Goal: Information Seeking & Learning: Learn about a topic

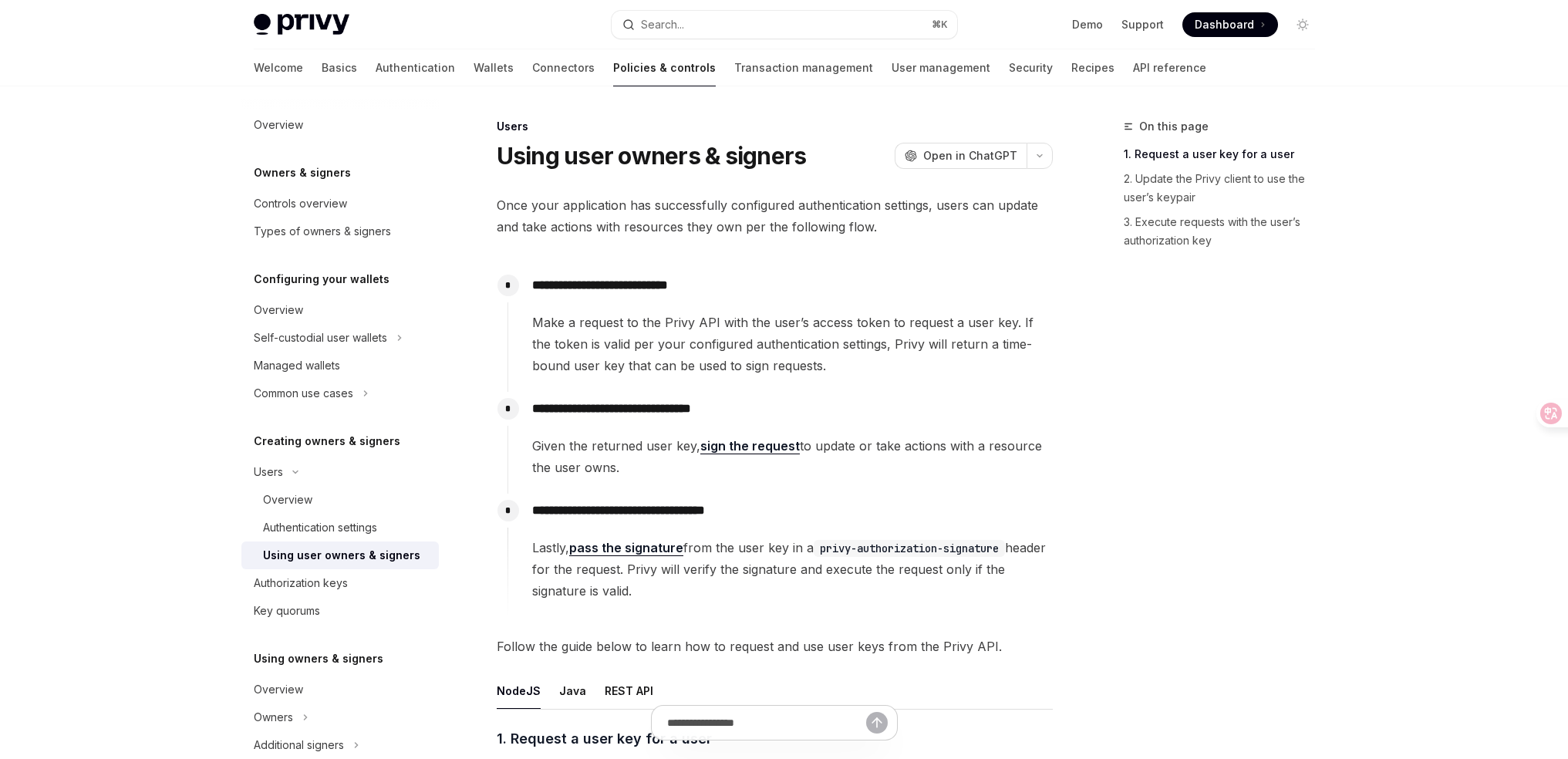
click at [689, 350] on span "Make a request to the Privy API with the user’s access token to request a user …" at bounding box center [792, 344] width 520 height 65
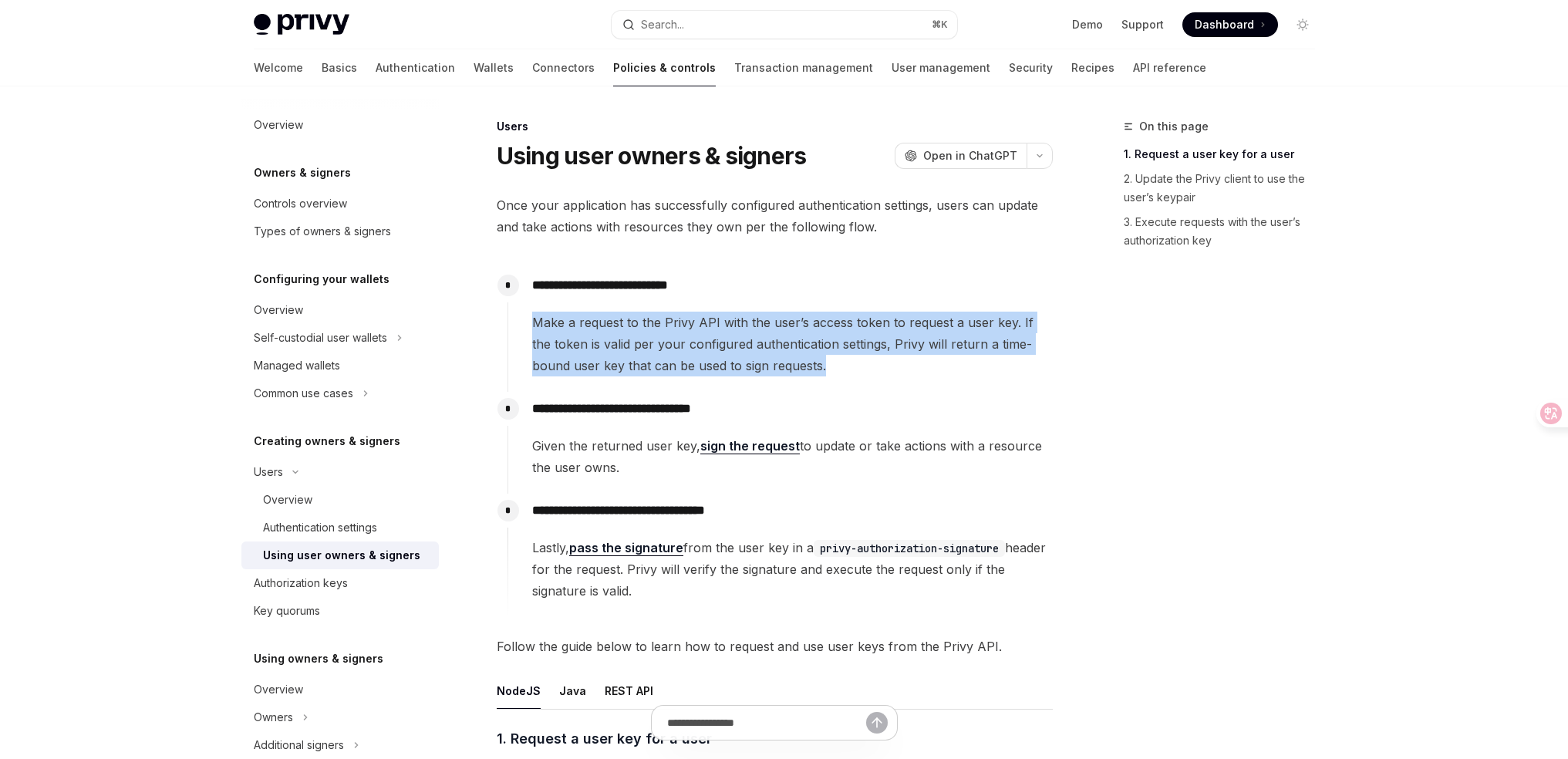
click at [689, 350] on span "Make a request to the Privy API with the user’s access token to request a user …" at bounding box center [792, 344] width 520 height 65
click at [743, 346] on span "Make a request to the Privy API with the user’s access token to request a user …" at bounding box center [792, 344] width 520 height 65
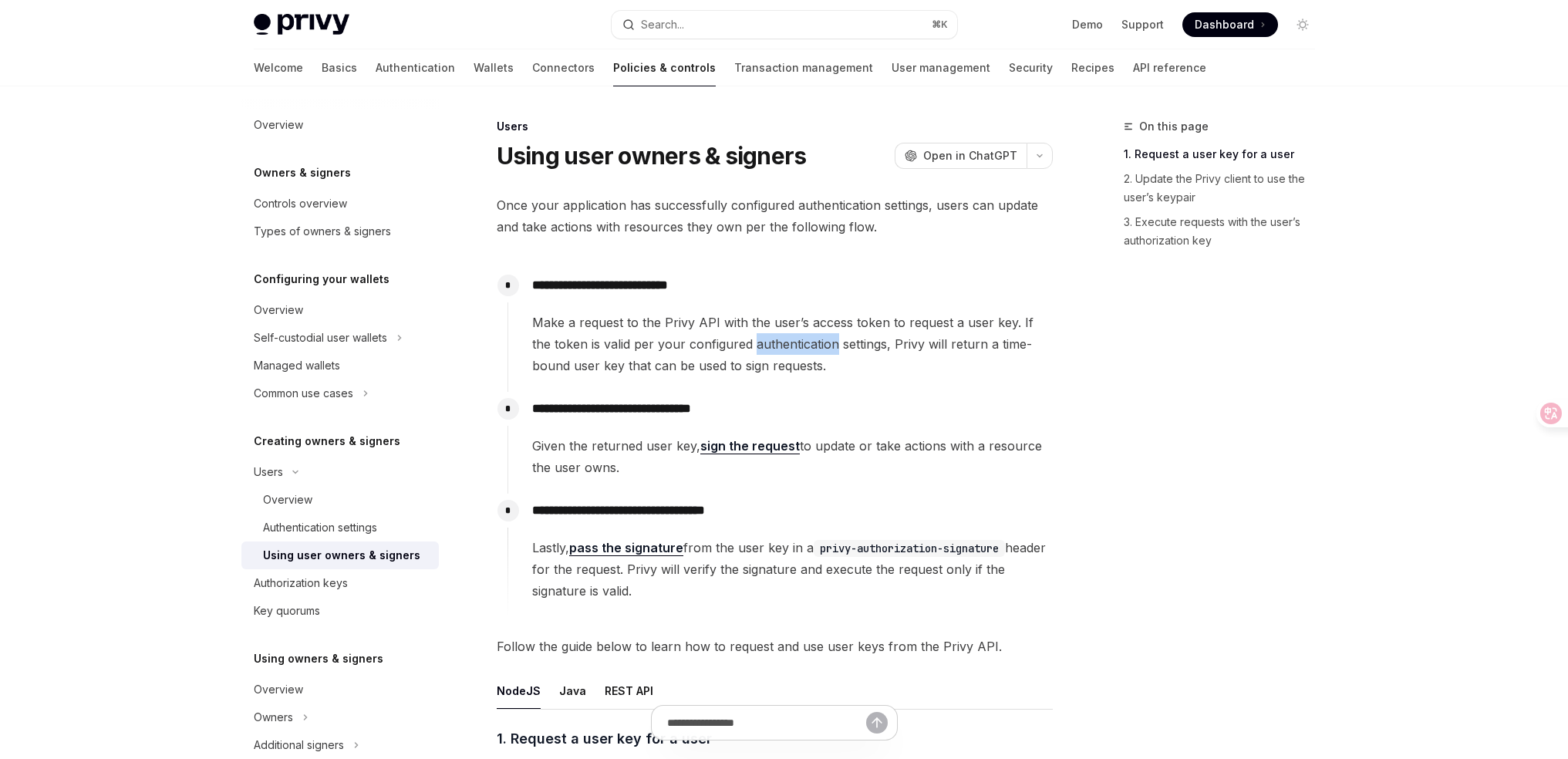
click at [743, 346] on span "Make a request to the Privy API with the user’s access token to request a user …" at bounding box center [792, 344] width 520 height 65
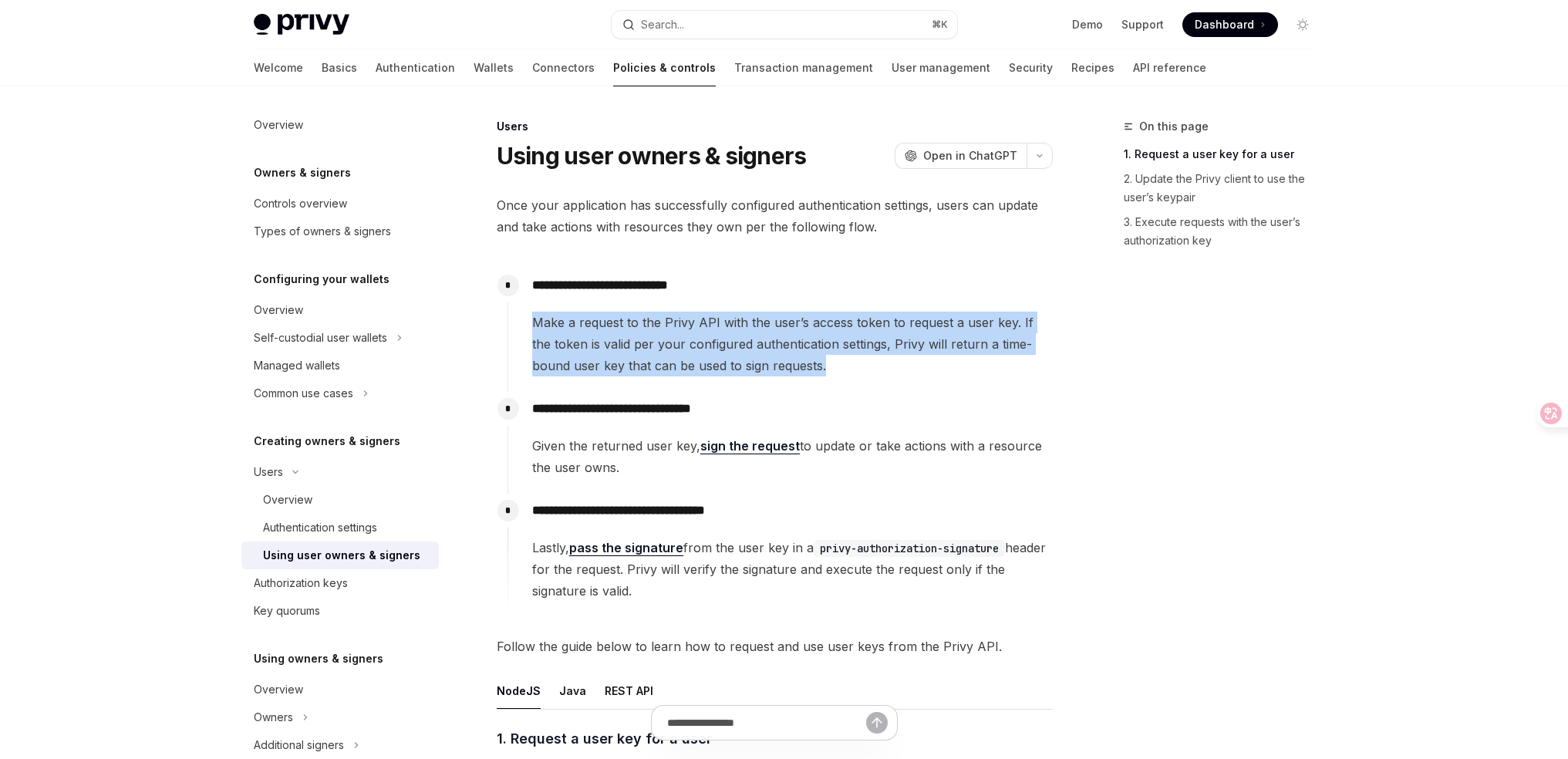
click at [742, 347] on span "Make a request to the Privy API with the user’s access token to request a user …" at bounding box center [792, 344] width 520 height 65
click at [759, 346] on span "Make a request to the Privy API with the user’s access token to request a user …" at bounding box center [792, 344] width 520 height 65
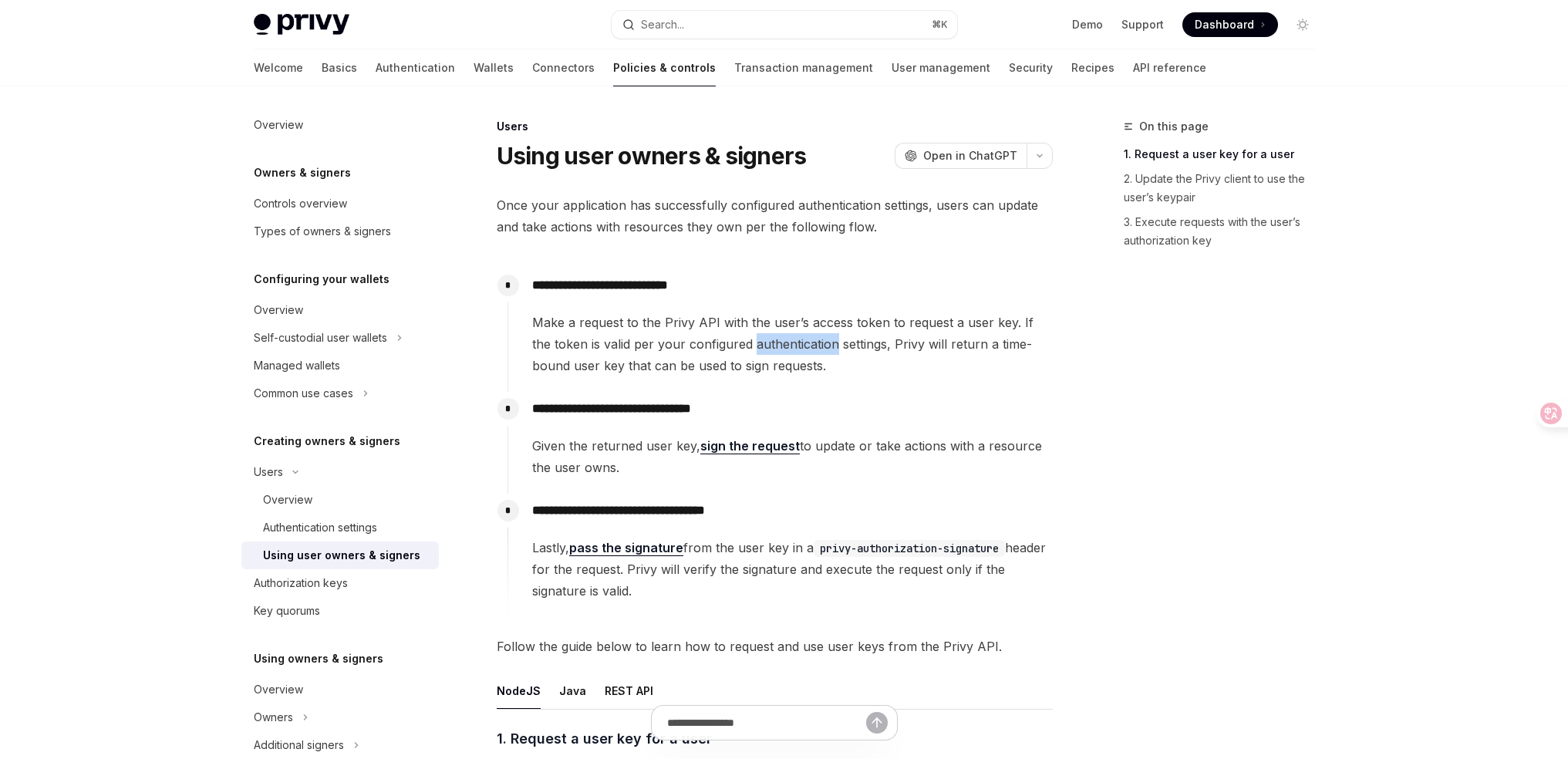
click at [759, 346] on span "Make a request to the Privy API with the user’s access token to request a user …" at bounding box center [792, 344] width 520 height 65
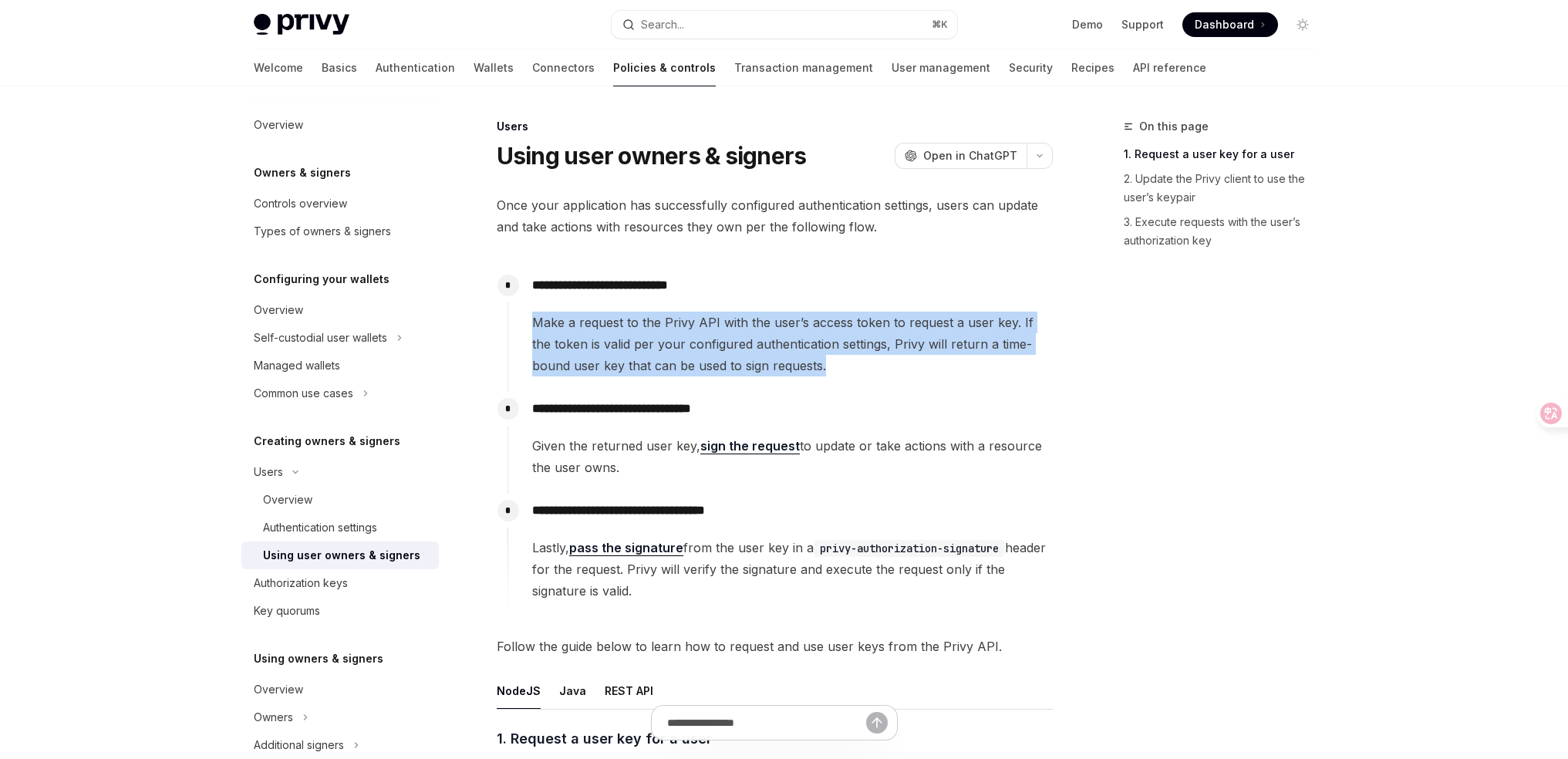
click at [759, 346] on span "Make a request to the Privy API with the user’s access token to request a user …" at bounding box center [792, 344] width 520 height 65
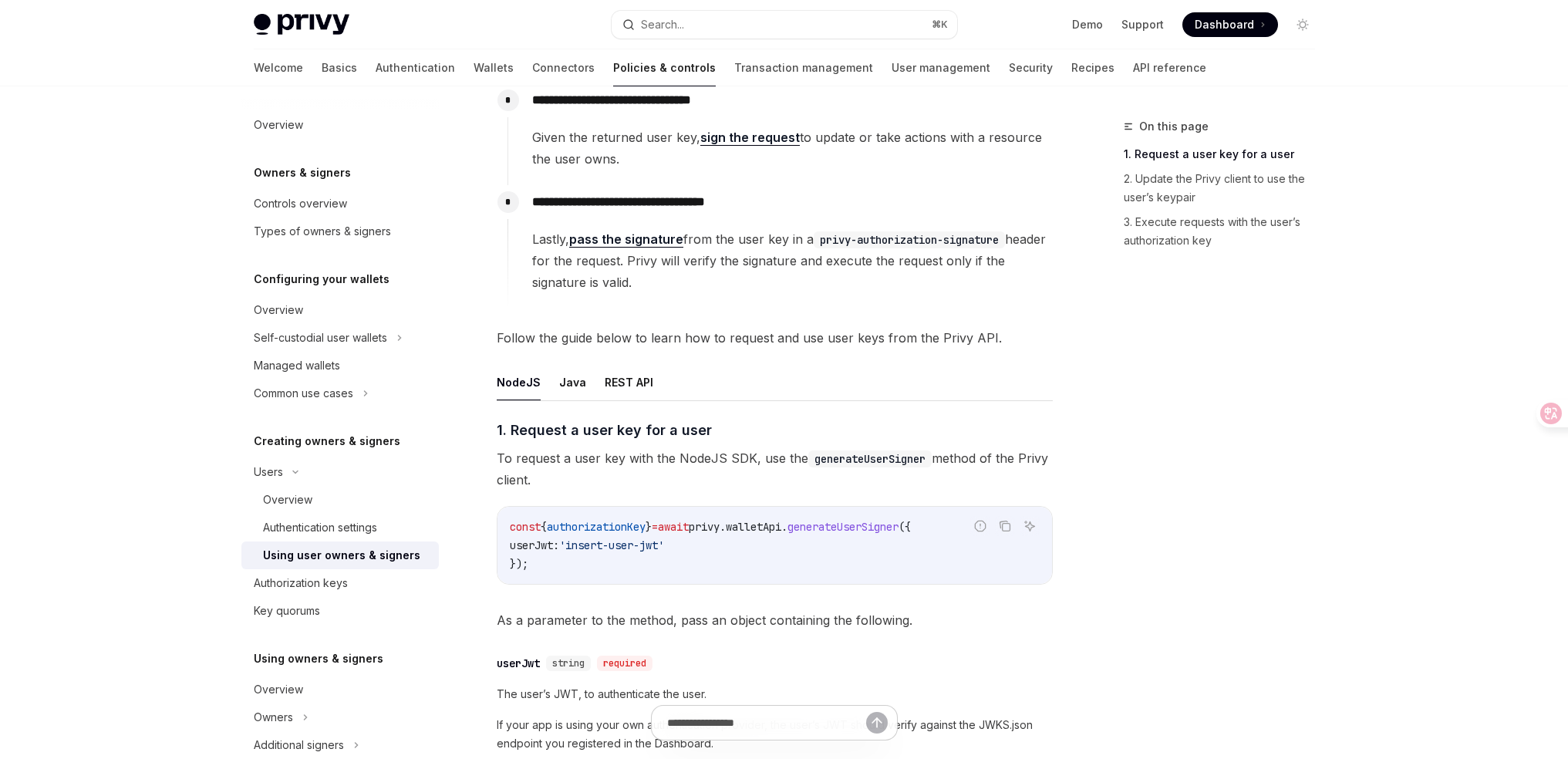
scroll to position [616, 0]
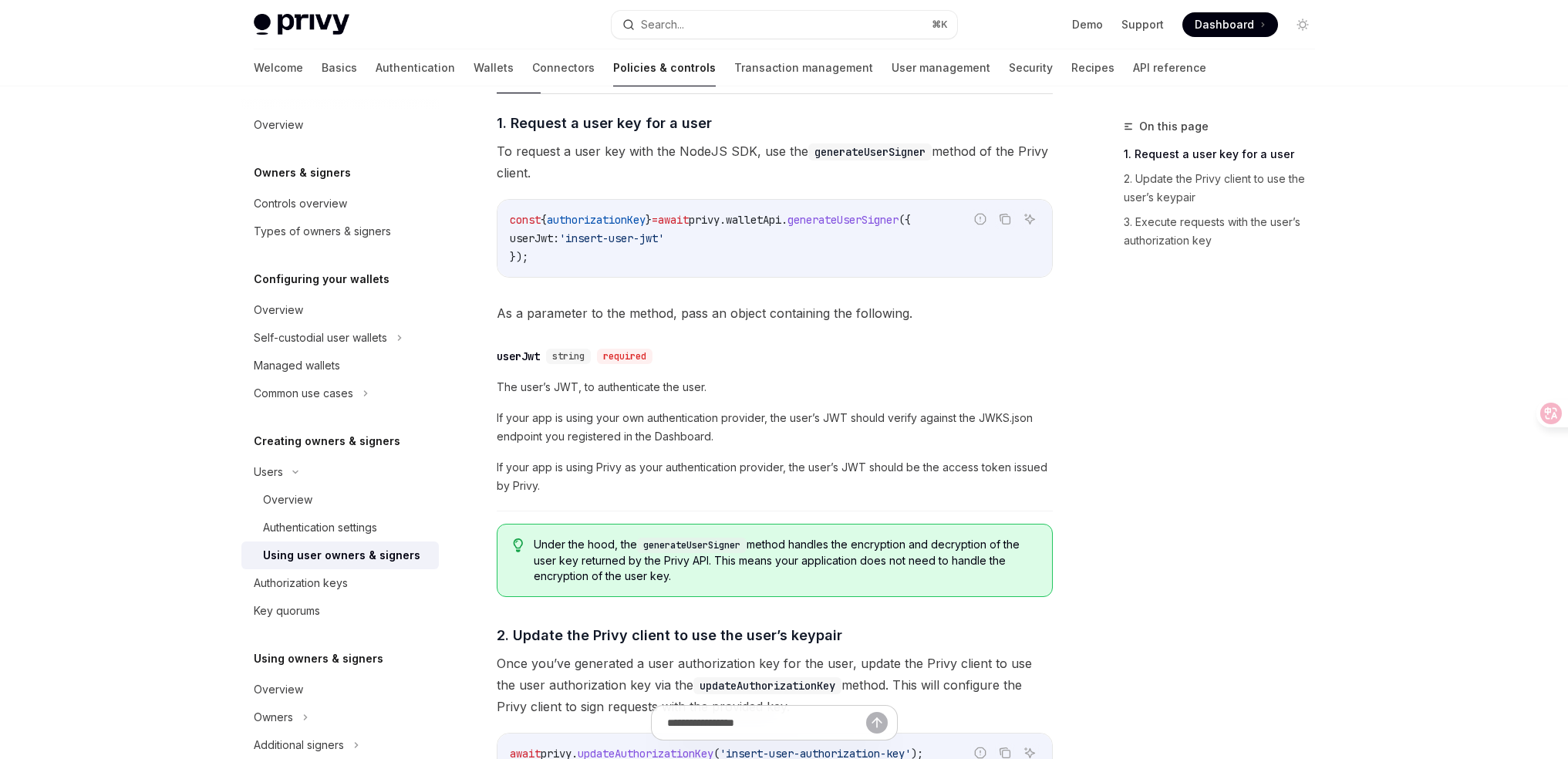
click at [781, 223] on span "walletApi" at bounding box center [753, 220] width 56 height 14
click at [764, 221] on span "walletApi" at bounding box center [753, 220] width 56 height 14
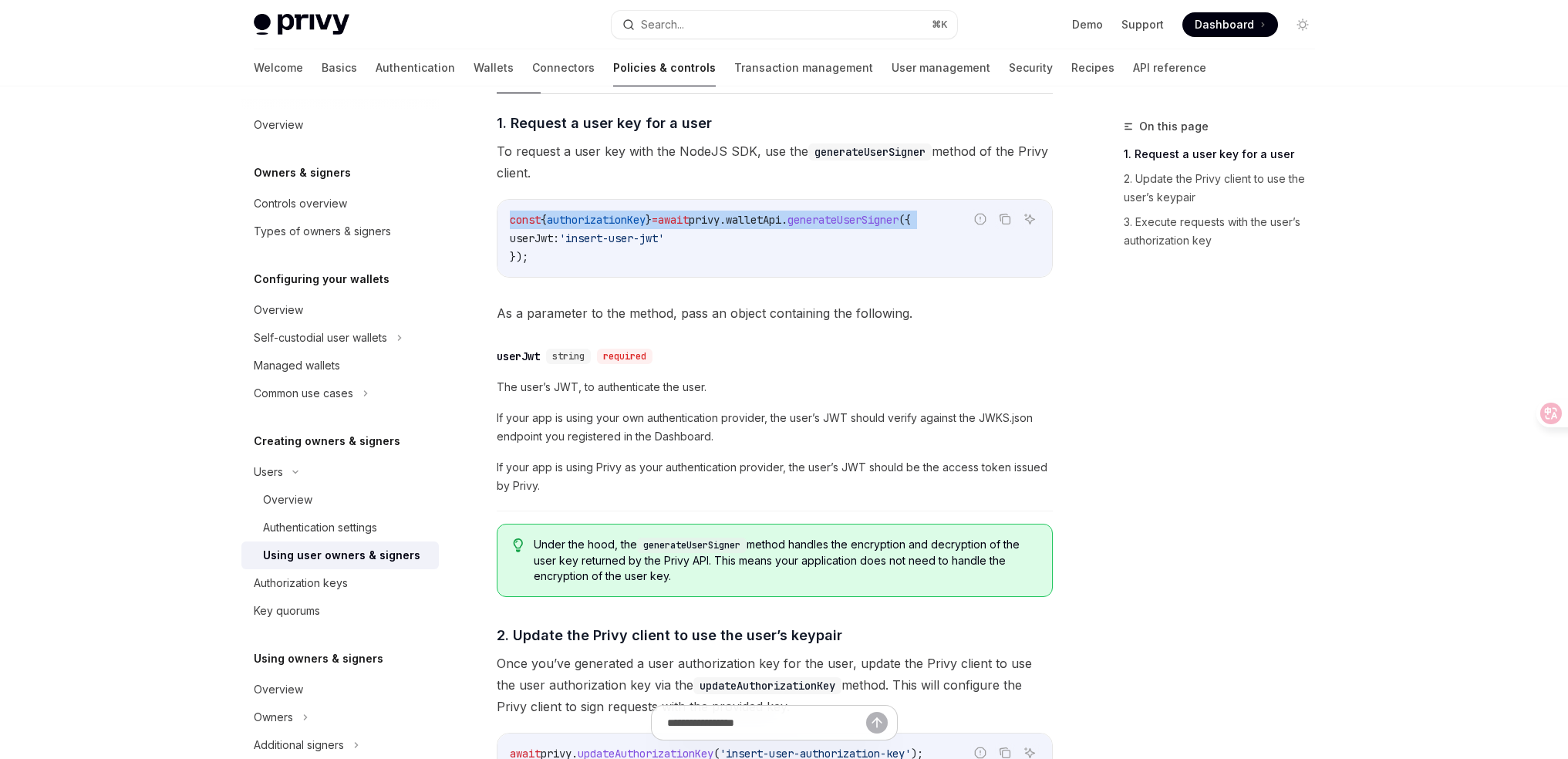
click at [764, 221] on span "walletApi" at bounding box center [753, 220] width 56 height 14
click at [781, 221] on span "walletApi" at bounding box center [753, 220] width 56 height 14
click at [774, 221] on span "walletApi" at bounding box center [753, 220] width 56 height 14
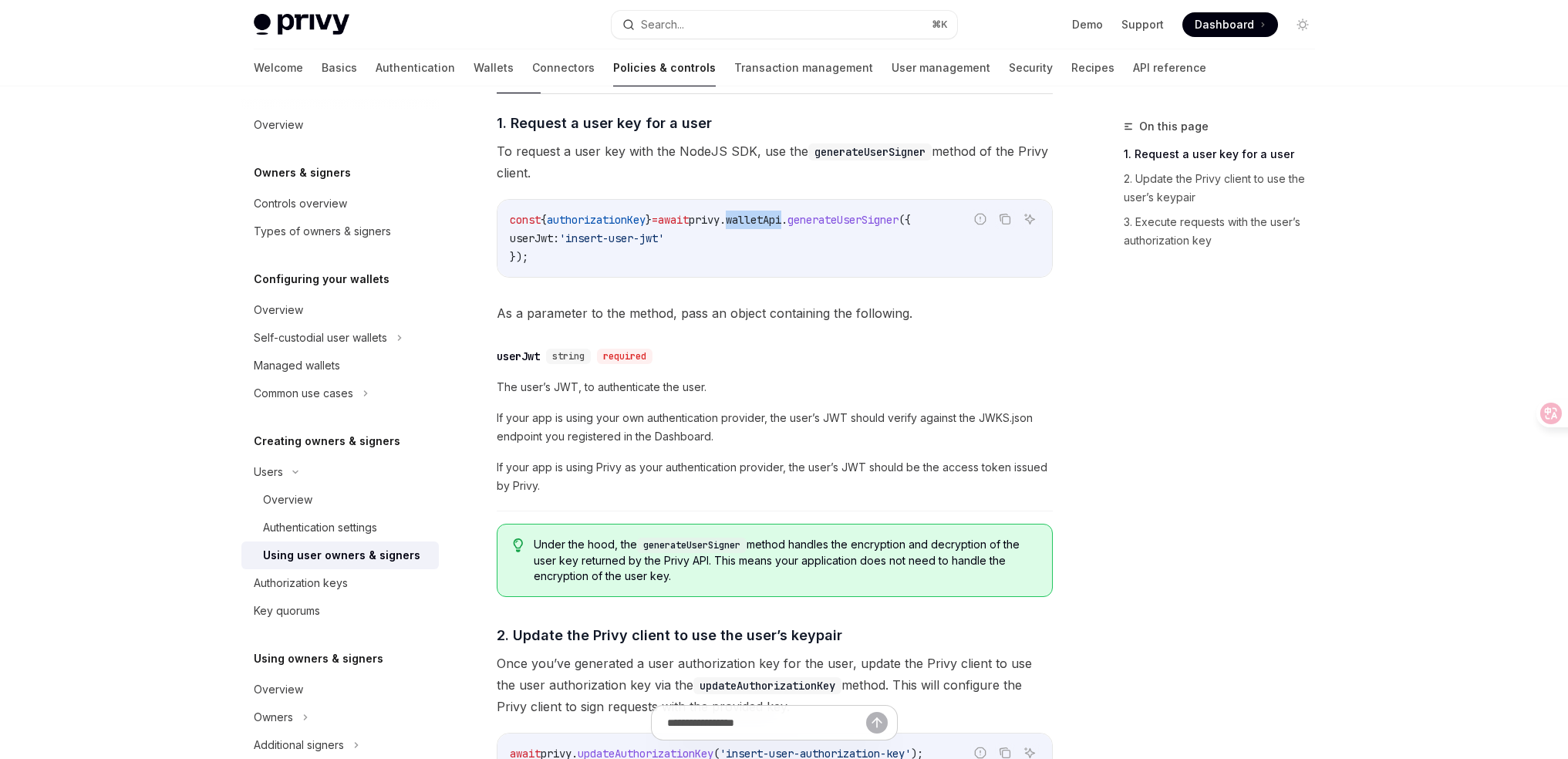
click at [774, 221] on span "walletApi" at bounding box center [753, 220] width 56 height 14
click at [819, 228] on code "const { authorizationKey } = await privy . walletApi . generateUserSigner ({ us…" at bounding box center [774, 238] width 530 height 56
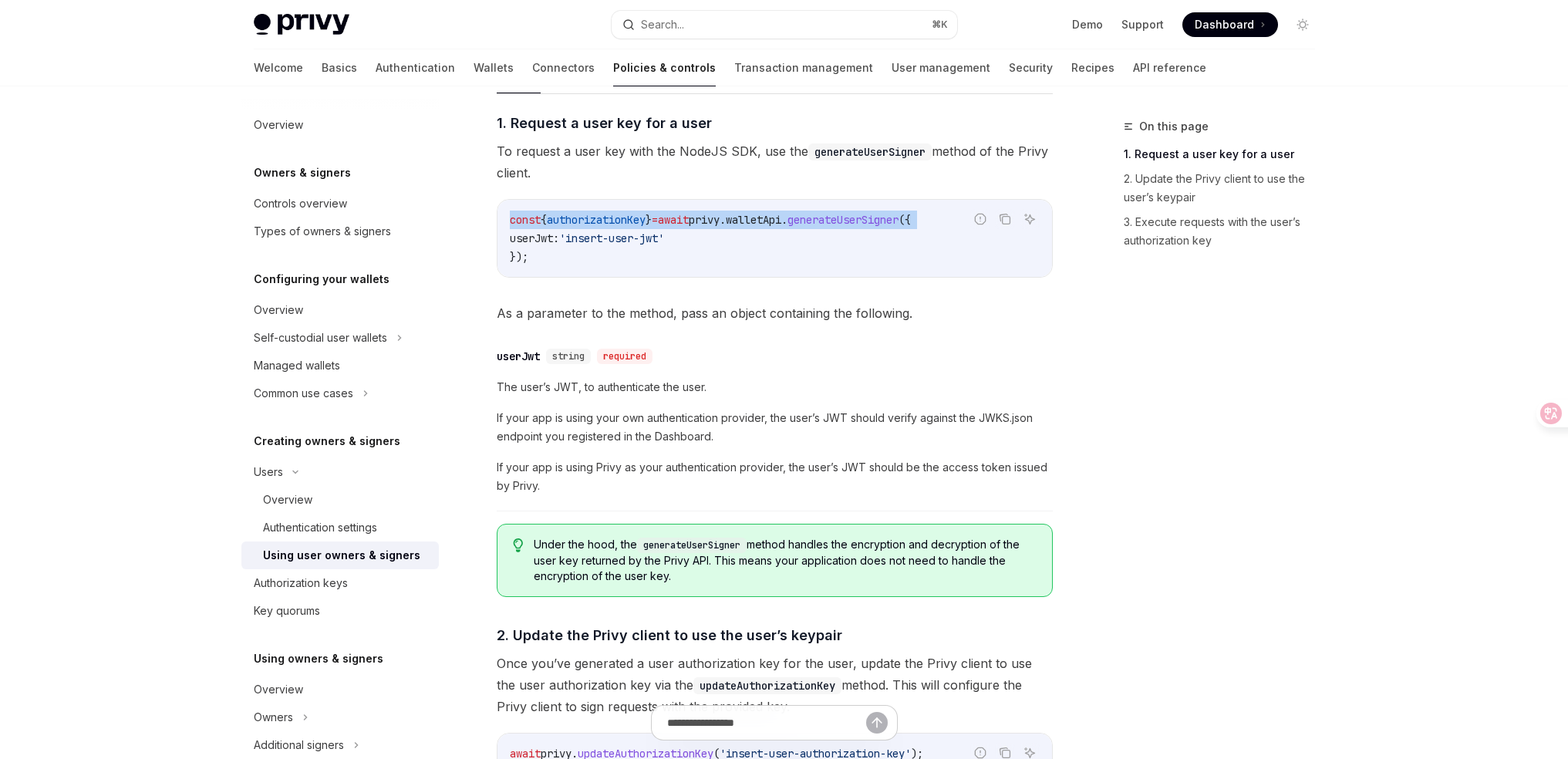
click at [767, 225] on span "walletApi" at bounding box center [753, 220] width 56 height 14
click at [719, 226] on span "privy" at bounding box center [703, 220] width 31 height 14
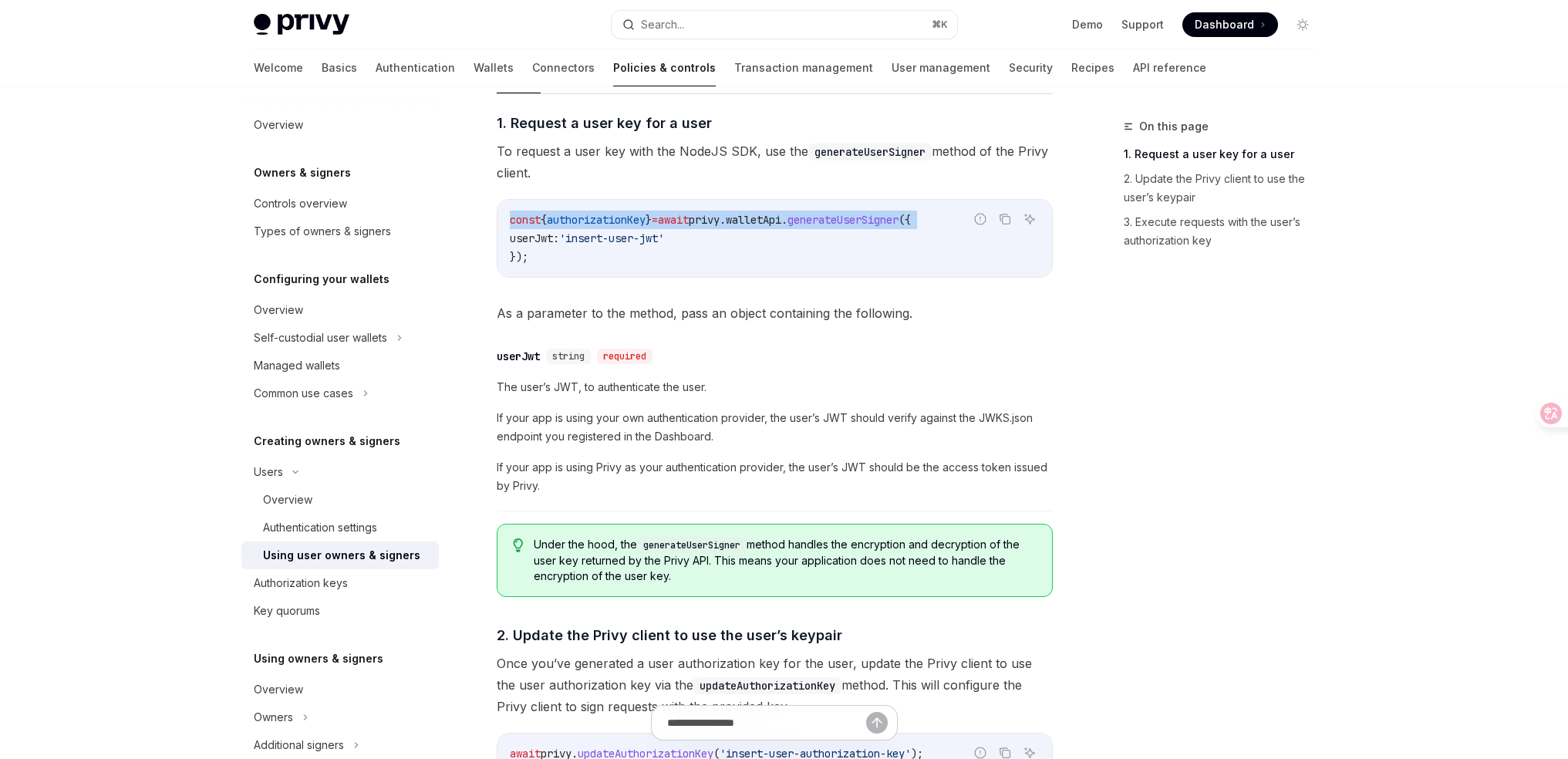
click at [719, 226] on span "privy" at bounding box center [703, 220] width 31 height 14
click at [708, 159] on span "To request a user key with the NodeJS SDK, use the generateUserSigner method of…" at bounding box center [775, 161] width 556 height 43
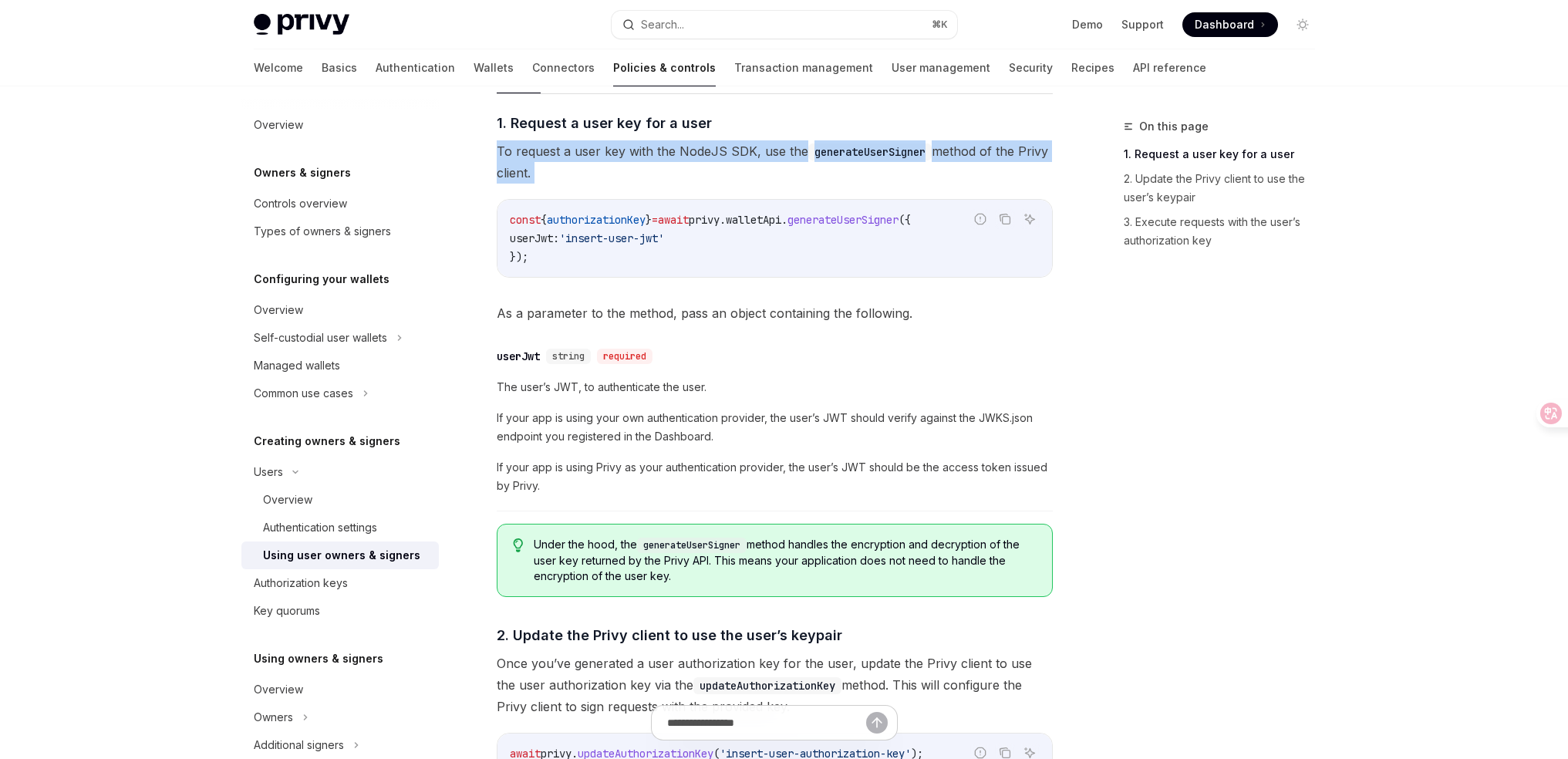
click at [708, 159] on span "To request a user key with the NodeJS SDK, use the generateUserSigner method of…" at bounding box center [775, 161] width 556 height 43
copy div "To request a user key with the NodeJS SDK, use the generateUserSigner method of…"
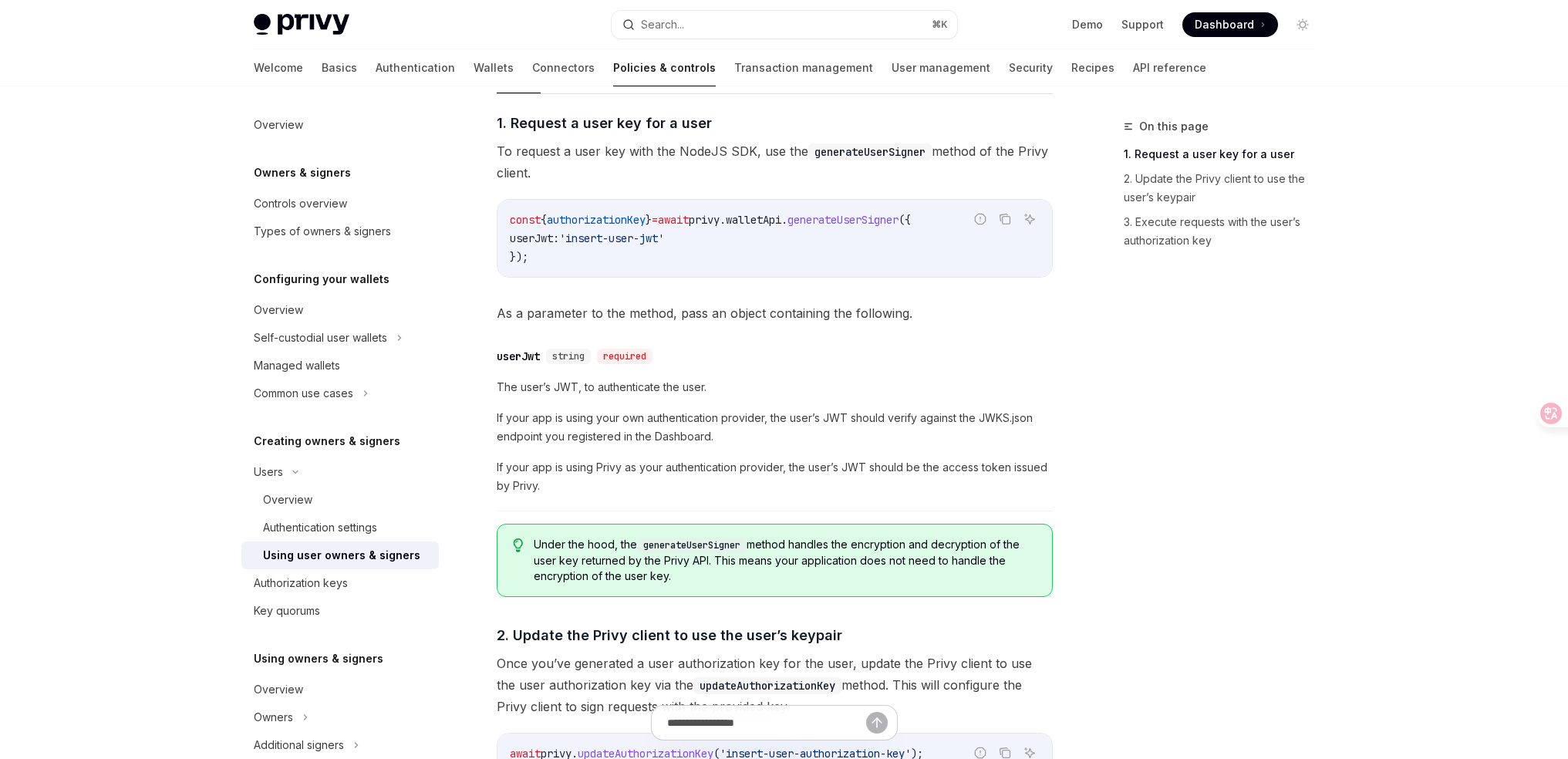
click at [886, 360] on div "​ userJwt string required" at bounding box center [767, 356] width 540 height 19
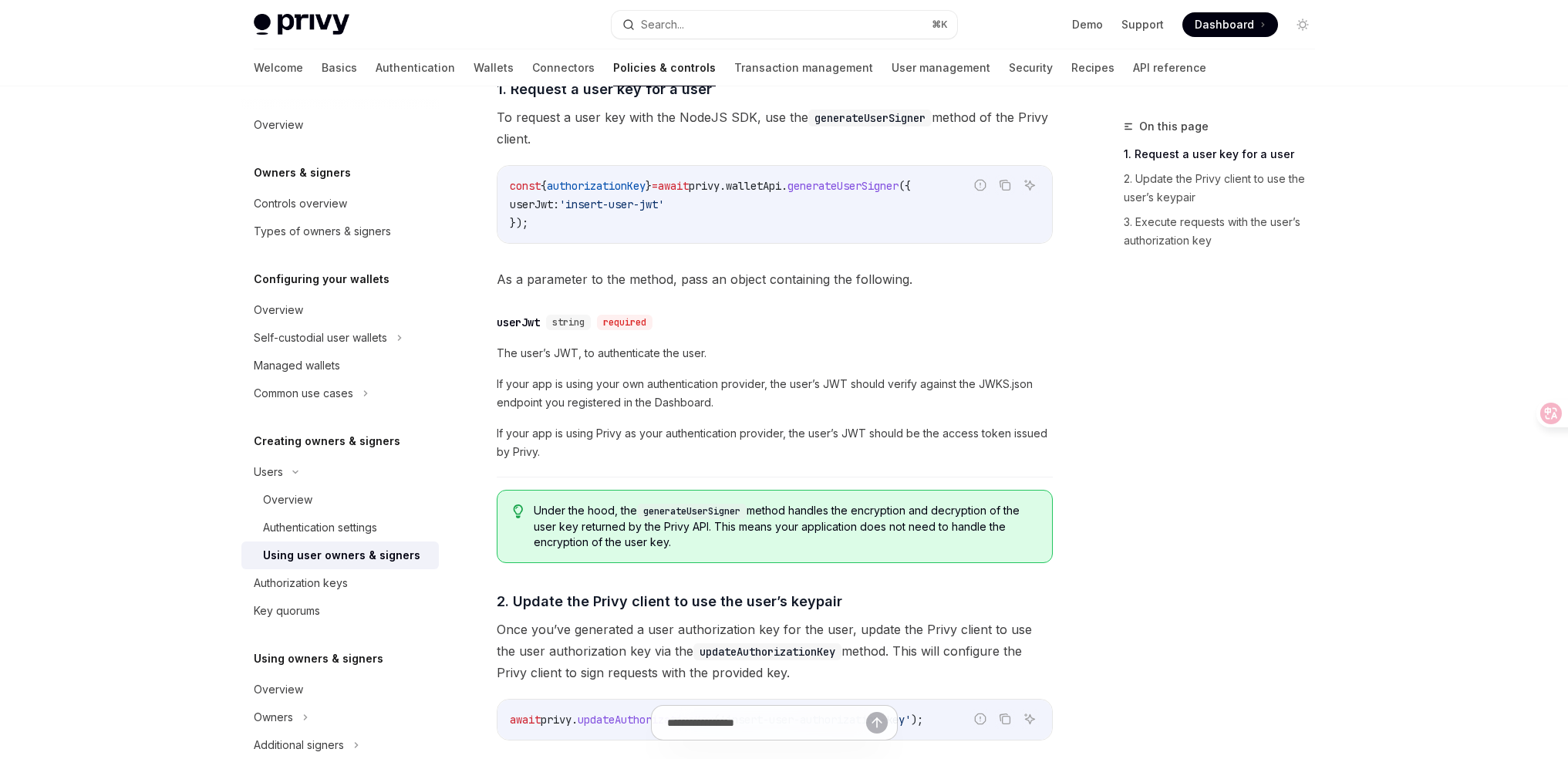
scroll to position [650, 0]
click at [864, 389] on span "If your app is using your own authentication provider, the user’s JWT should ve…" at bounding box center [775, 392] width 556 height 37
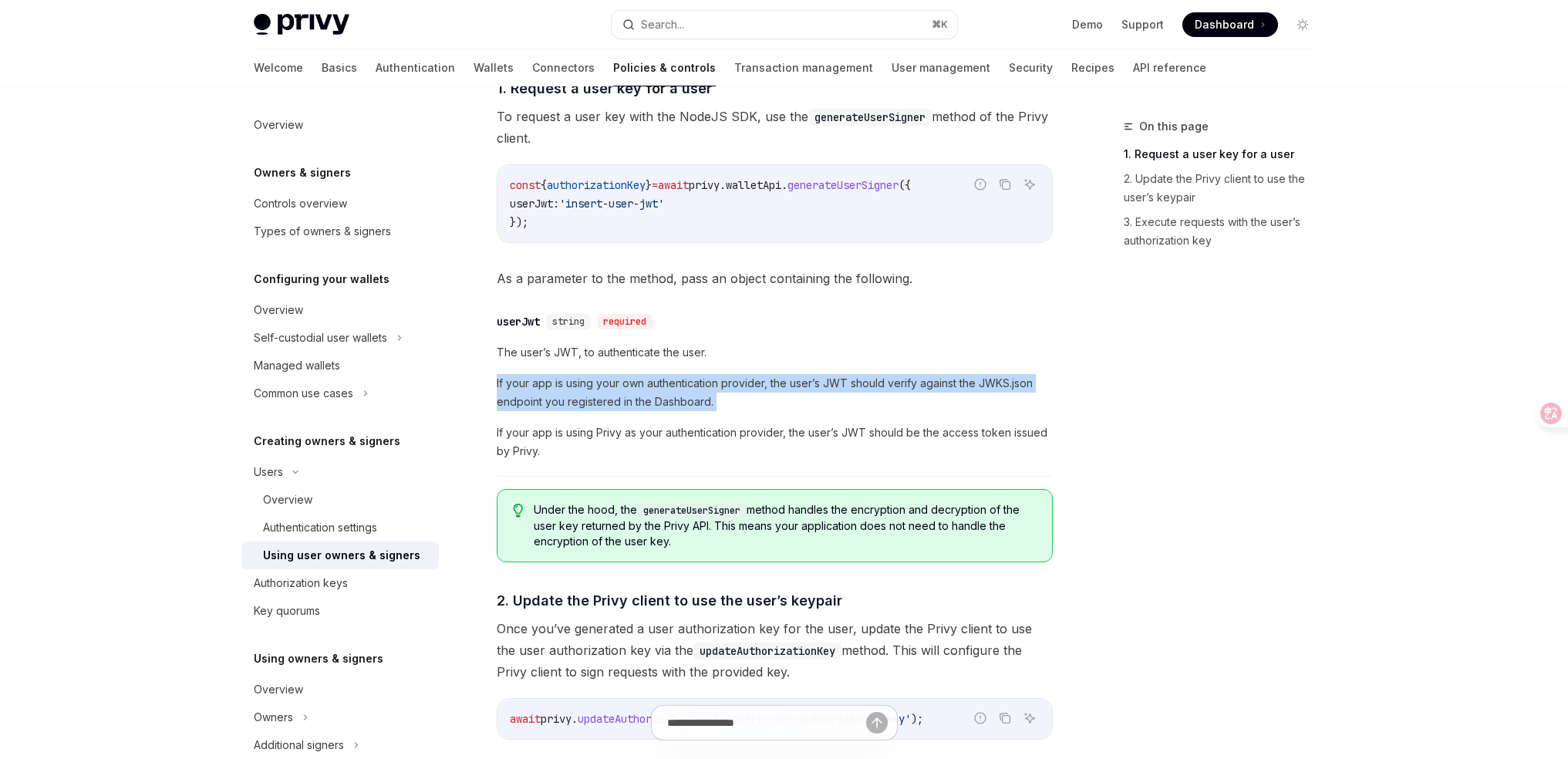
click at [864, 389] on span "If your app is using your own authentication provider, the user’s JWT should ve…" at bounding box center [775, 392] width 556 height 37
copy span "If your app is using your own authentication provider, the user’s JWT should ve…"
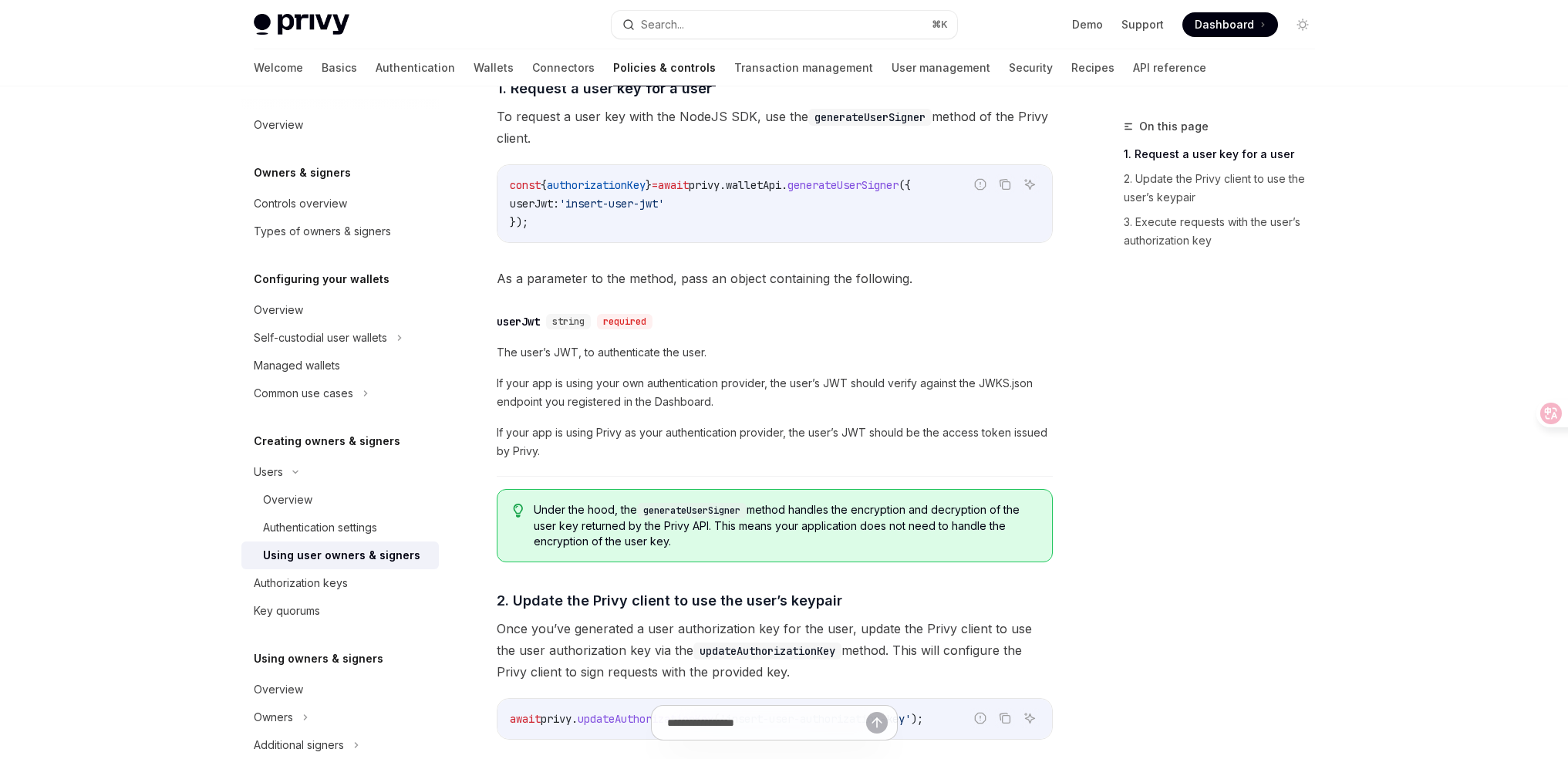
click at [1069, 431] on div "**********" at bounding box center [784, 317] width 1086 height 1762
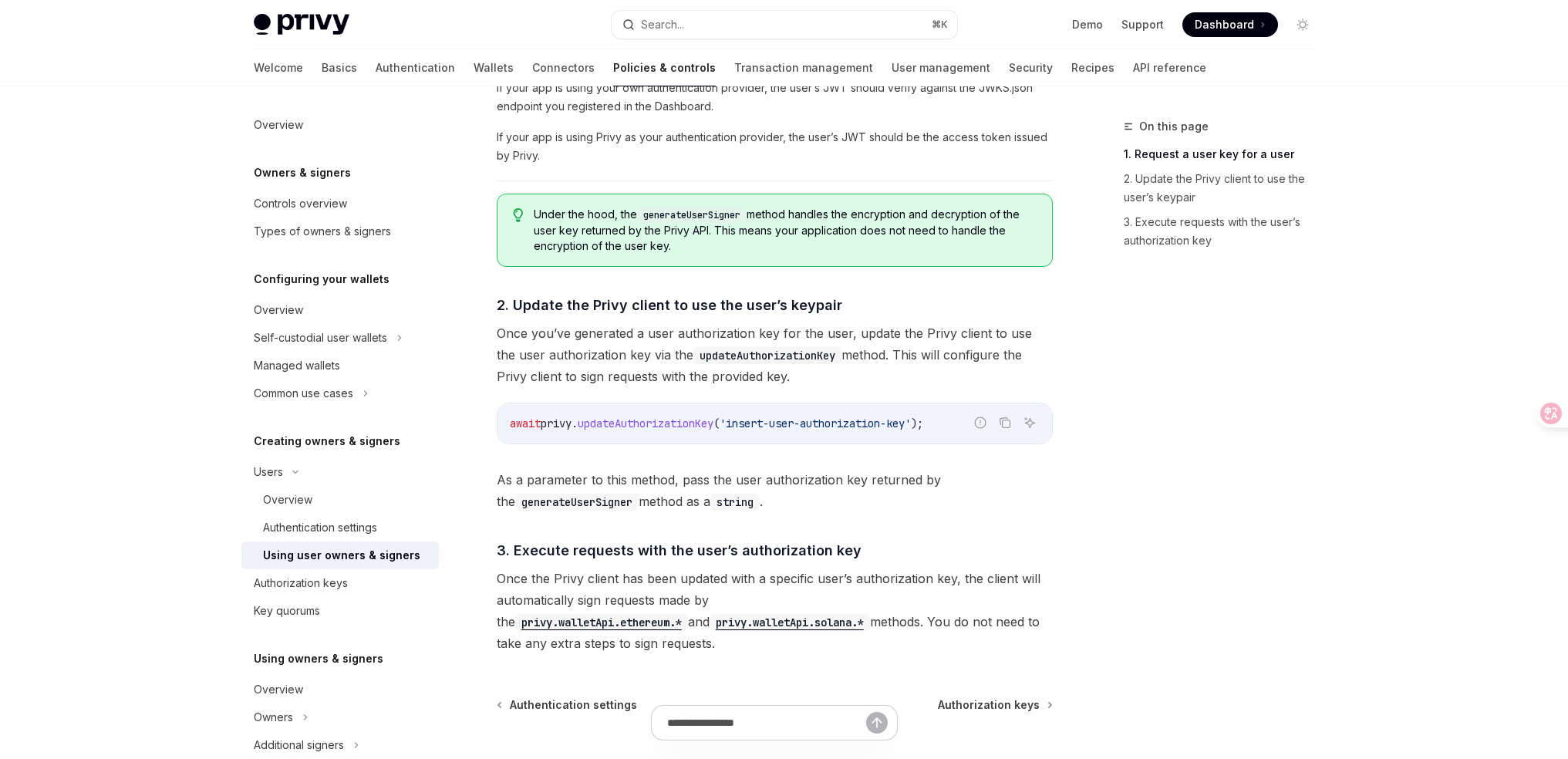
click at [866, 424] on span "'insert-user-authorization-key'" at bounding box center [815, 423] width 191 height 14
click at [833, 422] on span "'insert-user-authorization-key'" at bounding box center [815, 423] width 191 height 14
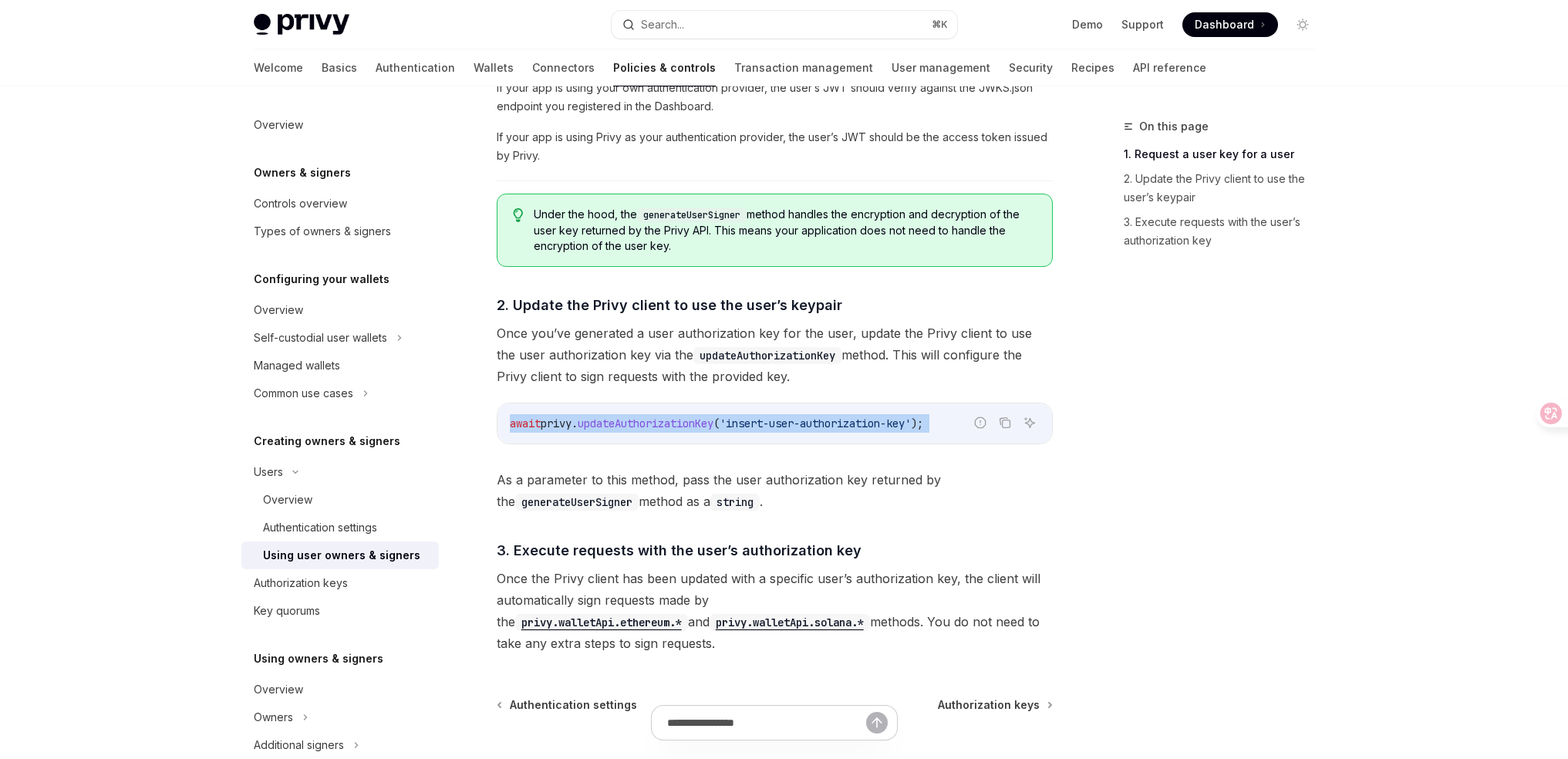
click at [833, 422] on span "'insert-user-authorization-key'" at bounding box center [815, 423] width 191 height 14
click at [809, 422] on span "'insert-user-authorization-key'" at bounding box center [815, 423] width 191 height 14
click at [837, 425] on span "'insert-user-authorization-key'" at bounding box center [815, 423] width 191 height 14
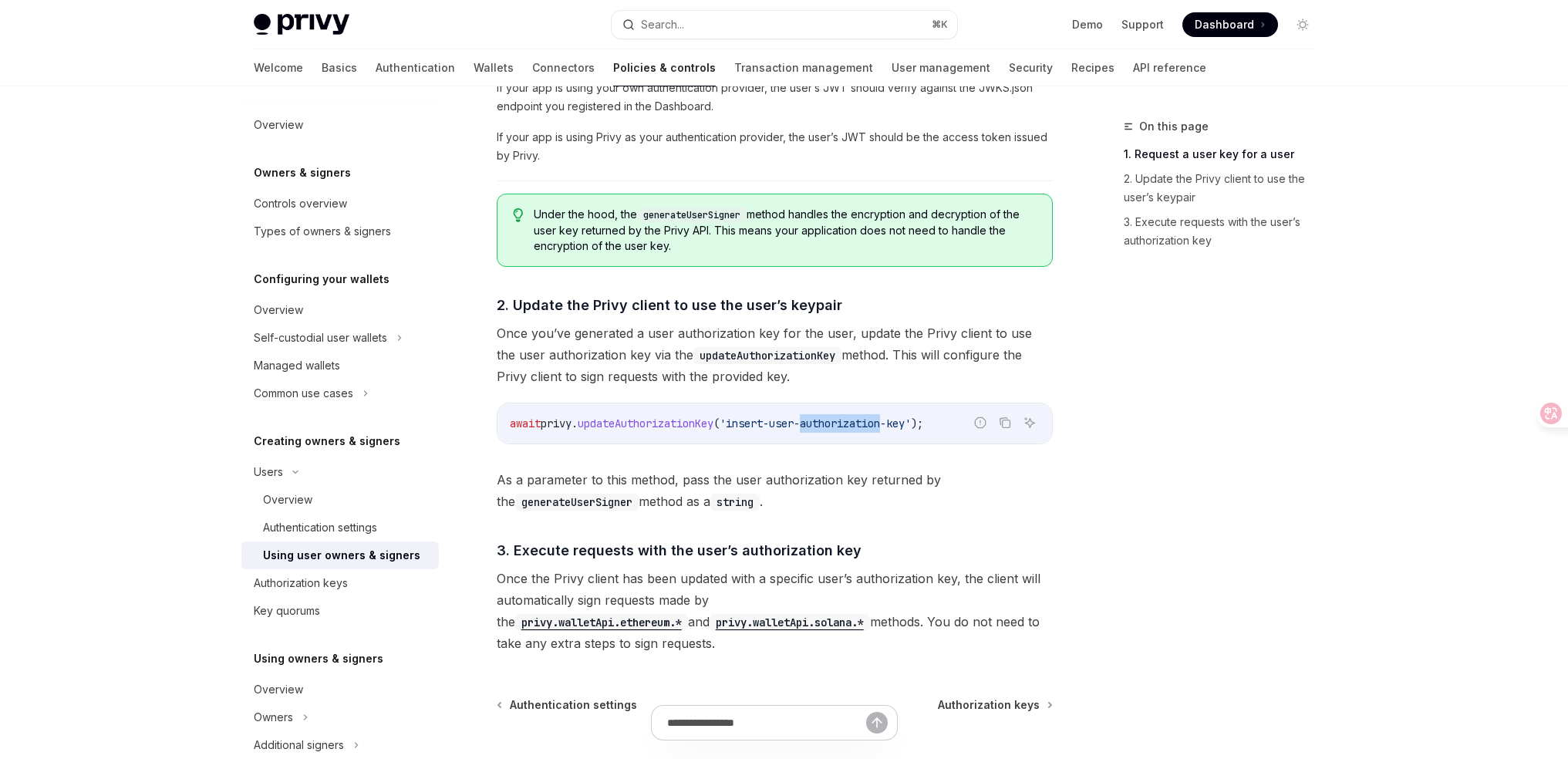
click at [837, 425] on span "'insert-user-authorization-key'" at bounding box center [815, 423] width 191 height 14
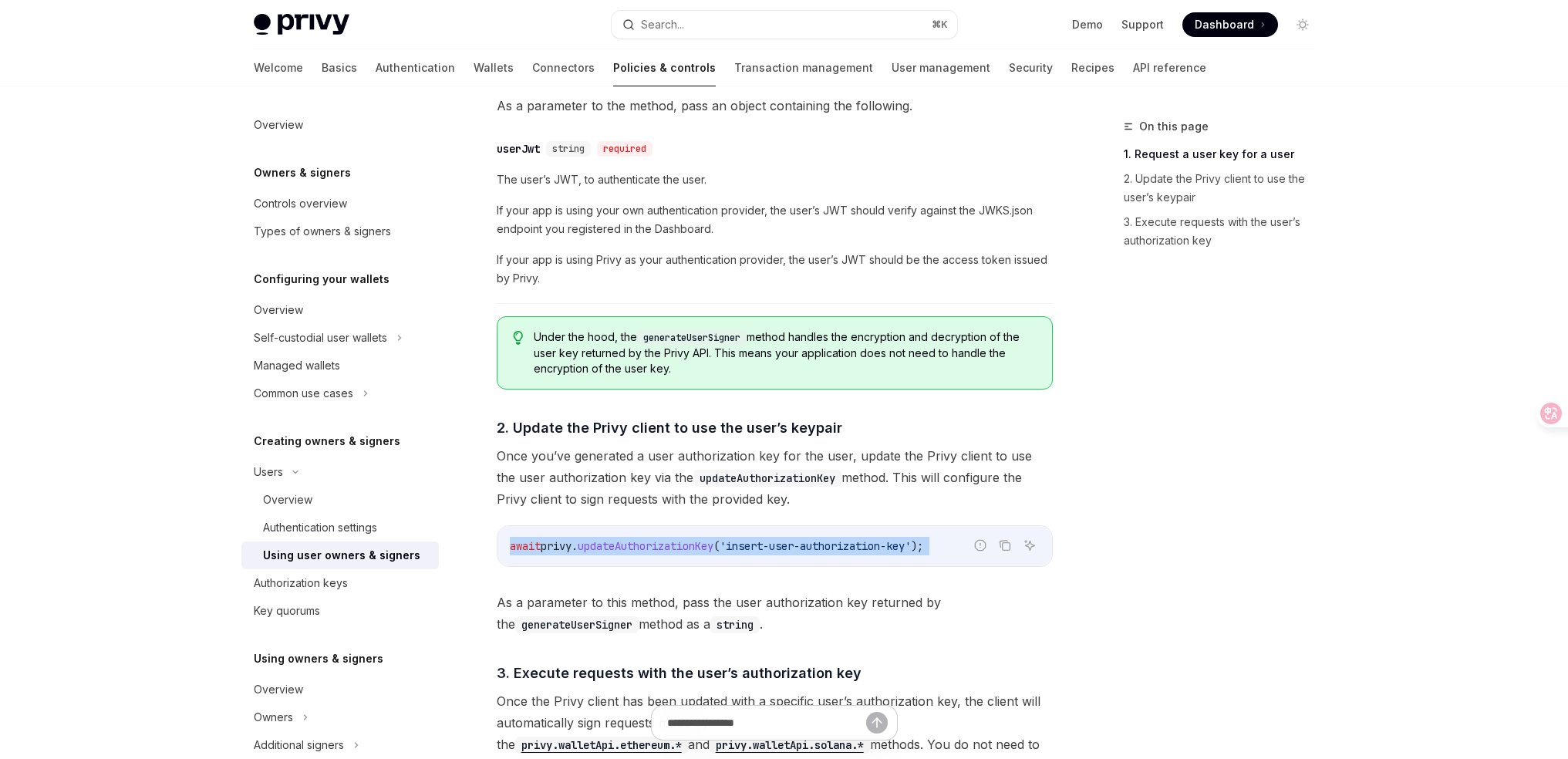
scroll to position [896, 0]
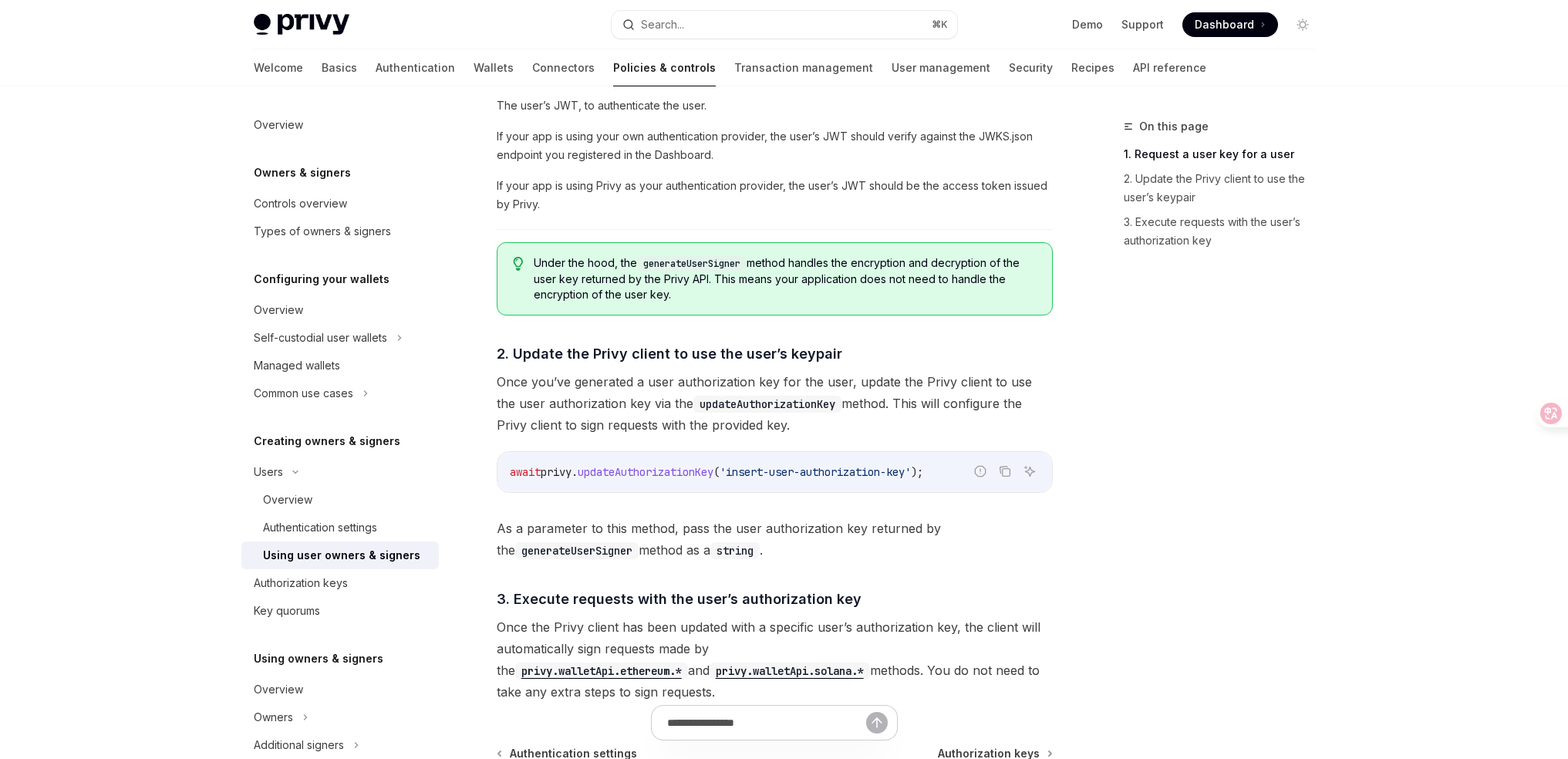
click at [882, 402] on span "Once you’ve generated a user authorization key for the user, update the Privy c…" at bounding box center [775, 403] width 556 height 65
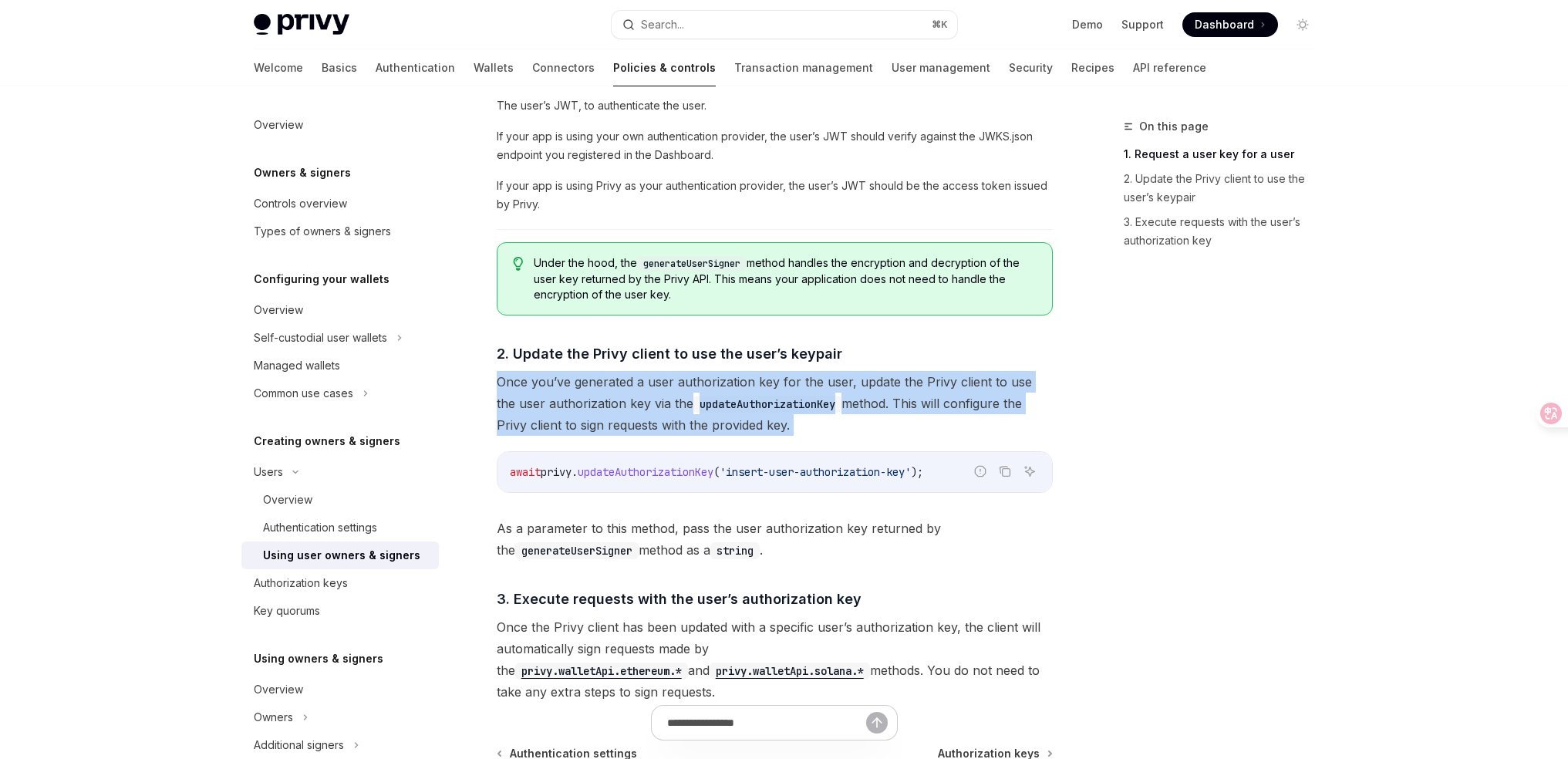
click at [882, 402] on span "Once you’ve generated a user authorization key for the user, update the Privy c…" at bounding box center [775, 403] width 556 height 65
copy div "Once you’ve generated a user authorization key for the user, update the Privy c…"
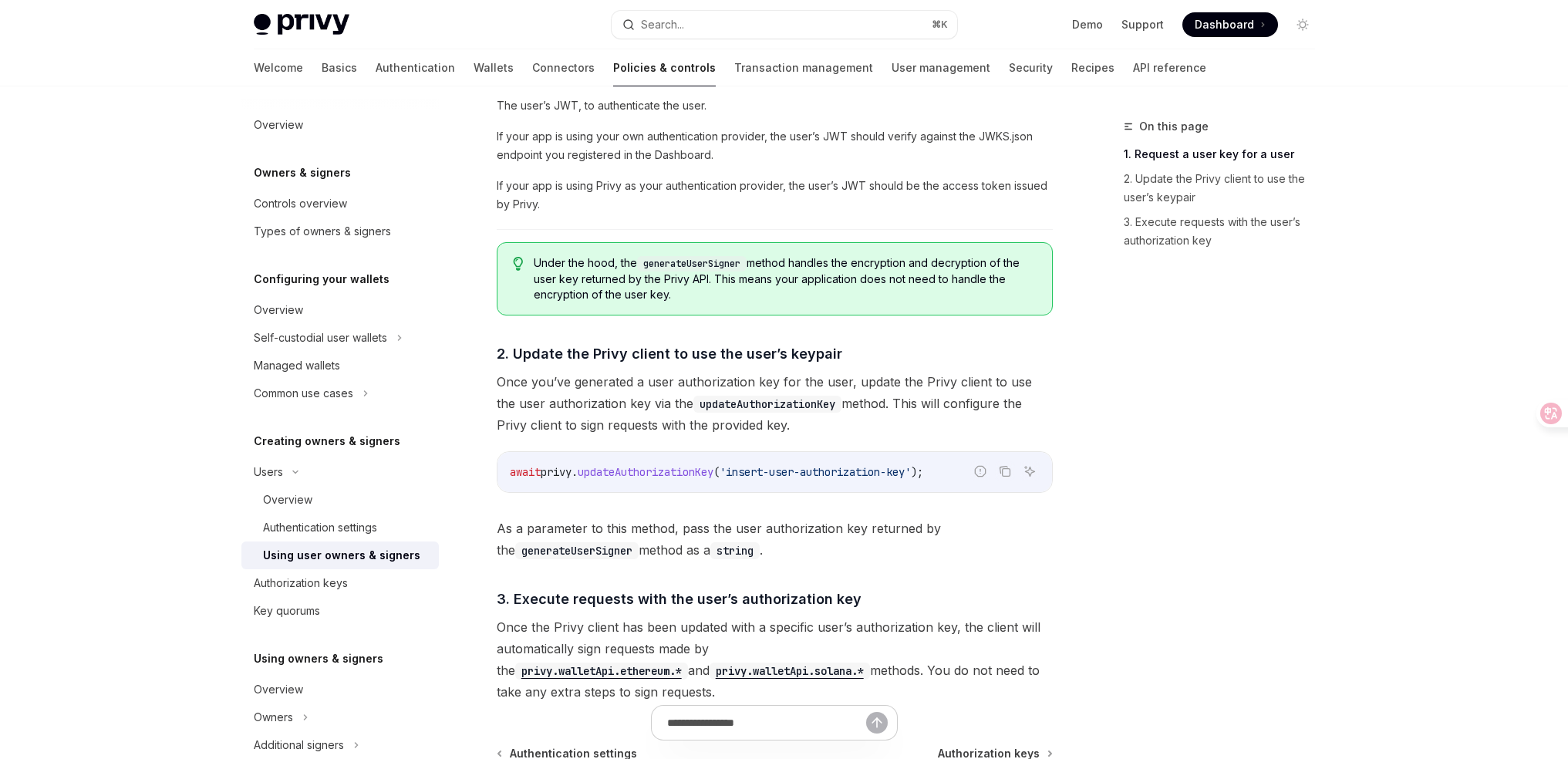
click at [891, 522] on span "As a parameter to this method, pass the user authorization key returned by the …" at bounding box center [775, 538] width 556 height 43
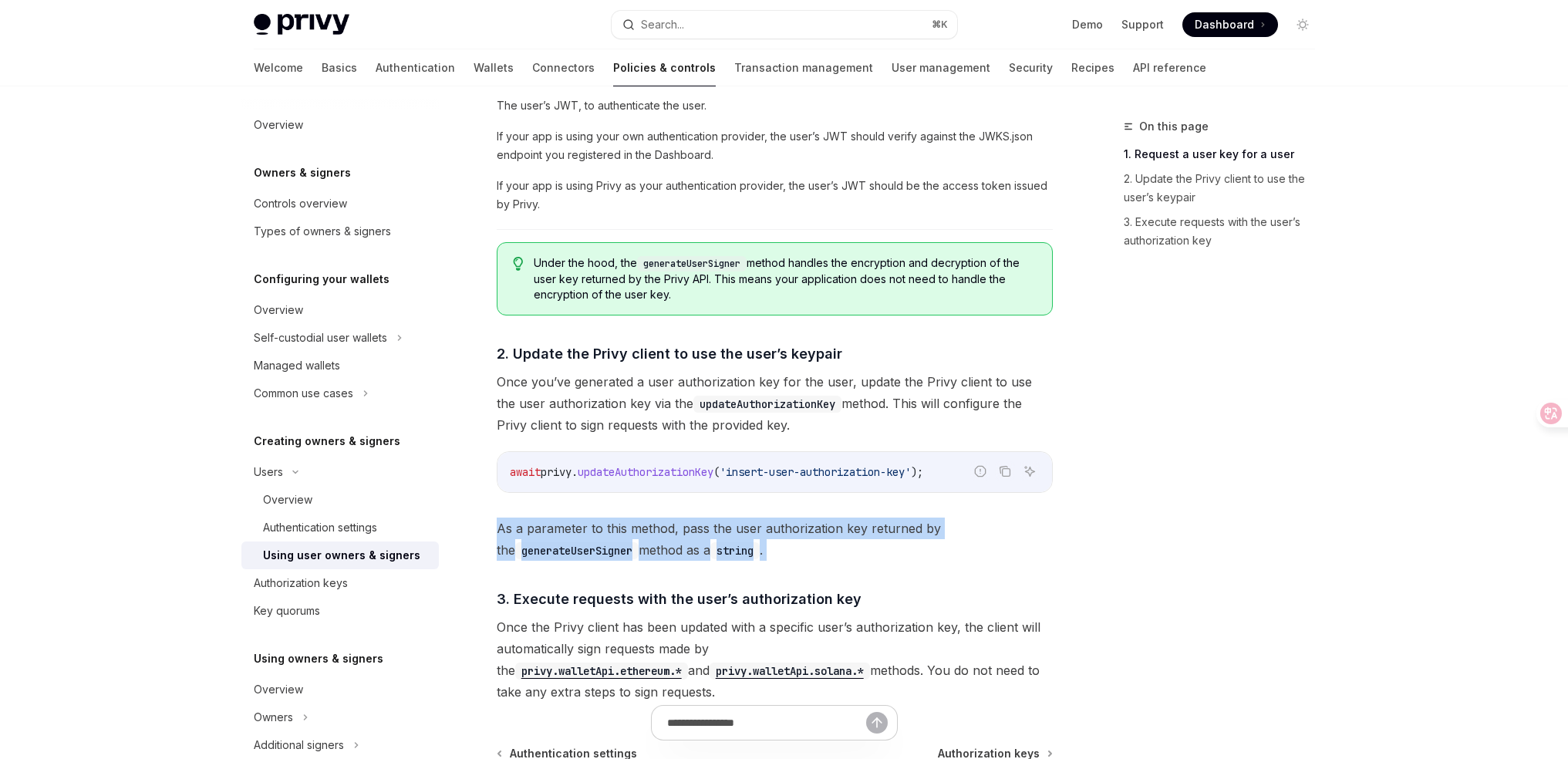
click at [891, 522] on span "As a parameter to this method, pass the user authorization key returned by the …" at bounding box center [775, 538] width 556 height 43
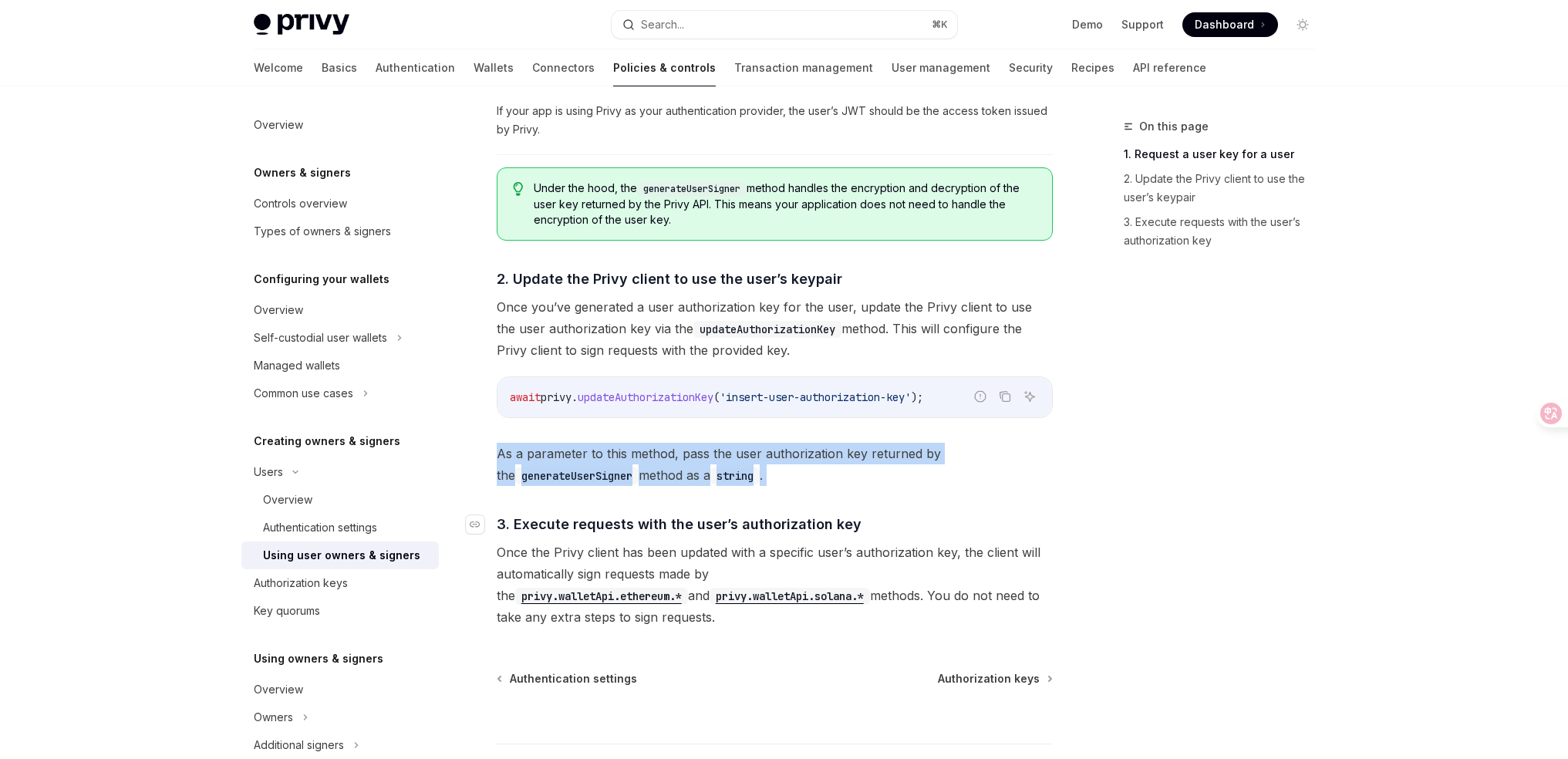
scroll to position [989, 0]
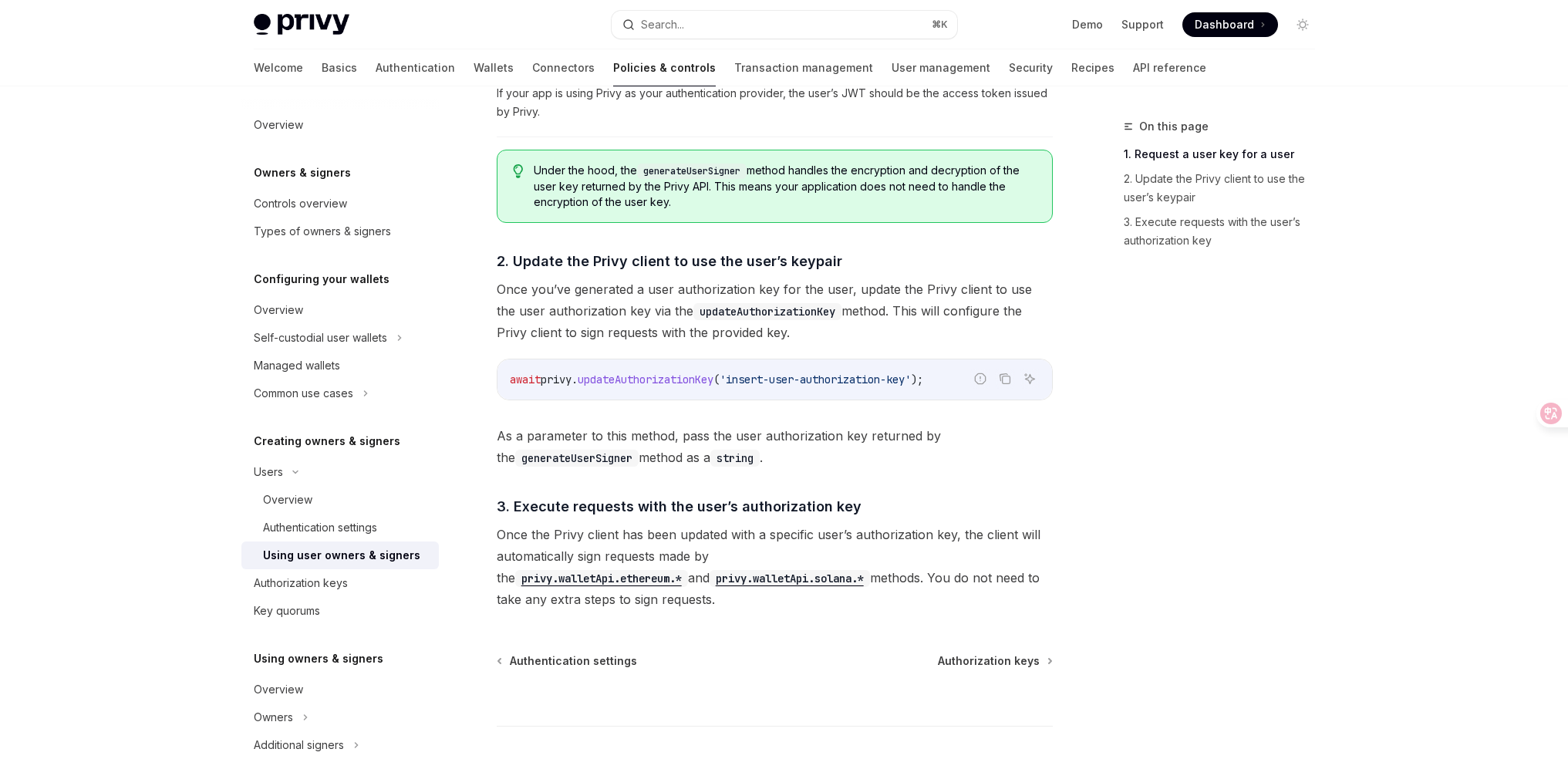
click at [900, 530] on span "Once the Privy client has been updated with a specific user’s authorization key…" at bounding box center [775, 567] width 556 height 87
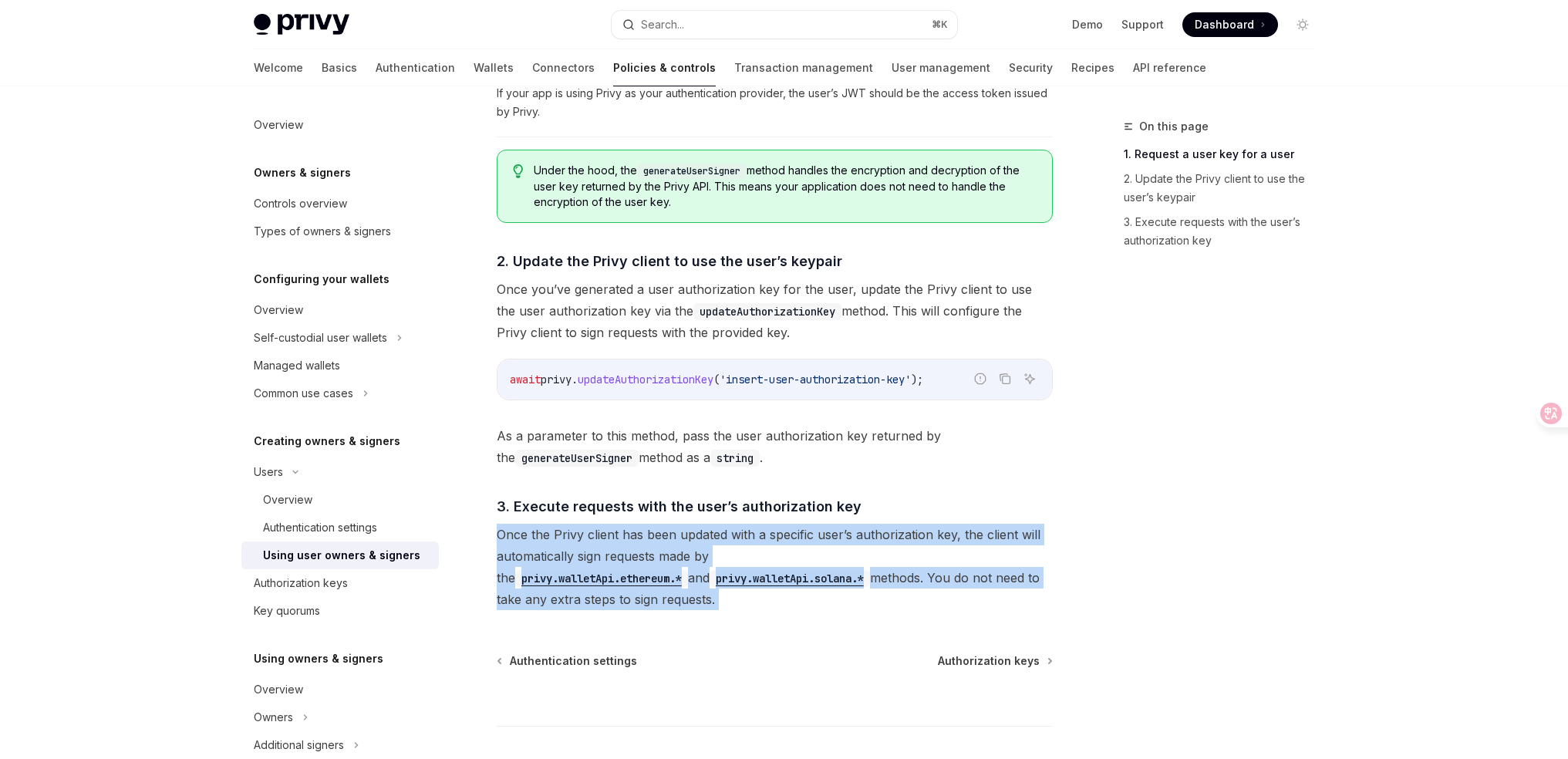
click at [900, 530] on span "Once the Privy client has been updated with a specific user’s authorization key…" at bounding box center [775, 567] width 556 height 87
copy div "Once the Privy client has been updated with a specific user’s authorization key…"
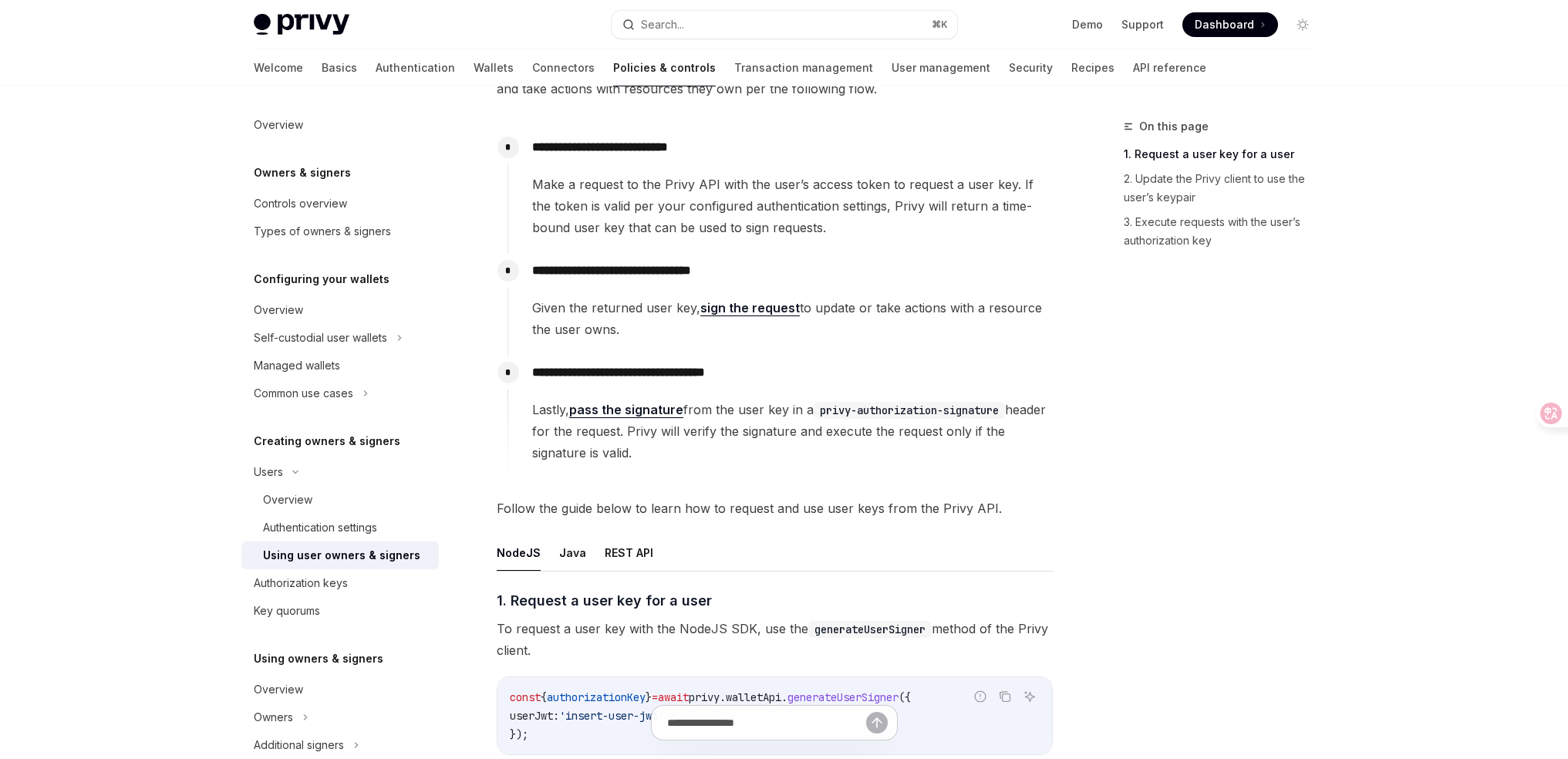
scroll to position [0, 0]
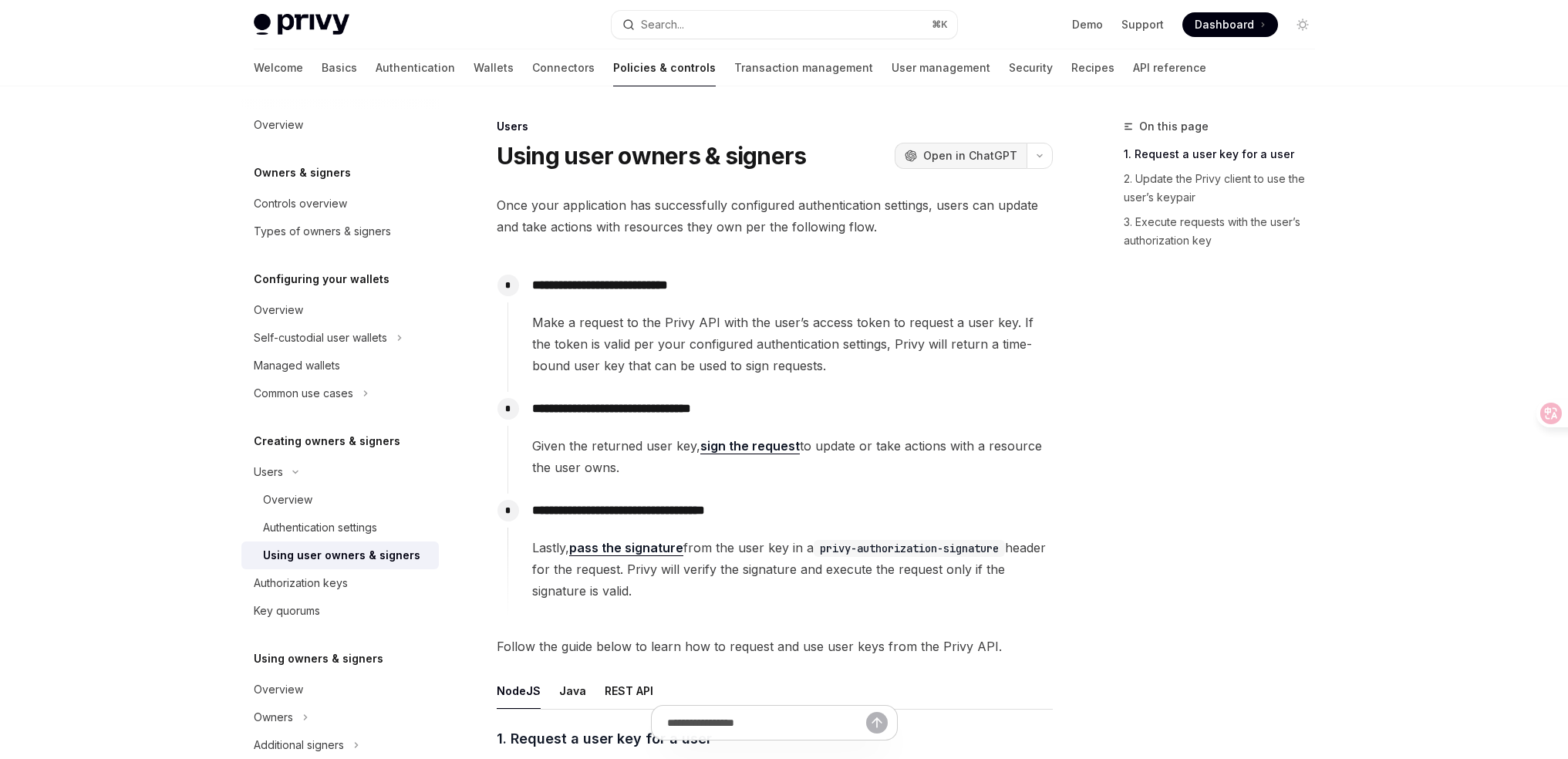
click at [963, 164] on button "OpenAI Open in ChatGPT" at bounding box center [960, 156] width 132 height 27
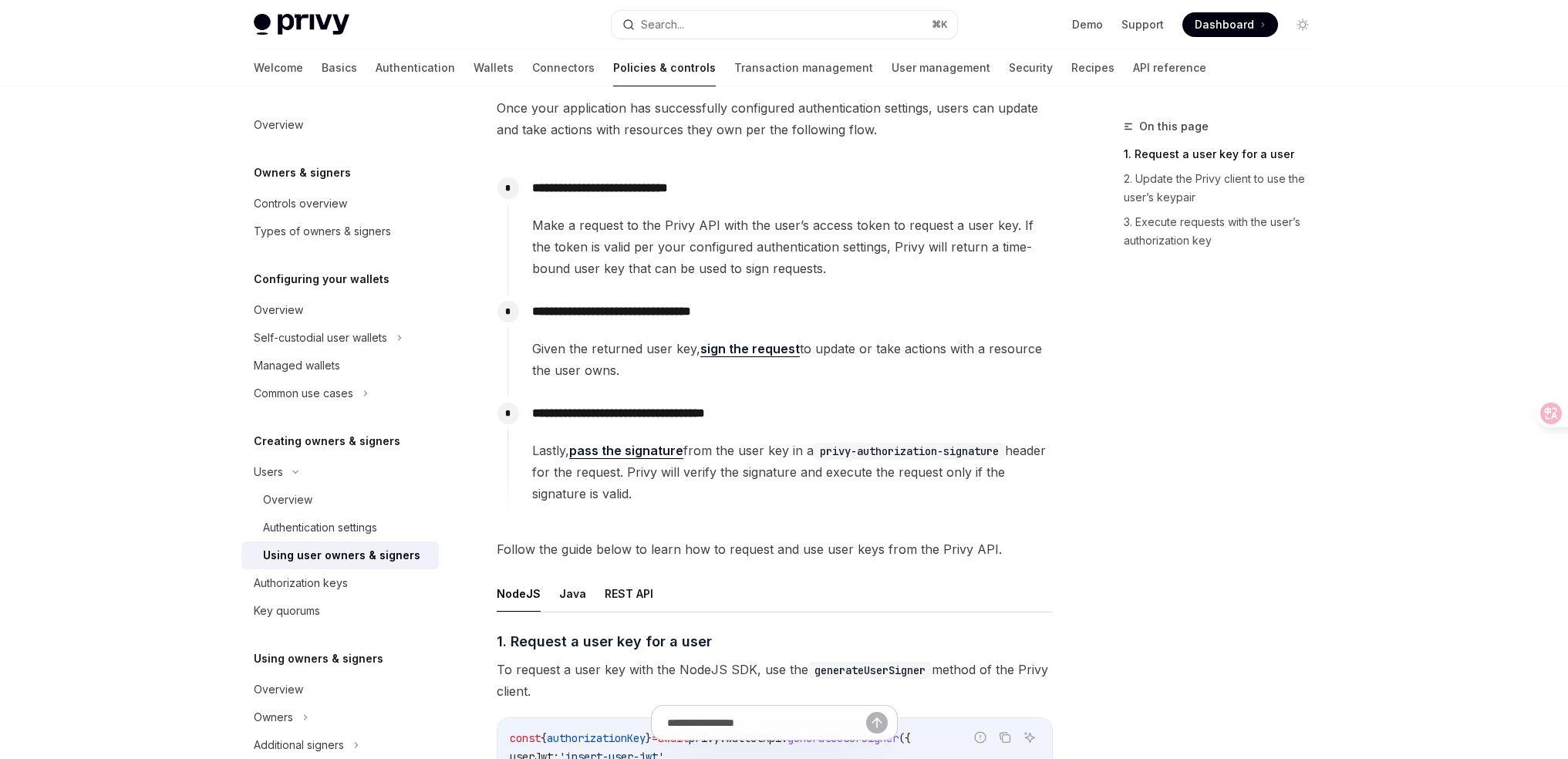
scroll to position [382, 0]
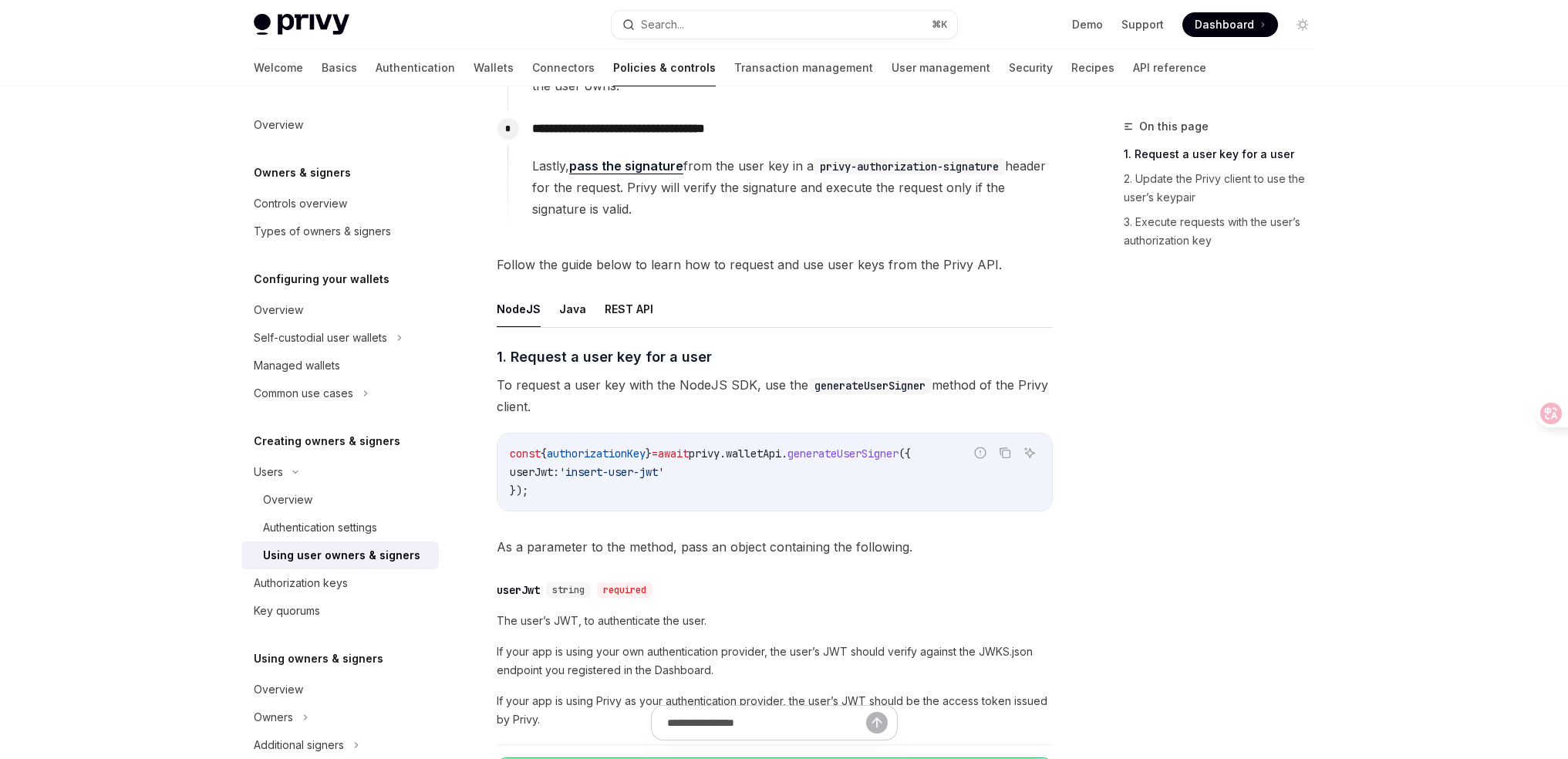
click at [688, 450] on span "await" at bounding box center [673, 453] width 31 height 14
click at [688, 451] on span "await" at bounding box center [673, 453] width 31 height 14
click at [664, 473] on span "'insert-user-jwt'" at bounding box center [611, 472] width 105 height 14
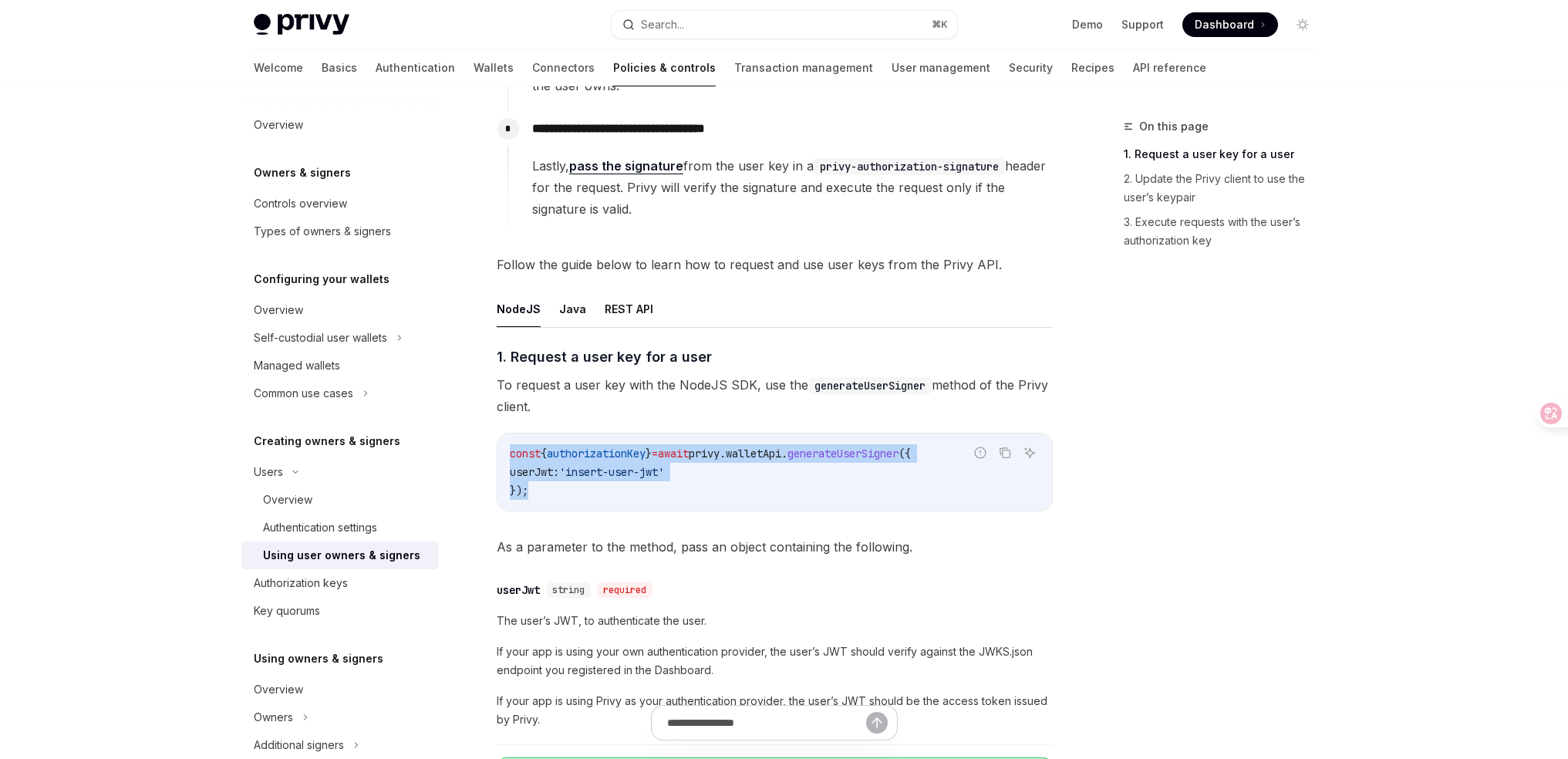
drag, startPoint x: 642, startPoint y: 482, endPoint x: 506, endPoint y: 431, distance: 145.2
copy code "const { authorizationKey } = await privy . walletApi . generateUserSigner ({ us…"
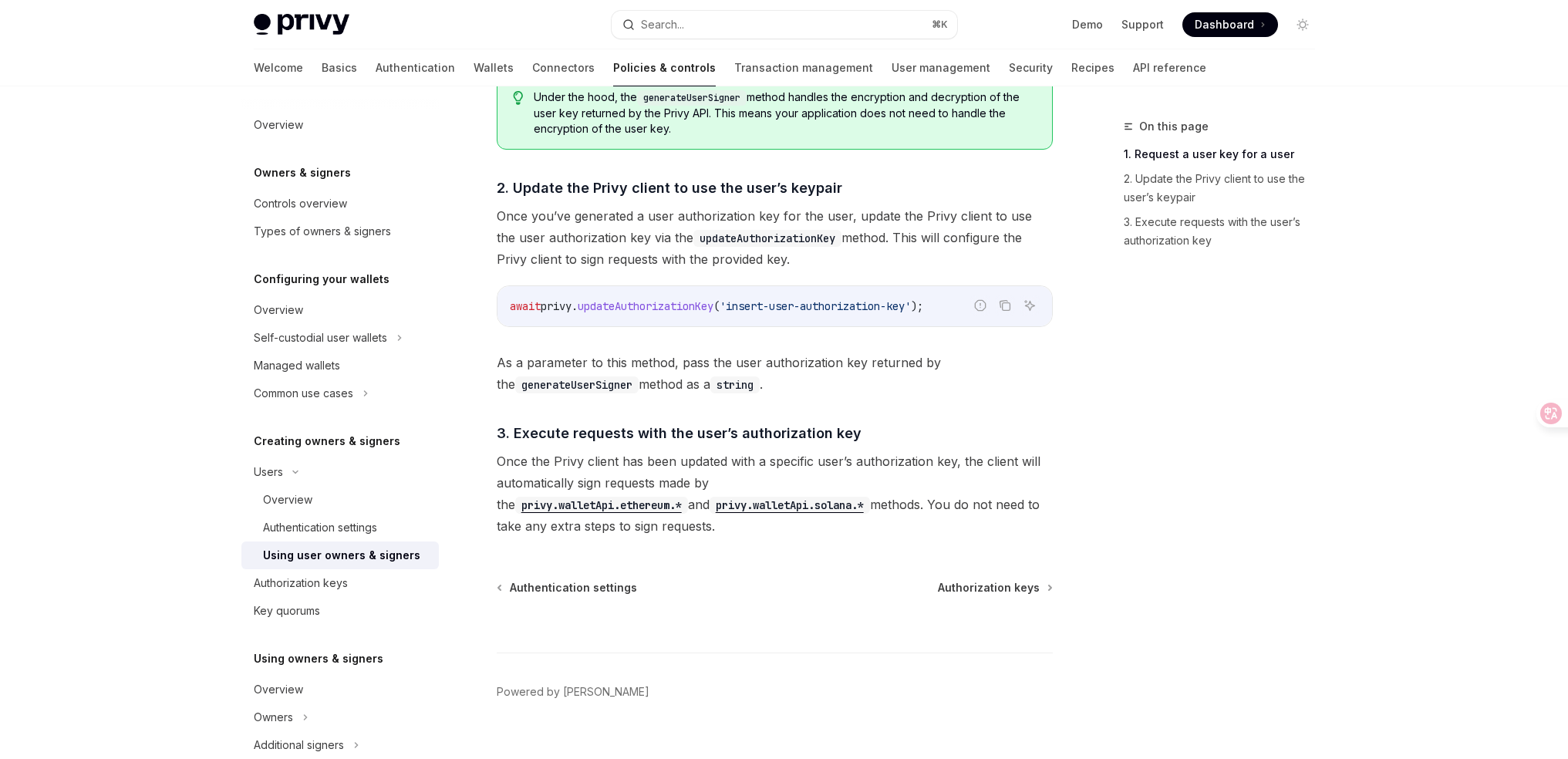
scroll to position [1062, 0]
click at [689, 307] on span "updateAuthorizationKey" at bounding box center [645, 307] width 136 height 14
click at [713, 305] on span "updateAuthorizationKey" at bounding box center [645, 307] width 136 height 14
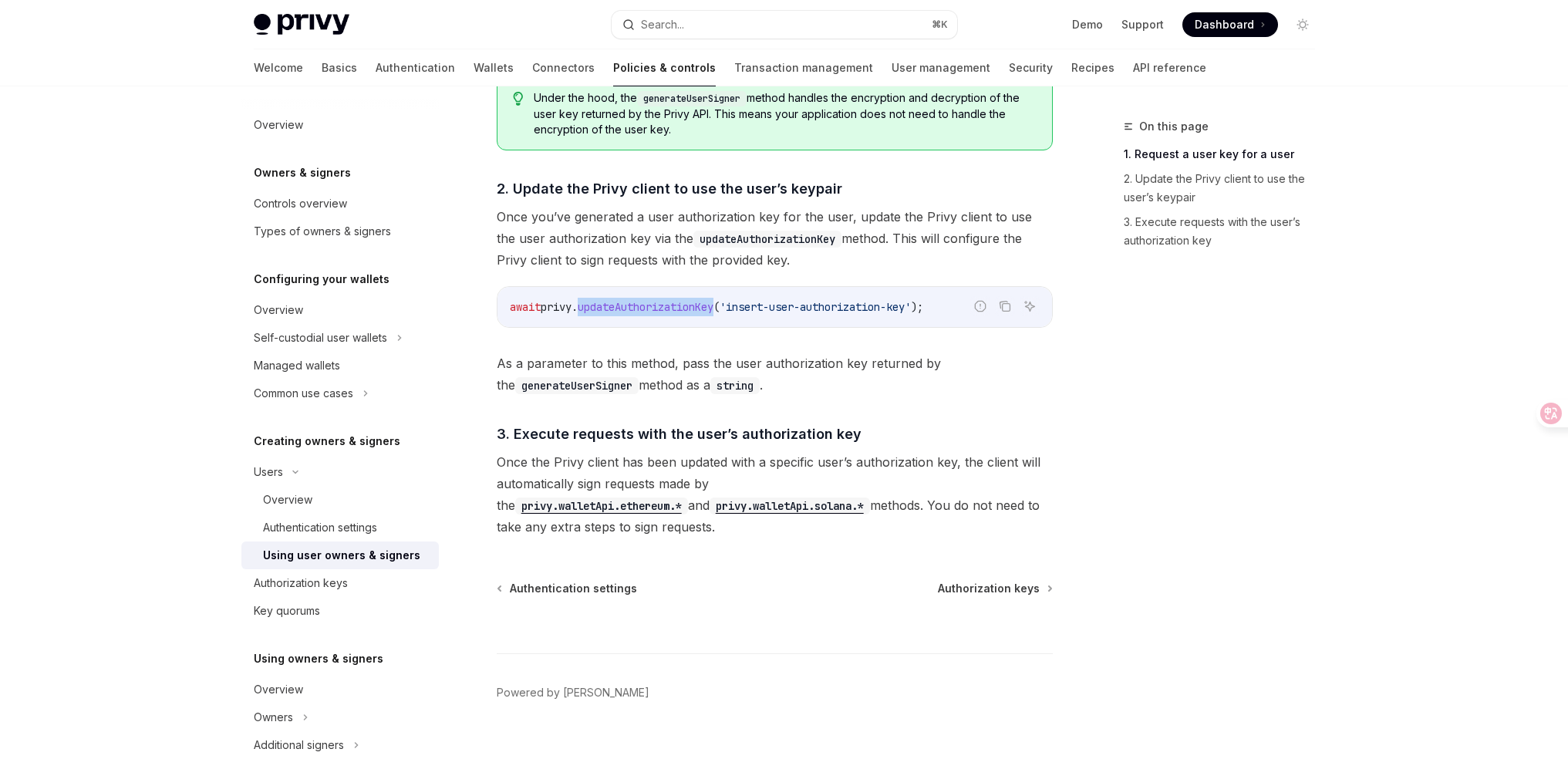
click at [713, 305] on span "updateAuthorizationKey" at bounding box center [645, 307] width 136 height 14
click at [689, 306] on span "updateAuthorizationKey" at bounding box center [645, 307] width 136 height 14
drag, startPoint x: 498, startPoint y: 459, endPoint x: 881, endPoint y: 525, distance: 388.6
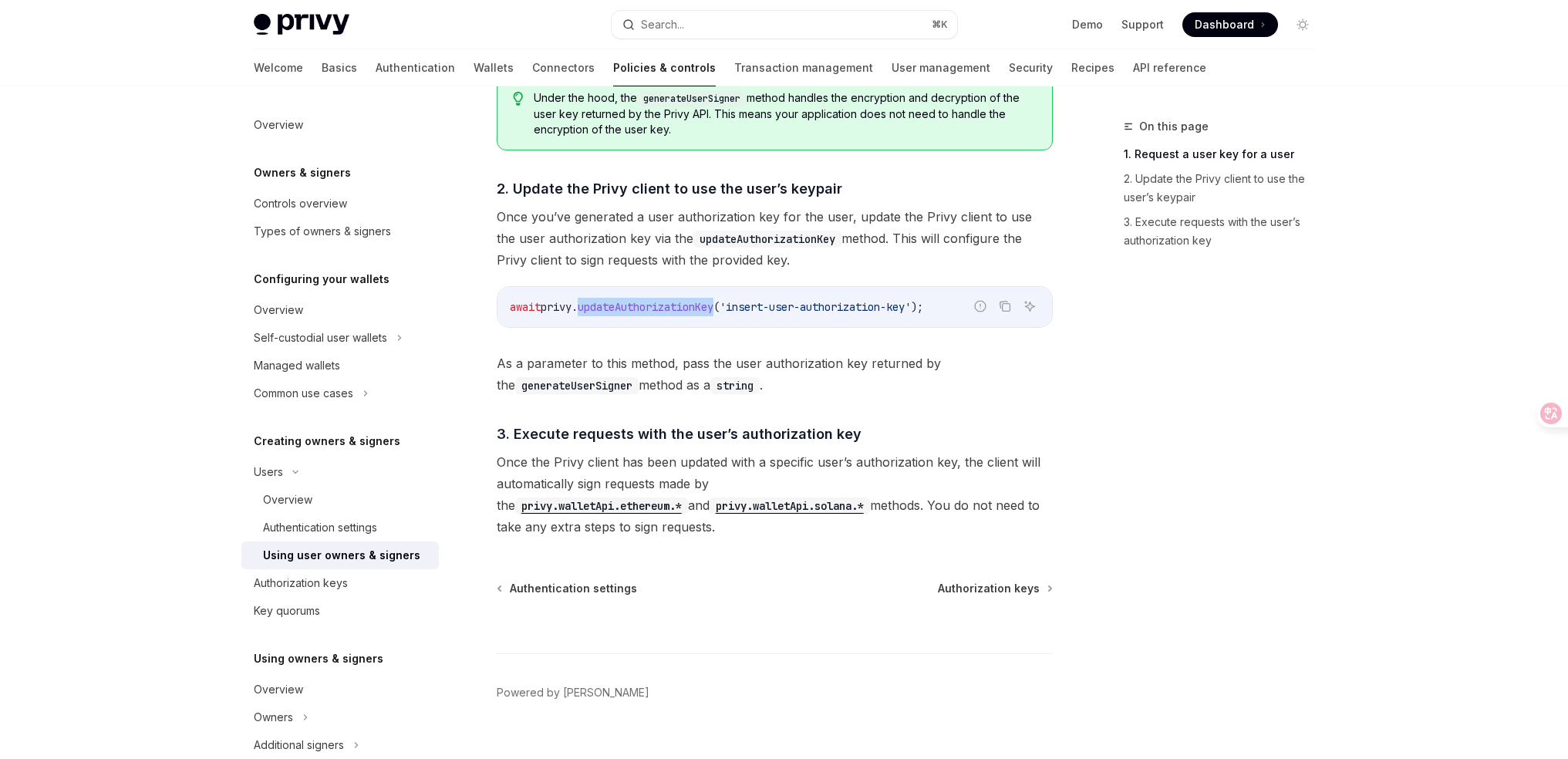
click at [881, 525] on span "Once the Privy client has been updated with a specific user’s authorization key…" at bounding box center [775, 494] width 556 height 87
click at [883, 523] on span "Once the Privy client has been updated with a specific user’s authorization key…" at bounding box center [775, 494] width 556 height 87
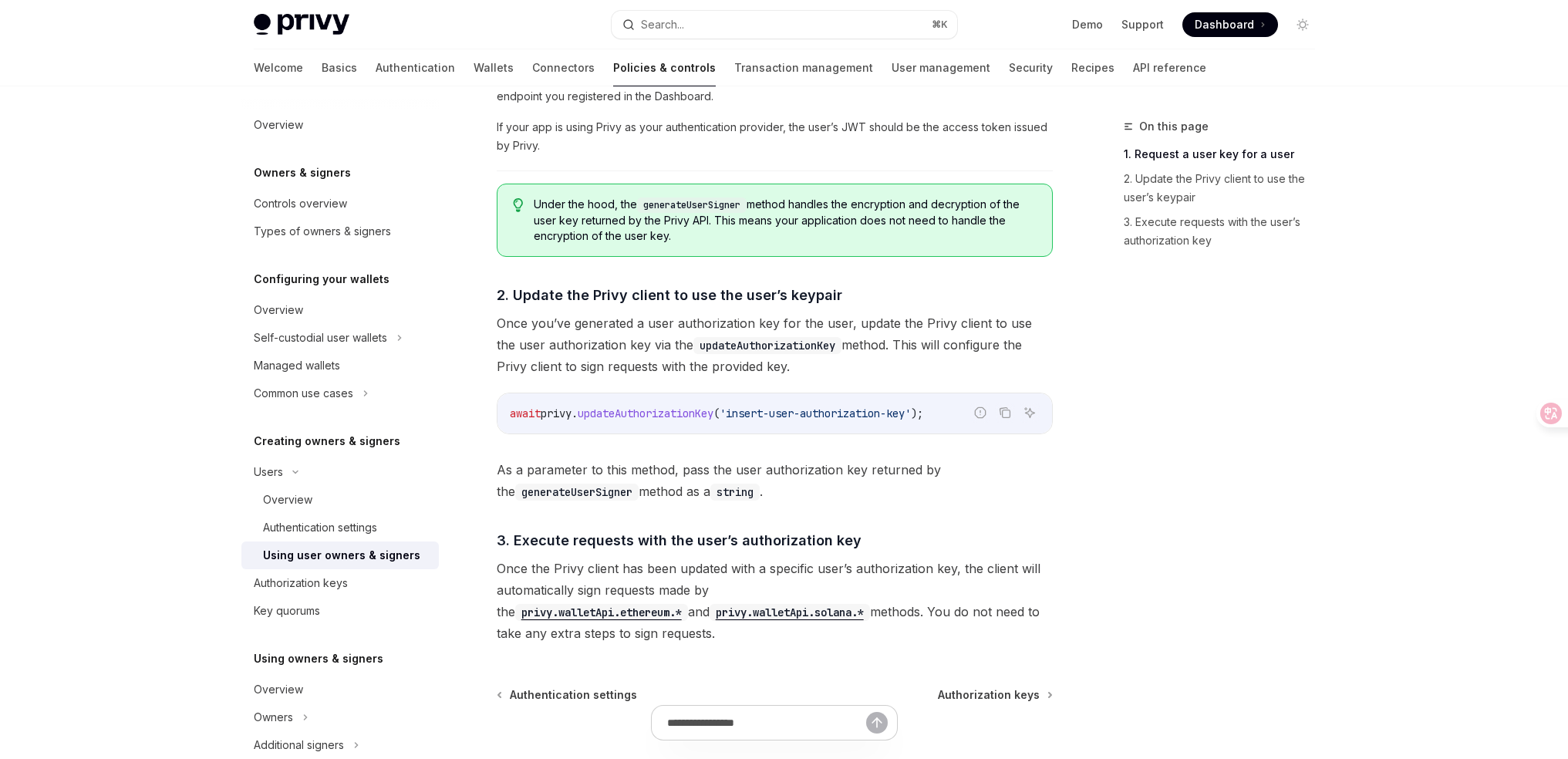
scroll to position [949, 0]
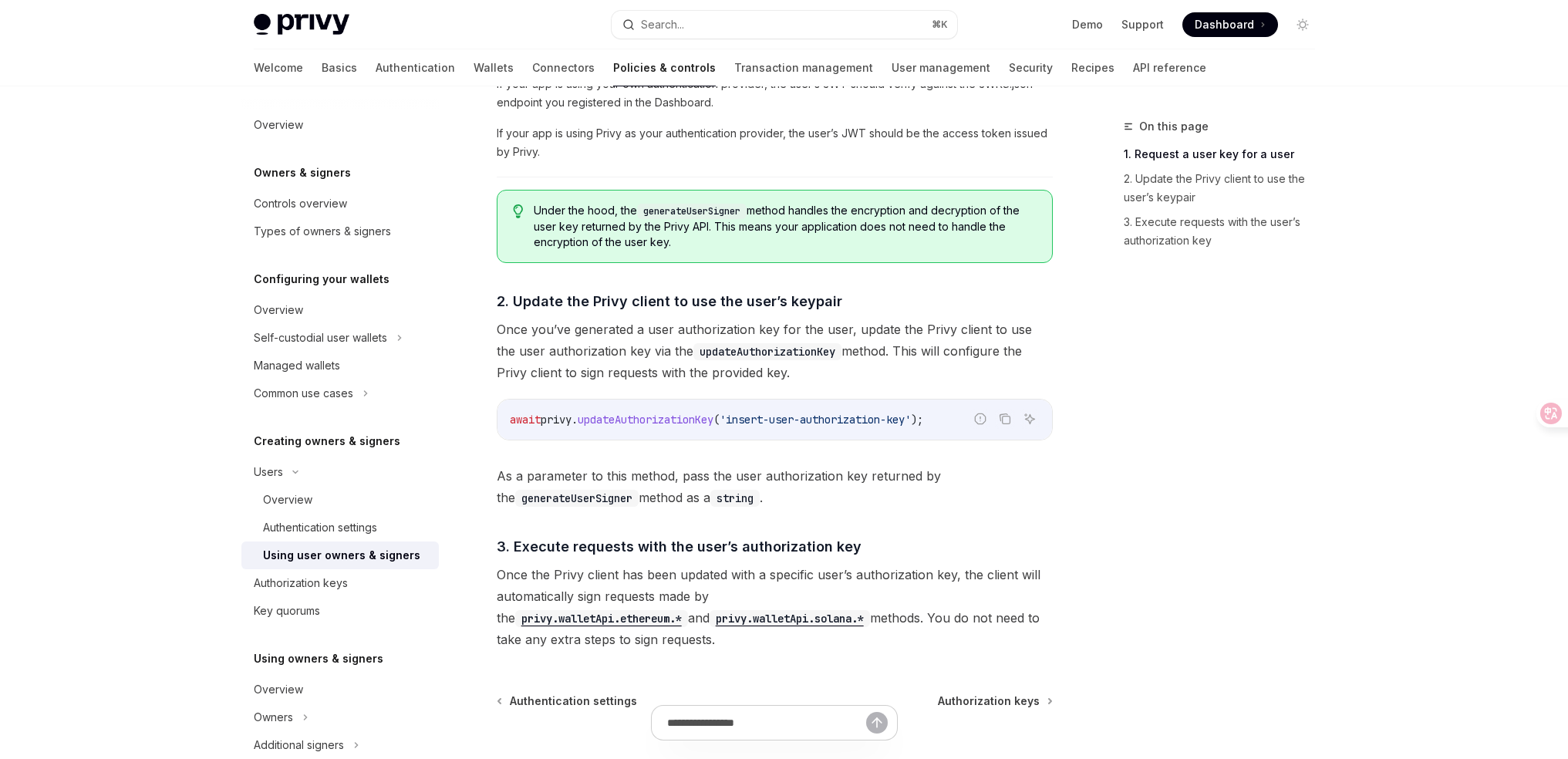
click at [837, 360] on span "Once you’ve generated a user authorization key for the user, update the Privy c…" at bounding box center [775, 351] width 556 height 65
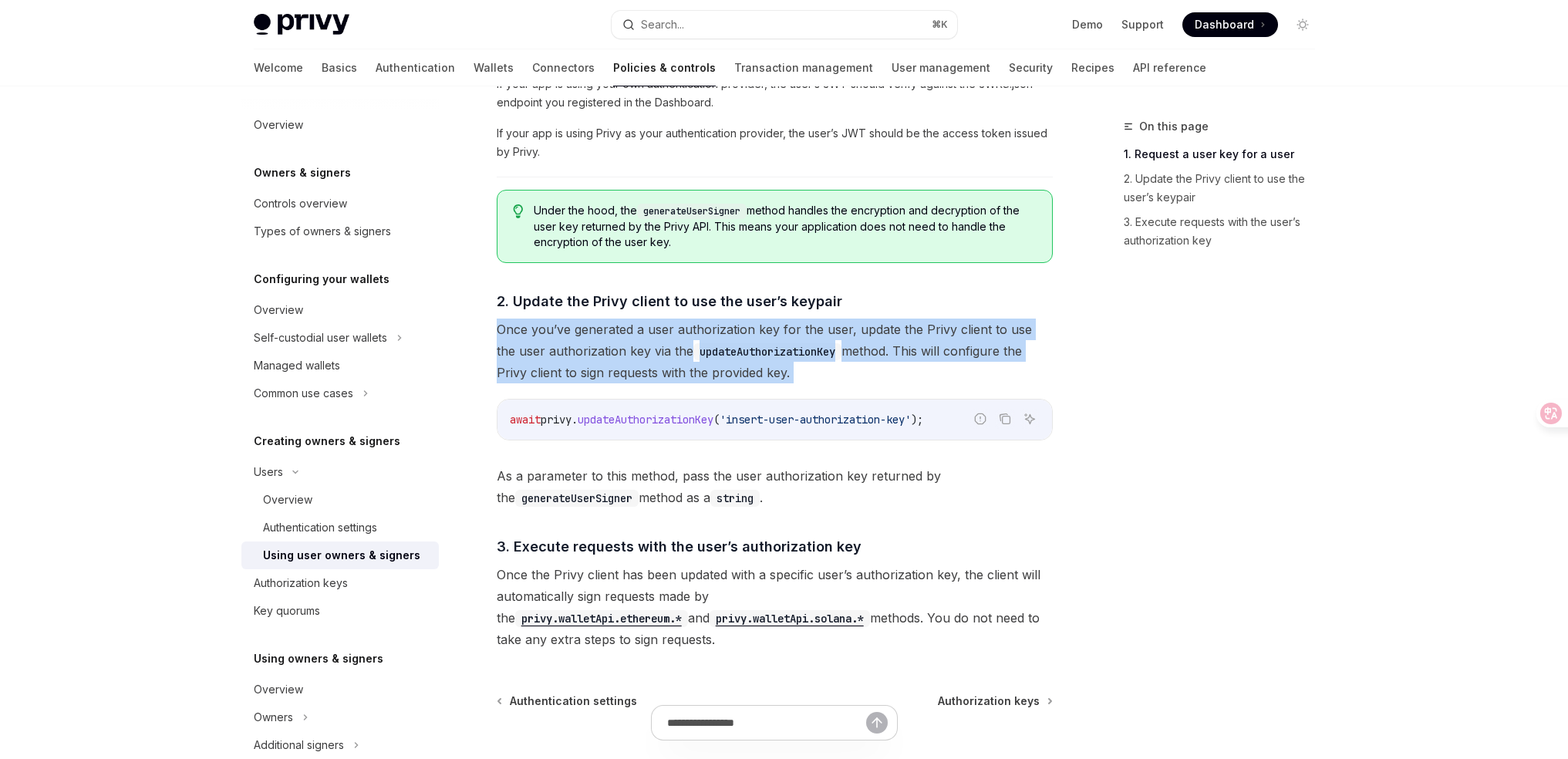
click at [837, 360] on span "Once you’ve generated a user authorization key for the user, update the Privy c…" at bounding box center [775, 351] width 556 height 65
copy div "Once you’ve generated a user authorization key for the user, update the Privy c…"
click at [811, 360] on span "Once you’ve generated a user authorization key for the user, update the Privy c…" at bounding box center [775, 351] width 556 height 65
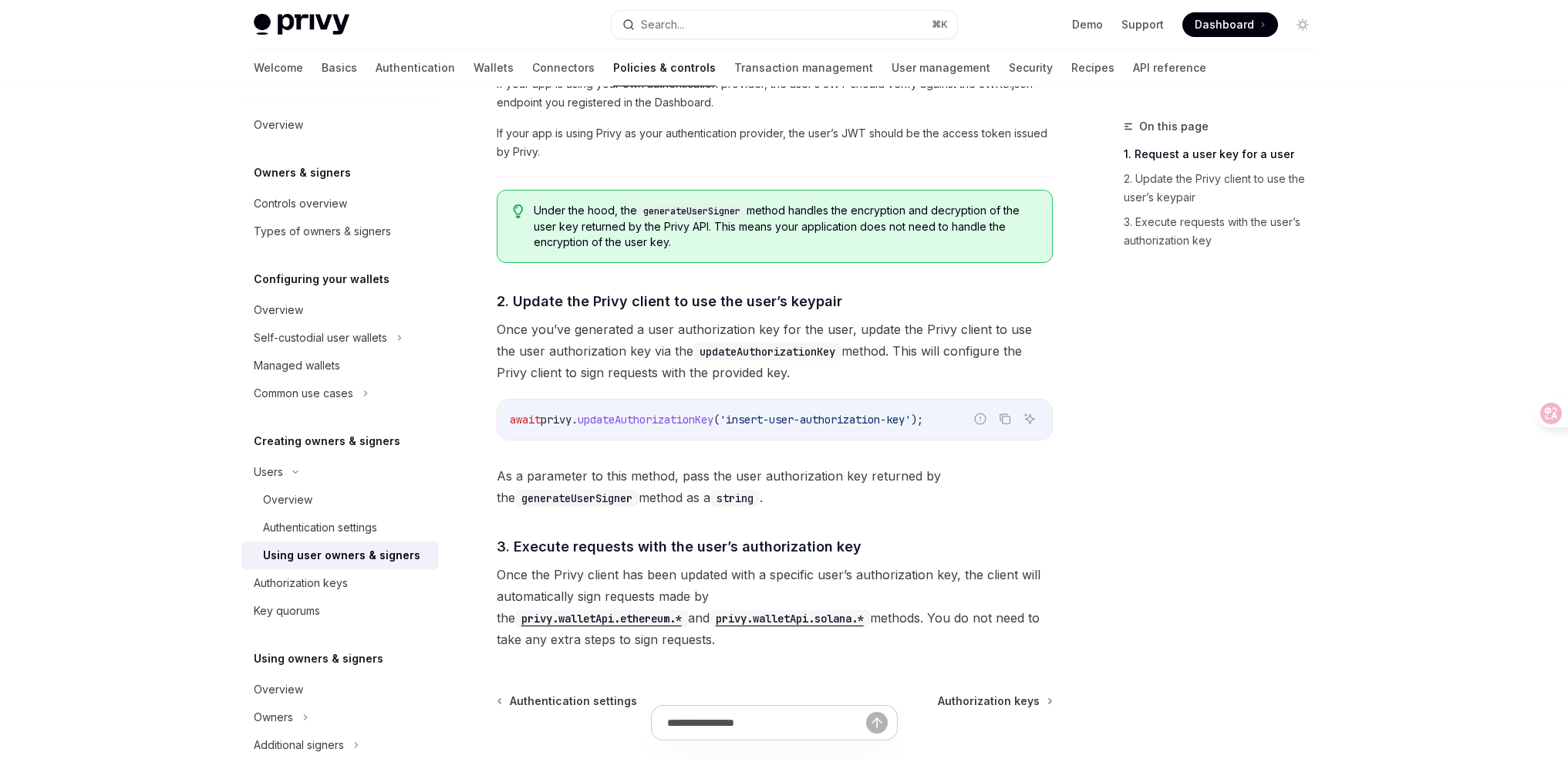
click at [671, 410] on code "await privy . updateAuthorizationKey ( 'insert-user-authorization-key' );" at bounding box center [774, 419] width 530 height 19
click at [681, 417] on span "updateAuthorizationKey" at bounding box center [645, 420] width 136 height 14
copy span "updateAuthorizationKey"
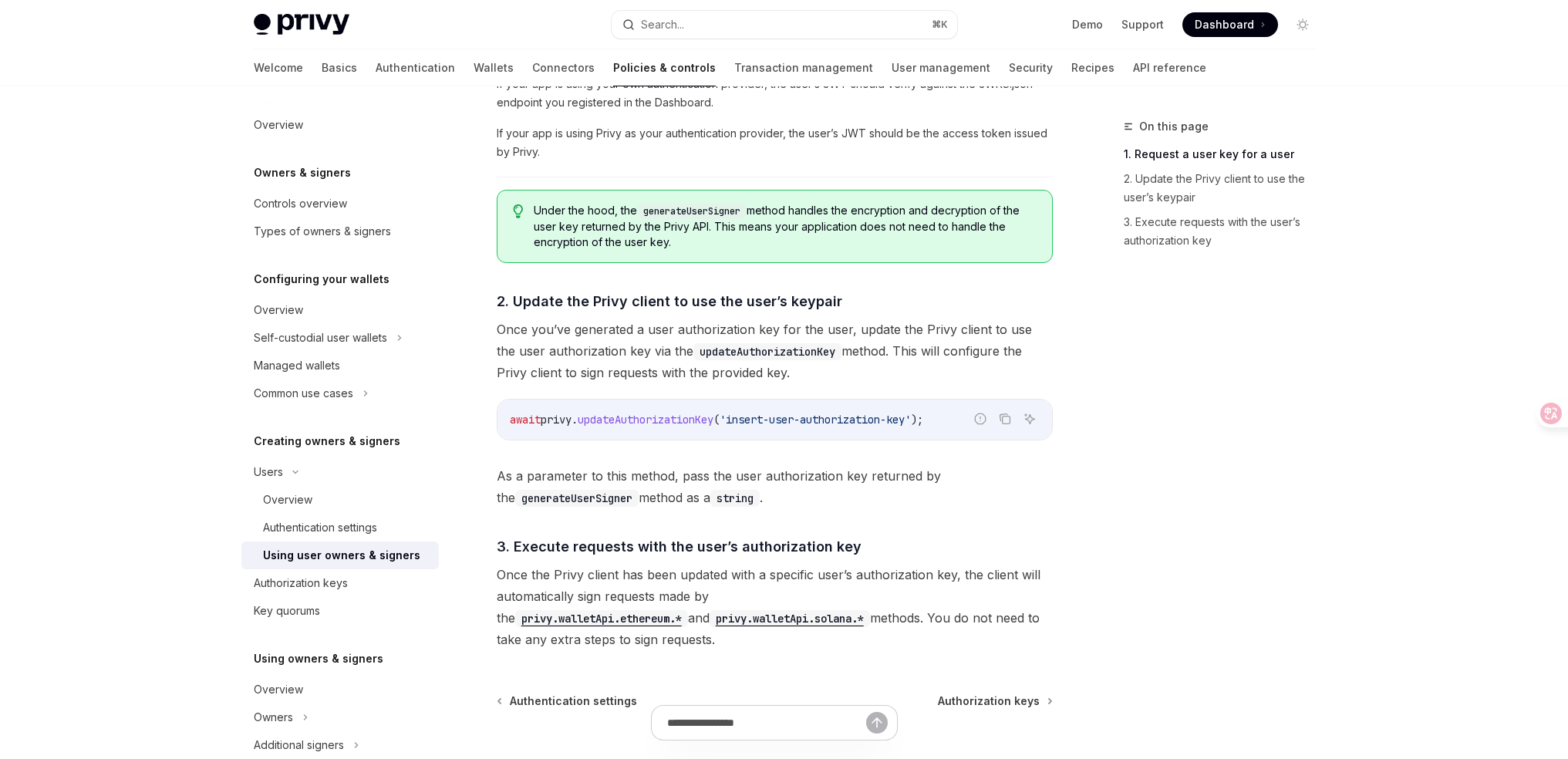
click at [765, 228] on span "Under the hood, the generateUserSigner method handles the encryption and decryp…" at bounding box center [784, 226] width 502 height 47
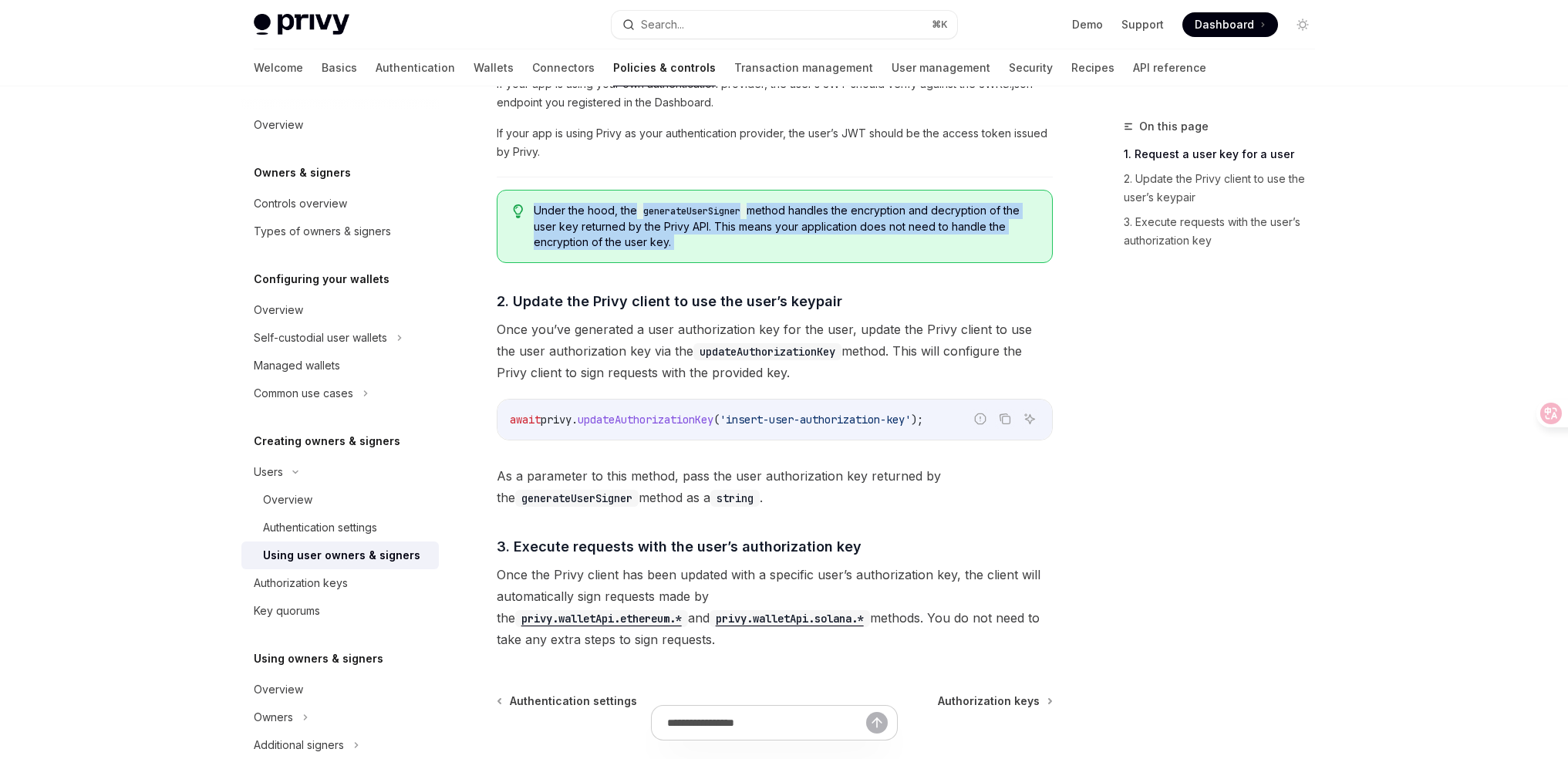
click at [765, 228] on span "Under the hood, the generateUserSigner method handles the encryption and decryp…" at bounding box center [784, 226] width 502 height 47
copy span "Under the hood, the generateUserSigner method handles the encryption and decryp…"
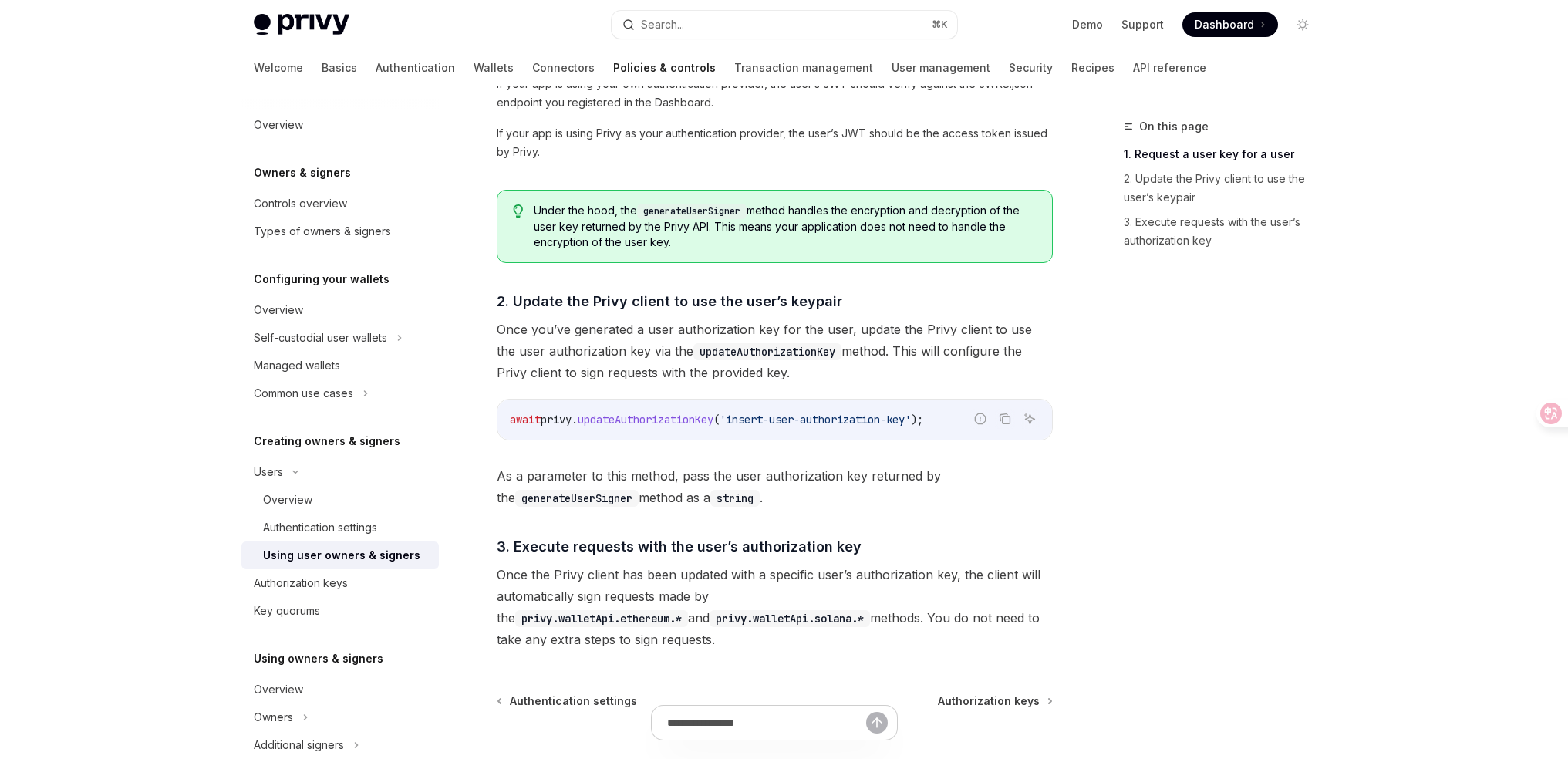
click at [970, 331] on span "Once you’ve generated a user authorization key for the user, update the Privy c…" at bounding box center [775, 351] width 556 height 65
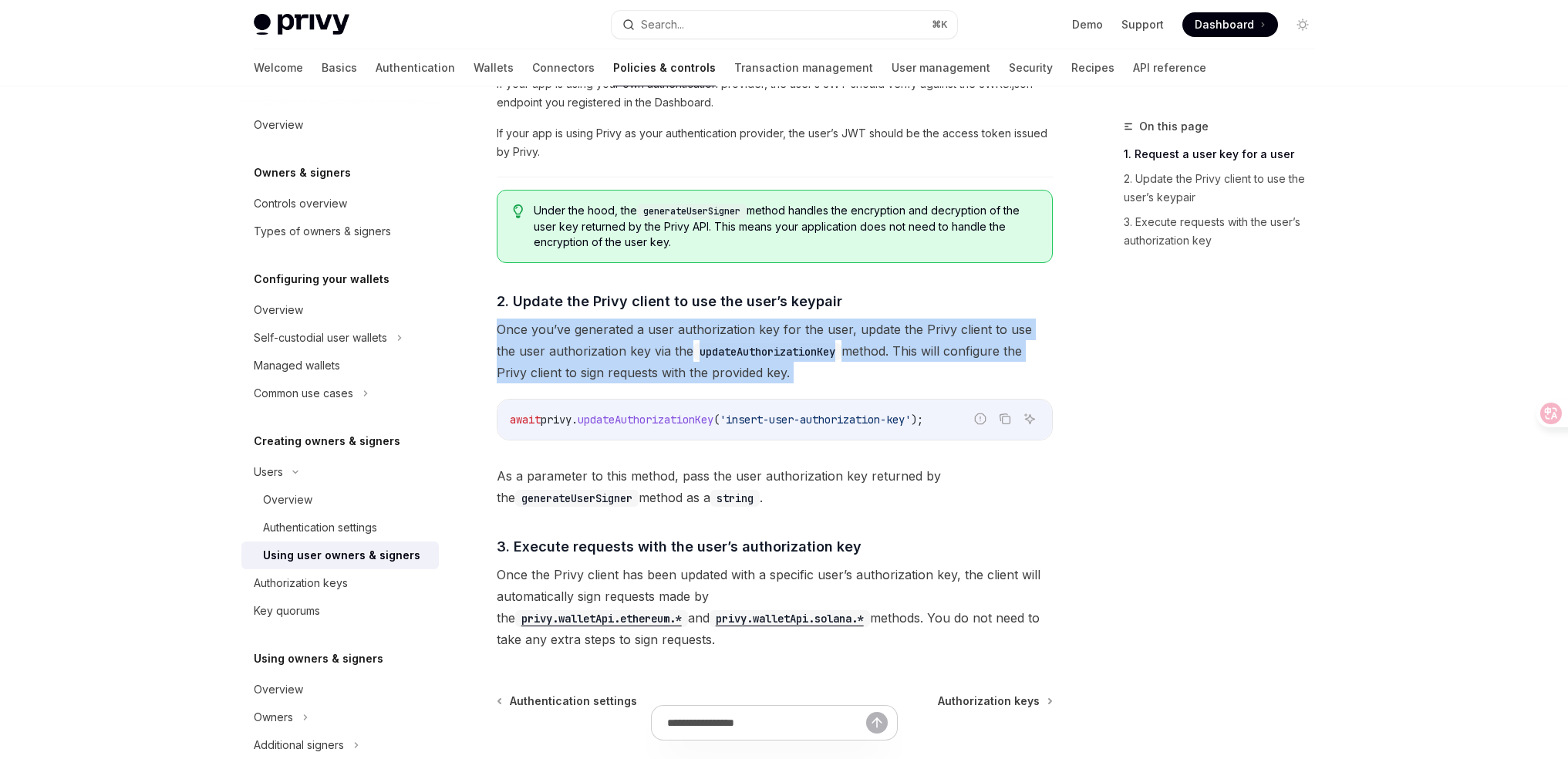
click at [970, 331] on span "Once you’ve generated a user authorization key for the user, update the Privy c…" at bounding box center [775, 351] width 556 height 65
copy div "Once you’ve generated a user authorization key for the user, update the Privy c…"
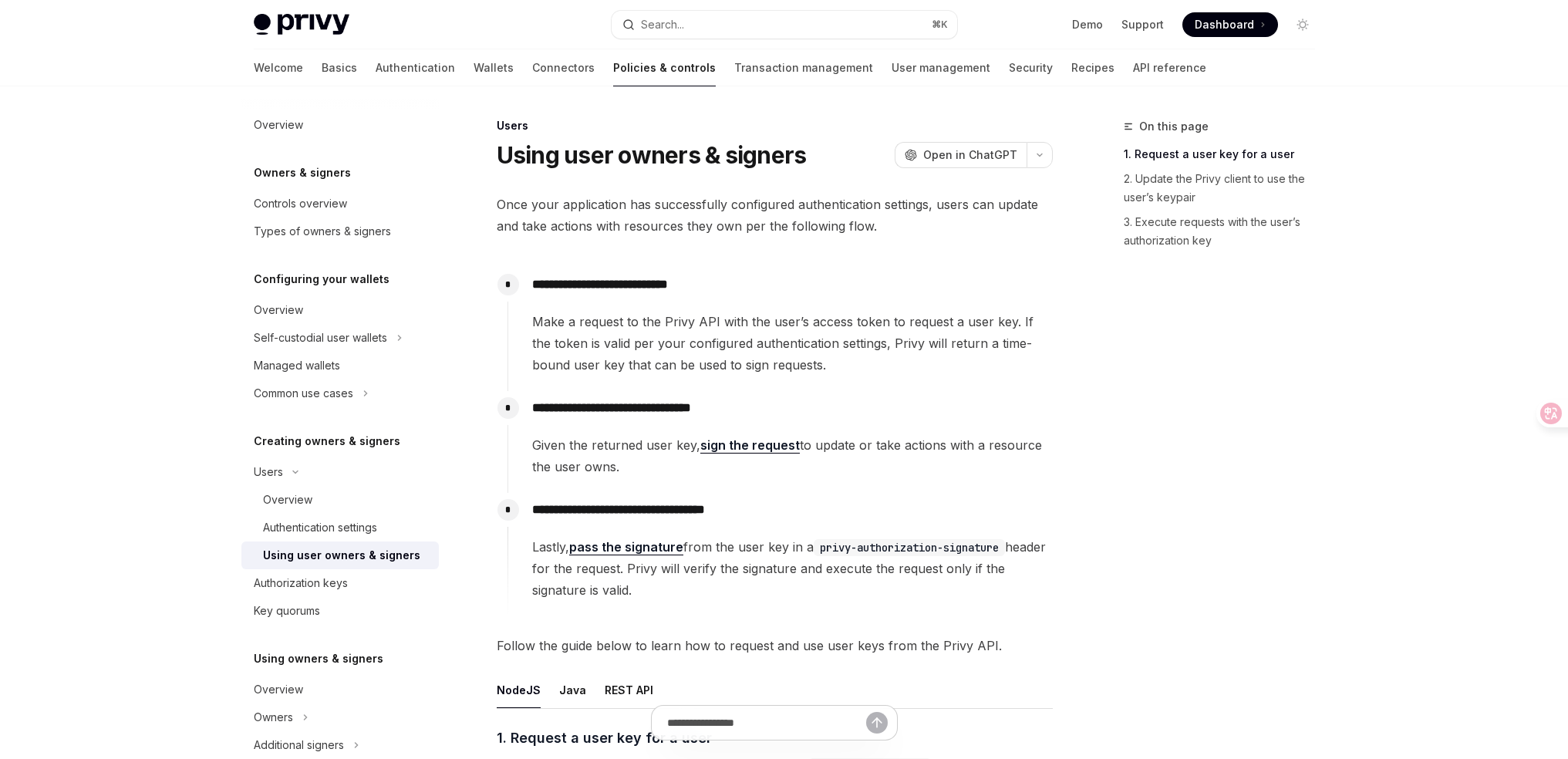
scroll to position [0, 0]
click at [654, 223] on span "Once your application has successfully configured authentication settings, user…" at bounding box center [775, 215] width 556 height 43
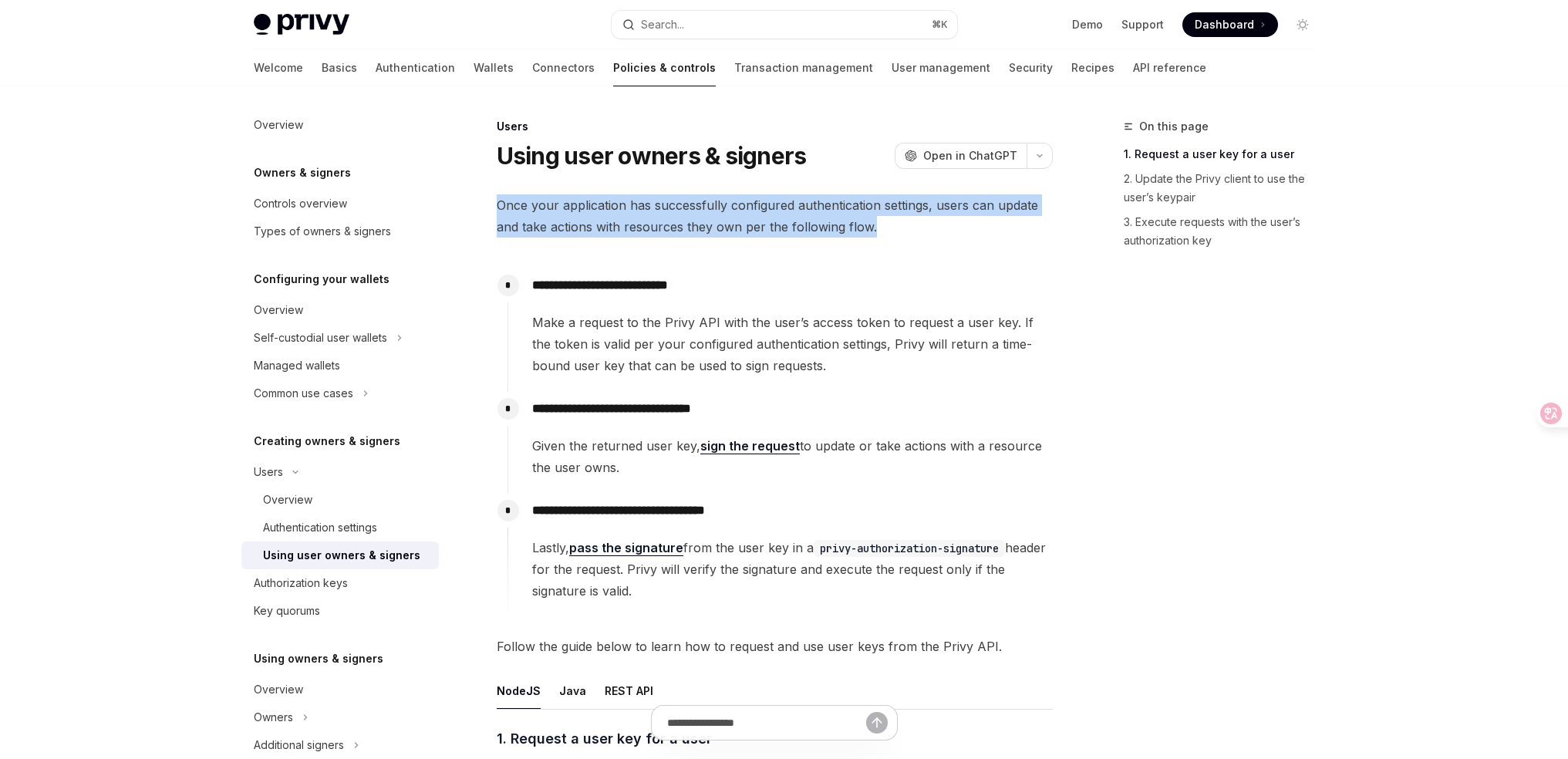
click at [654, 223] on span "Once your application has successfully configured authentication settings, user…" at bounding box center [775, 215] width 556 height 43
click at [714, 230] on span "Once your application has successfully configured authentication settings, user…" at bounding box center [775, 215] width 556 height 43
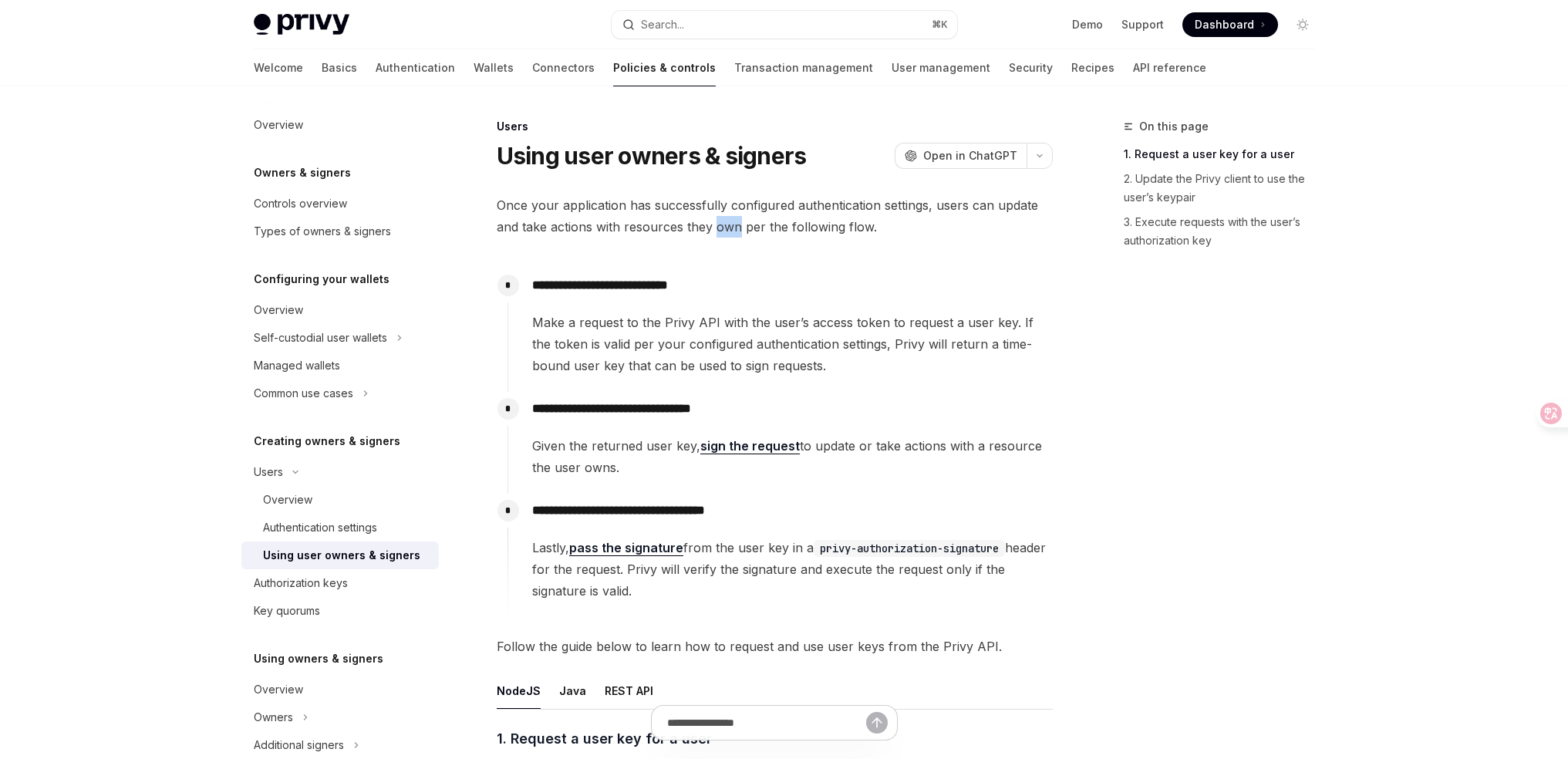
click at [714, 230] on span "Once your application has successfully configured authentication settings, user…" at bounding box center [775, 215] width 556 height 43
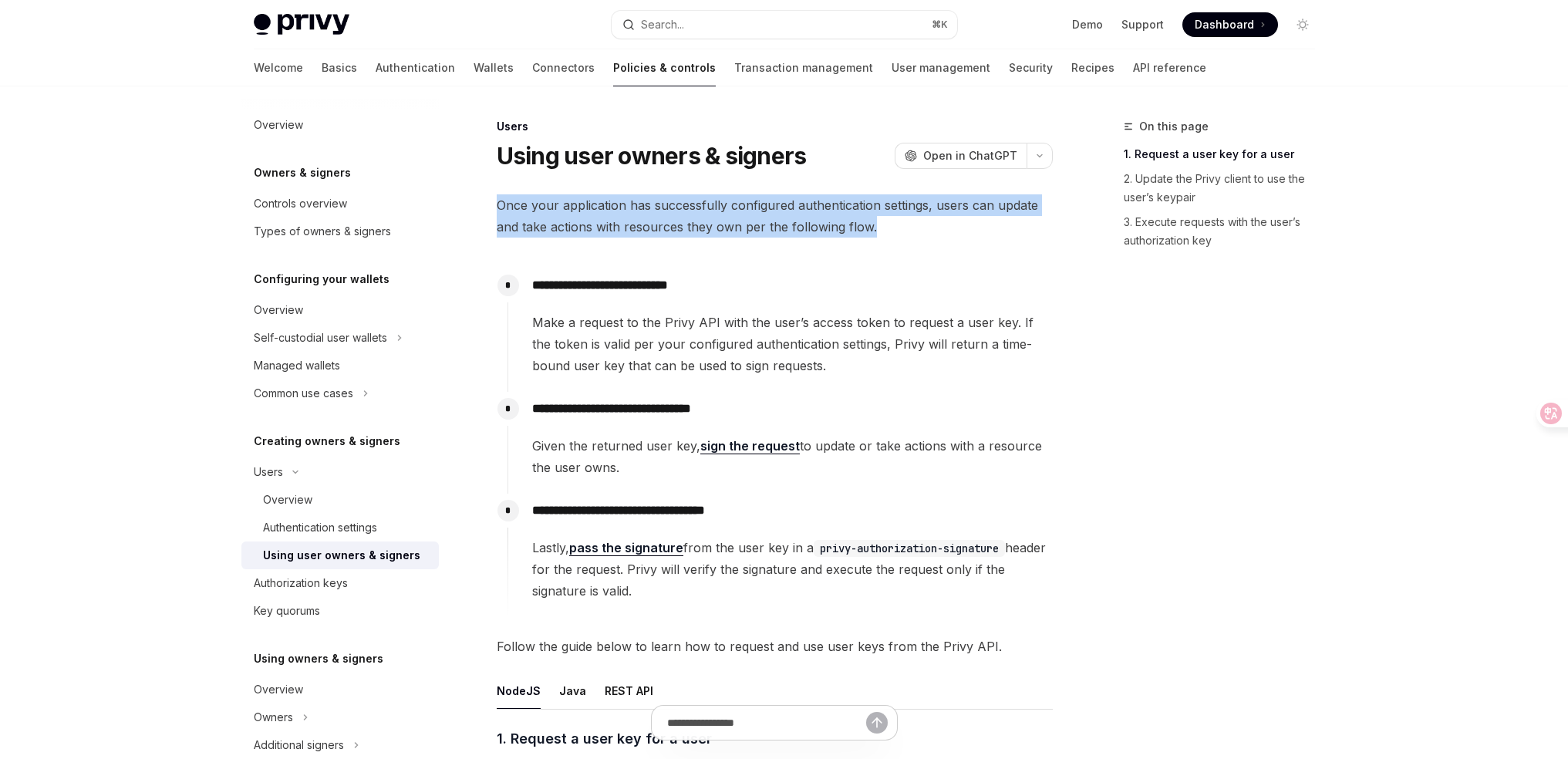
drag, startPoint x: 714, startPoint y: 230, endPoint x: 741, endPoint y: 236, distance: 27.7
click at [714, 231] on span "Once your application has successfully configured authentication settings, user…" at bounding box center [775, 215] width 556 height 43
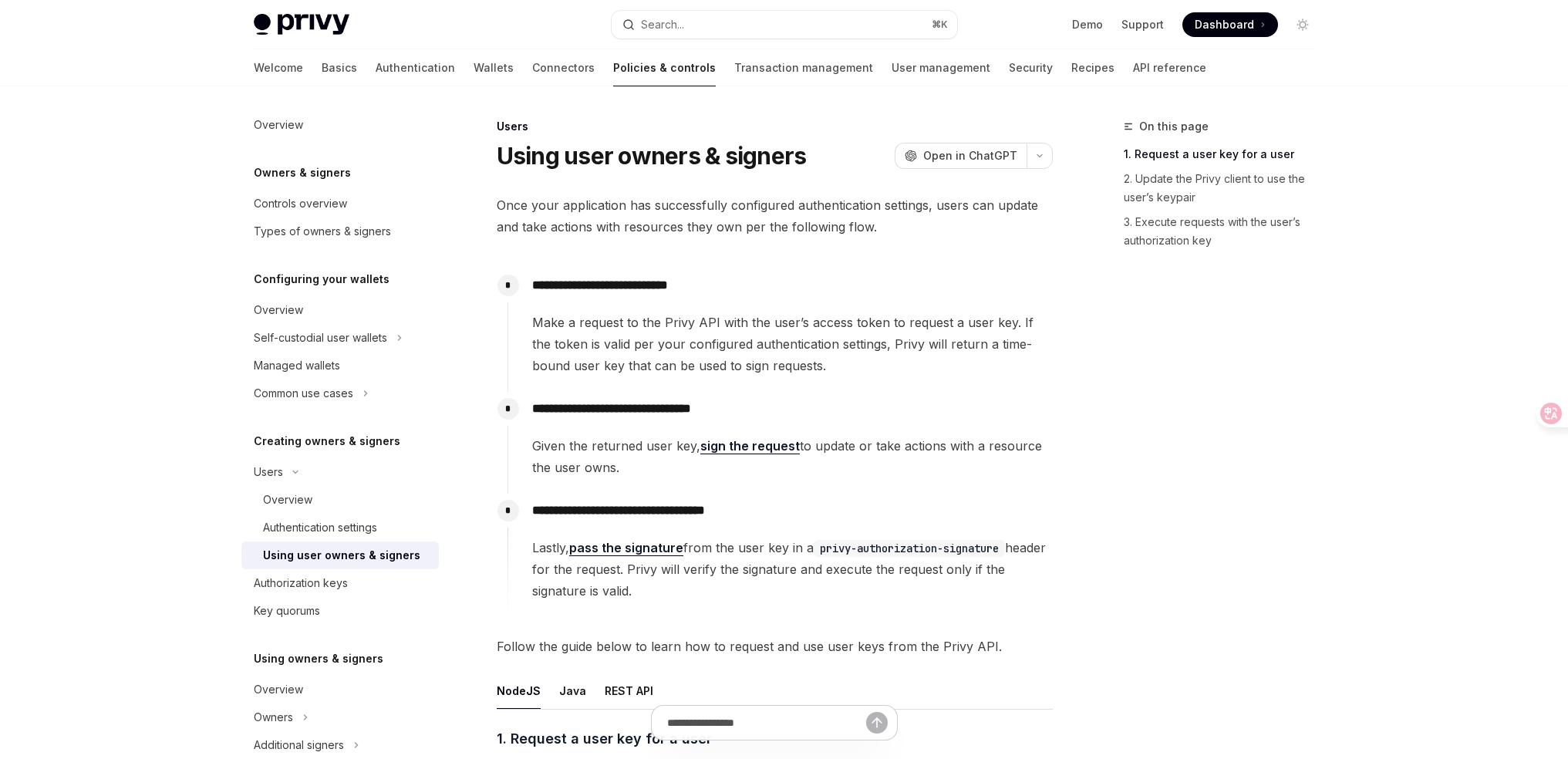
click at [849, 330] on span "Make a request to the Privy API with the user’s access token to request a user …" at bounding box center [792, 344] width 520 height 65
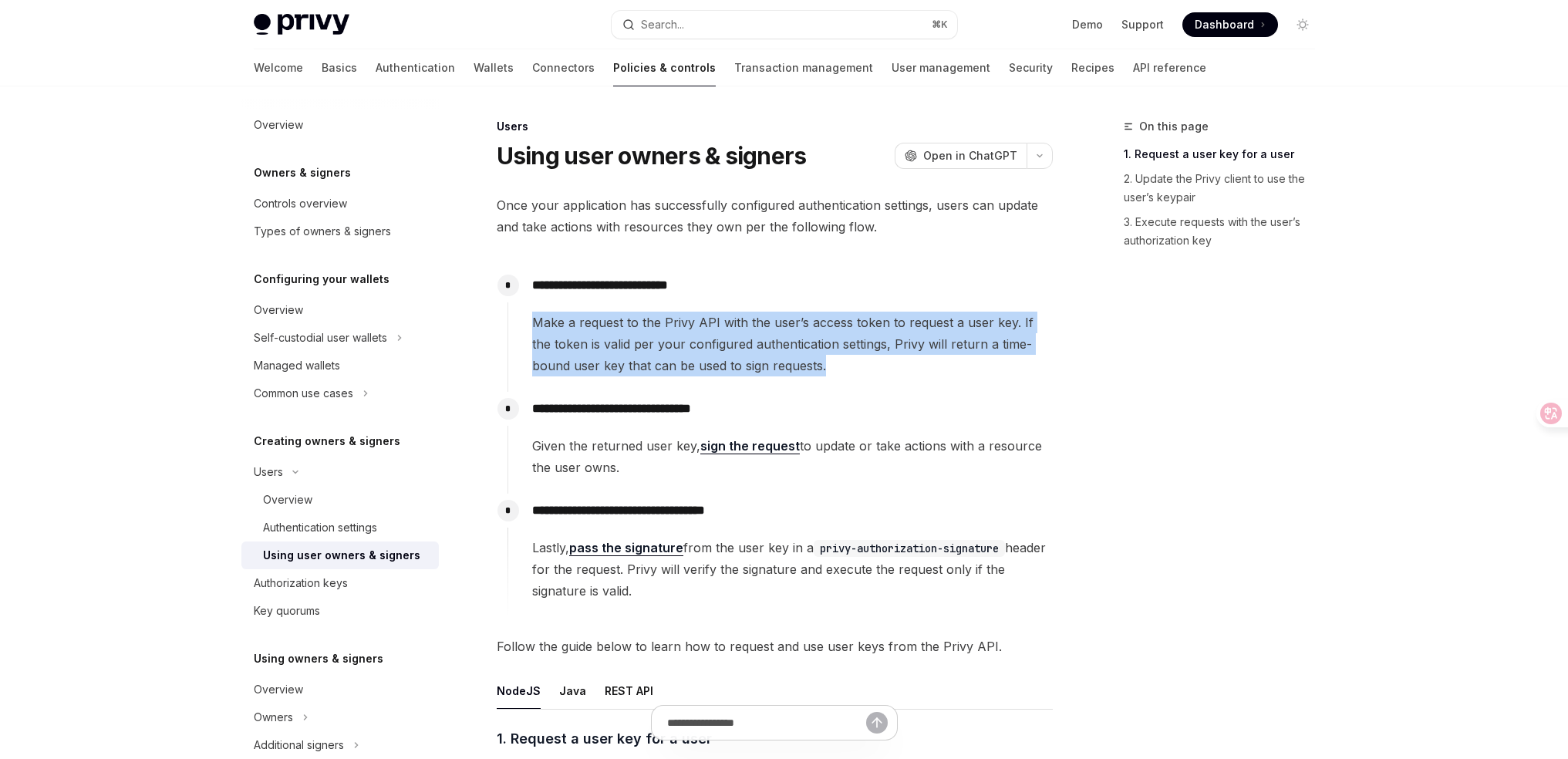
click at [849, 330] on span "Make a request to the Privy API with the user’s access token to request a user …" at bounding box center [792, 344] width 520 height 65
copy span "Make a request to the Privy API with the user’s access token to request a user …"
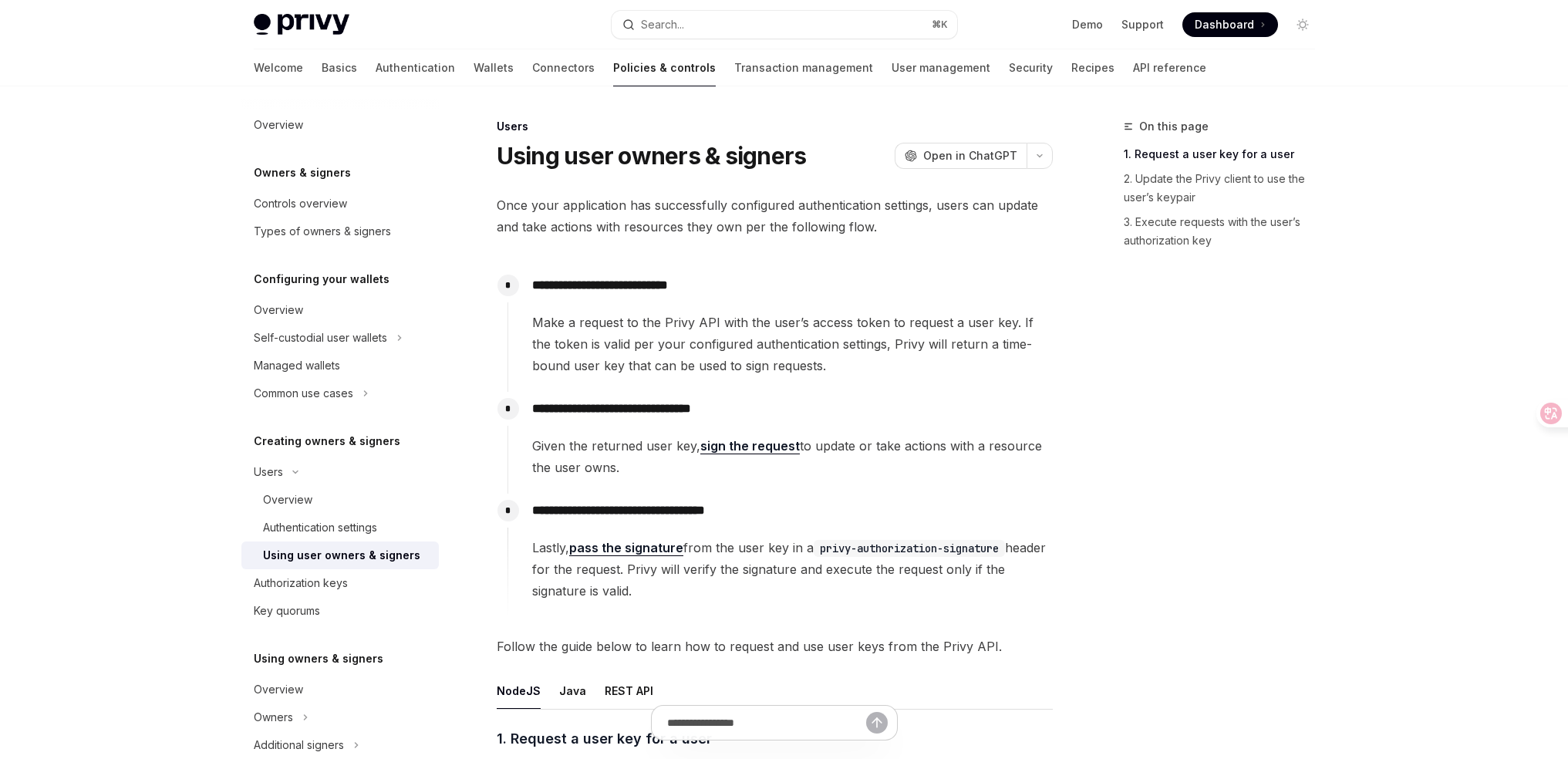
click at [895, 458] on span "Given the returned user key, sign the request to update or take actions with a …" at bounding box center [792, 456] width 520 height 43
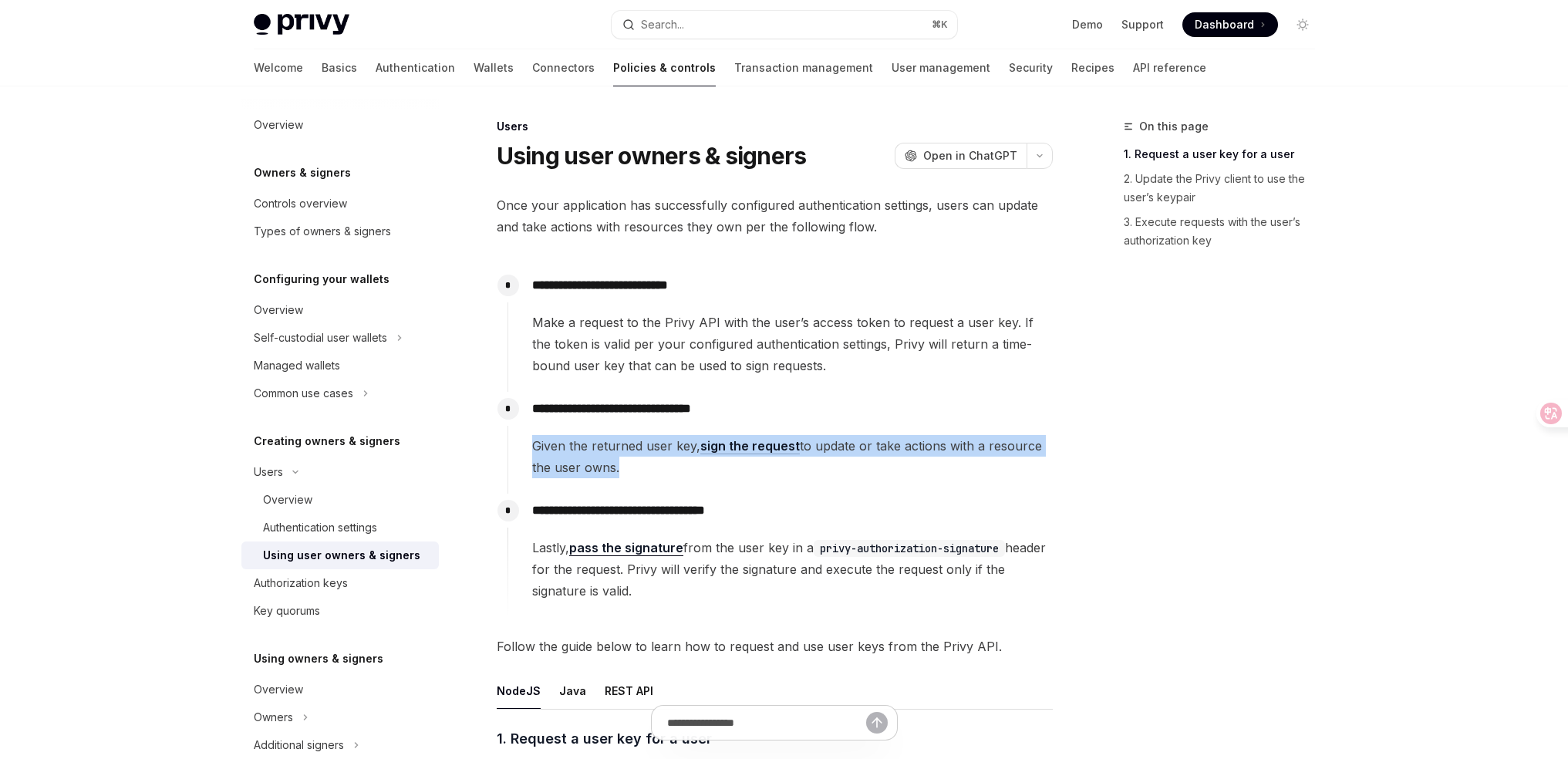
click at [895, 458] on span "Given the returned user key, sign the request to update or take actions with a …" at bounding box center [792, 456] width 520 height 43
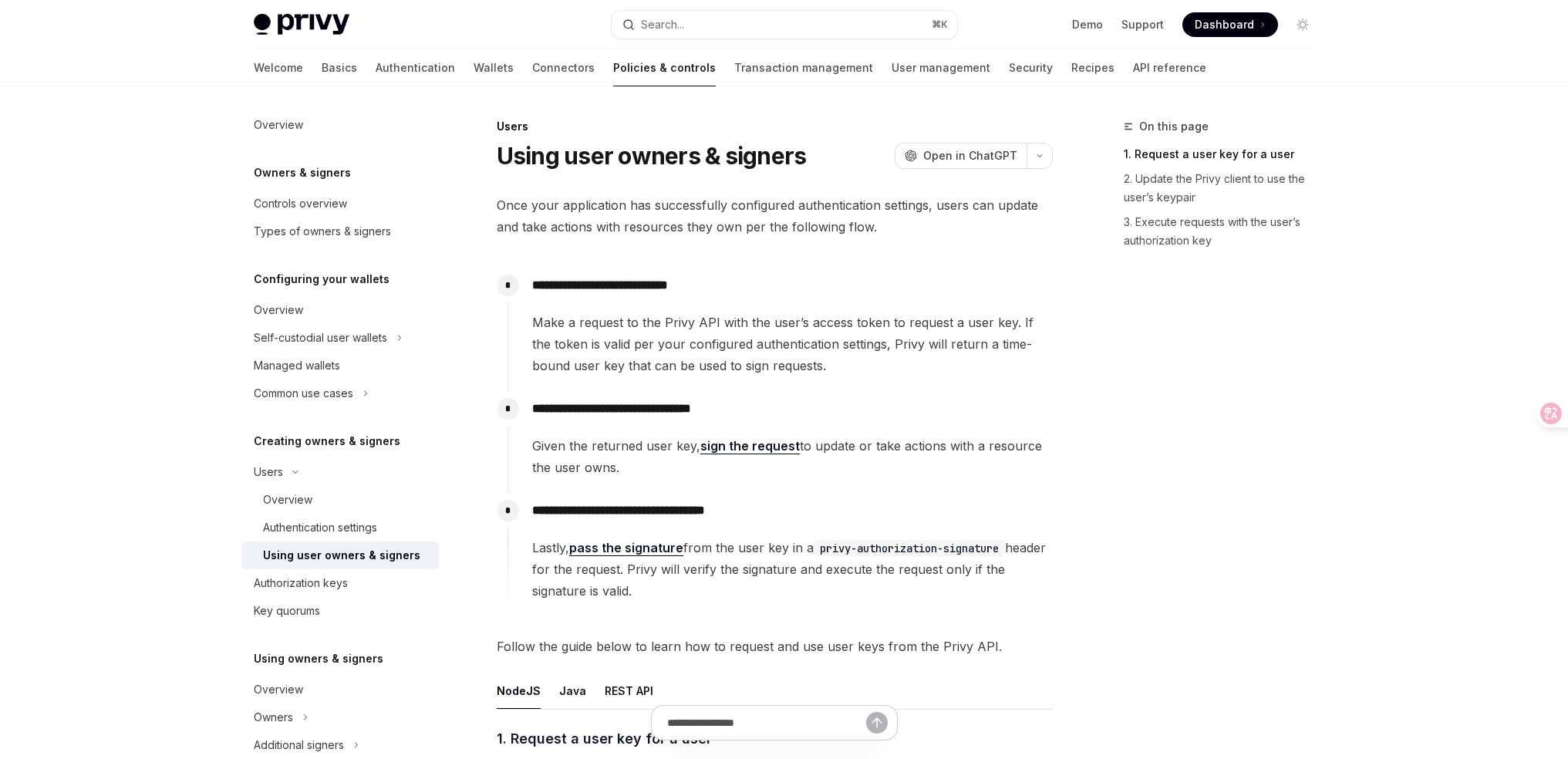
click at [830, 543] on code "privy-authorization-signature" at bounding box center [909, 547] width 191 height 17
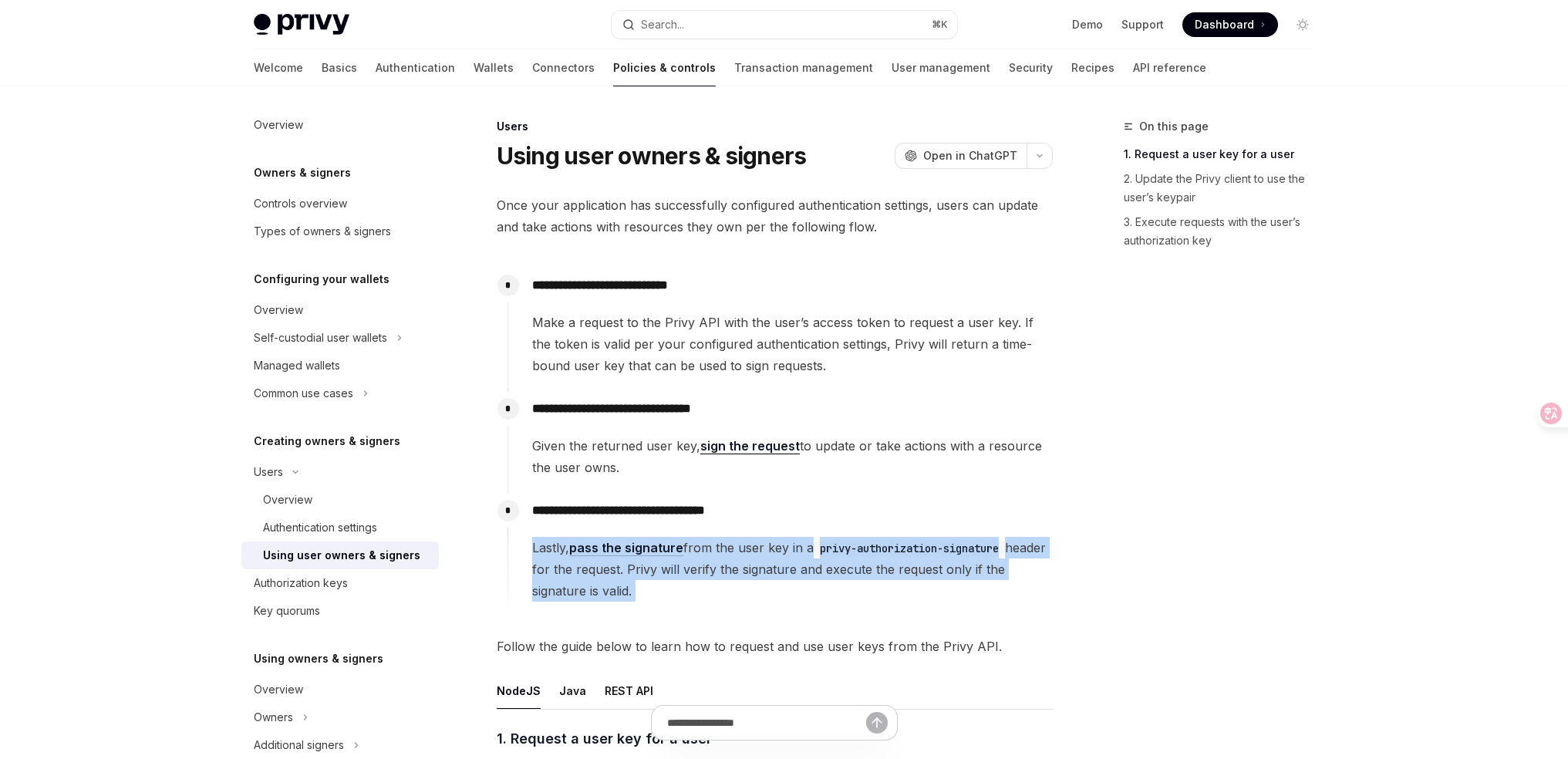
click at [830, 543] on code "privy-authorization-signature" at bounding box center [909, 547] width 191 height 17
click at [731, 21] on button "Search... ⌘ K" at bounding box center [784, 24] width 345 height 27
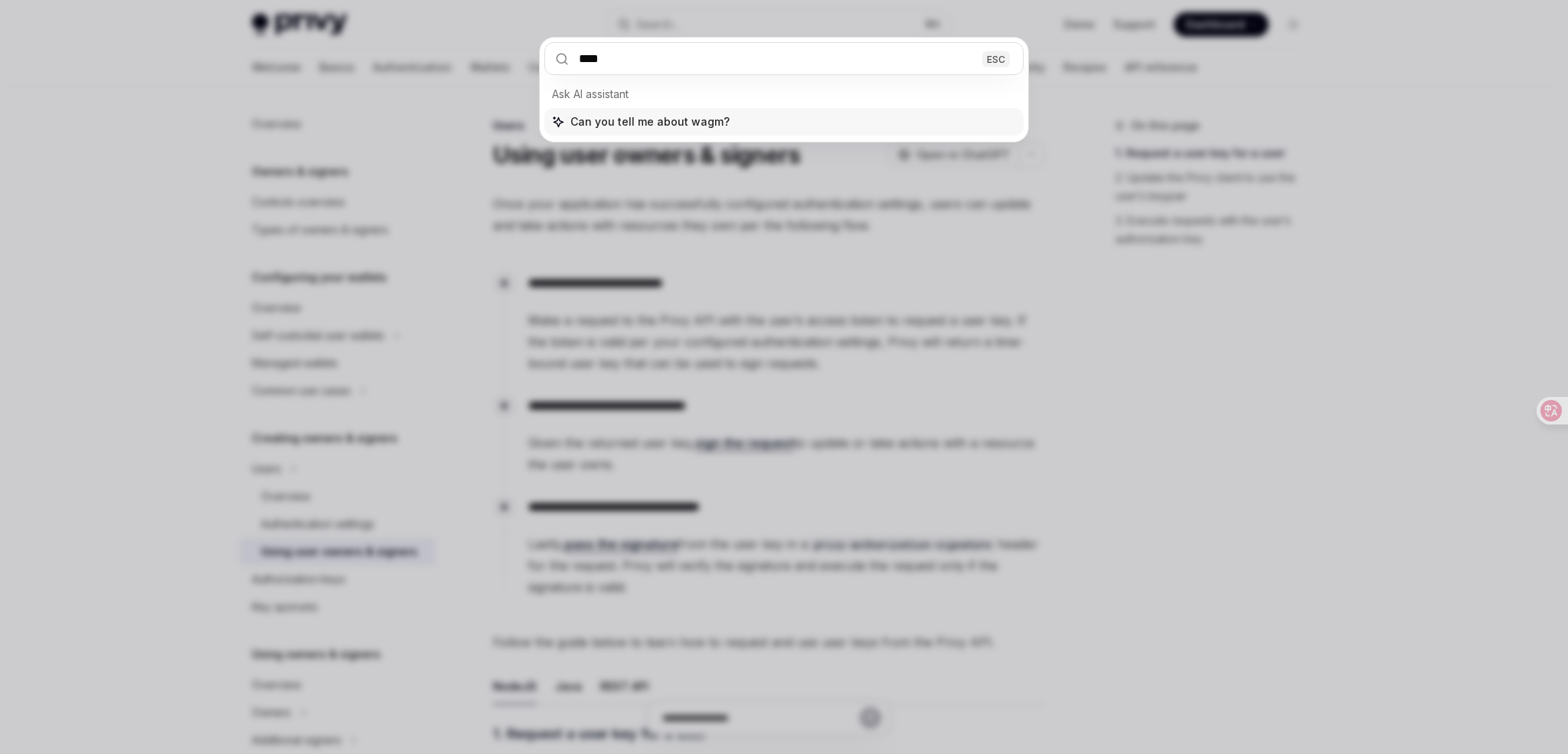
type input "*****"
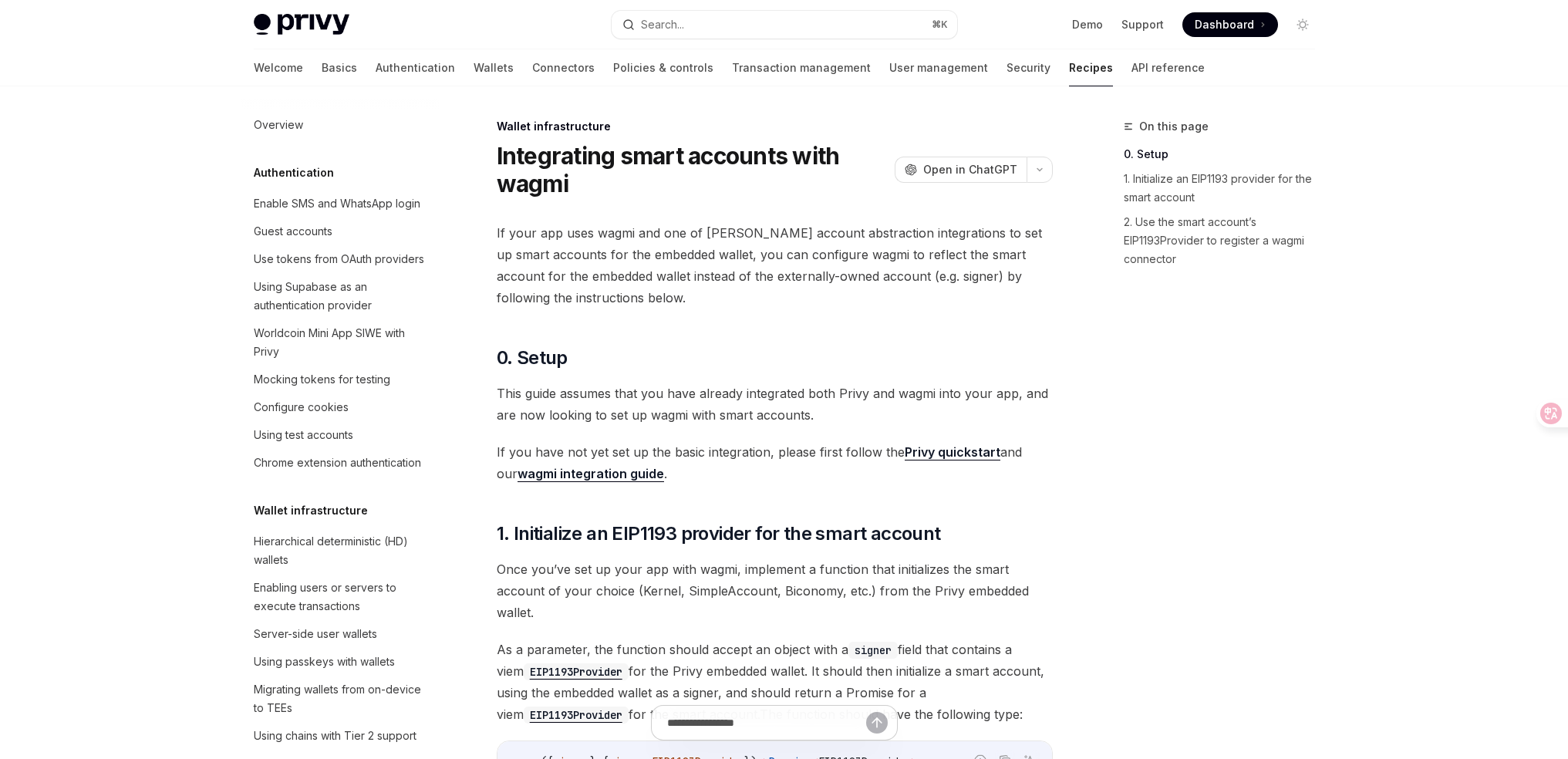
scroll to position [516, 0]
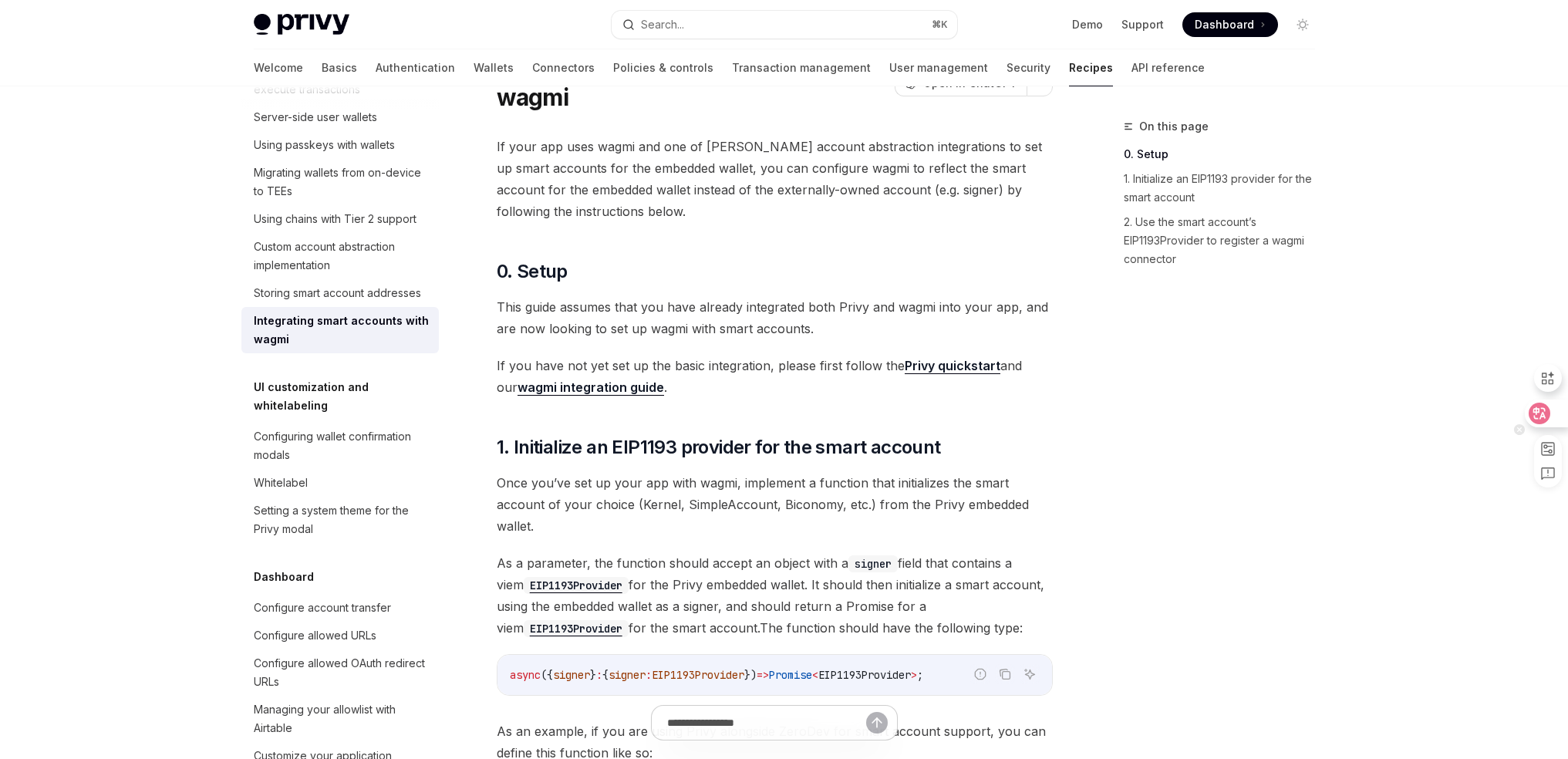
click at [1540, 414] on icon at bounding box center [1539, 413] width 15 height 15
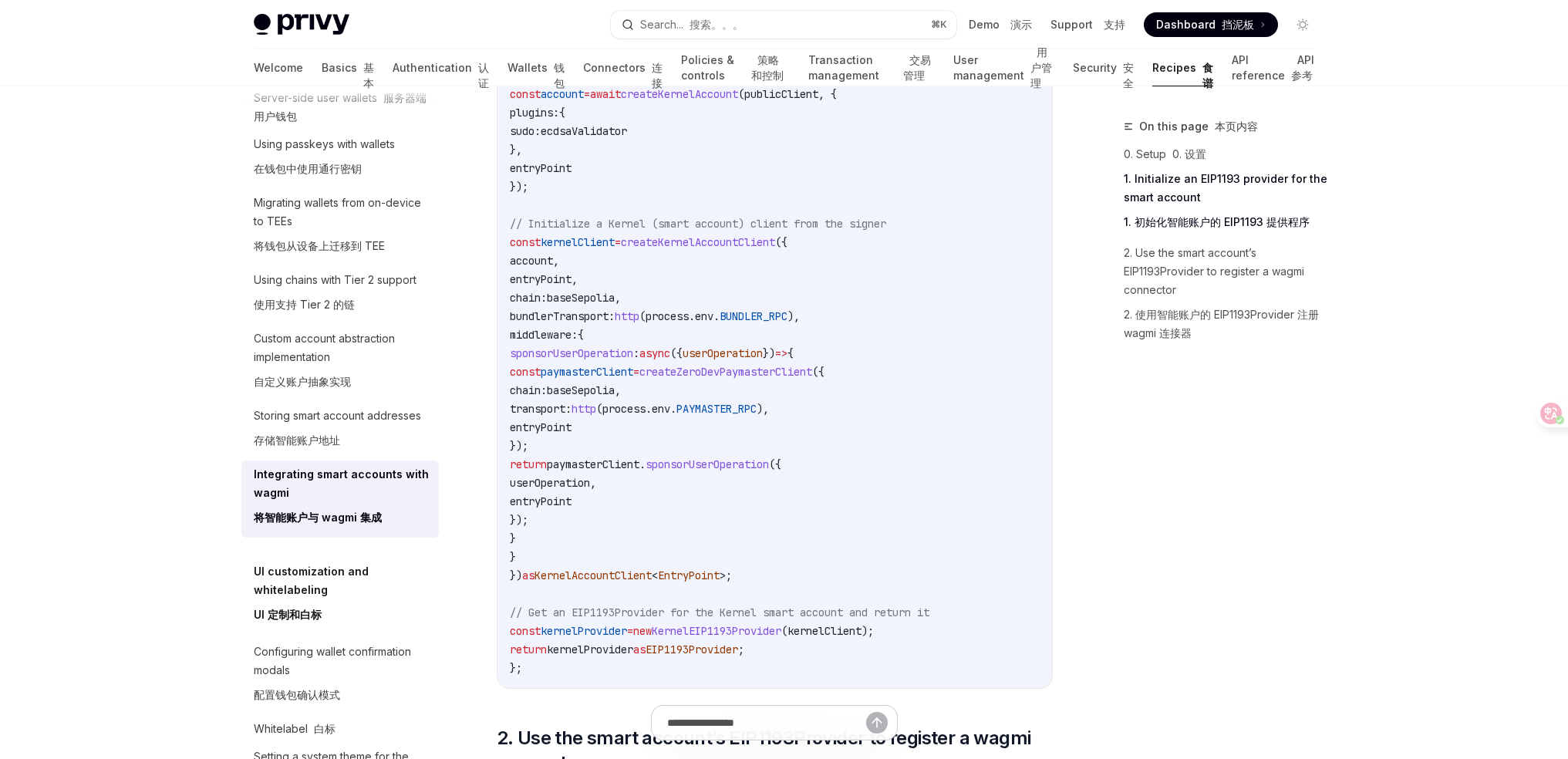
scroll to position [598, 0]
click at [375, 456] on div "Storing smart account addresses 存储智能账户地址" at bounding box center [337, 431] width 167 height 50
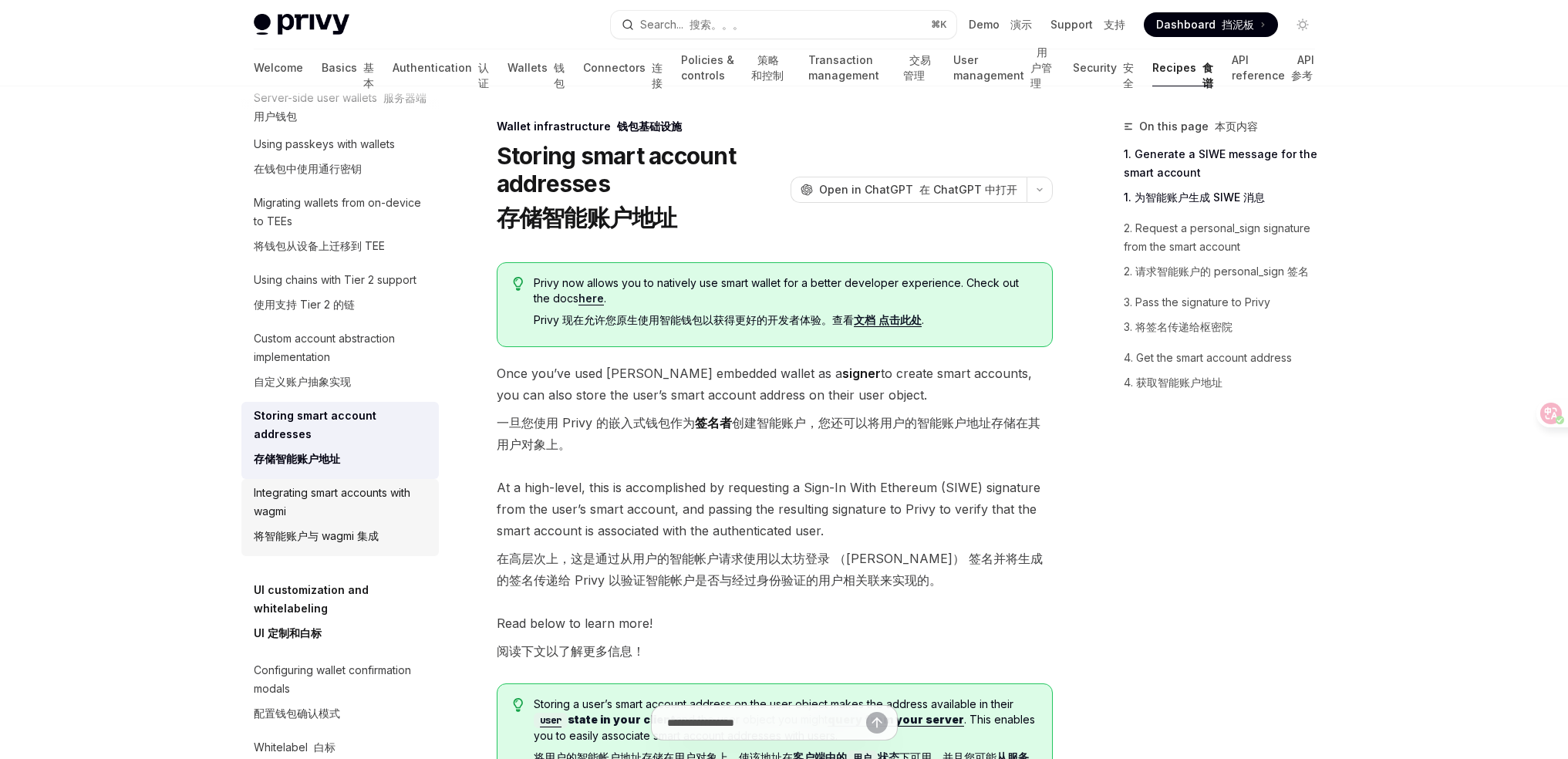
click at [347, 551] on div "Integrating smart accounts with wagmi 将智能账户与 wagmi 集成" at bounding box center [341, 517] width 175 height 68
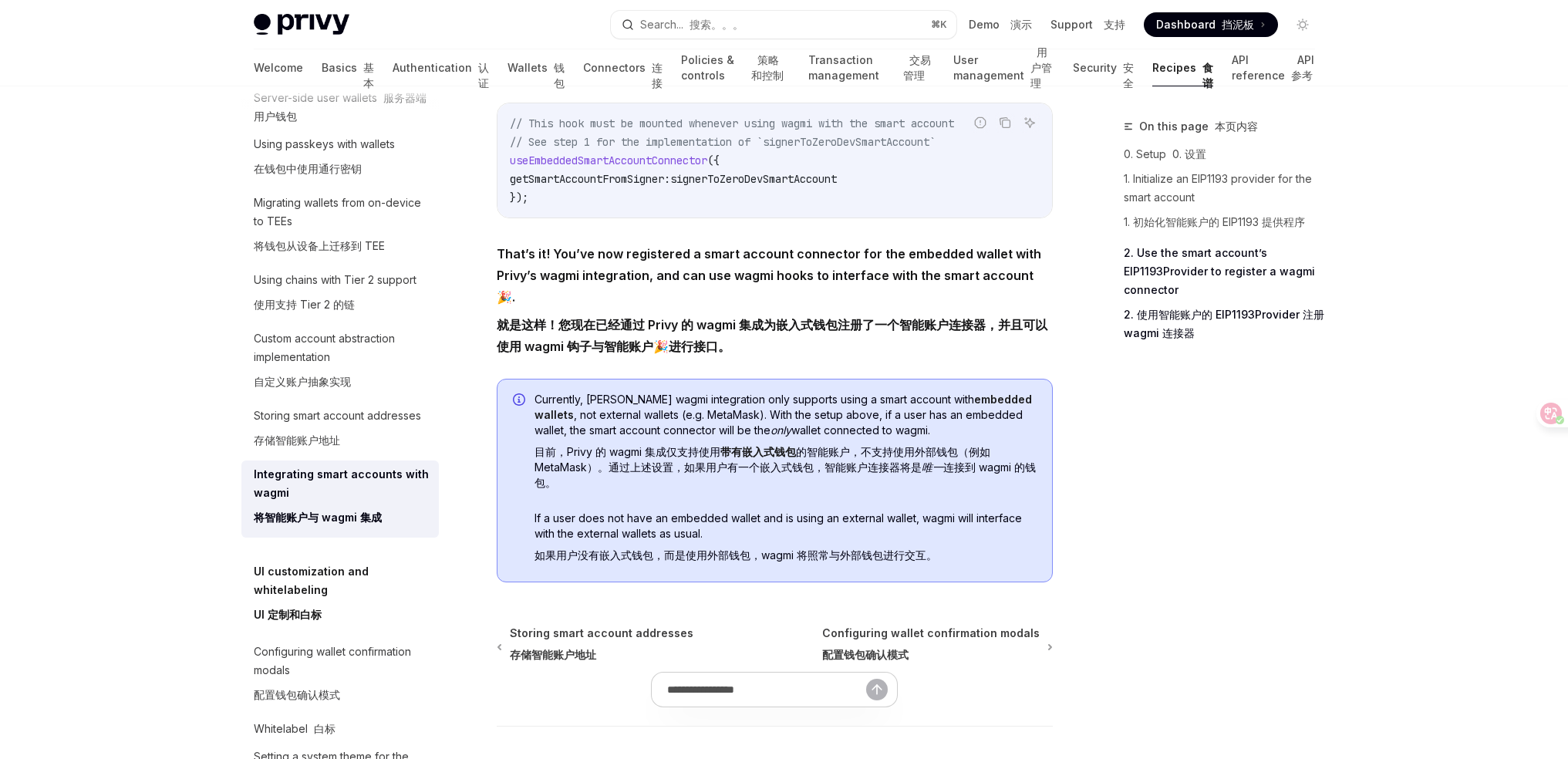
scroll to position [3368, 0]
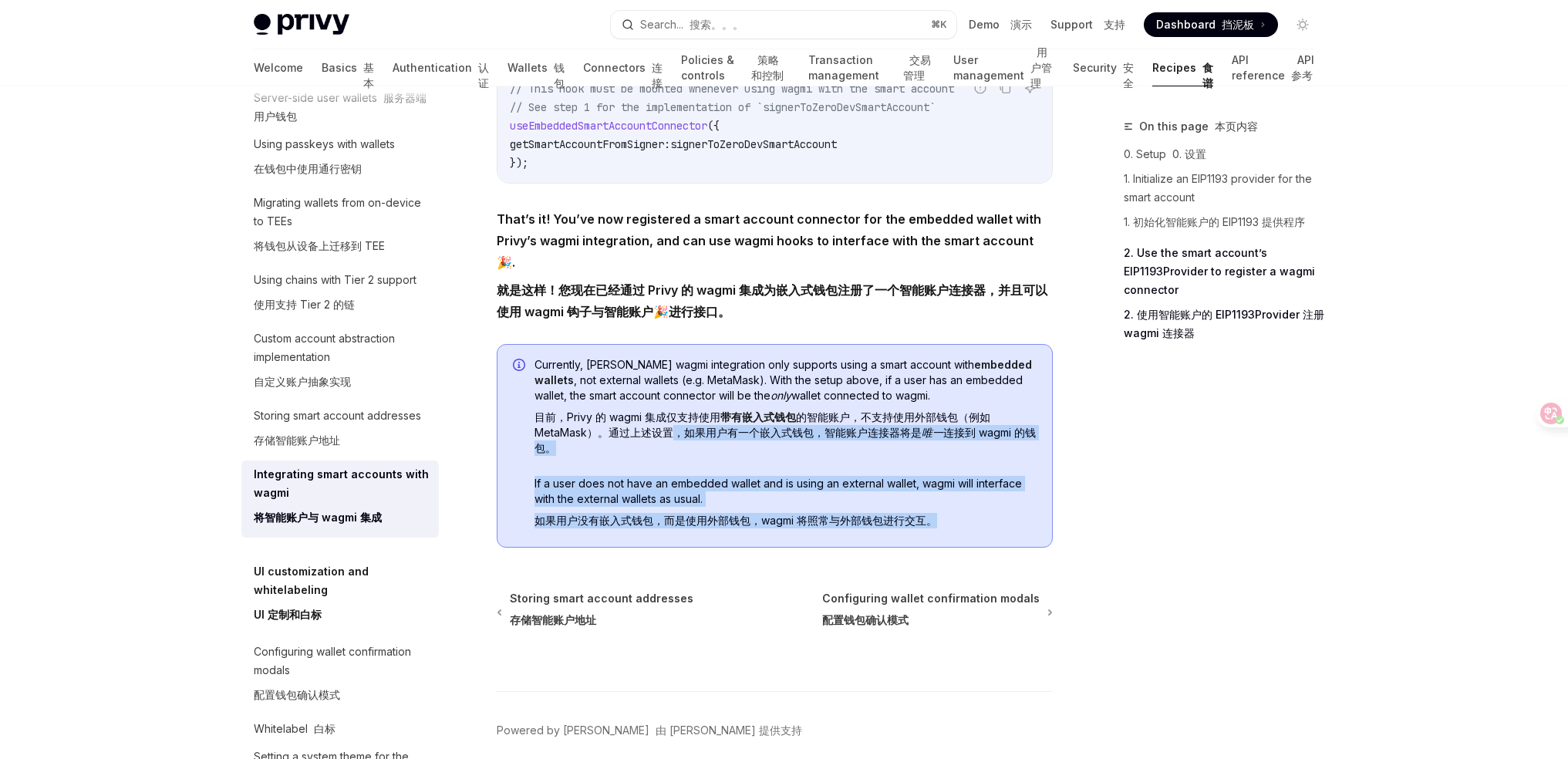
drag, startPoint x: 779, startPoint y: 386, endPoint x: 1006, endPoint y: 456, distance: 237.5
click at [1006, 456] on div "Currently, Privy’s wagmi integration only supports using a smart account with e…" at bounding box center [785, 445] width 502 height 177
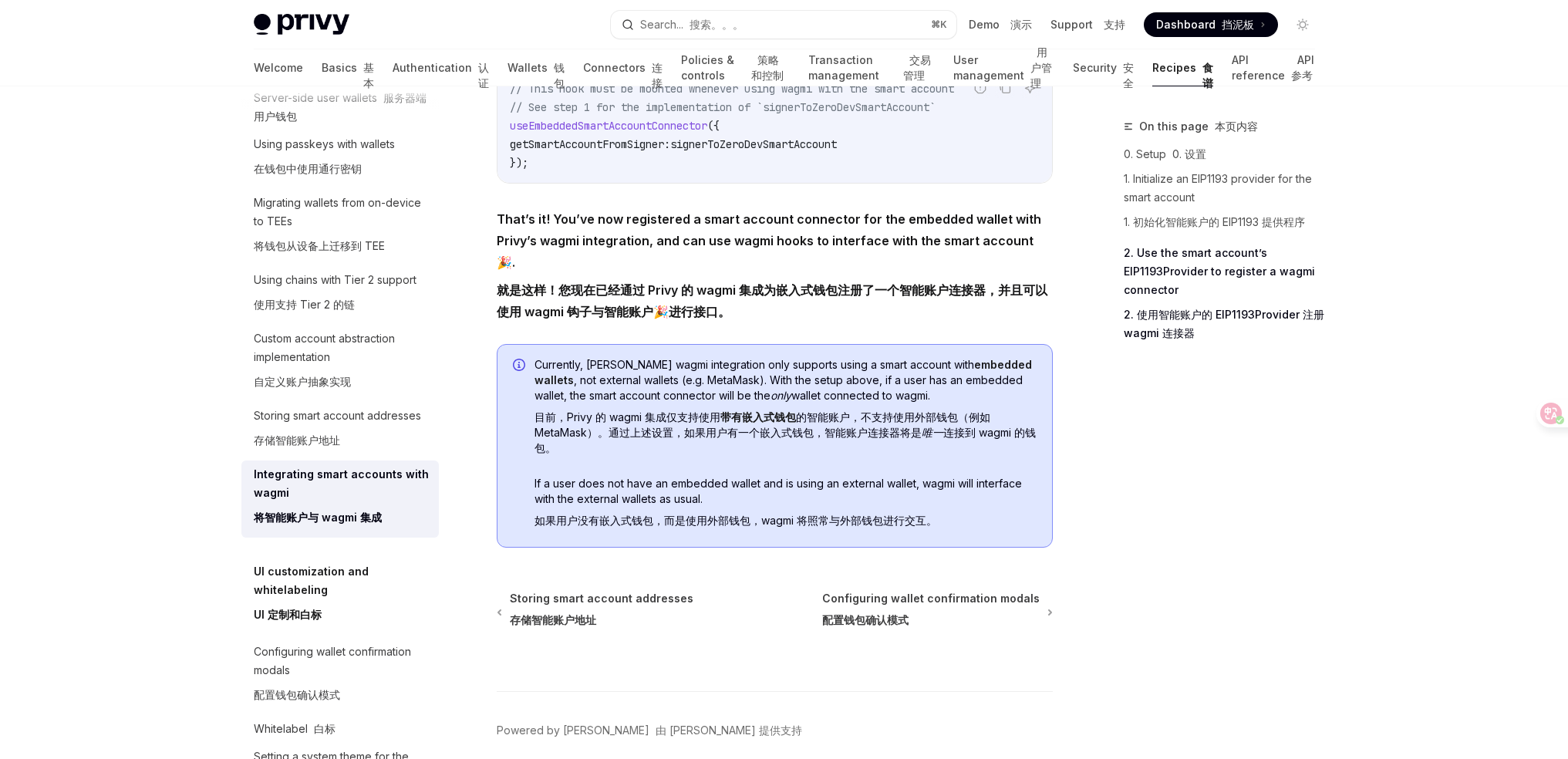
click at [1006, 476] on span "If a user does not have an embedded wallet and is using an external wallet, wag…" at bounding box center [785, 505] width 502 height 58
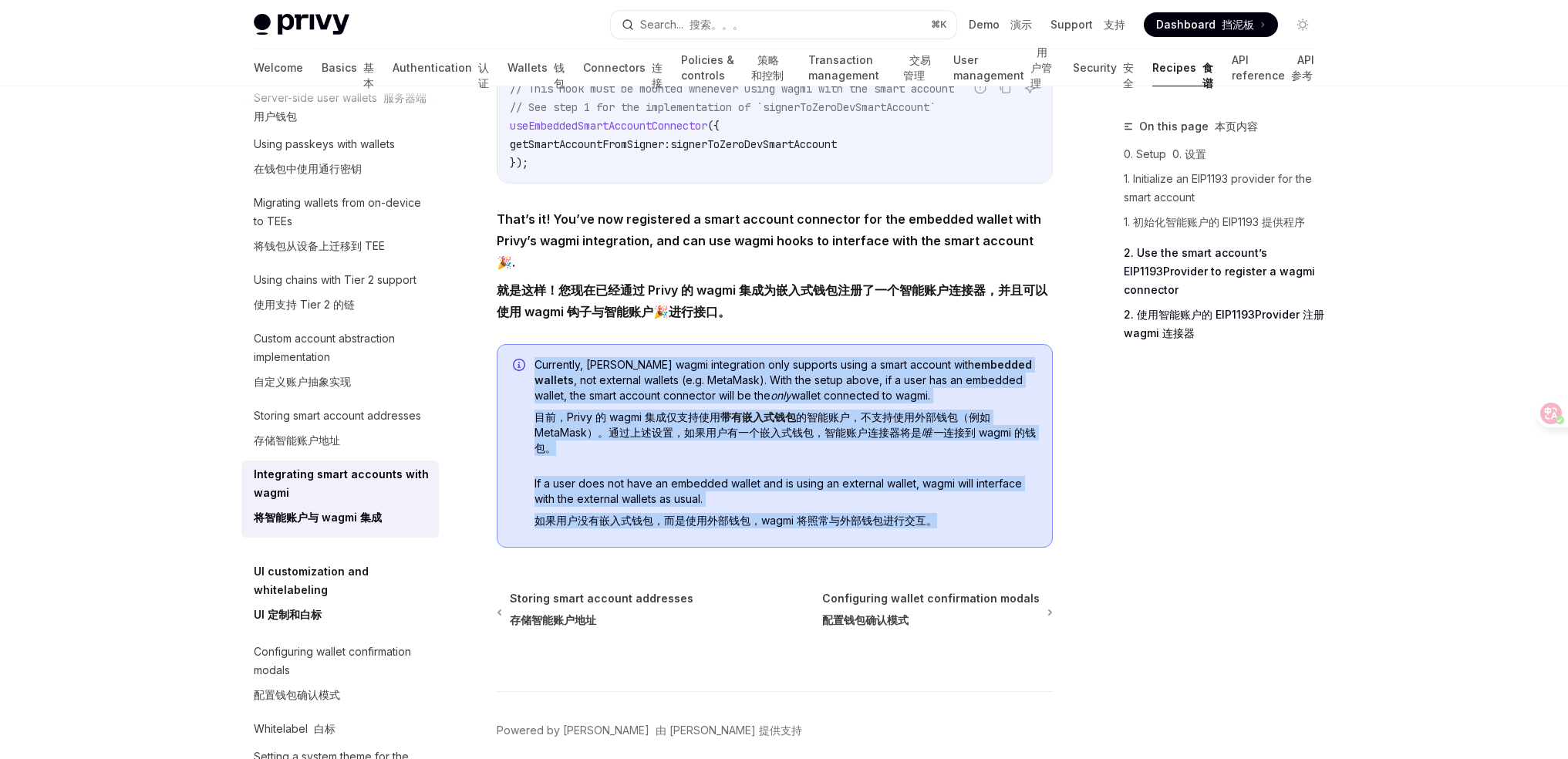
drag, startPoint x: 954, startPoint y: 454, endPoint x: 507, endPoint y: 311, distance: 469.3
click at [507, 344] on div "Currently, Privy’s wagmi integration only supports using a smart account with e…" at bounding box center [775, 445] width 556 height 204
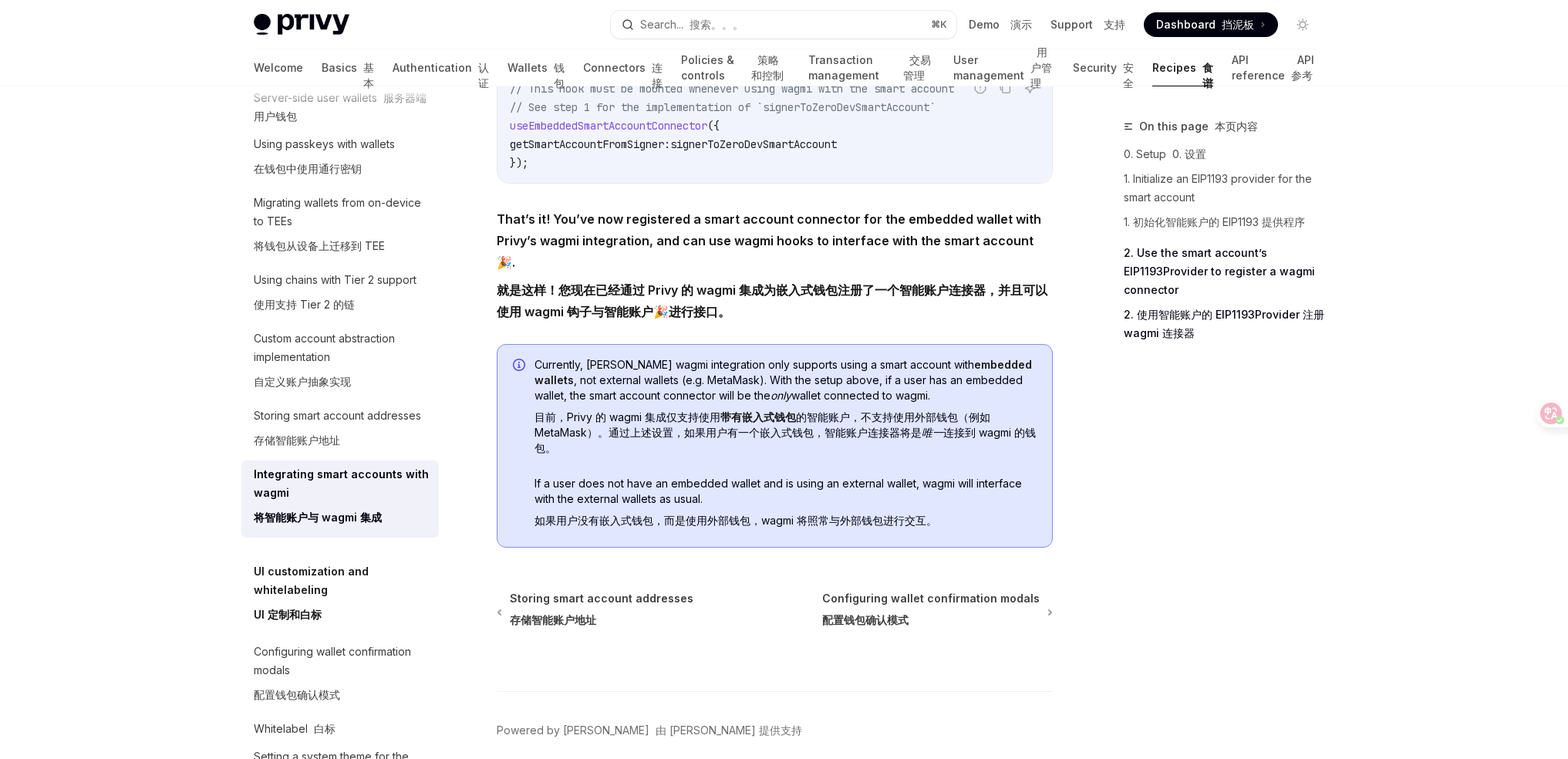
click at [513, 359] on div at bounding box center [519, 446] width 12 height 175
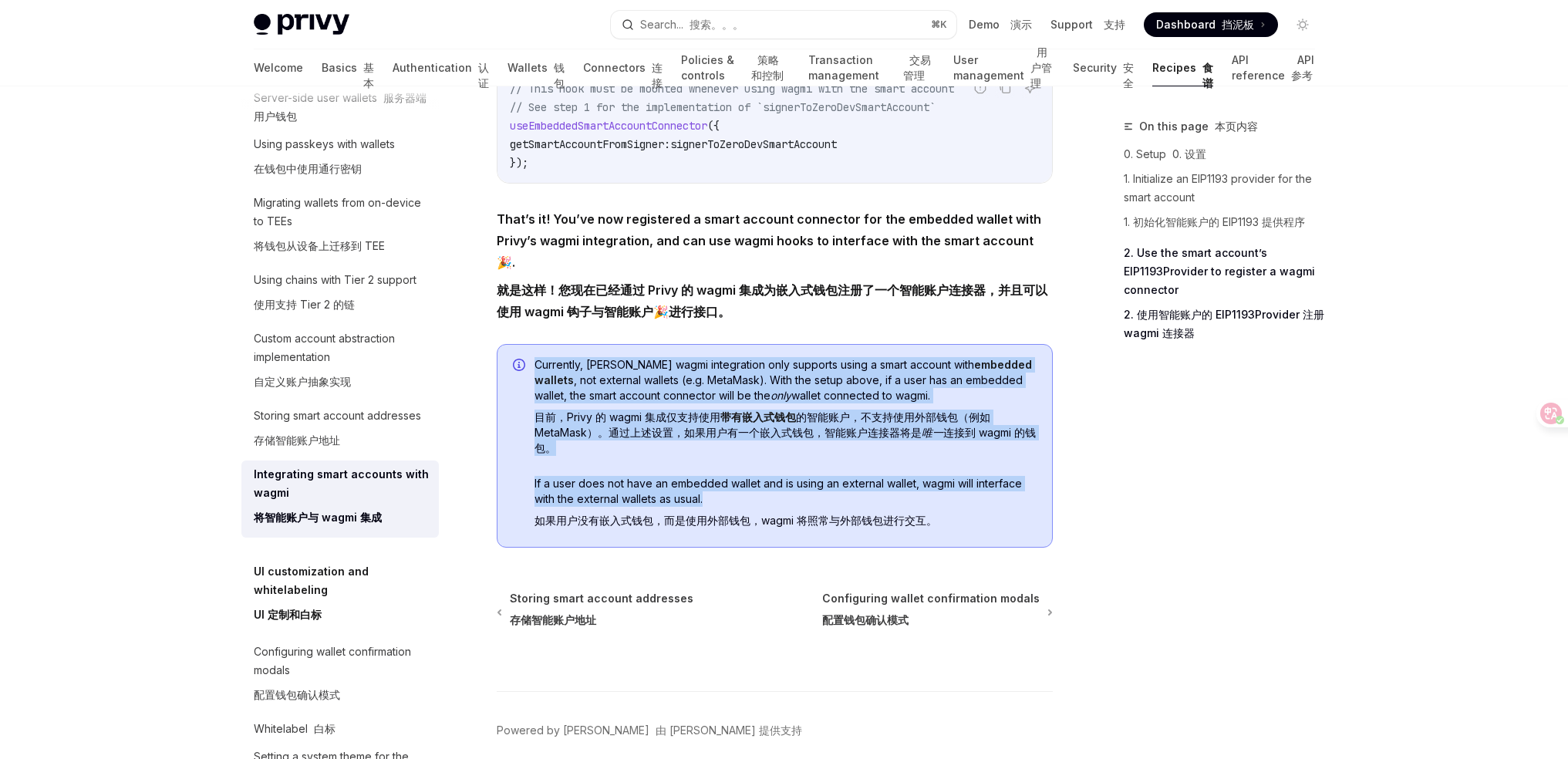
drag, startPoint x: 560, startPoint y: 326, endPoint x: 1012, endPoint y: 444, distance: 467.1
click at [987, 444] on div "Currently, Privy’s wagmi integration only supports using a smart account with e…" at bounding box center [775, 445] width 556 height 204
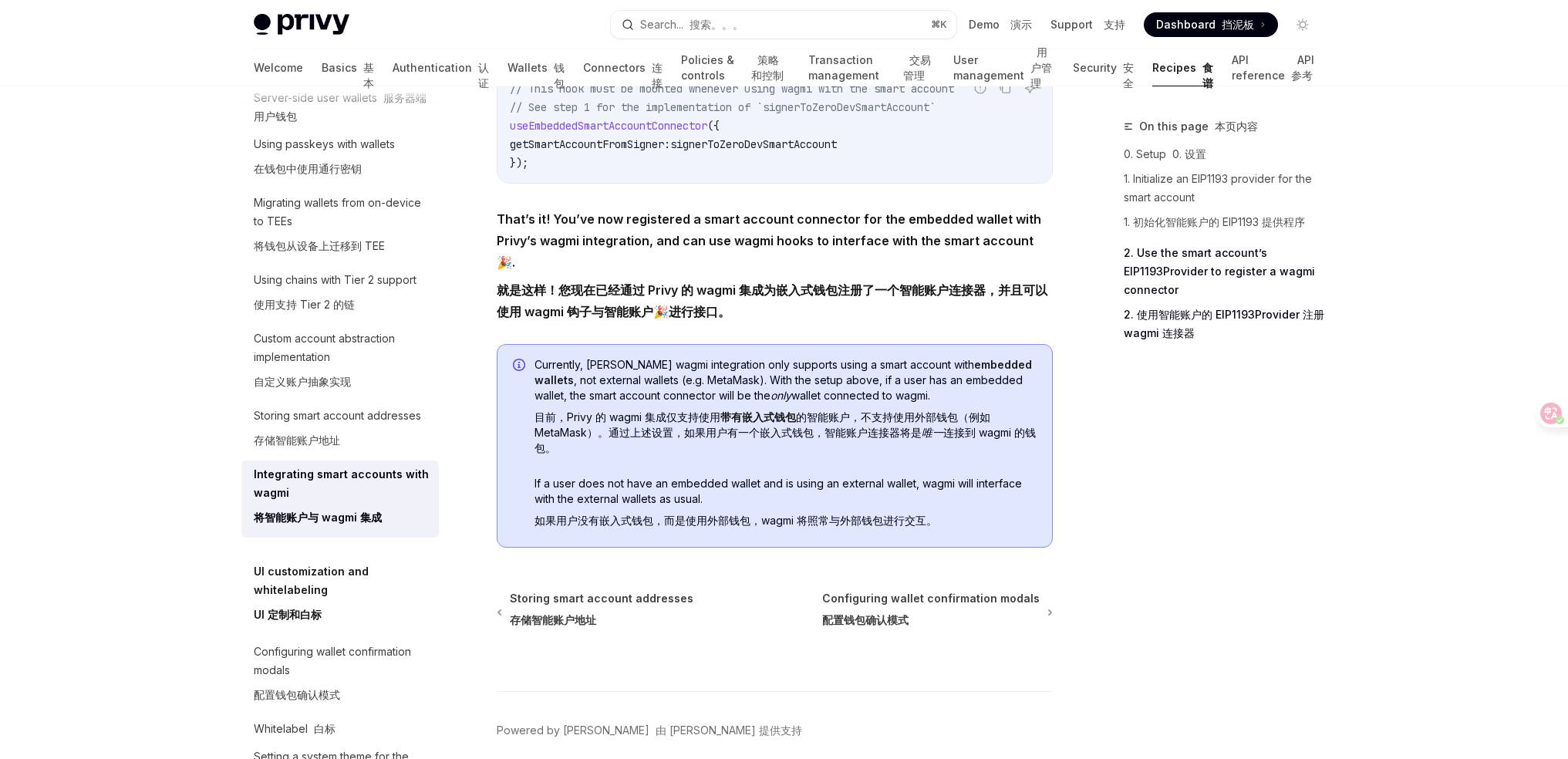
click at [1012, 476] on span "If a user does not have an embedded wallet and is using an external wallet, wag…" at bounding box center [785, 505] width 502 height 58
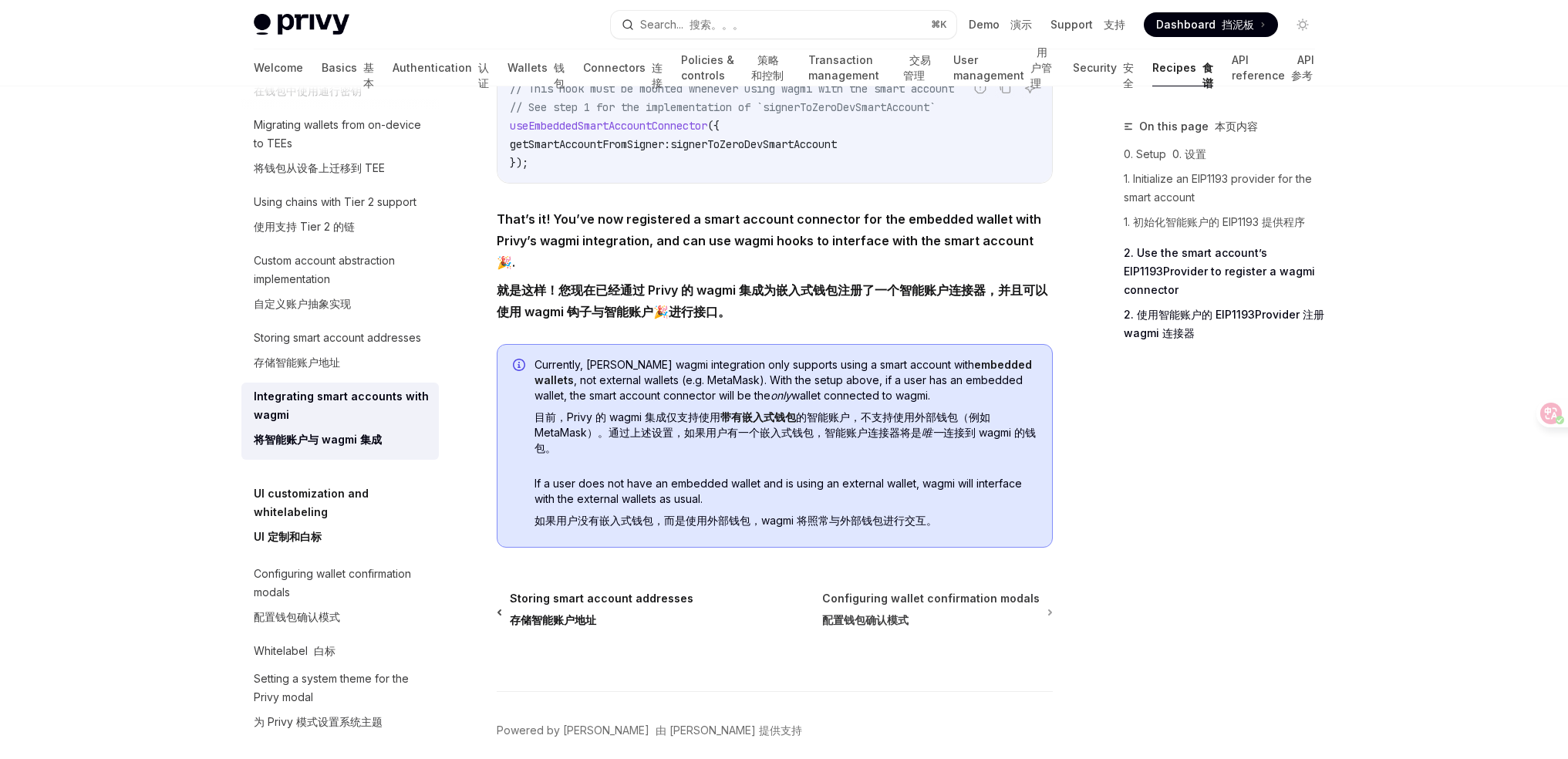
scroll to position [677, 0]
click at [871, 591] on span "Configuring wallet confirmation modals 配置钱包确认模式" at bounding box center [931, 612] width 218 height 43
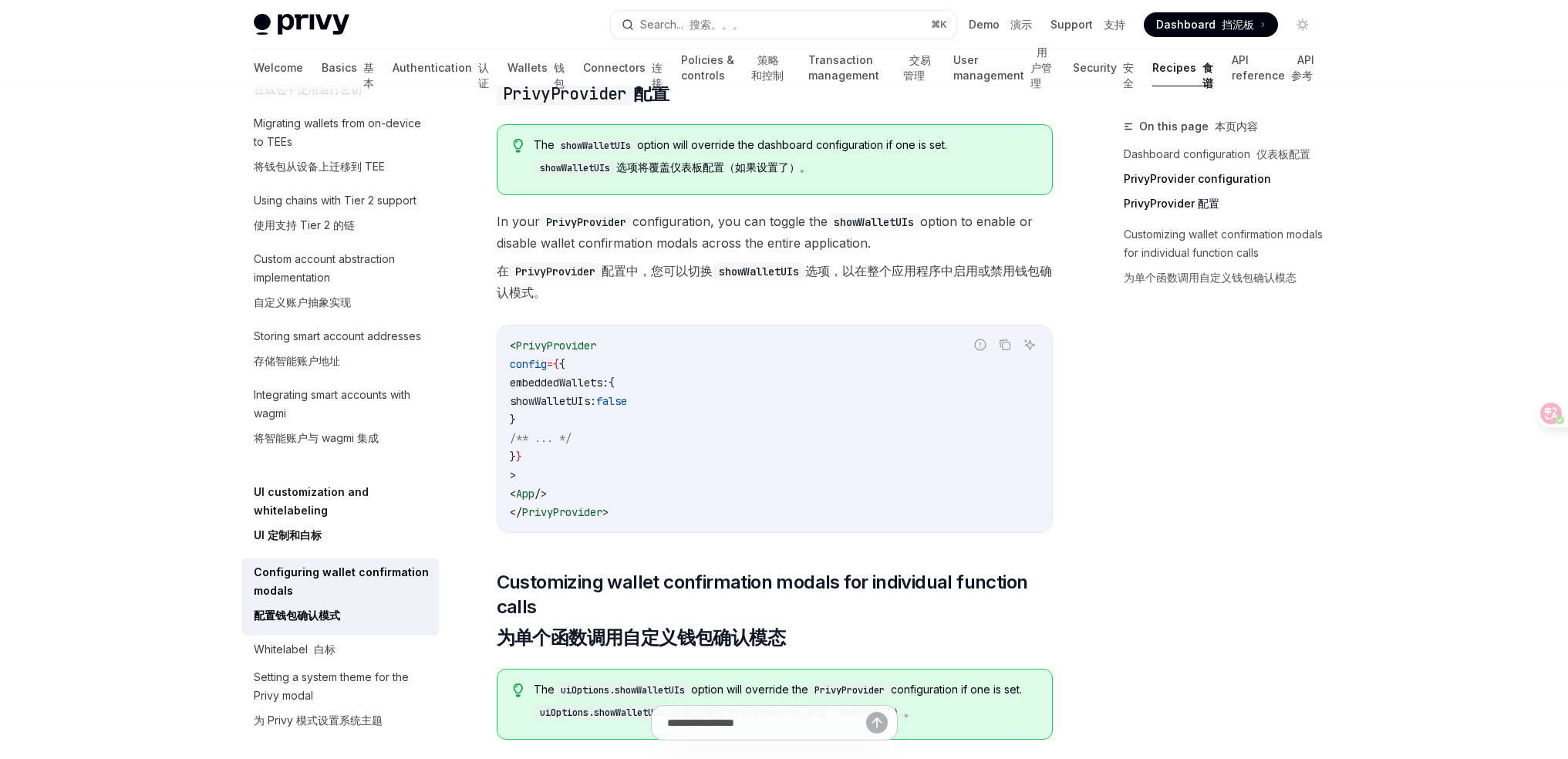
scroll to position [748, 0]
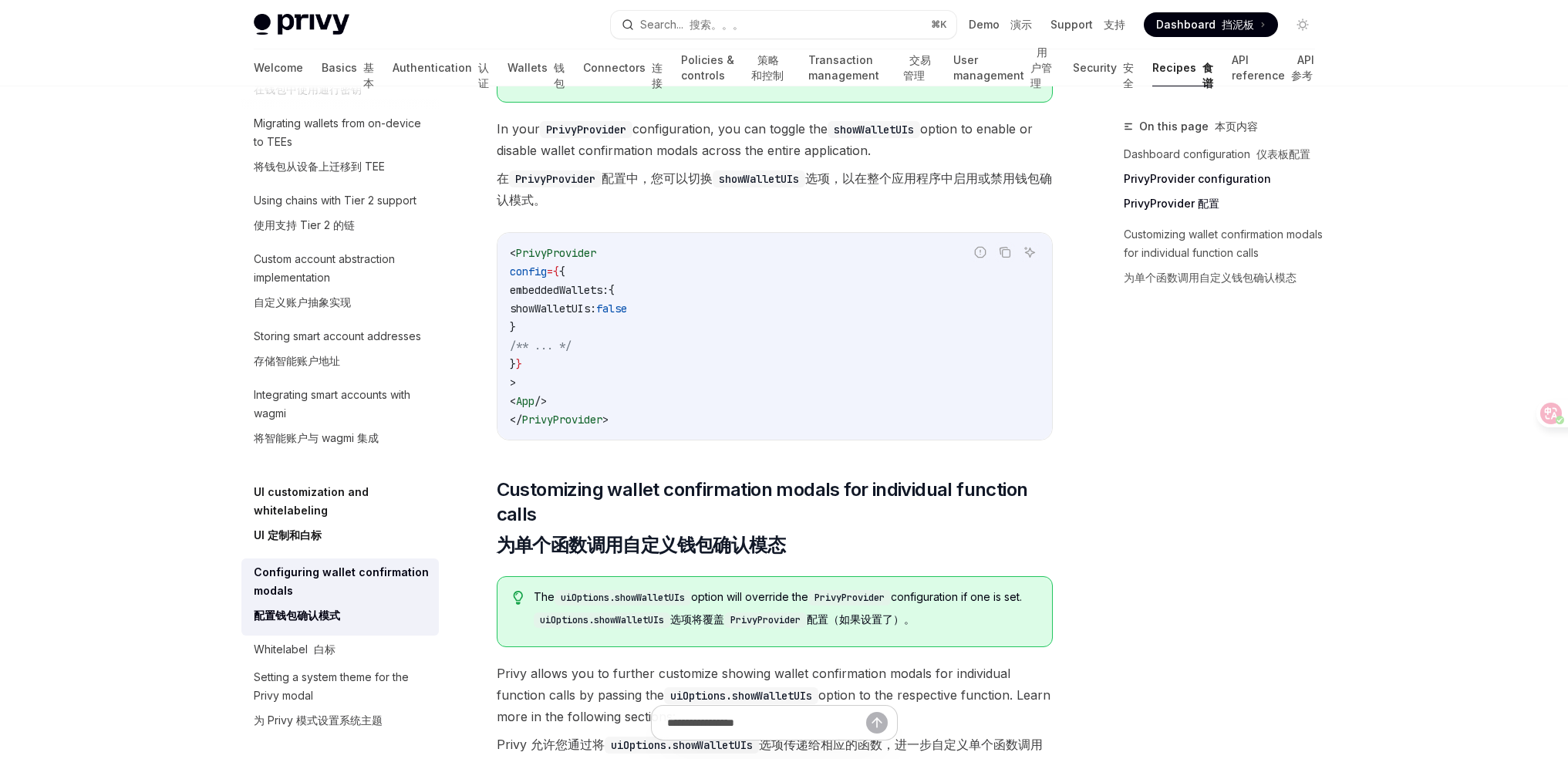
click at [596, 307] on span "showWalletUIs:" at bounding box center [553, 308] width 87 height 14
click at [627, 307] on span "false" at bounding box center [611, 308] width 31 height 14
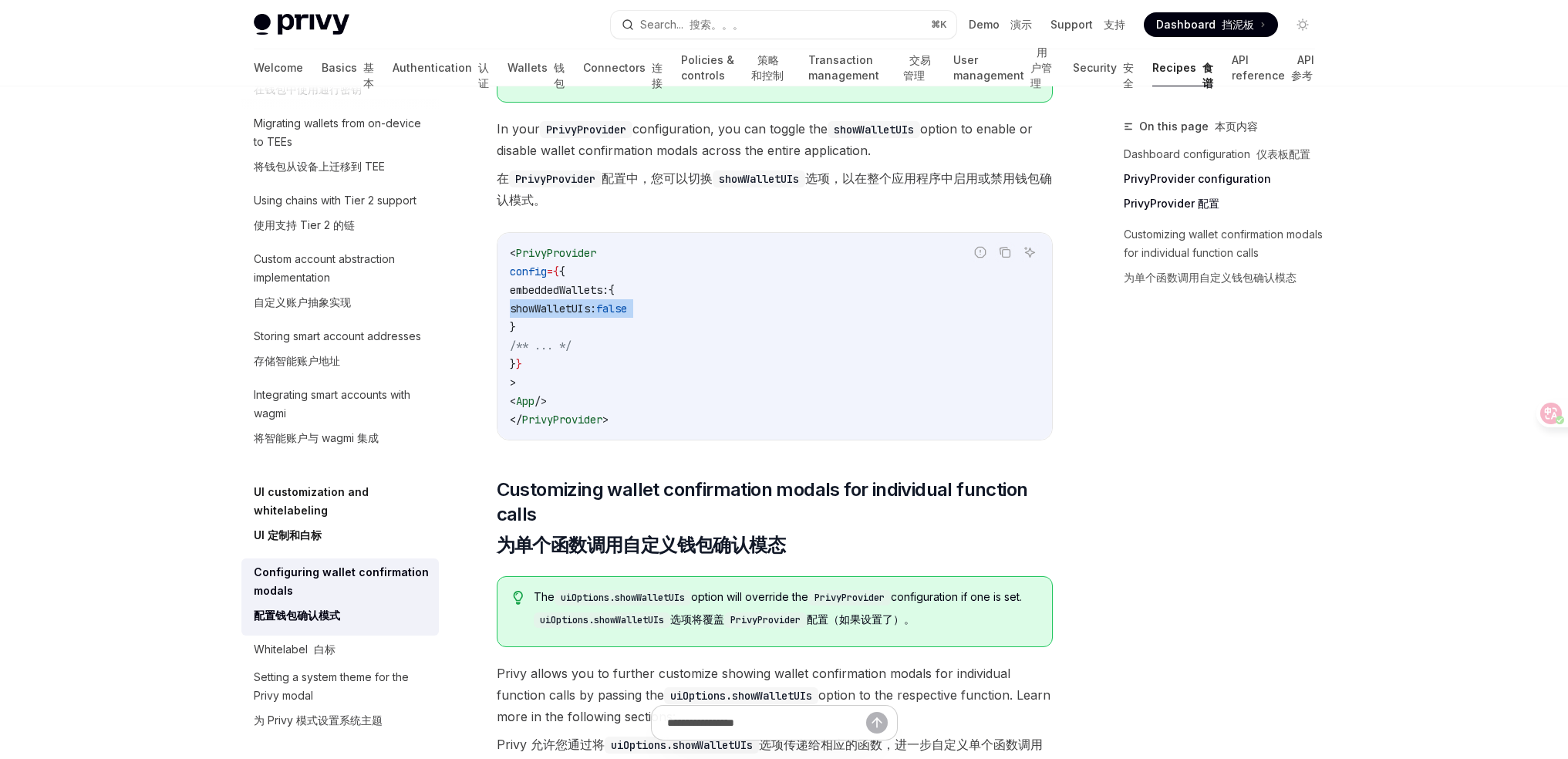
click at [627, 307] on span "false" at bounding box center [611, 308] width 31 height 14
click at [596, 304] on span "showWalletUIs:" at bounding box center [553, 308] width 87 height 14
click at [688, 306] on code "< PrivyProvider config = { { embeddedWallets: { showWalletUIs: false } /** ... …" at bounding box center [774, 336] width 530 height 185
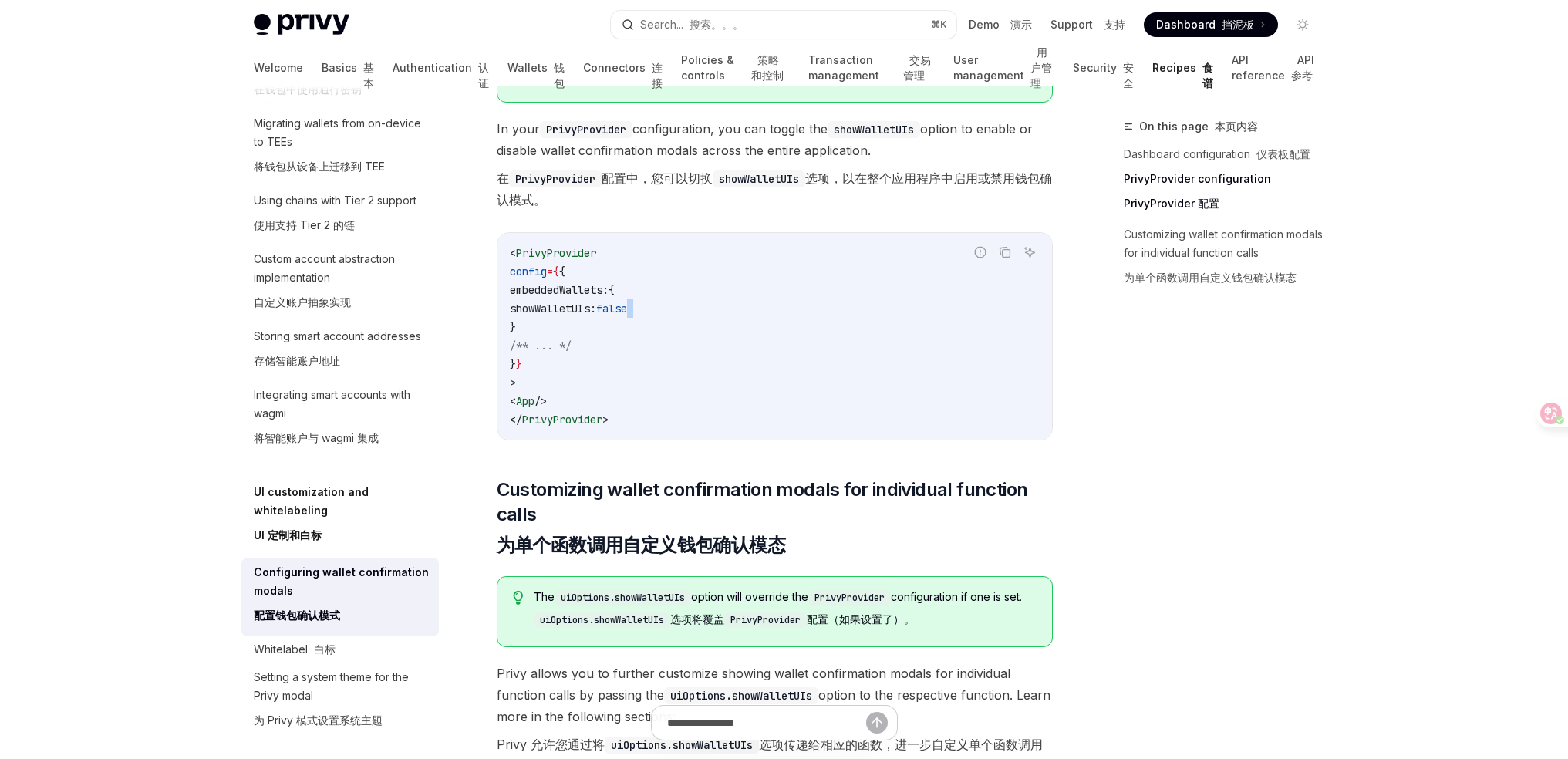
click at [688, 306] on code "< PrivyProvider config = { { embeddedWallets: { showWalletUIs: false } /** ... …" at bounding box center [774, 336] width 530 height 185
click at [627, 306] on span "false" at bounding box center [611, 308] width 31 height 14
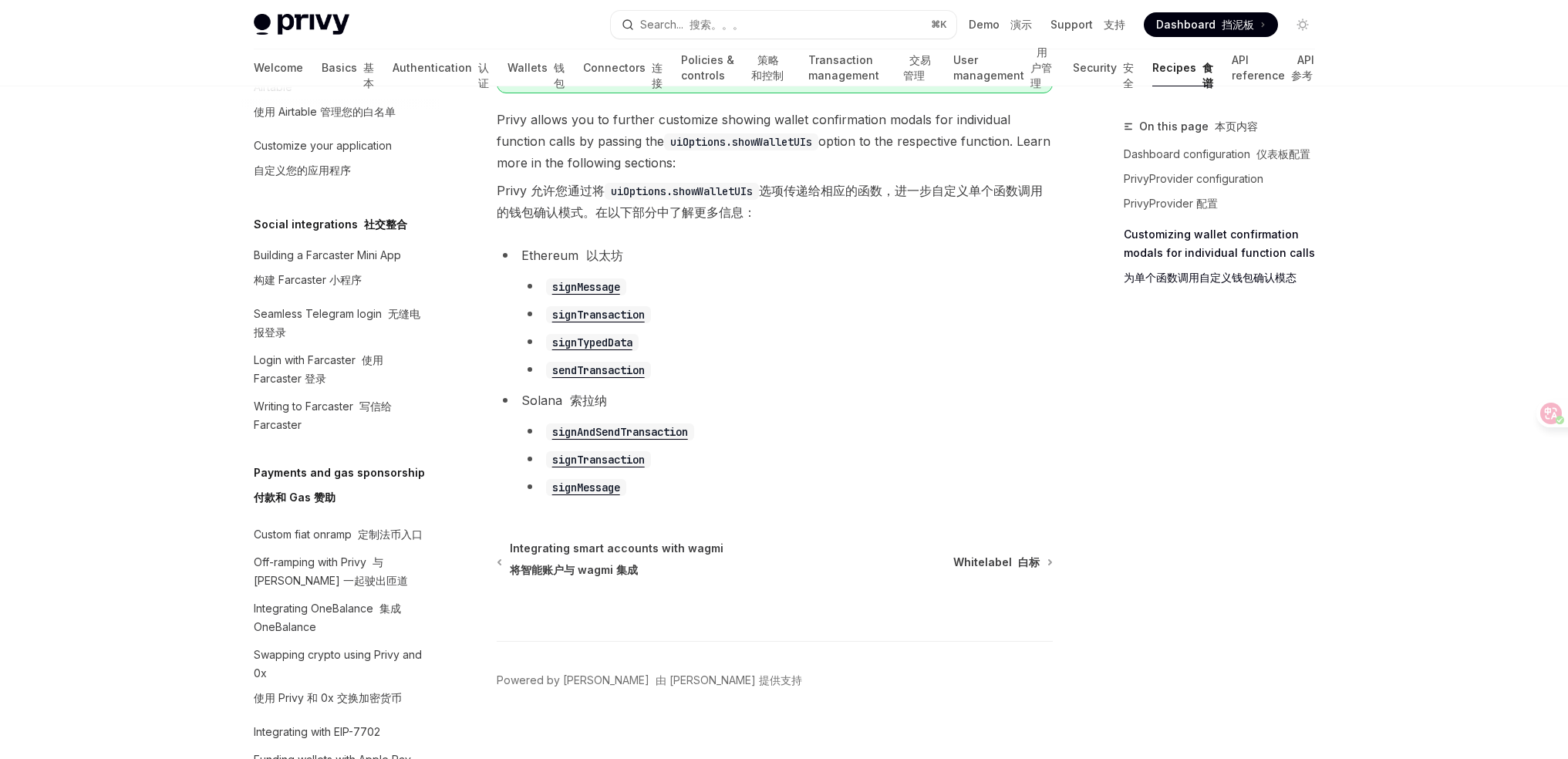
scroll to position [1596, 0]
click at [367, 512] on h5 "Payments and gas sponsorship 付款和 Gas 赞助" at bounding box center [338, 487] width 171 height 50
click at [318, 512] on h5 "Payments and gas sponsorship 付款和 Gas 赞助" at bounding box center [338, 487] width 171 height 50
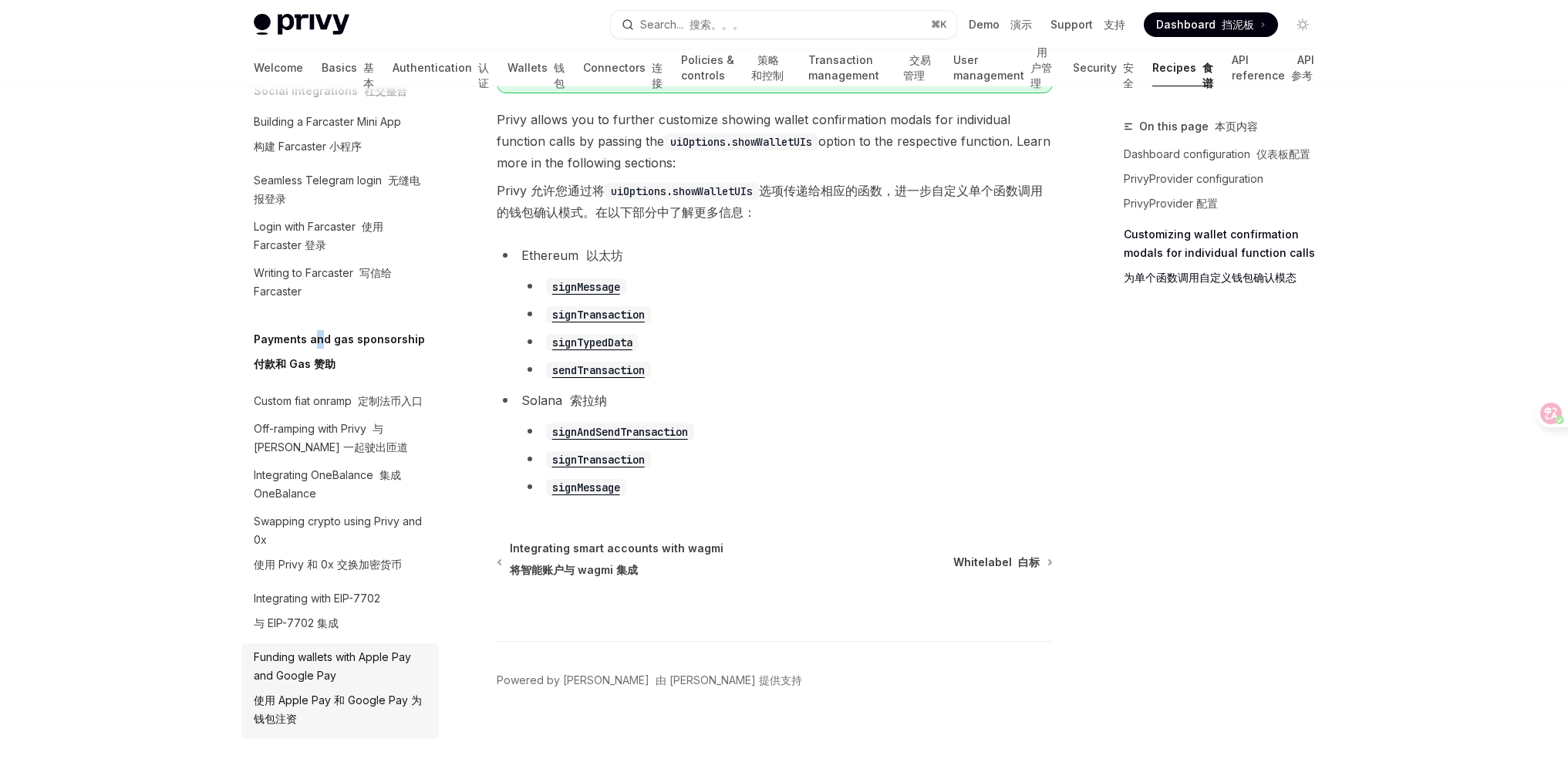
scroll to position [1989, 0]
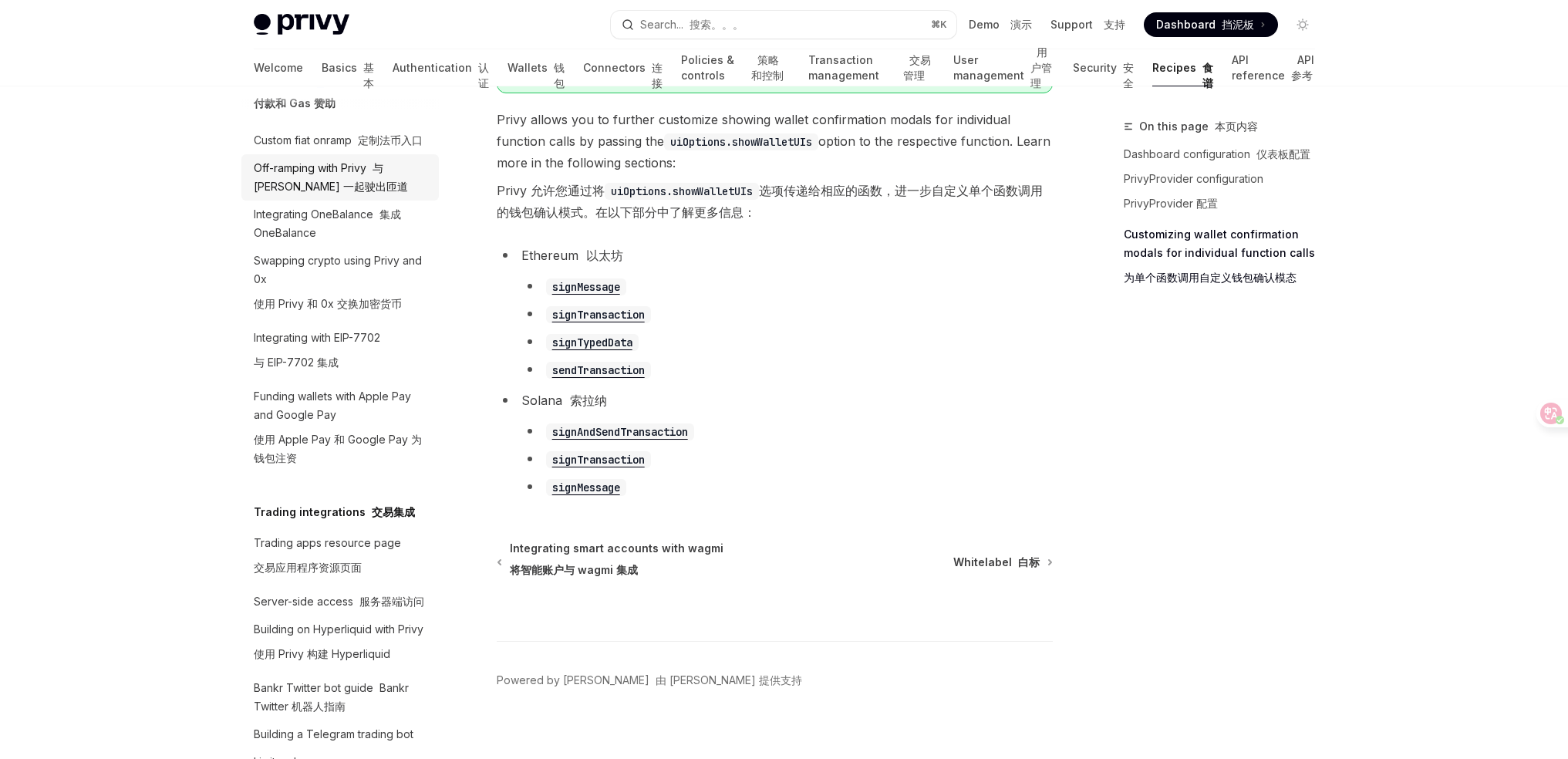
click at [397, 196] on div "Off-ramping with Privy 与 Privy 一起驶出匝道" at bounding box center [341, 177] width 175 height 37
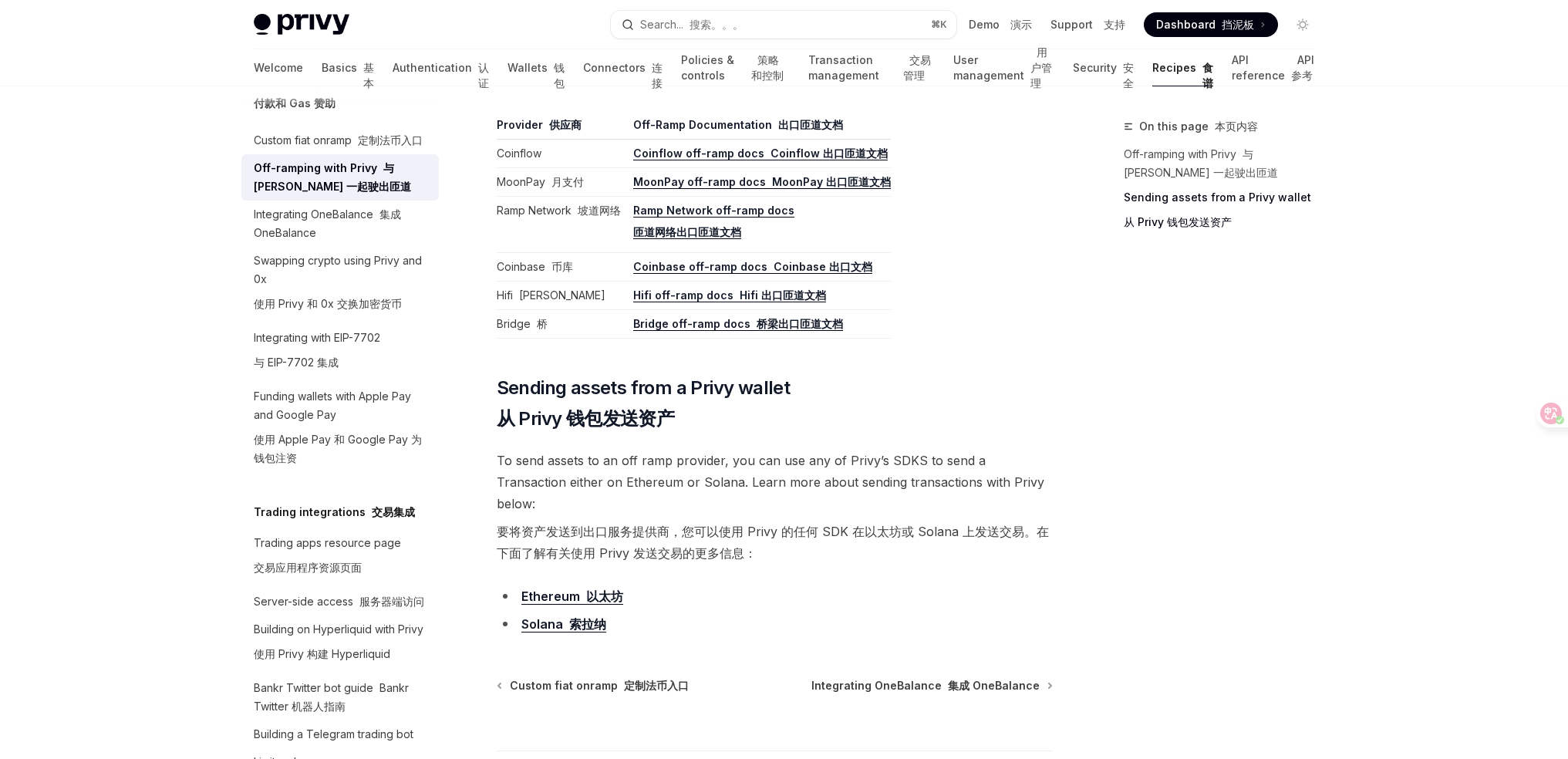
scroll to position [1242, 0]
click at [349, 378] on div "Integrating with EIP-7702 与 EIP-7702 集成" at bounding box center [316, 353] width 127 height 50
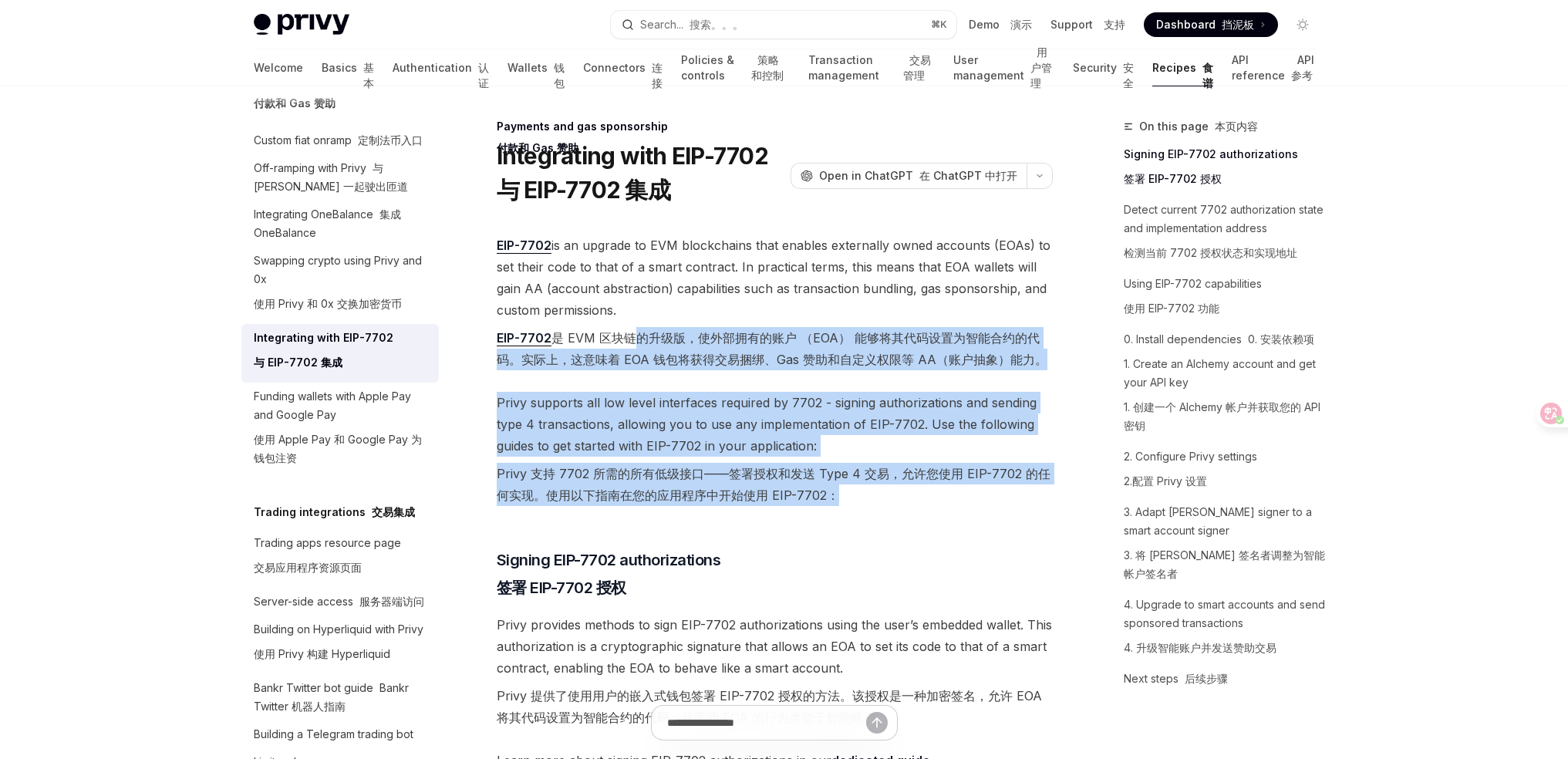
drag, startPoint x: 626, startPoint y: 343, endPoint x: 982, endPoint y: 508, distance: 392.4
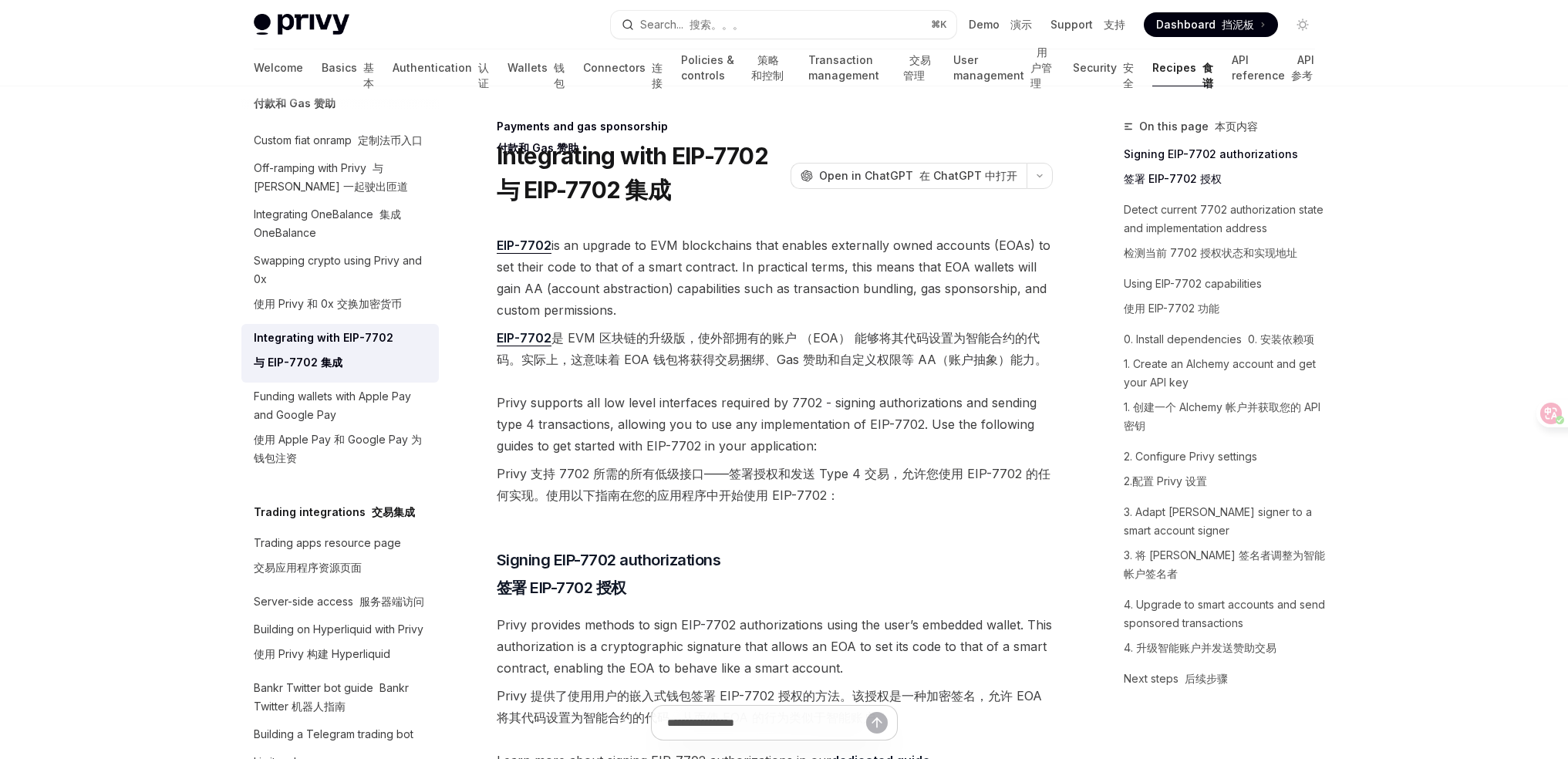
click at [982, 508] on span "Privy supports all low level interfaces required by 7702 - signing authorizatio…" at bounding box center [775, 452] width 556 height 120
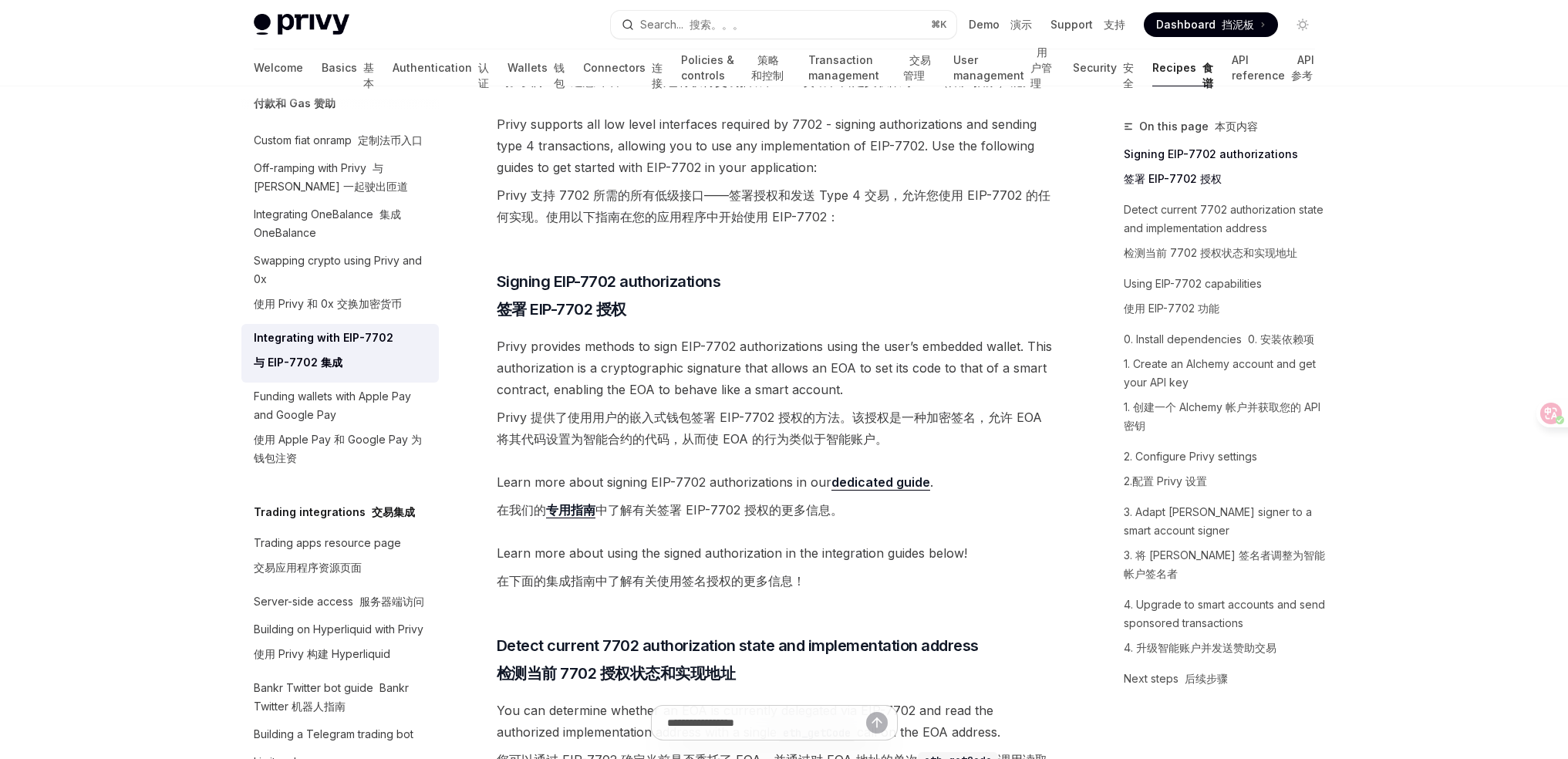
click at [511, 351] on span "Privy provides methods to sign EIP-7702 authorizations using the user’s embedde…" at bounding box center [775, 396] width 556 height 120
click at [513, 350] on span "Privy provides methods to sign EIP-7702 authorizations using the user’s embedde…" at bounding box center [775, 396] width 556 height 120
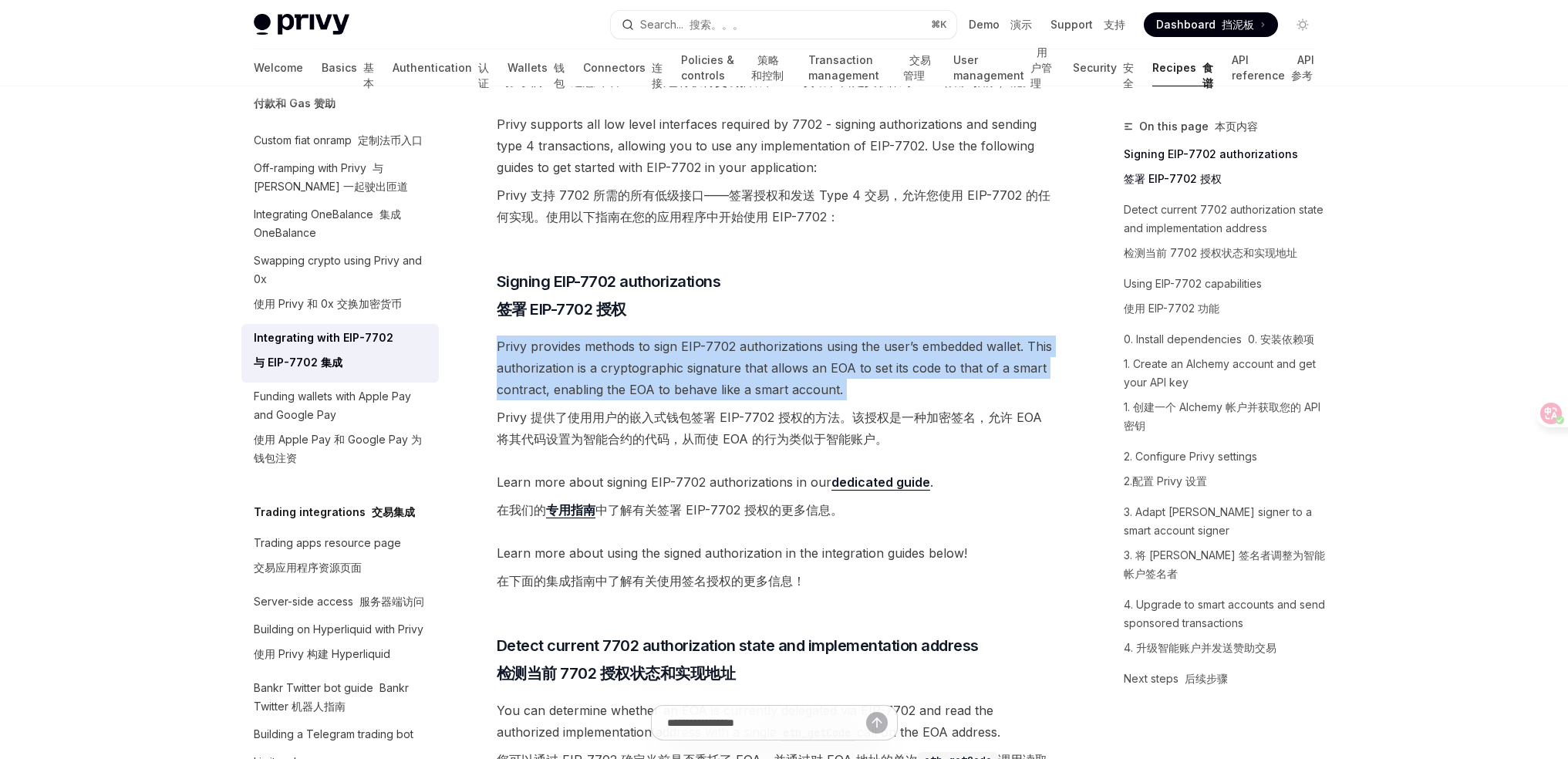
click at [513, 350] on span "Privy provides methods to sign EIP-7702 authorizations using the user’s embedde…" at bounding box center [775, 396] width 556 height 120
click at [569, 351] on span "Privy provides methods to sign EIP-7702 authorizations using the user’s embedde…" at bounding box center [775, 396] width 556 height 120
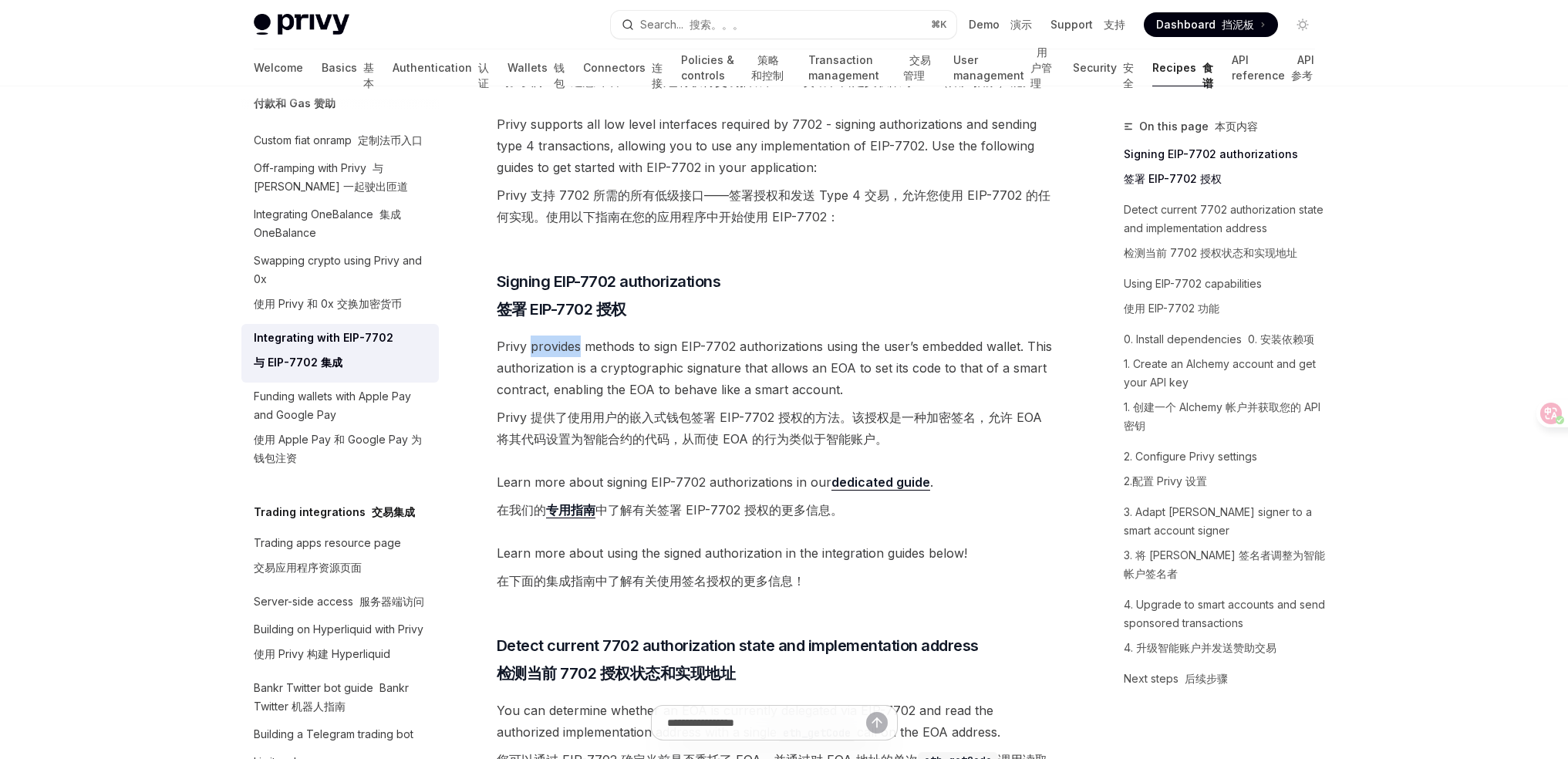
click at [569, 351] on span "Privy provides methods to sign EIP-7702 authorizations using the user’s embedde…" at bounding box center [775, 396] width 556 height 120
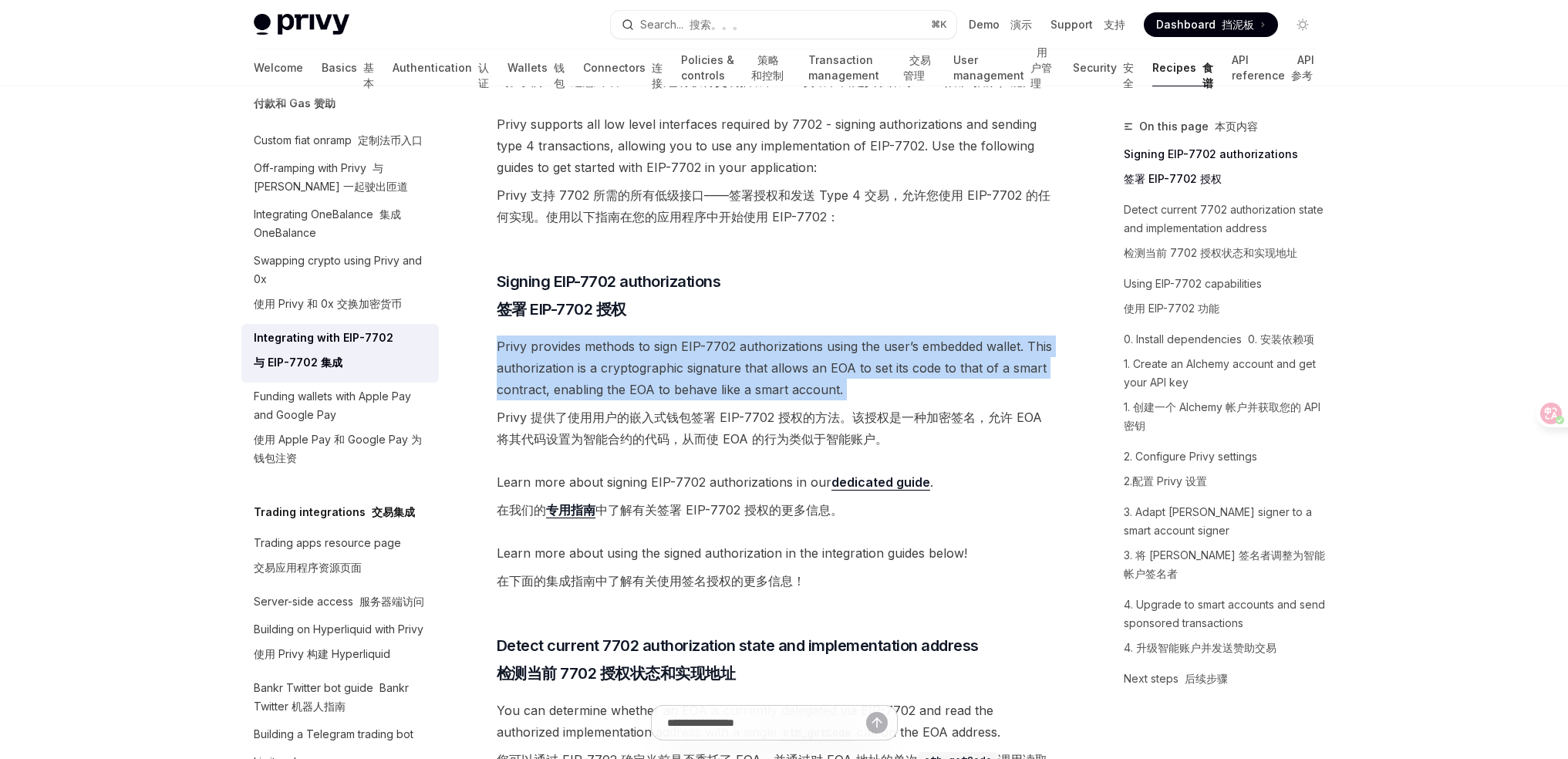
click at [569, 351] on span "Privy provides methods to sign EIP-7702 authorizations using the user’s embedde…" at bounding box center [775, 396] width 556 height 120
click at [539, 353] on span "Privy provides methods to sign EIP-7702 authorizations using the user’s embedde…" at bounding box center [775, 396] width 556 height 120
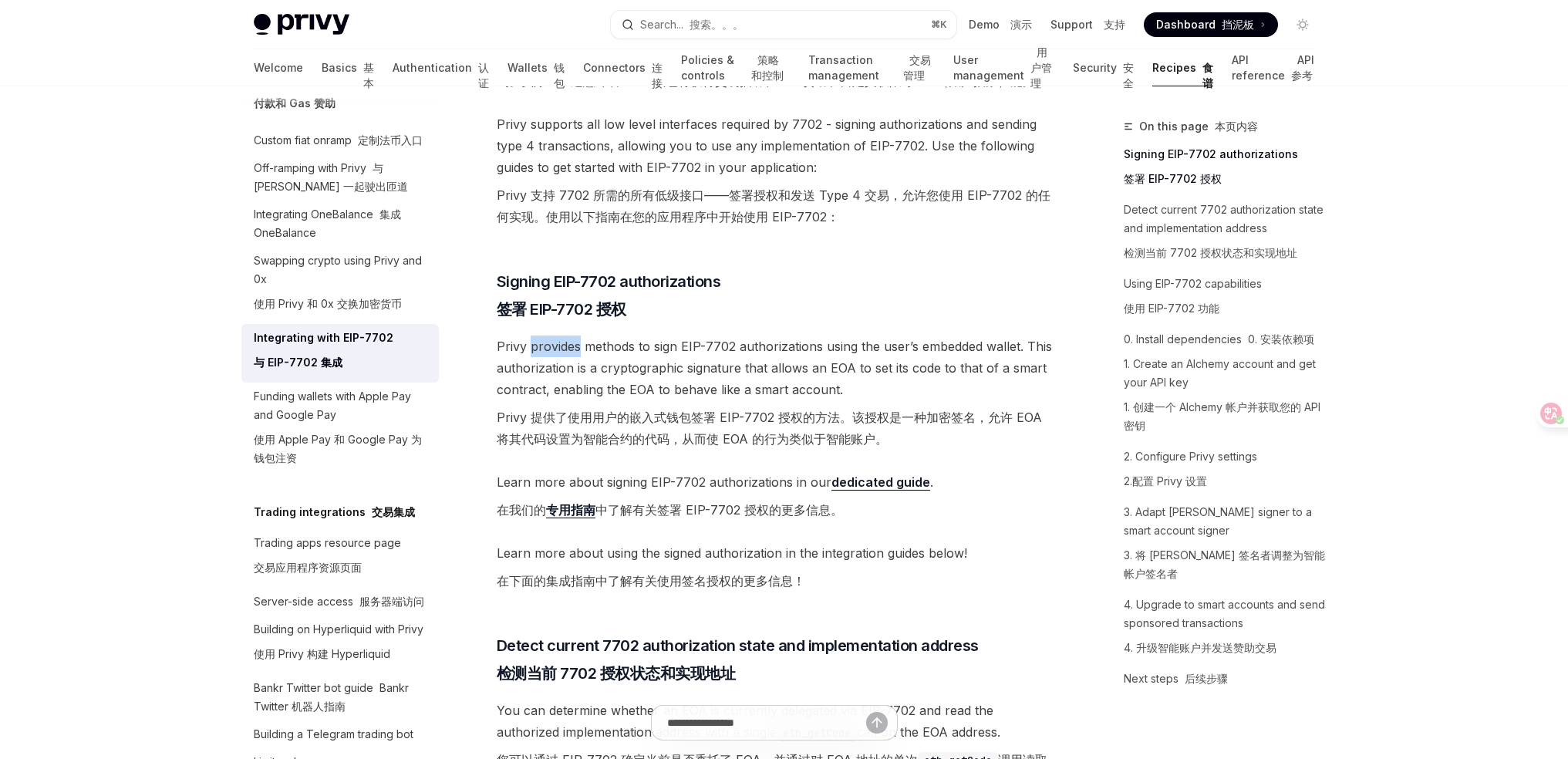
click at [539, 353] on span "Privy provides methods to sign EIP-7702 authorizations using the user’s embedde…" at bounding box center [775, 396] width 556 height 120
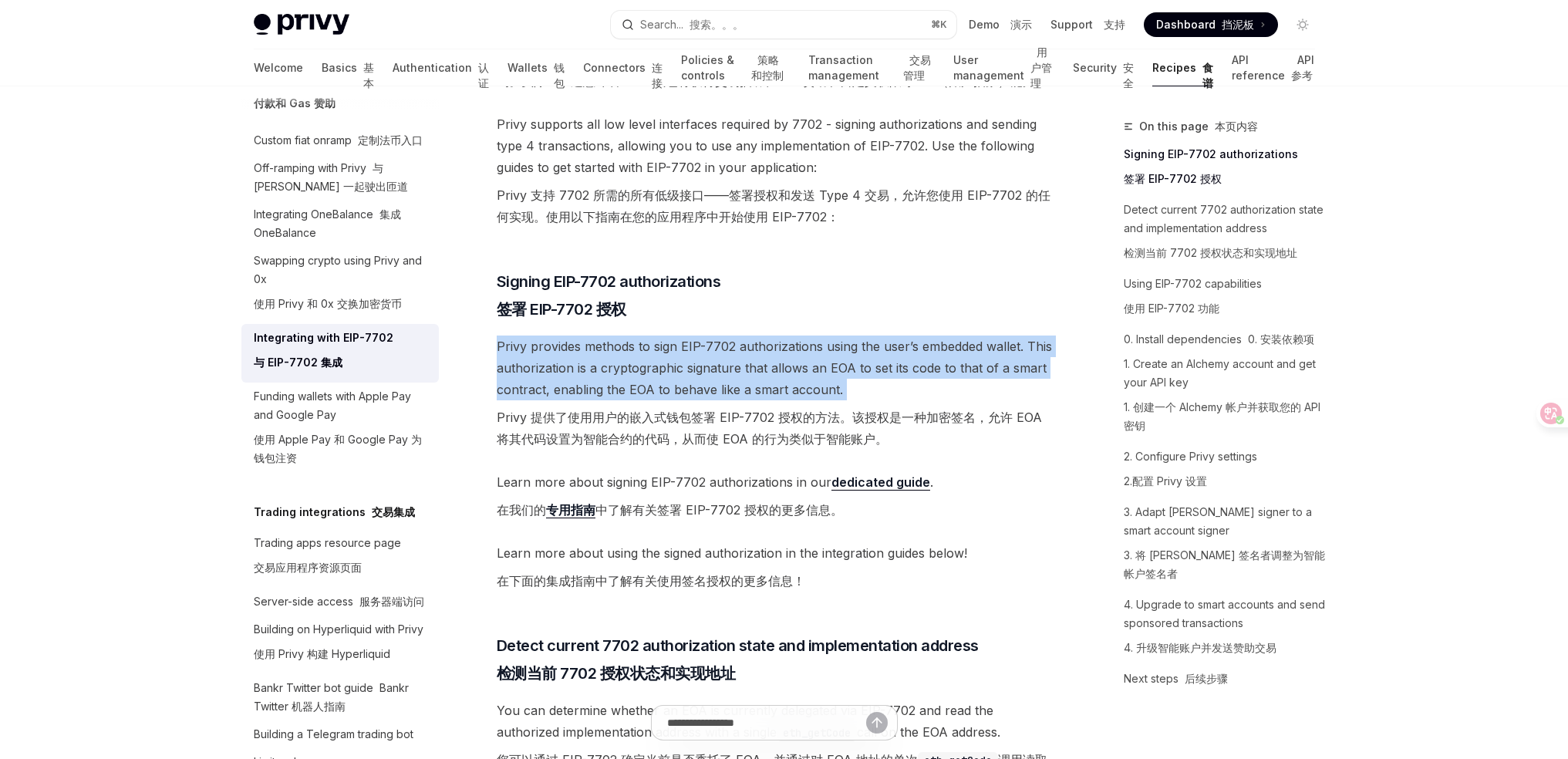
click at [539, 353] on span "Privy provides methods to sign EIP-7702 authorizations using the user’s embedde…" at bounding box center [775, 396] width 556 height 120
click at [596, 364] on span "Privy provides methods to sign EIP-7702 authorizations using the user’s embedde…" at bounding box center [775, 396] width 556 height 120
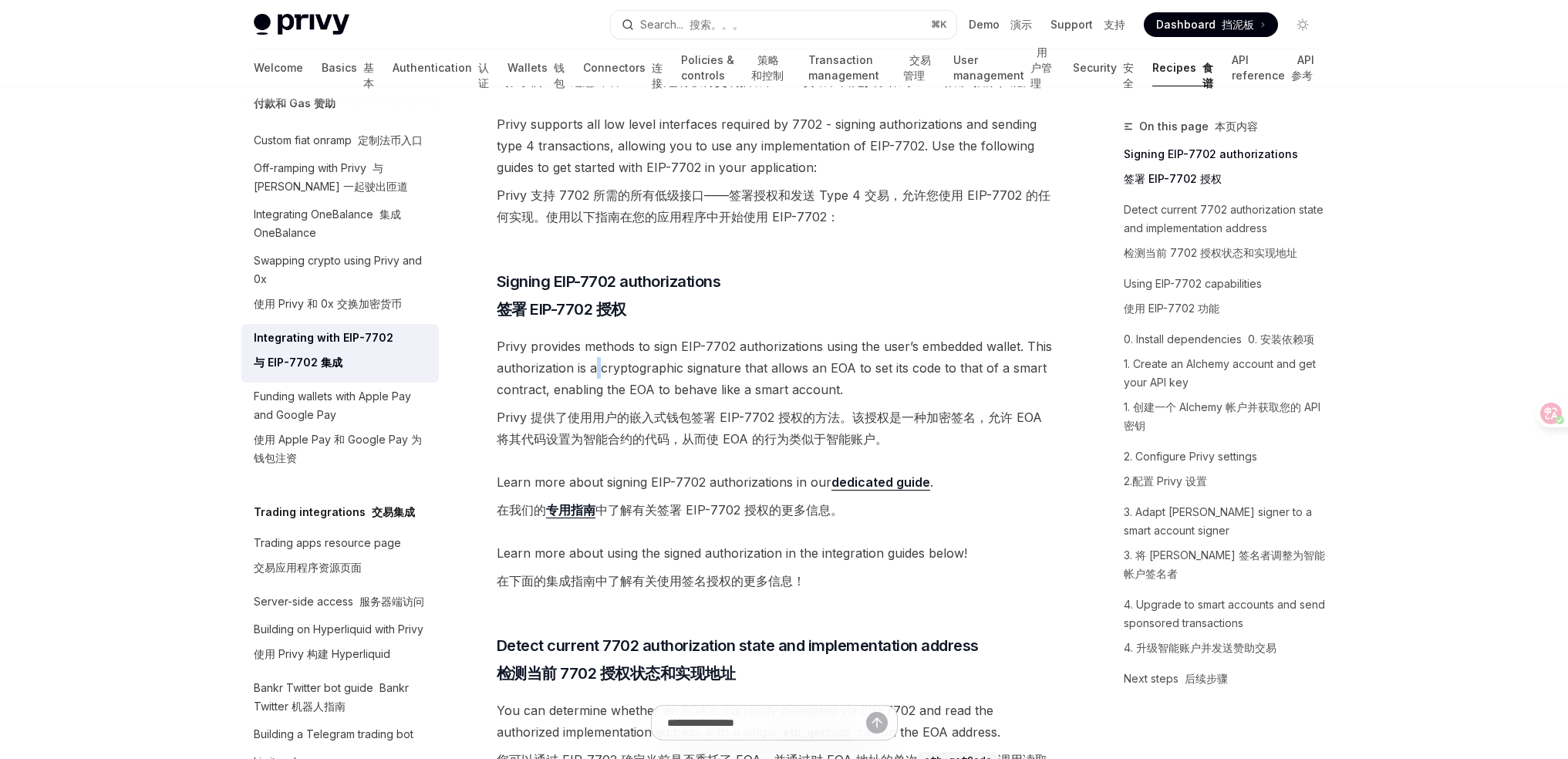
click at [596, 364] on span "Privy provides methods to sign EIP-7702 authorizations using the user’s embedde…" at bounding box center [775, 396] width 556 height 120
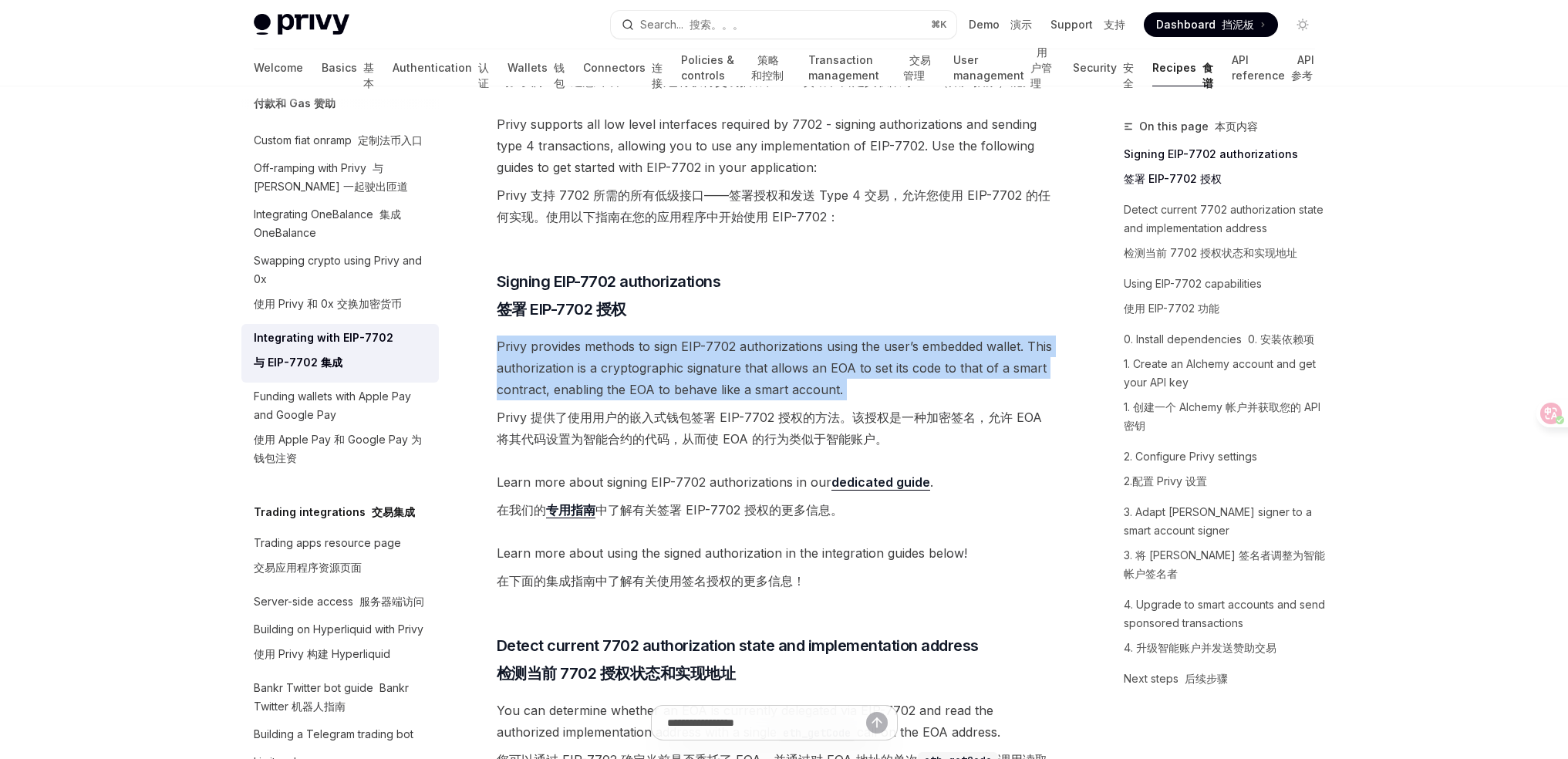
click at [596, 364] on span "Privy provides methods to sign EIP-7702 authorizations using the user’s embedde…" at bounding box center [775, 396] width 556 height 120
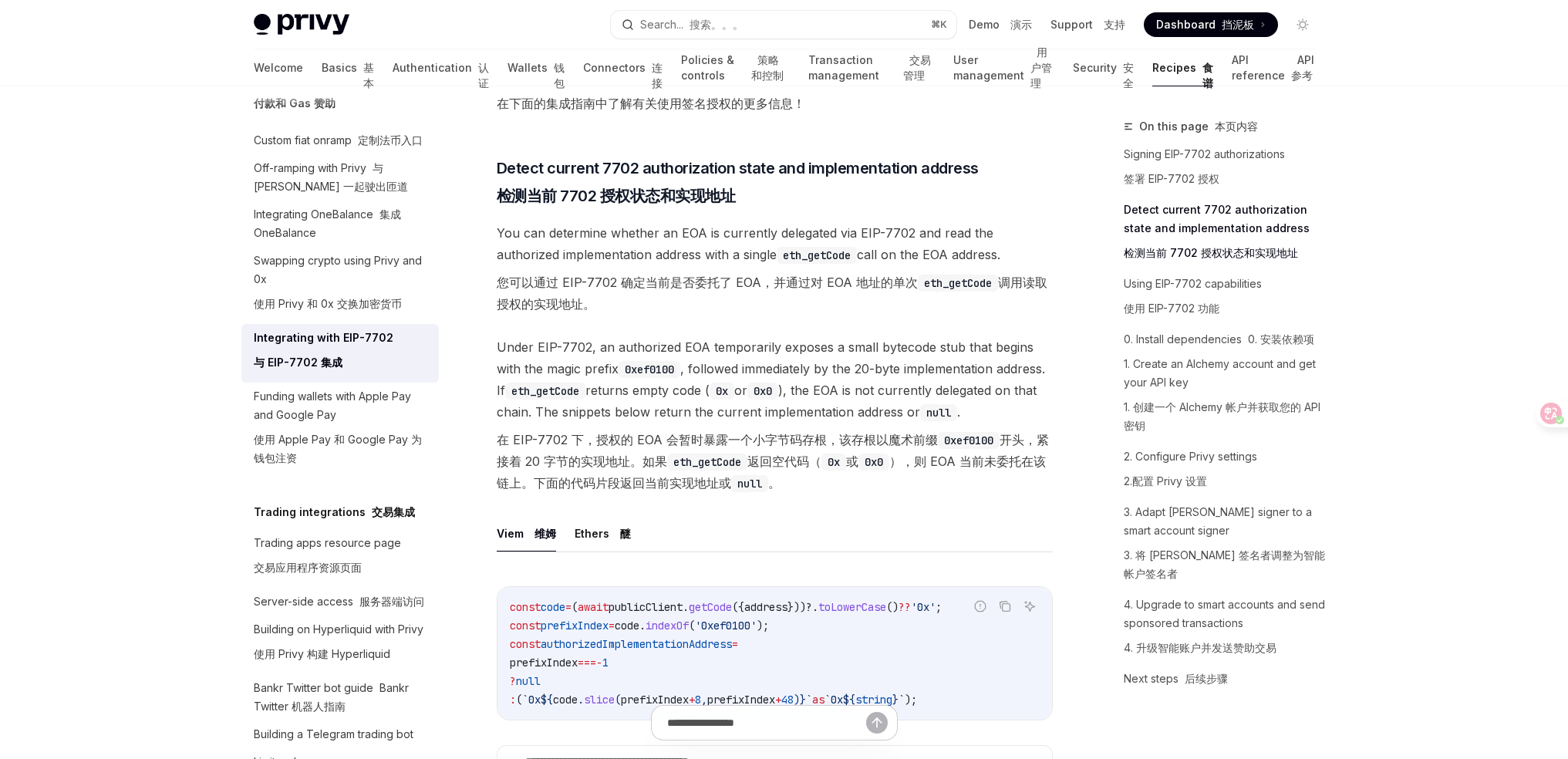
scroll to position [999, 0]
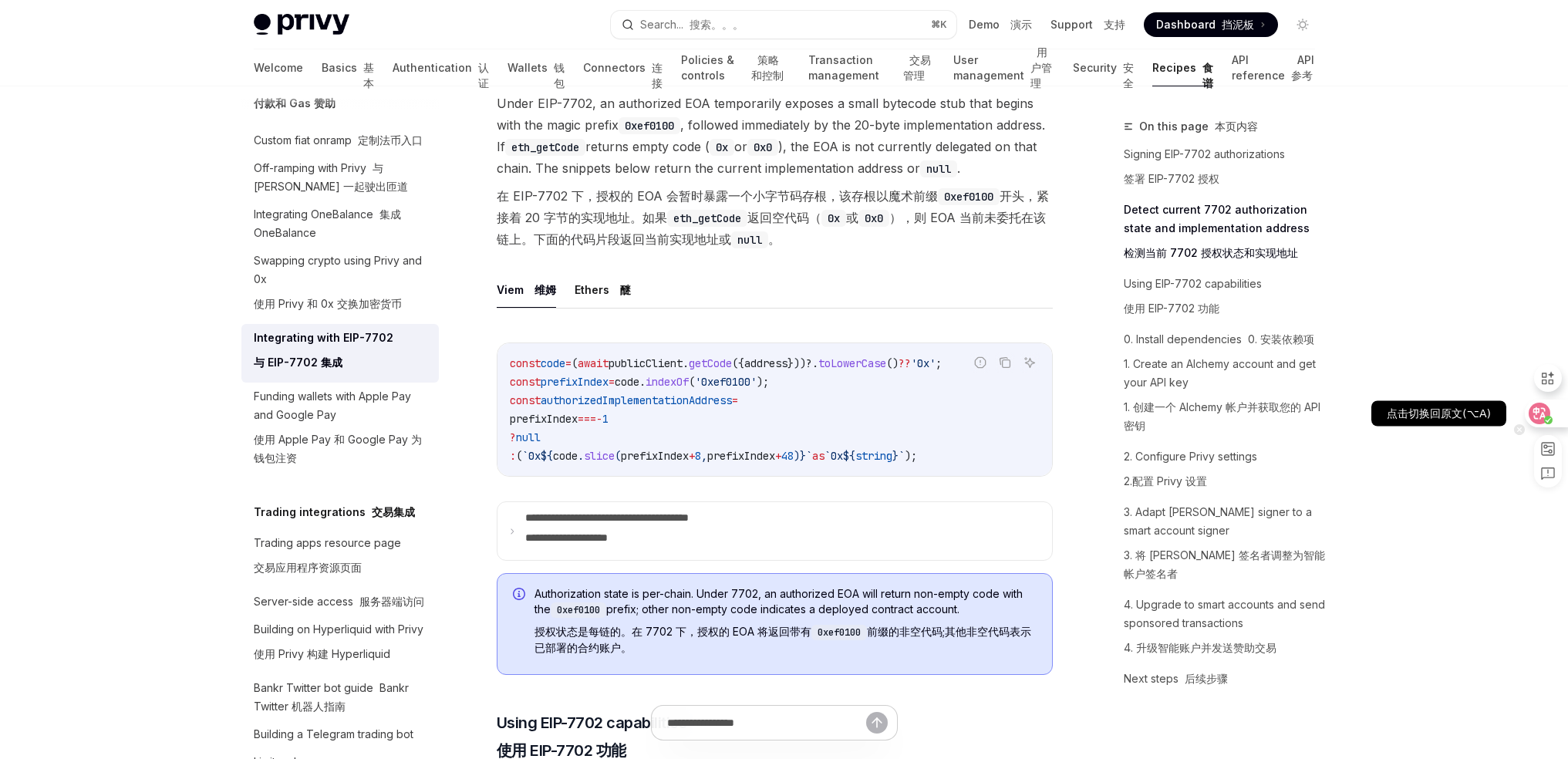
click at [1548, 415] on circle at bounding box center [1549, 420] width 9 height 9
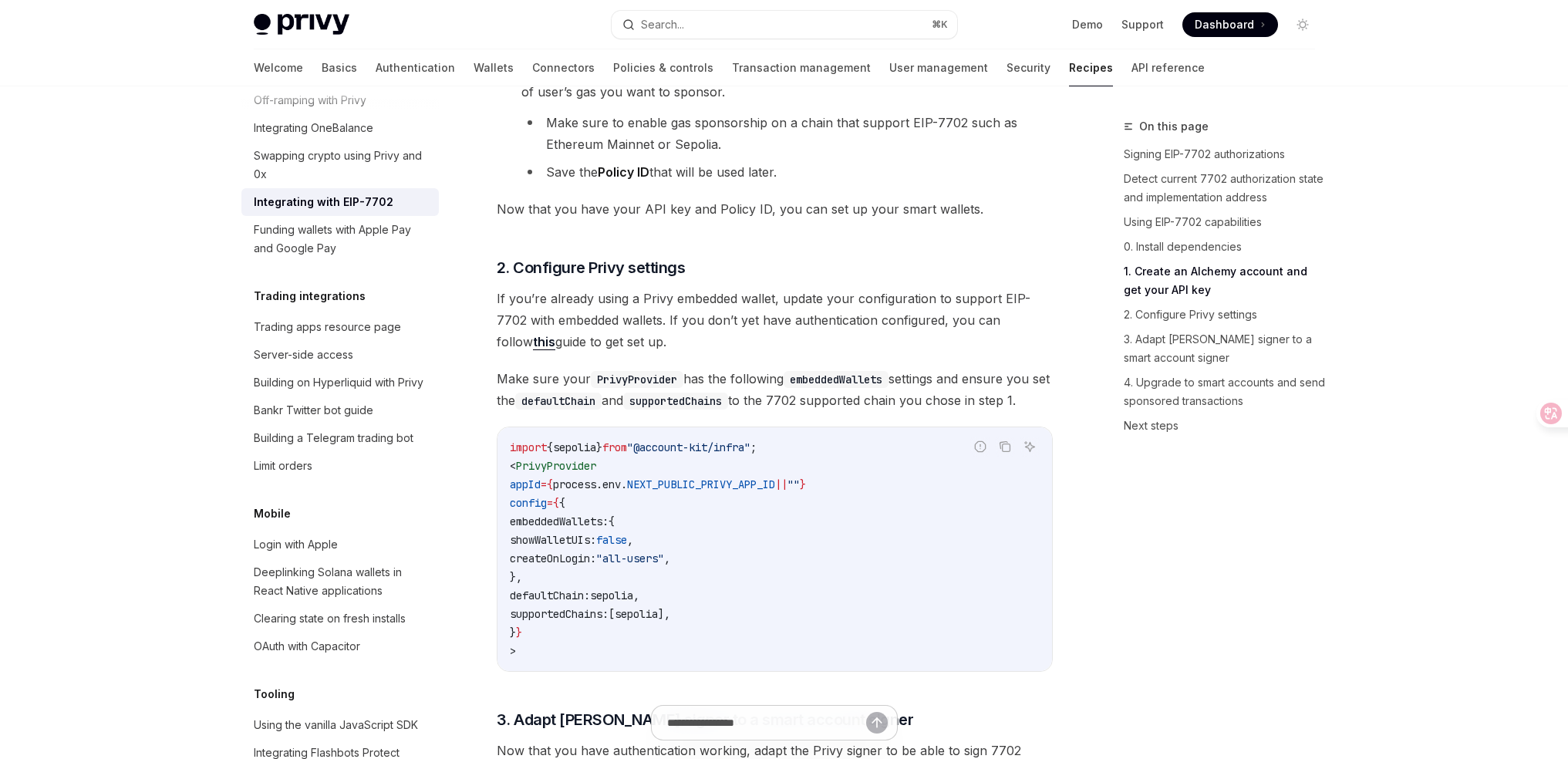
scroll to position [1878, 0]
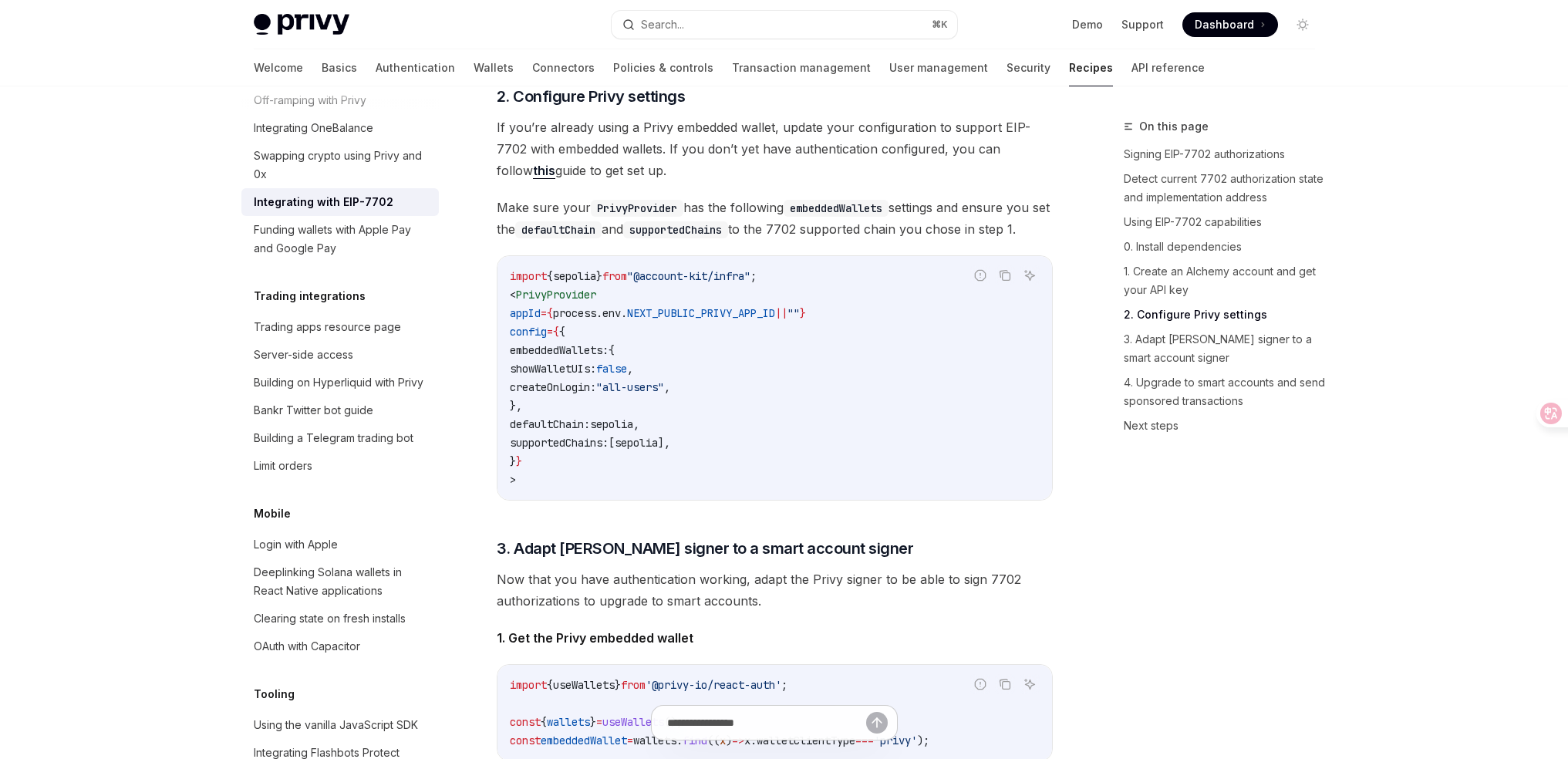
click at [596, 394] on span "createOnLogin:" at bounding box center [553, 387] width 87 height 14
click at [705, 428] on code "import { sepolia } from "@account-kit/infra" ; < PrivyProvider appId = { proces…" at bounding box center [774, 377] width 530 height 222
click at [664, 394] on span ""all-users"" at bounding box center [630, 387] width 68 height 14
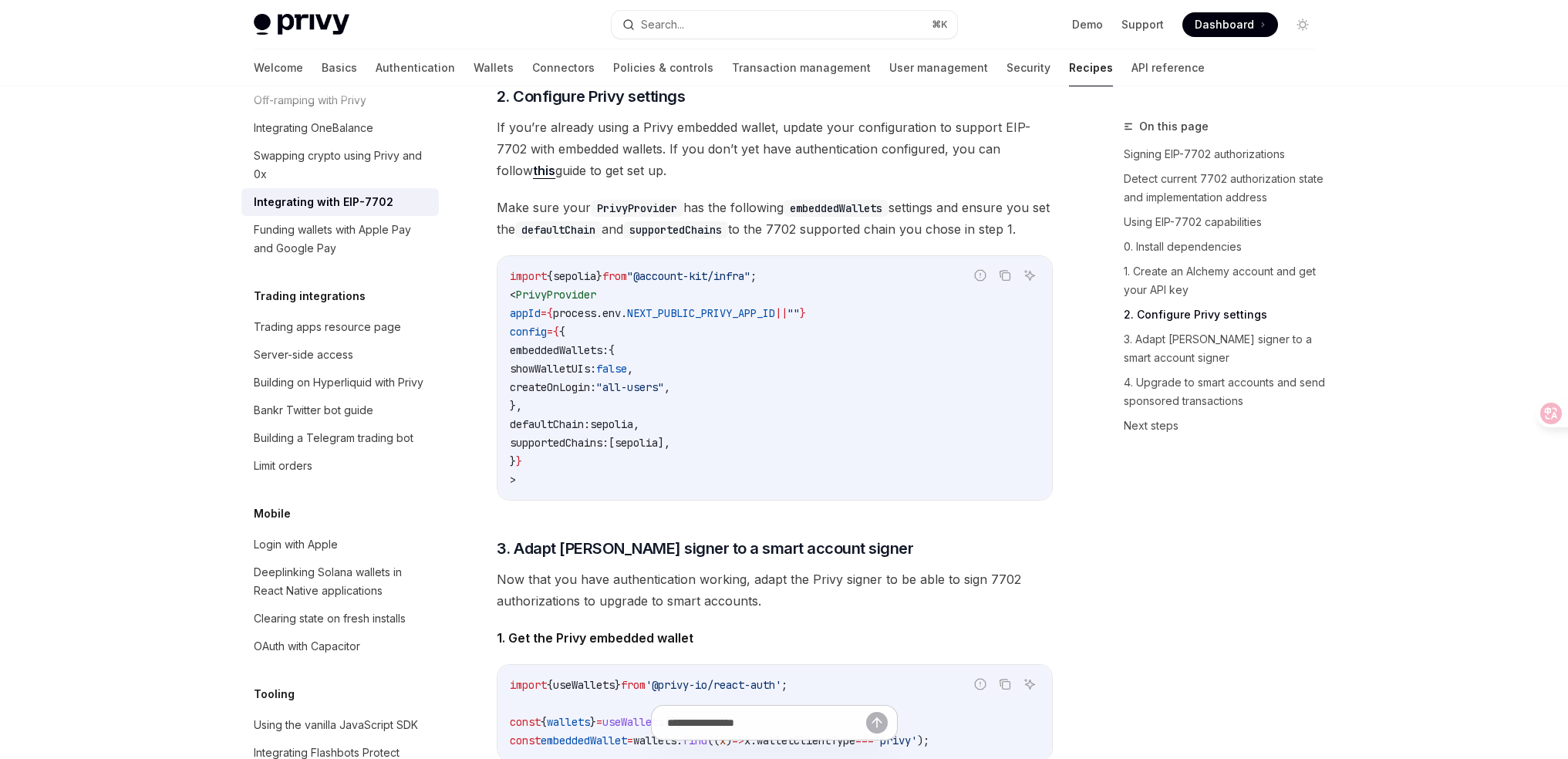
click at [664, 394] on span ""all-users"" at bounding box center [630, 387] width 68 height 14
click at [658, 450] on span "sepolia" at bounding box center [636, 443] width 43 height 14
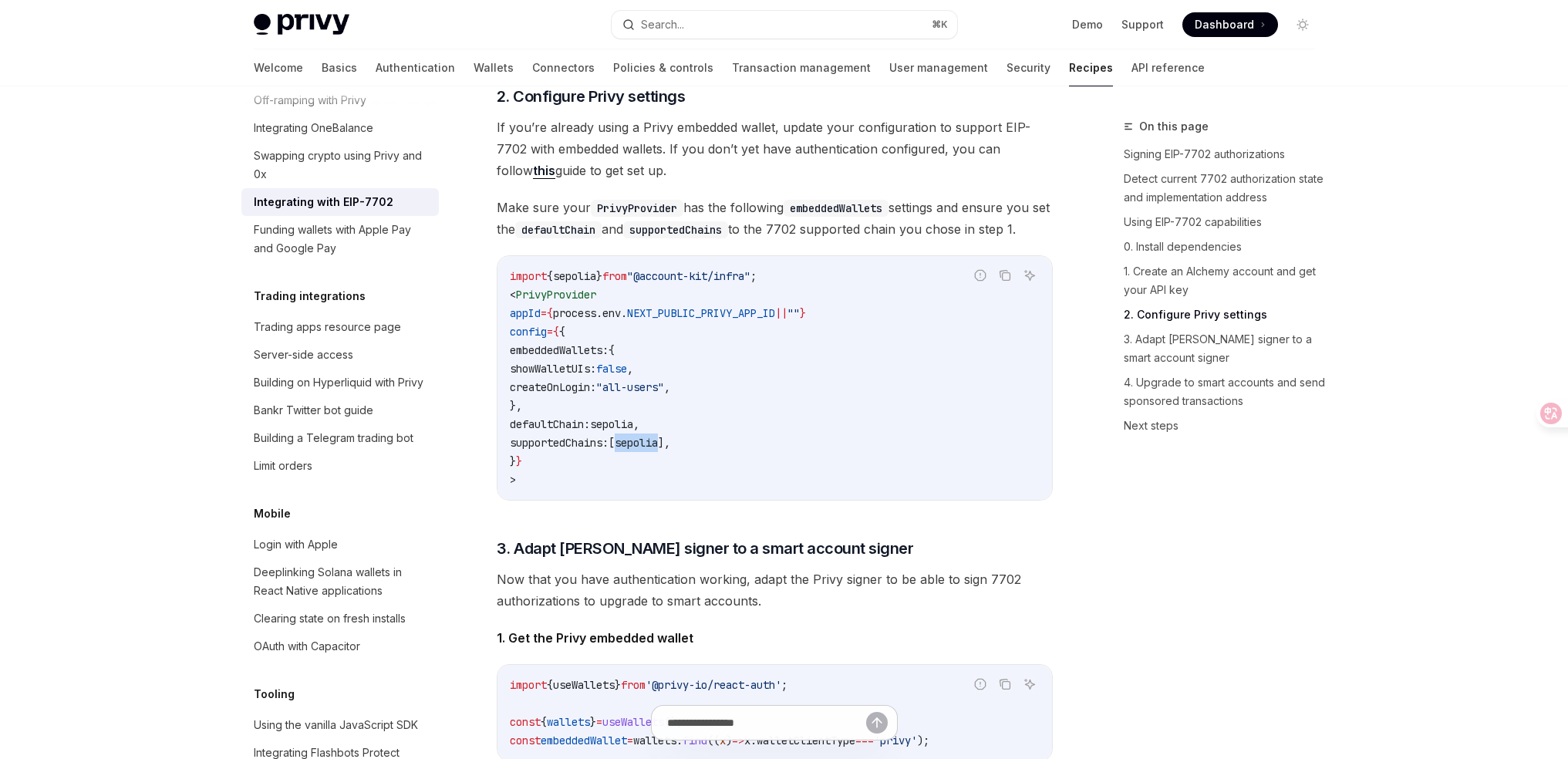
click at [658, 450] on span "sepolia" at bounding box center [636, 443] width 43 height 14
click at [609, 450] on span "supportedChains:" at bounding box center [558, 443] width 98 height 14
click at [658, 450] on span "sepolia" at bounding box center [636, 443] width 43 height 14
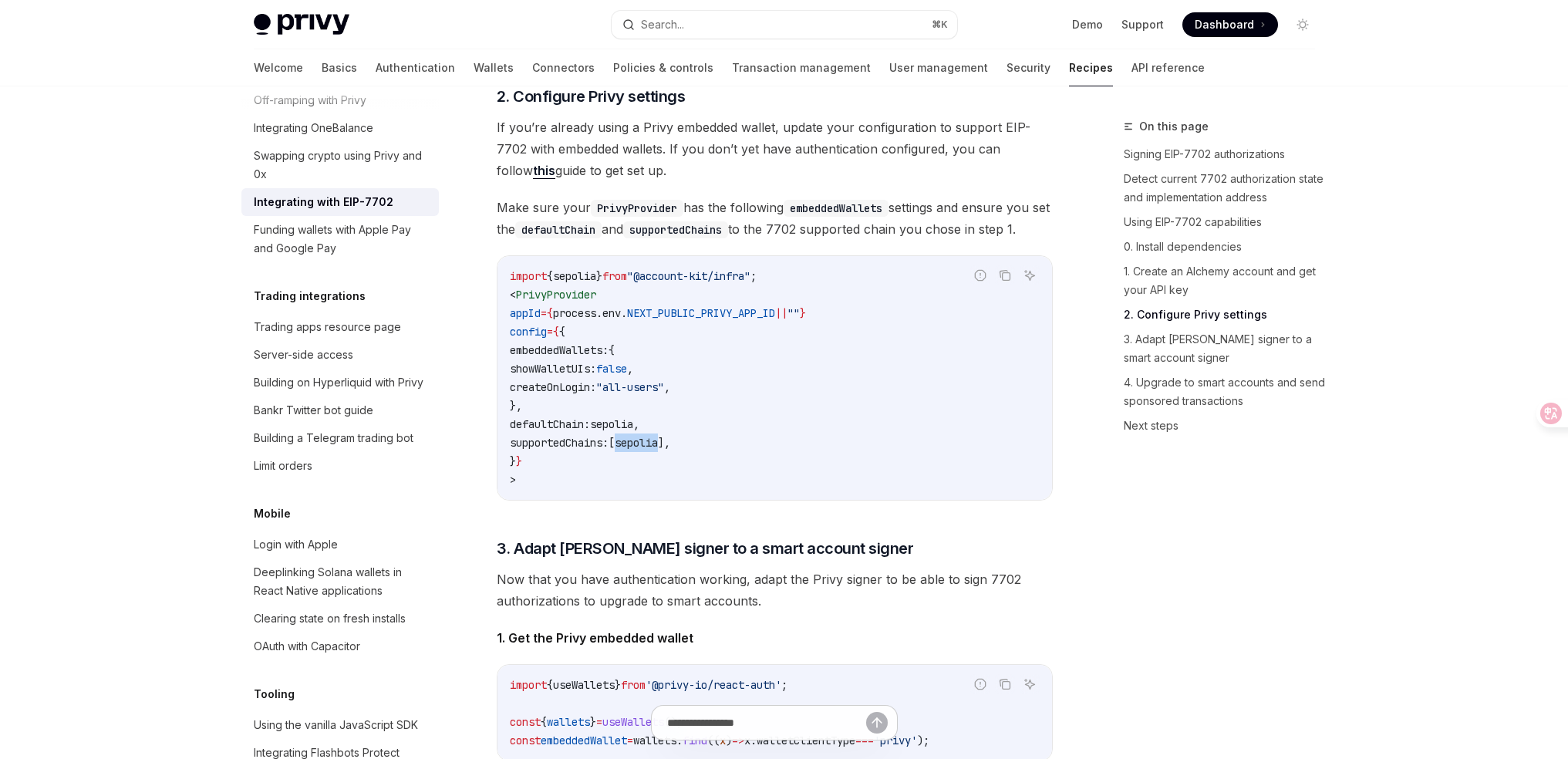
click at [658, 450] on span "sepolia" at bounding box center [636, 443] width 43 height 14
click at [609, 450] on span "supportedChains:" at bounding box center [558, 443] width 98 height 14
click at [724, 480] on code "import { sepolia } from "@account-kit/infra" ; < PrivyProvider appId = { proces…" at bounding box center [774, 377] width 530 height 222
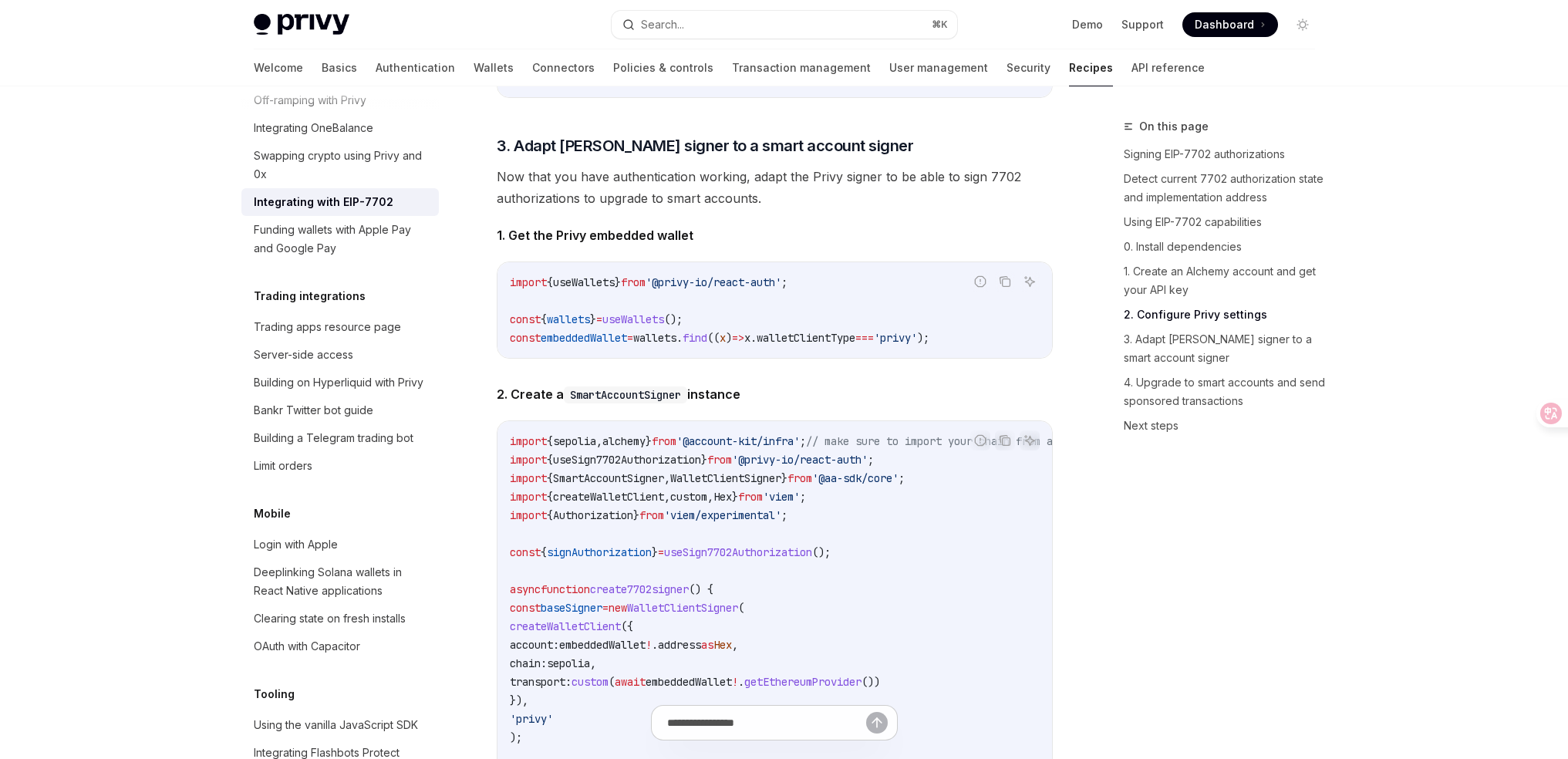
scroll to position [2282, 0]
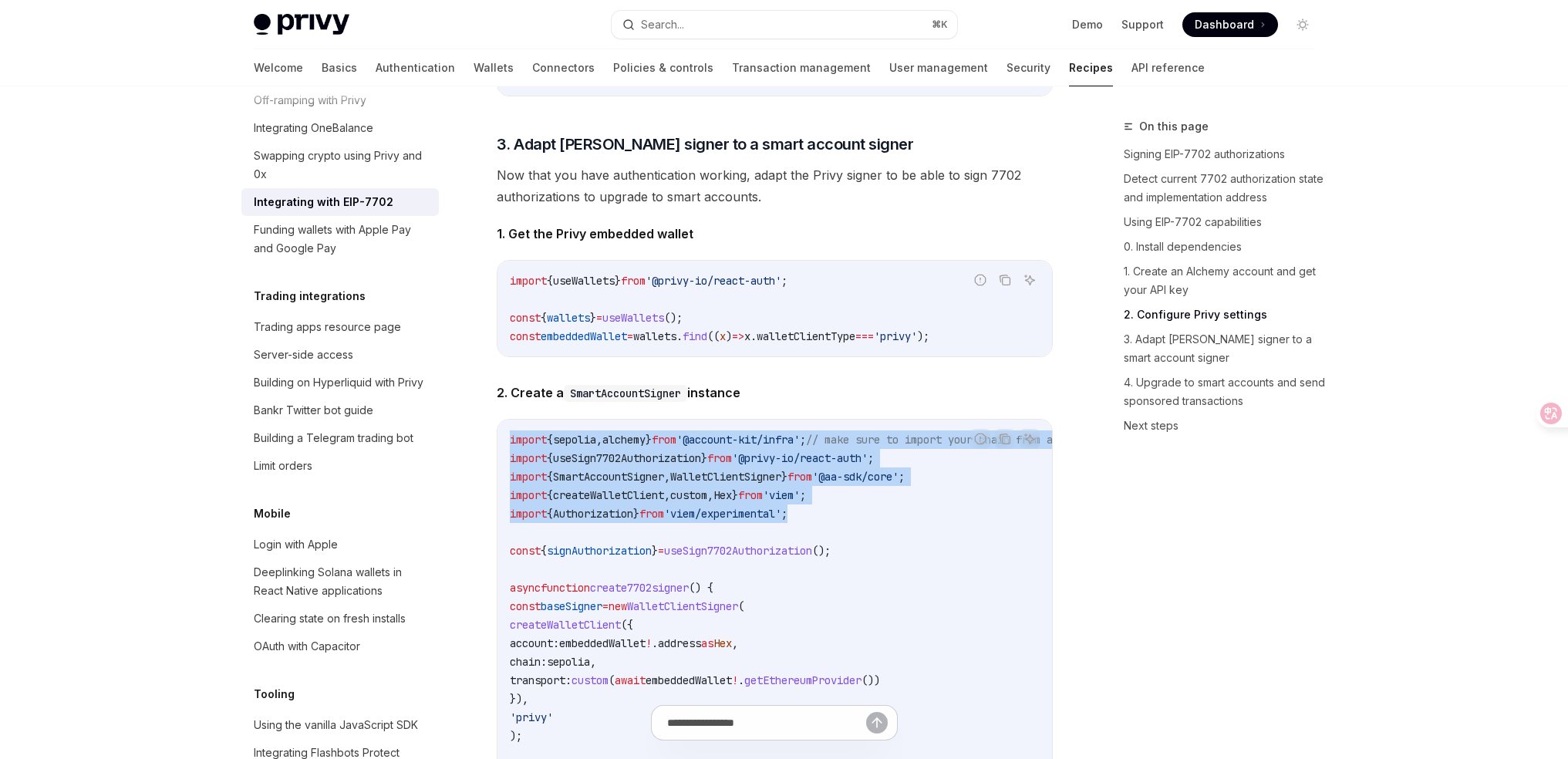
drag, startPoint x: 508, startPoint y: 472, endPoint x: 906, endPoint y: 546, distance: 404.8
drag, startPoint x: 923, startPoint y: 546, endPoint x: 493, endPoint y: 475, distance: 435.8
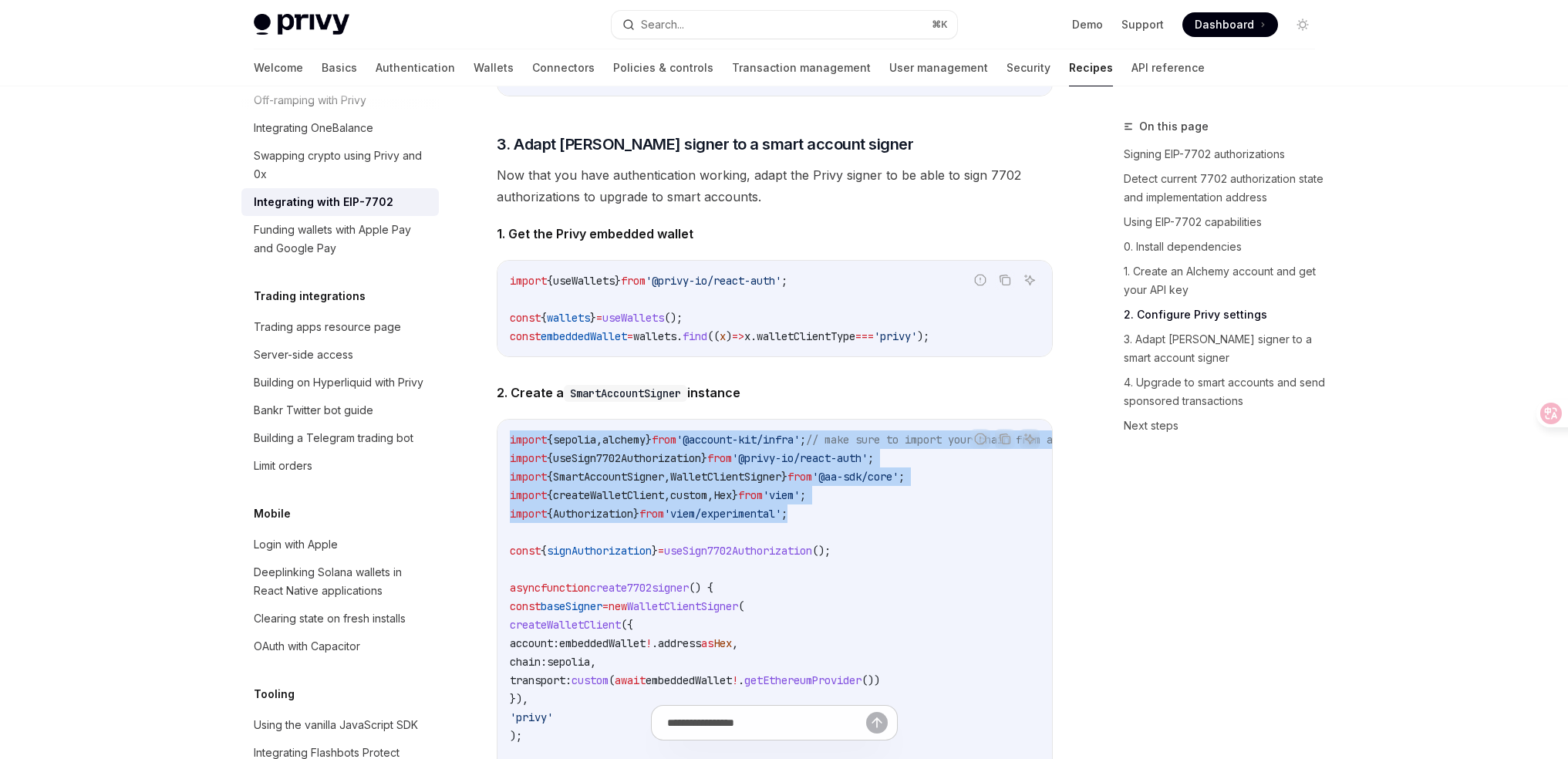
drag, startPoint x: 503, startPoint y: 468, endPoint x: 942, endPoint y: 539, distance: 444.7
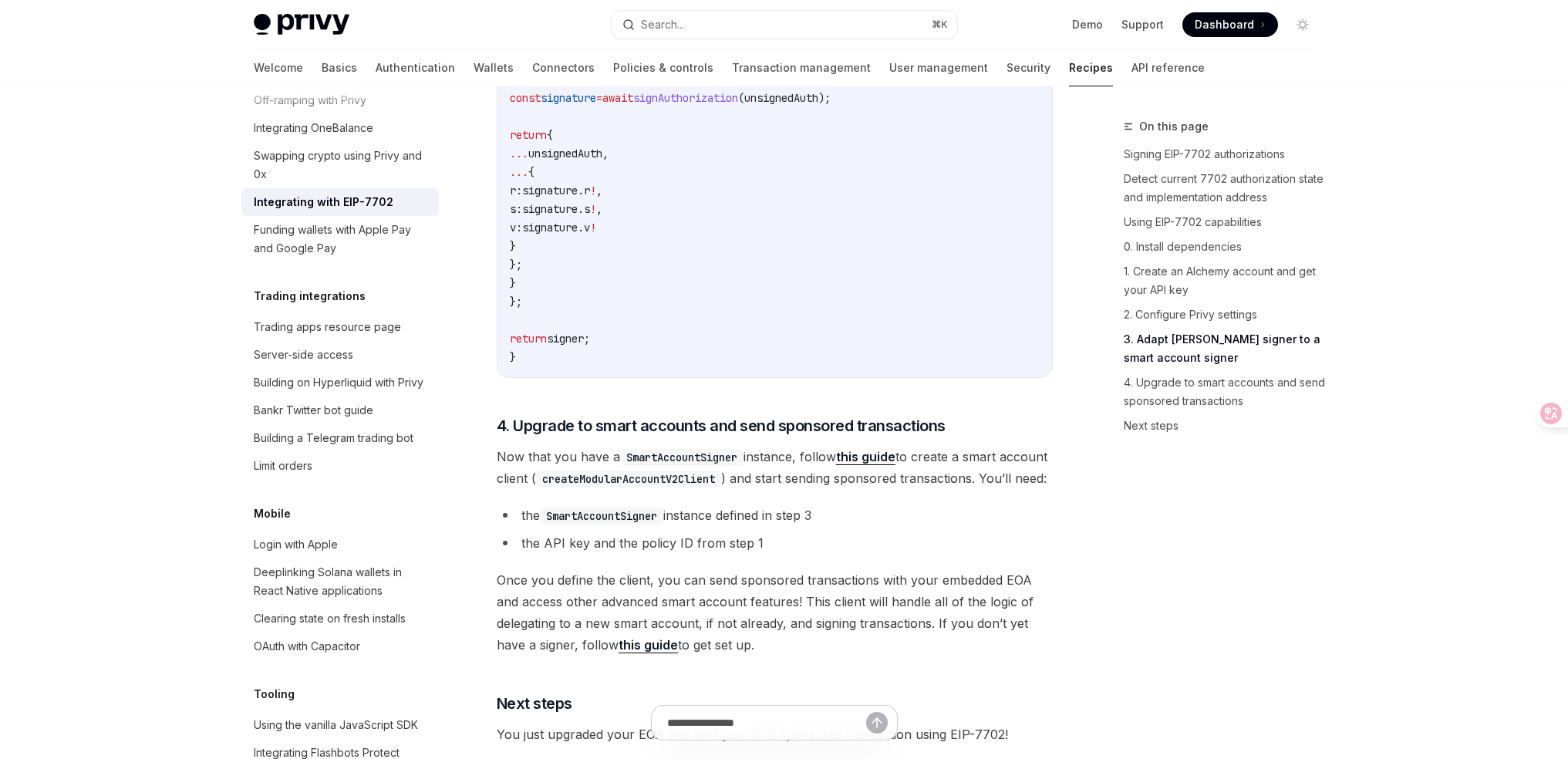
scroll to position [3219, 0]
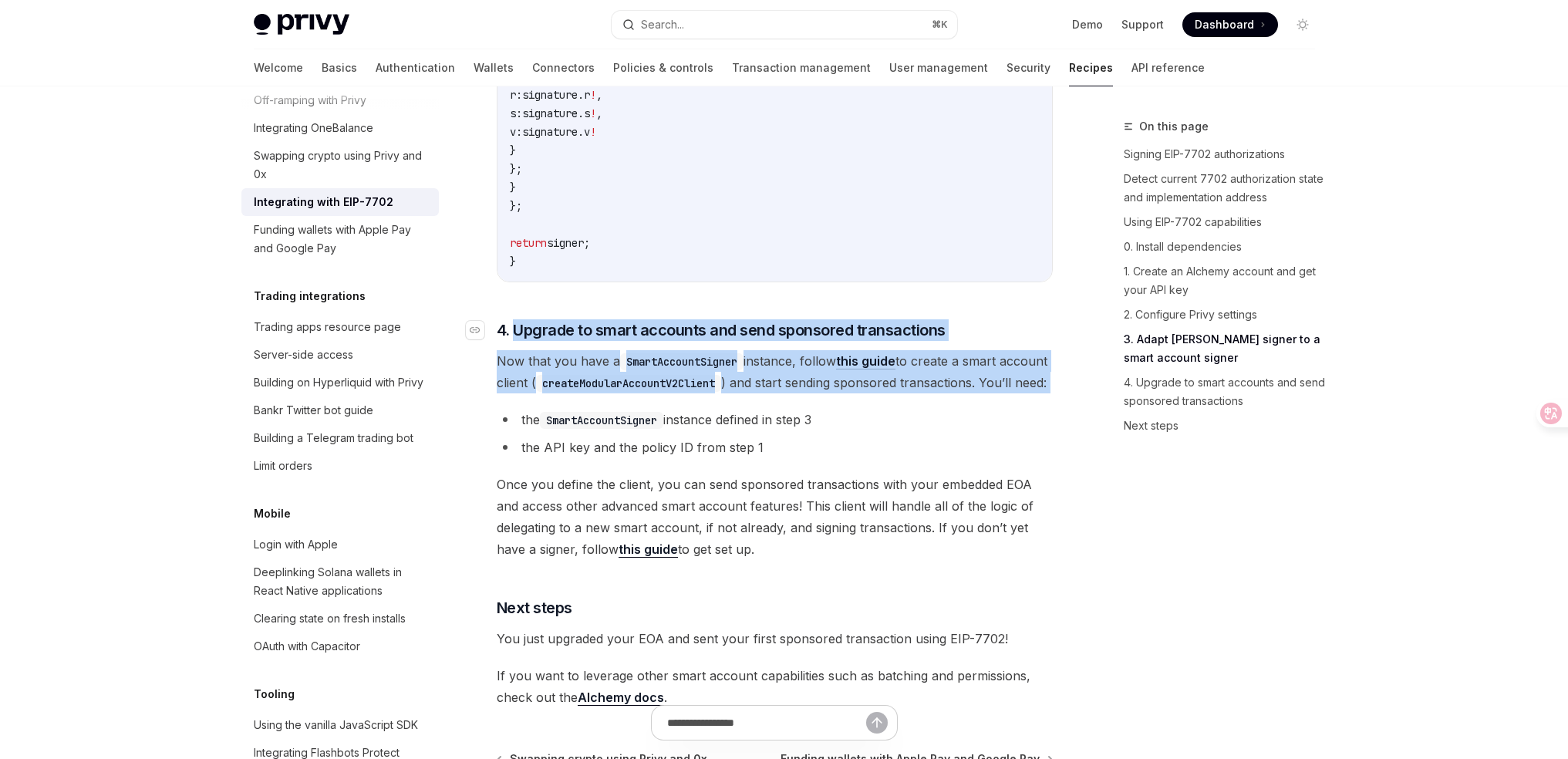
drag, startPoint x: 779, startPoint y: 456, endPoint x: 514, endPoint y: 371, distance: 278.3
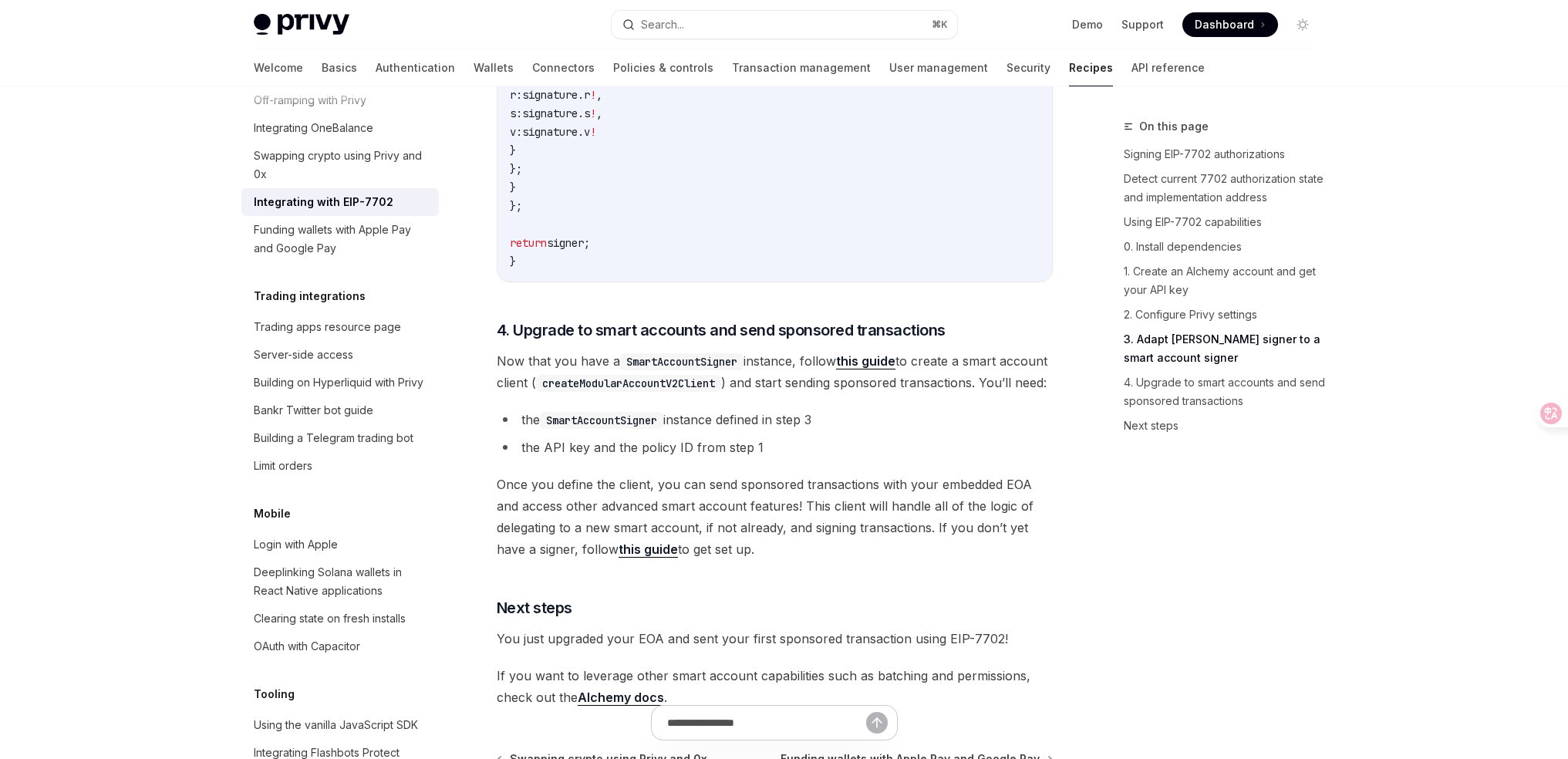
click at [1044, 430] on li "the SmartAccountSigner instance defined in step 3" at bounding box center [775, 419] width 556 height 21
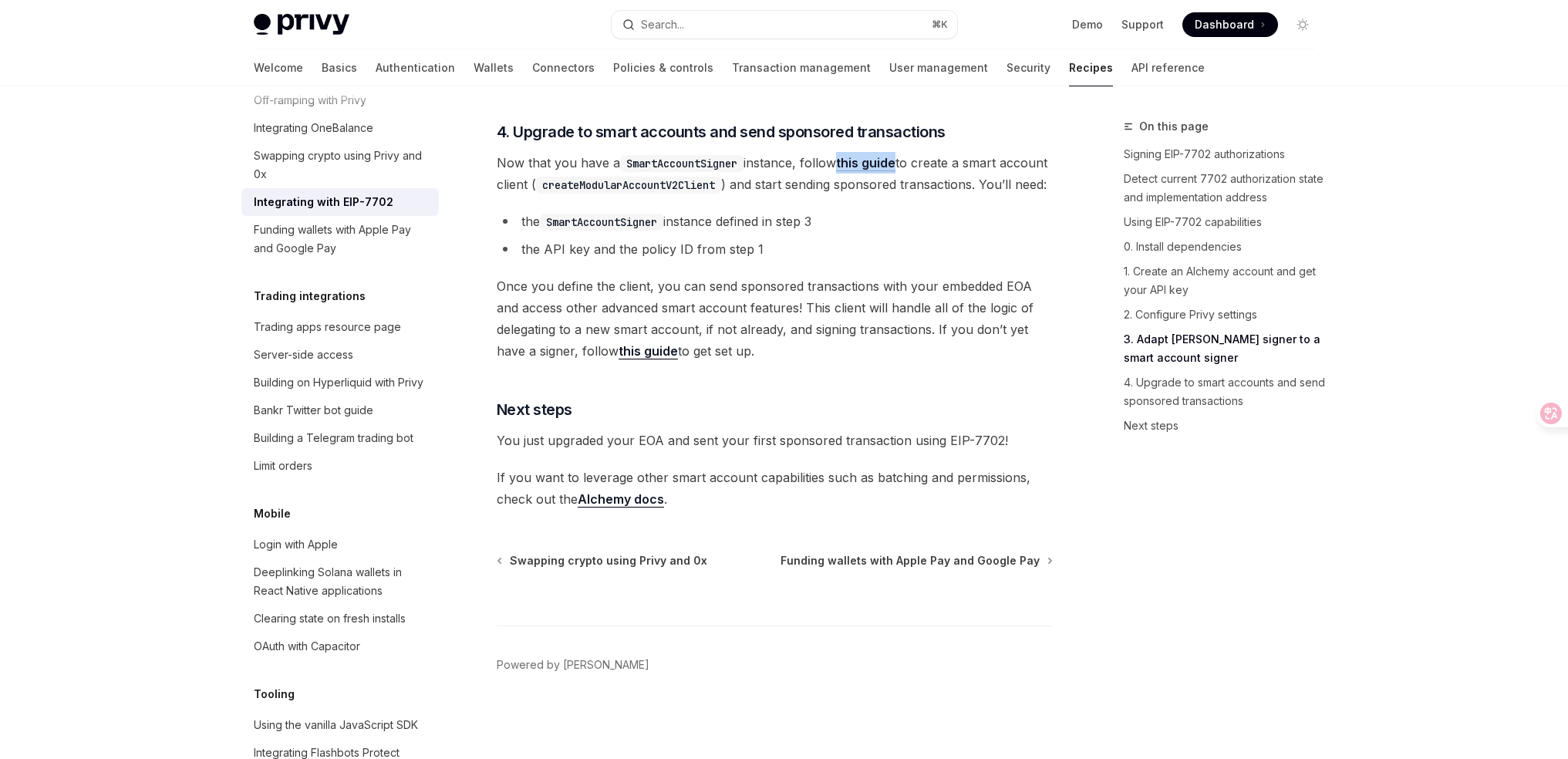
scroll to position [3388, 0]
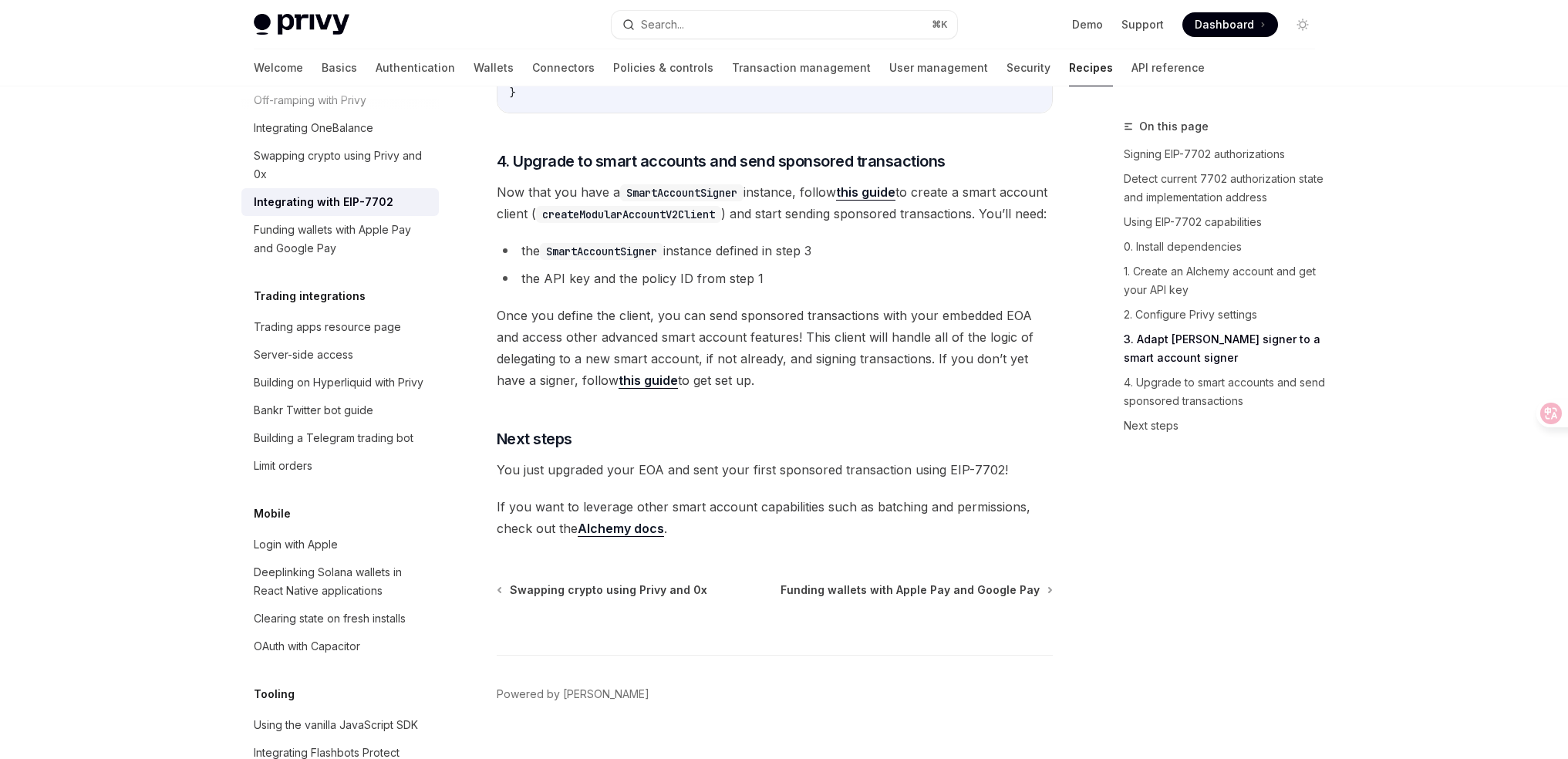
click at [796, 224] on span "Now that you have a SmartAccountSigner instance, follow this guide to create a …" at bounding box center [775, 203] width 556 height 43
drag, startPoint x: 759, startPoint y: 226, endPoint x: 977, endPoint y: 271, distance: 222.6
click at [975, 224] on span "Now that you have a SmartAccountSigner instance, follow this guide to create a …" at bounding box center [775, 203] width 556 height 43
click at [980, 224] on span "Now that you have a SmartAccountSigner instance, follow this guide to create a …" at bounding box center [775, 203] width 556 height 43
drag, startPoint x: 995, startPoint y: 275, endPoint x: 737, endPoint y: 227, distance: 262.4
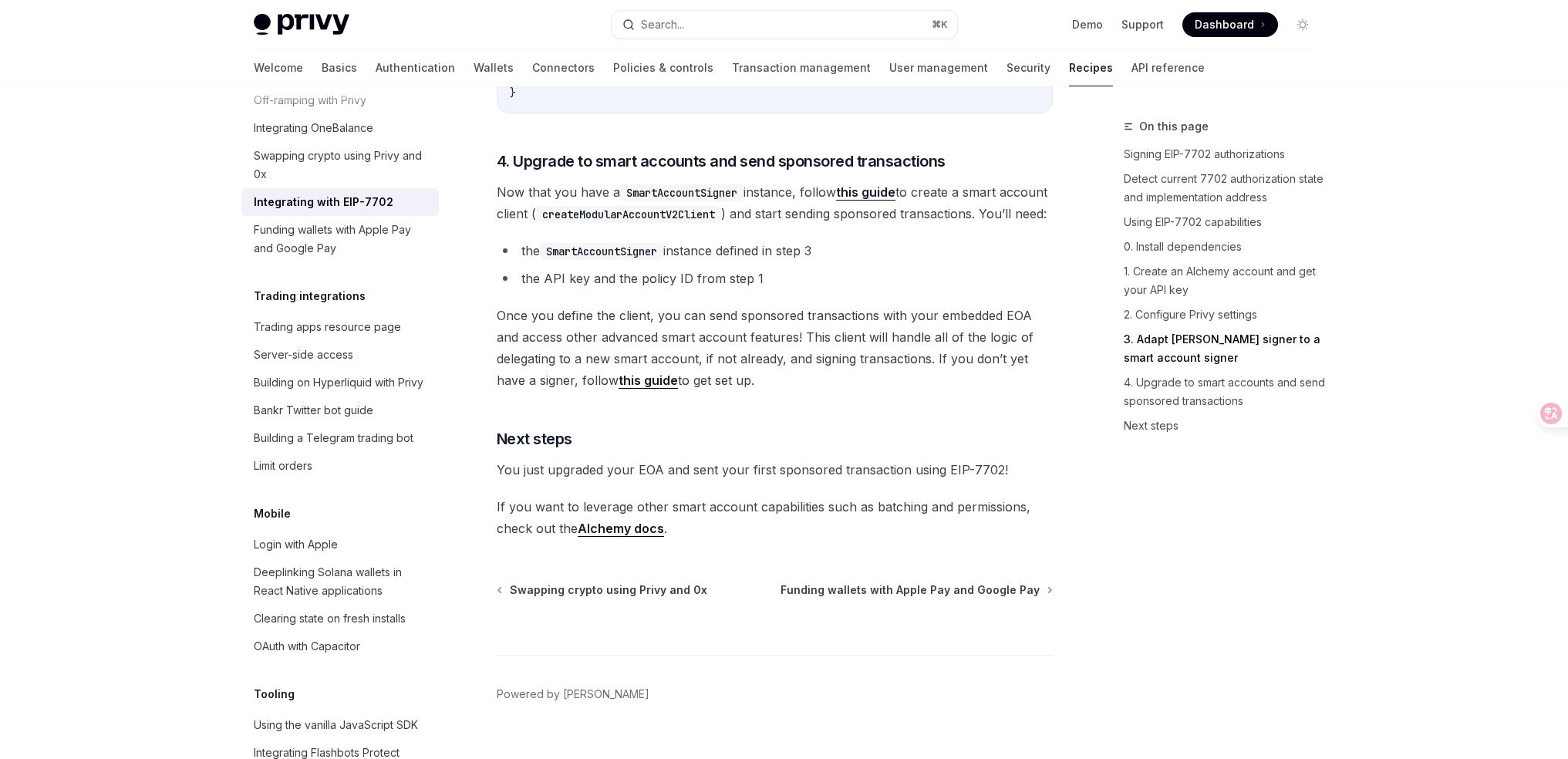
click at [737, 224] on span "Now that you have a SmartAccountSigner instance, follow this guide to create a …" at bounding box center [775, 203] width 556 height 43
click at [765, 224] on span "Now that you have a SmartAccountSigner instance, follow this guide to create a …" at bounding box center [775, 203] width 556 height 43
drag, startPoint x: 745, startPoint y: 228, endPoint x: 915, endPoint y: 283, distance: 178.7
click at [915, 224] on span "Now that you have a SmartAccountSigner instance, follow this guide to create a …" at bounding box center [775, 203] width 556 height 43
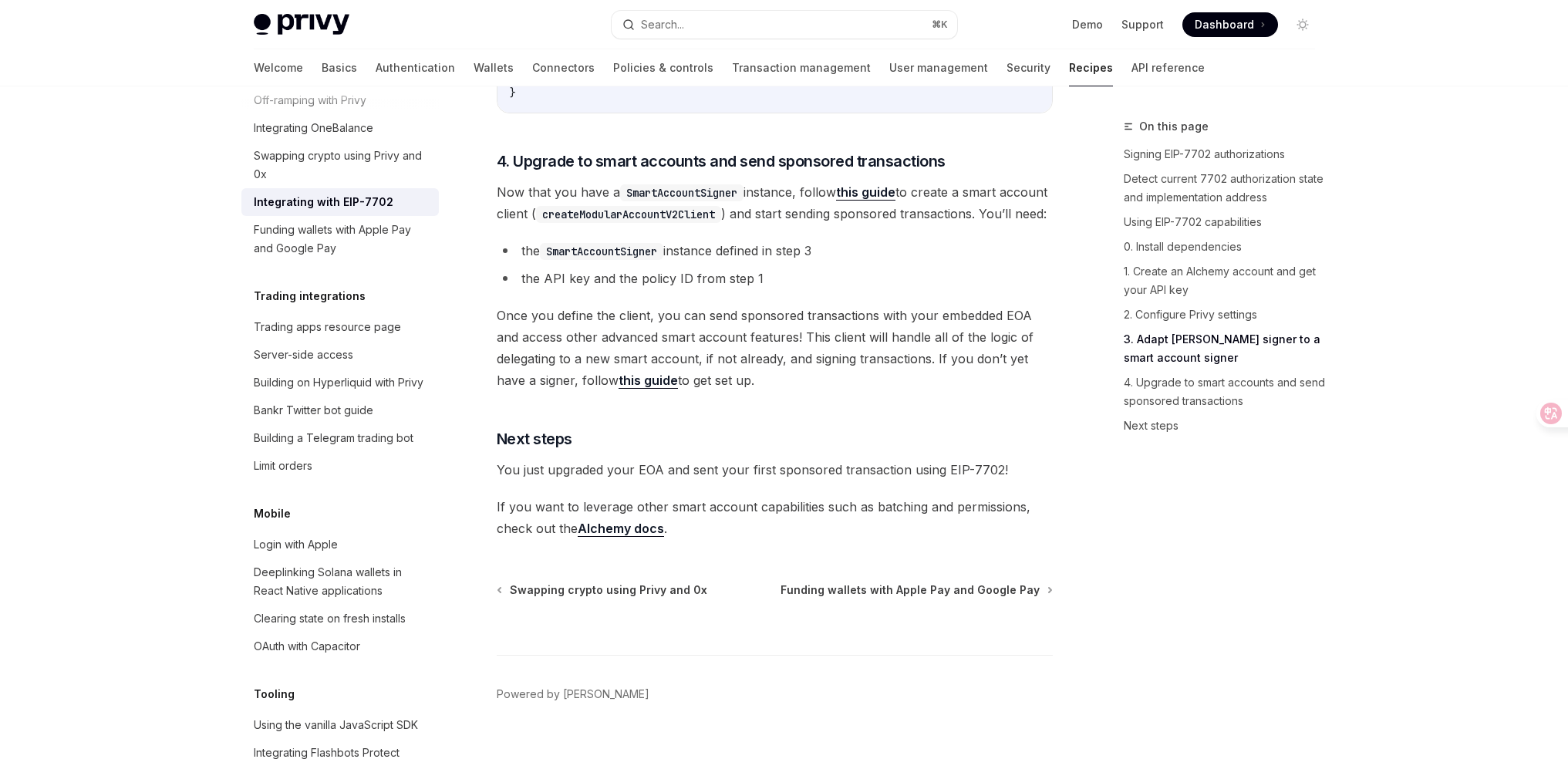
drag, startPoint x: 540, startPoint y: 306, endPoint x: 984, endPoint y: 446, distance: 465.5
click at [984, 391] on span "Once you define the client, you can send sponsored transactions with your embed…" at bounding box center [775, 348] width 556 height 87
drag, startPoint x: 1001, startPoint y: 444, endPoint x: 821, endPoint y: 283, distance: 241.5
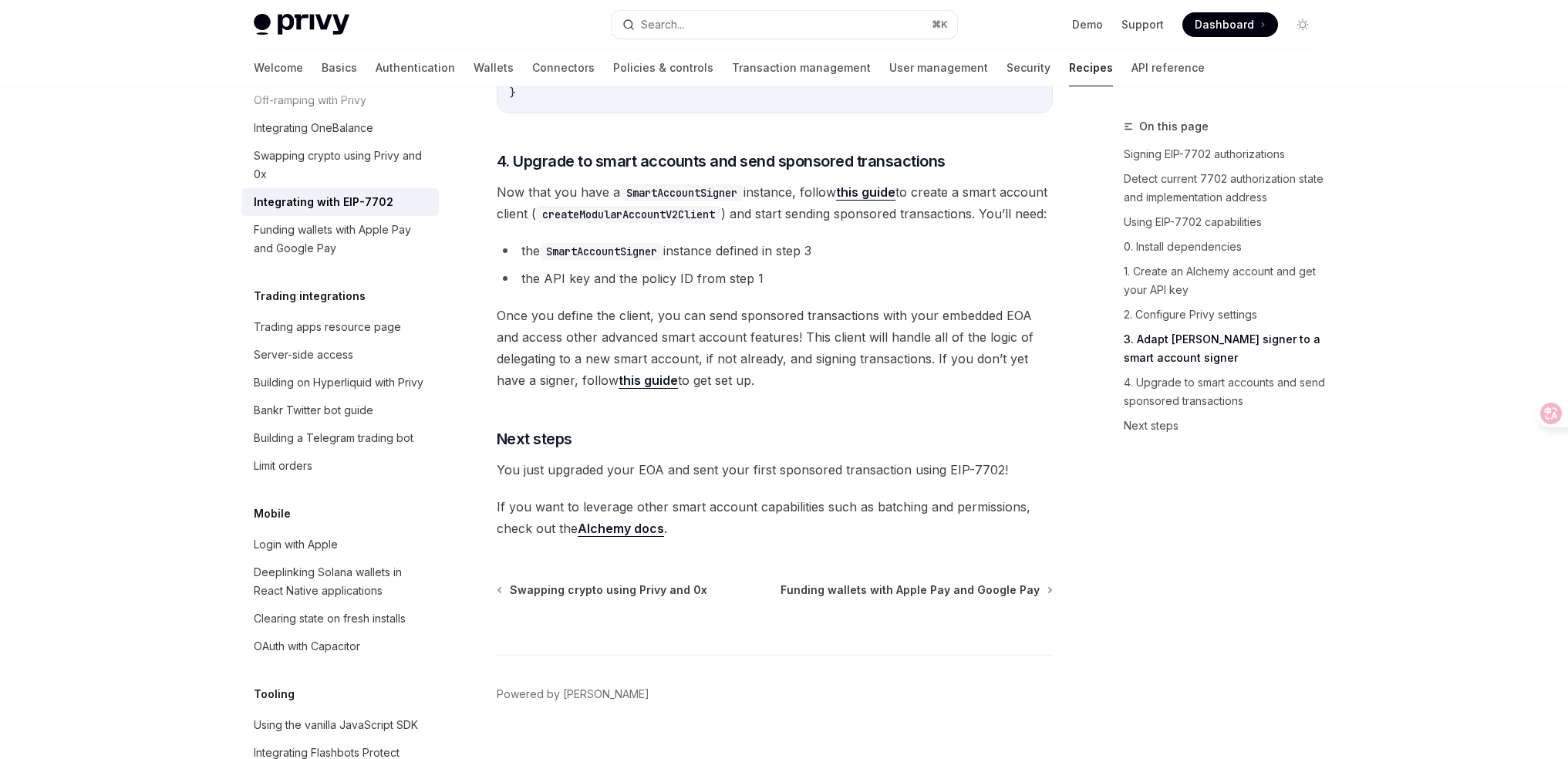
click at [821, 224] on span "Now that you have a SmartAccountSigner instance, follow this guide to create a …" at bounding box center [775, 203] width 556 height 43
drag, startPoint x: 786, startPoint y: 277, endPoint x: 998, endPoint y: 432, distance: 262.6
click at [998, 391] on span "Once you define the client, you can send sponsored transactions with your embed…" at bounding box center [775, 348] width 556 height 87
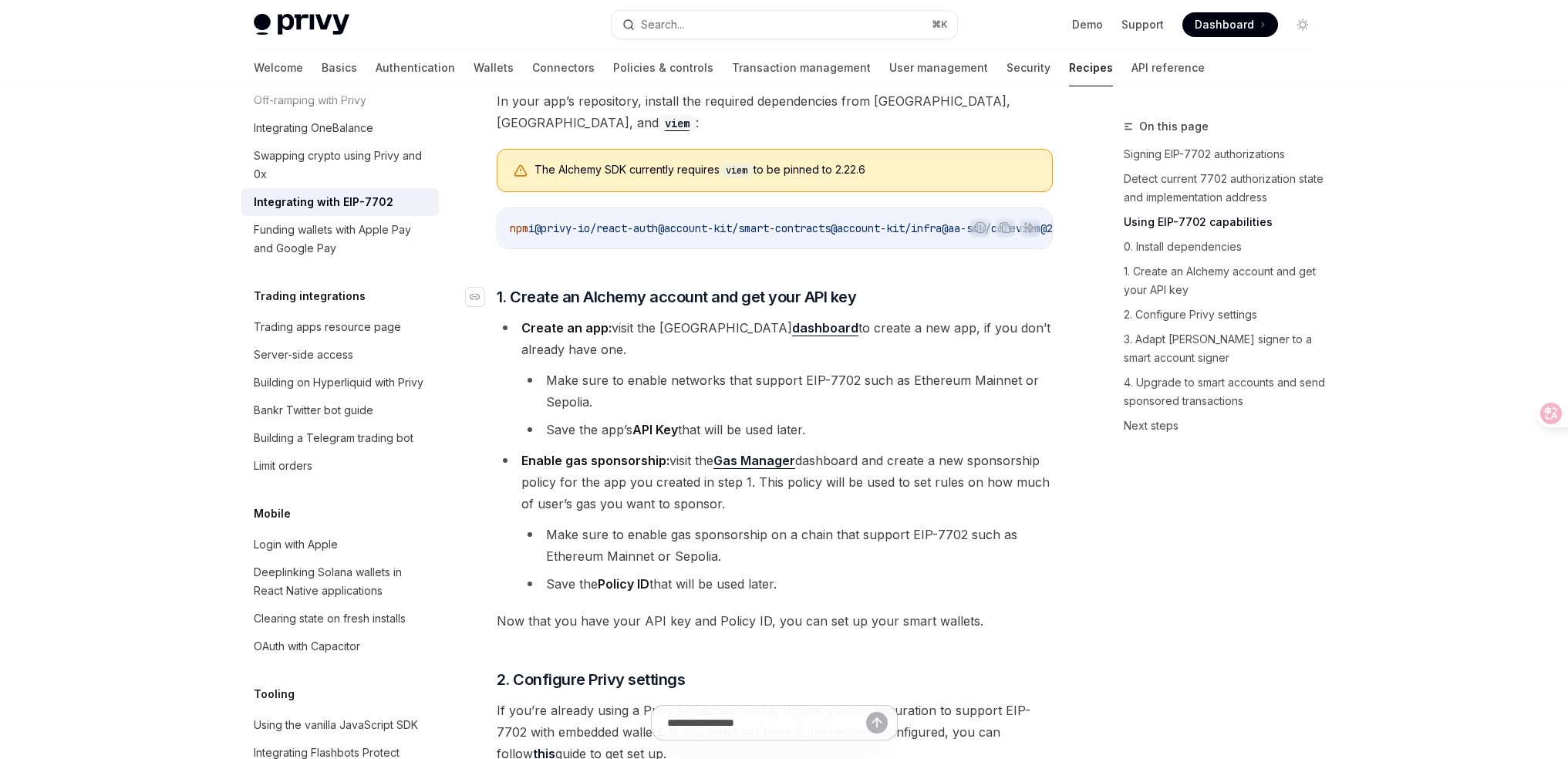
scroll to position [1297, 0]
drag, startPoint x: 524, startPoint y: 337, endPoint x: 706, endPoint y: 360, distance: 183.4
click at [706, 360] on li "Create an app: visit the Alchemy dashboard to create a new app, if you don’t al…" at bounding box center [775, 376] width 556 height 123
drag, startPoint x: 531, startPoint y: 336, endPoint x: 697, endPoint y: 361, distance: 167.9
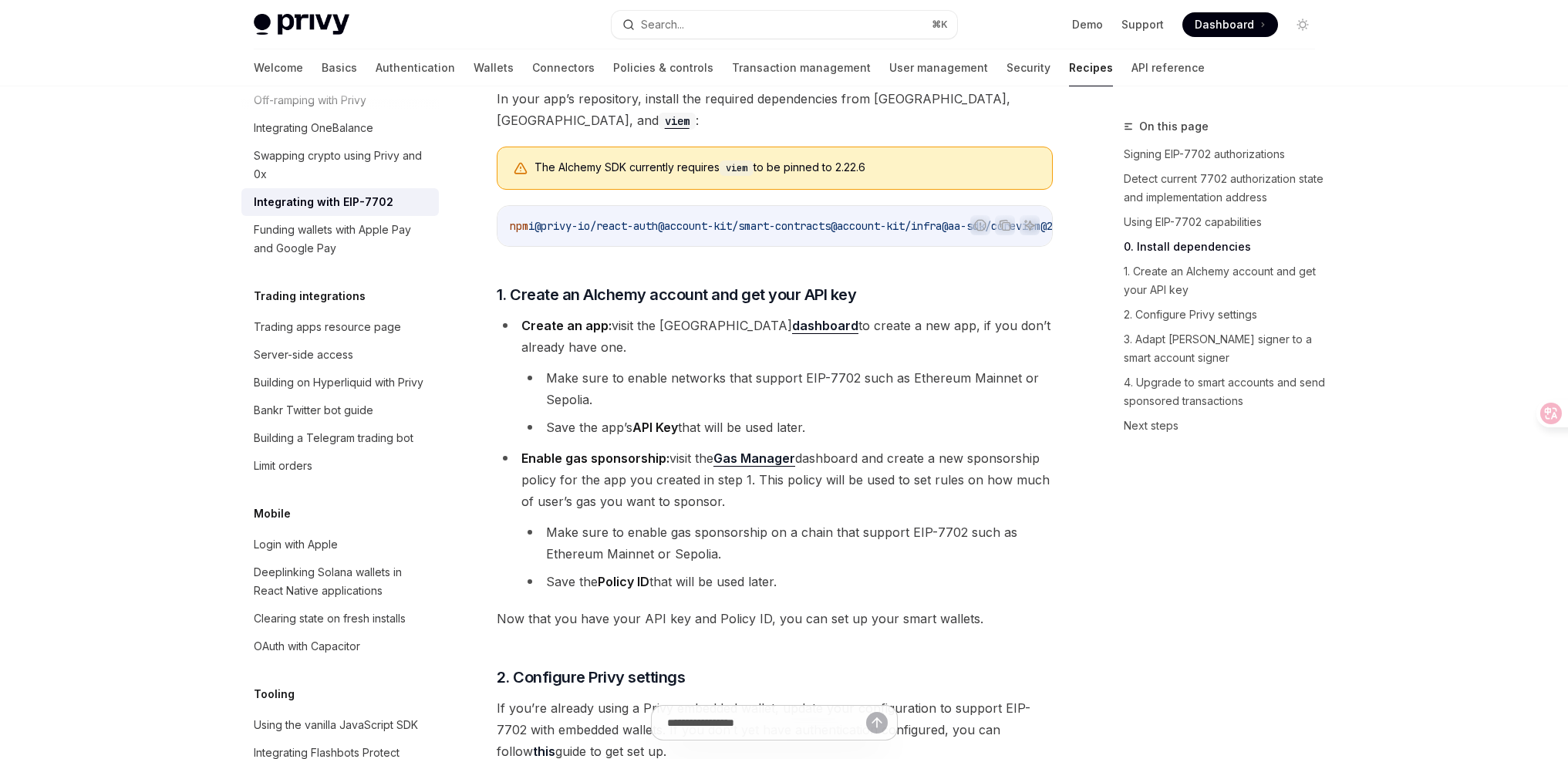
click at [697, 361] on li "Create an app: visit the Alchemy dashboard to create a new app, if you don’t al…" at bounding box center [775, 376] width 556 height 123
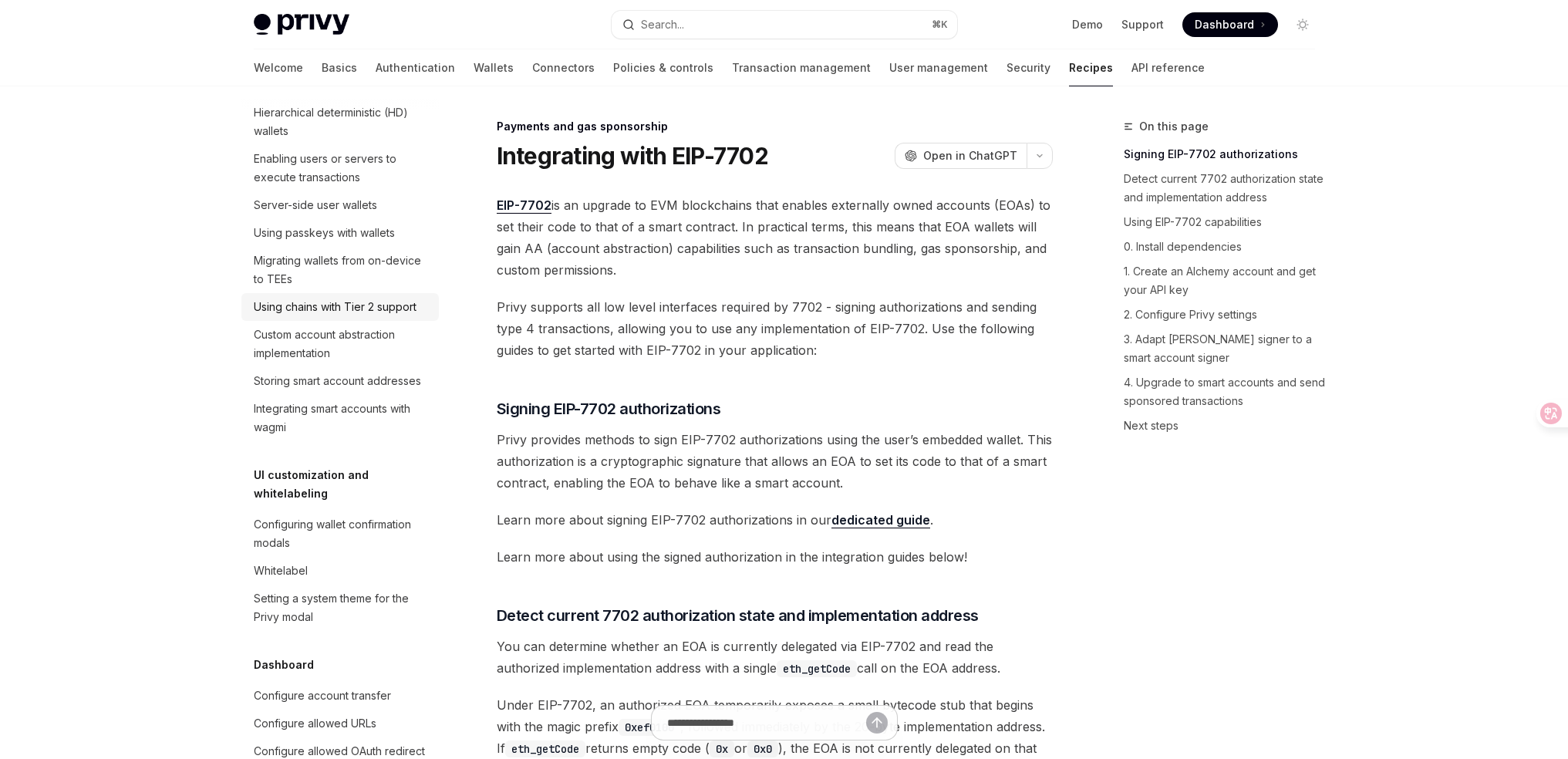
scroll to position [367, 0]
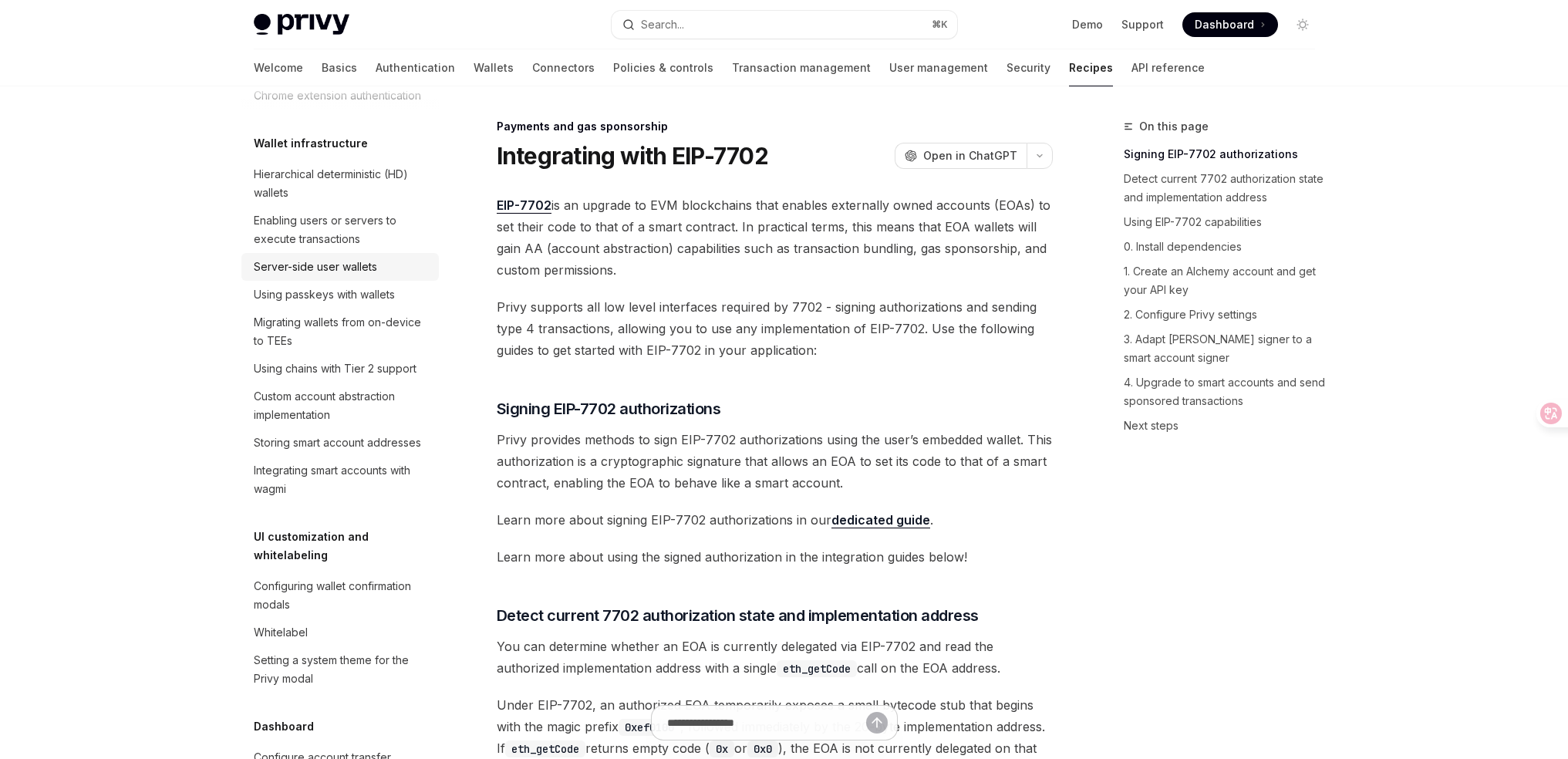
click at [352, 276] on div "Server-side user wallets" at bounding box center [314, 267] width 123 height 19
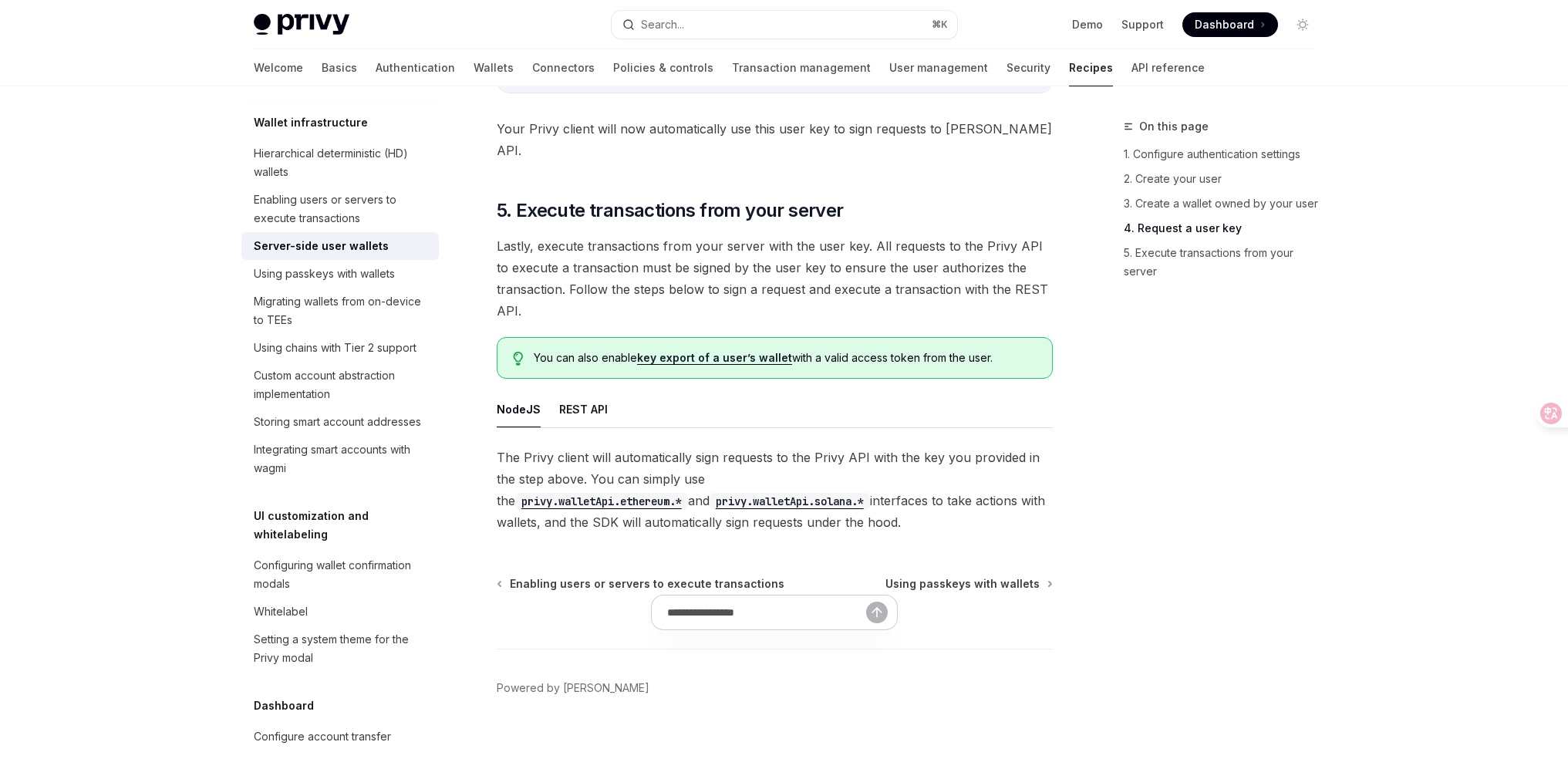
scroll to position [2849, 0]
click at [364, 477] on div "Integrating smart accounts with wagmi" at bounding box center [341, 459] width 175 height 37
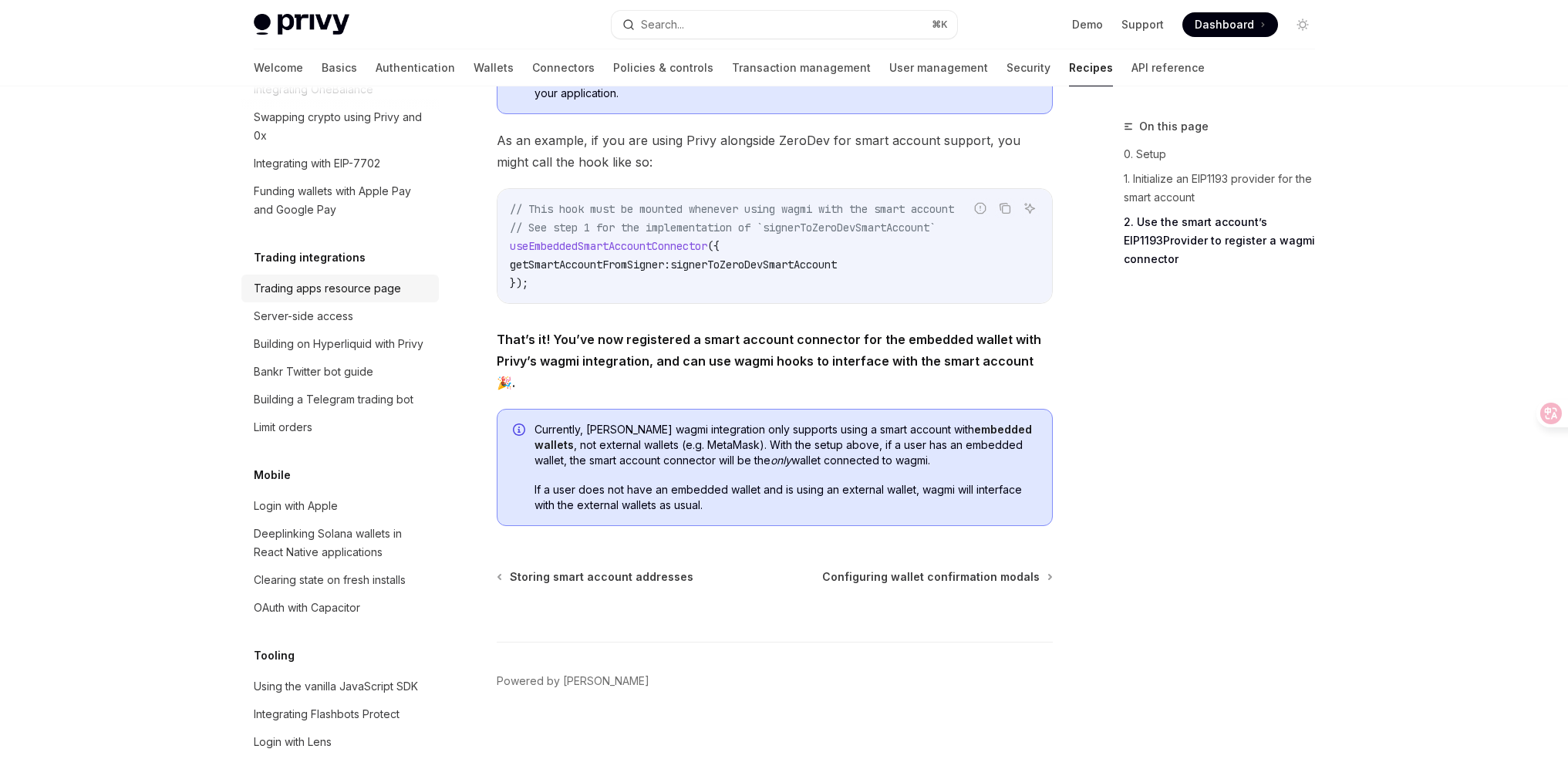
scroll to position [1353, 0]
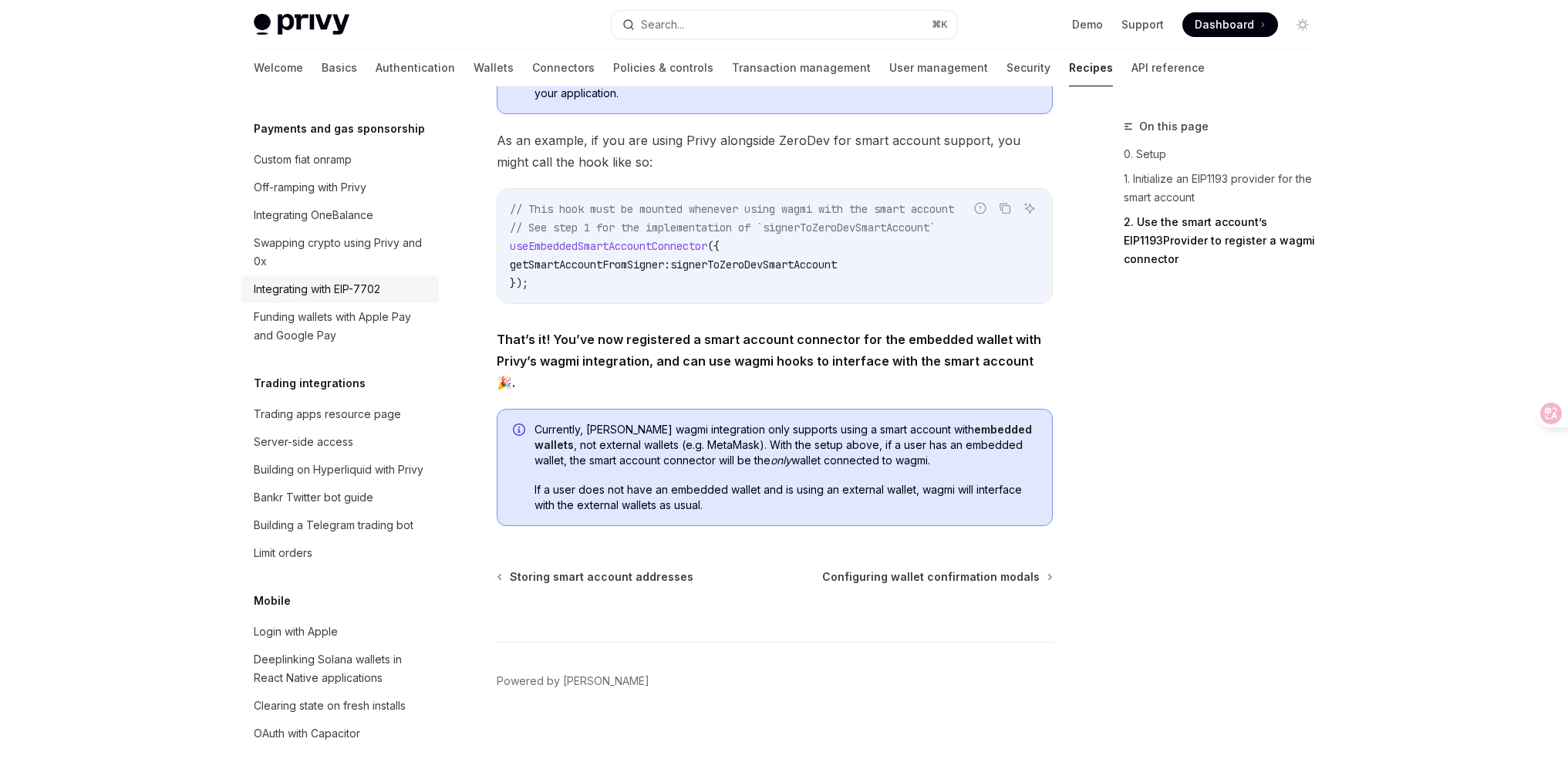
click at [339, 298] on div "Integrating with EIP-7702" at bounding box center [316, 289] width 127 height 19
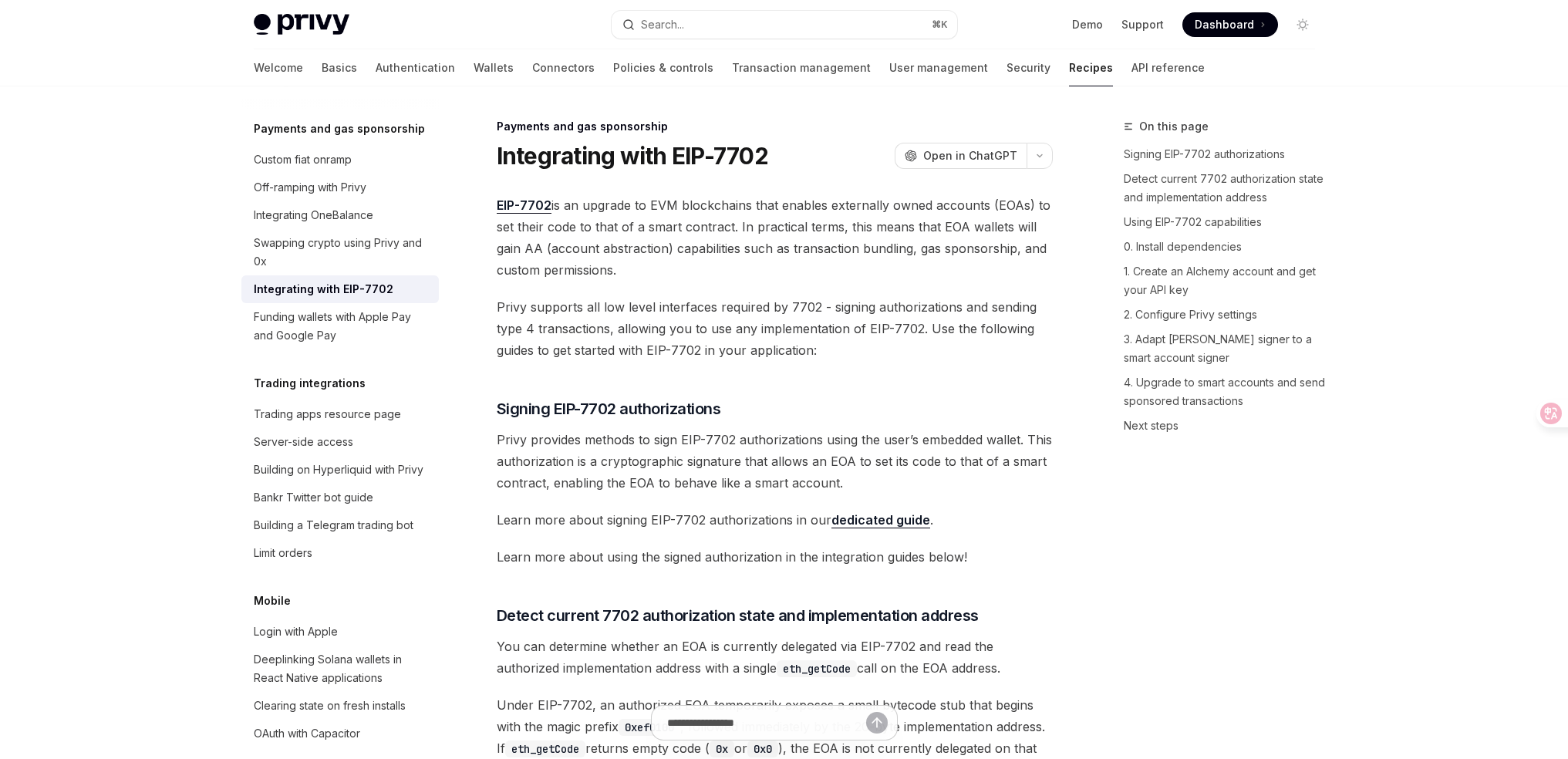
type textarea "*"
click at [1541, 414] on icon at bounding box center [1540, 414] width 13 height 12
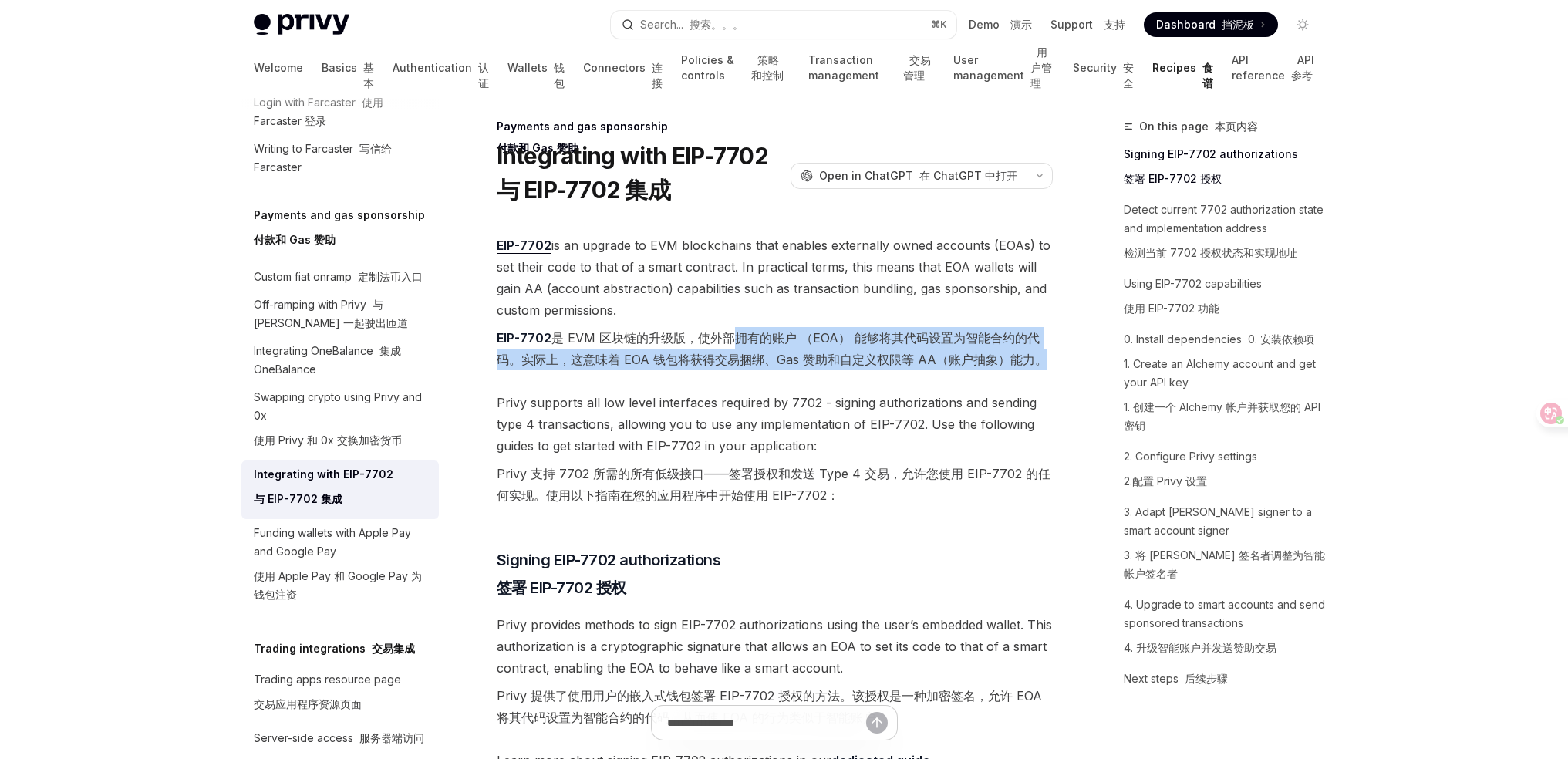
drag, startPoint x: 808, startPoint y: 337, endPoint x: 1054, endPoint y: 376, distance: 249.1
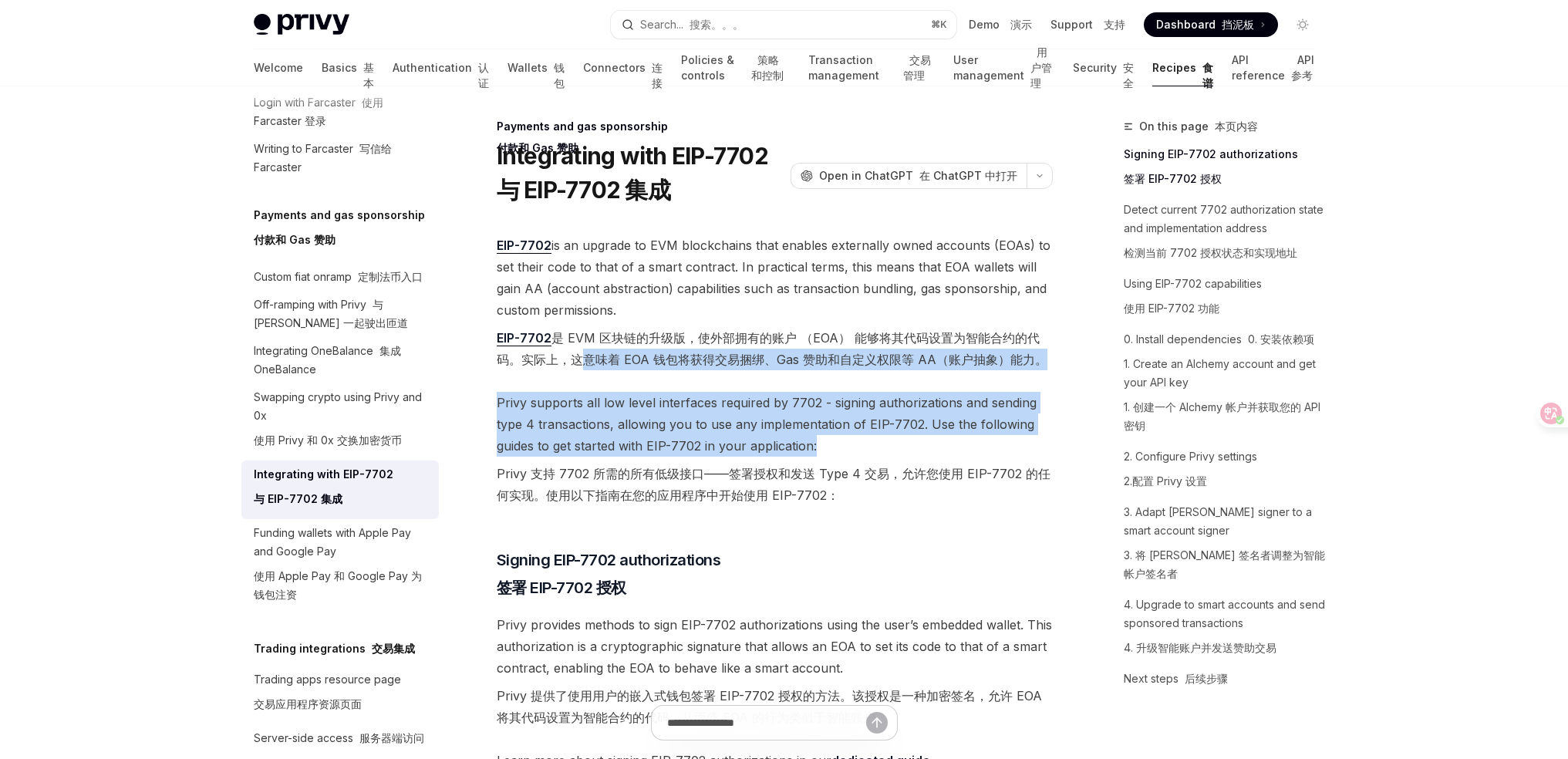
drag, startPoint x: 575, startPoint y: 360, endPoint x: 846, endPoint y: 455, distance: 287.2
click at [846, 455] on span "Privy supports all low level interfaces required by 7702 - signing authorizatio…" at bounding box center [775, 452] width 556 height 120
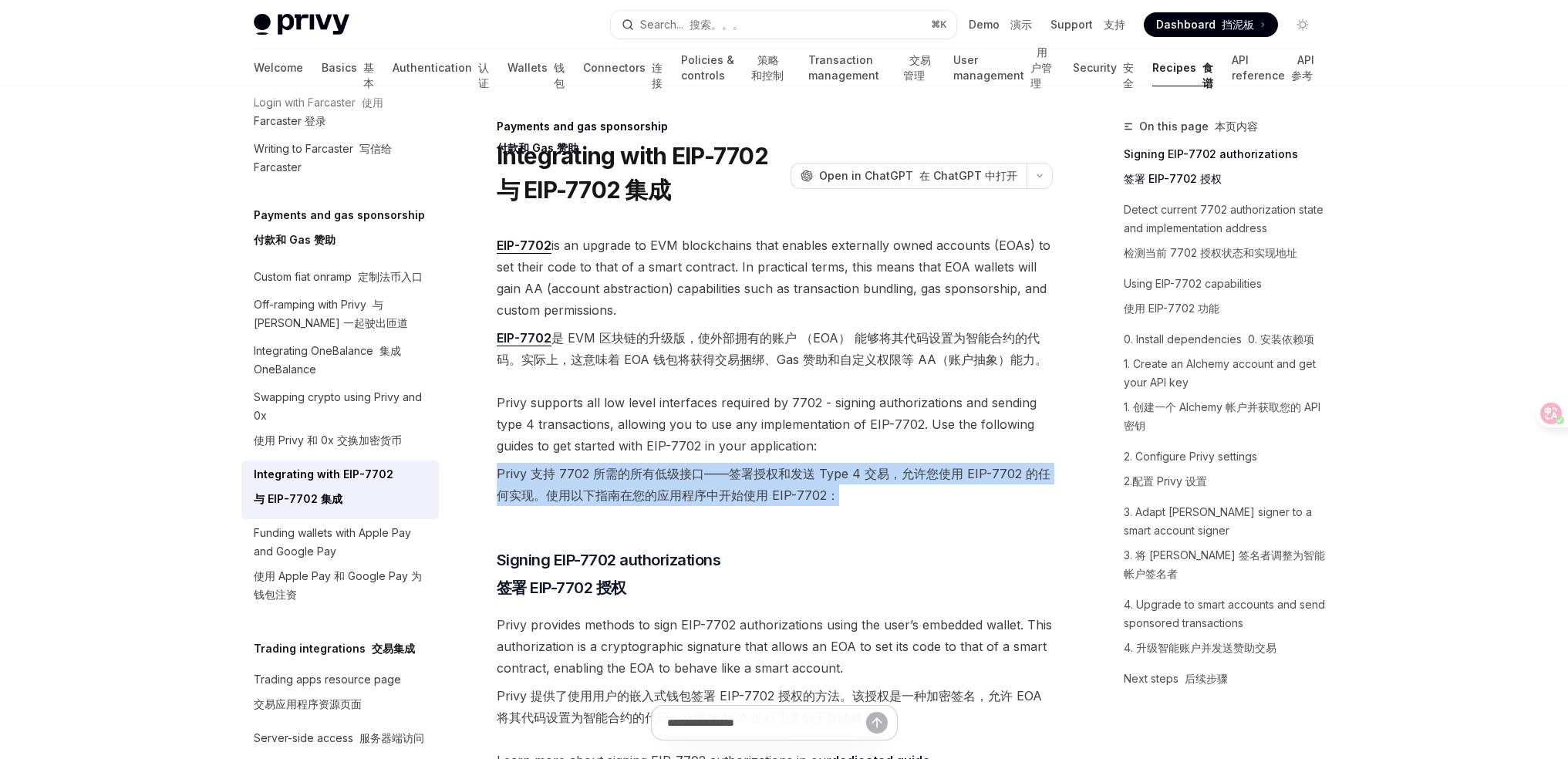
drag, startPoint x: 494, startPoint y: 480, endPoint x: 876, endPoint y: 492, distance: 382.2
click at [876, 492] on font "Privy 支持 7702 所需的所有低级接口——签署授权和发送 Type 4 交易，允许您使用 EIP-7702 的任何实现。使用以下指南在您的应用程序中开…" at bounding box center [775, 484] width 556 height 43
drag, startPoint x: 891, startPoint y: 495, endPoint x: 486, endPoint y: 474, distance: 405.5
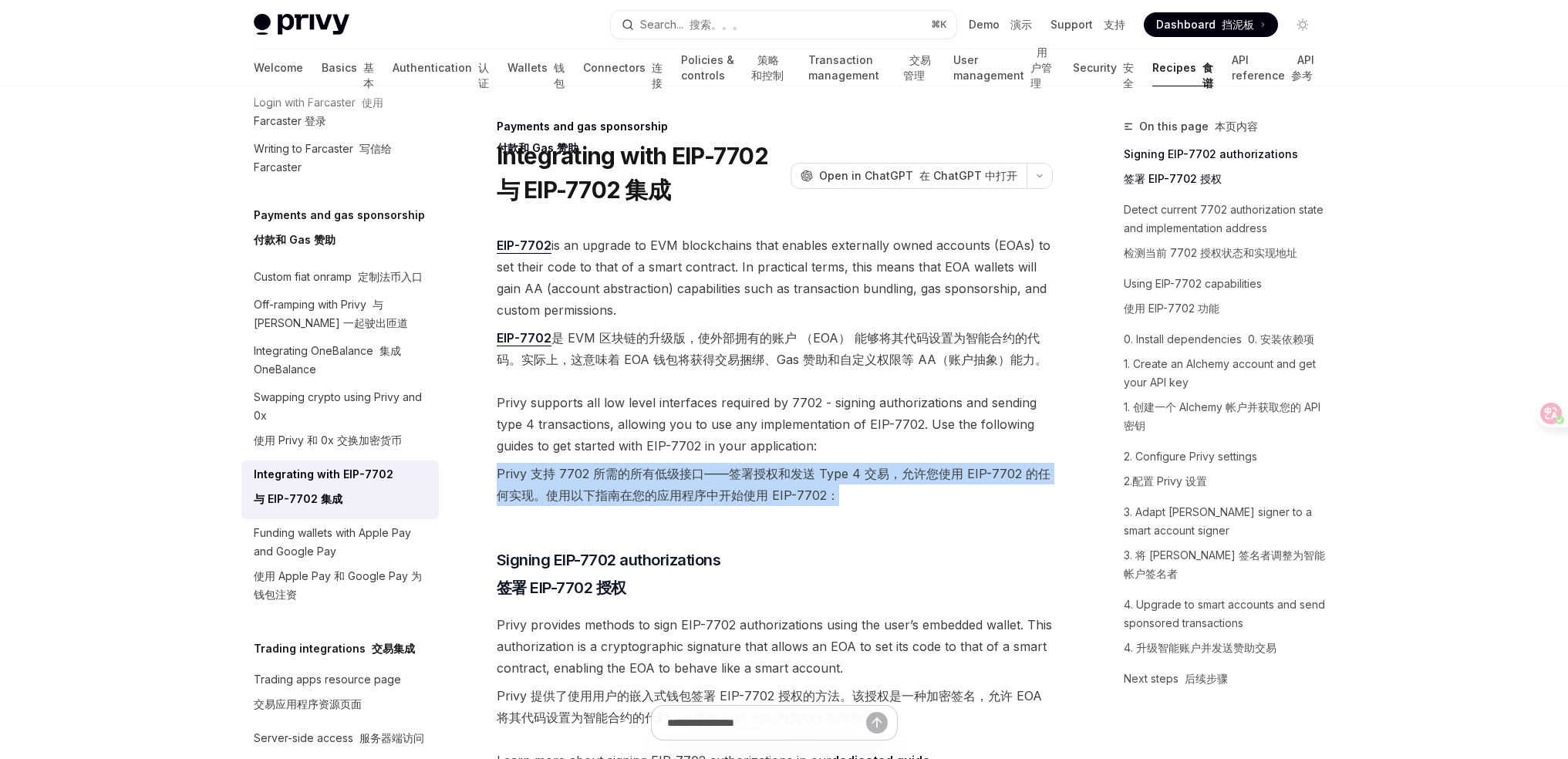
drag, startPoint x: 503, startPoint y: 469, endPoint x: 849, endPoint y: 500, distance: 347.4
click at [849, 500] on font "Privy 支持 7702 所需的所有低级接口——签署授权和发送 Type 4 交易，允许您使用 EIP-7702 的任何实现。使用以下指南在您的应用程序中开…" at bounding box center [775, 484] width 556 height 43
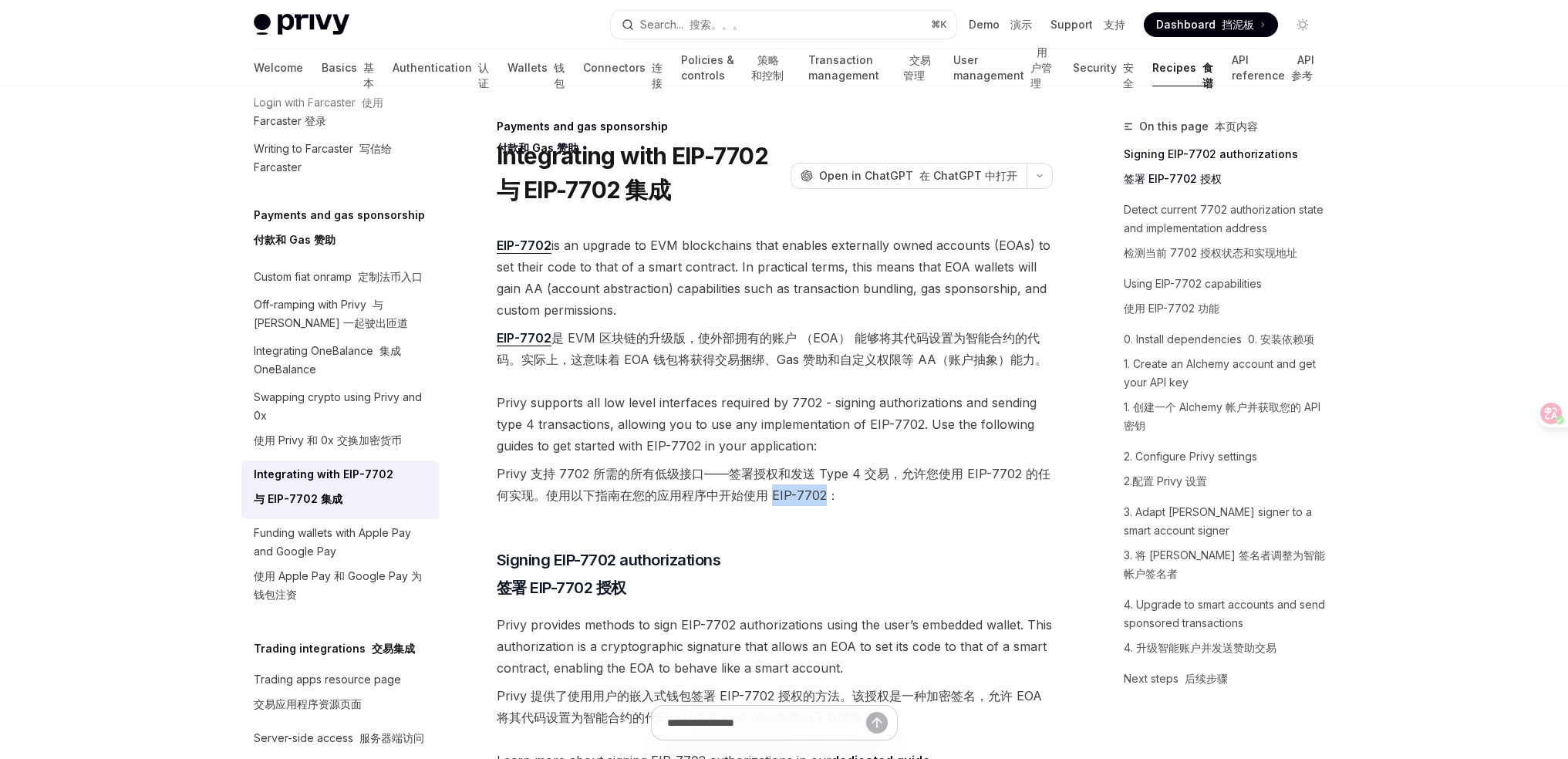
drag, startPoint x: 772, startPoint y: 492, endPoint x: 820, endPoint y: 491, distance: 48.0
click at [820, 491] on font "Privy 支持 7702 所需的所有低级接口——签署授权和发送 Type 4 交易，允许您使用 EIP-7702 的任何实现。使用以下指南在您的应用程序中开…" at bounding box center [773, 484] width 554 height 37
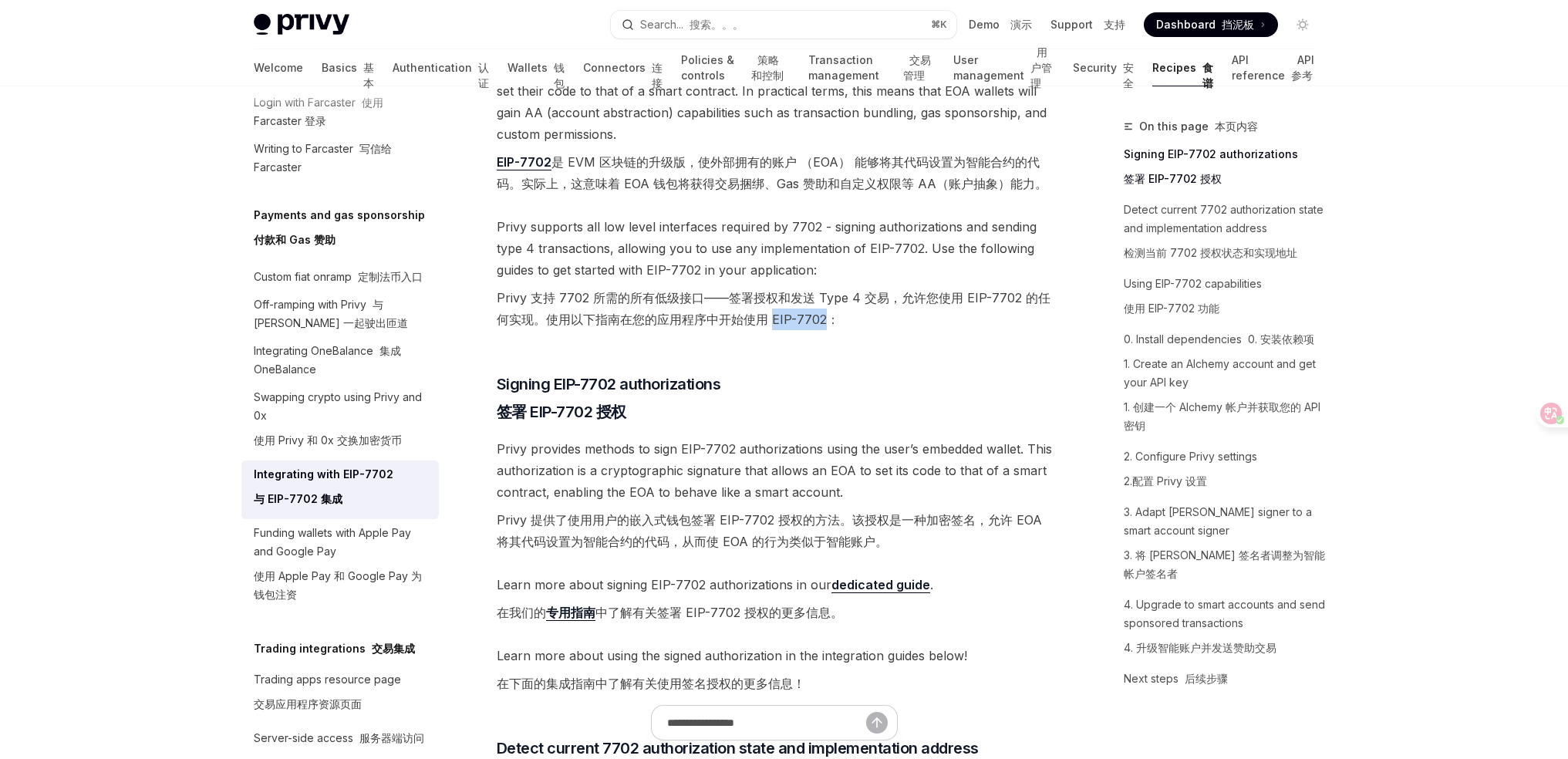
scroll to position [385, 0]
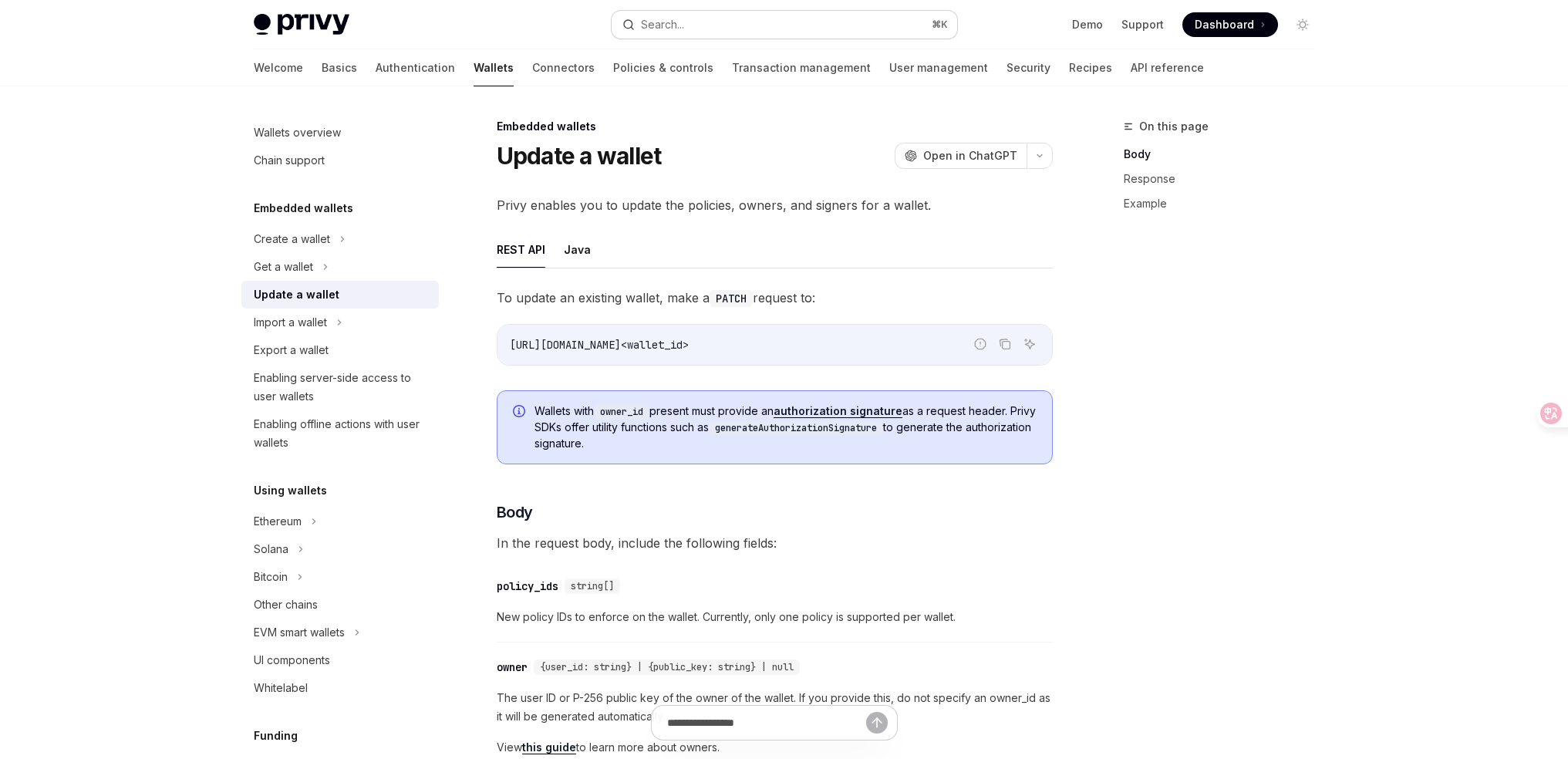
click at [851, 23] on button "Search... ⌘ K" at bounding box center [784, 24] width 345 height 27
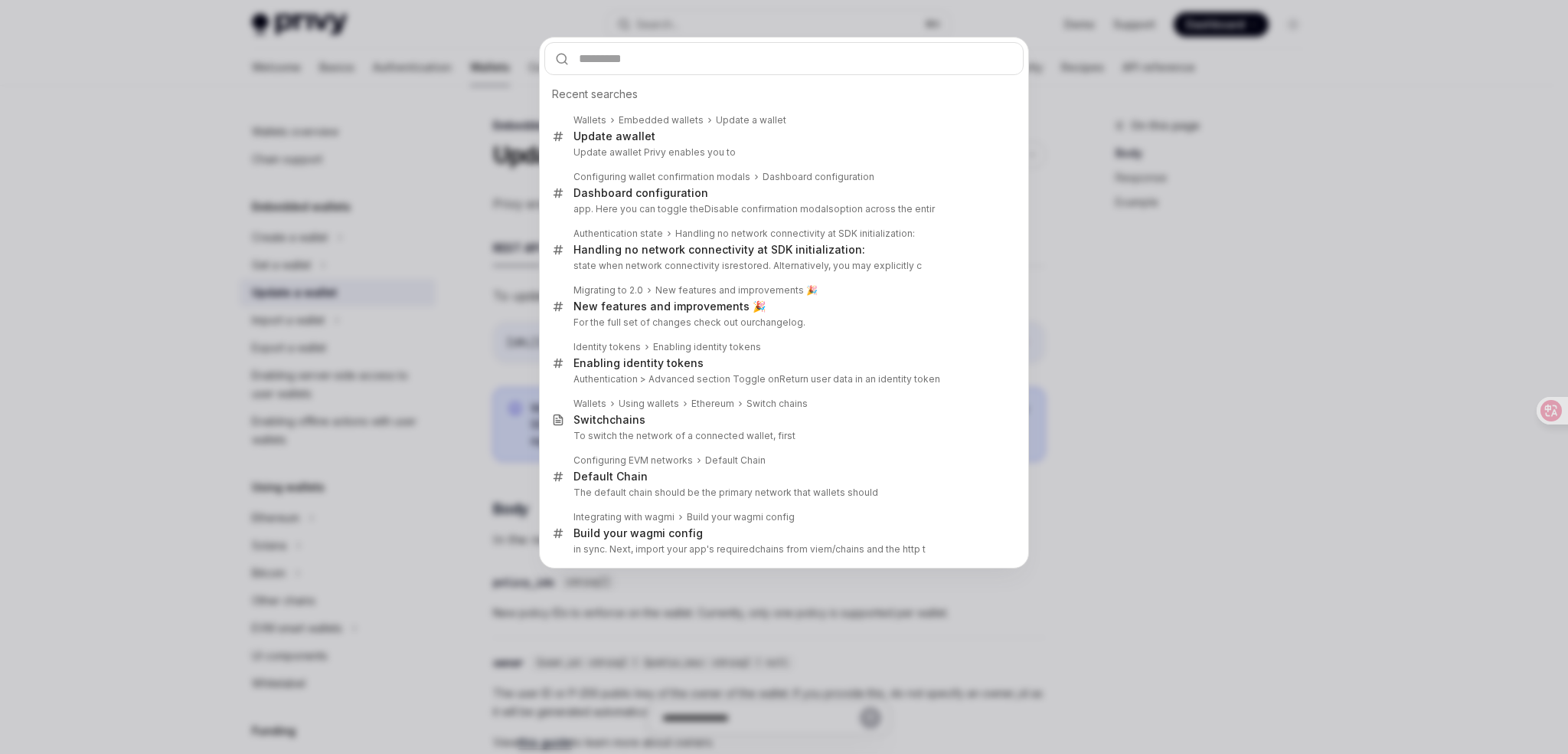
type input "**********"
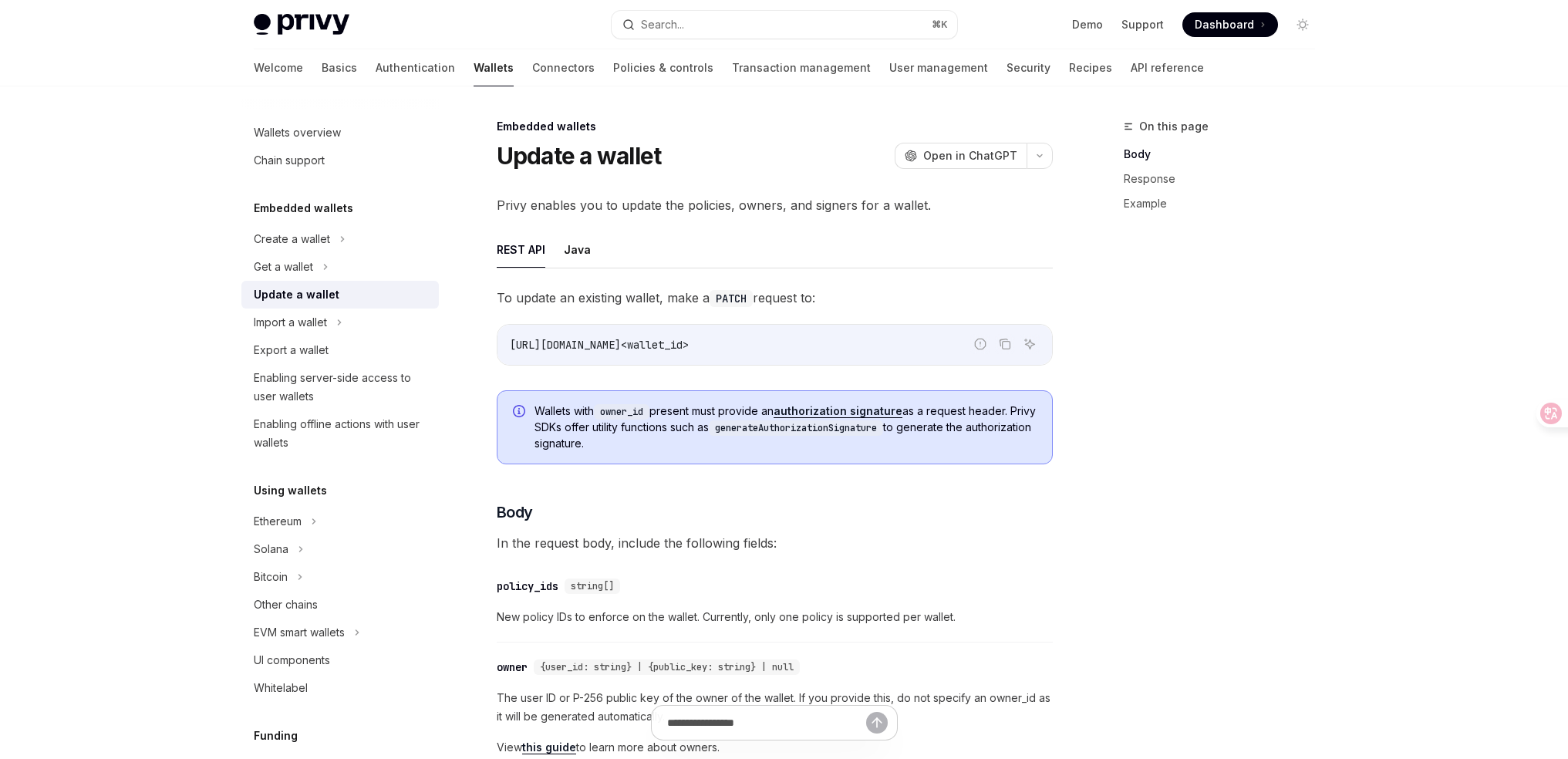
type textarea "*"
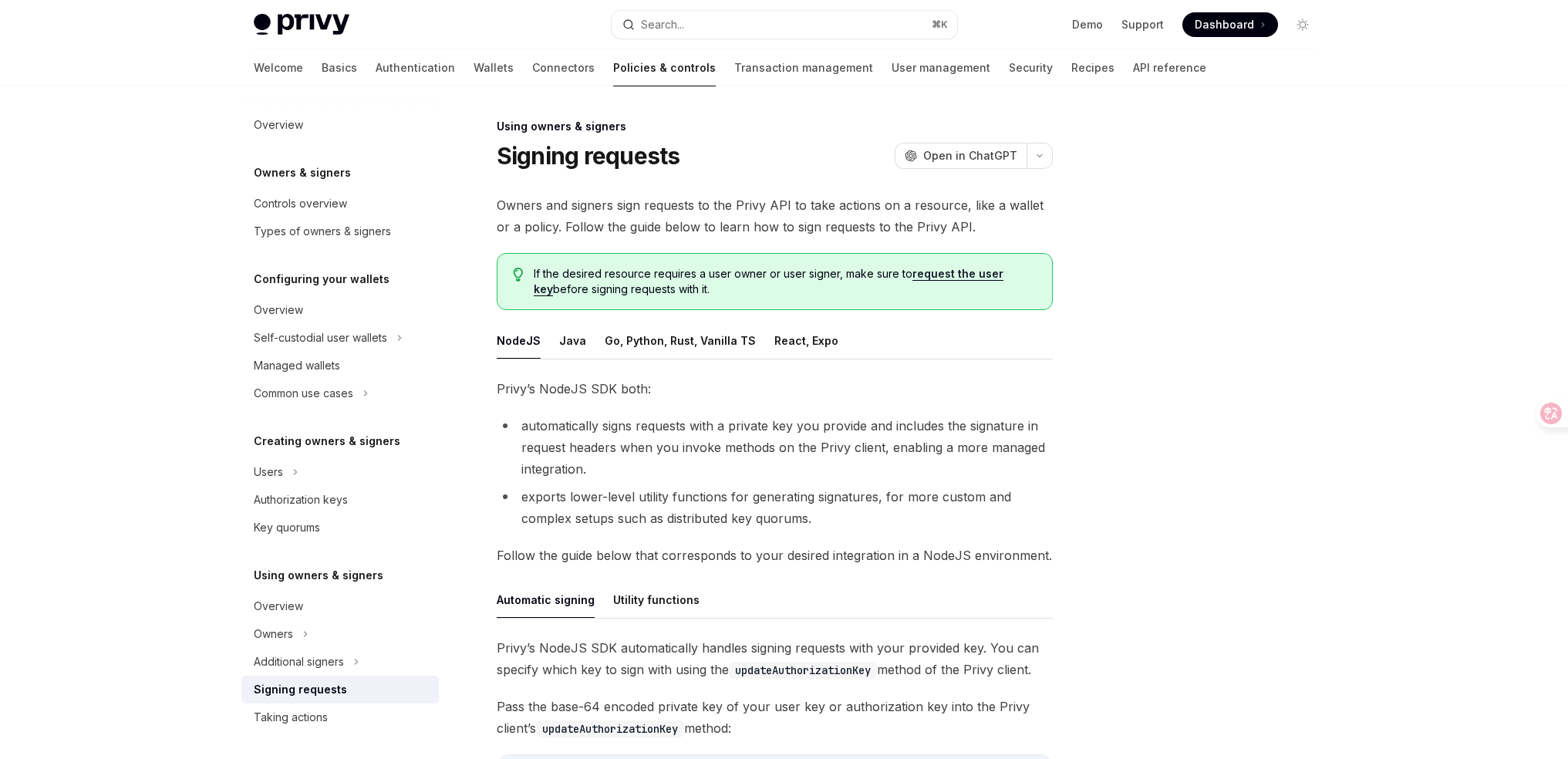
scroll to position [376, 0]
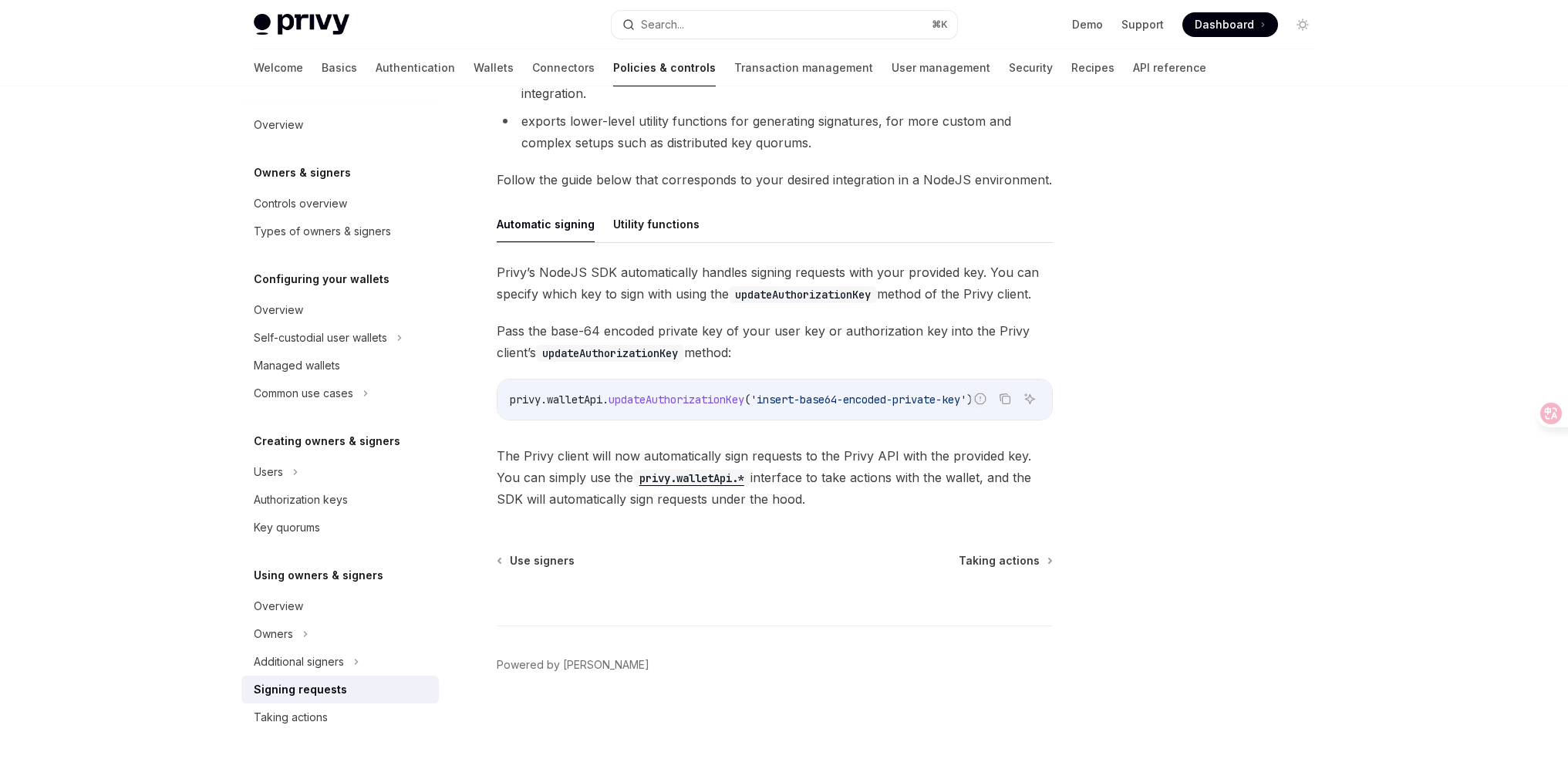
click at [661, 399] on span "updateAuthorizationKey" at bounding box center [676, 399] width 136 height 14
click at [709, 309] on div "[PERSON_NAME]’s NodeJS SDK automatically handles signing requests with your pro…" at bounding box center [775, 385] width 556 height 248
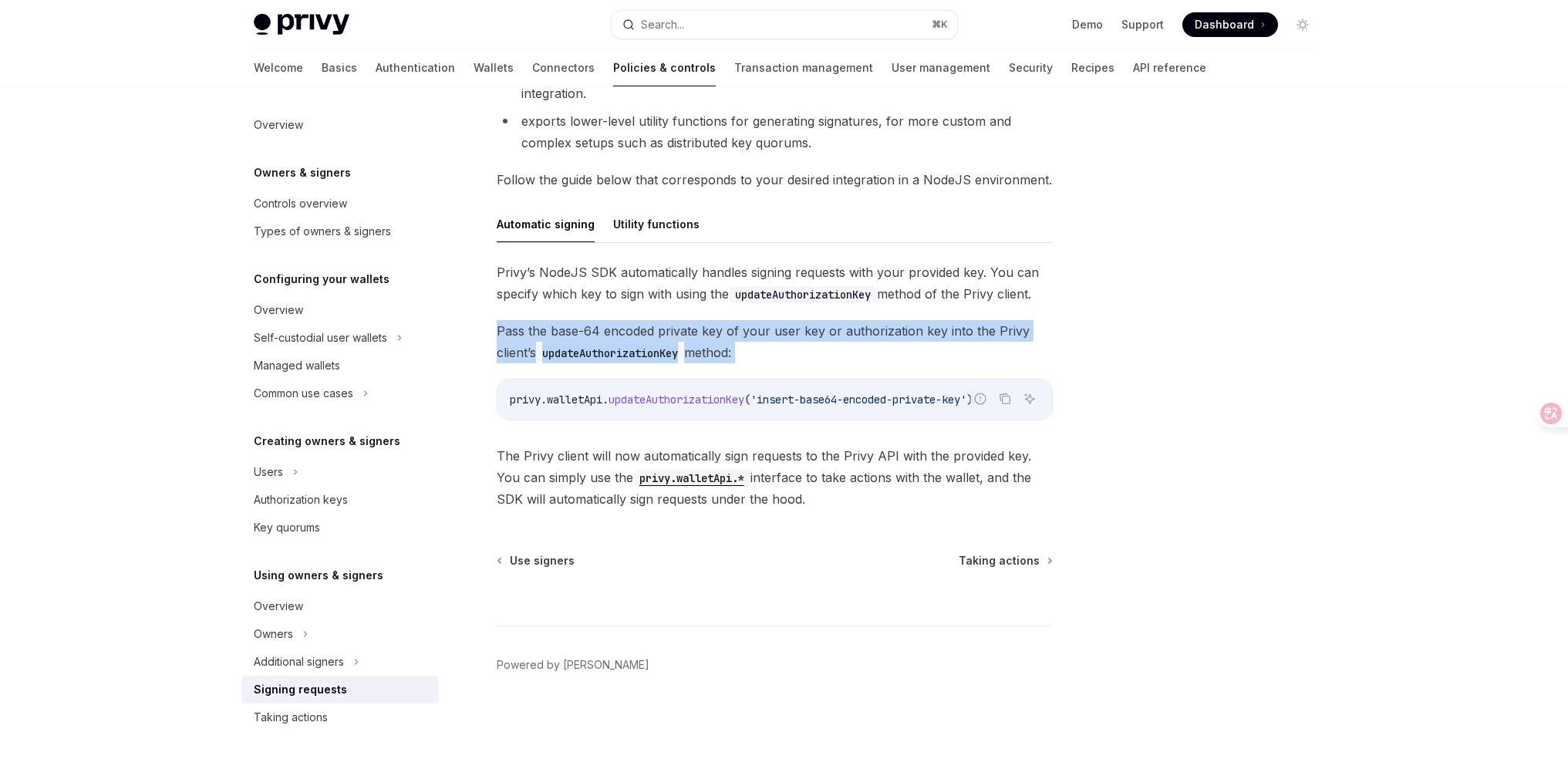
click at [709, 309] on div "[PERSON_NAME]’s NodeJS SDK automatically handles signing requests with your pro…" at bounding box center [775, 385] width 556 height 248
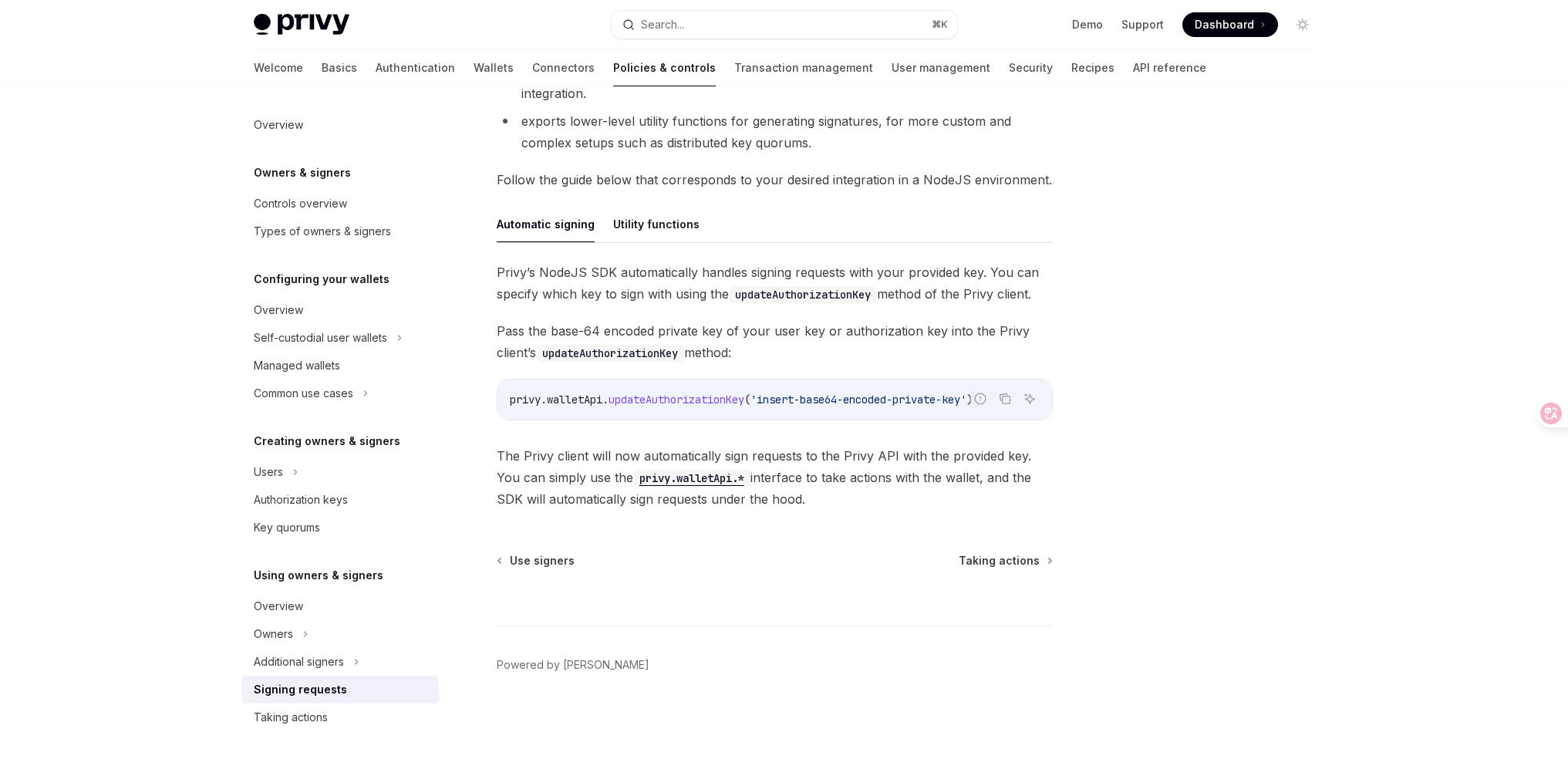
click at [732, 294] on code "updateAuthorizationKey" at bounding box center [803, 294] width 148 height 17
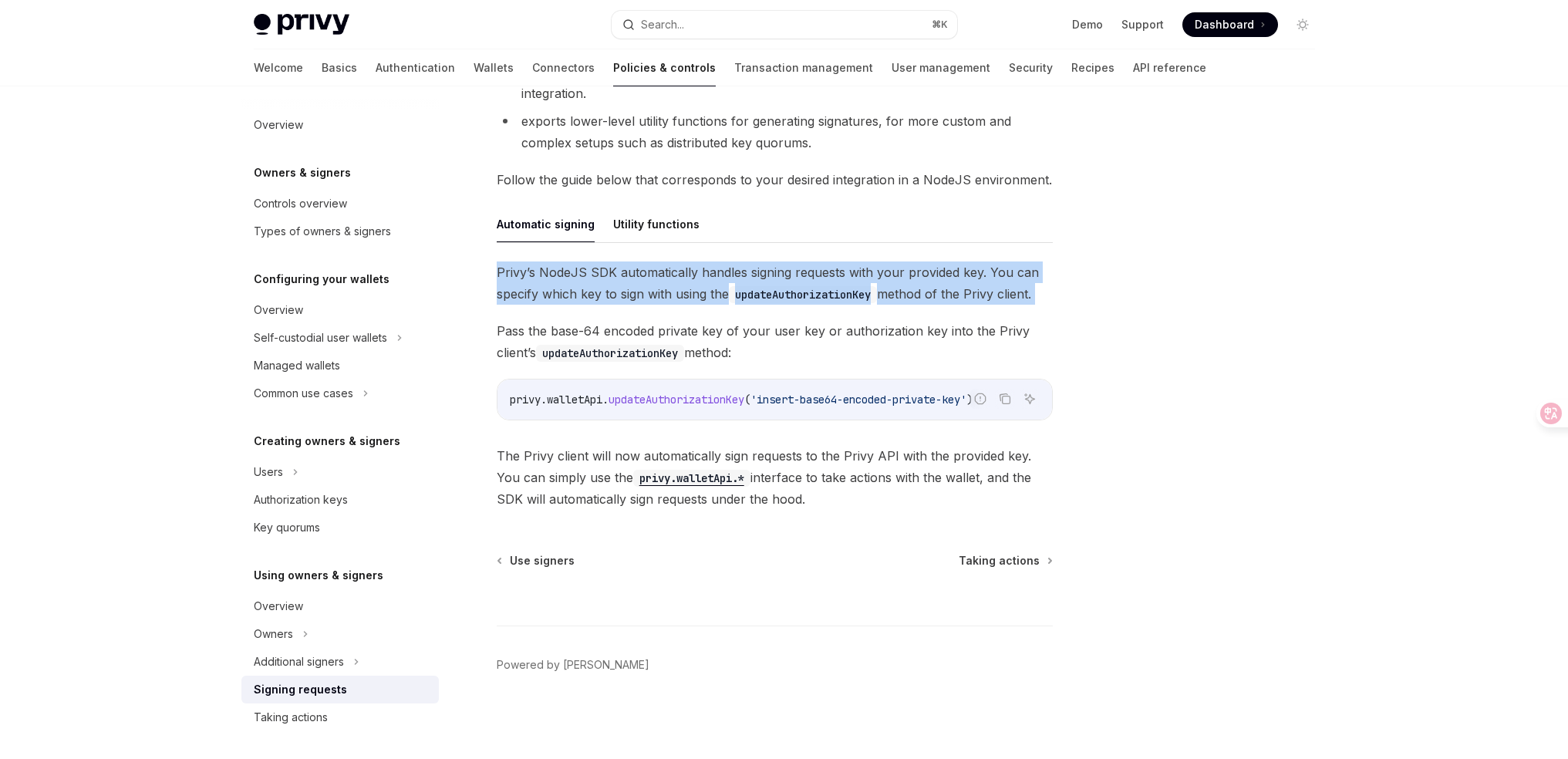
click at [732, 294] on code "updateAuthorizationKey" at bounding box center [803, 294] width 148 height 17
copy span "Privy’s NodeJS SDK automatically handles signing requests with your provided ke…"
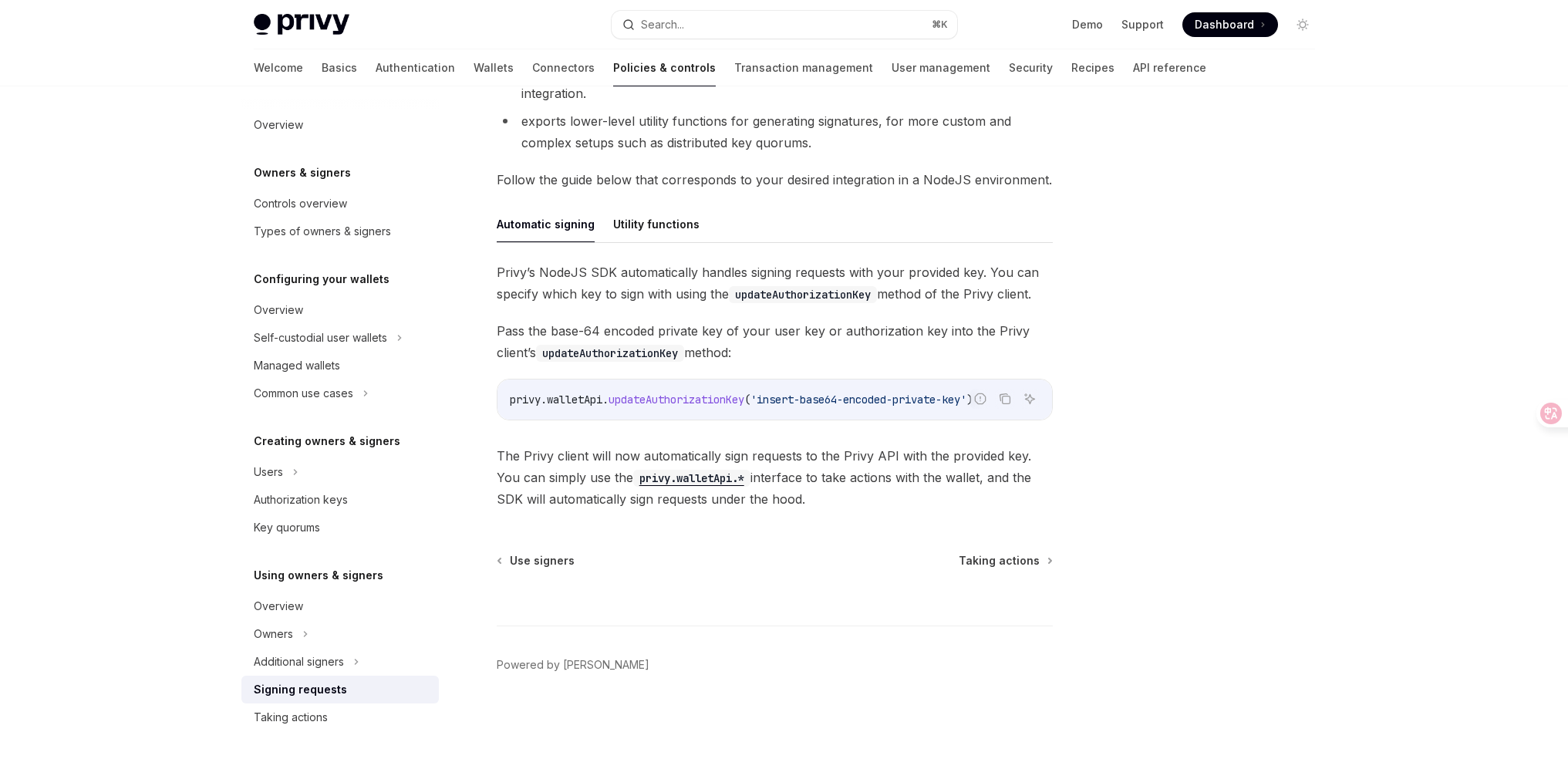
click at [889, 352] on span "Pass the base-64 encoded private key of your user key or authorization key into…" at bounding box center [775, 341] width 556 height 43
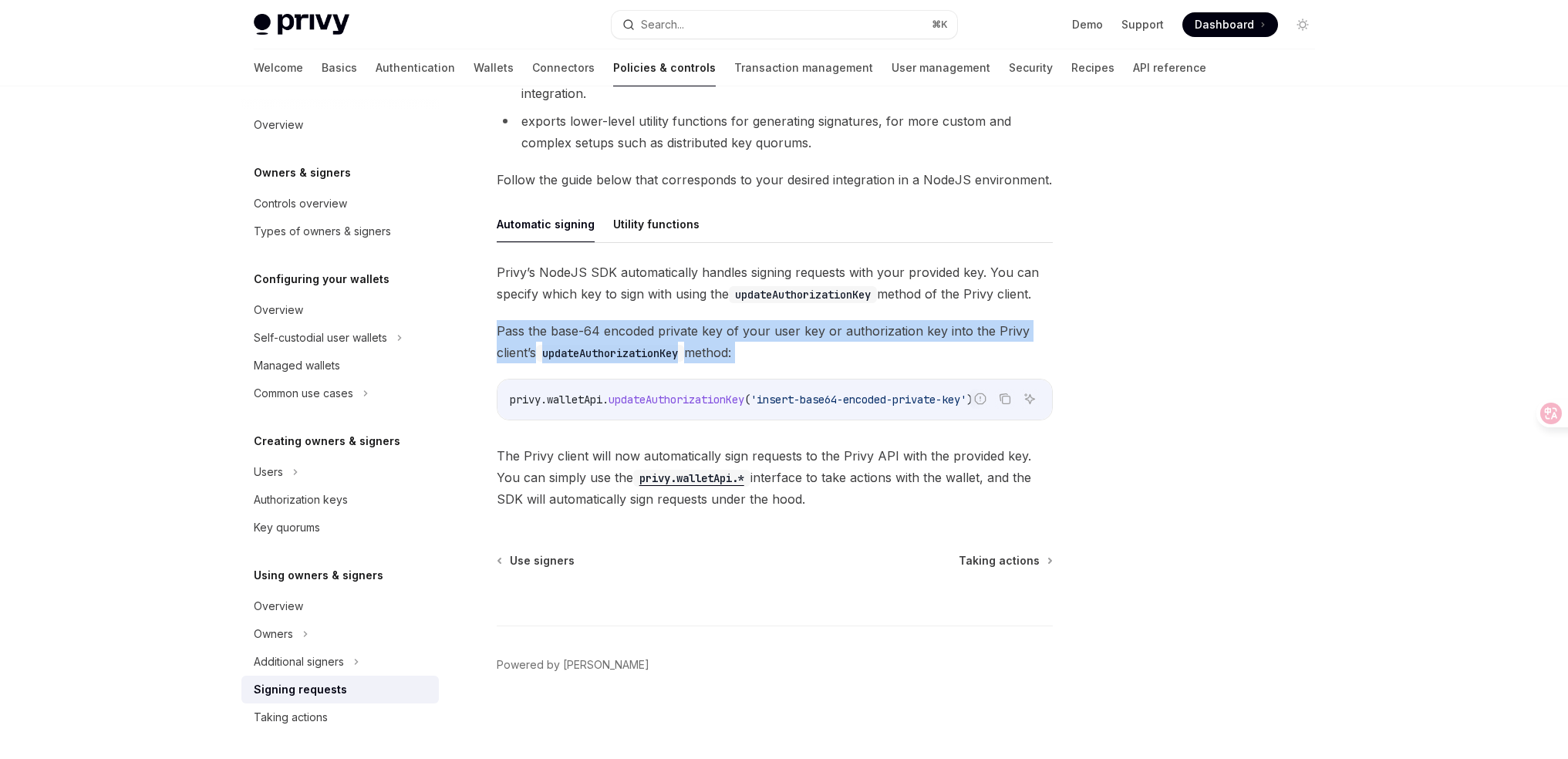
click at [889, 352] on span "Pass the base-64 encoded private key of your user key or authorization key into…" at bounding box center [775, 341] width 556 height 43
click at [911, 344] on span "Pass the base-64 encoded private key of your user key or authorization key into…" at bounding box center [775, 341] width 556 height 43
click at [920, 344] on span "Pass the base-64 encoded private key of your user key or authorization key into…" at bounding box center [775, 341] width 556 height 43
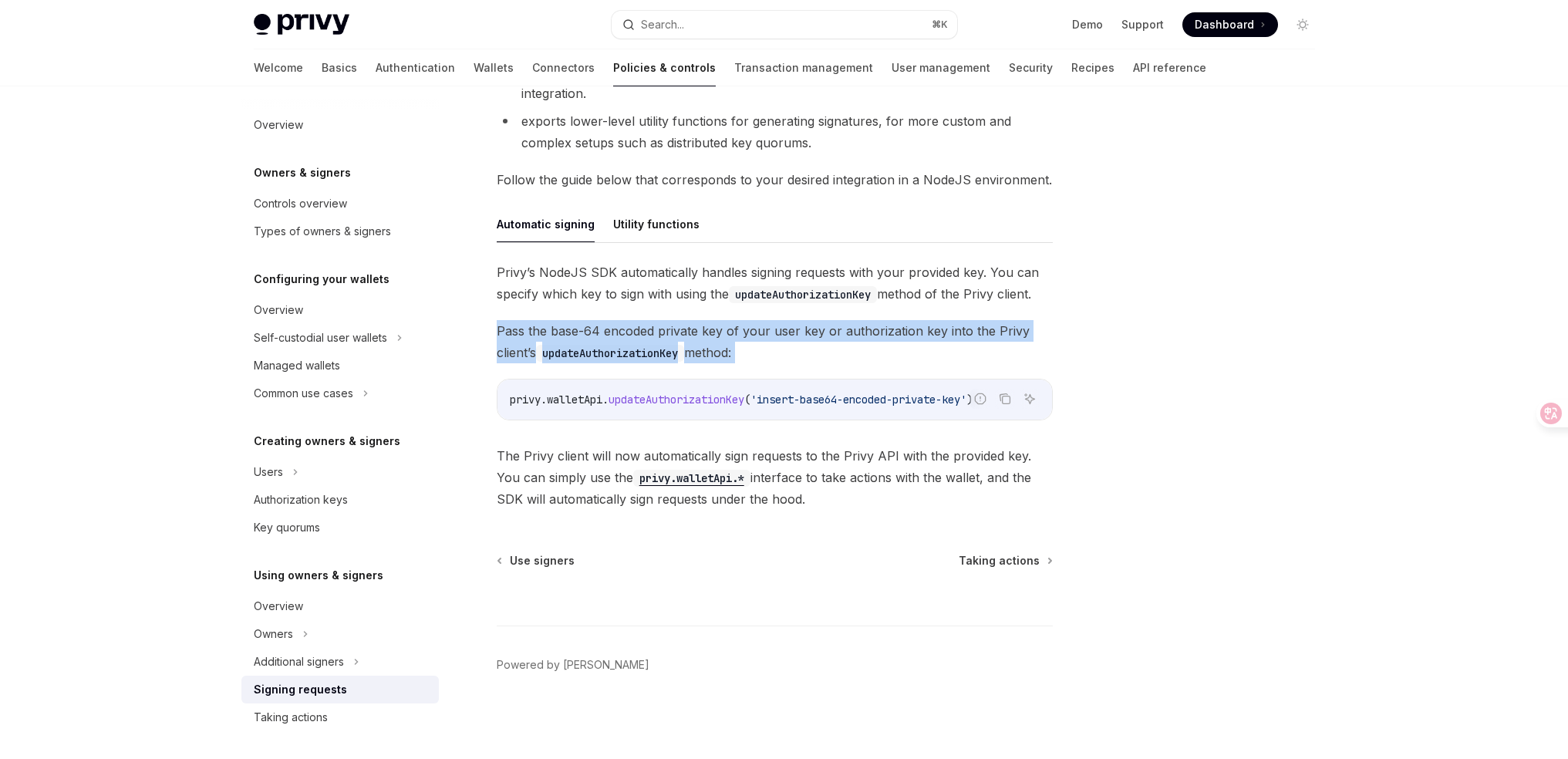
click at [920, 344] on span "Pass the base-64 encoded private key of your user key or authorization key into…" at bounding box center [775, 341] width 556 height 43
click at [874, 350] on span "Pass the base-64 encoded private key of your user key or authorization key into…" at bounding box center [775, 341] width 556 height 43
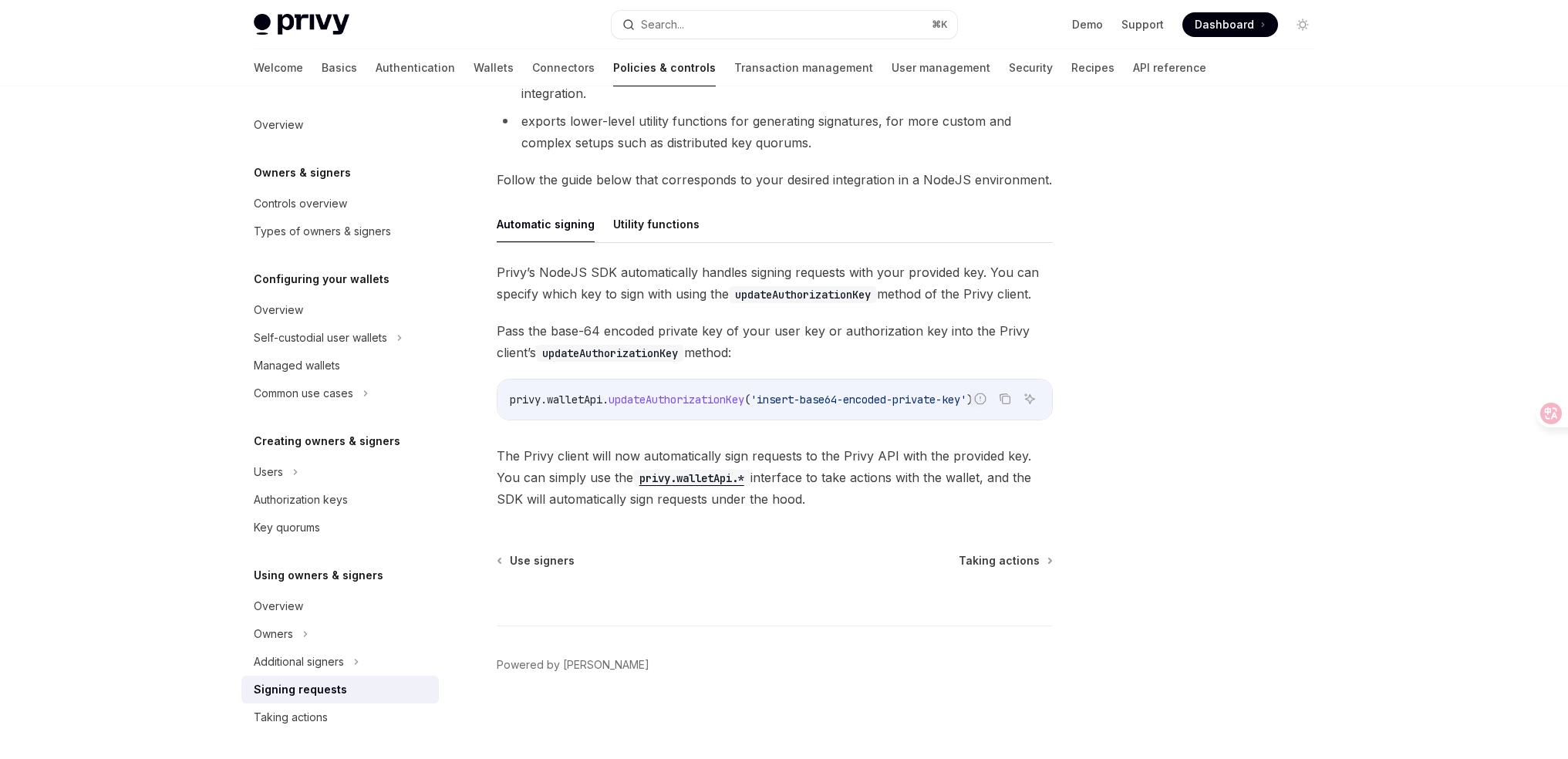
click at [949, 462] on span "The Privy client will now automatically sign requests to the Privy API with the…" at bounding box center [775, 476] width 556 height 65
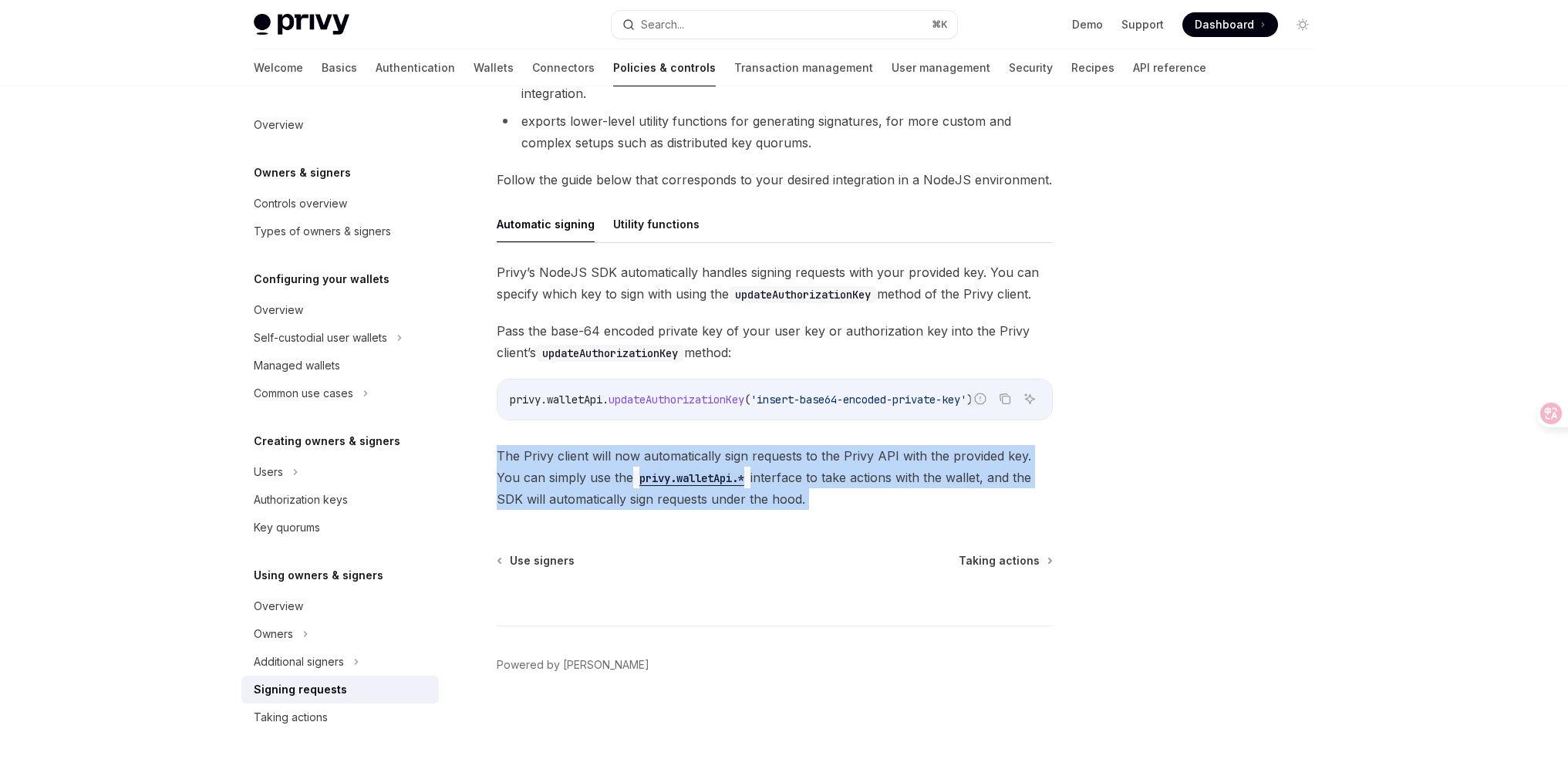
click at [949, 462] on span "The Privy client will now automatically sign requests to the Privy API with the…" at bounding box center [775, 476] width 556 height 65
copy div "The Privy client will now automatically sign requests to the Privy API with the…"
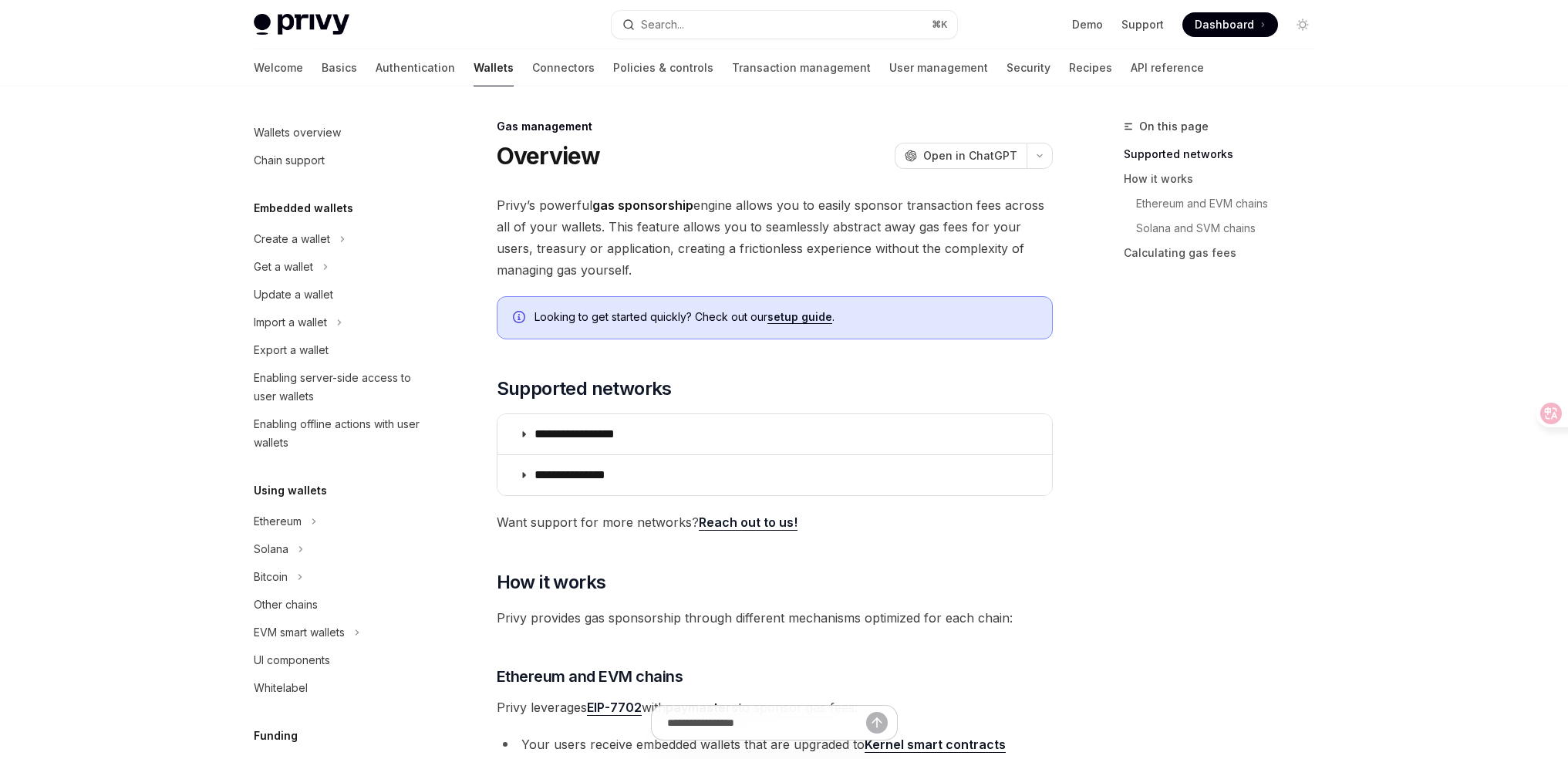
scroll to position [566, 0]
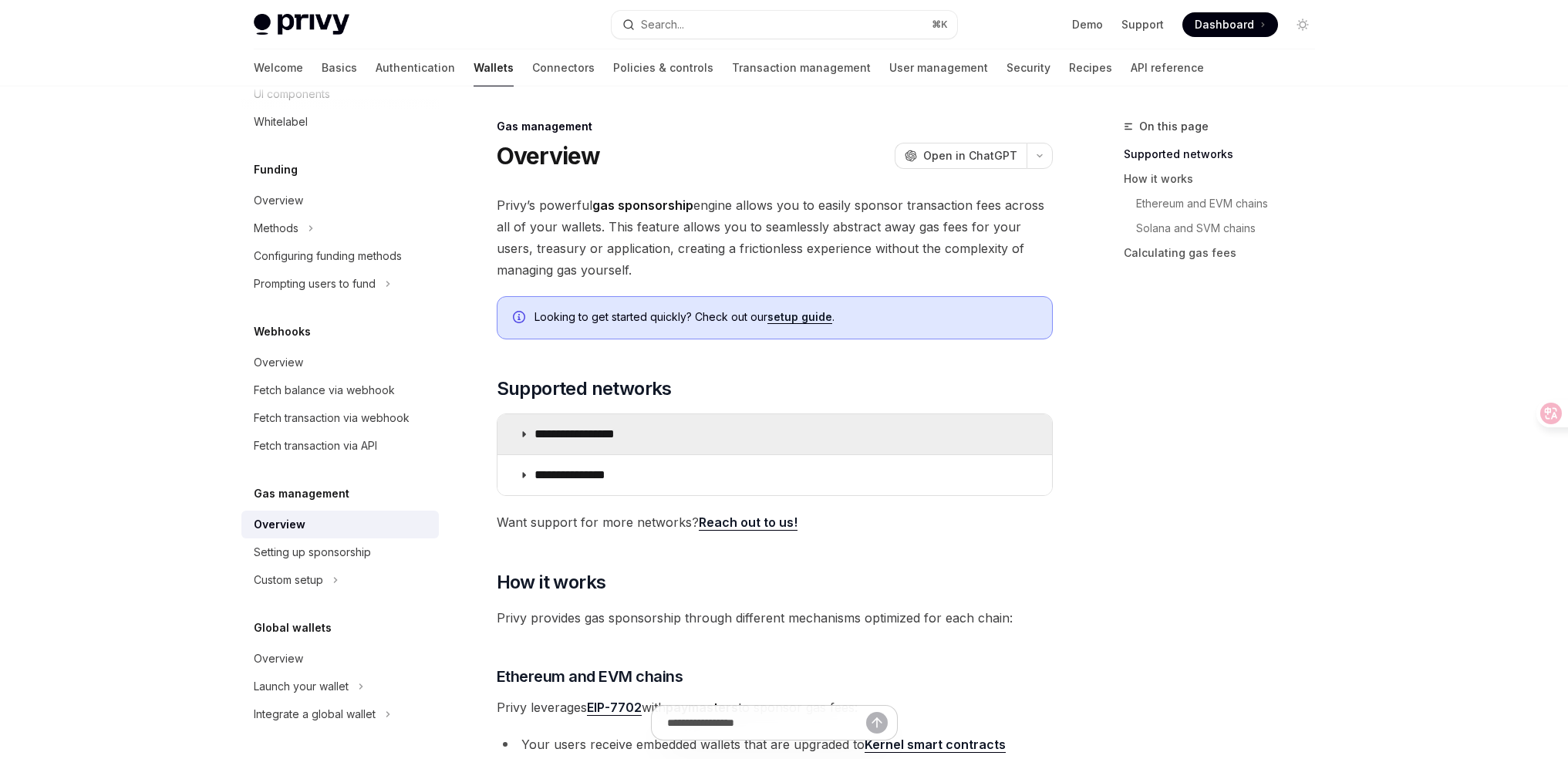
click at [614, 438] on p "**********" at bounding box center [592, 433] width 115 height 15
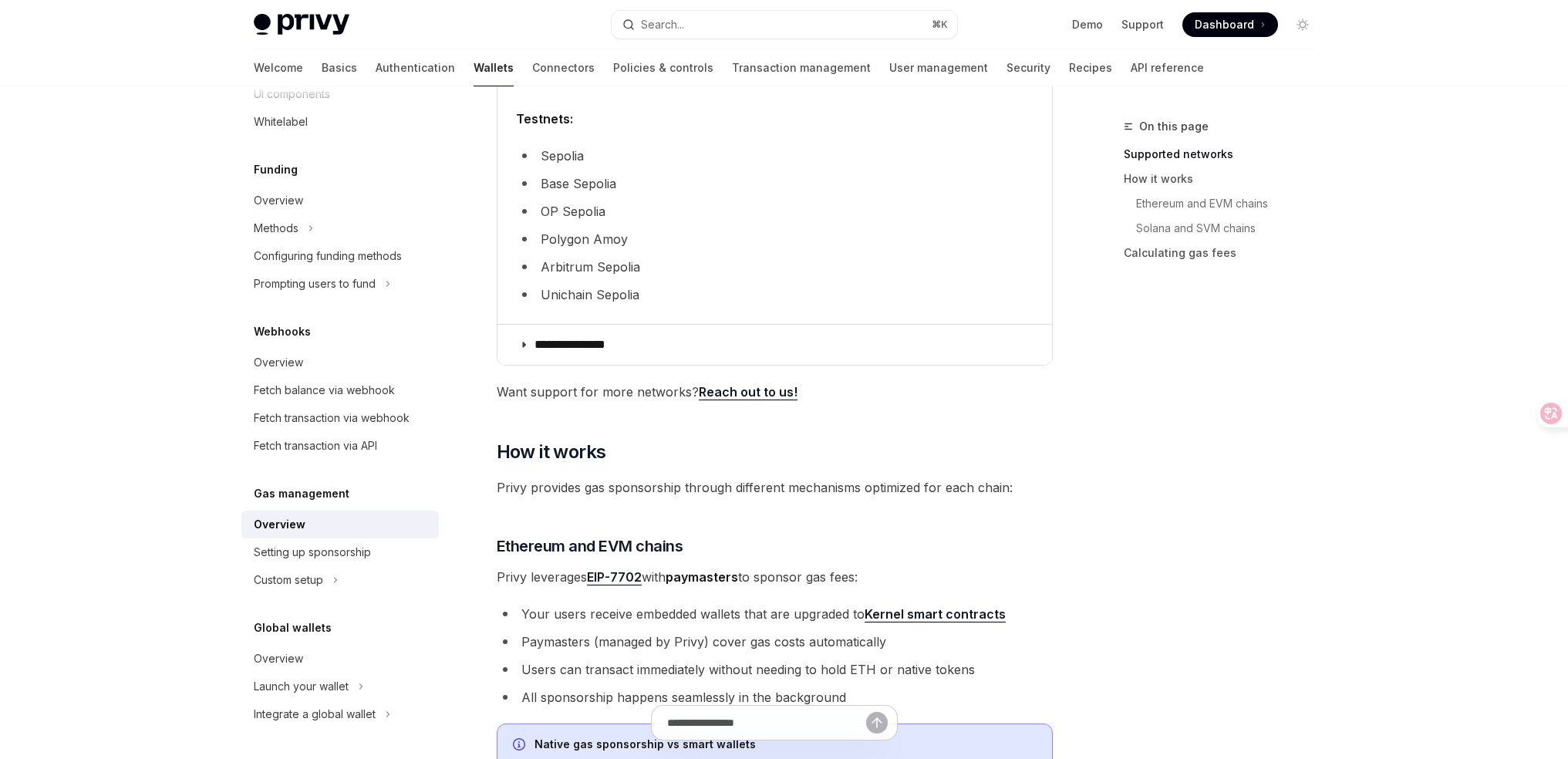
scroll to position [847, 0]
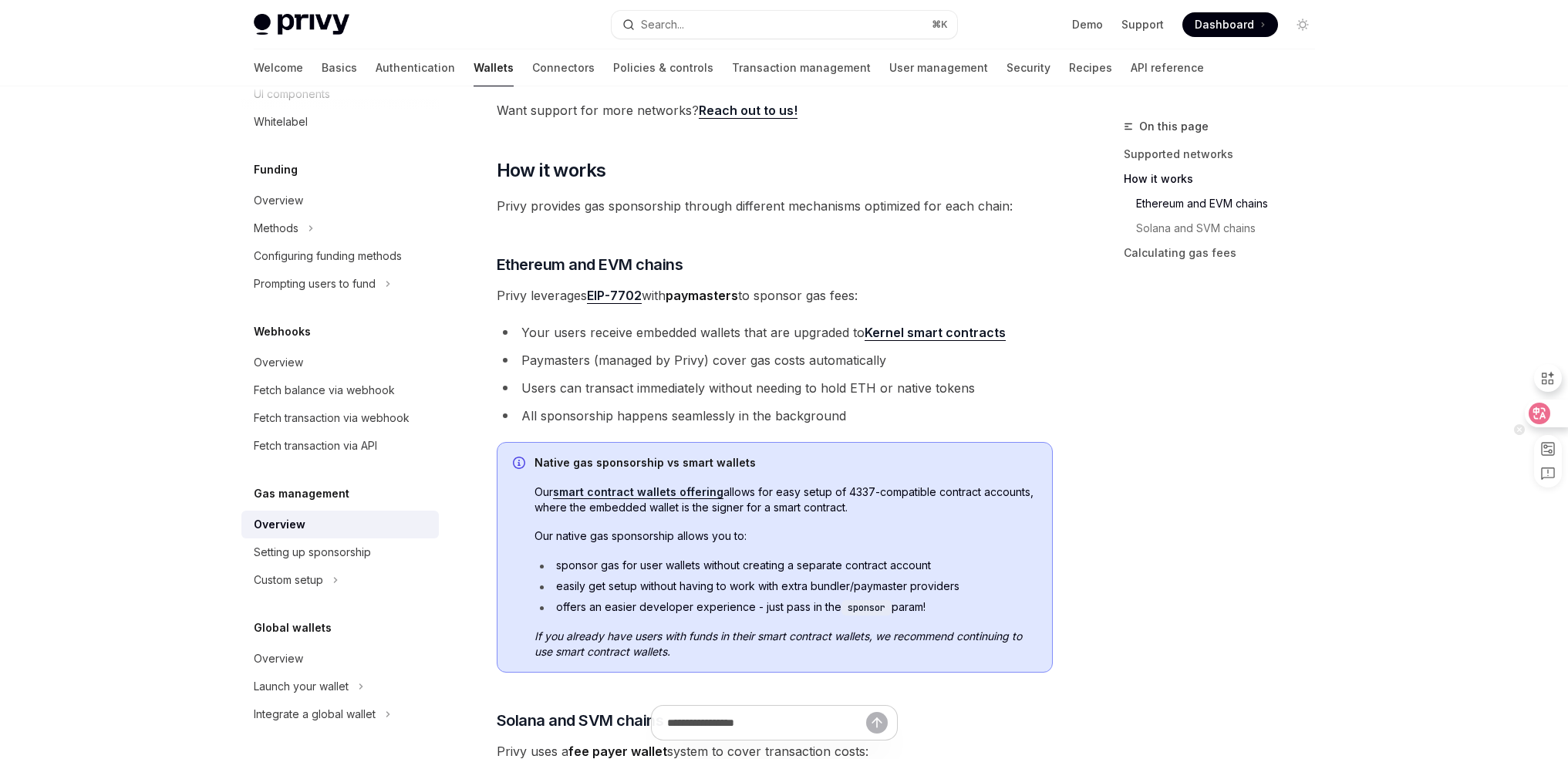
click at [1541, 413] on icon at bounding box center [1540, 413] width 21 height 21
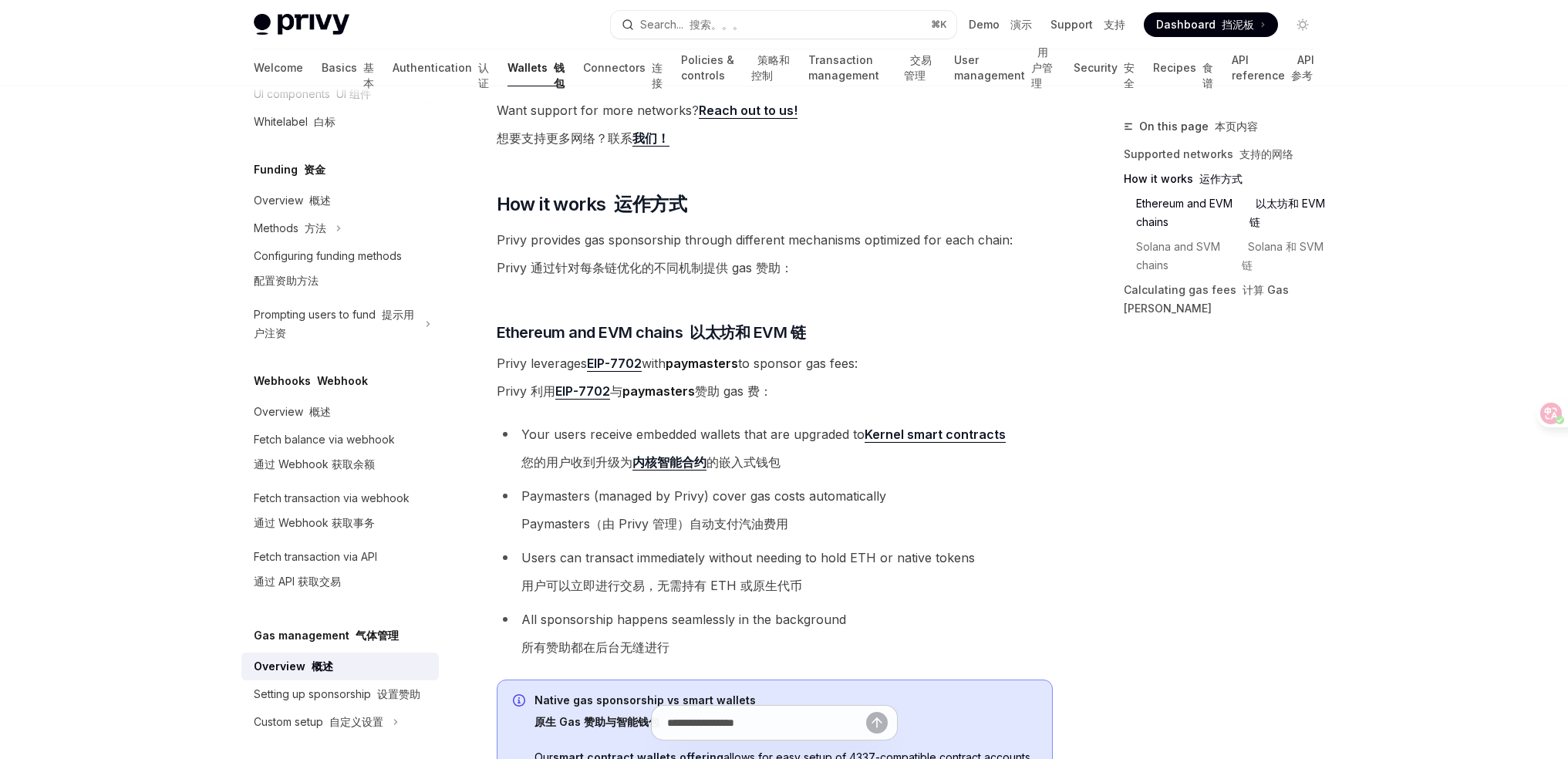
click at [741, 432] on li "Your users receive embedded wallets that are upgraded to Kernel smart contracts…" at bounding box center [775, 451] width 556 height 56
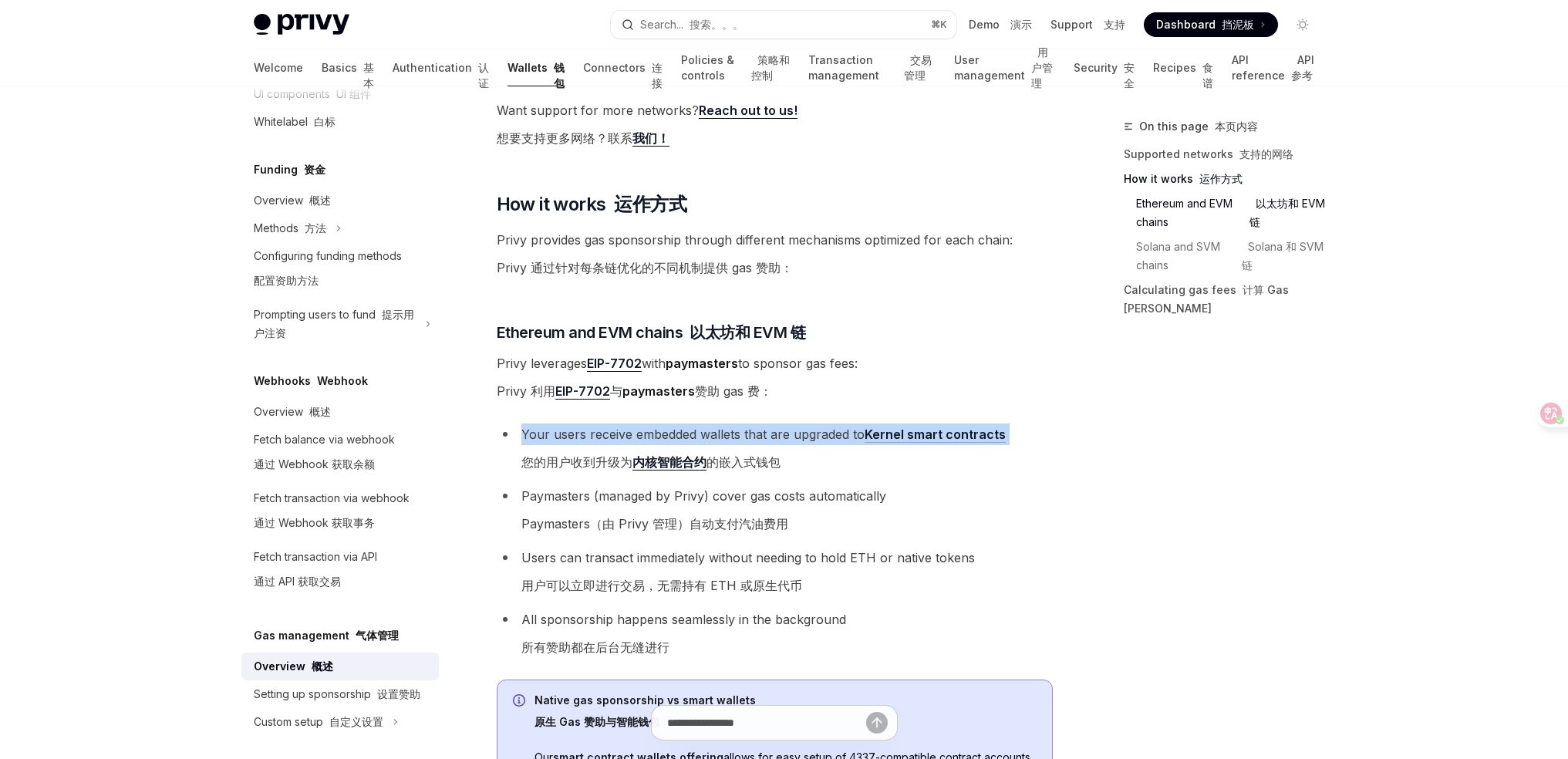
click at [741, 432] on li "Your users receive embedded wallets that are upgraded to Kernel smart contracts…" at bounding box center [775, 451] width 556 height 56
click at [776, 436] on li "Your users receive embedded wallets that are upgraded to Kernel smart contracts…" at bounding box center [775, 451] width 556 height 56
click at [803, 434] on li "Your users receive embedded wallets that are upgraded to Kernel smart contracts…" at bounding box center [775, 451] width 556 height 56
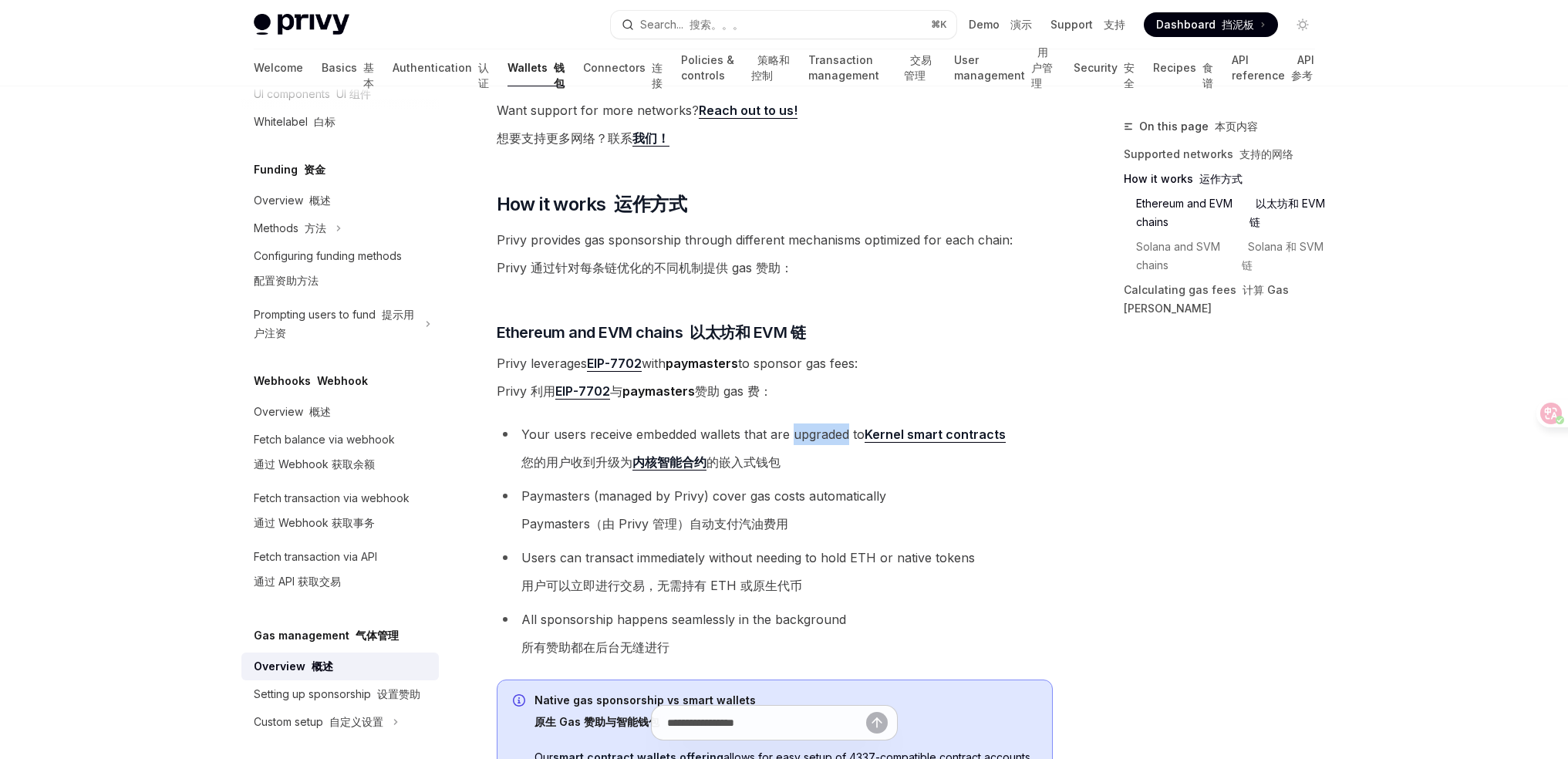
click at [803, 434] on li "Your users receive embedded wallets that are upgraded to Kernel smart contracts…" at bounding box center [775, 451] width 556 height 56
click at [827, 438] on li "Your users receive embedded wallets that are upgraded to Kernel smart contracts…" at bounding box center [775, 451] width 556 height 56
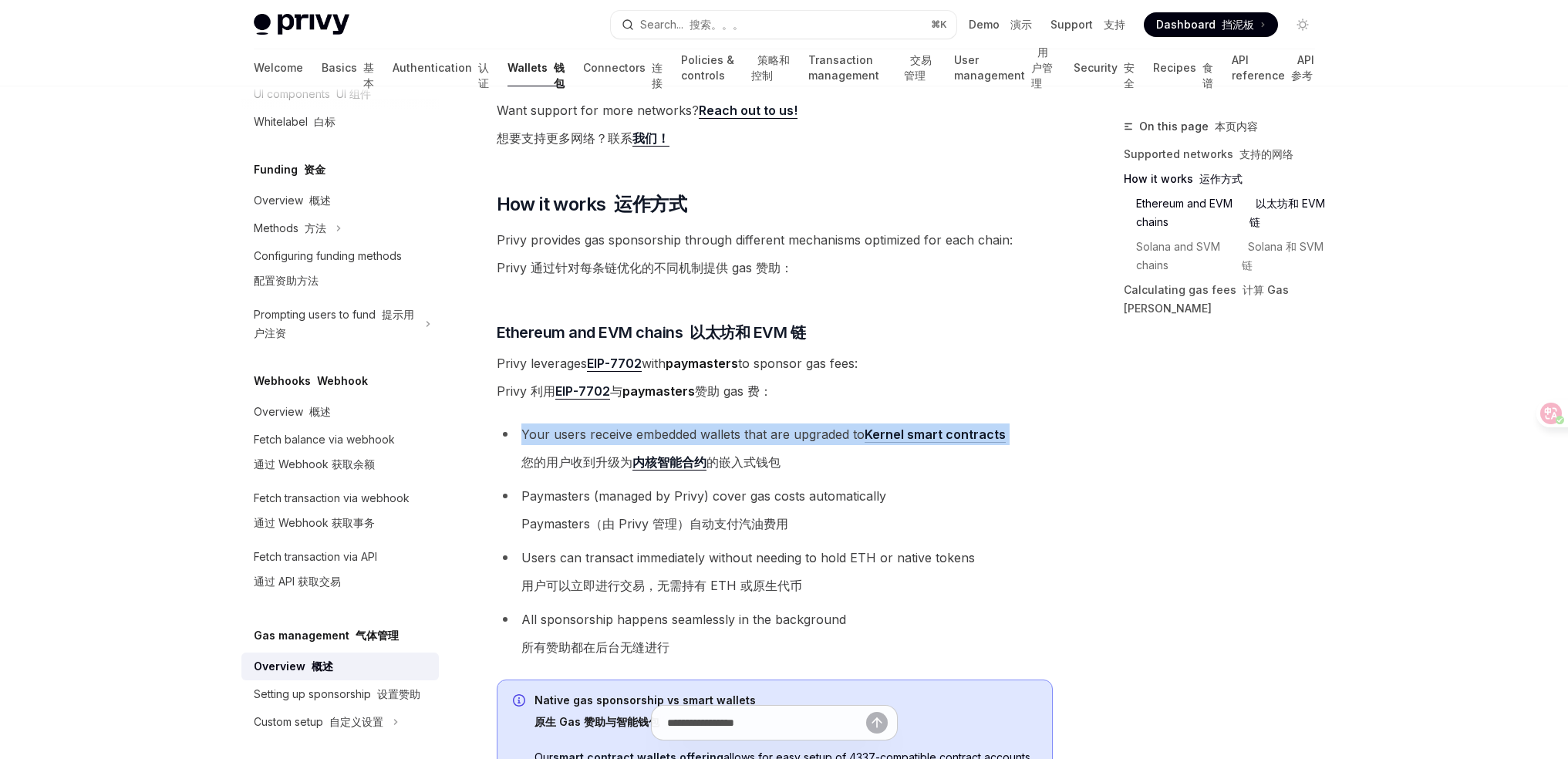
click at [780, 436] on li "Your users receive embedded wallets that are upgraded to Kernel smart contracts…" at bounding box center [775, 451] width 556 height 56
click at [800, 435] on li "Your users receive embedded wallets that are upgraded to Kernel smart contracts…" at bounding box center [775, 451] width 556 height 56
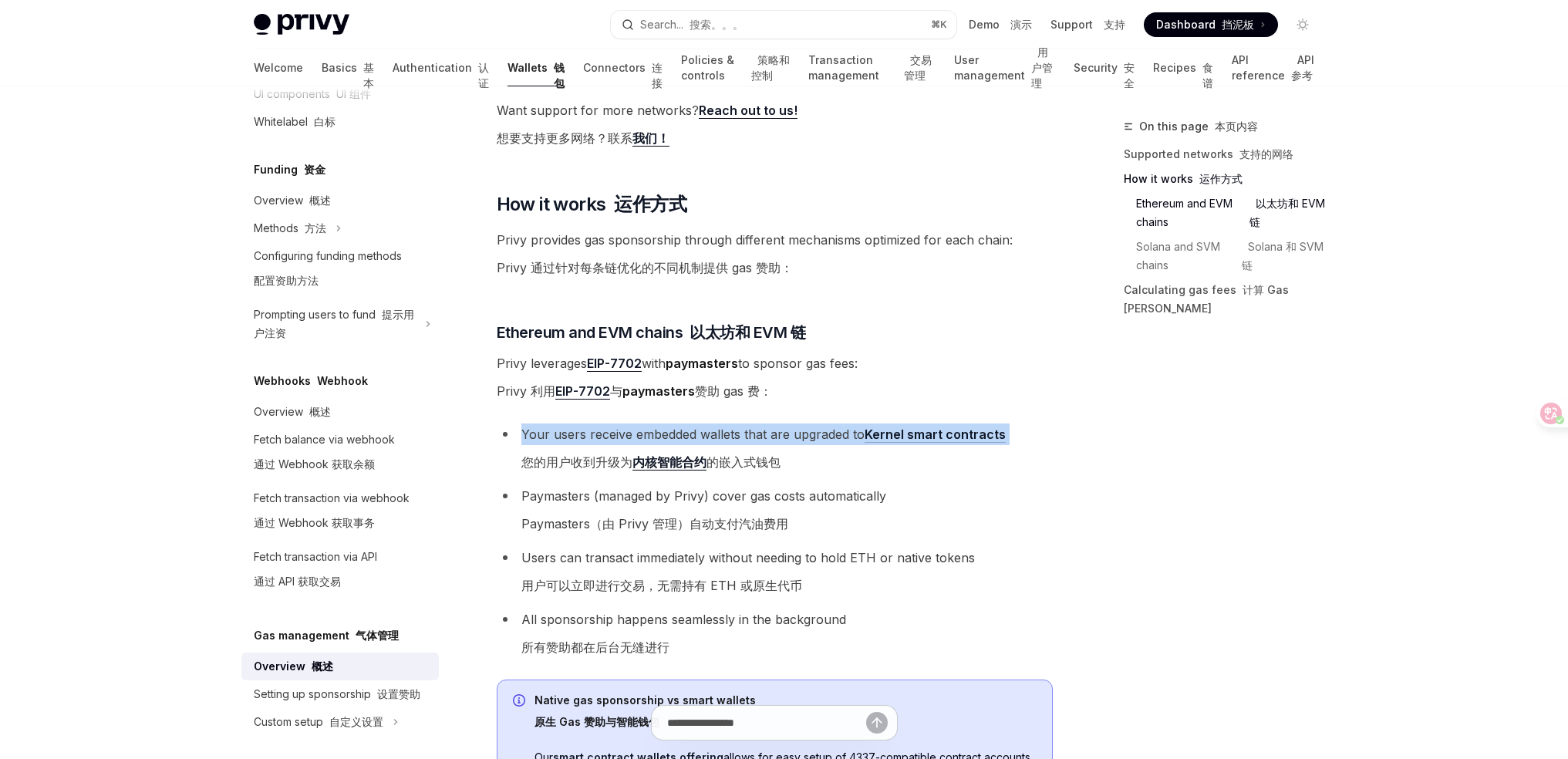
click at [800, 435] on li "Your users receive embedded wallets that are upgraded to Kernel smart contracts…" at bounding box center [775, 451] width 556 height 56
click at [813, 432] on li "Your users receive embedded wallets that are upgraded to Kernel smart contracts…" at bounding box center [775, 451] width 556 height 56
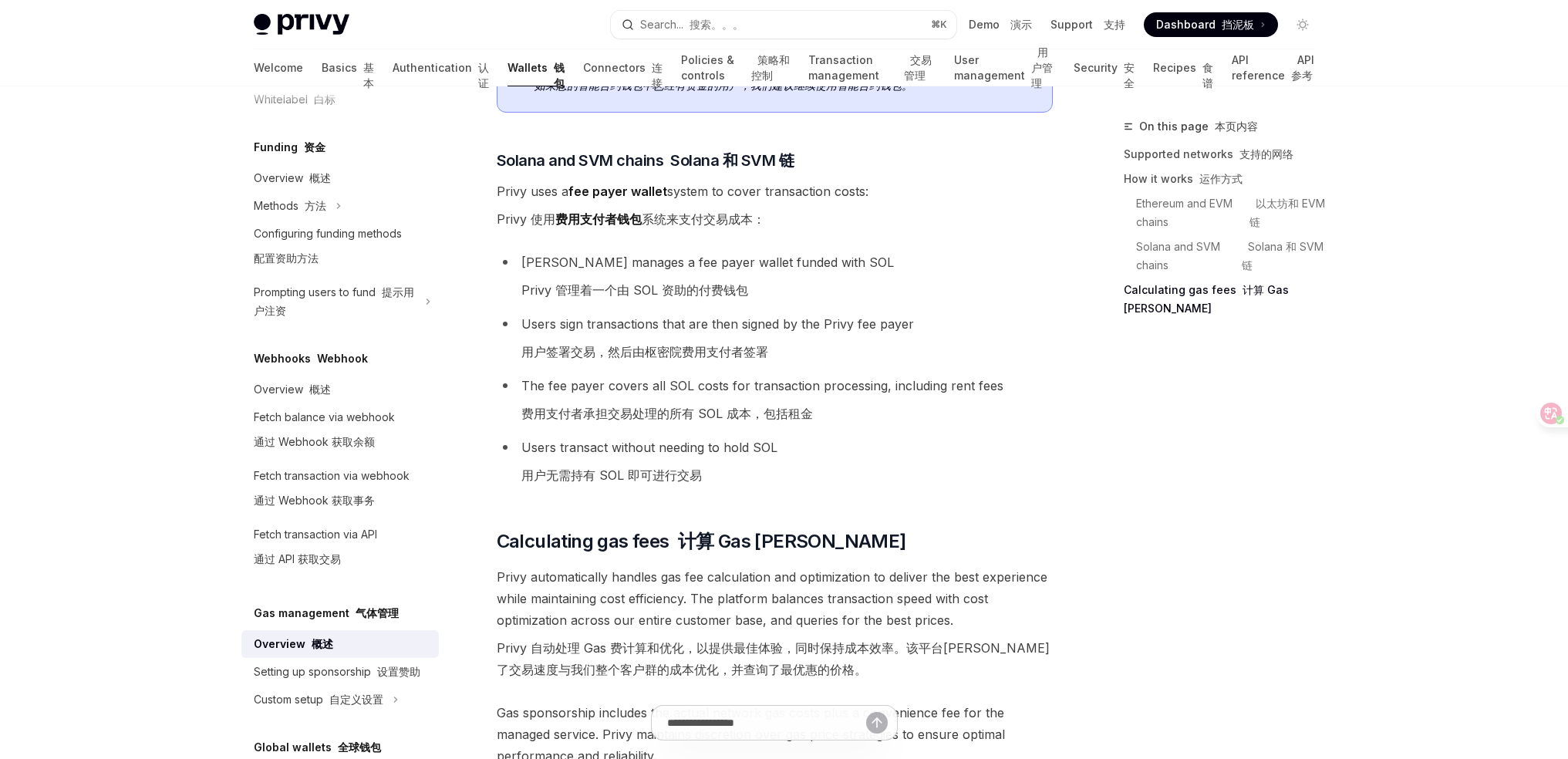
scroll to position [589, 0]
click at [415, 658] on link "Setting up sponsorship 设置赞助" at bounding box center [339, 670] width 198 height 27
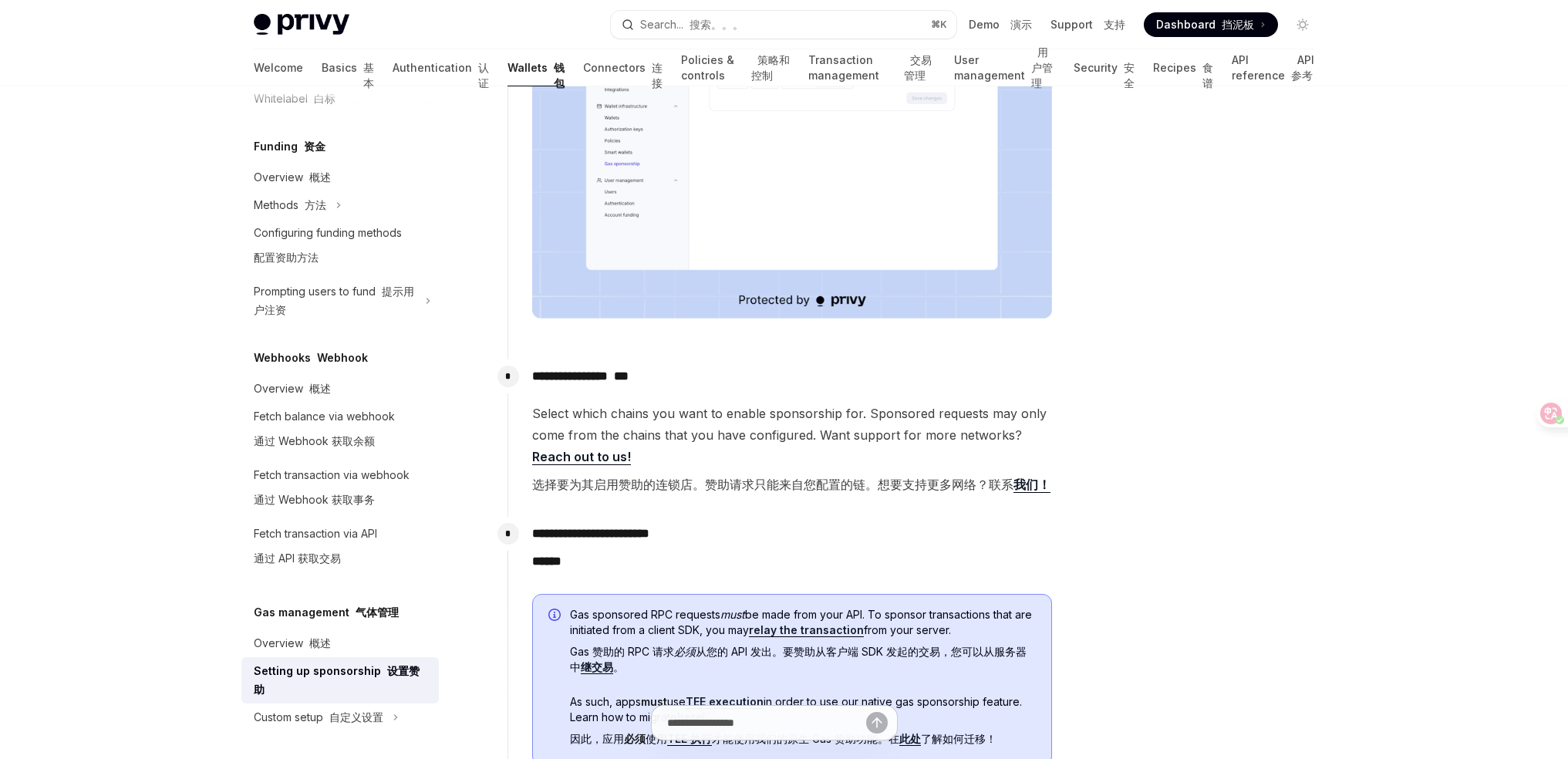
scroll to position [605, 0]
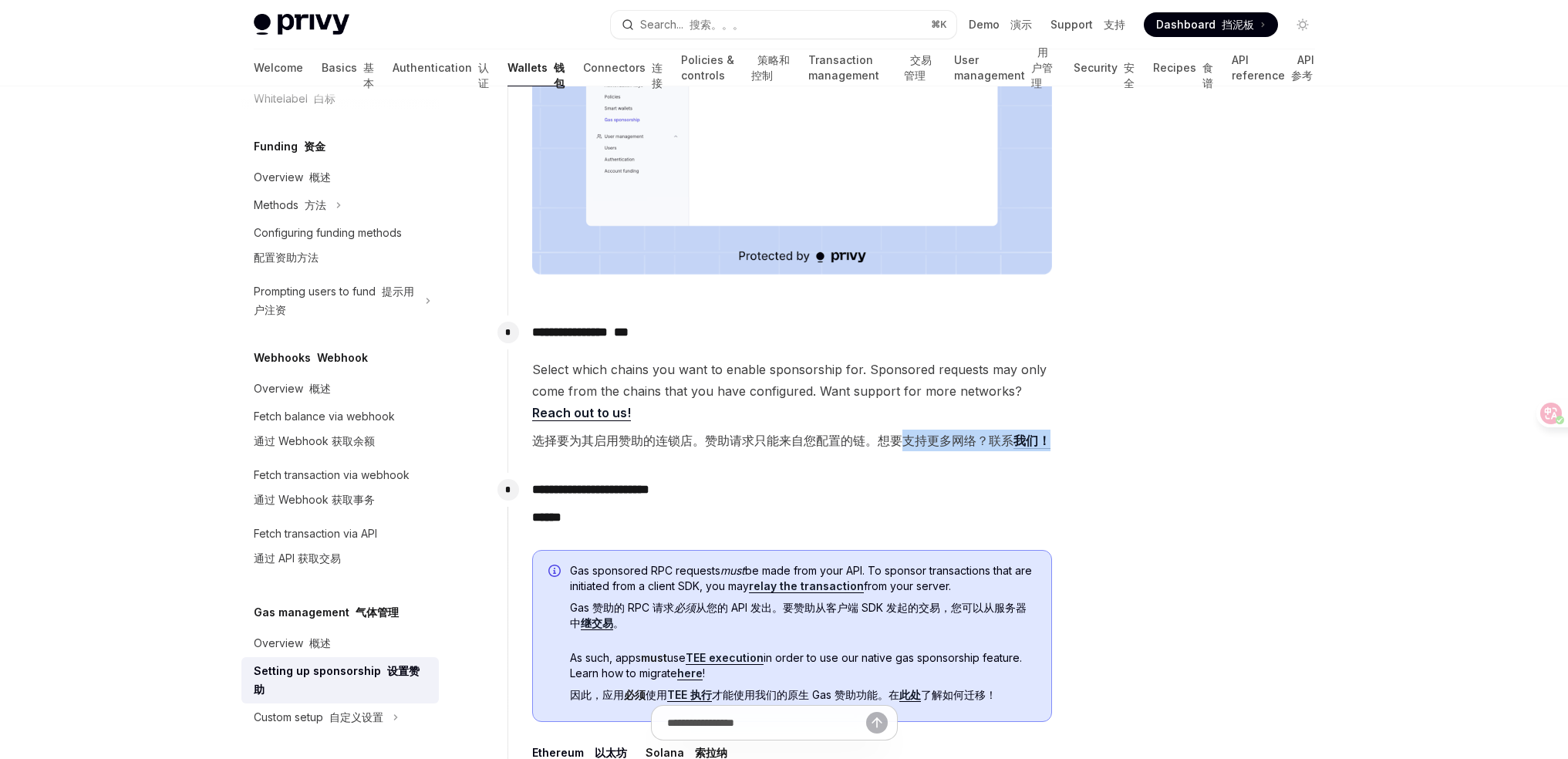
drag, startPoint x: 908, startPoint y: 432, endPoint x: 981, endPoint y: 459, distance: 77.8
click at [977, 458] on div "**********" at bounding box center [780, 394] width 546 height 158
click at [983, 461] on div "**********" at bounding box center [780, 394] width 546 height 158
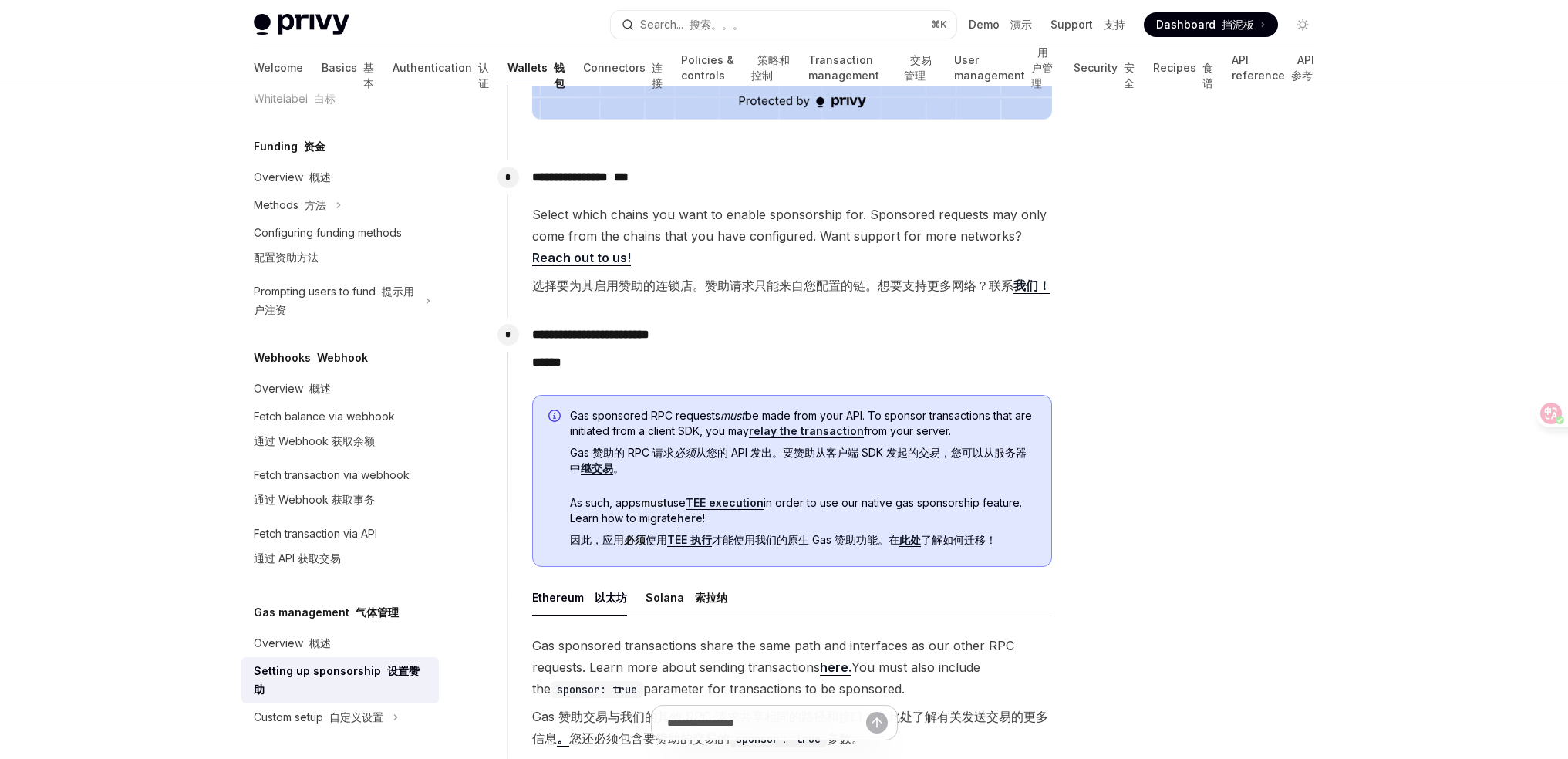
scroll to position [982, 0]
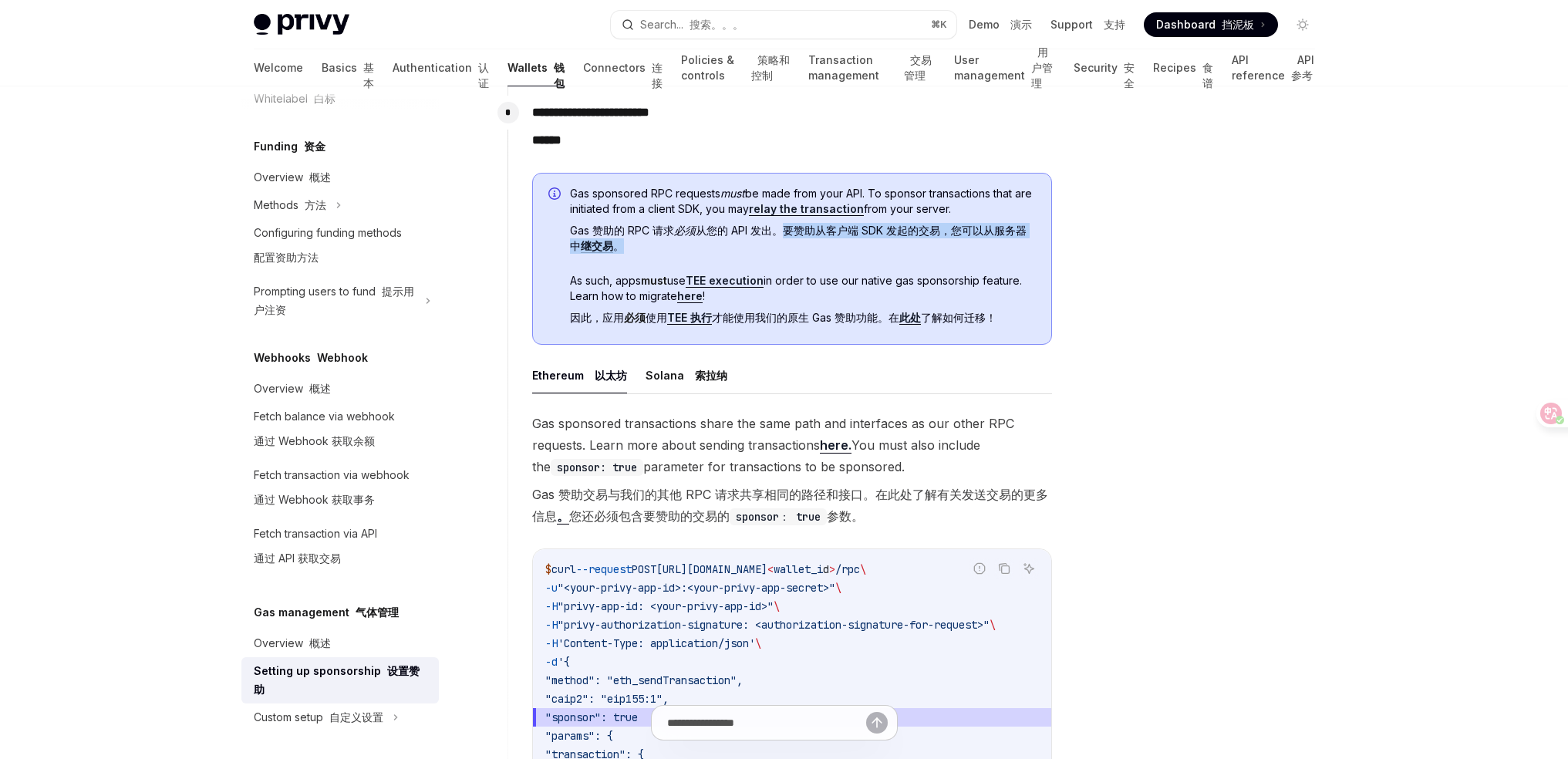
drag, startPoint x: 787, startPoint y: 236, endPoint x: 895, endPoint y: 245, distance: 108.4
click at [895, 245] on font "Gas 赞助的 RPC 请求 必须 从您的 API 发出。要赞助从客户端 SDK 发起的交易，您可以从服务器中 继交易 。" at bounding box center [803, 238] width 466 height 31
click at [706, 226] on font "Gas 赞助的 RPC 请求 必须 从您的 API 发出。要赞助从客户端 SDK 发起的交易，您可以从服务器中 继交易 。" at bounding box center [797, 237] width 456 height 29
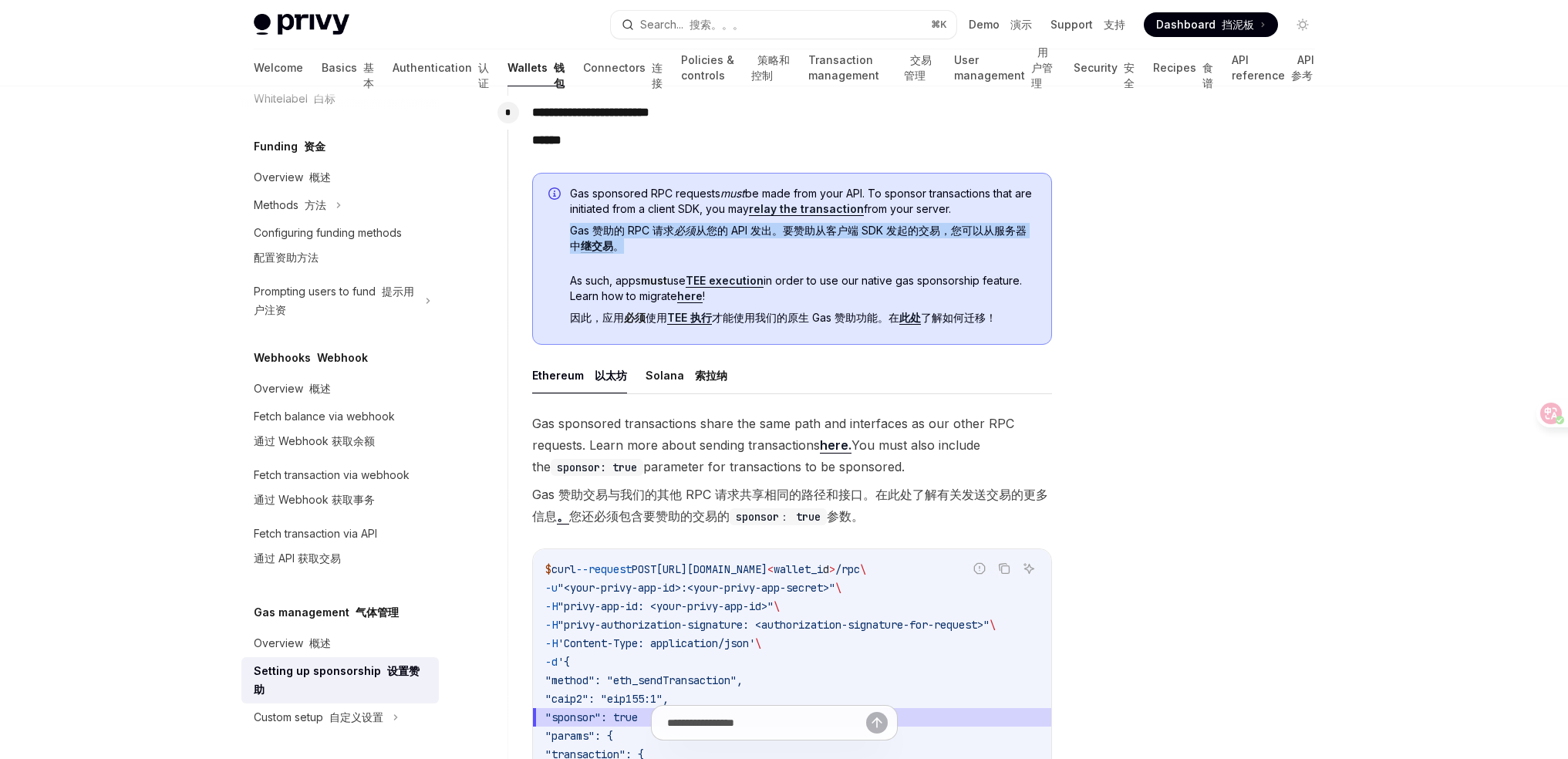
click at [706, 226] on font "Gas 赞助的 RPC 请求 必须 从您的 API 发出。要赞助从客户端 SDK 发起的交易，您可以从服务器中 继交易 。" at bounding box center [797, 237] width 456 height 29
click at [749, 230] on font "Gas 赞助的 RPC 请求 必须 从您的 API 发出。要赞助从客户端 SDK 发起的交易，您可以从服务器中 继交易 。" at bounding box center [797, 237] width 456 height 29
click at [711, 228] on font "Gas 赞助的 RPC 请求 必须 从您的 API 发出。要赞助从客户端 SDK 发起的交易，您可以从服务器中 继交易 。" at bounding box center [797, 237] width 456 height 29
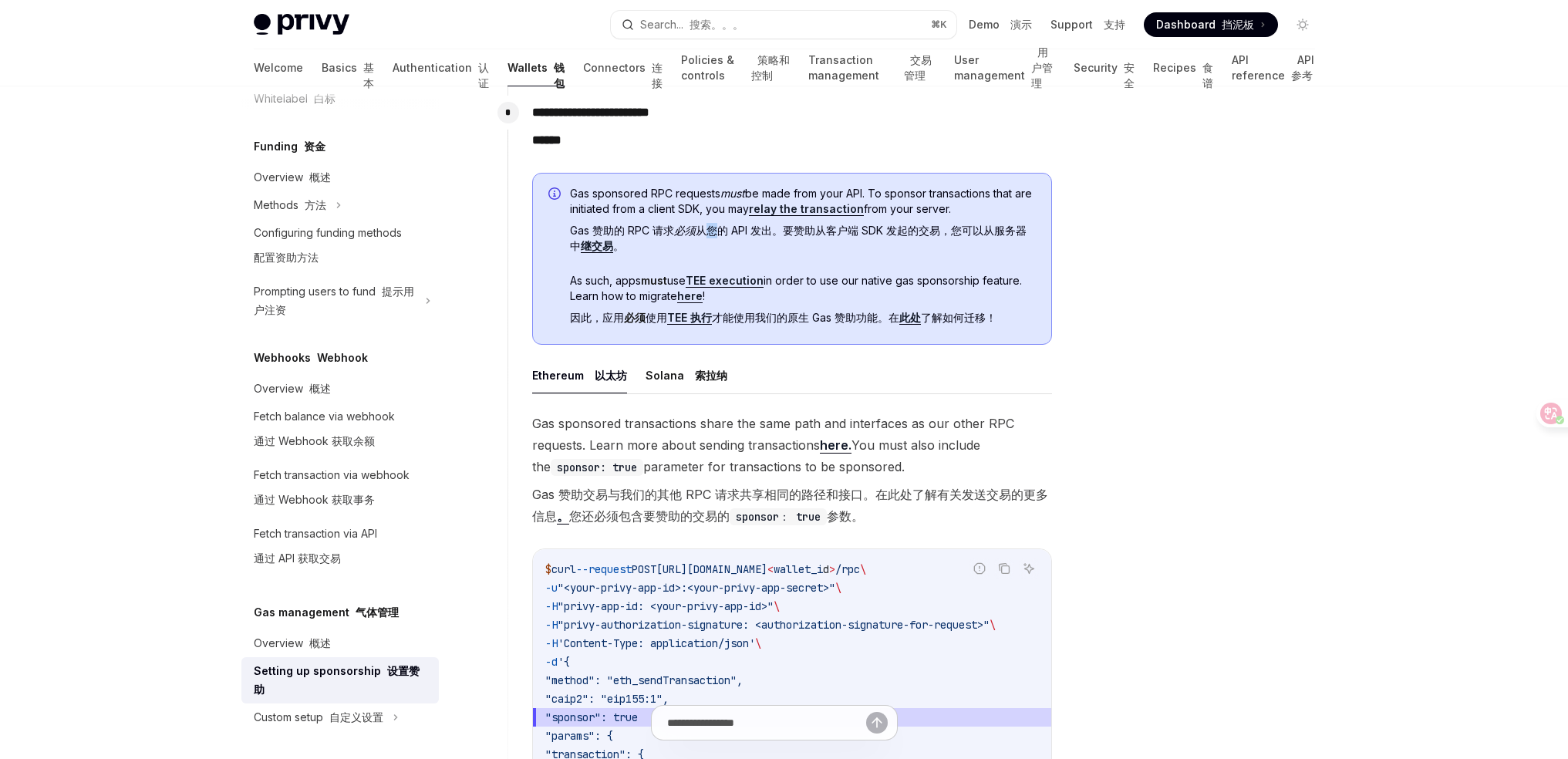
click at [711, 228] on font "Gas 赞助的 RPC 请求 必须 从您的 API 发出。要赞助从客户端 SDK 发起的交易，您可以从服务器中 继交易 。" at bounding box center [797, 237] width 456 height 29
click at [689, 234] on em "必须" at bounding box center [685, 229] width 21 height 13
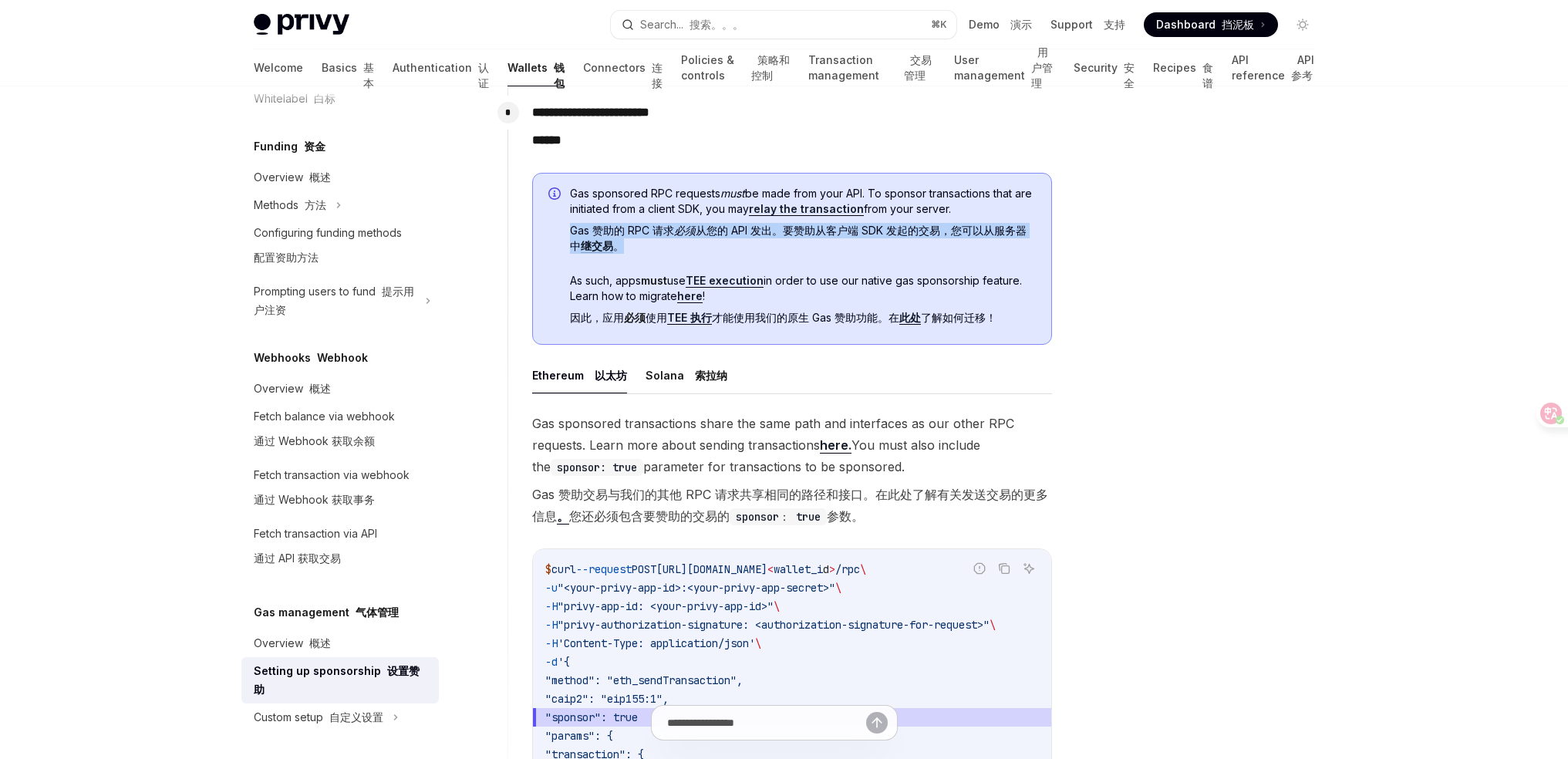
click at [656, 231] on font "Gas 赞助的 RPC 请求 必须 从您的 API 发出。要赞助从客户端 SDK 发起的交易，您可以从服务器中 继交易 。" at bounding box center [797, 237] width 456 height 29
click at [724, 236] on font "Gas 赞助的 RPC 请求 必须 从您的 API 发出。要赞助从客户端 SDK 发起的交易，您可以从服务器中 继交易 。" at bounding box center [797, 237] width 456 height 29
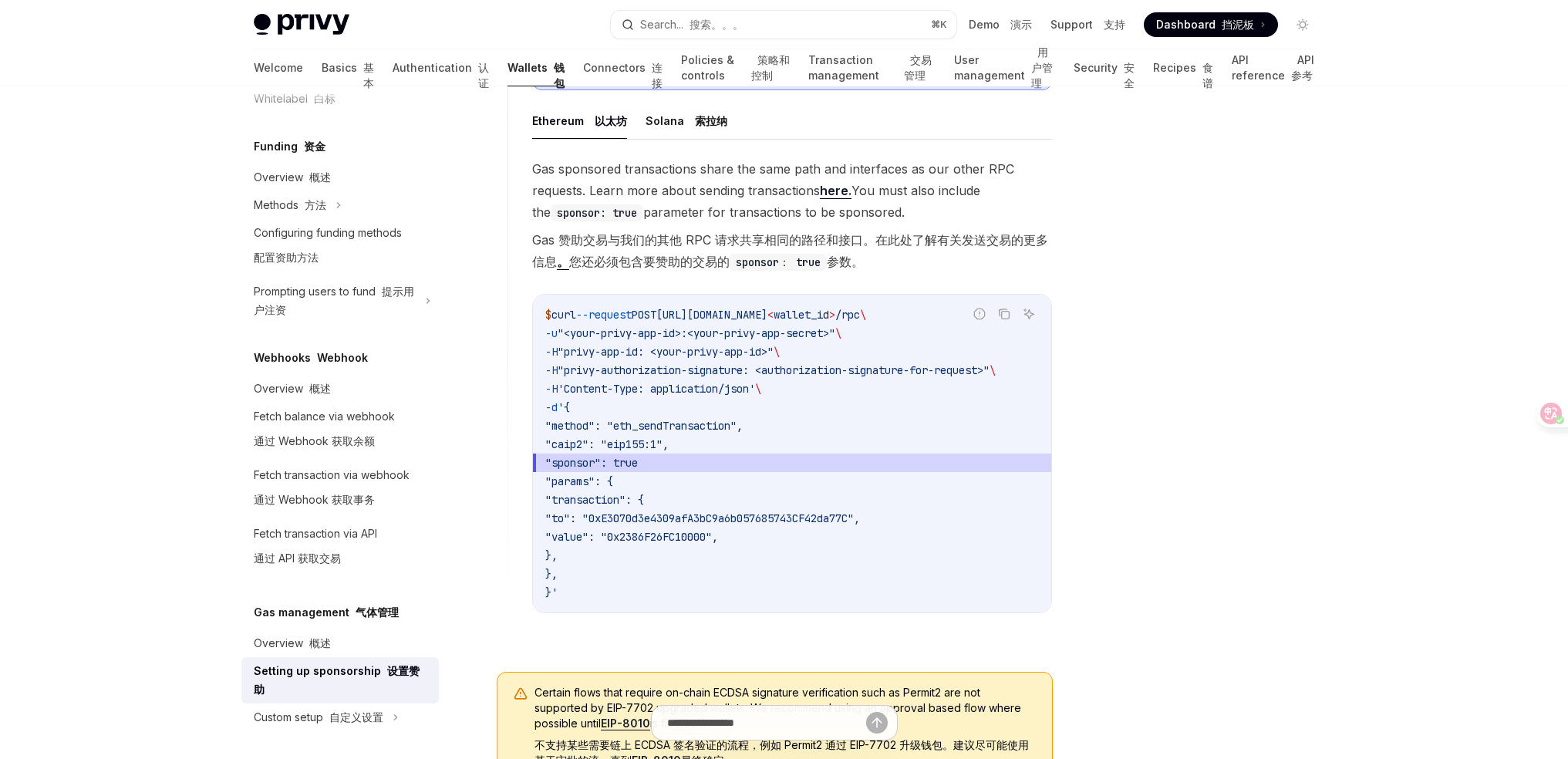
scroll to position [0, 0]
drag, startPoint x: 545, startPoint y: 318, endPoint x: 1031, endPoint y: 596, distance: 559.9
click at [1031, 596] on code "$ curl --request POST https://api.privy.io/v1/wallets/ < wallet_i d > /rpc \ -u…" at bounding box center [792, 453] width 493 height 296
click at [1021, 590] on code "$ curl --request POST https://api.privy.io/v1/wallets/ < wallet_i d > /rpc \ -u…" at bounding box center [792, 453] width 493 height 296
drag, startPoint x: 994, startPoint y: 590, endPoint x: 541, endPoint y: 314, distance: 530.5
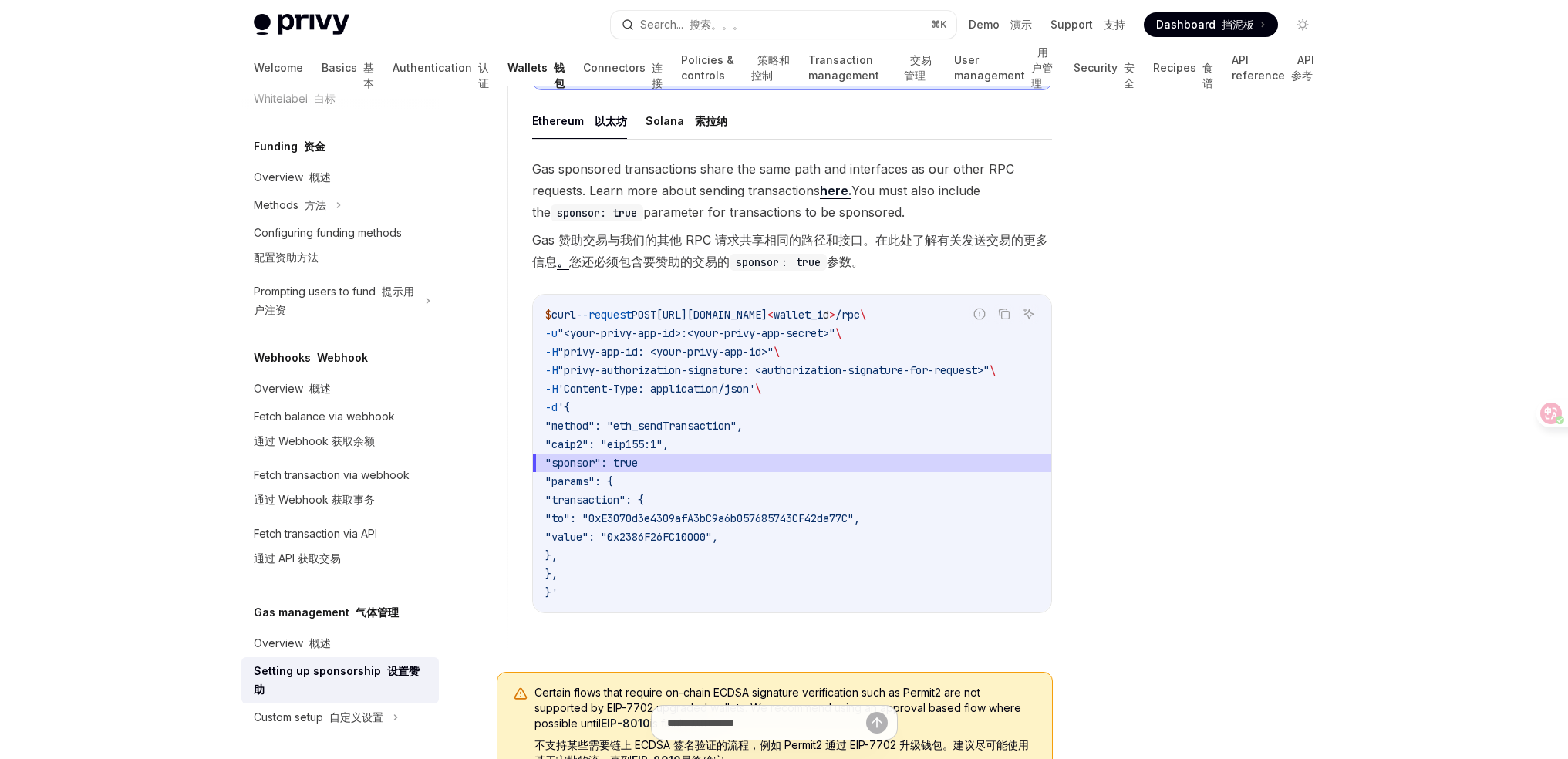
click at [540, 315] on div "$ curl --request POST https://api.privy.io/v1/wallets/ < wallet_i d > /rpc \ -u…" at bounding box center [792, 453] width 518 height 318
click at [541, 314] on div "$ curl --request POST https://api.privy.io/v1/wallets/ < wallet_i d > /rpc \ -u…" at bounding box center [792, 453] width 518 height 318
drag, startPoint x: 545, startPoint y: 309, endPoint x: 1005, endPoint y: 598, distance: 543.3
click at [1006, 599] on code "$ curl --request POST https://api.privy.io/v1/wallets/ < wallet_i d > /rpc \ -u…" at bounding box center [792, 453] width 493 height 296
drag, startPoint x: 1005, startPoint y: 596, endPoint x: 996, endPoint y: 598, distance: 9.2
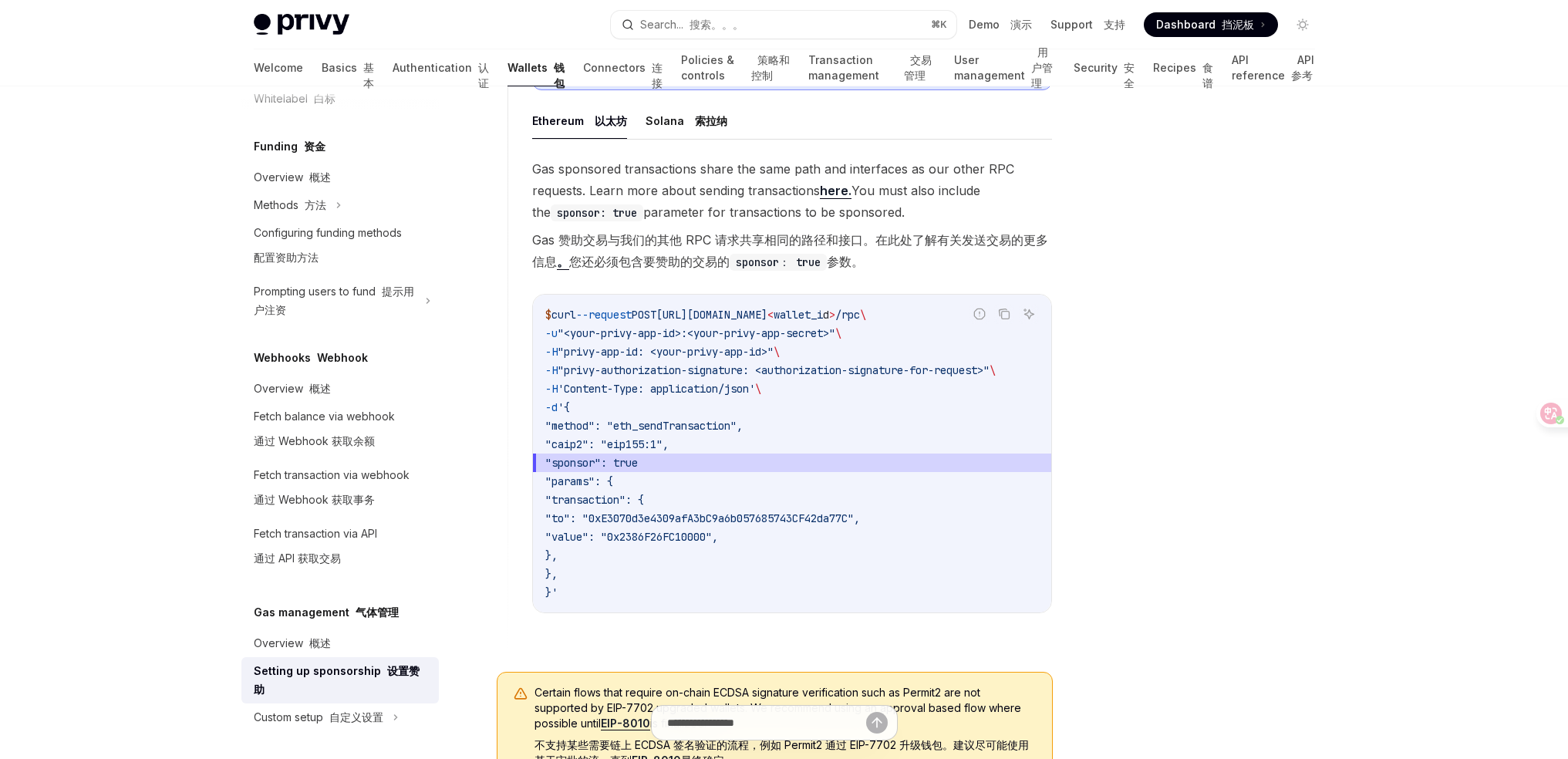
click at [1003, 597] on code "$ curl --request POST https://api.privy.io/v1/wallets/ < wallet_i d > /rpc \ -u…" at bounding box center [792, 453] width 493 height 296
drag, startPoint x: 974, startPoint y: 593, endPoint x: 539, endPoint y: 328, distance: 509.4
click at [539, 336] on div "$ curl --request POST https://api.privy.io/v1/wallets/ < wallet_i d > /rpc \ -u…" at bounding box center [792, 453] width 518 height 318
drag, startPoint x: 555, startPoint y: 325, endPoint x: 546, endPoint y: 325, distance: 9.0
click at [555, 325] on code "$ curl --request POST https://api.privy.io/v1/wallets/ < wallet_i d > /rpc \ -u…" at bounding box center [792, 453] width 493 height 296
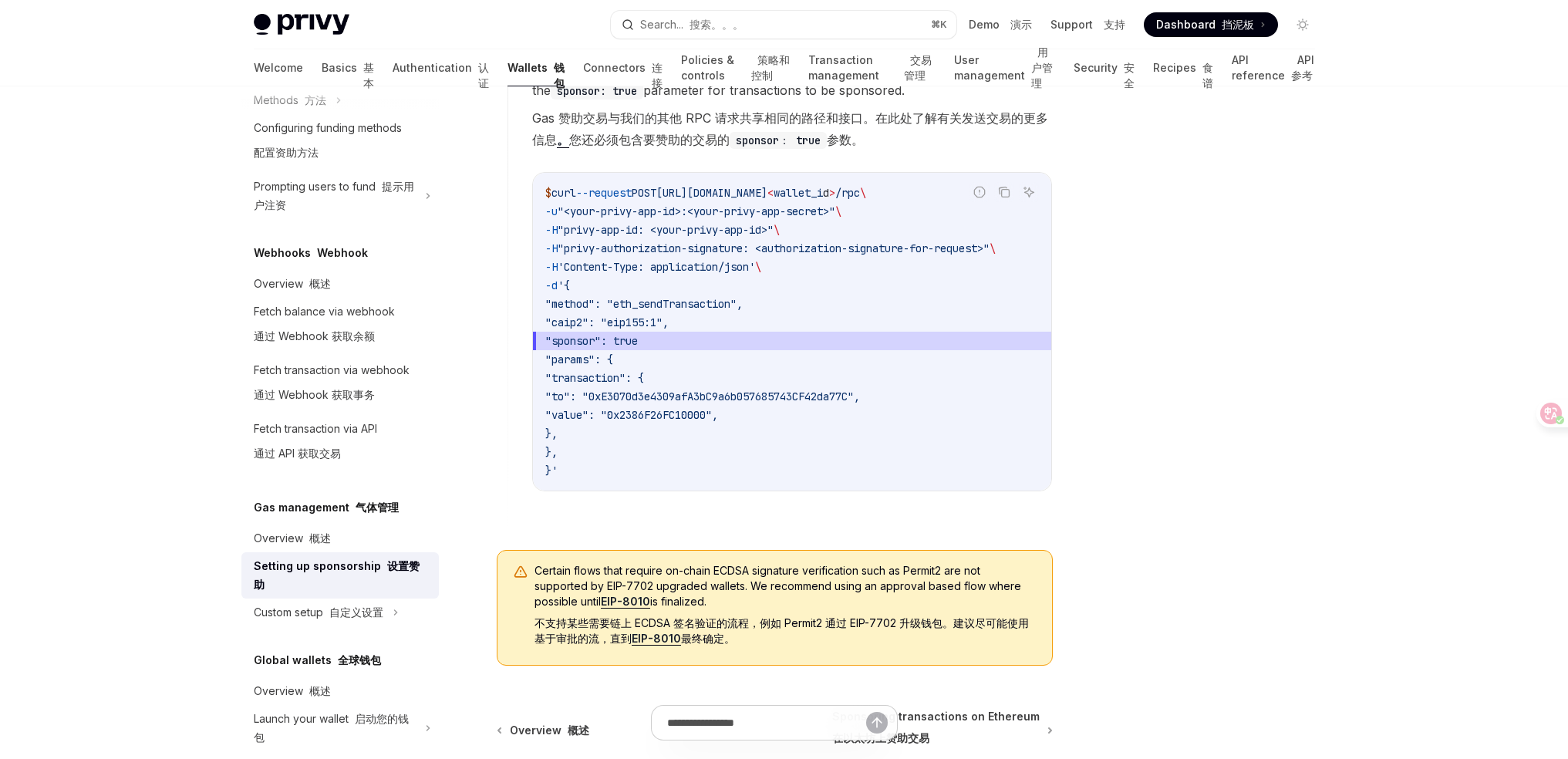
scroll to position [776, 0]
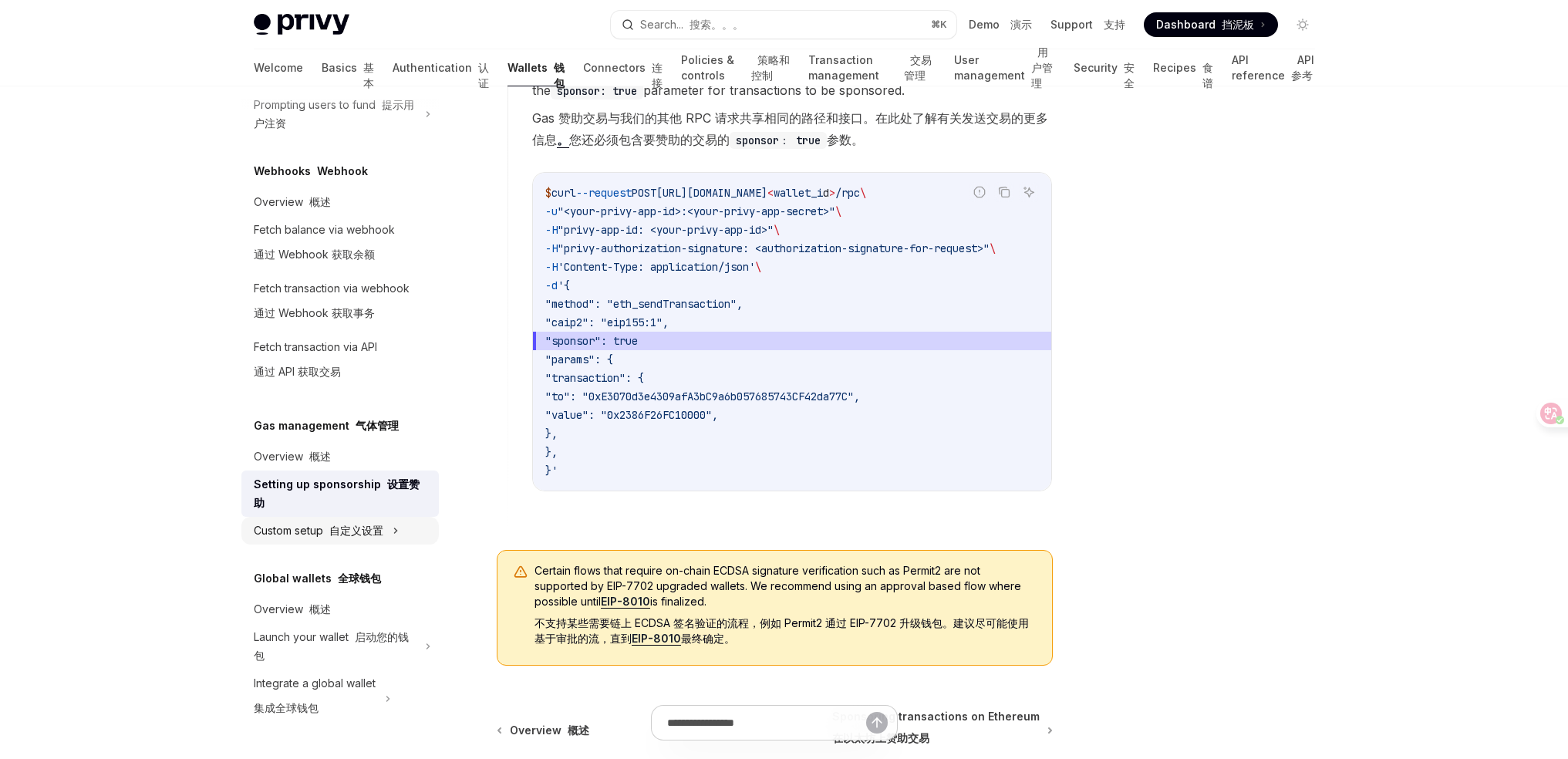
click at [369, 535] on font "自定义设置" at bounding box center [356, 530] width 54 height 13
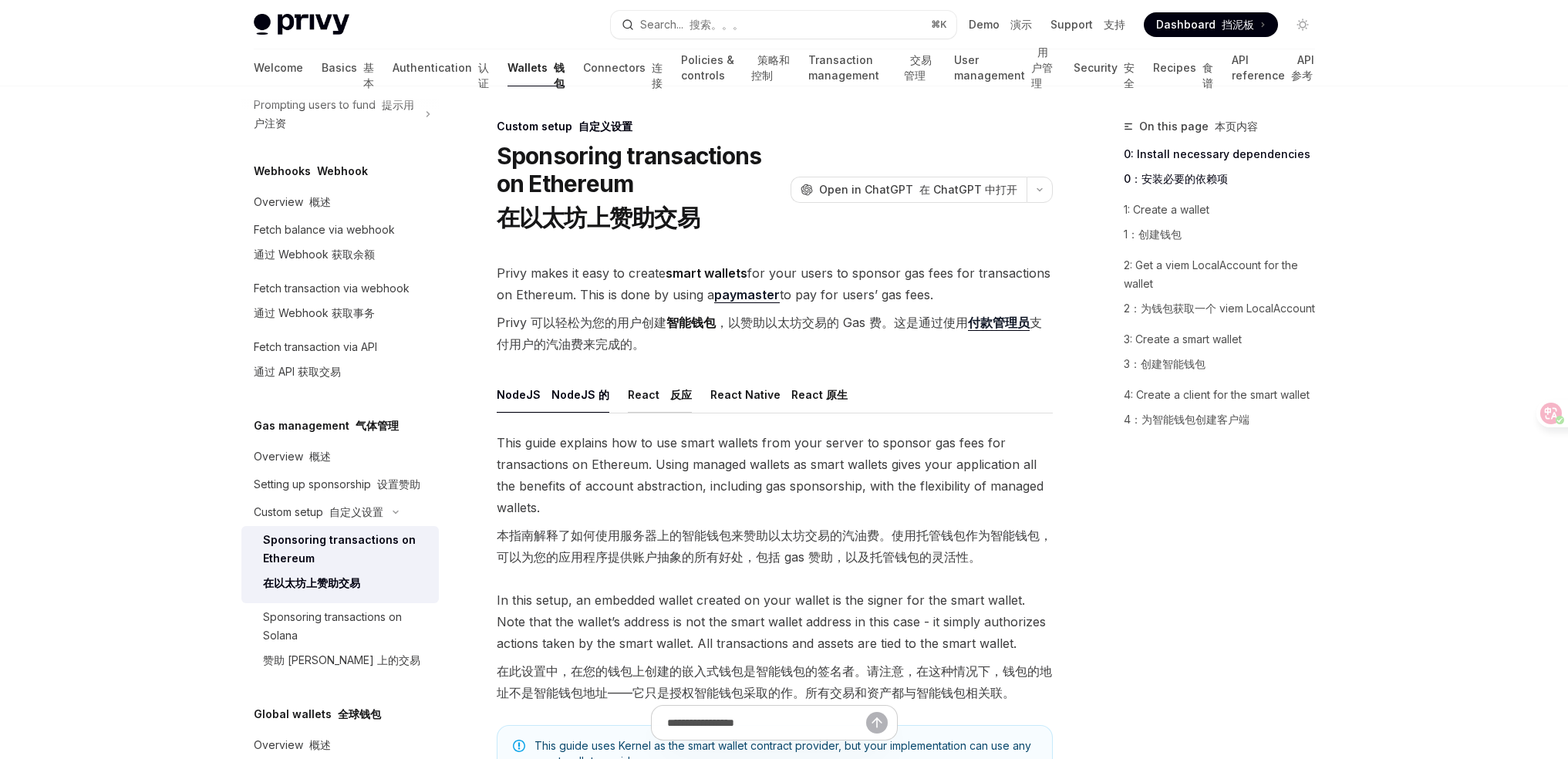
click at [652, 391] on button "React 反应" at bounding box center [660, 394] width 64 height 36
type textarea "*"
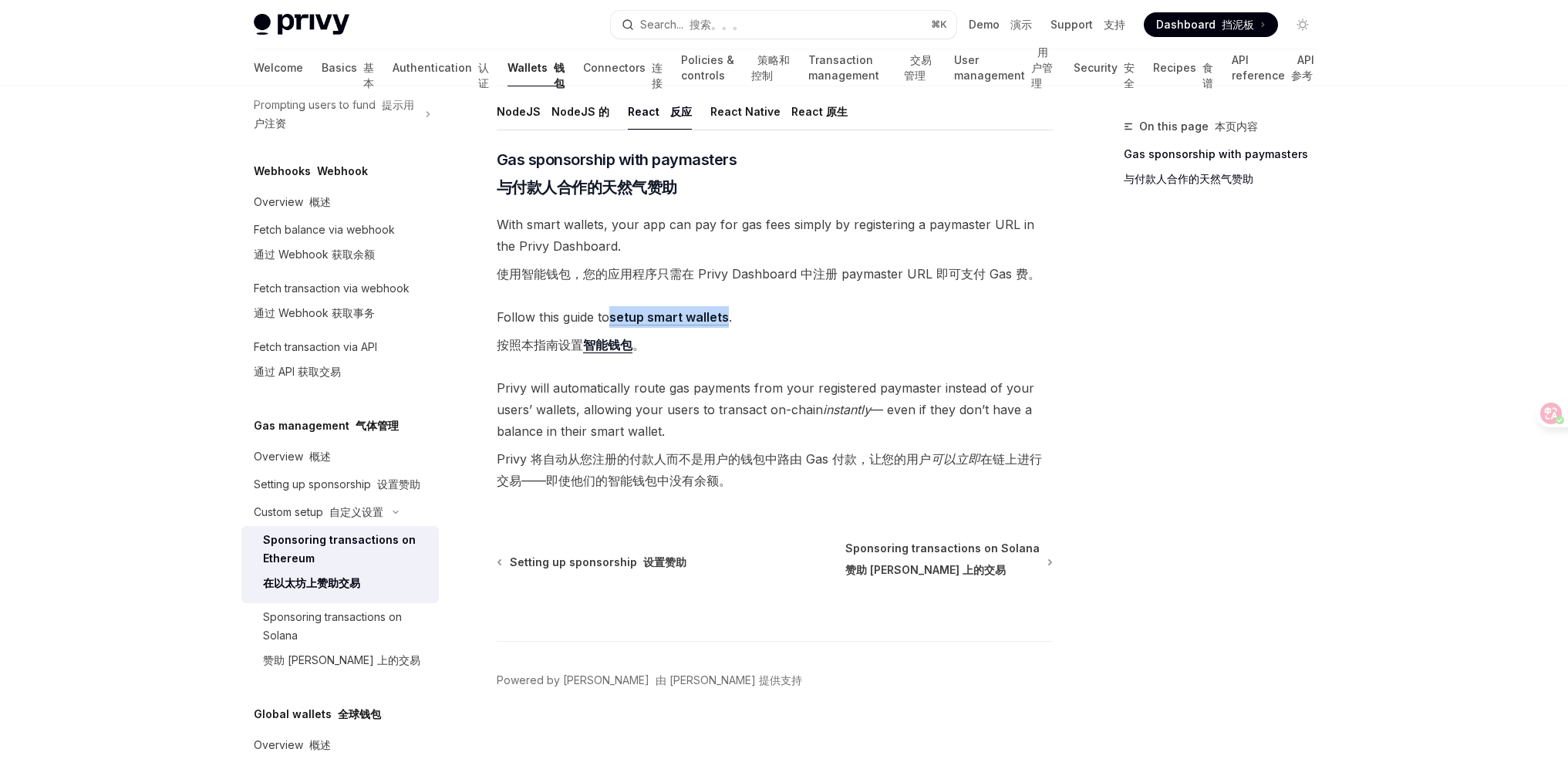
scroll to position [298, 0]
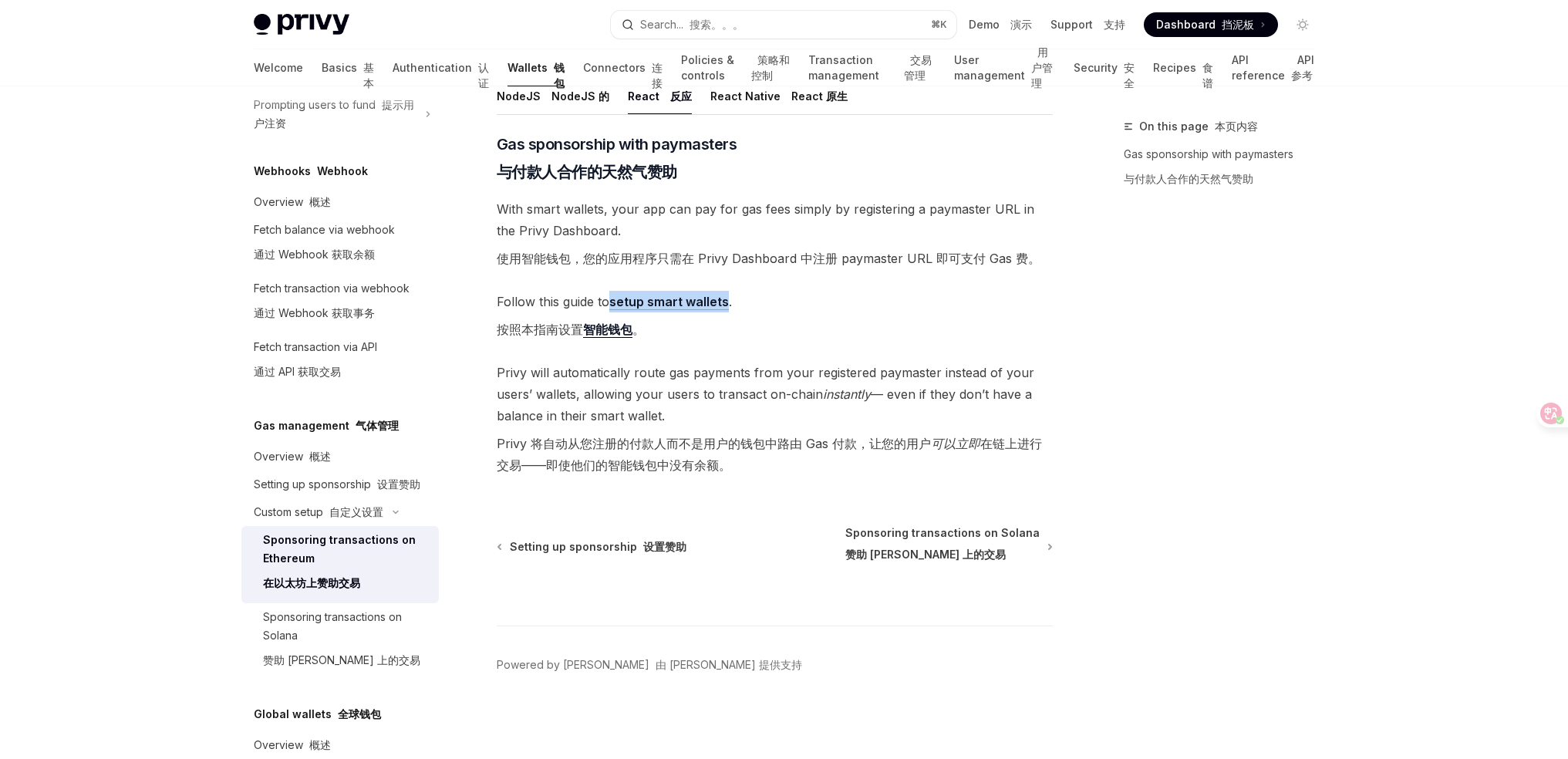
drag, startPoint x: 572, startPoint y: 376, endPoint x: 728, endPoint y: 411, distance: 159.9
click at [728, 411] on span "Privy will automatically route gas payments from your registered paymaster inst…" at bounding box center [775, 422] width 556 height 120
drag, startPoint x: 746, startPoint y: 408, endPoint x: 481, endPoint y: 358, distance: 269.7
click at [485, 360] on div "Custom setup 自定义设置 Sponsoring transactions on Ethereum 在以太坊上赞助交易 OpenAI Open in…" at bounding box center [630, 288] width 851 height 940
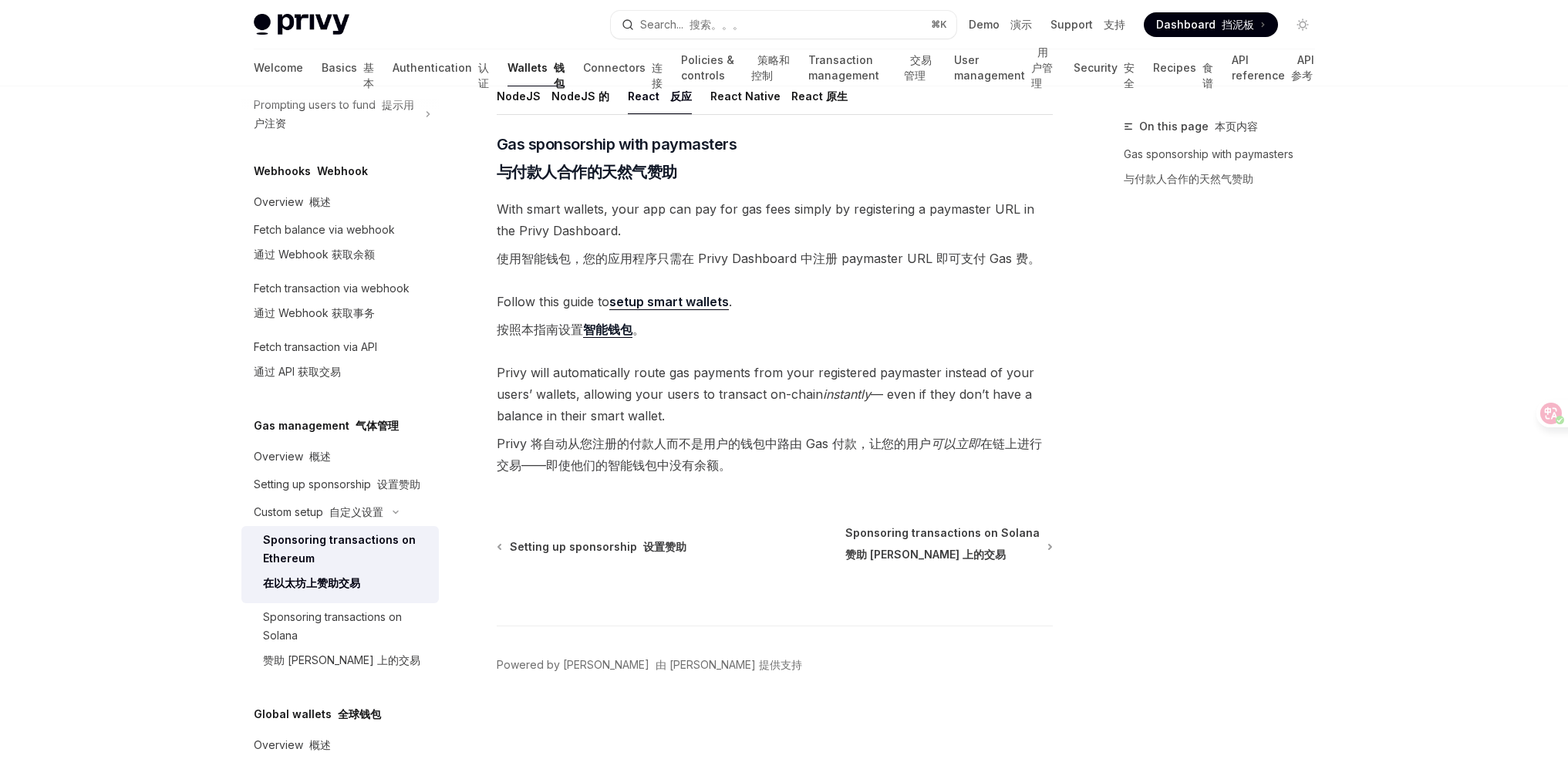
click at [481, 358] on div "Custom setup 自定义设置 Sponsoring transactions on Ethereum 在以太坊上赞助交易 OpenAI Open in…" at bounding box center [630, 288] width 851 height 940
drag, startPoint x: 611, startPoint y: 378, endPoint x: 757, endPoint y: 412, distance: 149.9
click at [757, 412] on div "Custom setup 自定义设置 Sponsoring transactions on Ethereum 在以太坊上赞助交易 OpenAI Open in…" at bounding box center [630, 288] width 851 height 940
drag, startPoint x: 757, startPoint y: 412, endPoint x: 781, endPoint y: 415, distance: 24.2
click at [759, 413] on span "Privy will automatically route gas payments from your registered paymaster inst…" at bounding box center [775, 422] width 556 height 120
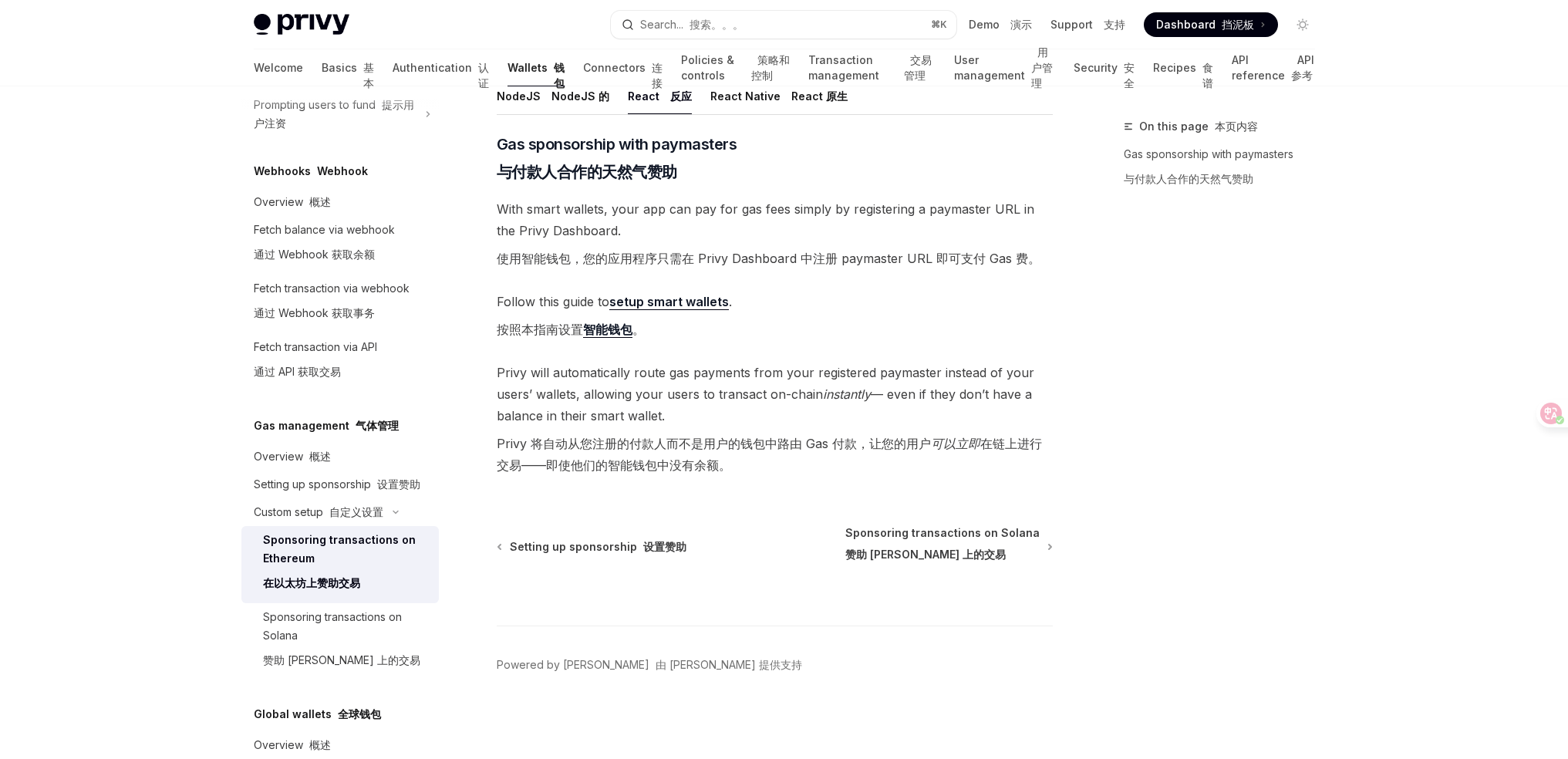
drag, startPoint x: 614, startPoint y: 399, endPoint x: 475, endPoint y: 372, distance: 141.6
click at [475, 372] on div "Custom setup 自定义设置 Sponsoring transactions on Ethereum 在以太坊上赞助交易 OpenAI Open in…" at bounding box center [630, 288] width 851 height 940
click at [524, 372] on span "Privy will automatically route gas payments from your registered paymaster inst…" at bounding box center [775, 422] width 556 height 120
drag, startPoint x: 489, startPoint y: 364, endPoint x: 717, endPoint y: 409, distance: 232.4
click at [716, 408] on div "Custom setup 自定义设置 Sponsoring transactions on Ethereum 在以太坊上赞助交易 OpenAI Open in…" at bounding box center [630, 288] width 851 height 940
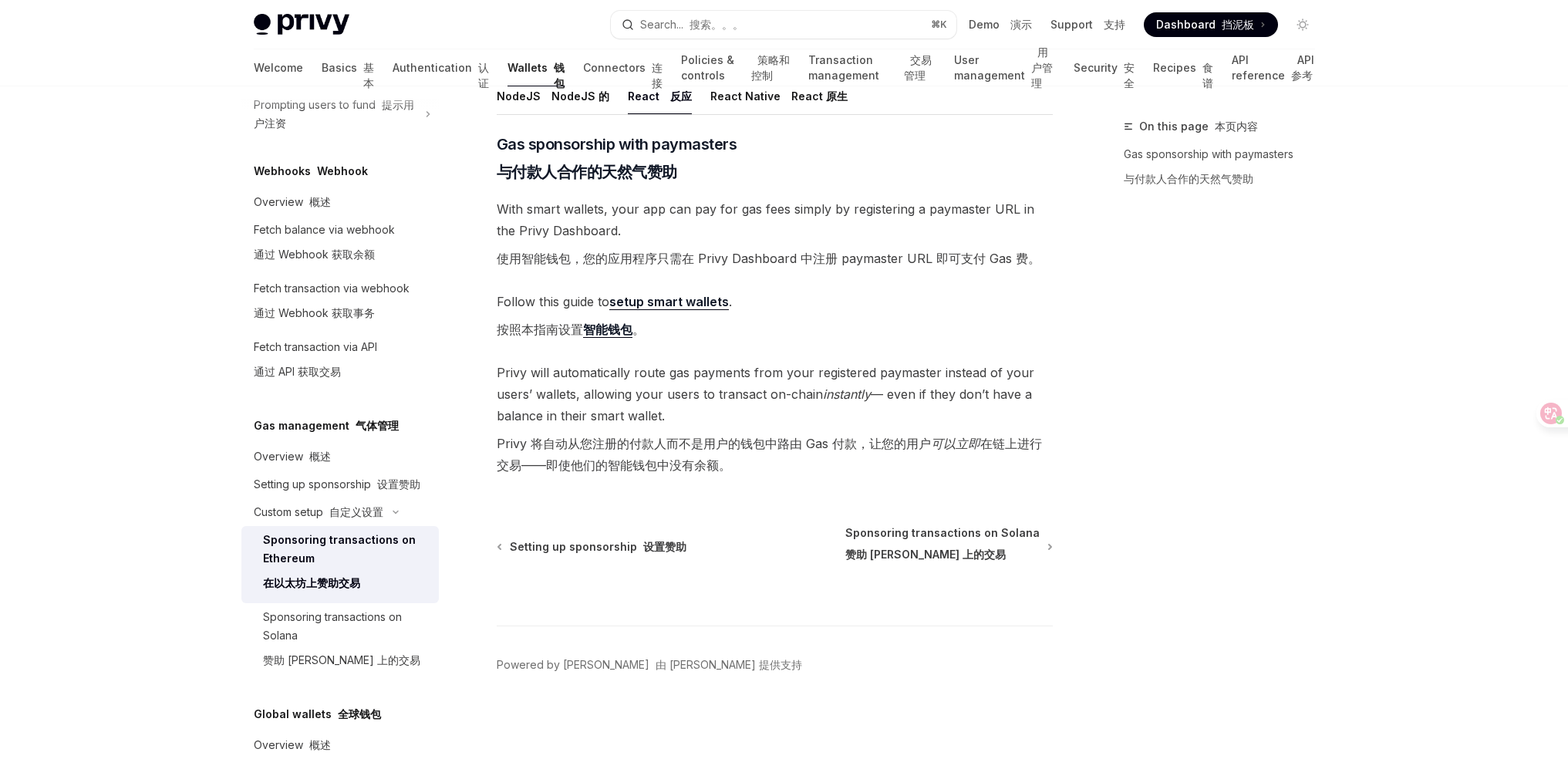
drag, startPoint x: 717, startPoint y: 409, endPoint x: 734, endPoint y: 413, distance: 17.5
click at [717, 409] on span "Privy will automatically route gas payments from your registered paymaster inst…" at bounding box center [775, 422] width 556 height 120
drag, startPoint x: 734, startPoint y: 413, endPoint x: 482, endPoint y: 359, distance: 257.7
click at [485, 360] on div "Custom setup 自定义设置 Sponsoring transactions on Ethereum 在以太坊上赞助交易 OpenAI Open in…" at bounding box center [630, 288] width 851 height 940
click at [516, 361] on span "Privy will automatically route gas payments from your registered paymaster inst…" at bounding box center [775, 422] width 556 height 120
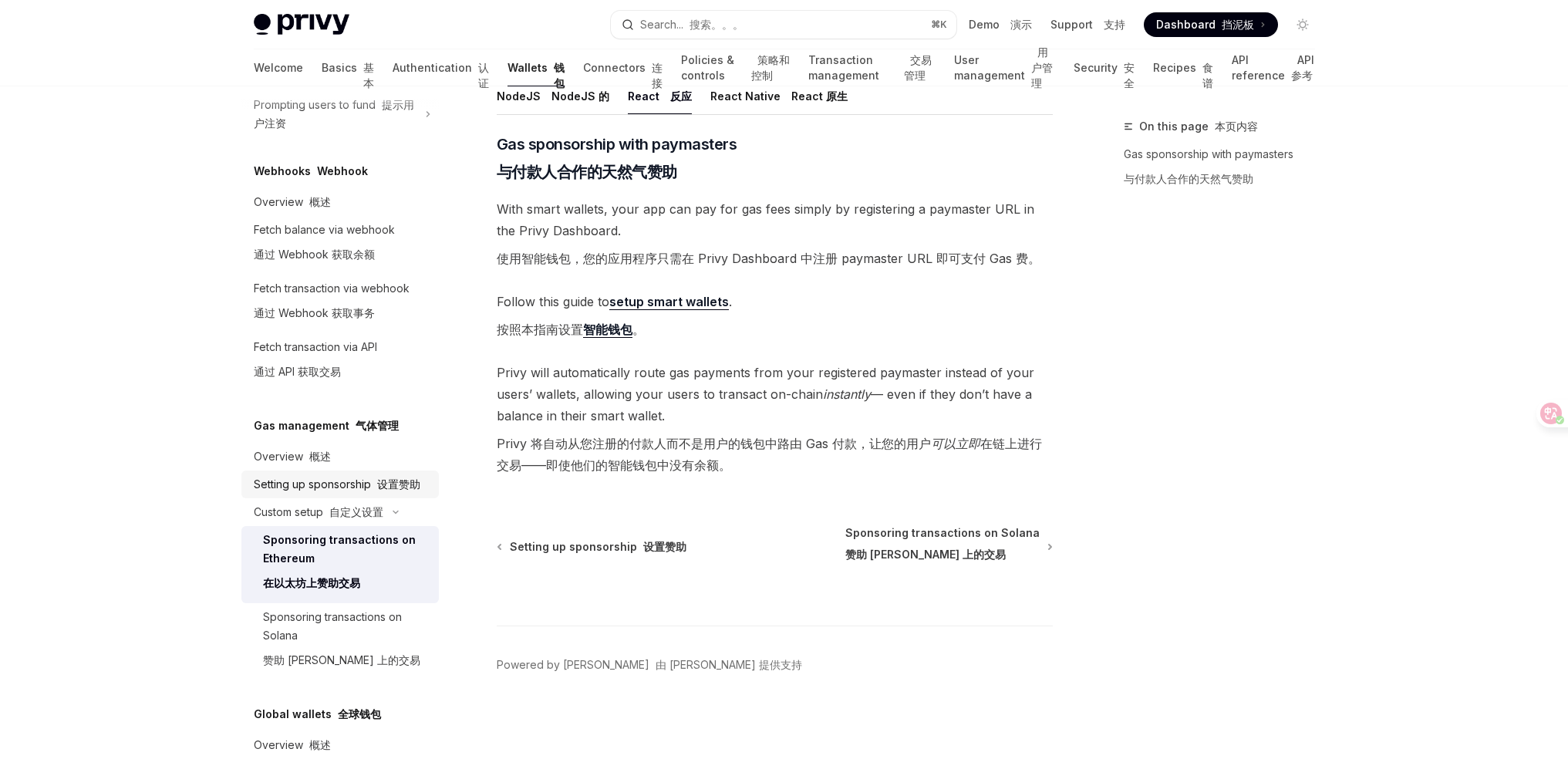
click at [380, 478] on font "设置赞助" at bounding box center [399, 484] width 43 height 13
click at [378, 492] on div "Setting up sponsorship 设置赞助" at bounding box center [337, 484] width 167 height 19
click at [329, 493] on div "Setting up sponsorship 设置赞助" at bounding box center [337, 484] width 167 height 19
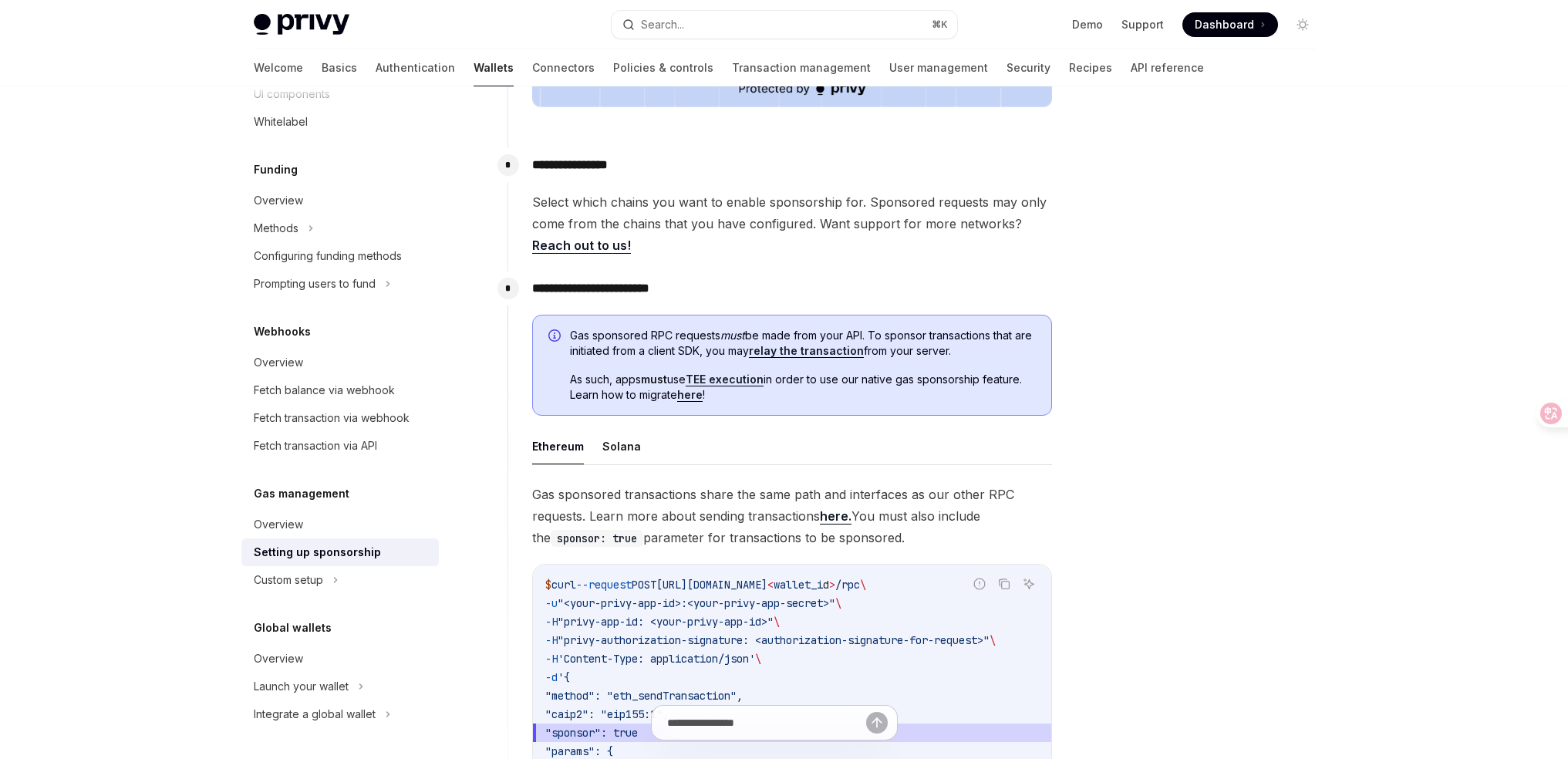
scroll to position [420, 0]
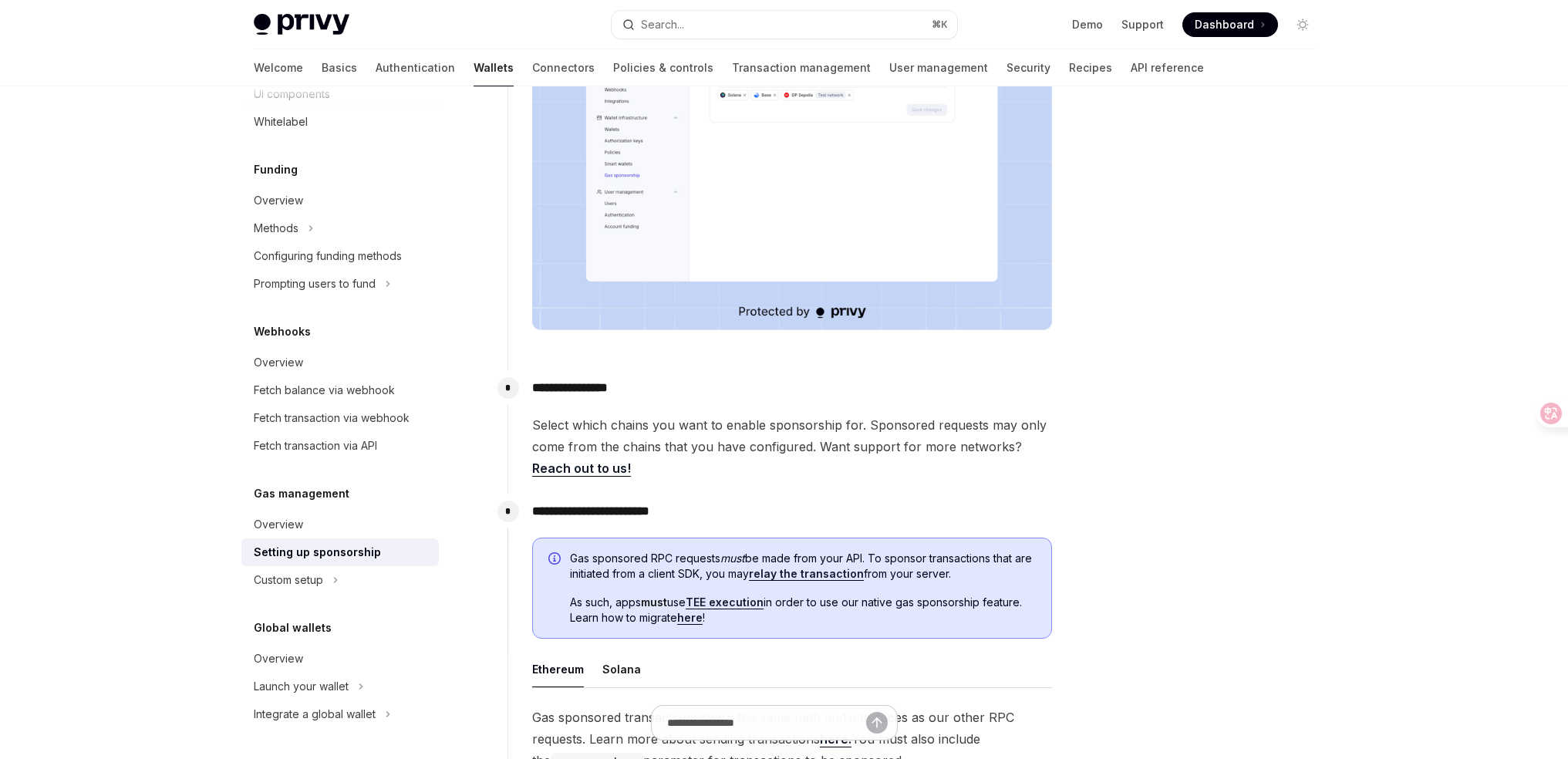
click at [699, 426] on span "Select which chains you want to enable sponsorship for. Sponsored requests may …" at bounding box center [792, 446] width 520 height 65
click at [698, 426] on span "Select which chains you want to enable sponsorship for. Sponsored requests may …" at bounding box center [792, 446] width 520 height 65
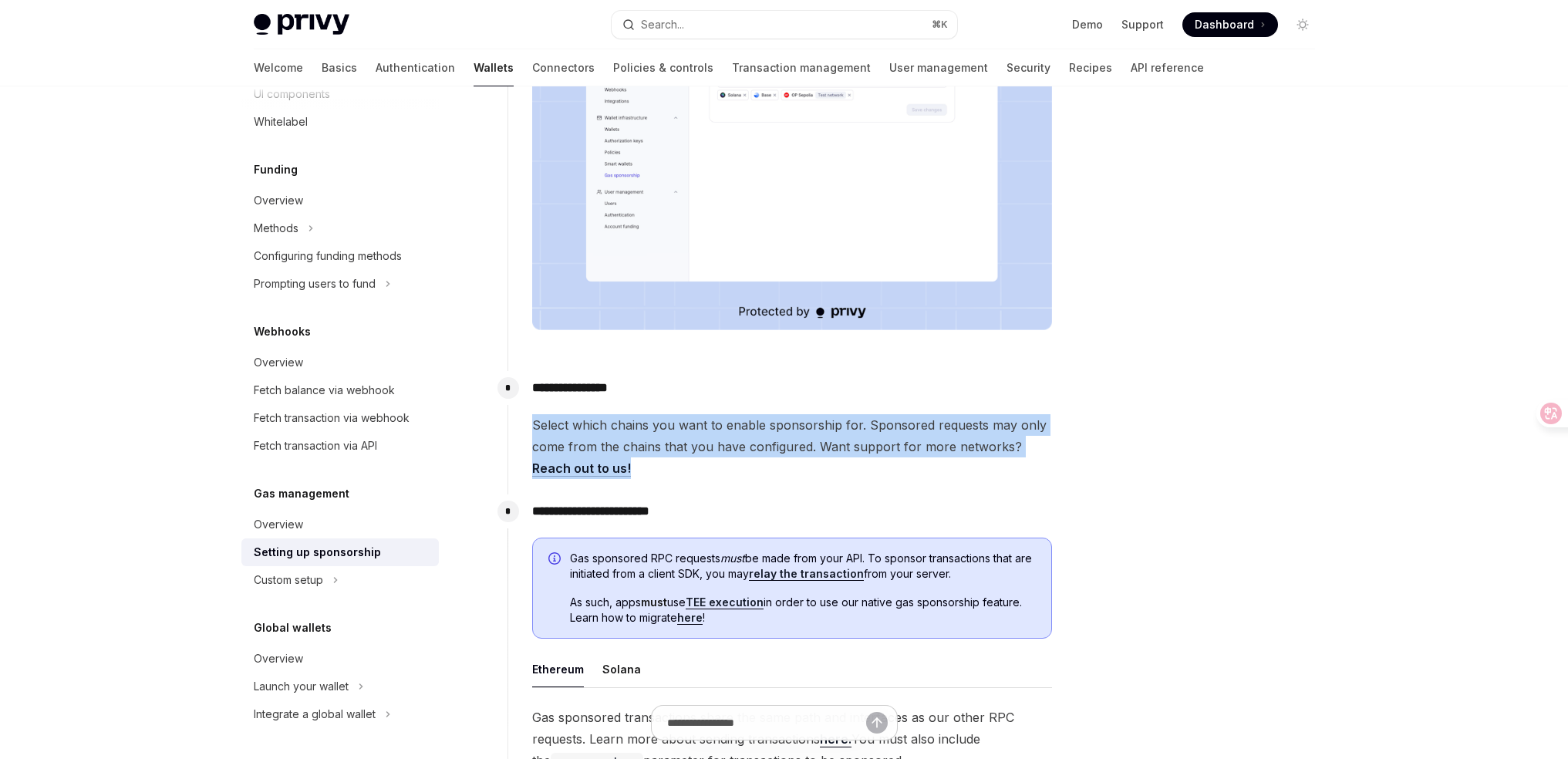
click at [698, 426] on span "Select which chains you want to enable sponsorship for. Sponsored requests may …" at bounding box center [792, 446] width 520 height 65
click at [787, 434] on span "Select which chains you want to enable sponsorship for. Sponsored requests may …" at bounding box center [792, 446] width 520 height 65
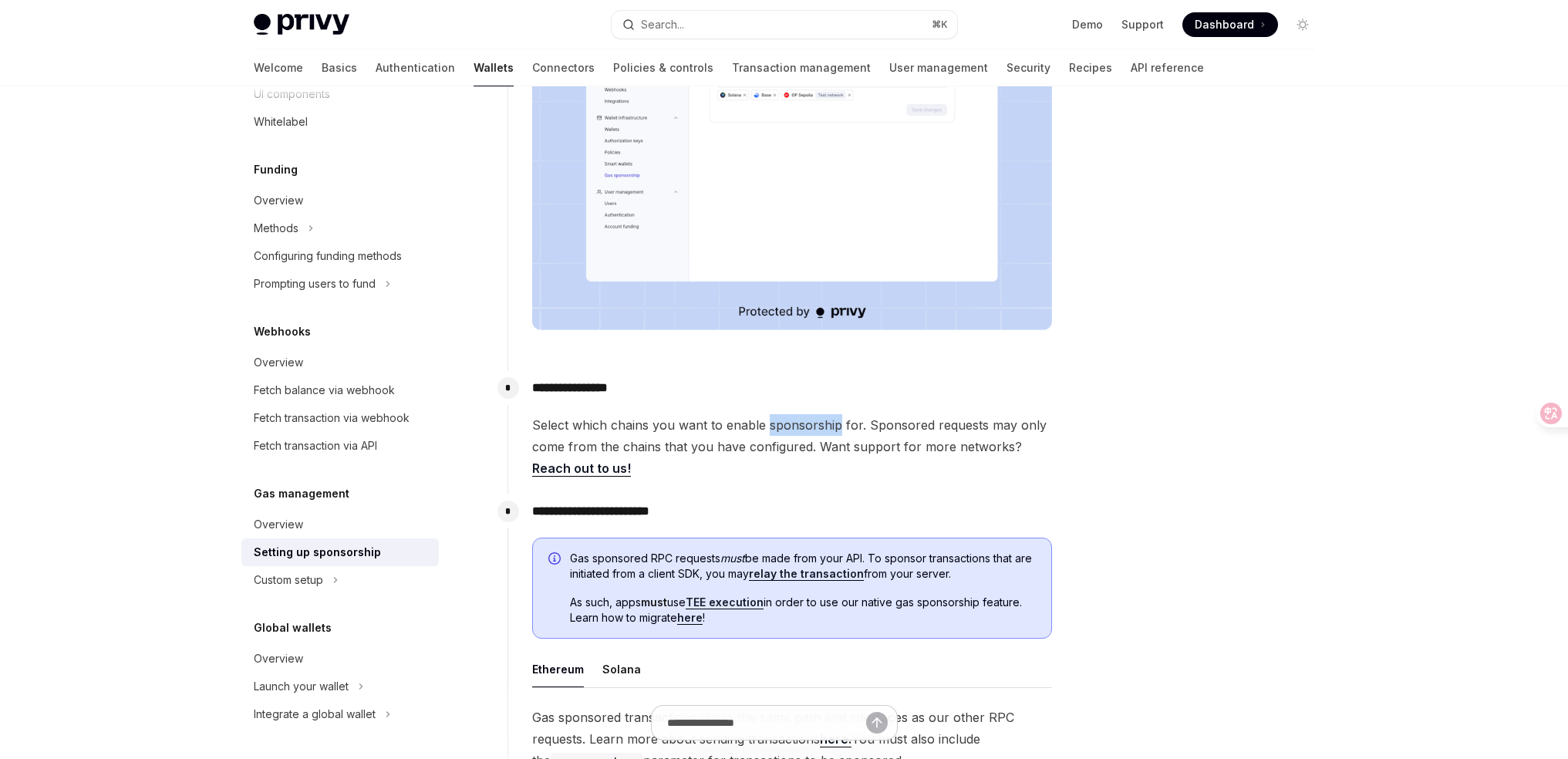
click at [787, 434] on span "Select which chains you want to enable sponsorship for. Sponsored requests may …" at bounding box center [792, 446] width 520 height 65
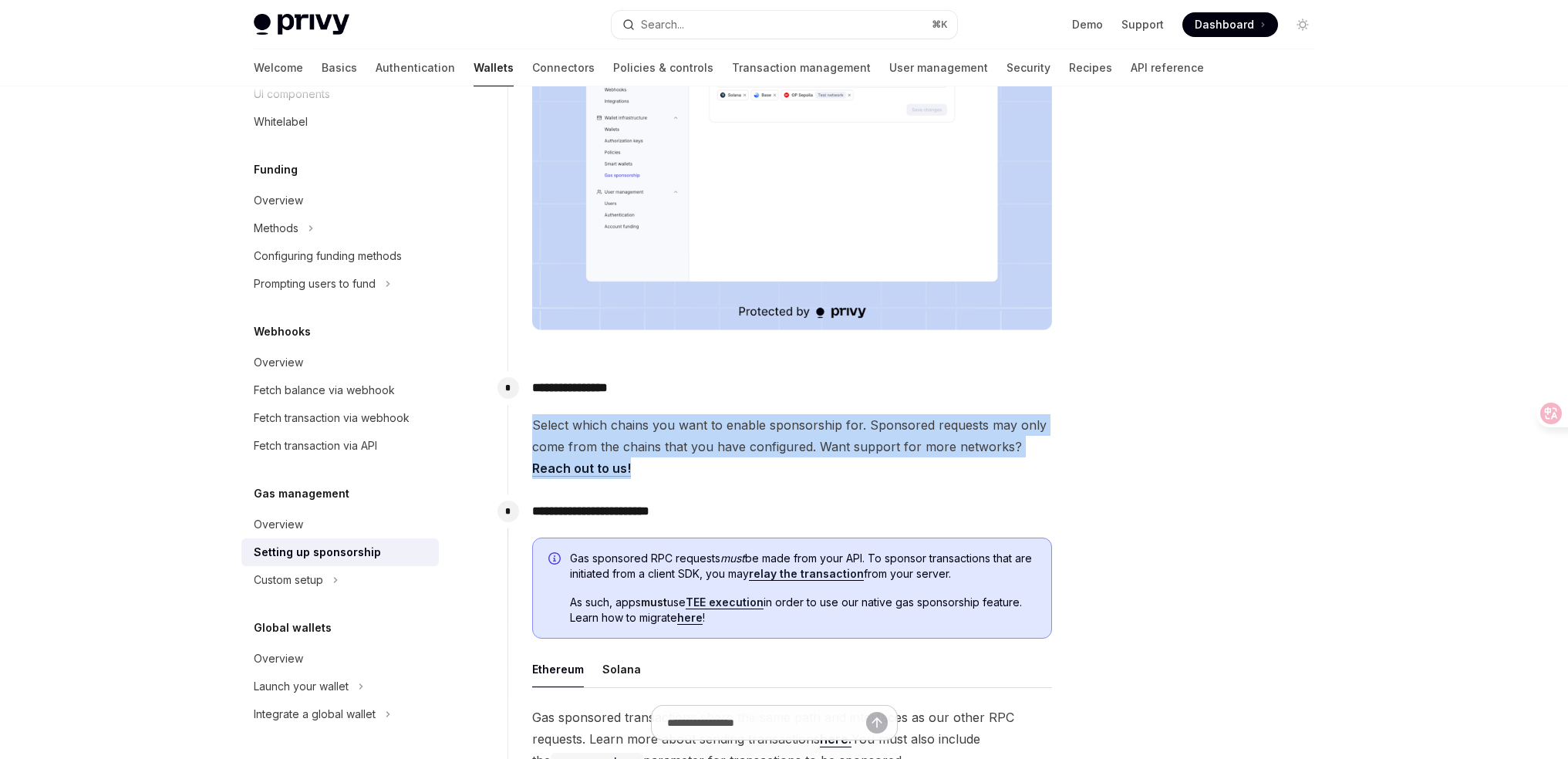
click at [787, 434] on span "Select which chains you want to enable sponsorship for. Sponsored requests may …" at bounding box center [792, 446] width 520 height 65
click at [701, 425] on span "Select which chains you want to enable sponsorship for. Sponsored requests may …" at bounding box center [792, 446] width 520 height 65
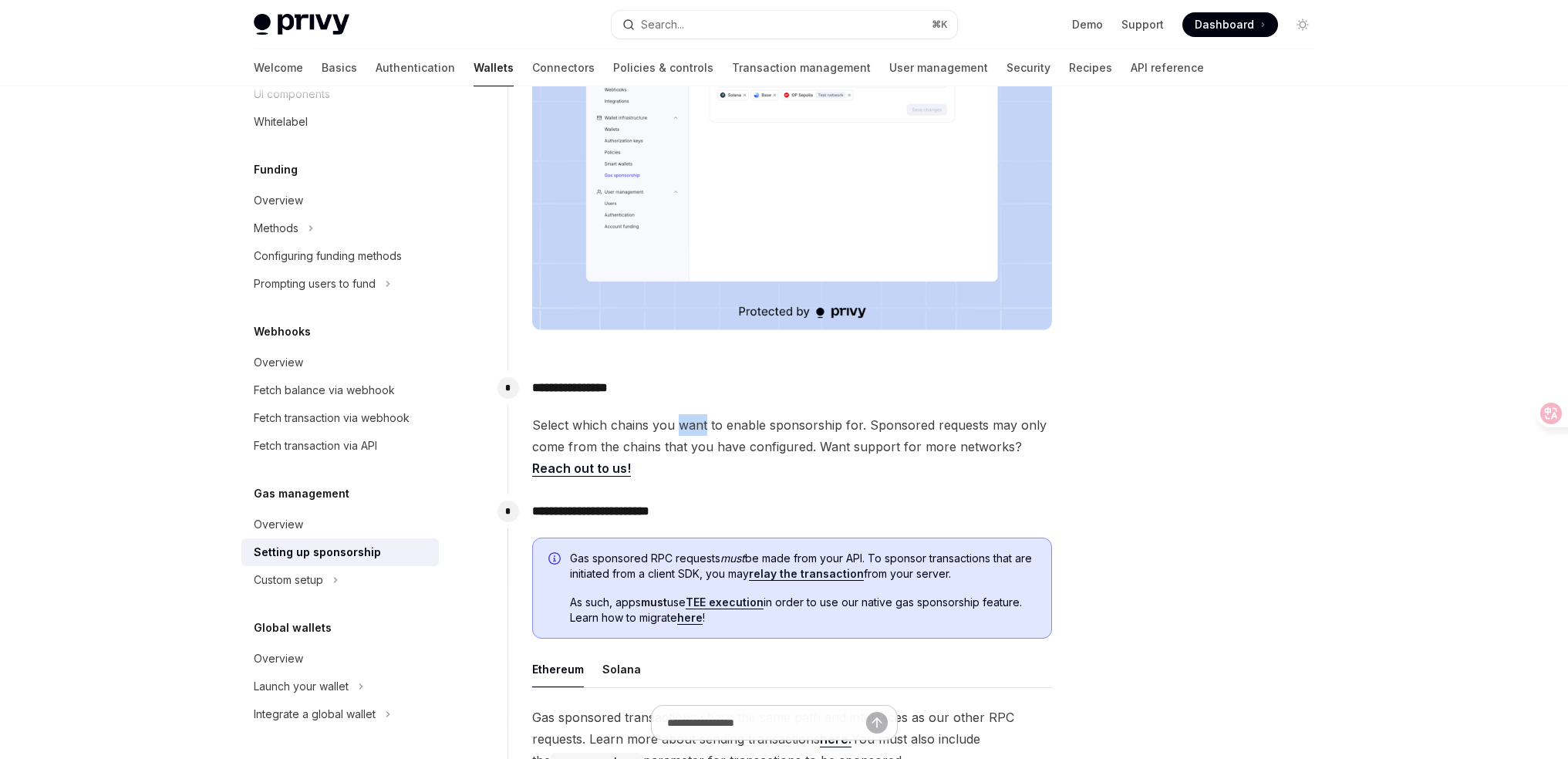
click at [701, 425] on span "Select which chains you want to enable sponsorship for. Sponsored requests may …" at bounding box center [792, 446] width 520 height 65
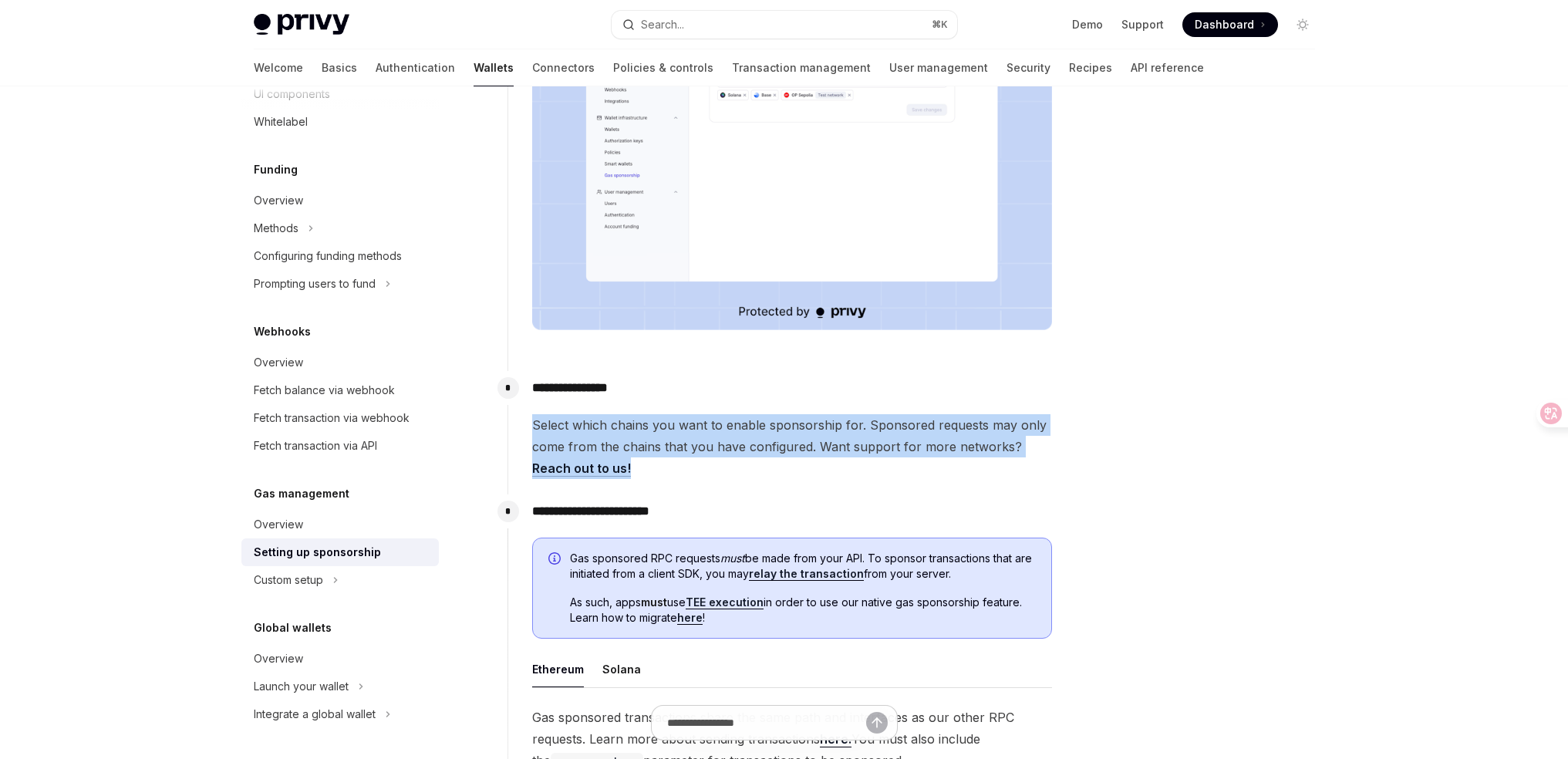
click at [701, 425] on span "Select which chains you want to enable sponsorship for. Sponsored requests may …" at bounding box center [792, 446] width 520 height 65
click at [778, 421] on span "Select which chains you want to enable sponsorship for. Sponsored requests may …" at bounding box center [792, 446] width 520 height 65
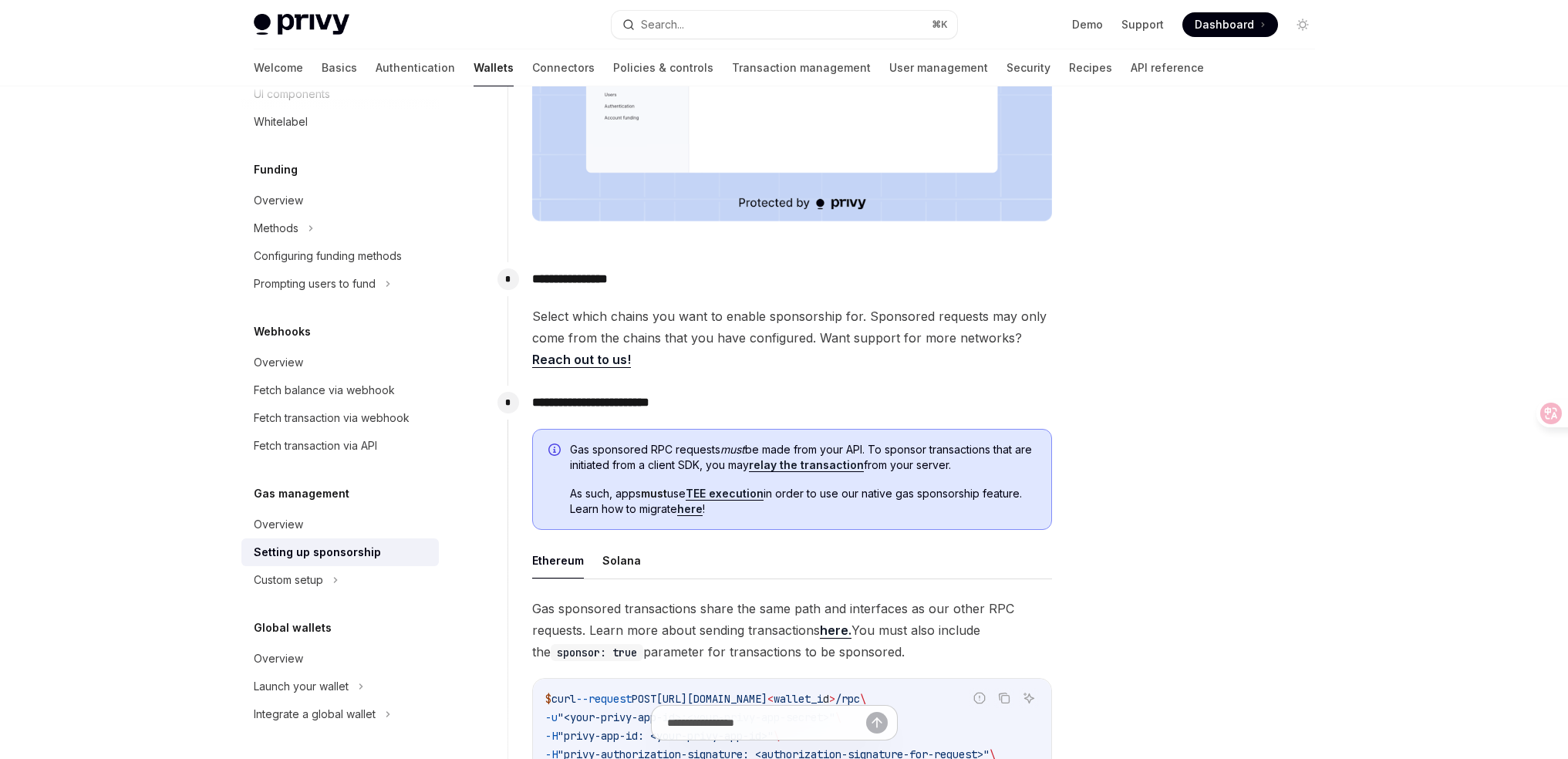
scroll to position [533, 0]
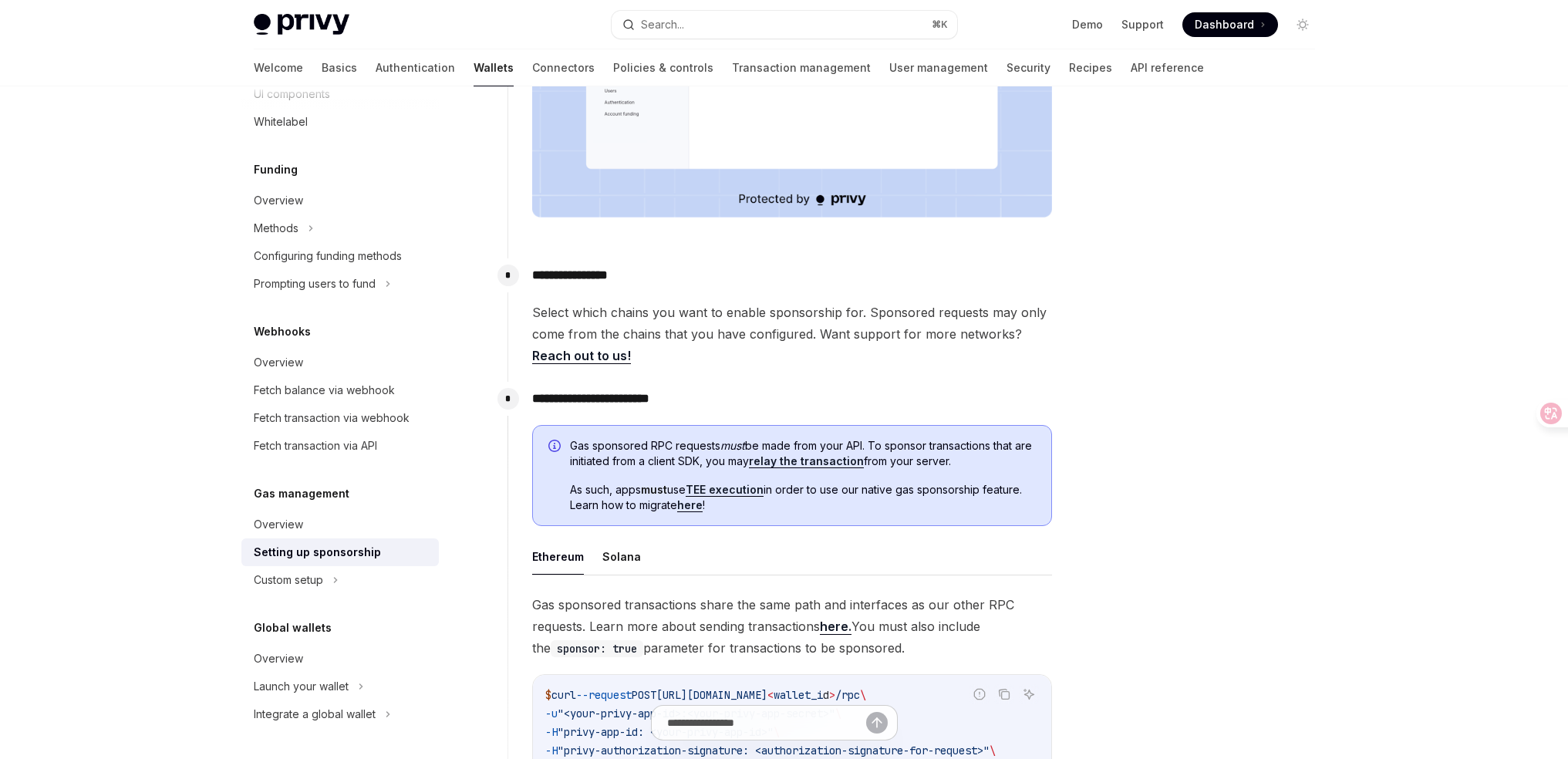
click at [603, 445] on span "Gas sponsored RPC requests must be made from your API. To sponsor transactions …" at bounding box center [803, 453] width 466 height 31
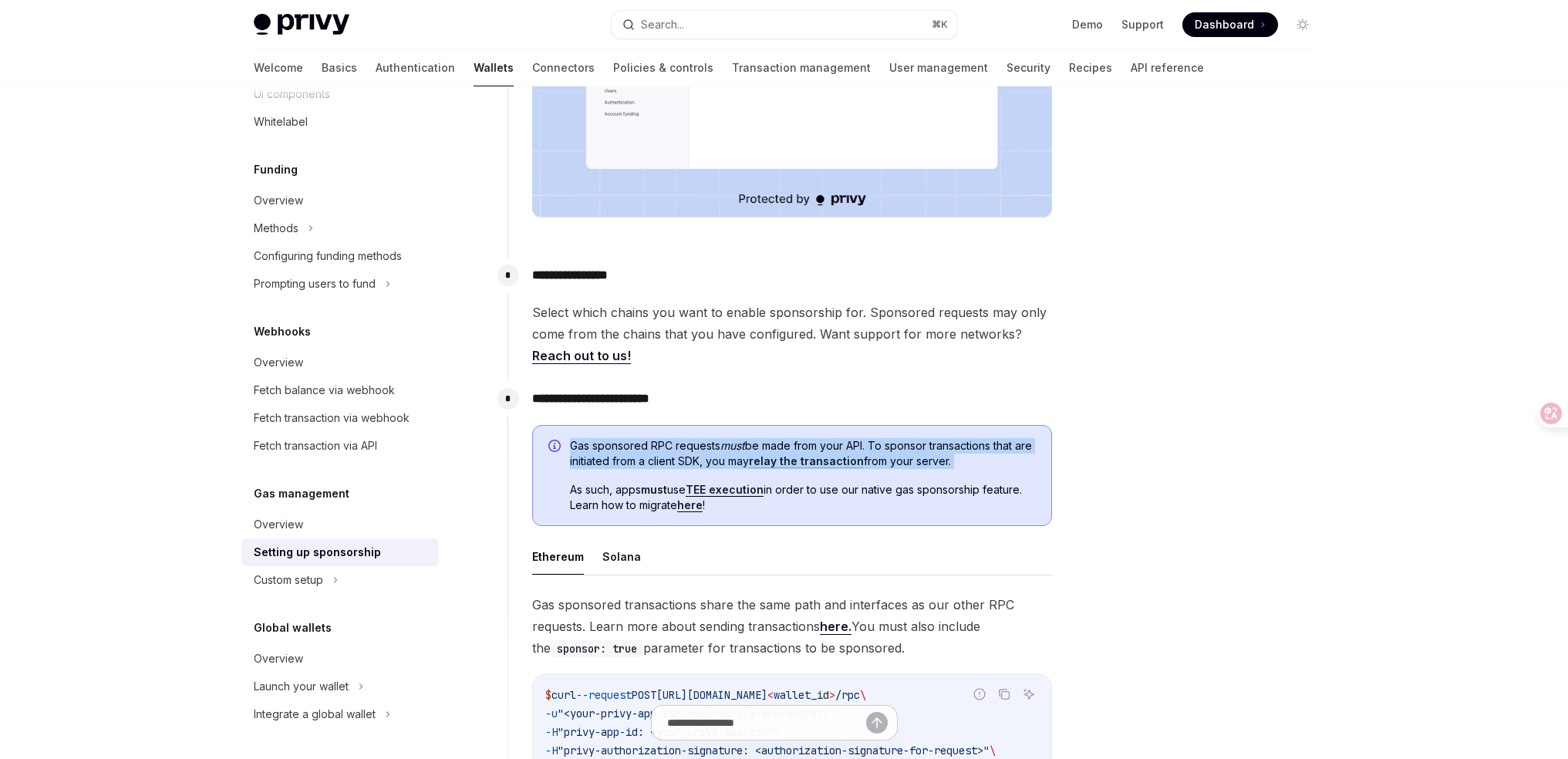
click at [603, 445] on span "Gas sponsored RPC requests must be made from your API. To sponsor transactions …" at bounding box center [803, 453] width 466 height 31
copy span "Gas sponsored RPC requests must be made from your API. To sponsor transactions …"
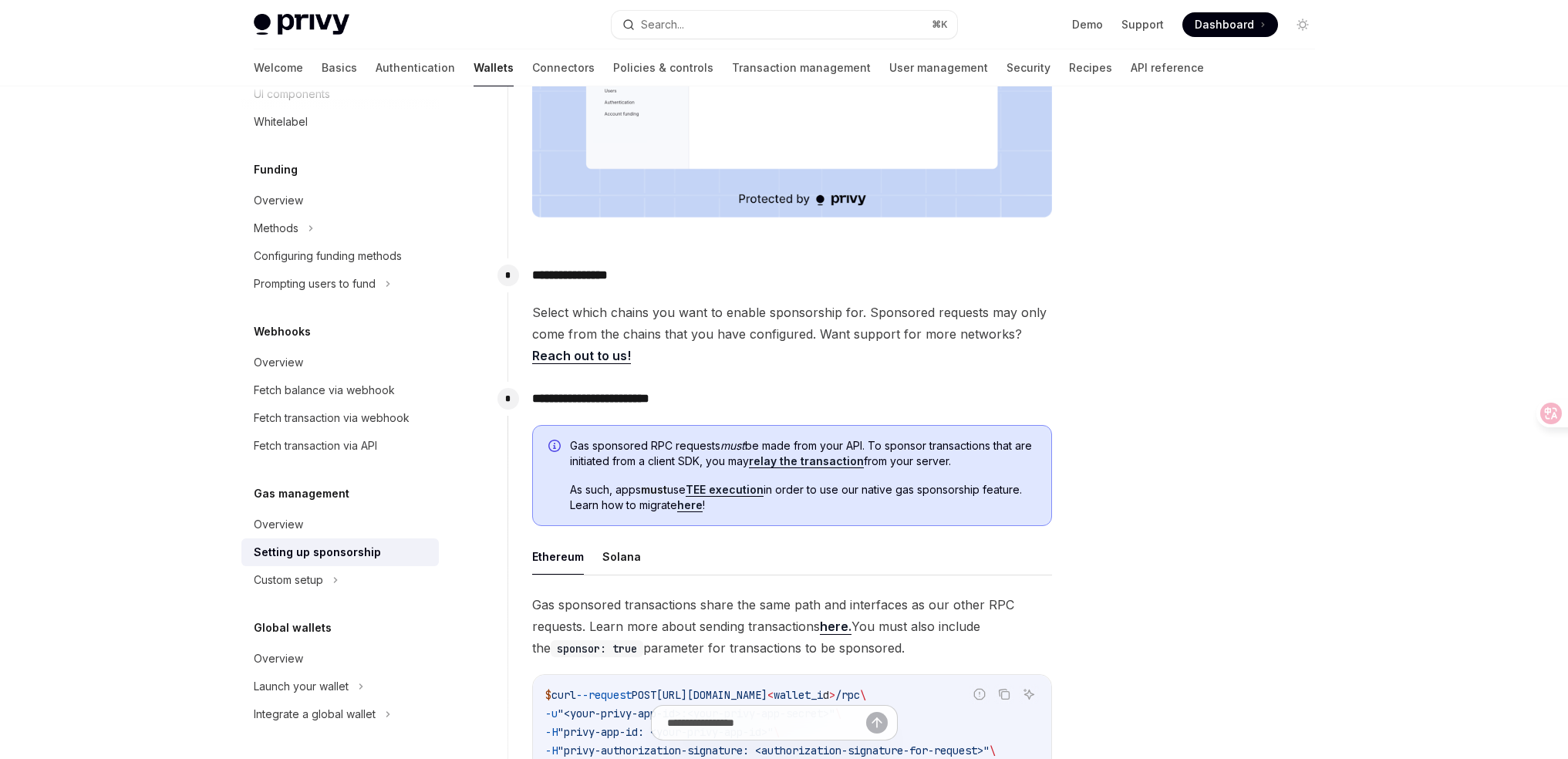
click at [1147, 590] on div at bounding box center [1210, 438] width 235 height 641
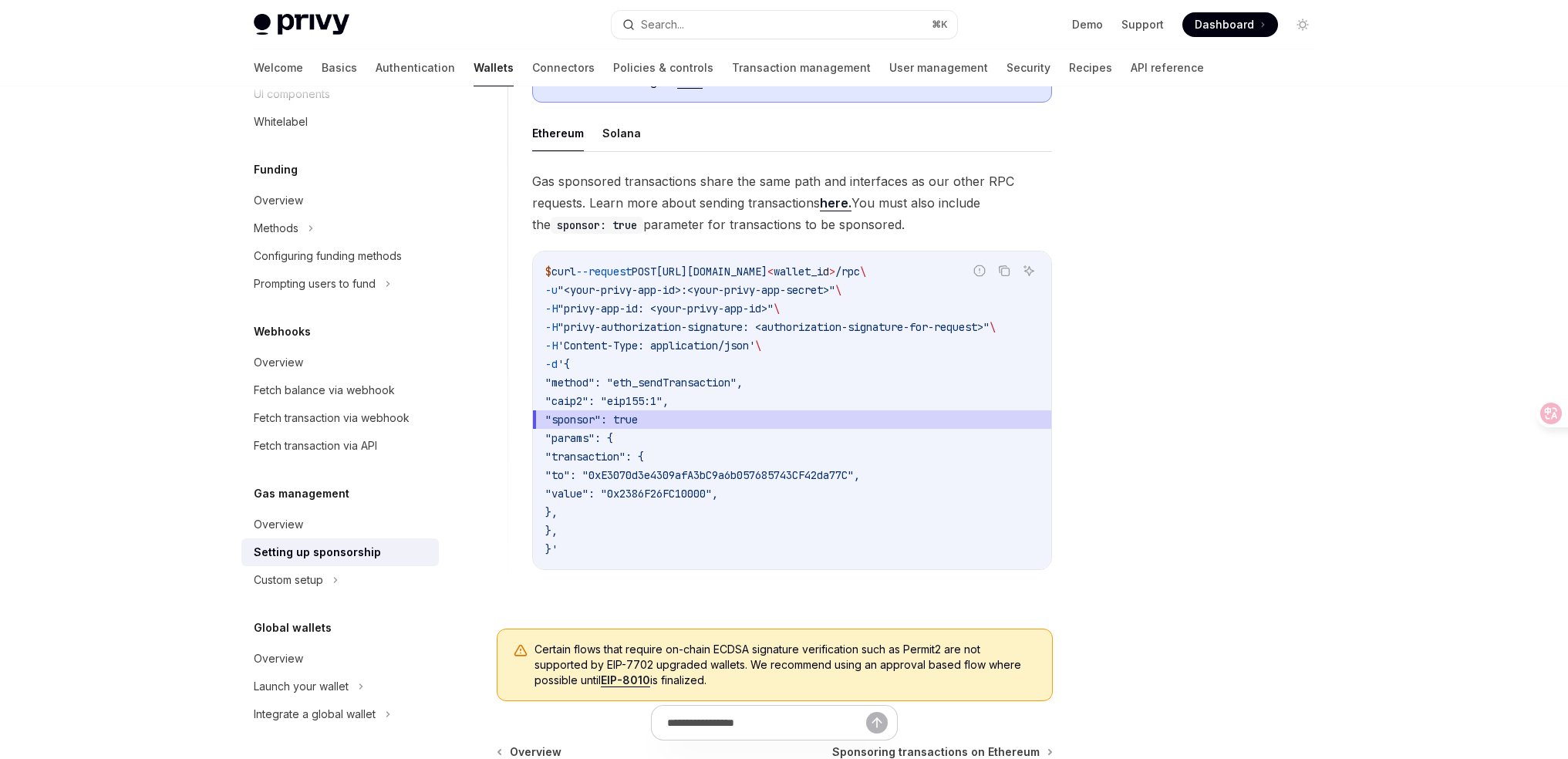
scroll to position [994, 0]
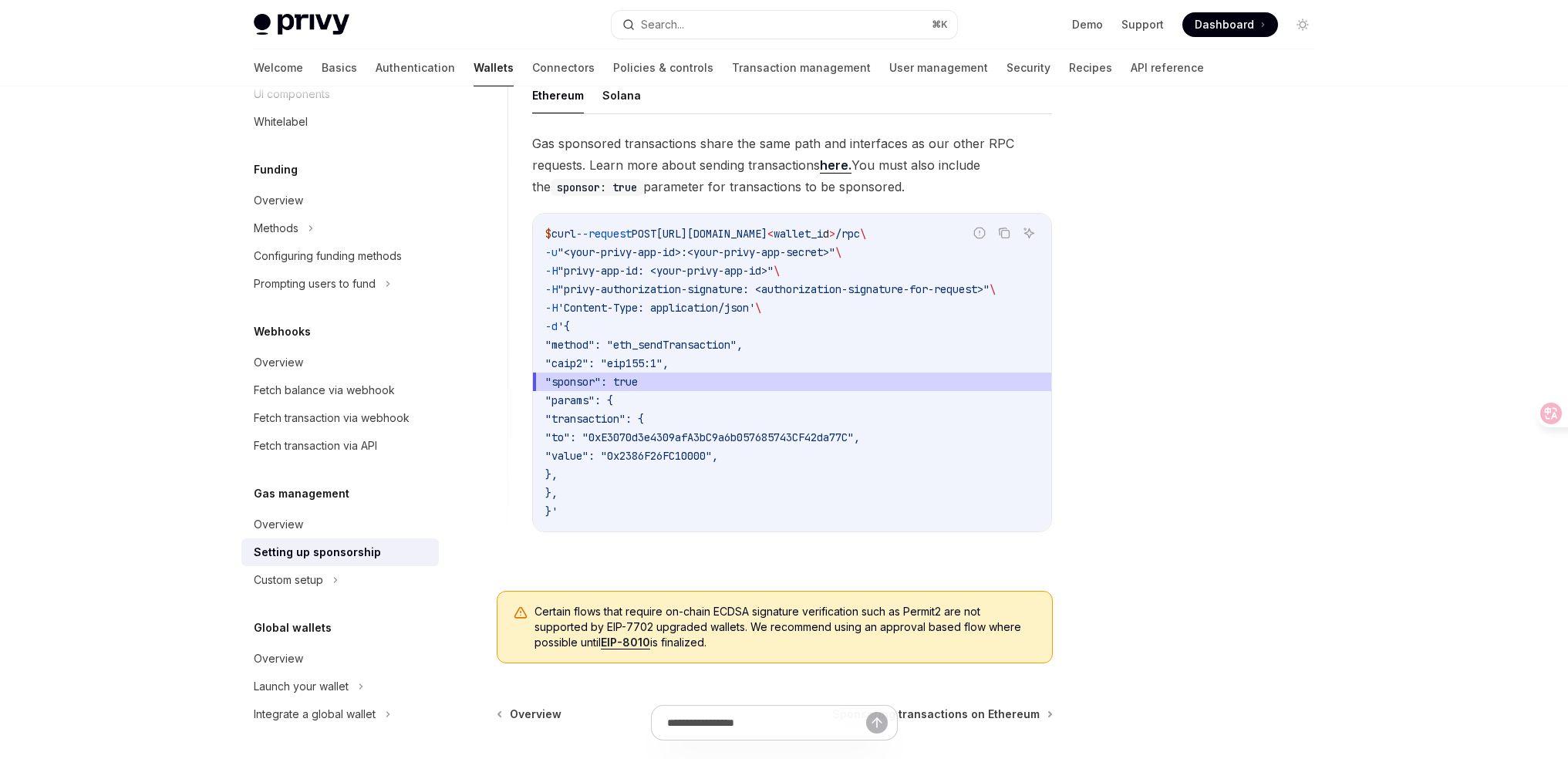
drag, startPoint x: 652, startPoint y: 319, endPoint x: 827, endPoint y: 482, distance: 239.2
click at [827, 482] on code "$ curl --request POST https://api.privy.io/v1/wallets/ < wallet_i d > /rpc \ -u…" at bounding box center [792, 372] width 493 height 296
drag, startPoint x: 827, startPoint y: 482, endPoint x: 801, endPoint y: 466, distance: 30.5
click at [828, 482] on code "$ curl --request POST https://api.privy.io/v1/wallets/ < wallet_i d > /rpc \ -u…" at bounding box center [792, 372] width 493 height 296
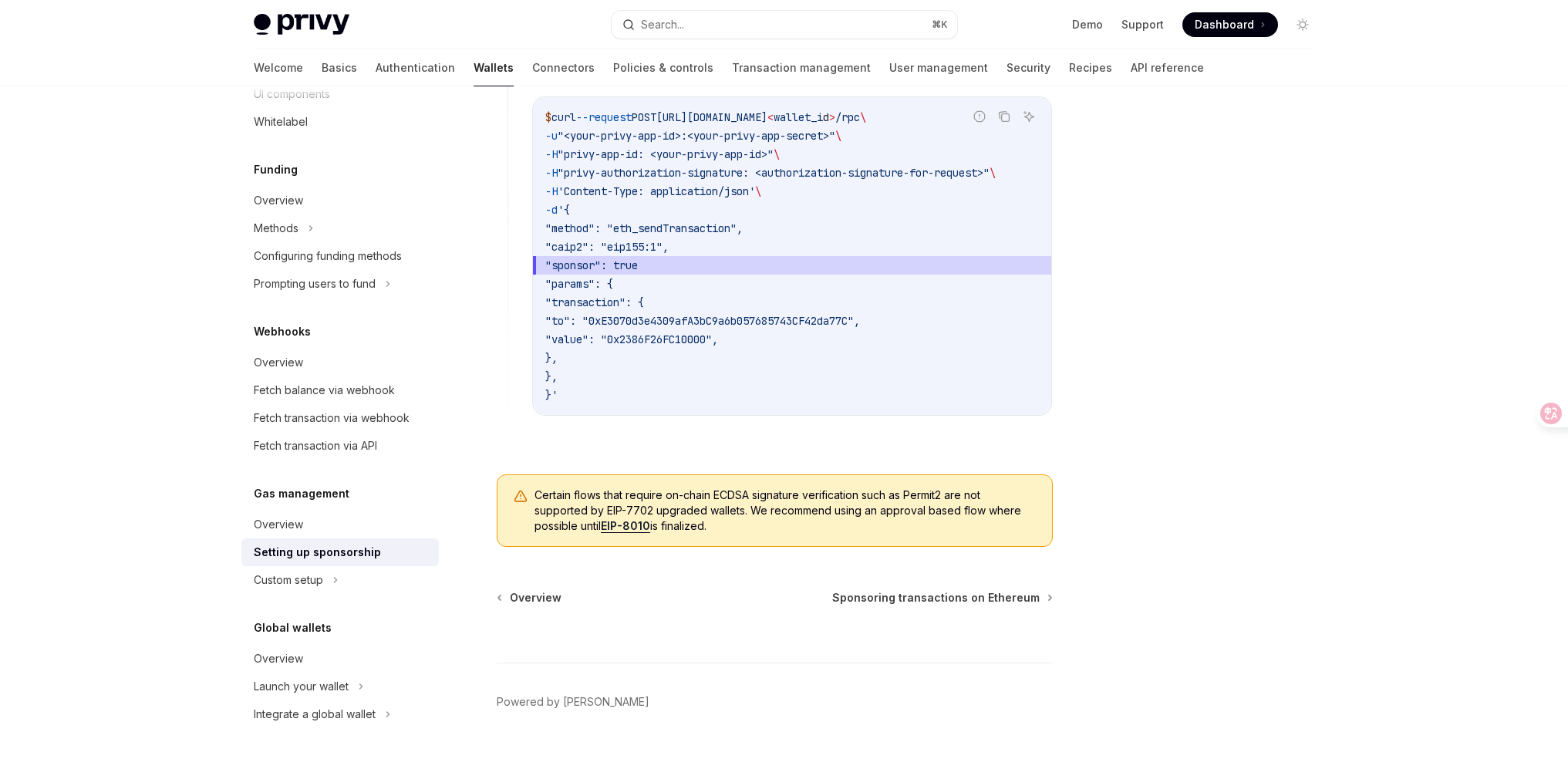
scroll to position [1153, 0]
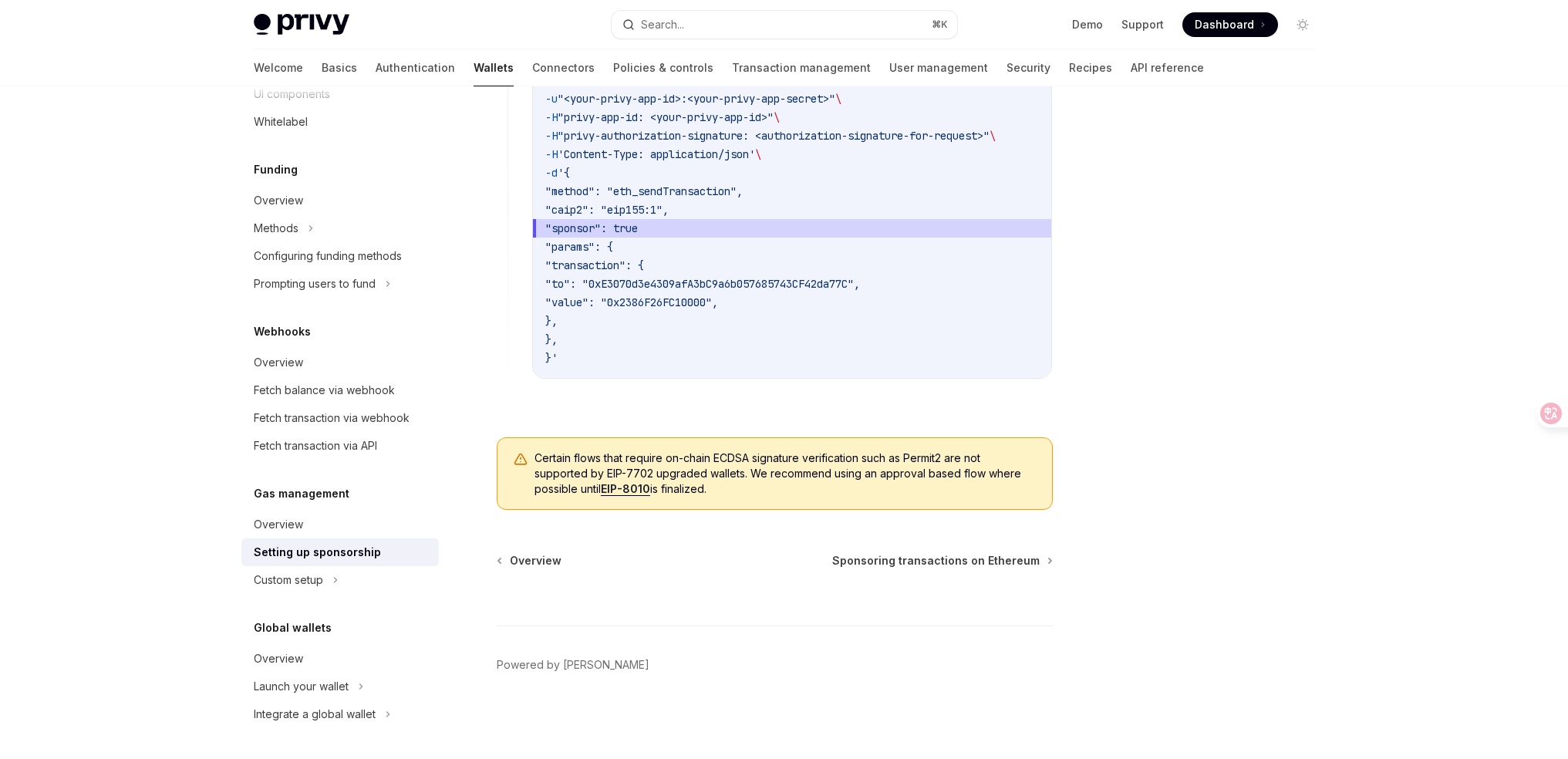
click at [727, 487] on span "Certain flows that require on-chain ECDSA signature verification such as Permit…" at bounding box center [785, 473] width 502 height 46
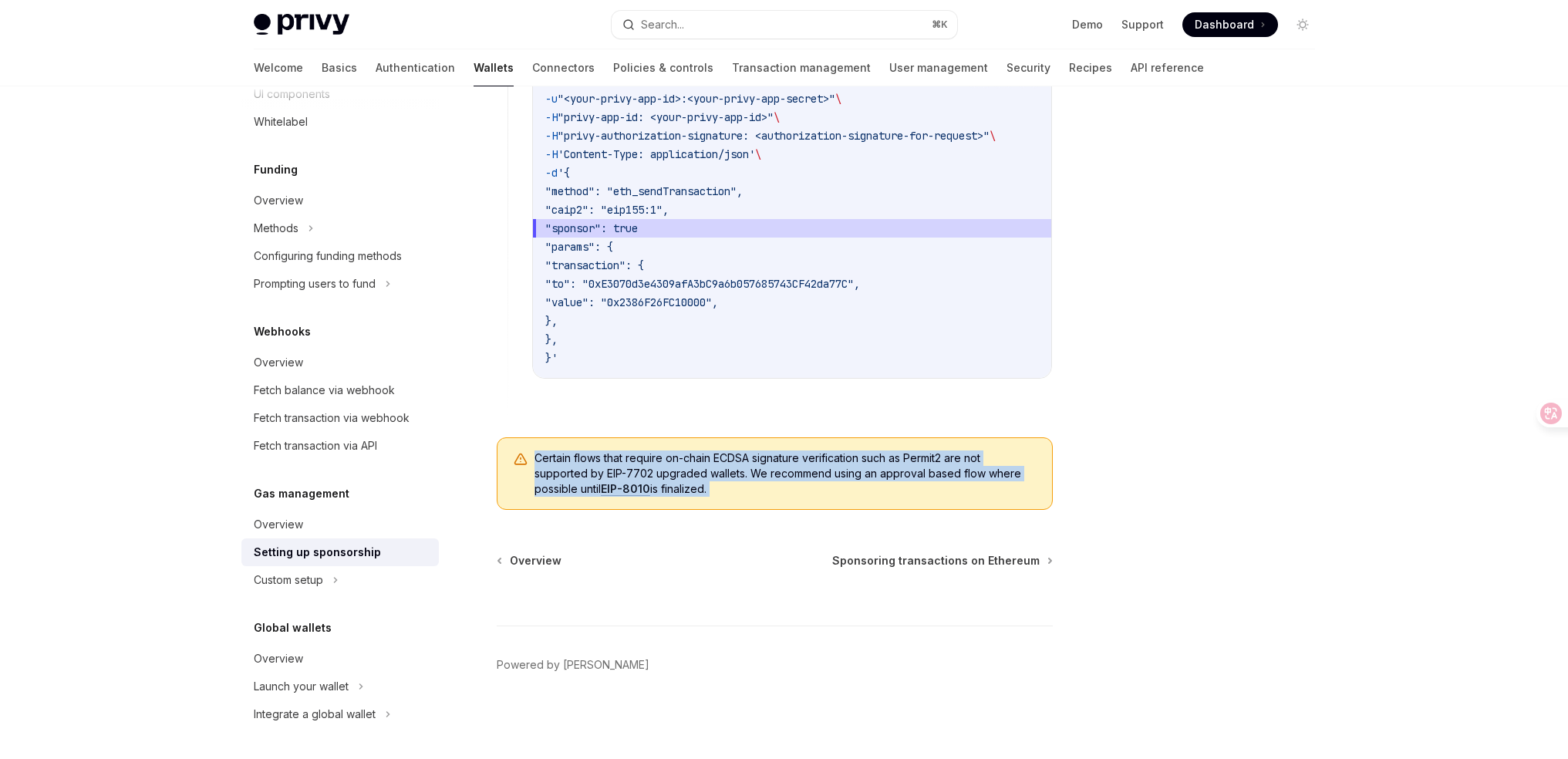
click at [727, 487] on span "Certain flows that require on-chain ECDSA signature verification such as Permit…" at bounding box center [785, 473] width 502 height 46
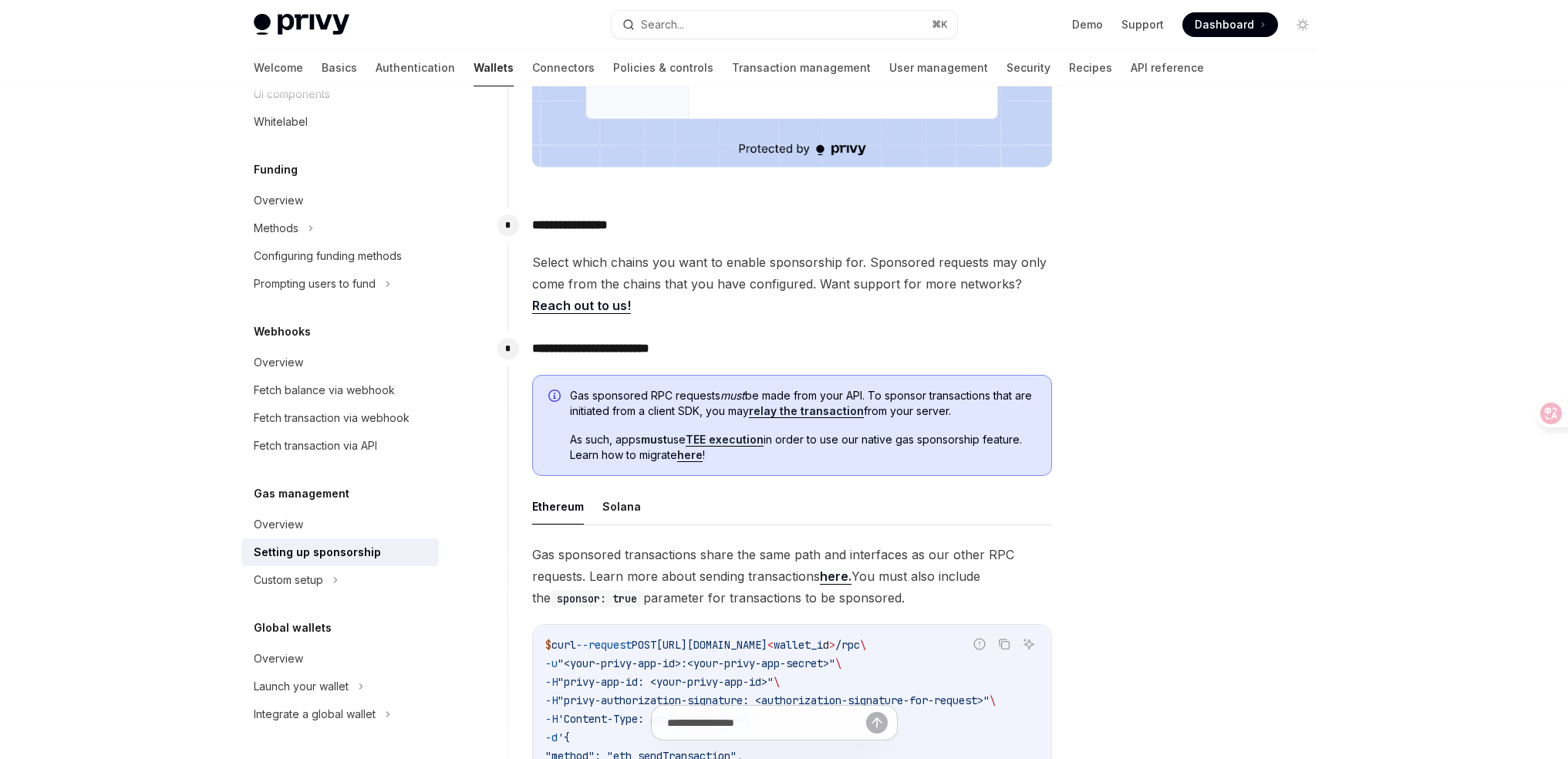
scroll to position [786, 0]
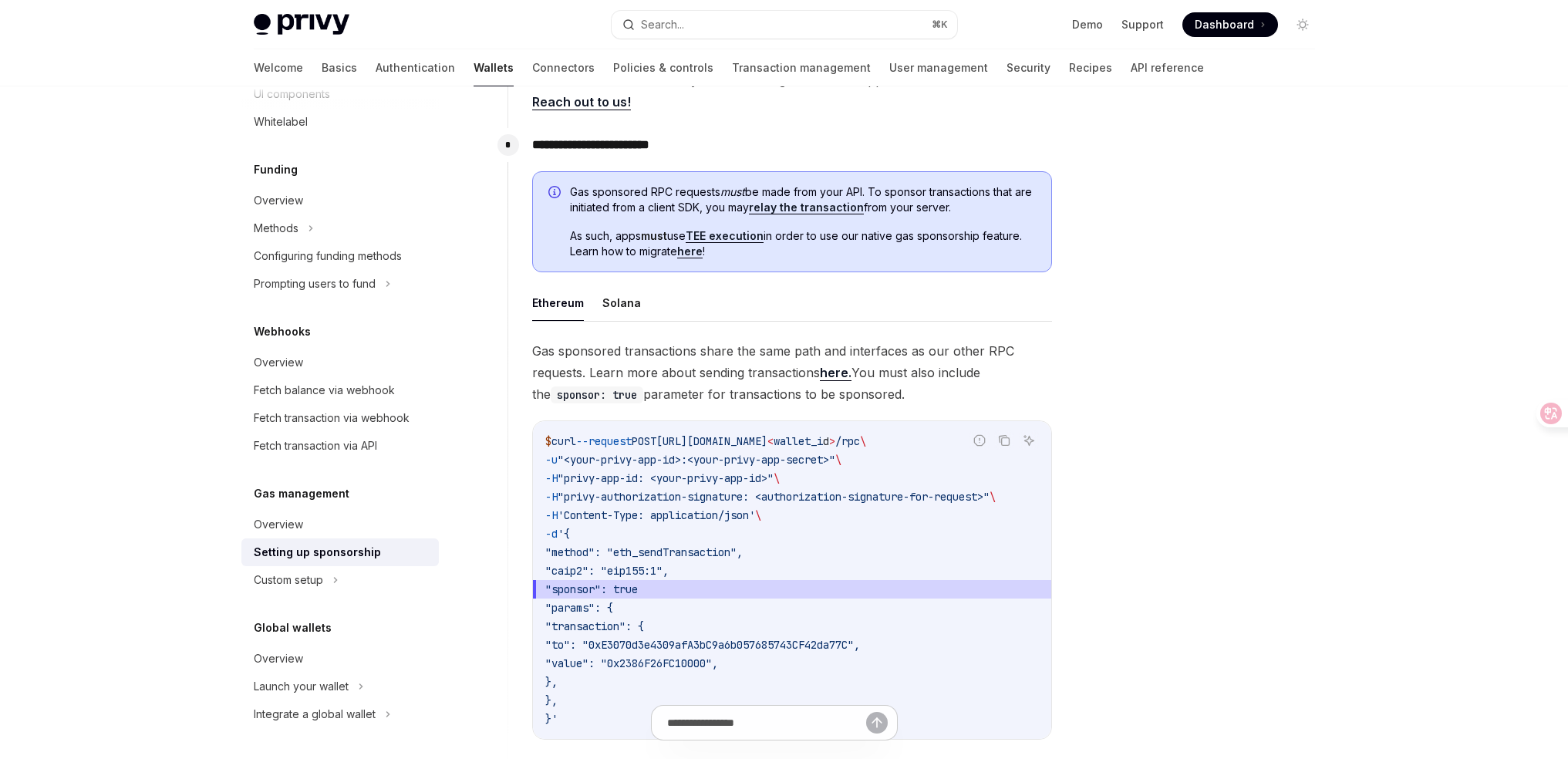
click at [916, 368] on span "Gas sponsored transactions share the same path and interfaces as our other RPC …" at bounding box center [792, 372] width 520 height 65
click at [916, 368] on span "Gas sponsored transactions share the same path and interfaces as our other RPC …" at bounding box center [792, 372] width 520 height 65
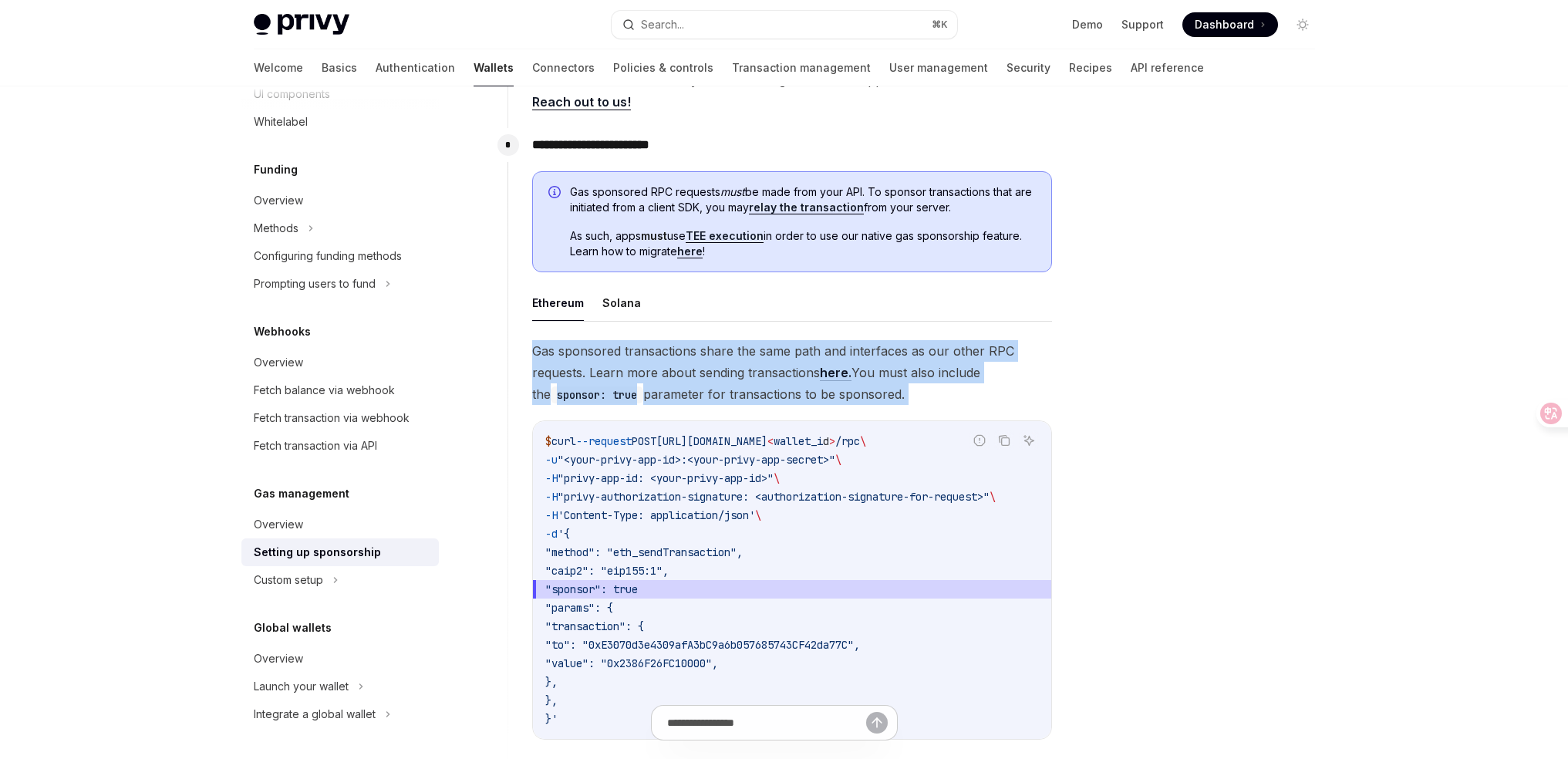
click at [916, 368] on span "Gas sponsored transactions share the same path and interfaces as our other RPC …" at bounding box center [792, 372] width 520 height 65
click at [897, 360] on span "Gas sponsored transactions share the same path and interfaces as our other RPC …" at bounding box center [792, 372] width 520 height 65
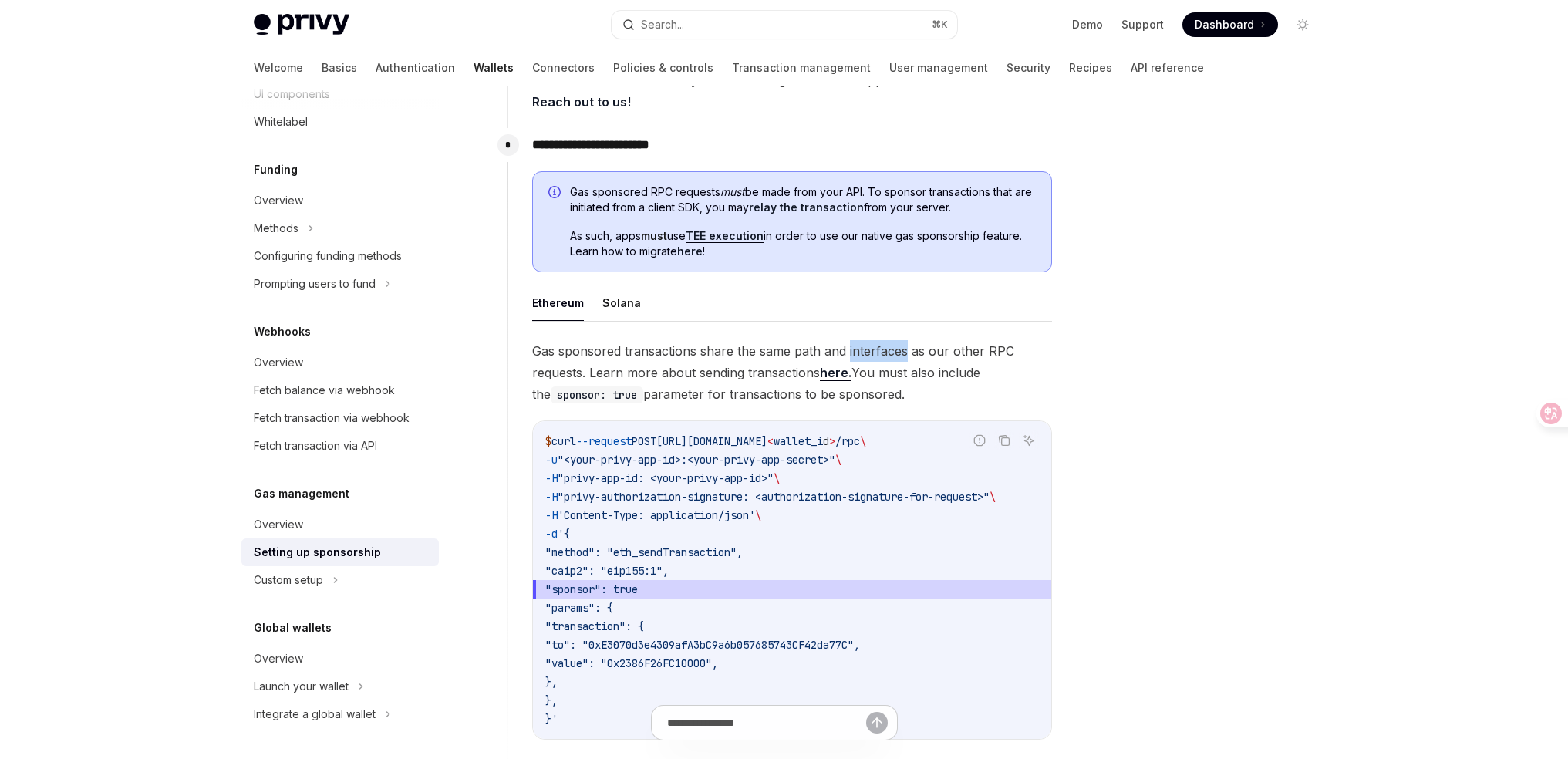
click at [897, 360] on span "Gas sponsored transactions share the same path and interfaces as our other RPC …" at bounding box center [792, 372] width 520 height 65
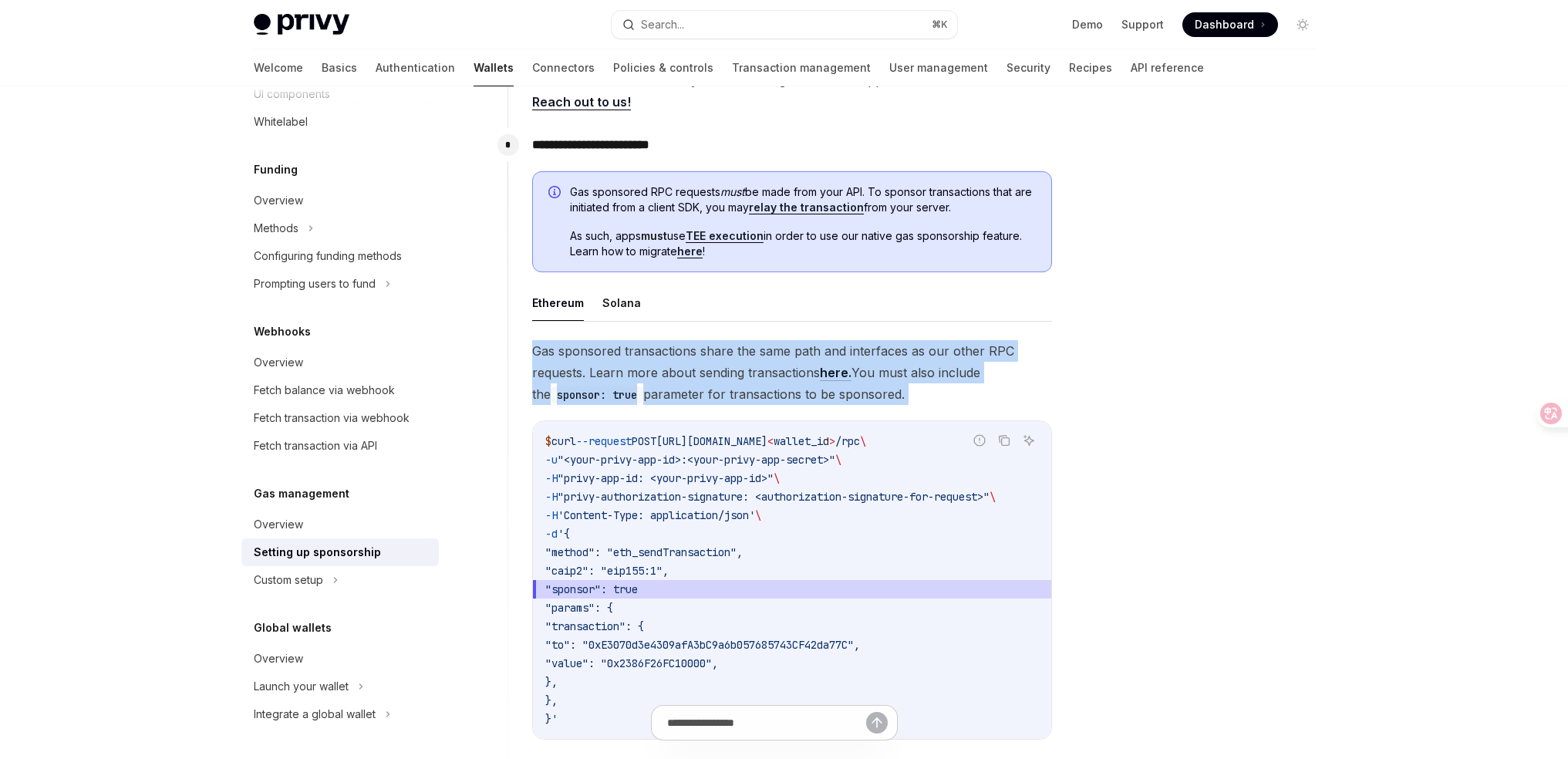
click at [897, 360] on span "Gas sponsored transactions share the same path and interfaces as our other RPC …" at bounding box center [792, 372] width 520 height 65
click at [874, 362] on span "Gas sponsored transactions share the same path and interfaces as our other RPC …" at bounding box center [792, 372] width 520 height 65
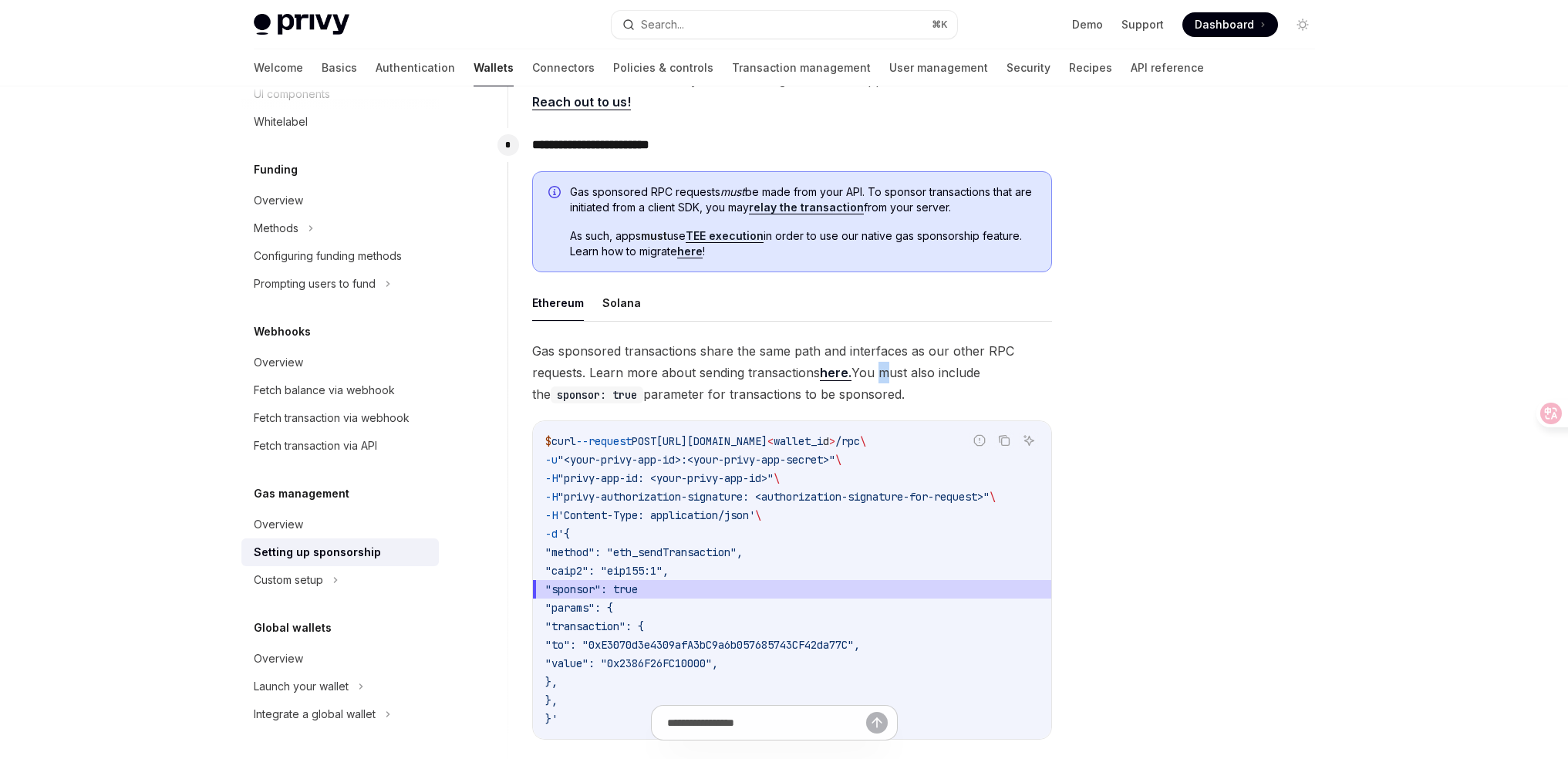
click at [874, 362] on span "Gas sponsored transactions share the same path and interfaces as our other RPC …" at bounding box center [792, 372] width 520 height 65
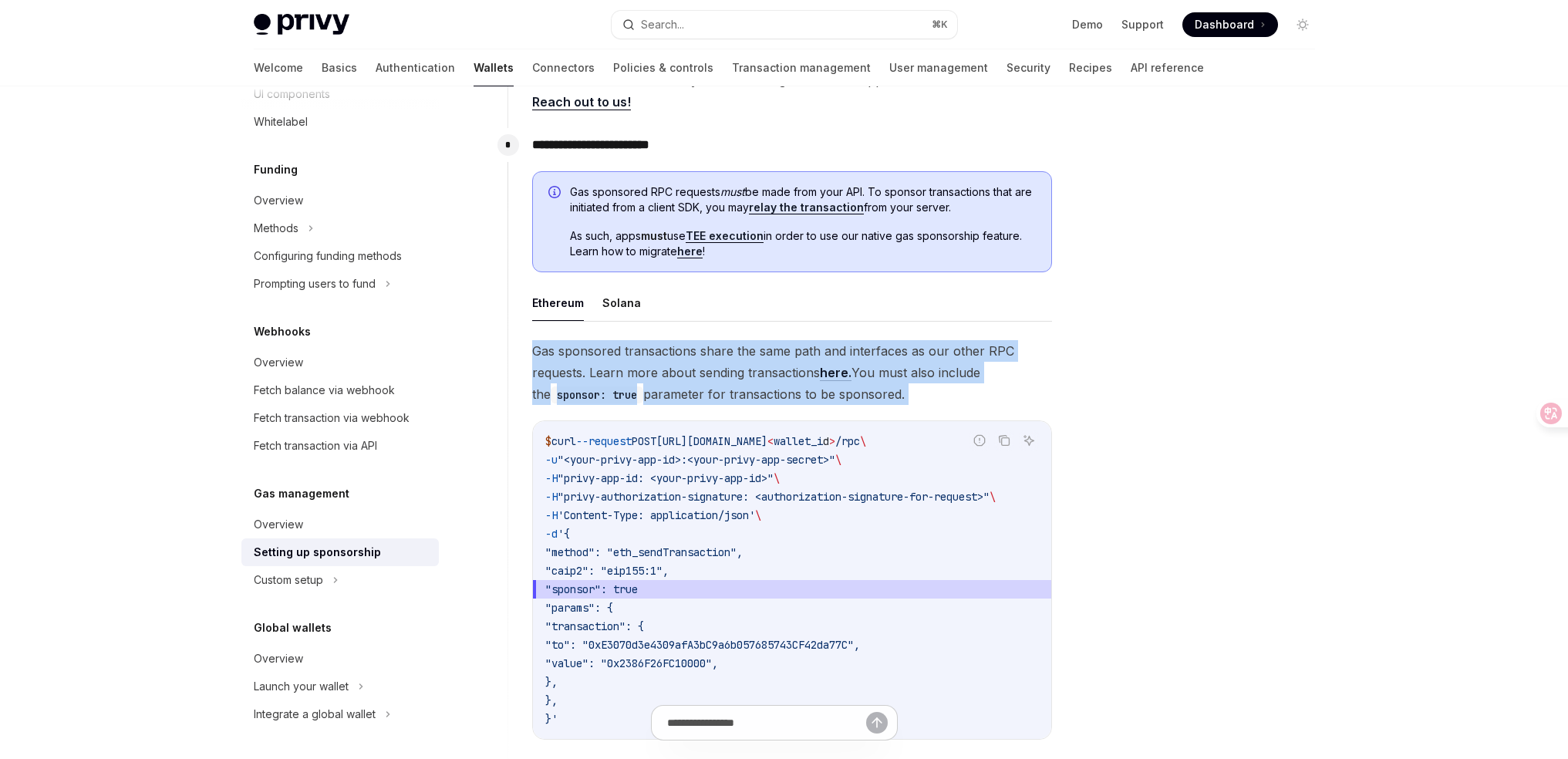
click at [874, 361] on span "Gas sponsored transactions share the same path and interfaces as our other RPC …" at bounding box center [792, 372] width 520 height 65
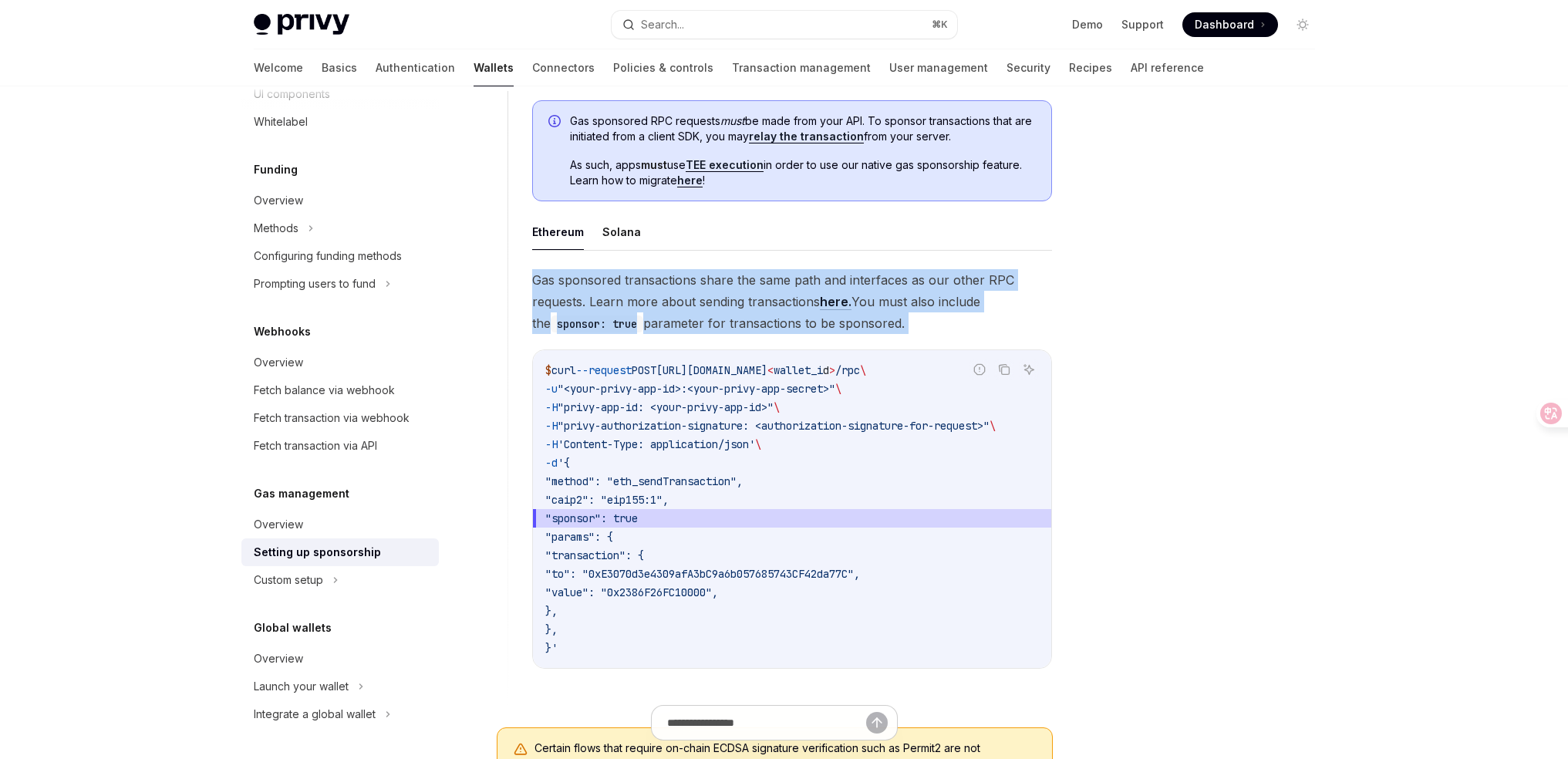
scroll to position [1153, 0]
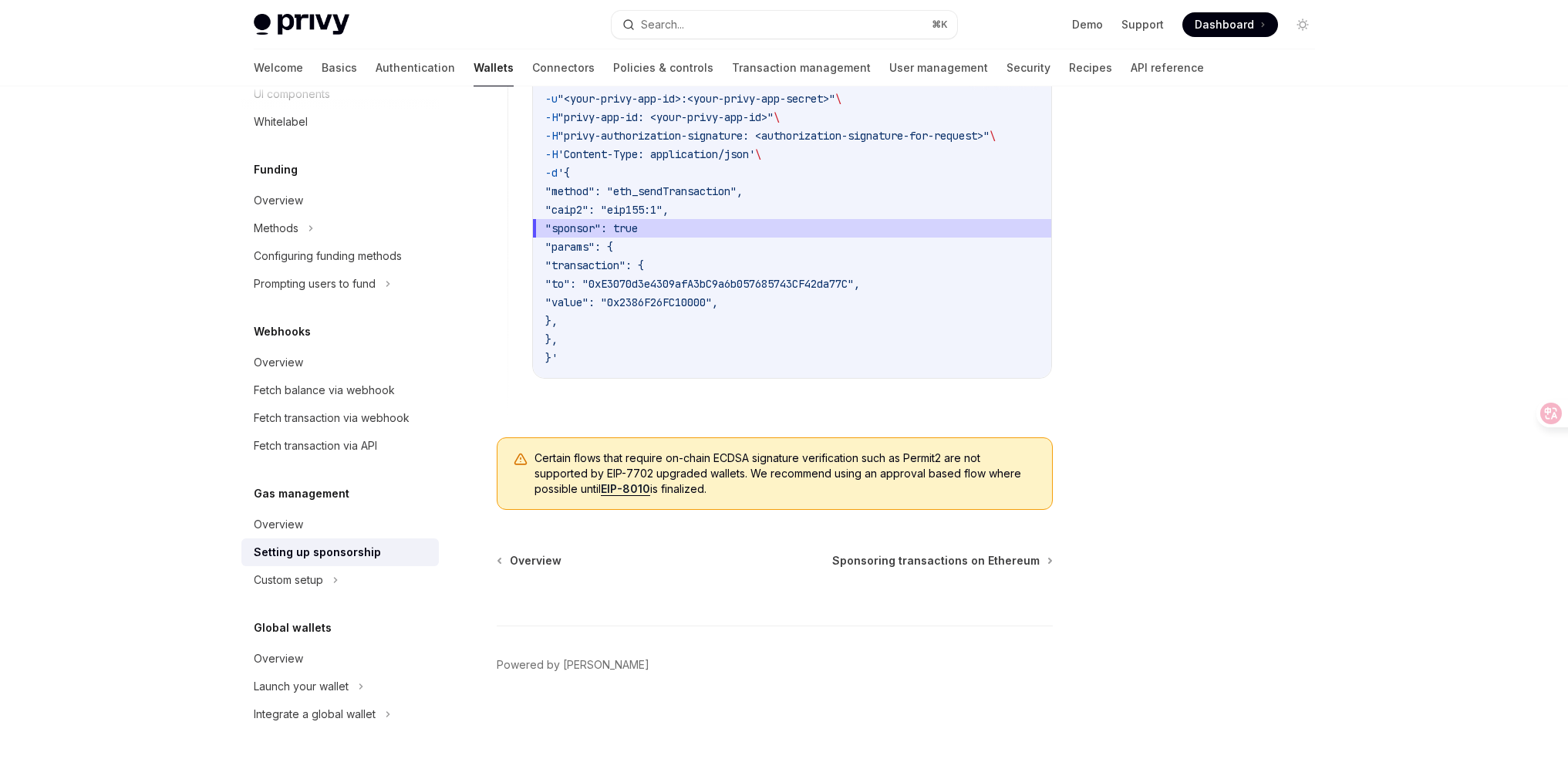
click at [698, 306] on code "$ curl --request POST https://api.privy.io/v1/wallets/ < wallet_i d > /rpc \ -u…" at bounding box center [792, 219] width 493 height 296
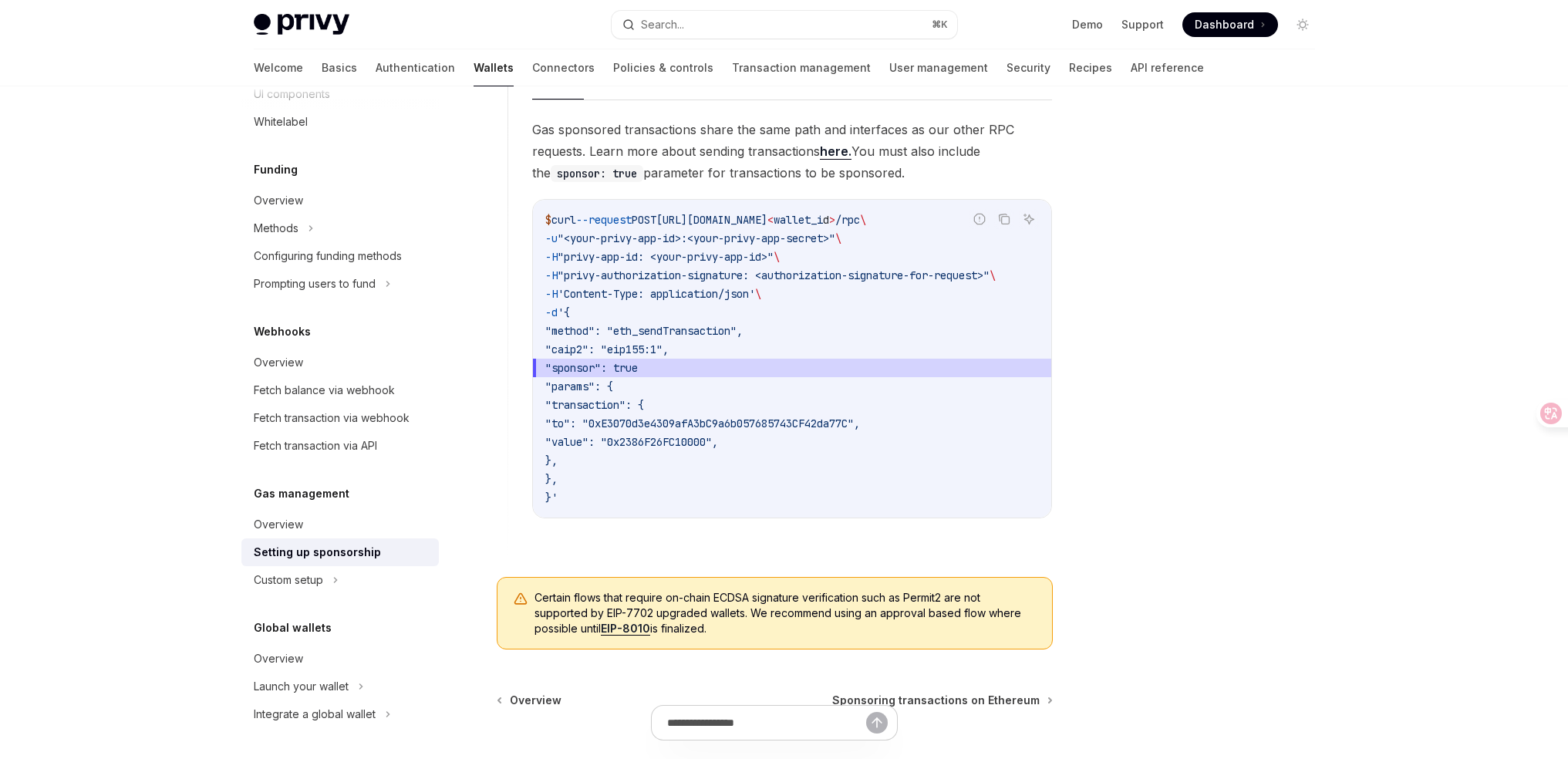
click at [669, 354] on span ""caip2": "eip155:1"," at bounding box center [607, 350] width 123 height 14
click at [719, 337] on code "$ curl --request POST https://api.privy.io/v1/wallets/ < wallet_i d > /rpc \ -u…" at bounding box center [792, 359] width 493 height 296
click at [730, 333] on span ""method": "eth_sendTransaction"," at bounding box center [644, 331] width 198 height 14
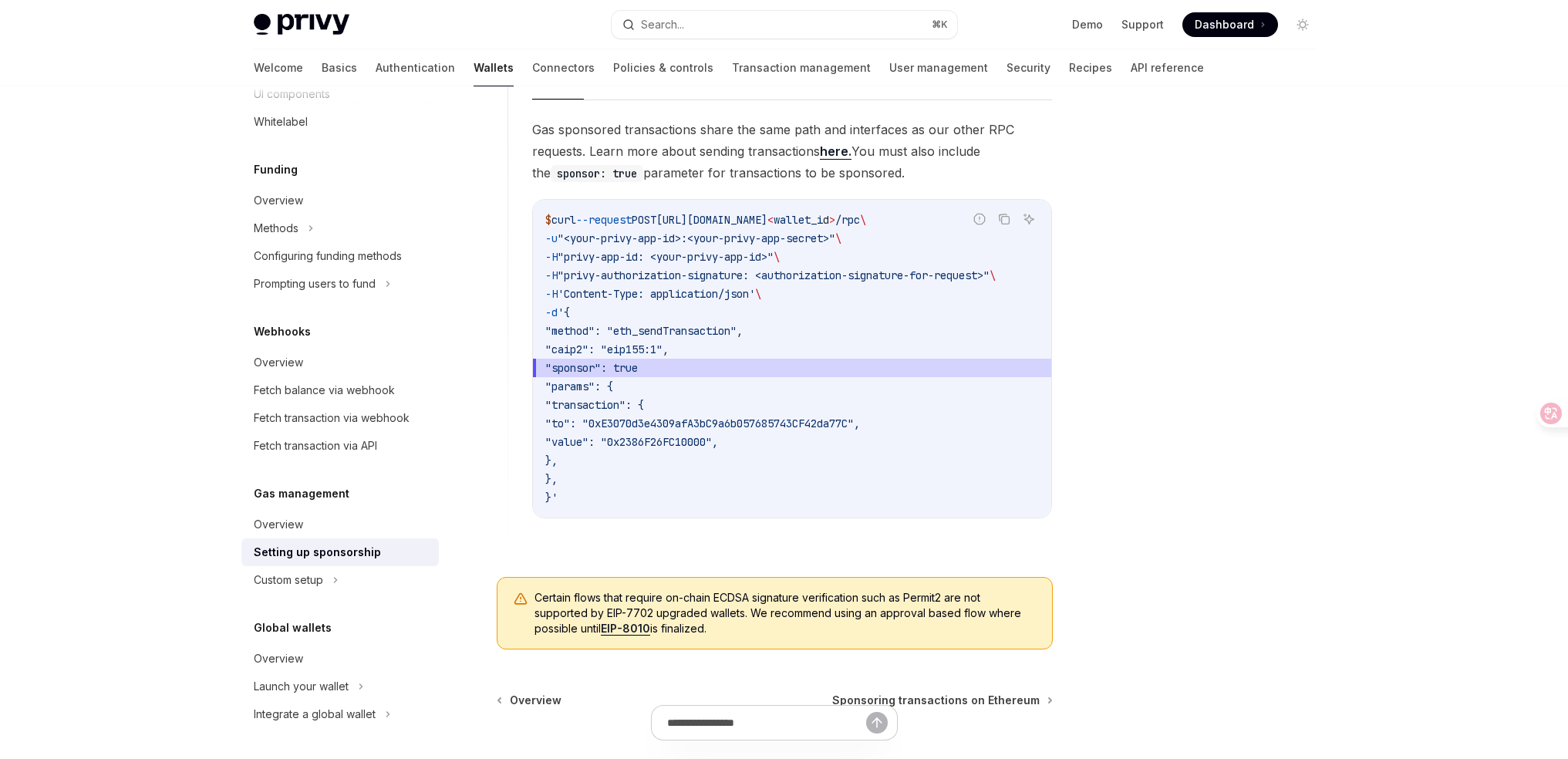
click at [730, 333] on span ""method": "eth_sendTransaction"," at bounding box center [644, 331] width 198 height 14
click at [742, 330] on span ""method": "eth_sendTransaction"," at bounding box center [644, 331] width 198 height 14
click at [888, 399] on code "$ curl --request POST https://api.privy.io/v1/wallets/ < wallet_i d > /rpc \ -u…" at bounding box center [792, 359] width 493 height 296
click at [742, 337] on span ""method": "eth_sendTransaction"," at bounding box center [644, 331] width 198 height 14
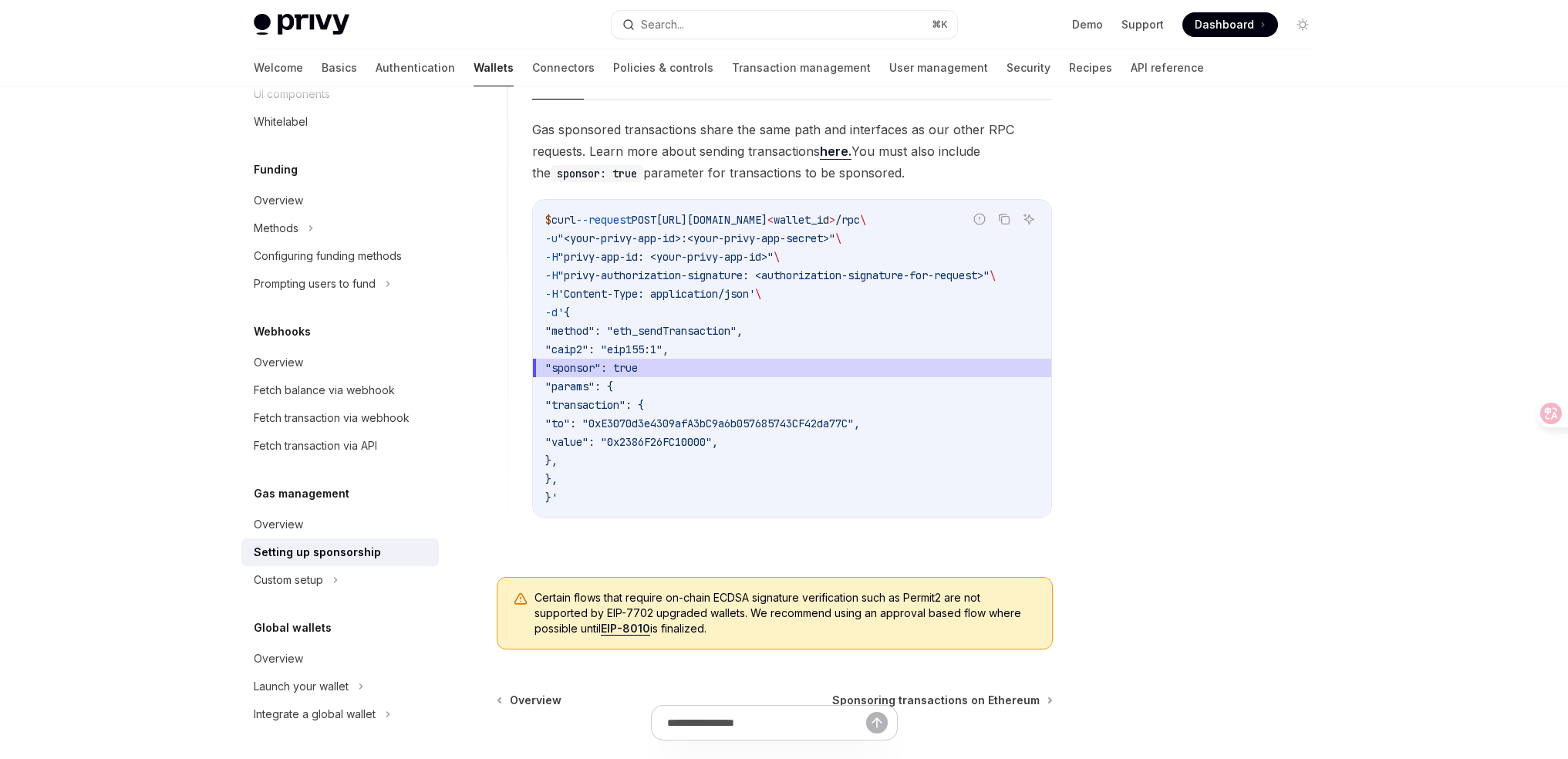
drag, startPoint x: 778, startPoint y: 330, endPoint x: 682, endPoint y: 335, distance: 96.1
click at [682, 335] on span ""method": "eth_sendTransaction"," at bounding box center [644, 331] width 198 height 14
copy span "sendTransaction"
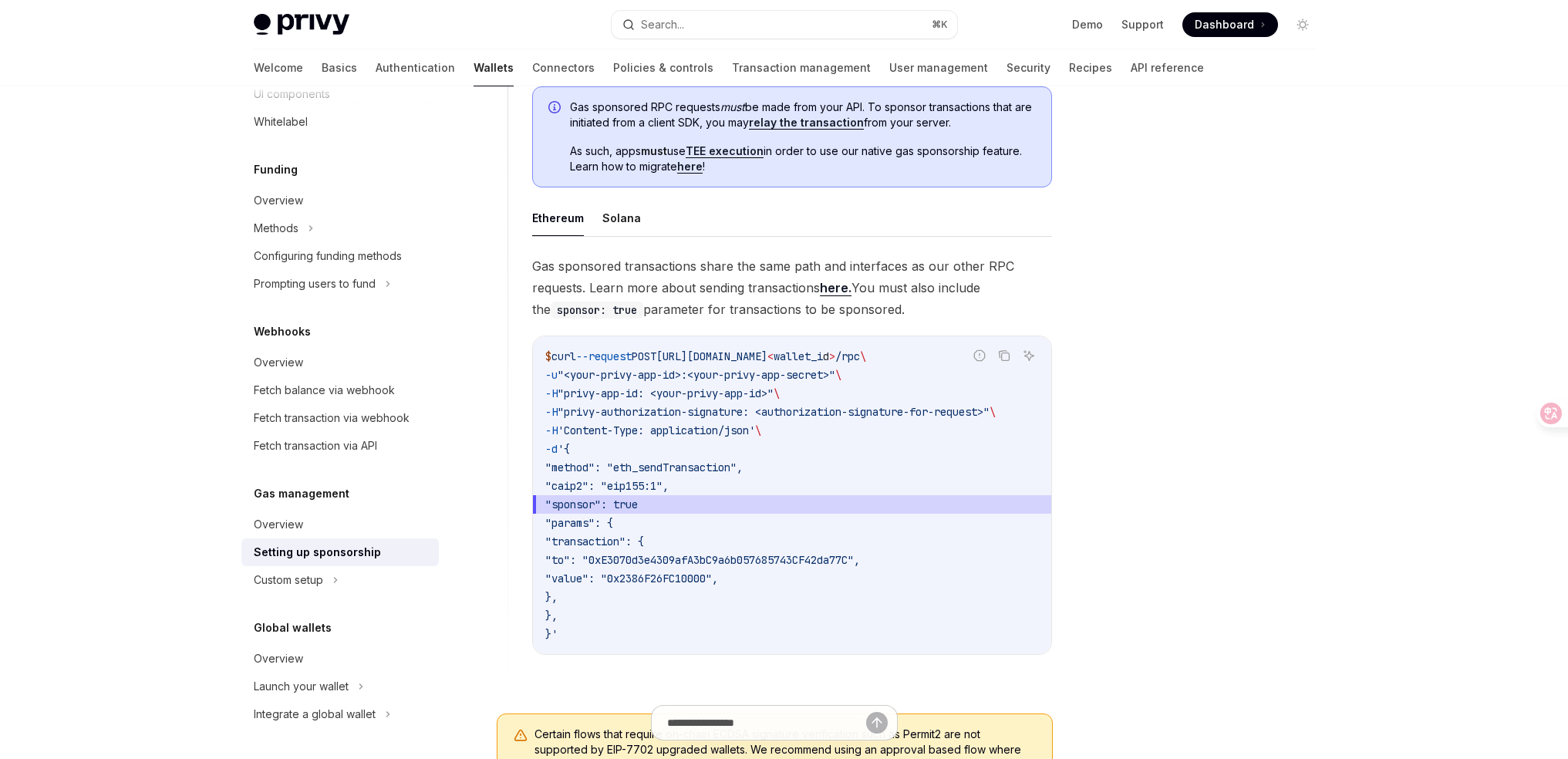
scroll to position [914, 0]
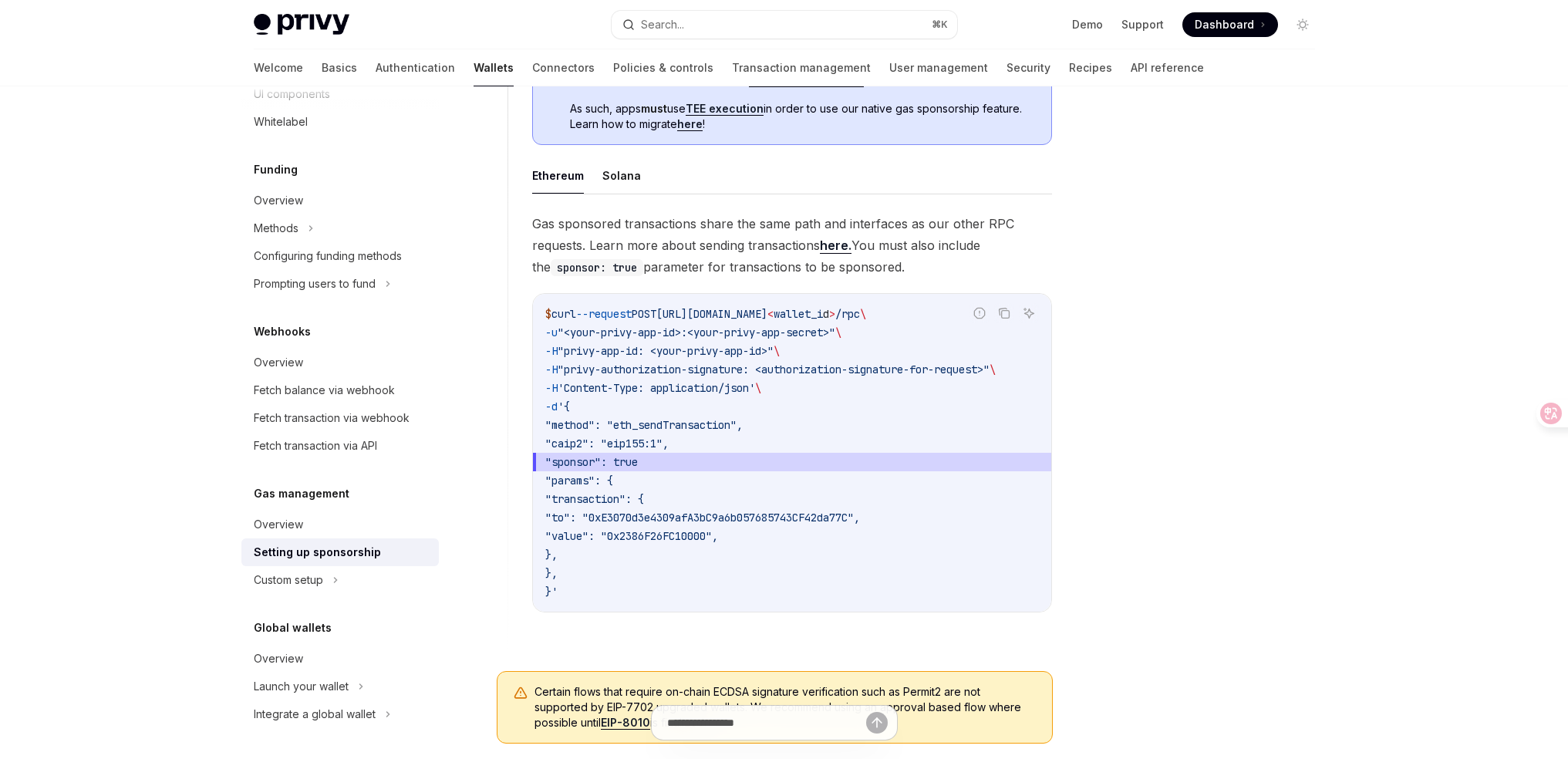
click at [823, 316] on span "wallet_i" at bounding box center [798, 314] width 50 height 14
click at [823, 314] on span "wallet_i" at bounding box center [798, 314] width 50 height 14
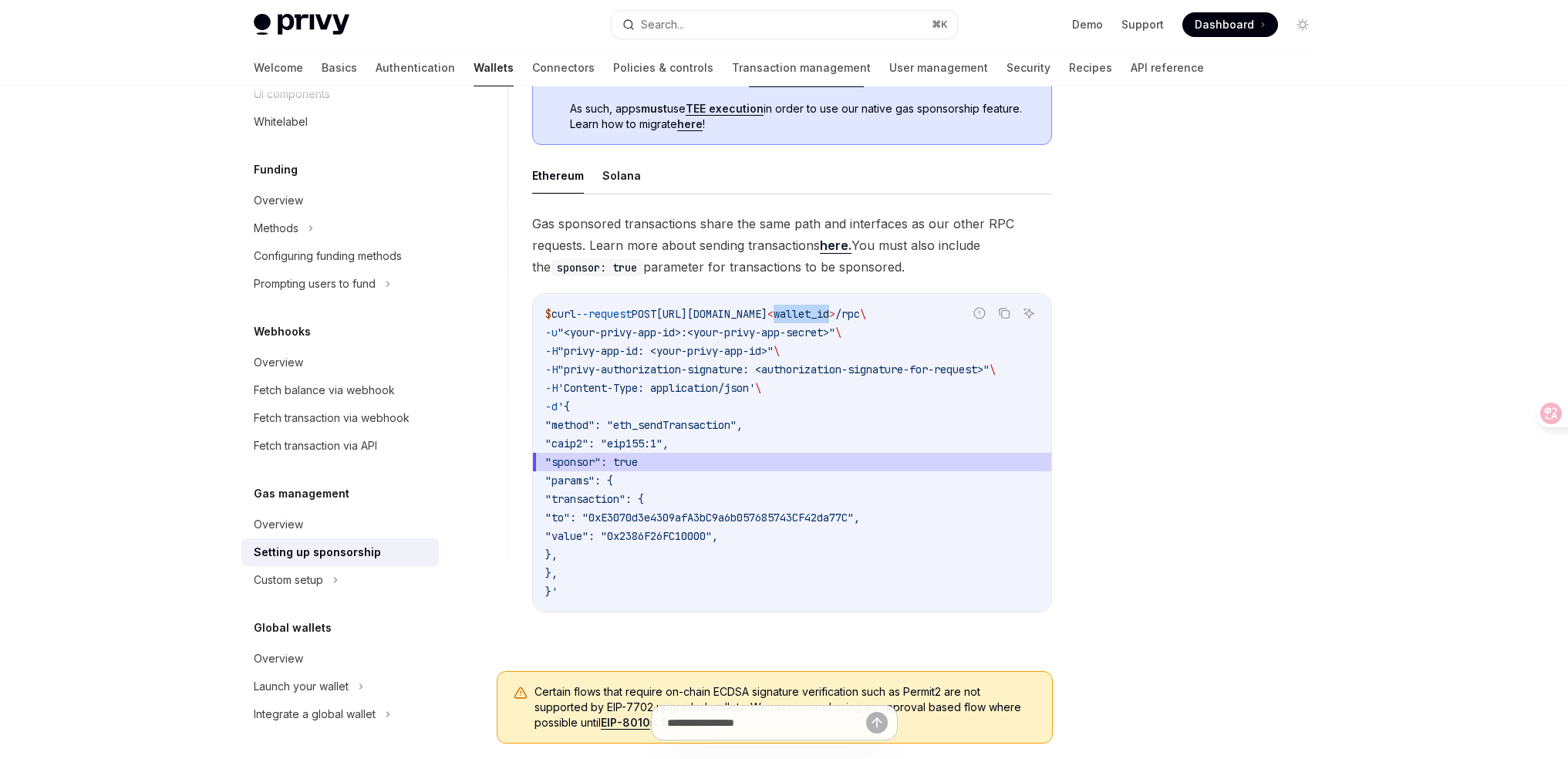
click at [823, 314] on span "wallet_i" at bounding box center [798, 314] width 50 height 14
click at [693, 215] on span "Gas sponsored transactions share the same path and interfaces as our other RPC …" at bounding box center [792, 244] width 520 height 65
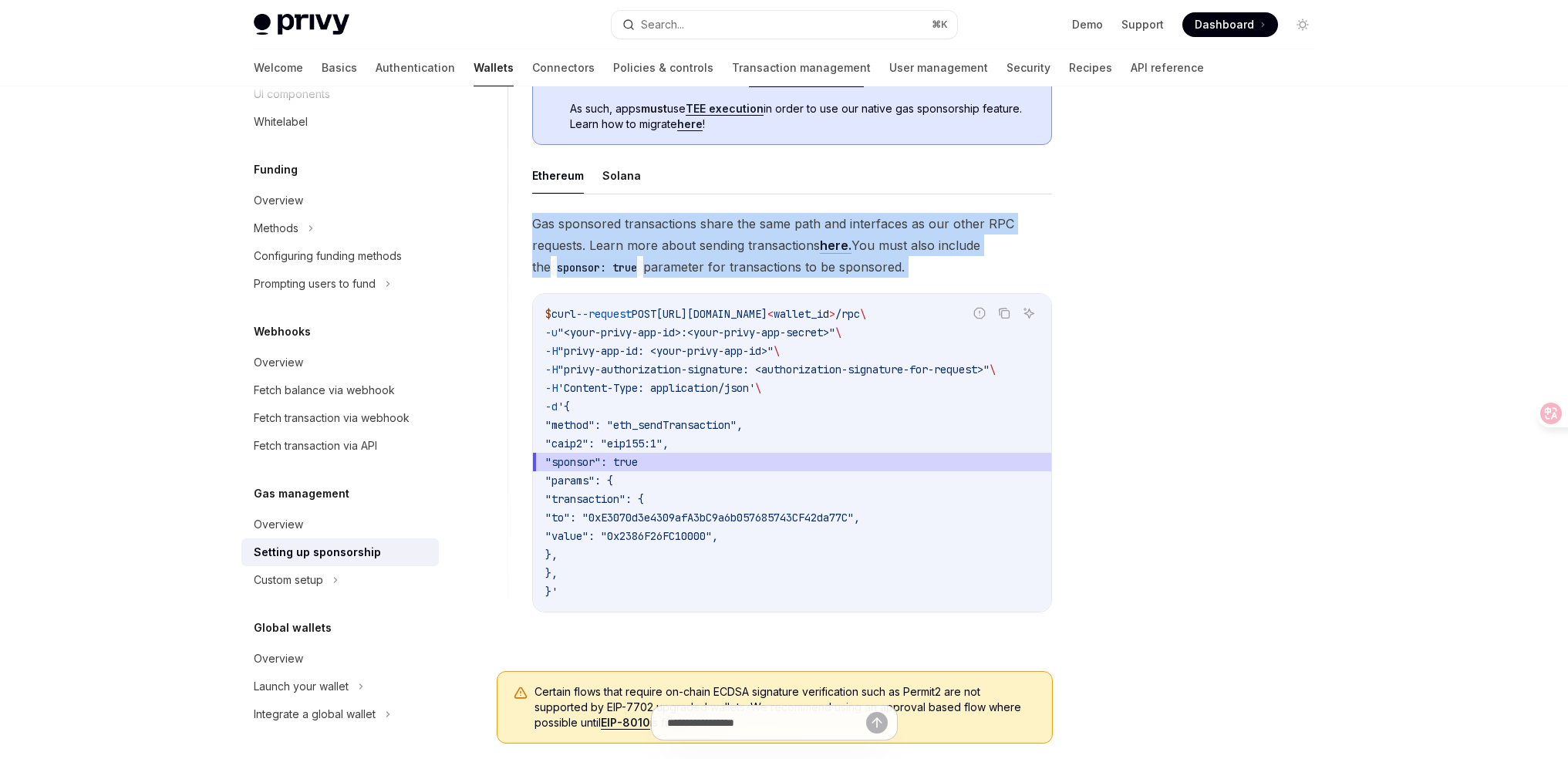
click at [693, 215] on span "Gas sponsored transactions share the same path and interfaces as our other RPC …" at bounding box center [792, 244] width 520 height 65
copy div "Gas sponsored transactions share the same path and interfaces as our other RPC …"
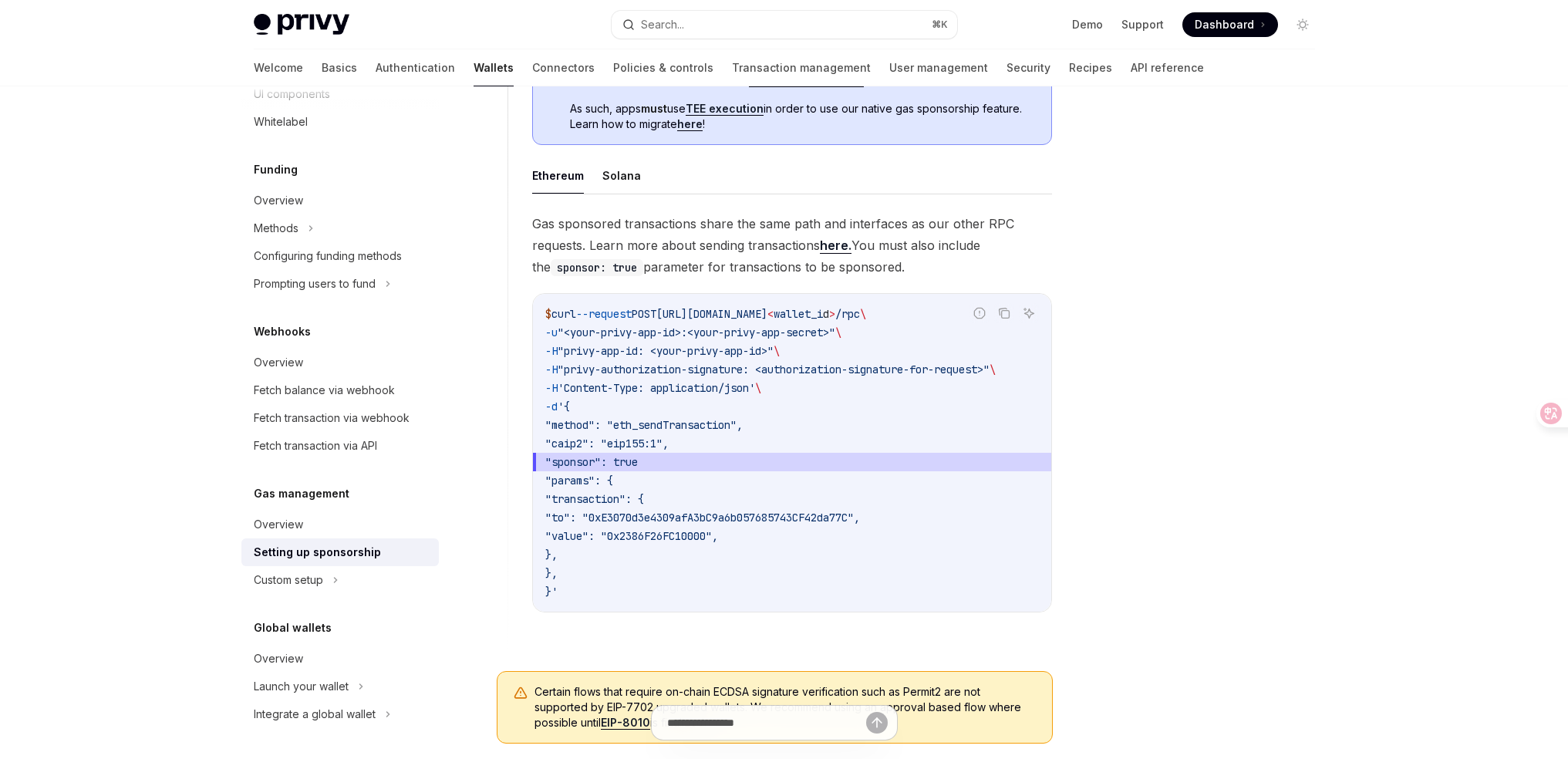
click at [1142, 259] on div at bounding box center [1210, 438] width 235 height 641
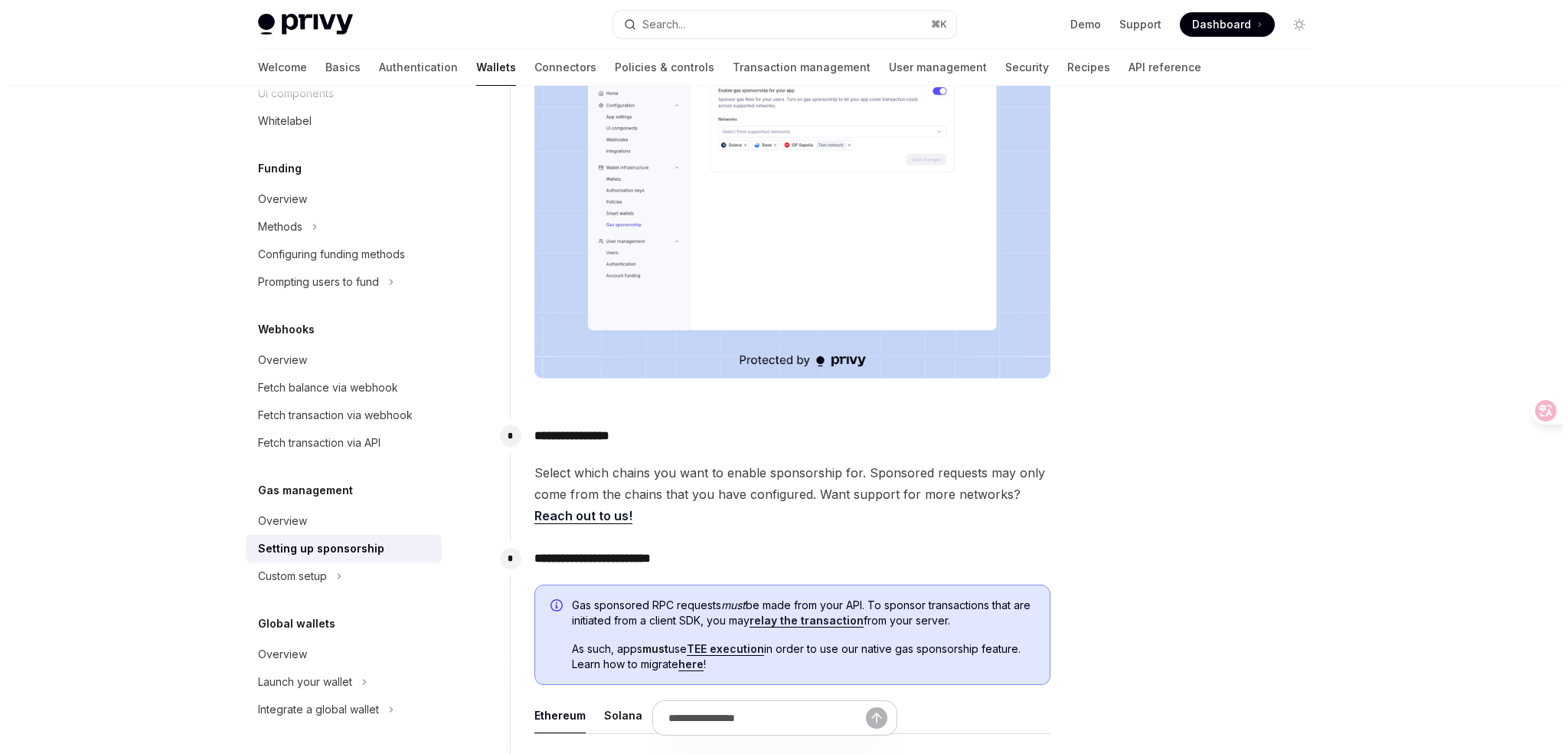
scroll to position [0, 0]
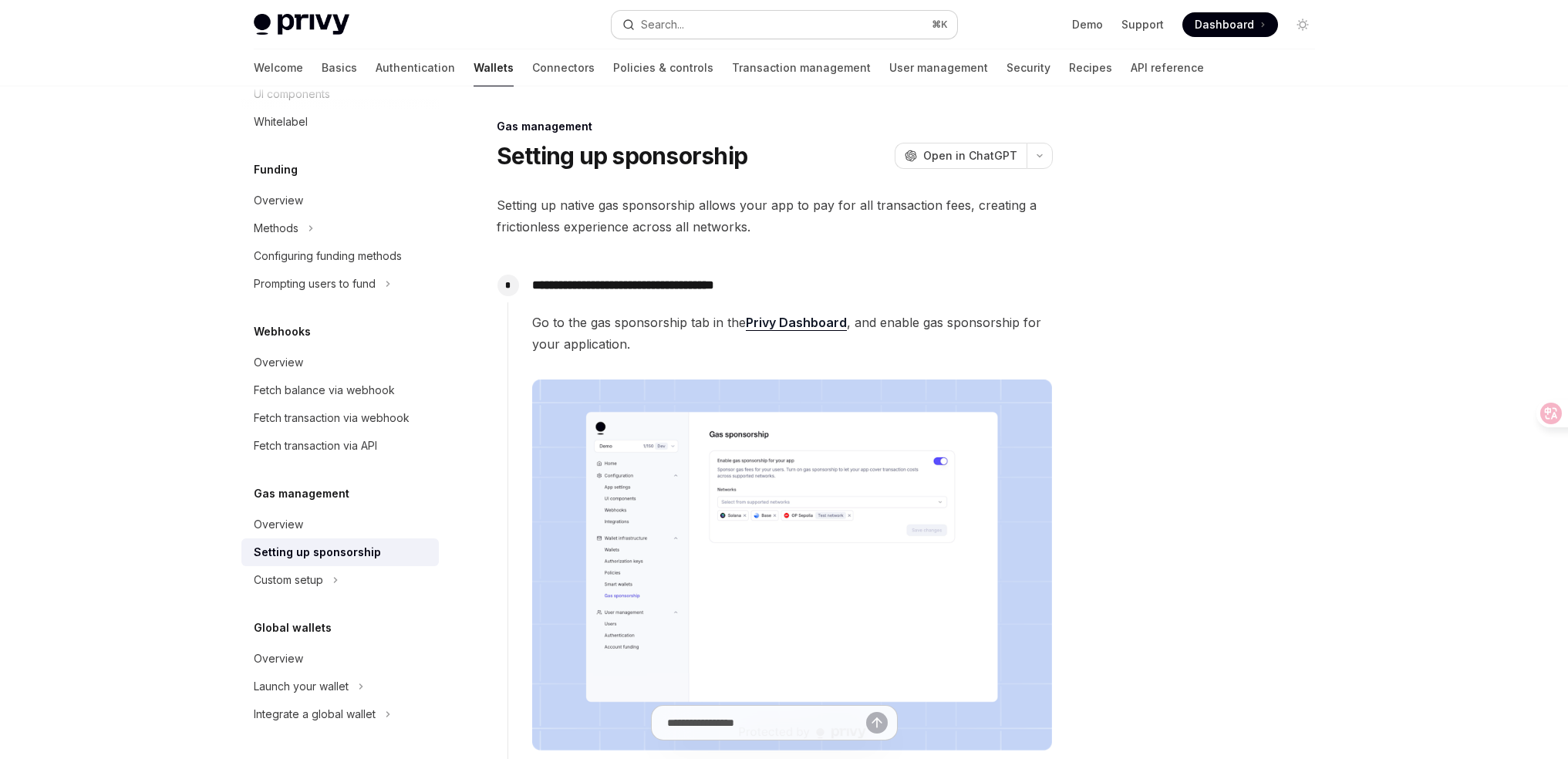
click at [750, 18] on button "Search... ⌘ K" at bounding box center [784, 24] width 345 height 27
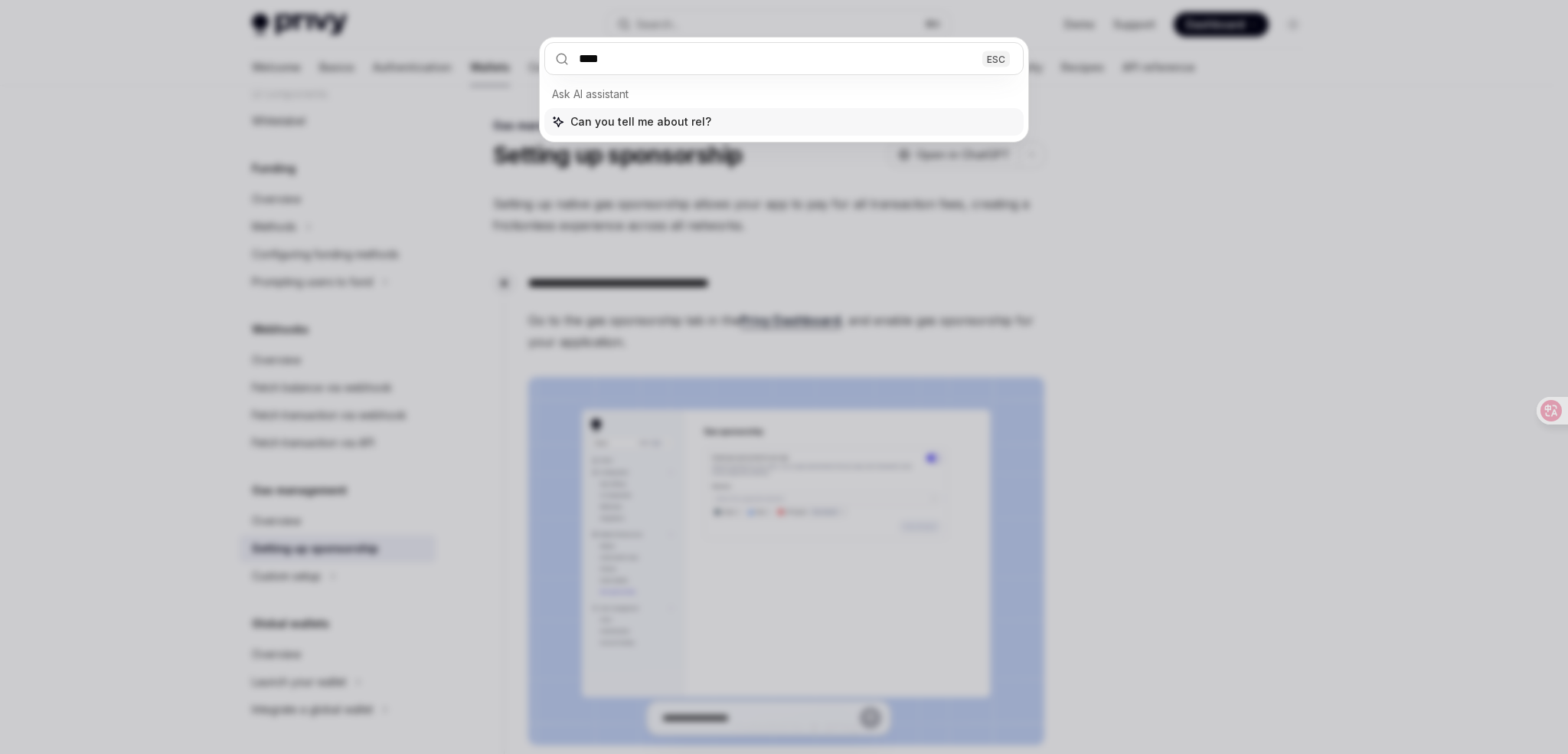
type input "*****"
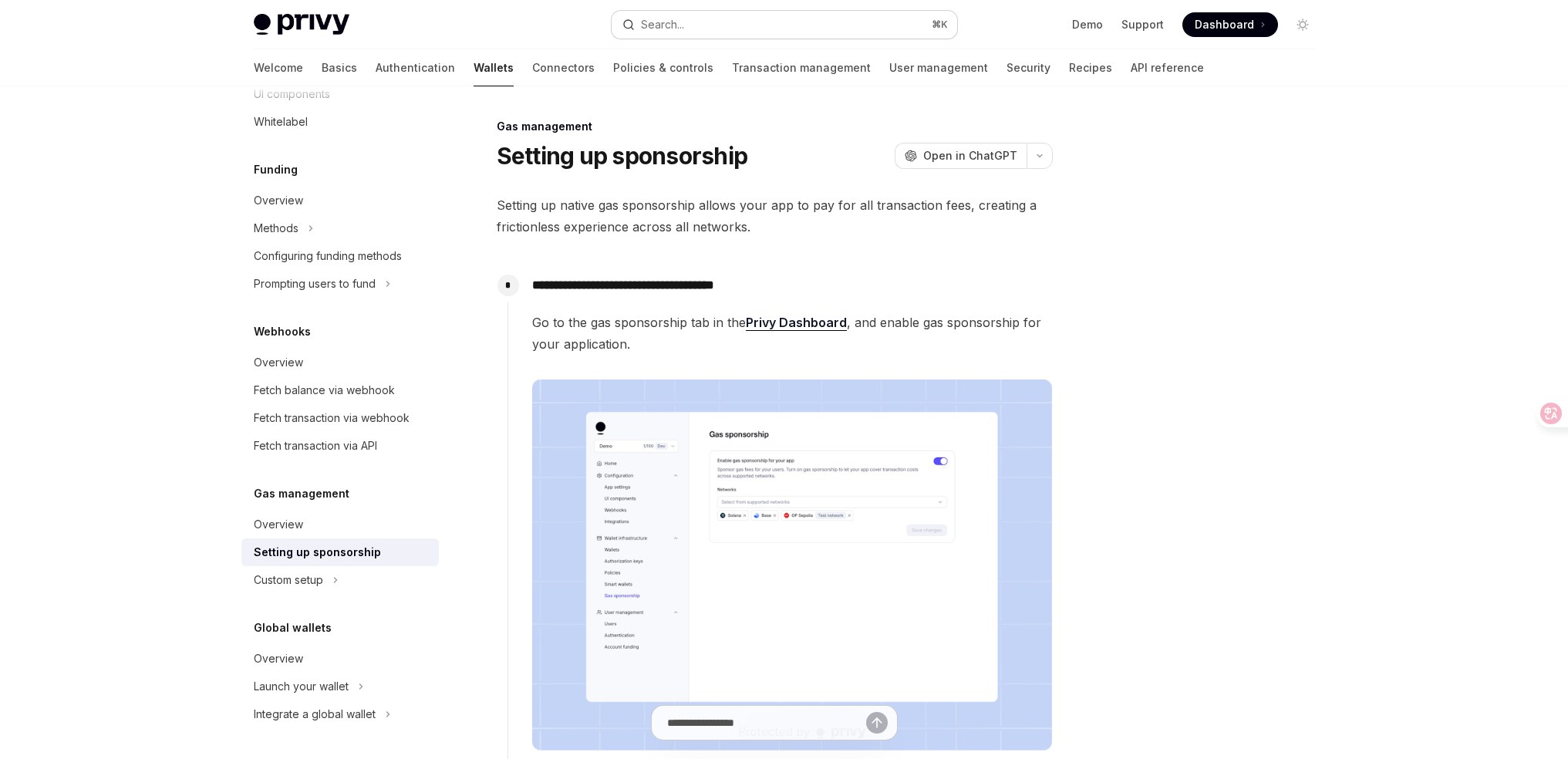
click at [703, 22] on button "Search... ⌘ K" at bounding box center [784, 24] width 345 height 27
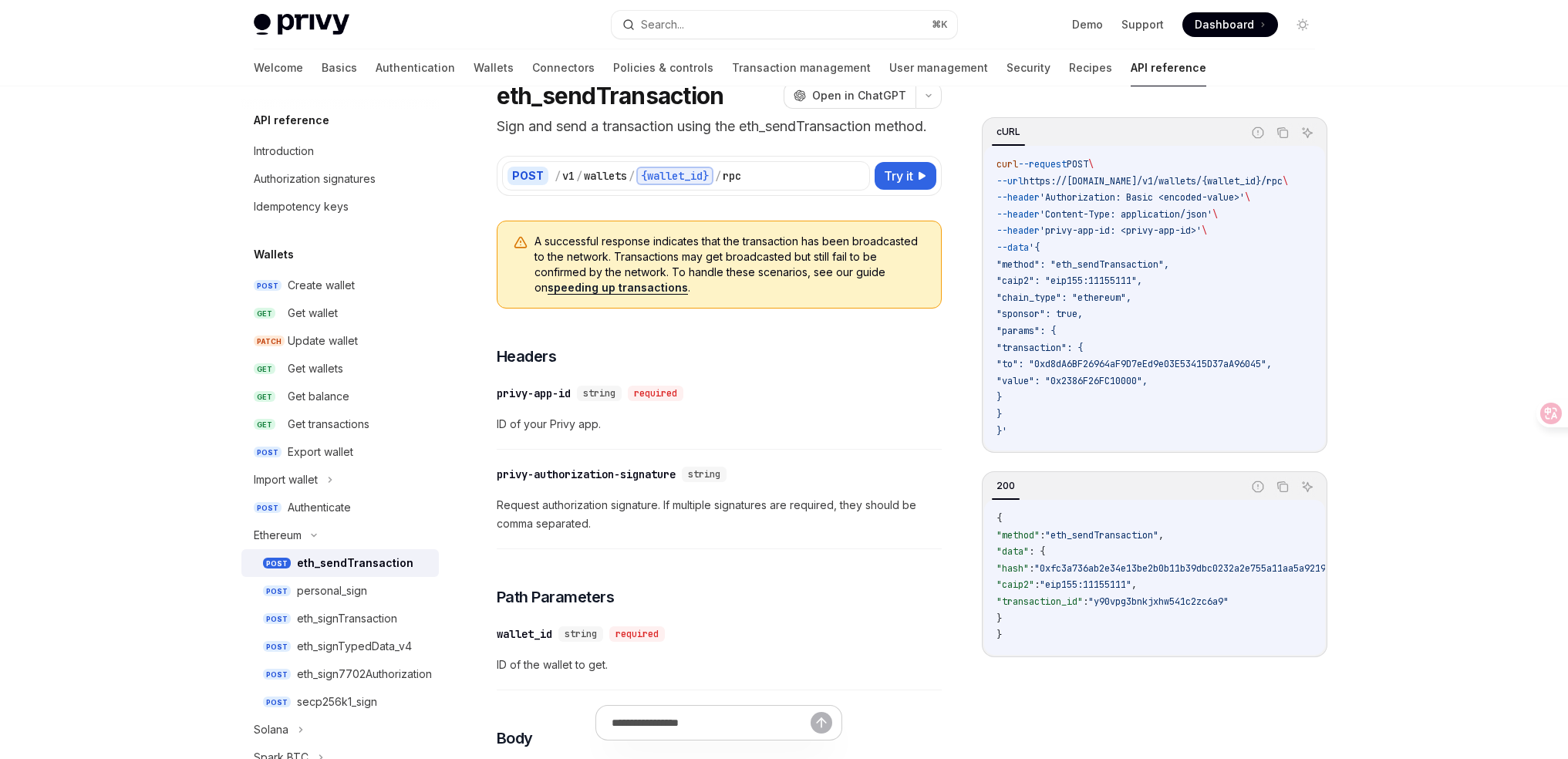
scroll to position [146, 0]
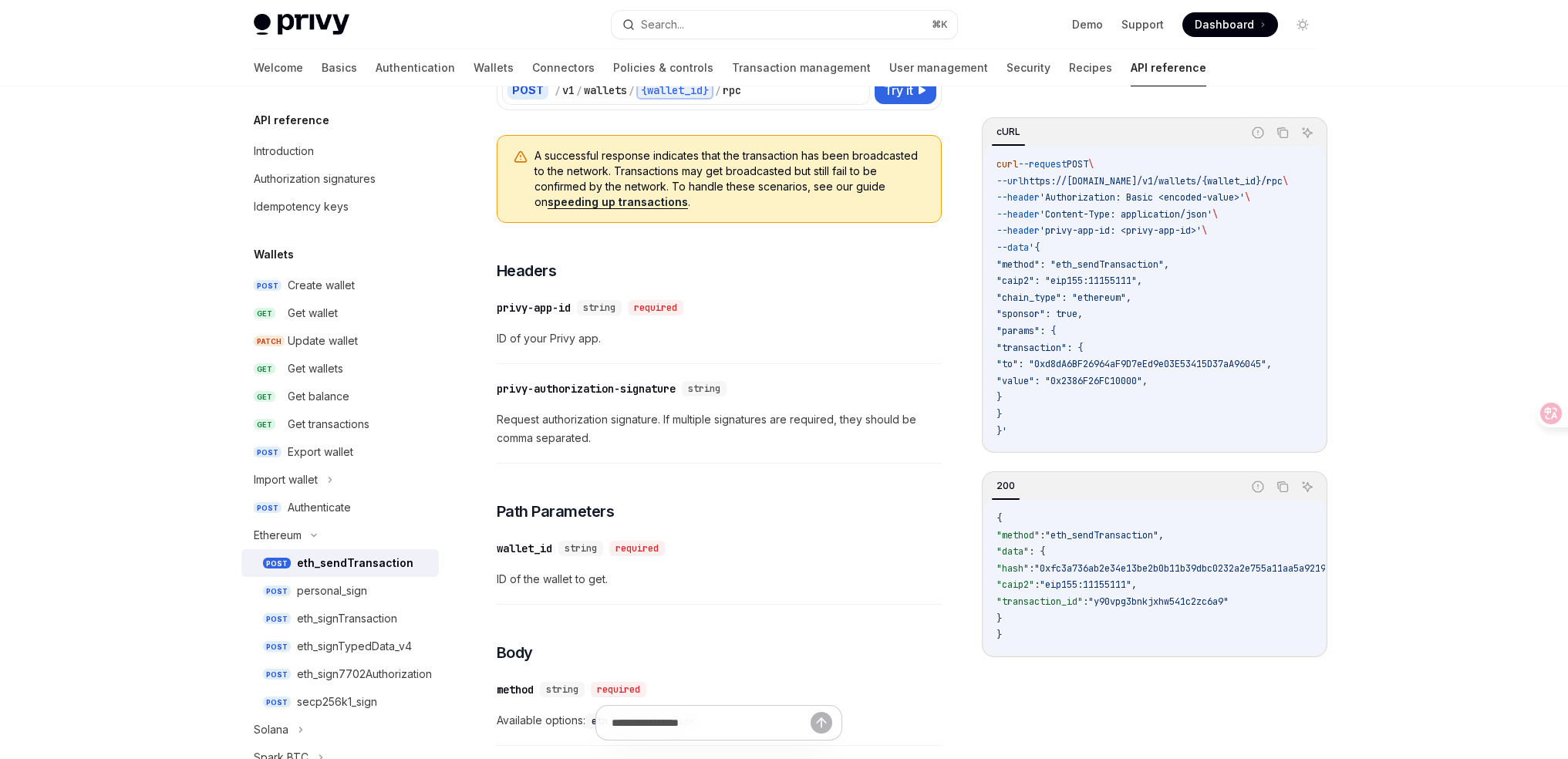
click at [575, 330] on span "ID of your Privy app." at bounding box center [719, 338] width 445 height 19
click at [613, 335] on span "ID of your Privy app." at bounding box center [719, 338] width 445 height 19
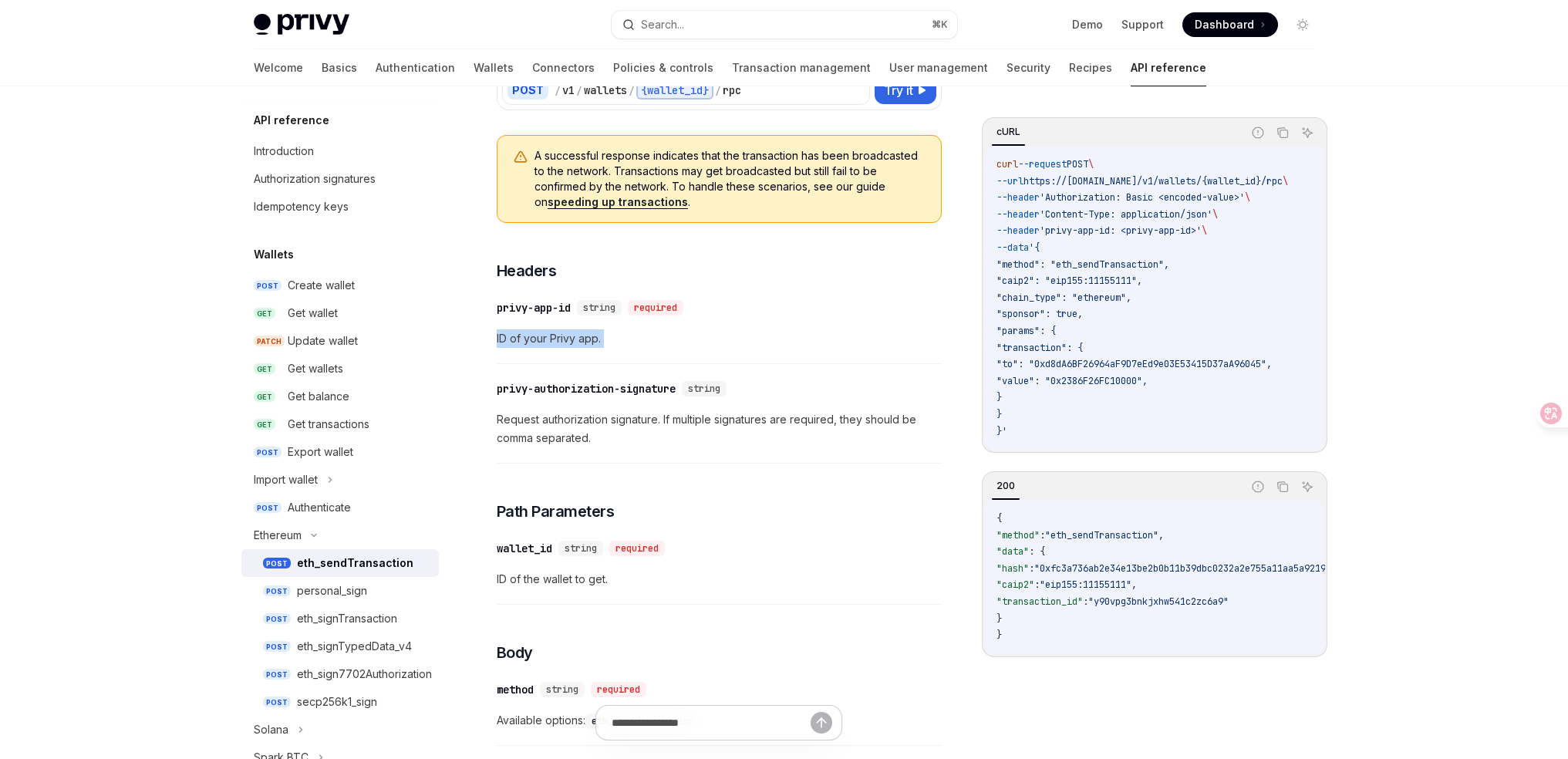
click at [613, 335] on span "ID of your Privy app." at bounding box center [719, 338] width 445 height 19
click at [592, 332] on span "ID of your Privy app." at bounding box center [719, 338] width 445 height 19
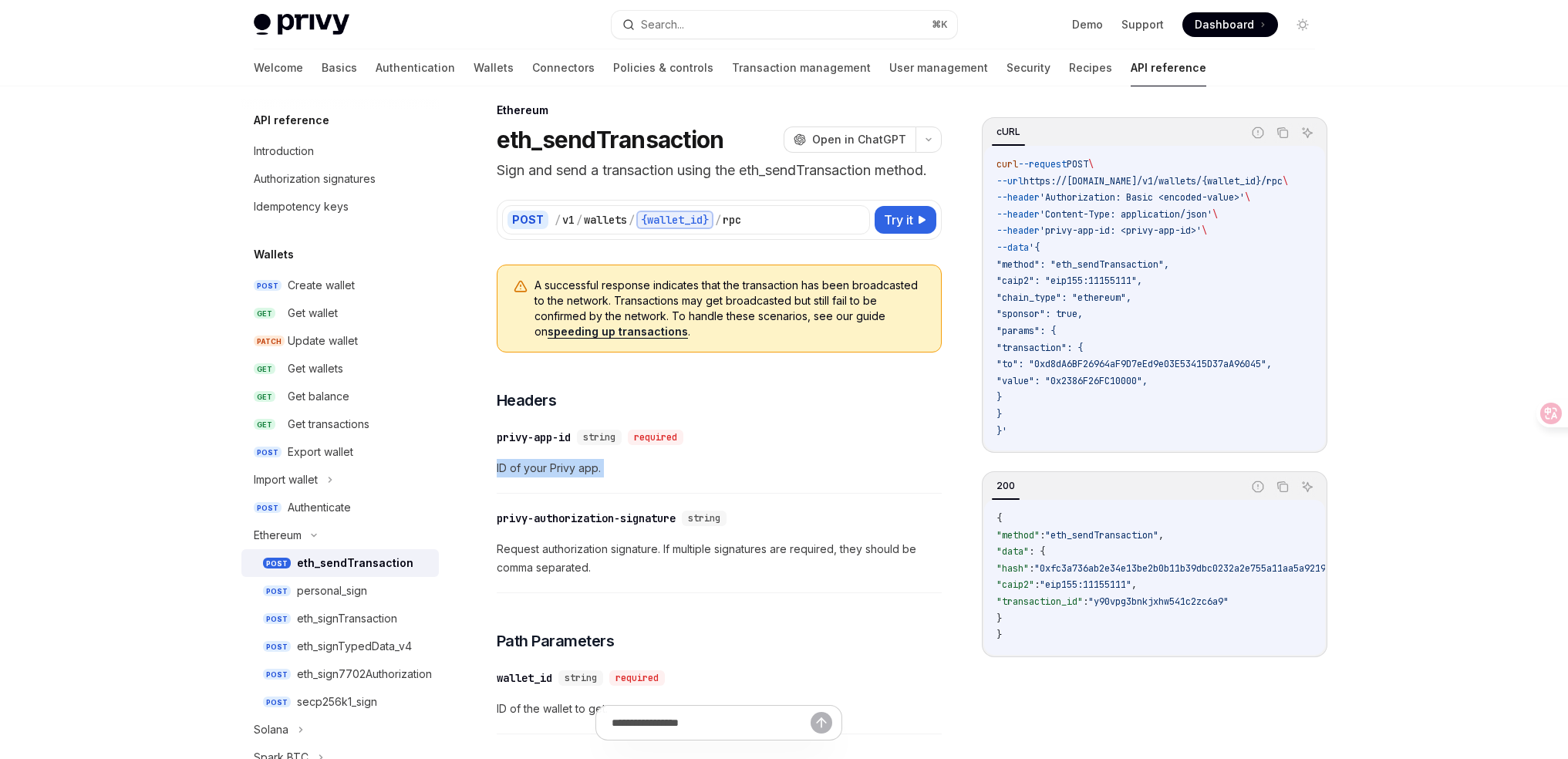
scroll to position [0, 0]
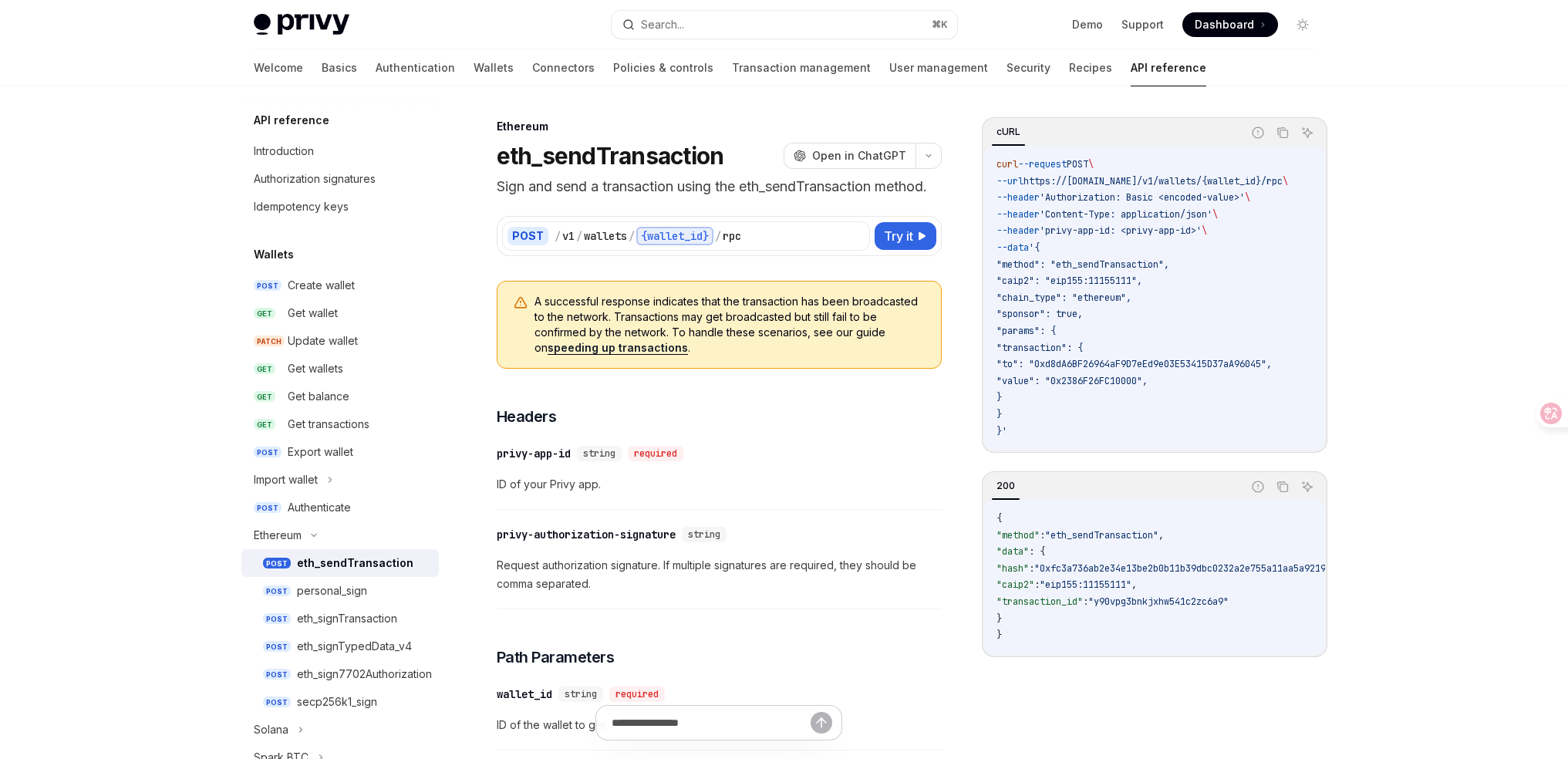
click at [1054, 353] on span ""transaction": {" at bounding box center [1040, 348] width 87 height 12
click at [1055, 354] on code "curl --request POST \ --url https://[DOMAIN_NAME]/v1/wallets/{wallet_id}/rpc \ …" at bounding box center [1160, 298] width 329 height 283
click at [1051, 345] on span ""transaction": {" at bounding box center [1040, 348] width 87 height 12
click at [1029, 317] on span ""sponsor": true," at bounding box center [1040, 314] width 87 height 12
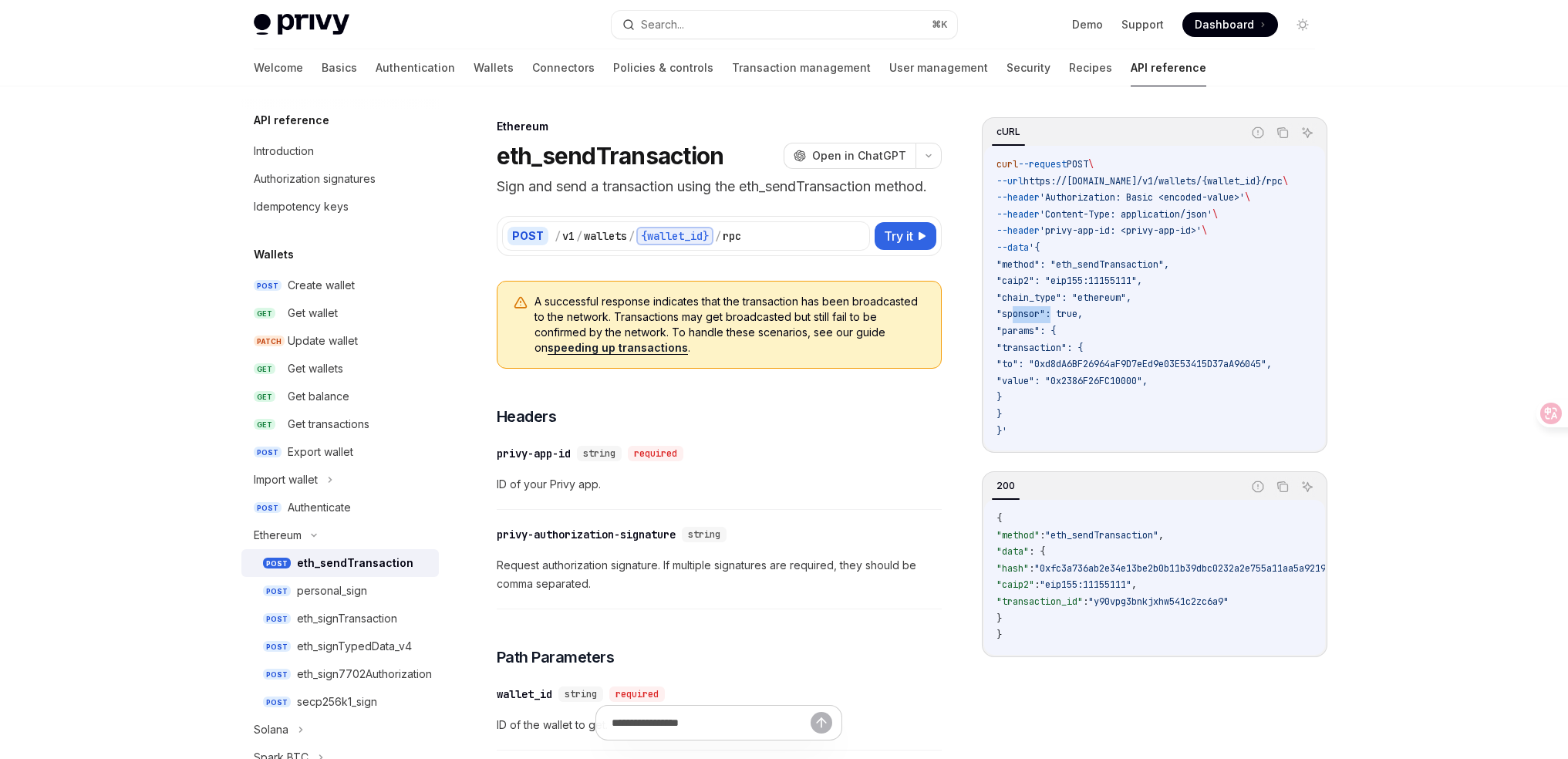
click at [1029, 317] on span ""sponsor": true," at bounding box center [1040, 314] width 87 height 12
click at [1036, 307] on code "curl --request POST \ --url https://[DOMAIN_NAME]/v1/wallets/{wallet_id}/rpc \ …" at bounding box center [1160, 298] width 329 height 283
drag, startPoint x: 1036, startPoint y: 307, endPoint x: 1034, endPoint y: 293, distance: 14.1
click at [1036, 306] on code "curl --request POST \ --url https://[DOMAIN_NAME]/v1/wallets/{wallet_id}/rpc \ …" at bounding box center [1160, 298] width 329 height 283
click at [1034, 291] on code "curl --request POST \ --url https://[DOMAIN_NAME]/v1/wallets/{wallet_id}/rpc \ …" at bounding box center [1160, 298] width 329 height 283
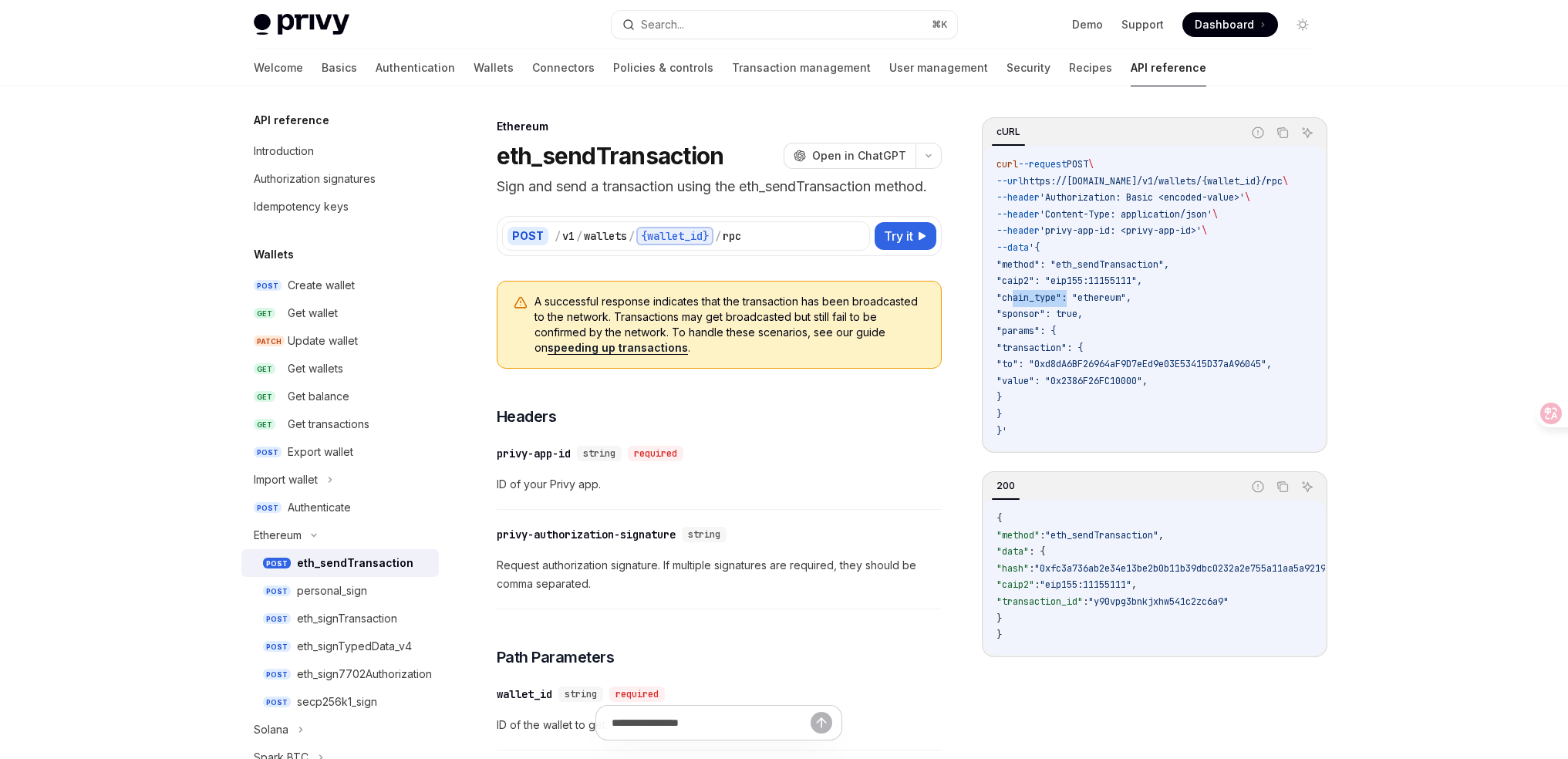
click at [1034, 291] on code "curl --request POST \ --url https://api.privy.io/v1/wallets/{wallet_id}/rpc \ -…" at bounding box center [1160, 298] width 329 height 283
click at [1027, 271] on code "curl --request POST \ --url https://api.privy.io/v1/wallets/{wallet_id}/rpc \ -…" at bounding box center [1160, 298] width 329 height 283
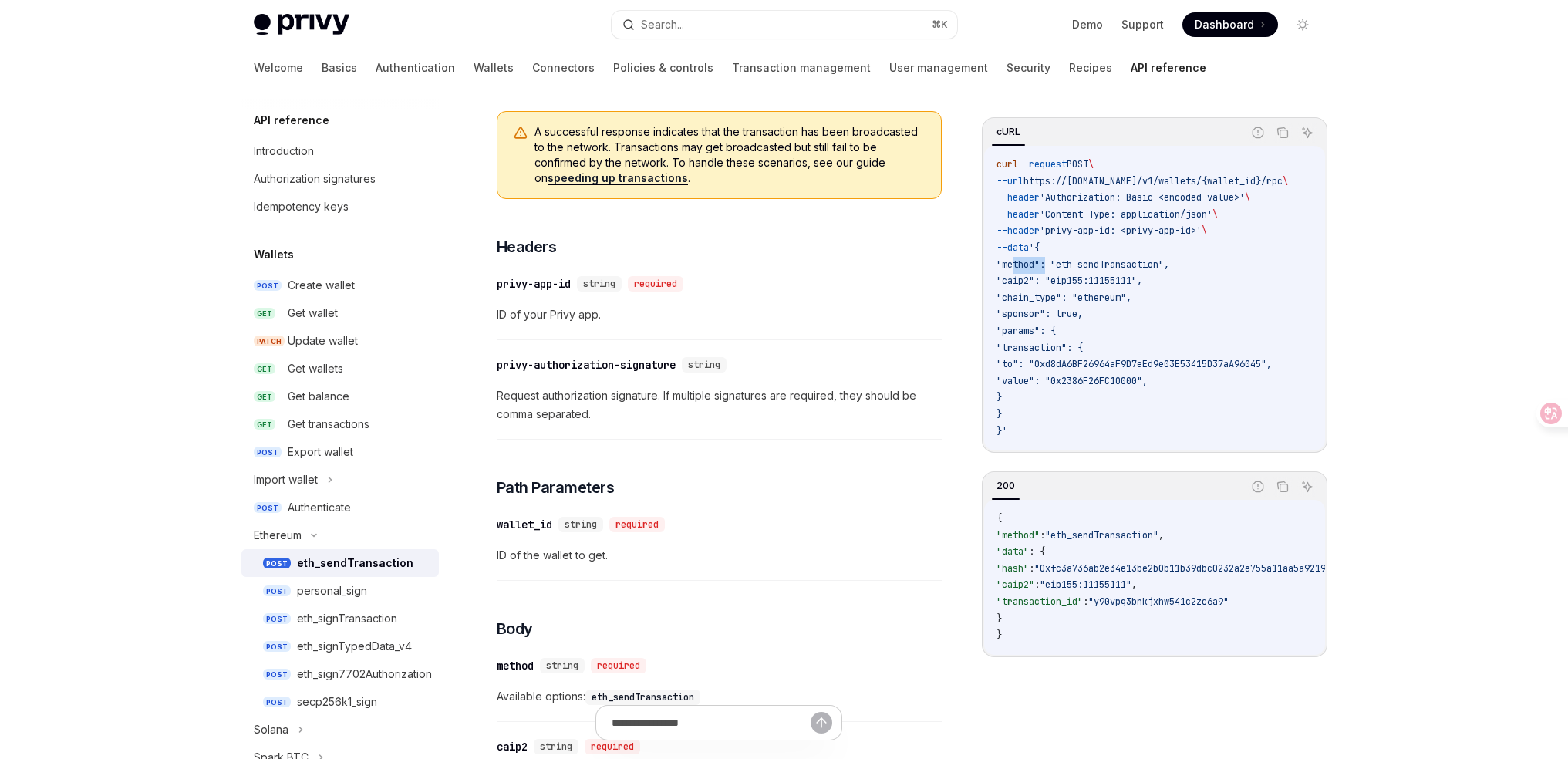
scroll to position [155, 0]
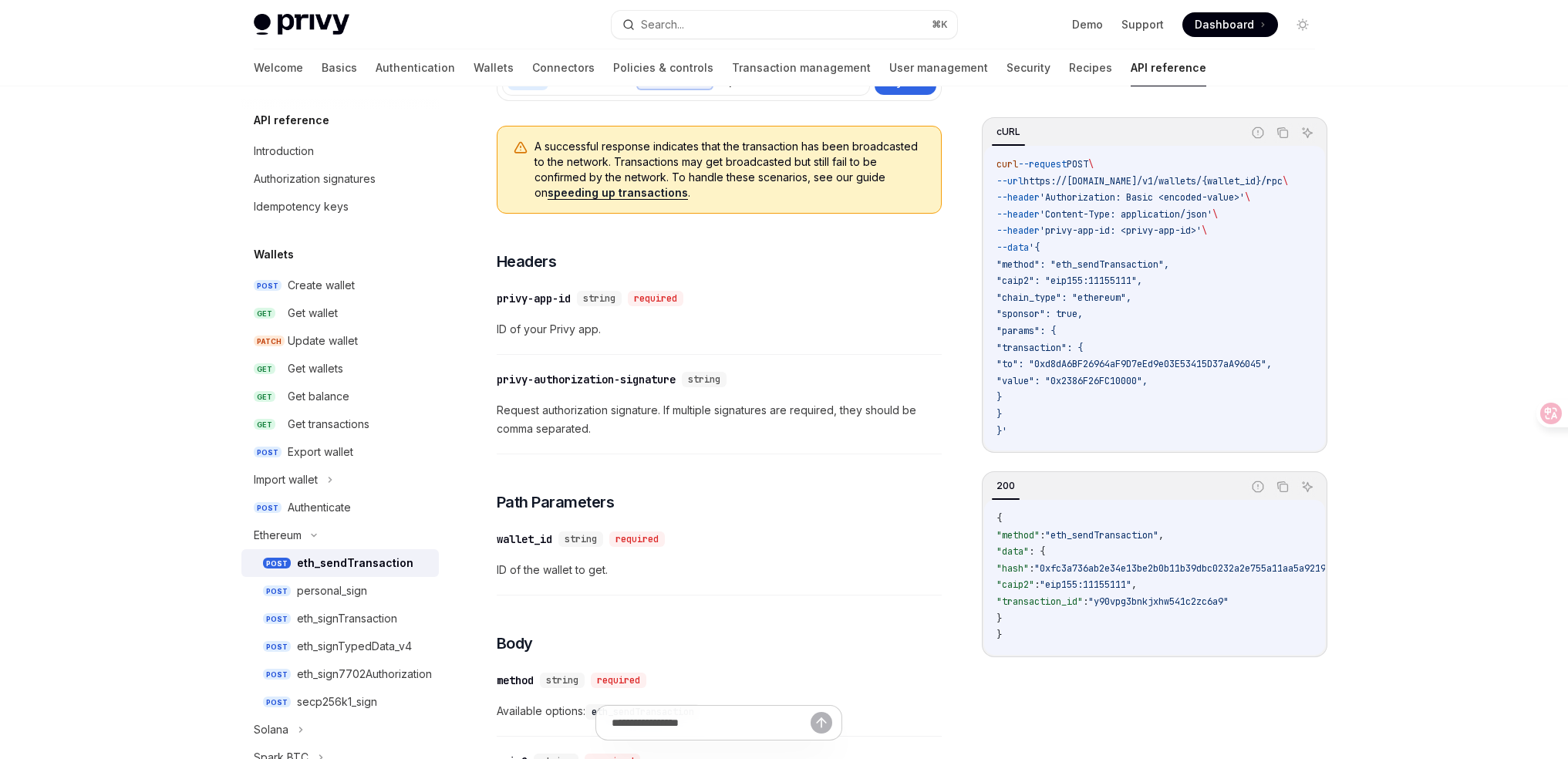
click at [1029, 279] on span ""caip2": "eip155:11155111"," at bounding box center [1069, 281] width 146 height 12
click at [1039, 296] on span ""chain_type": "ethereum"," at bounding box center [1064, 298] width 135 height 12
click at [1039, 312] on span ""sponsor": true," at bounding box center [1040, 314] width 87 height 12
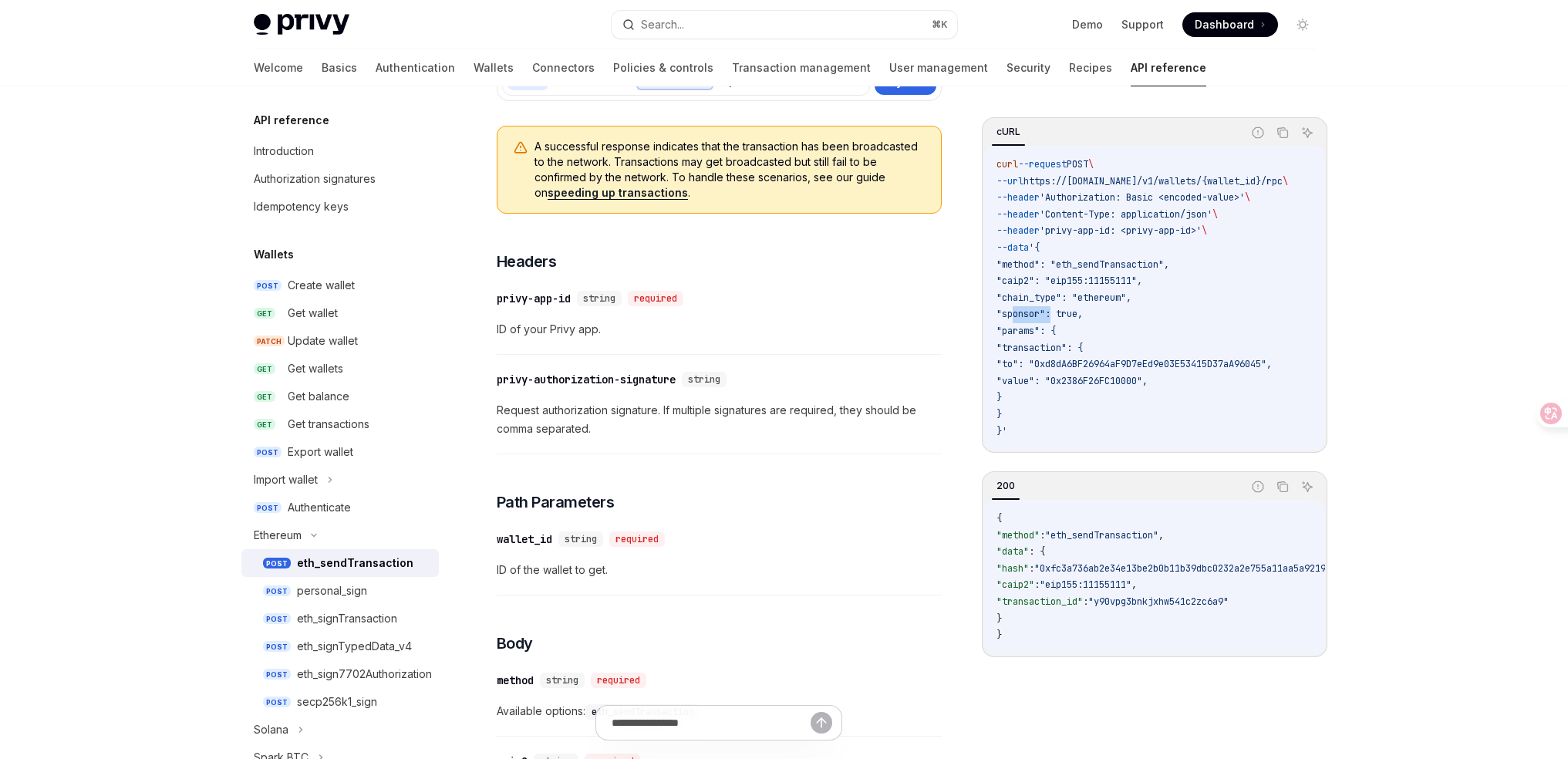
drag, startPoint x: 1039, startPoint y: 312, endPoint x: 1114, endPoint y: 339, distance: 79.7
click at [1039, 313] on span ""sponsor": true," at bounding box center [1040, 314] width 87 height 12
copy span "sponsor"
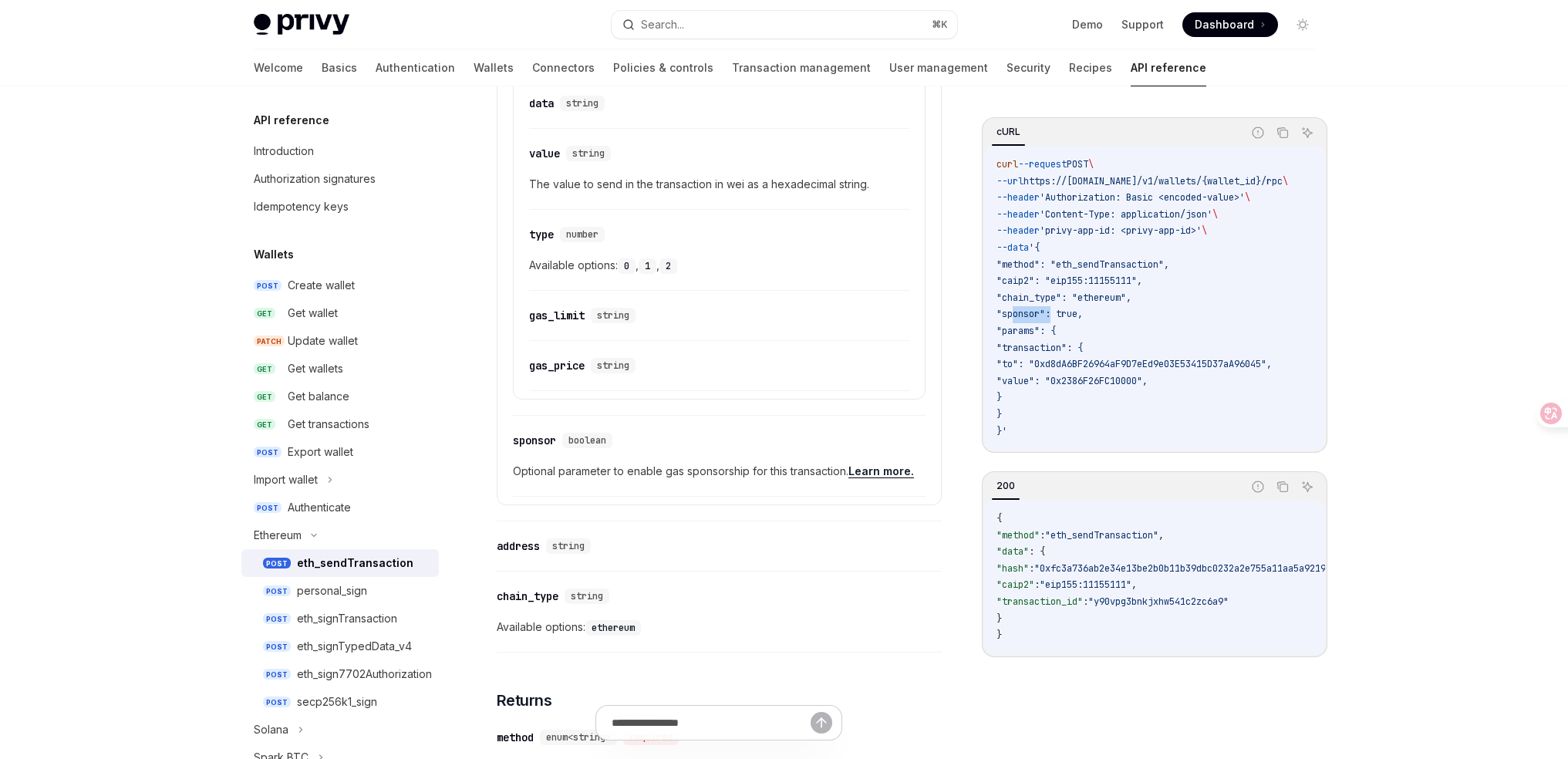
scroll to position [0, 0]
click at [1183, 229] on span "'privy-app-id: <privy-app-id>'" at bounding box center [1121, 230] width 162 height 12
click at [1214, 200] on span "'Authorization: Basic <encoded-value>'" at bounding box center [1143, 197] width 206 height 12
click at [1214, 201] on span "'Authorization: Basic <encoded-value>'" at bounding box center [1143, 197] width 206 height 12
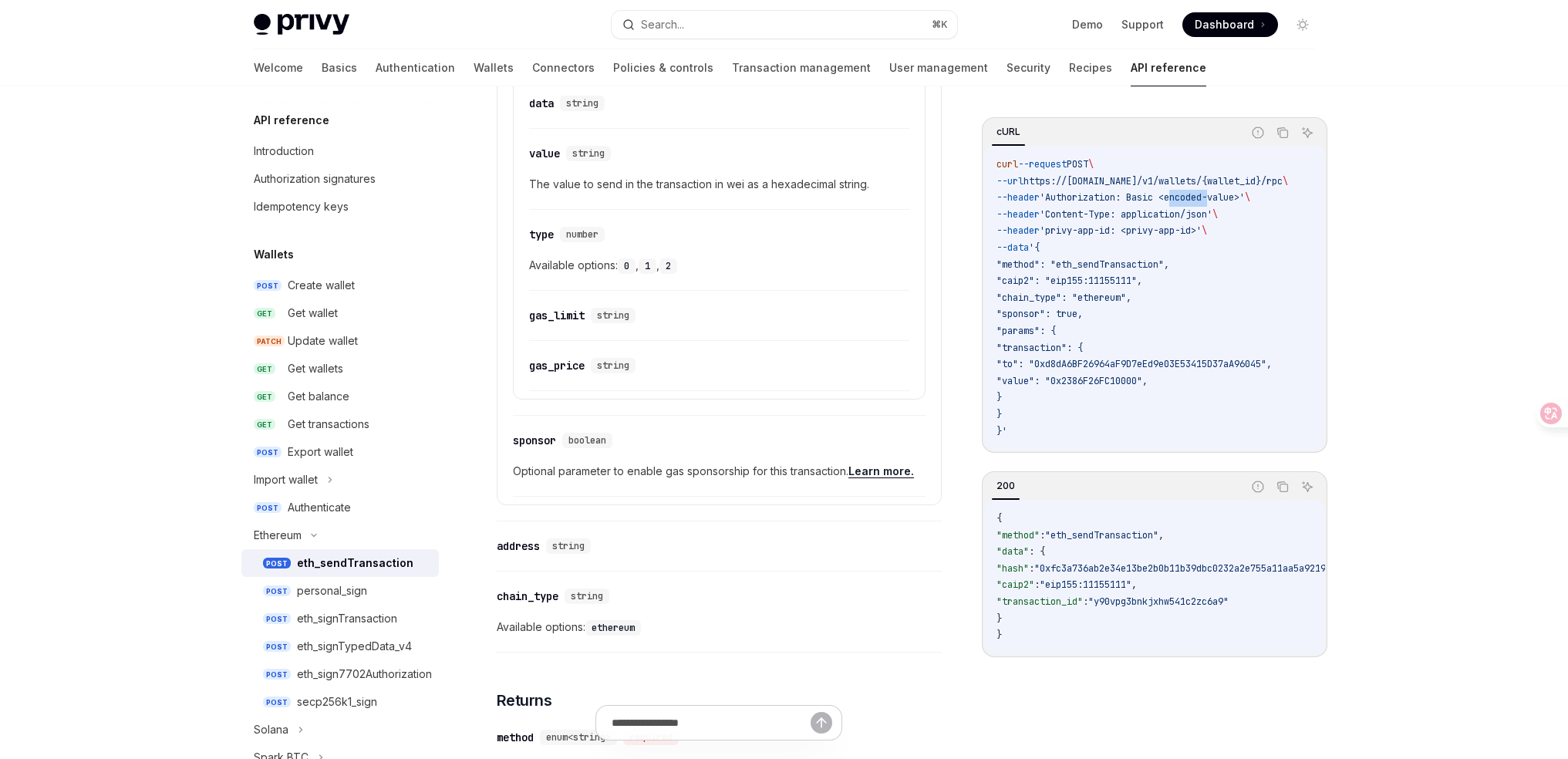
click at [1221, 198] on span "'Authorization: Basic <encoded-value>'" at bounding box center [1143, 197] width 206 height 12
click at [1245, 199] on span "'Authorization: Basic <encoded-value>'" at bounding box center [1143, 197] width 206 height 12
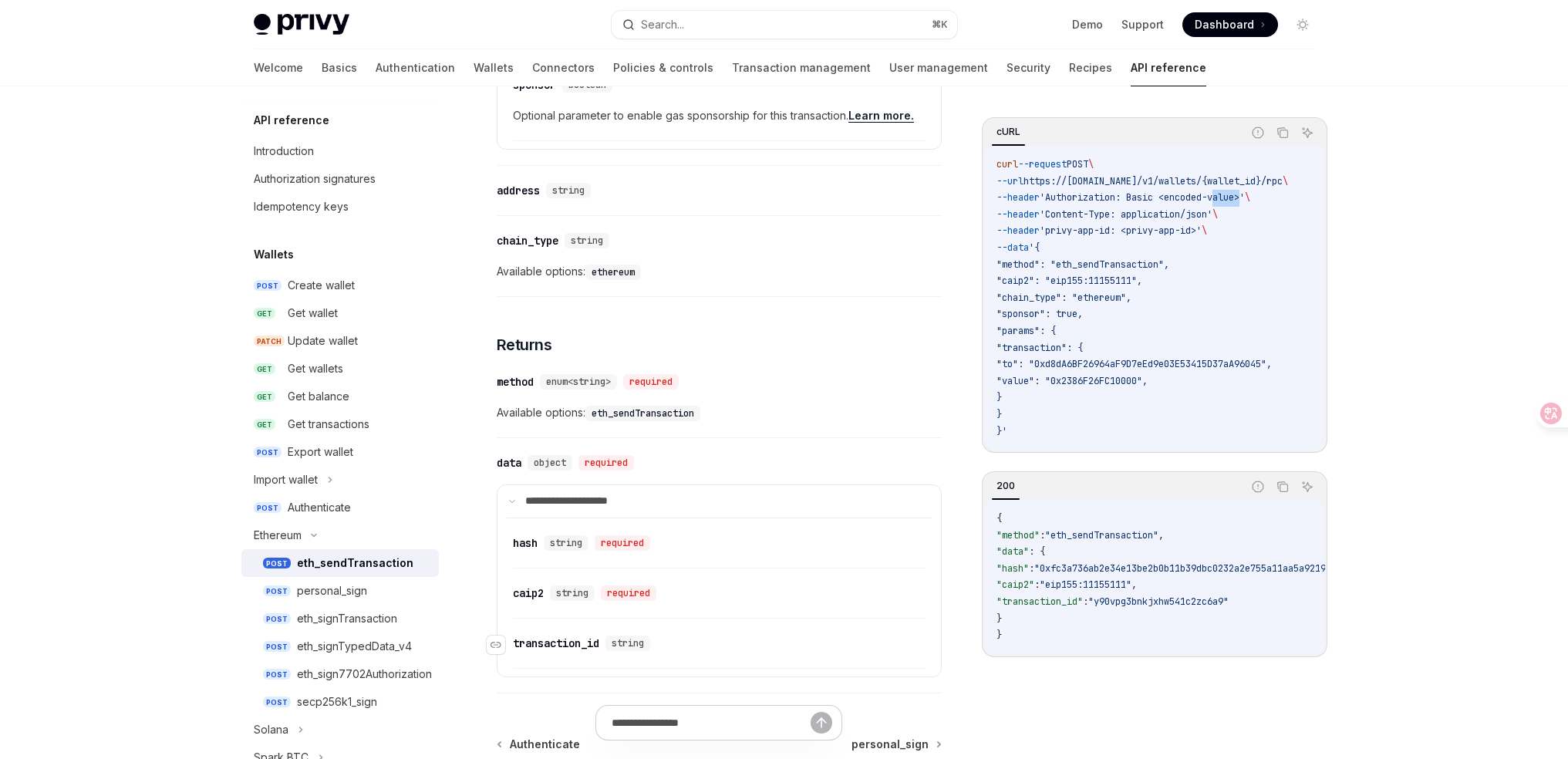
scroll to position [1761, 0]
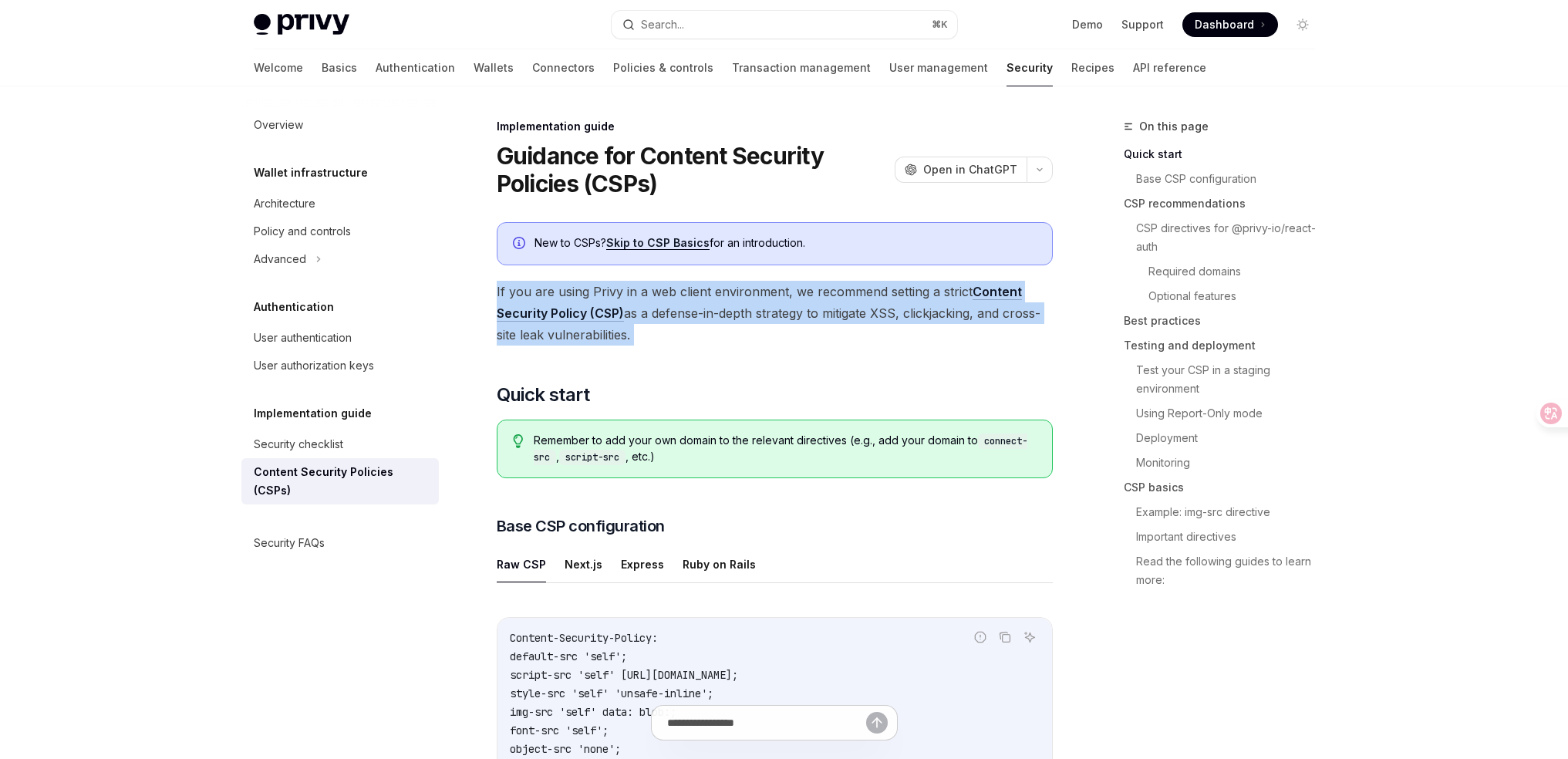
click at [717, 310] on span "If you are using Privy in a web client environment, we recommend setting a stri…" at bounding box center [775, 313] width 556 height 65
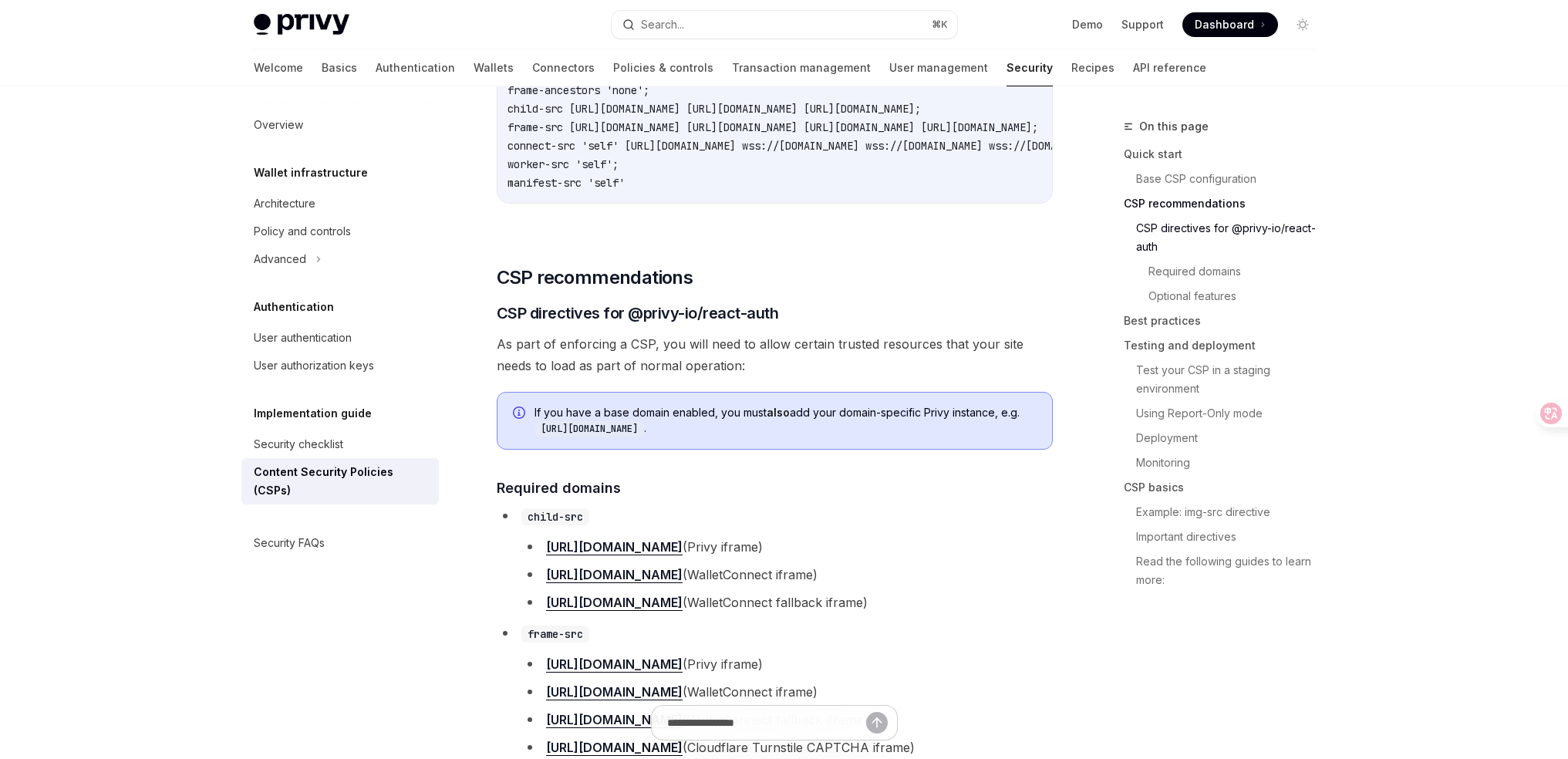
scroll to position [1017, 0]
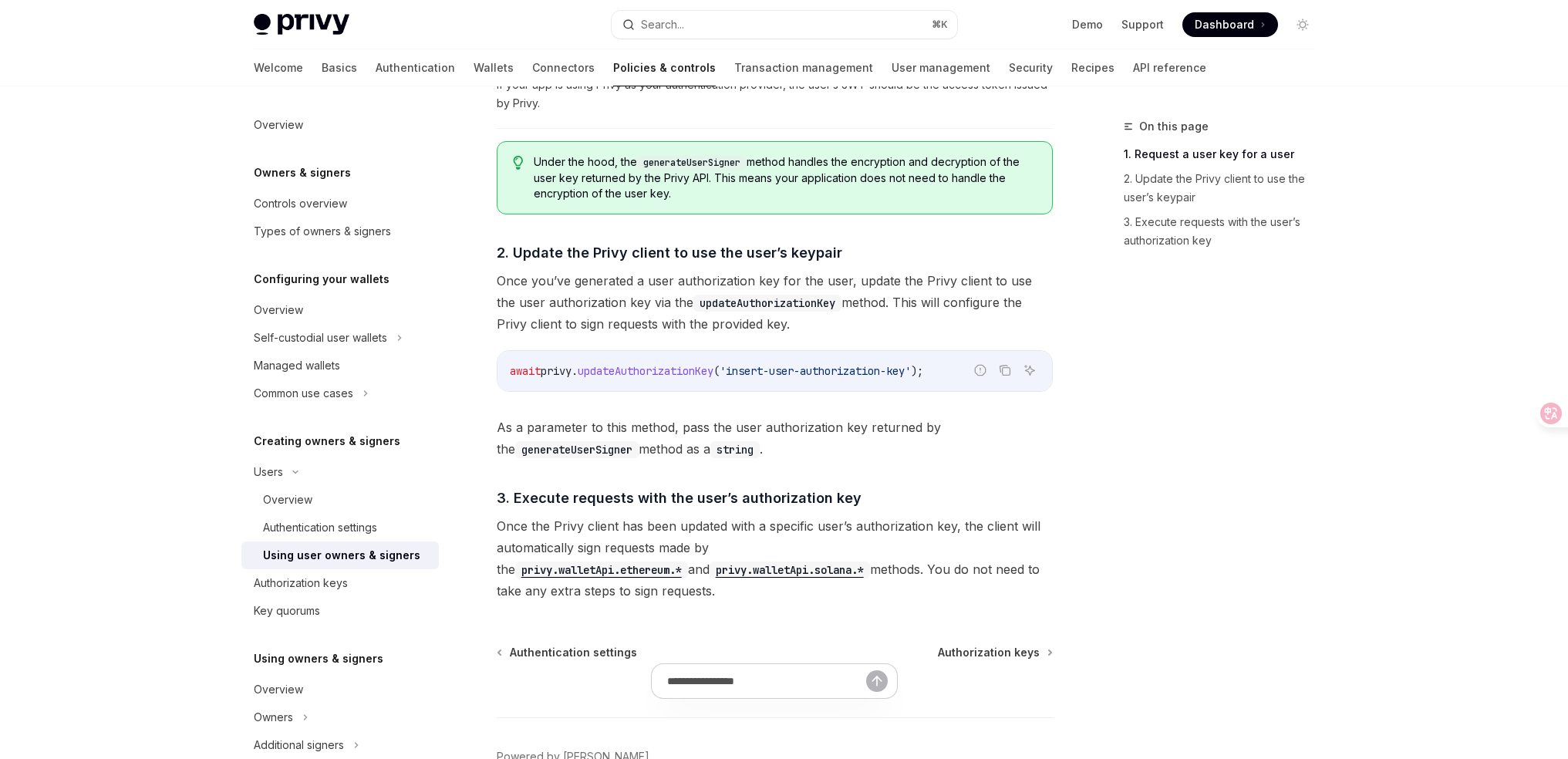
scroll to position [1010, 0]
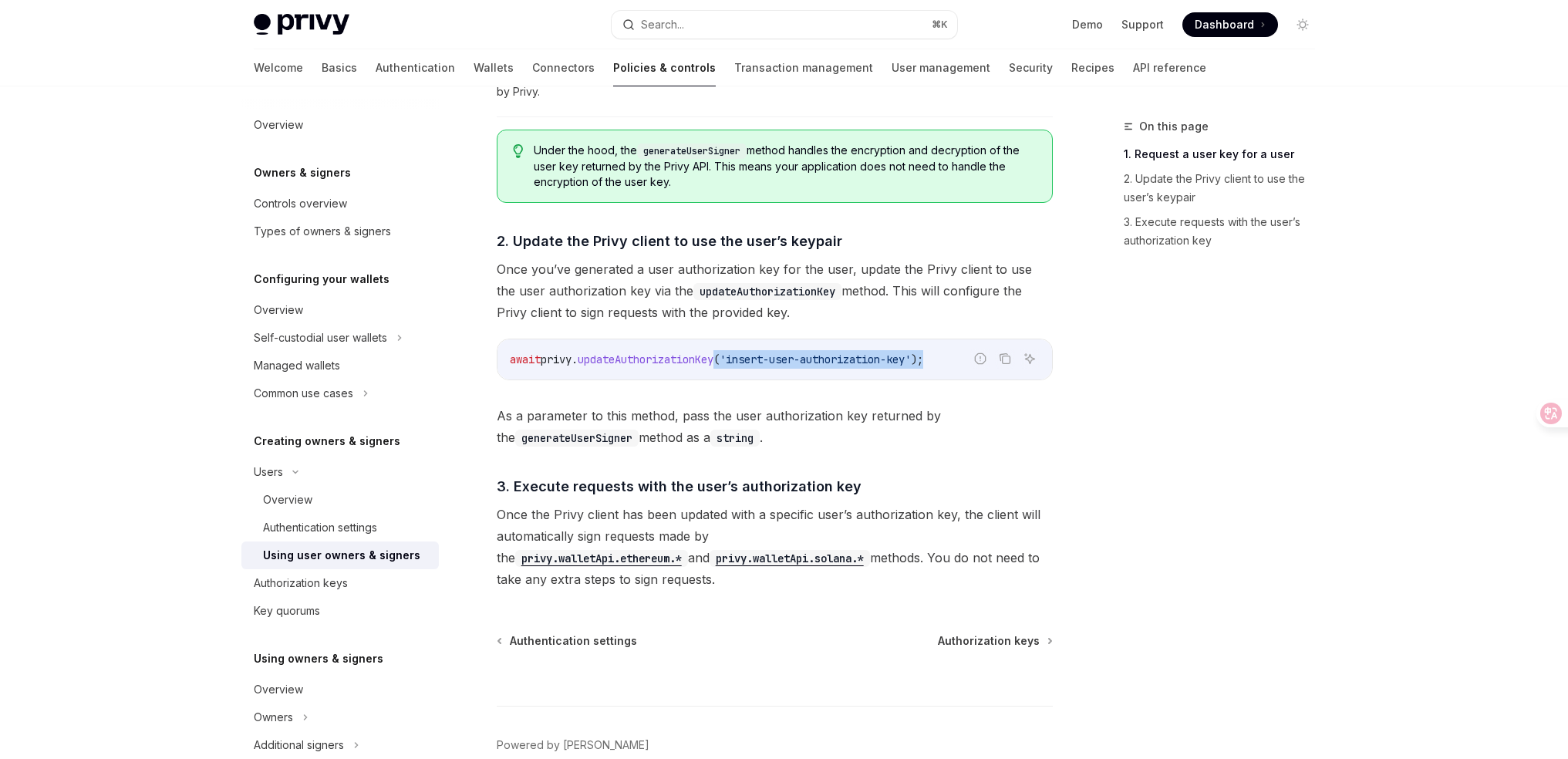
drag, startPoint x: 731, startPoint y: 360, endPoint x: 951, endPoint y: 354, distance: 220.1
click at [951, 354] on code "await privy . updateAuthorizationKey ( 'insert-user-authorization-key' );" at bounding box center [774, 359] width 530 height 19
click at [933, 508] on span "Once the Privy client has been updated with a specific user’s authorization key…" at bounding box center [775, 546] width 556 height 87
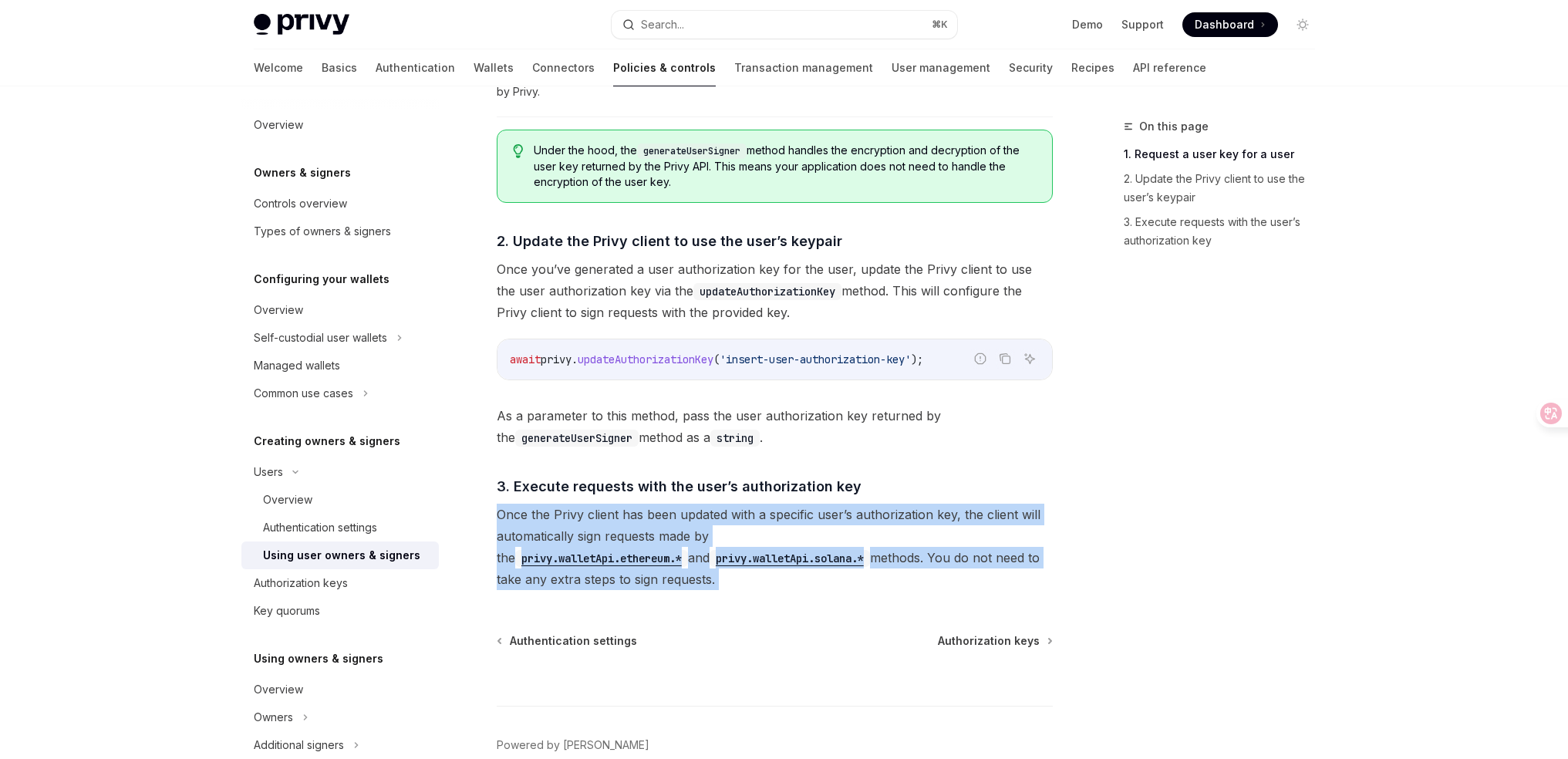
click at [933, 508] on span "Once the Privy client has been updated with a specific user’s authorization key…" at bounding box center [775, 546] width 556 height 87
copy div "Once the Privy client has been updated with a specific user’s authorization key…"
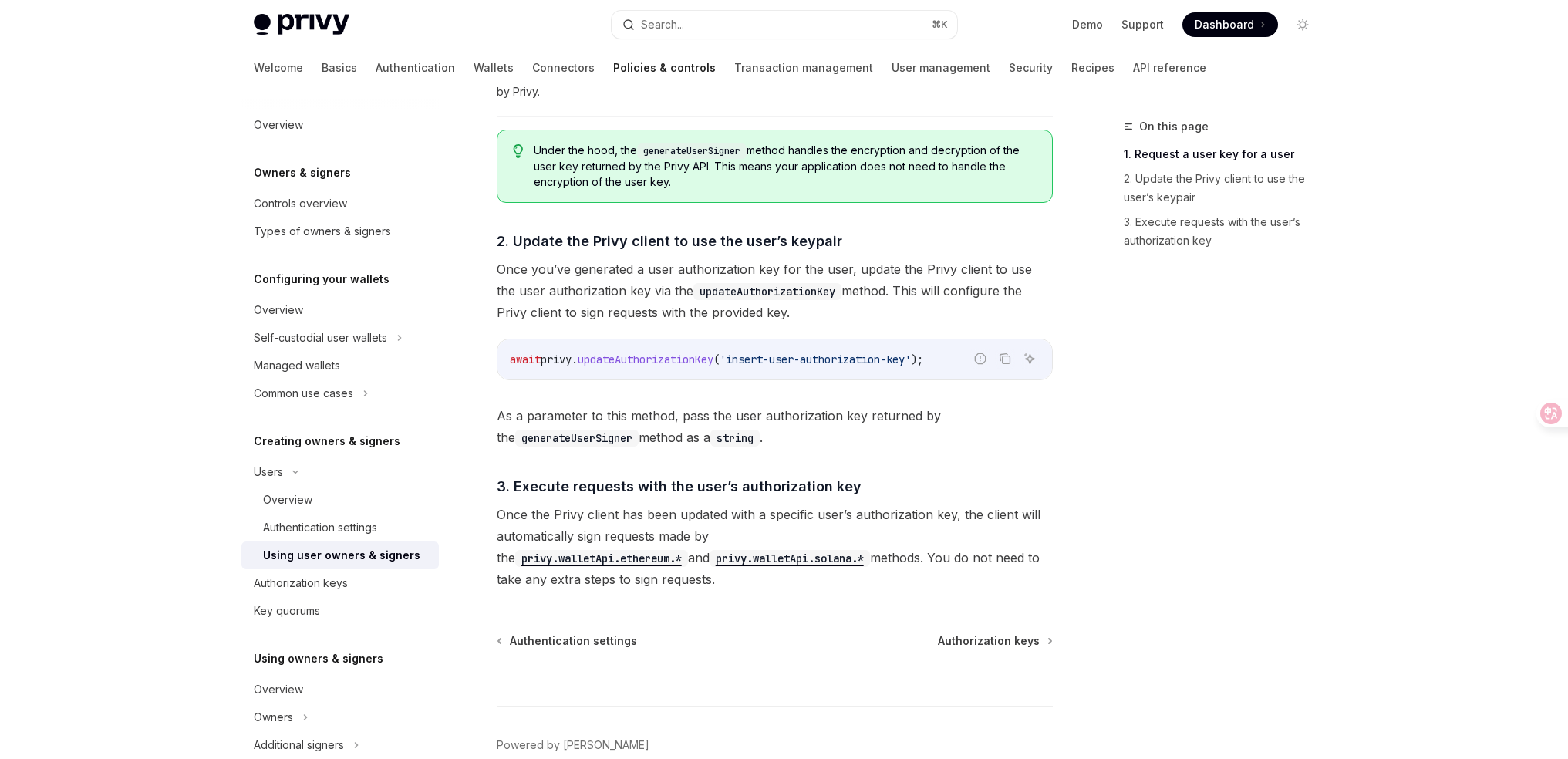
click at [700, 360] on span "updateAuthorizationKey" at bounding box center [645, 360] width 136 height 14
copy span "updateAuthorizationKey"
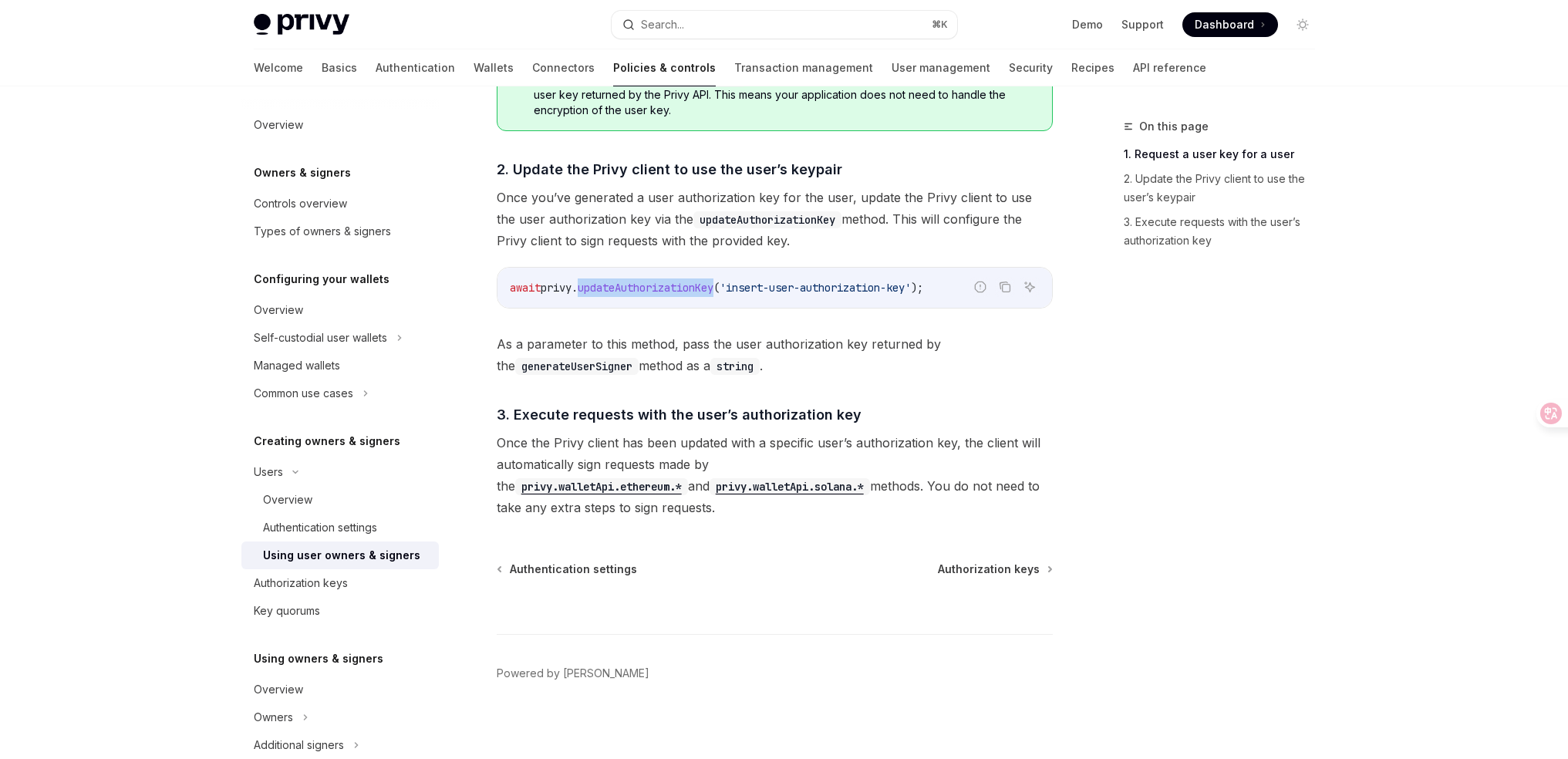
scroll to position [1088, 0]
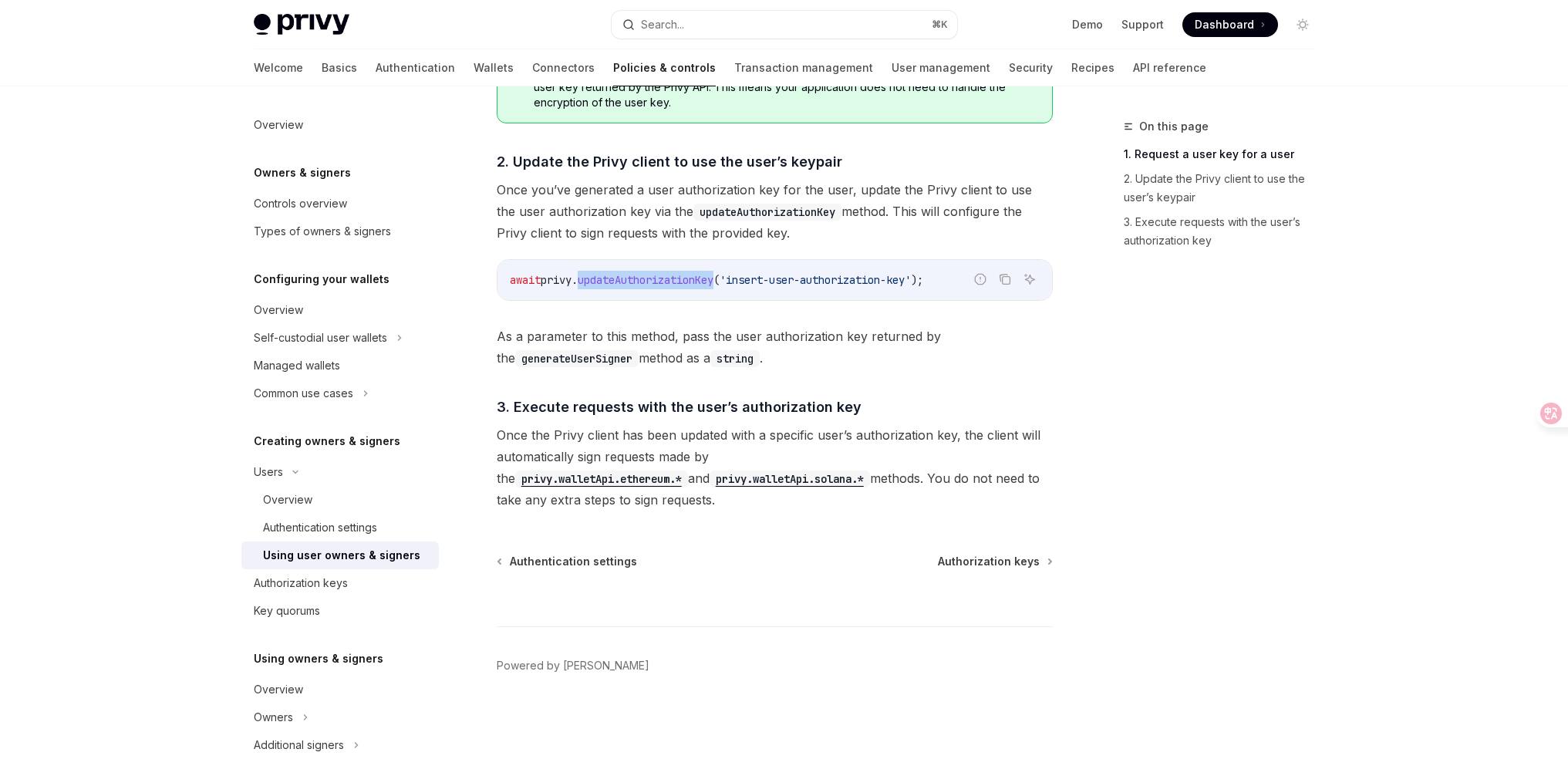
drag, startPoint x: 512, startPoint y: 436, endPoint x: 772, endPoint y: 493, distance: 266.2
click at [772, 493] on span "Once the Privy client has been updated with a specific user’s authorization key…" at bounding box center [775, 468] width 556 height 87
drag, startPoint x: 772, startPoint y: 493, endPoint x: 787, endPoint y: 493, distance: 15.0
click at [772, 493] on span "Once the Privy client has been updated with a specific user’s authorization key…" at bounding box center [775, 468] width 556 height 87
drag, startPoint x: 789, startPoint y: 492, endPoint x: 485, endPoint y: 430, distance: 310.3
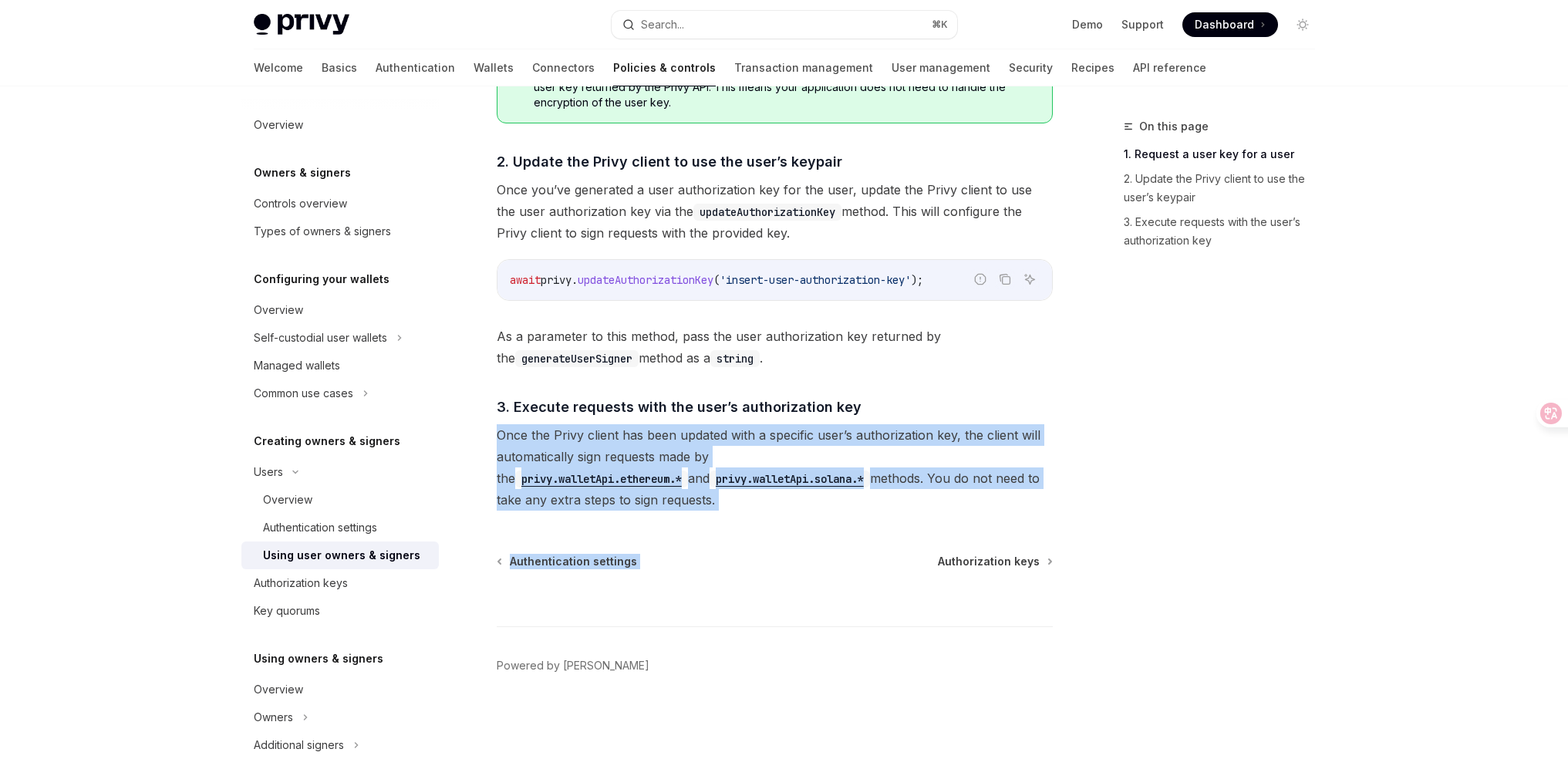
drag, startPoint x: 524, startPoint y: 434, endPoint x: 880, endPoint y: 513, distance: 364.7
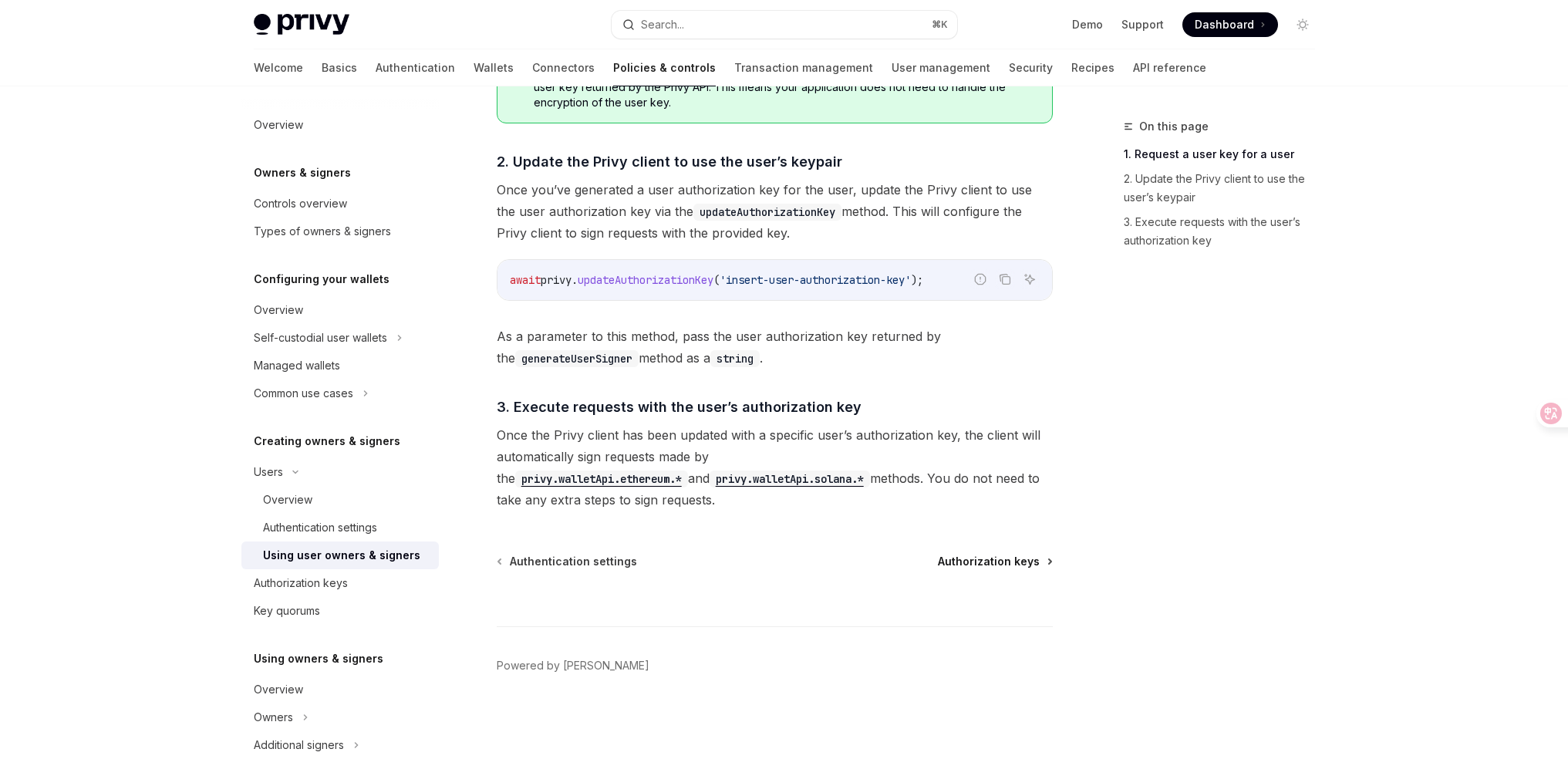
click at [1027, 562] on span "Authorization keys" at bounding box center [989, 561] width 102 height 15
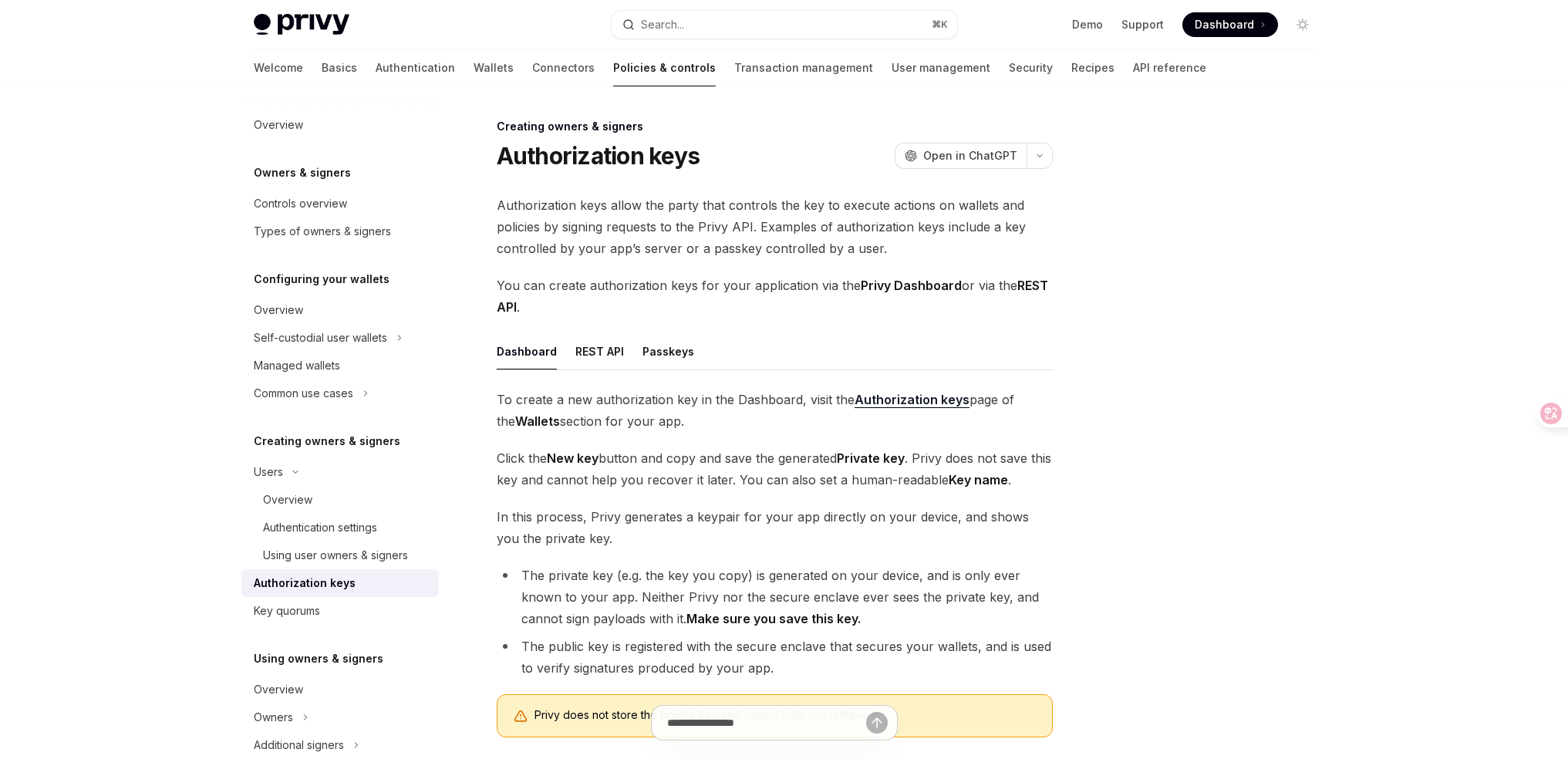
click at [612, 236] on span "Authorization keys allow the party that controls the key to execute actions on …" at bounding box center [775, 226] width 556 height 65
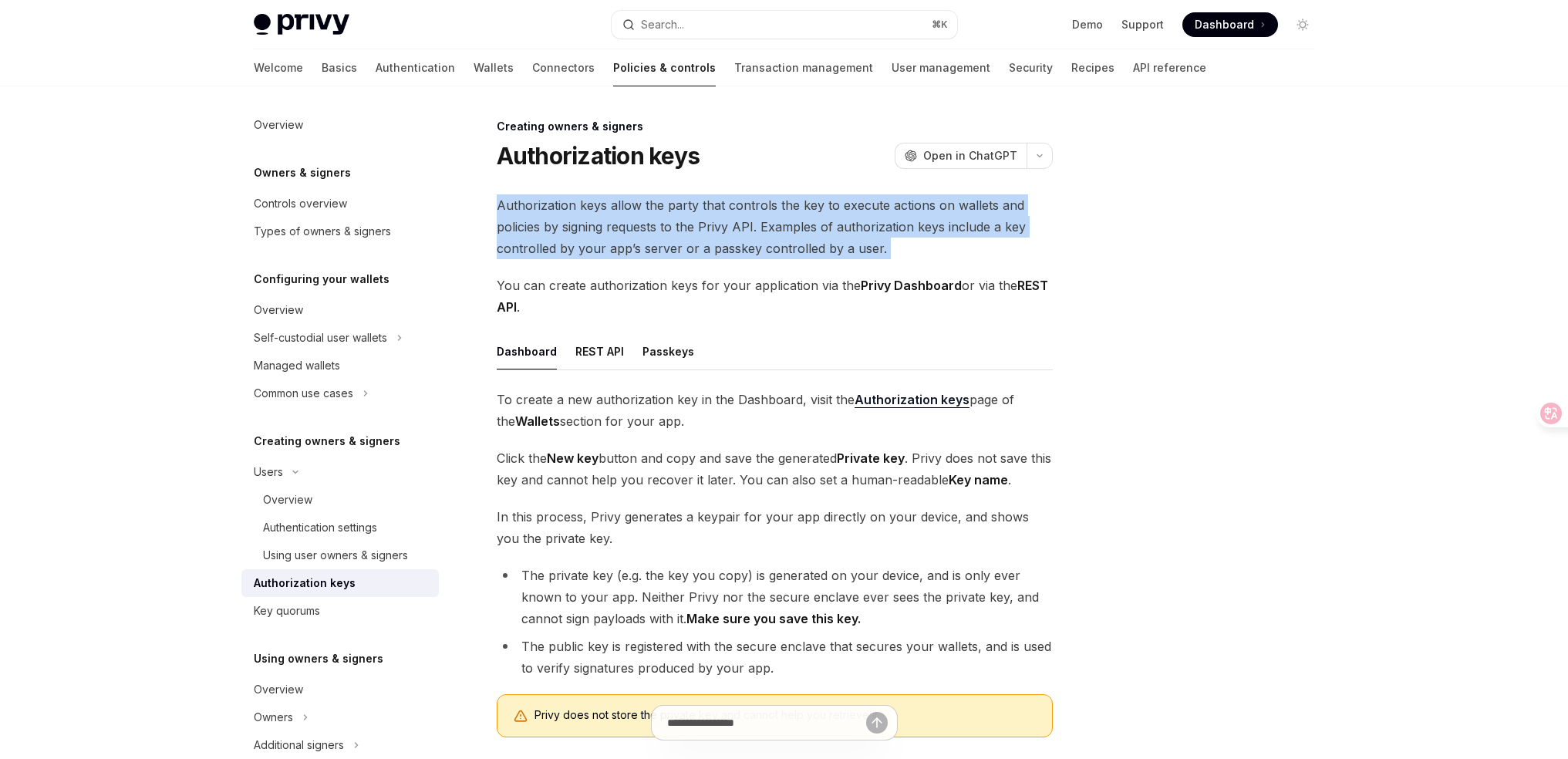
click at [612, 236] on span "Authorization keys allow the party that controls the key to execute actions on …" at bounding box center [775, 226] width 556 height 65
copy div "Authorization keys allow the party that controls the key to execute actions on …"
click at [1086, 306] on div "Creating owners & signers Authorization keys OpenAI Open in ChatGPT OpenAI Open…" at bounding box center [784, 543] width 1086 height 912
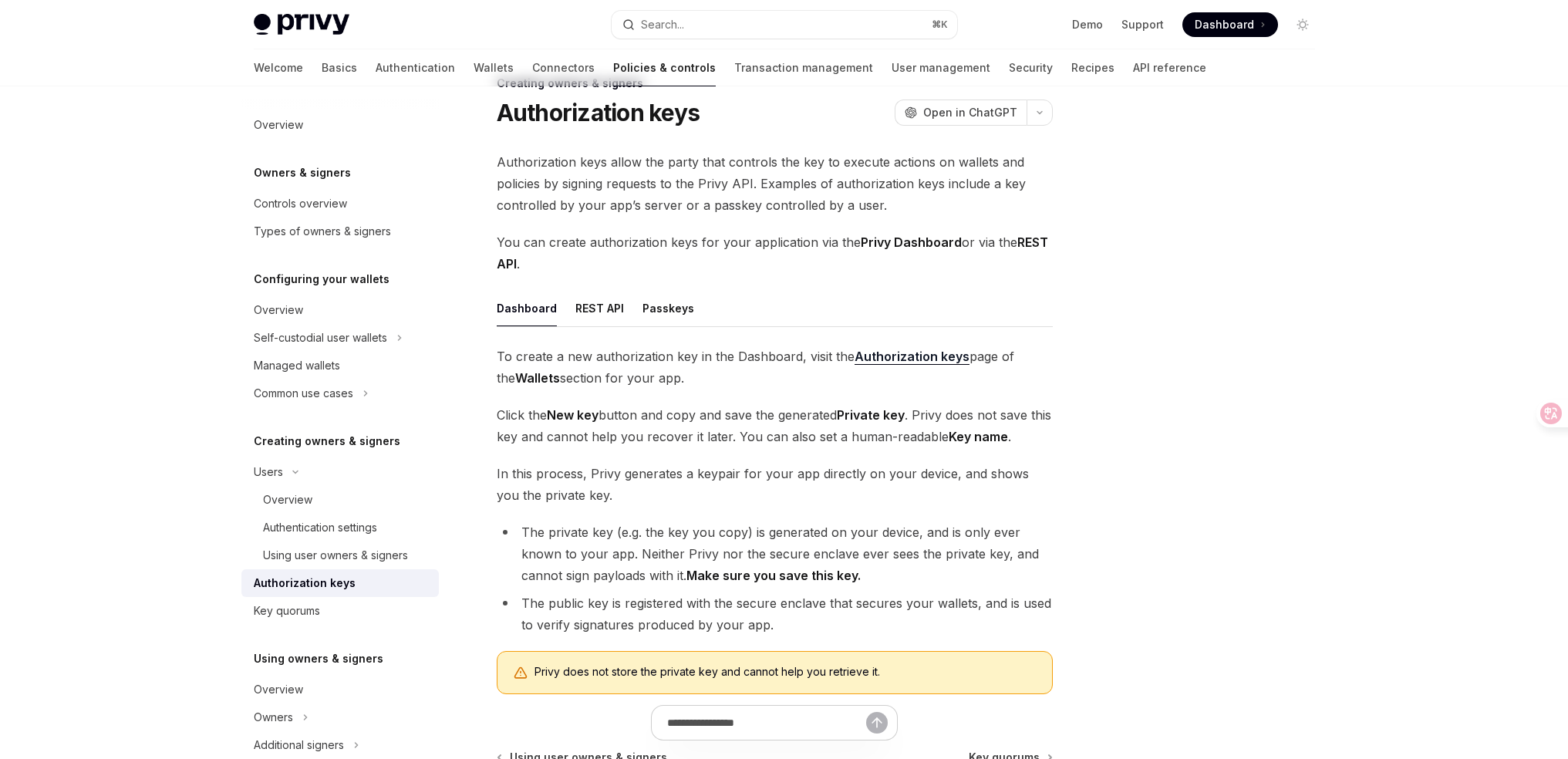
scroll to position [82, 0]
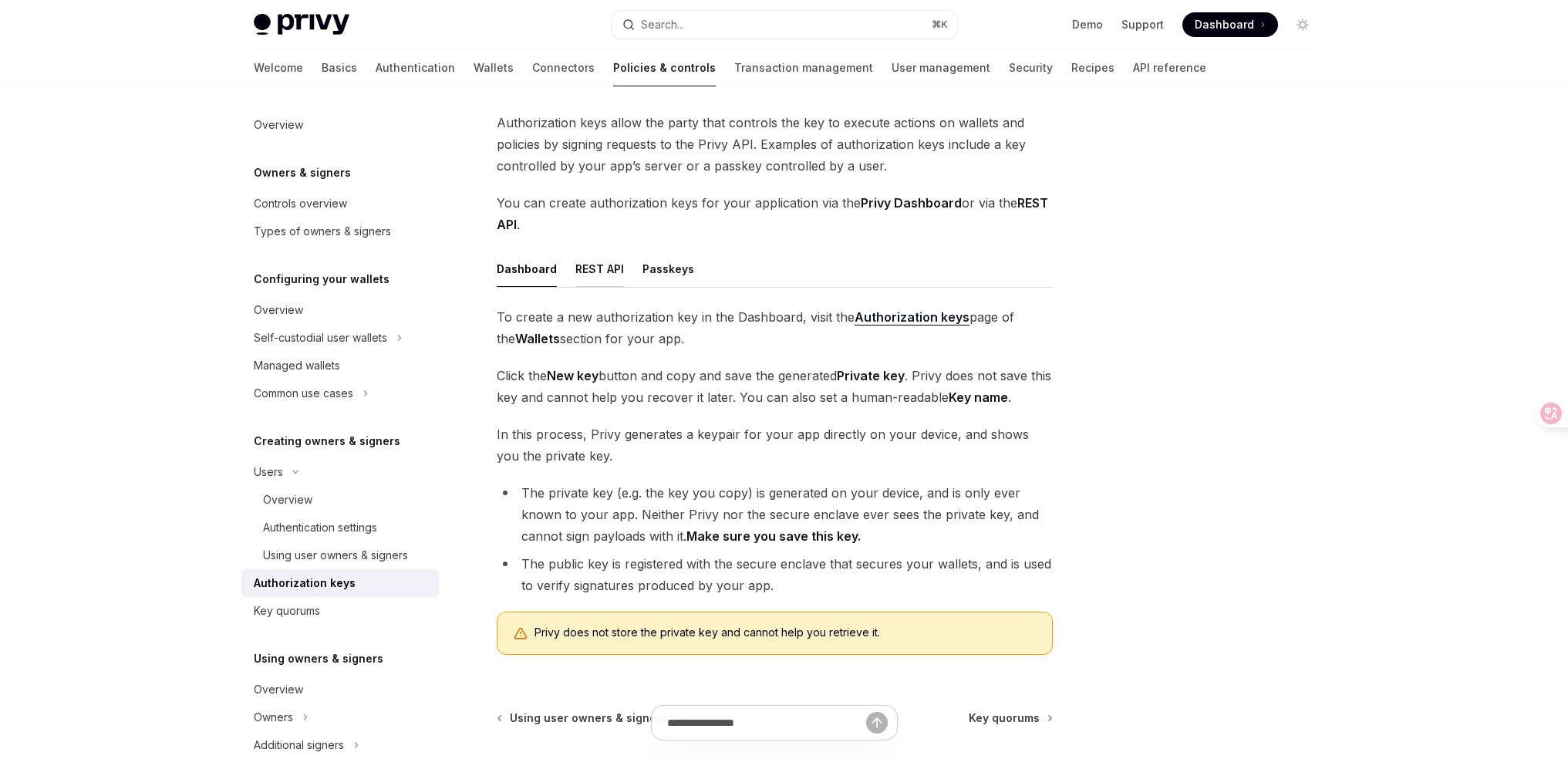
click at [605, 281] on button "REST API" at bounding box center [599, 268] width 49 height 36
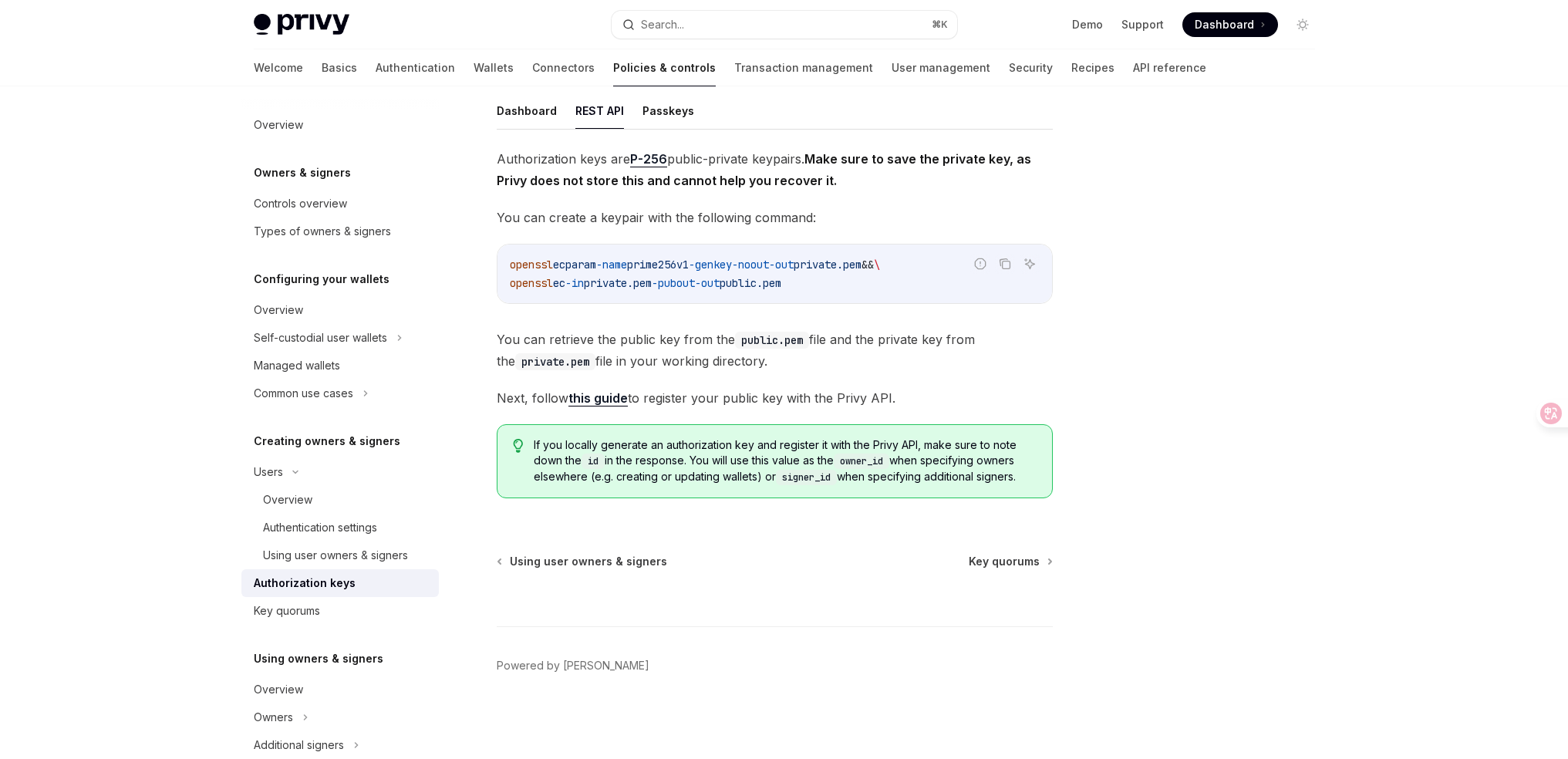
scroll to position [101, 0]
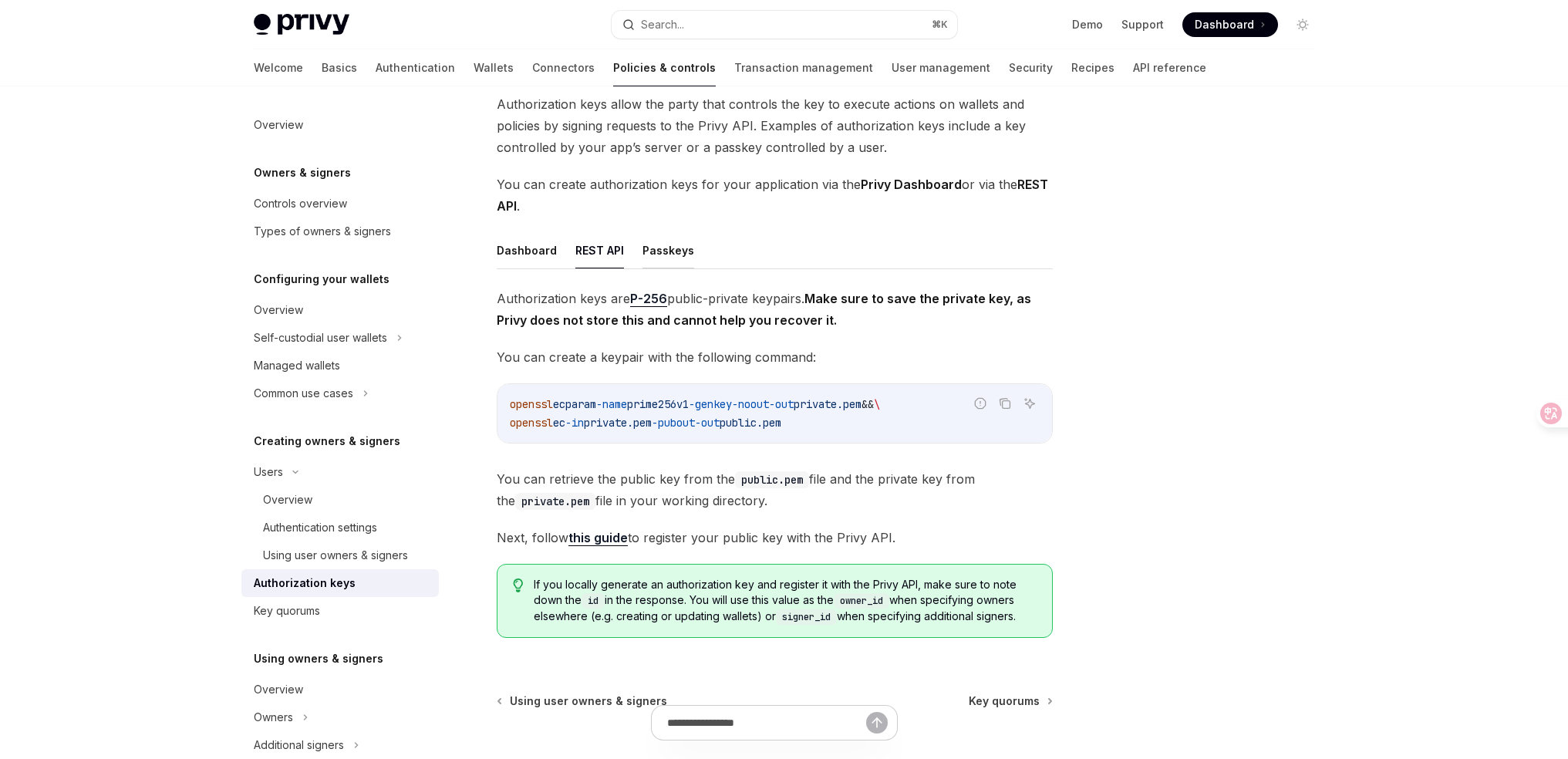
click at [673, 254] on button "Passkeys" at bounding box center [668, 250] width 51 height 36
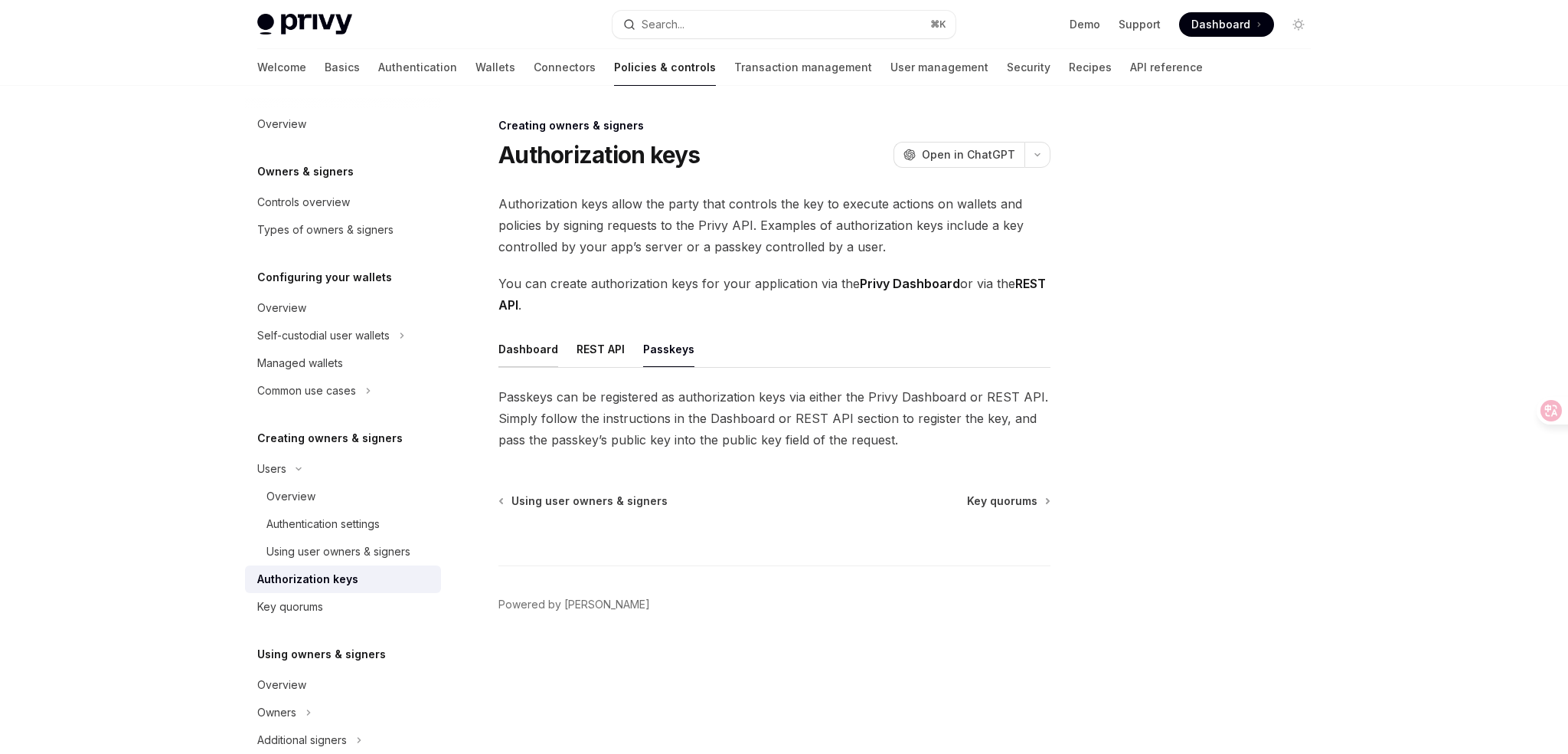
click at [515, 349] on button "Dashboard" at bounding box center [529, 348] width 60 height 36
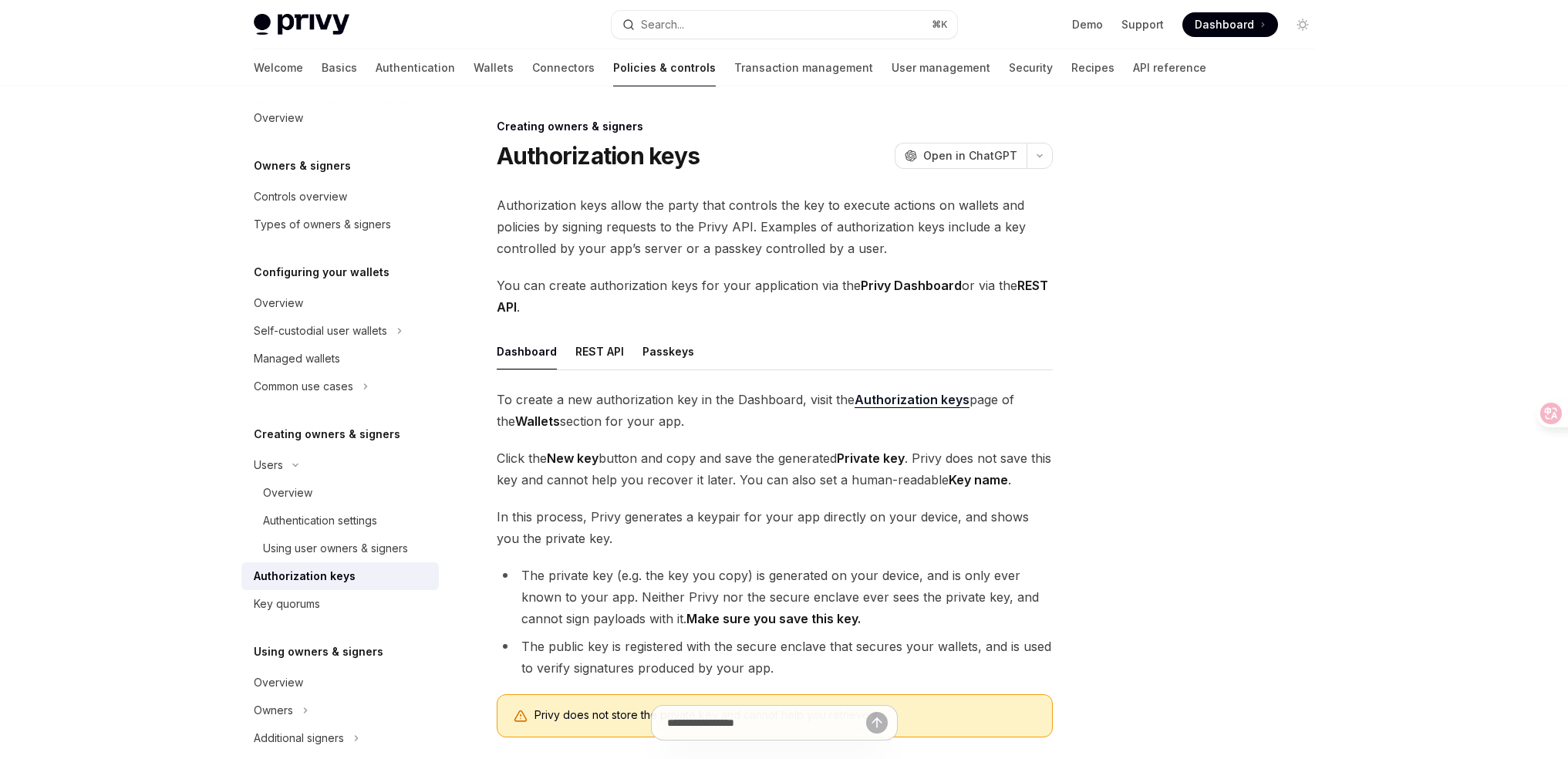
scroll to position [24, 0]
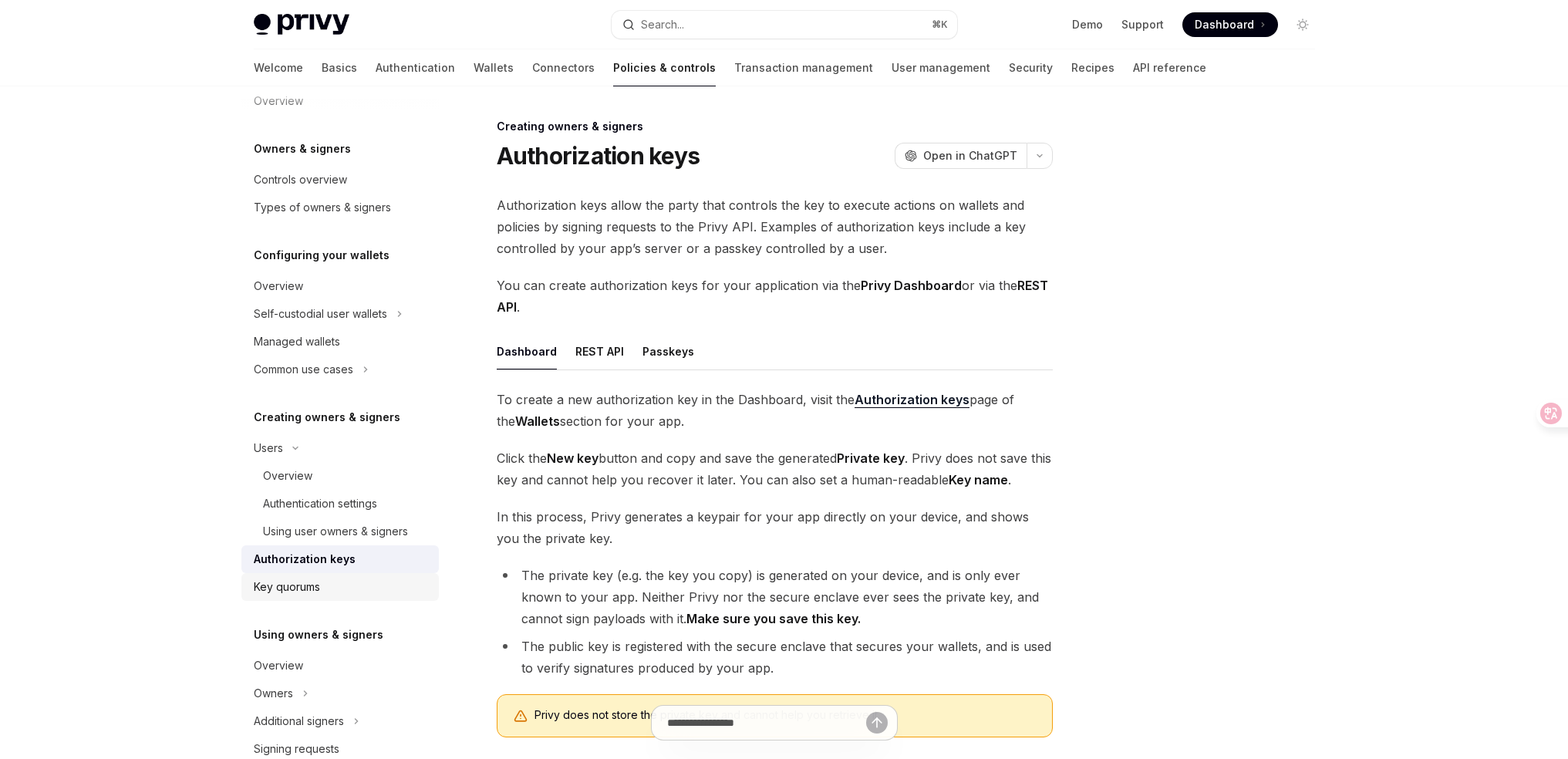
click at [331, 581] on div "Key quorums" at bounding box center [341, 586] width 175 height 19
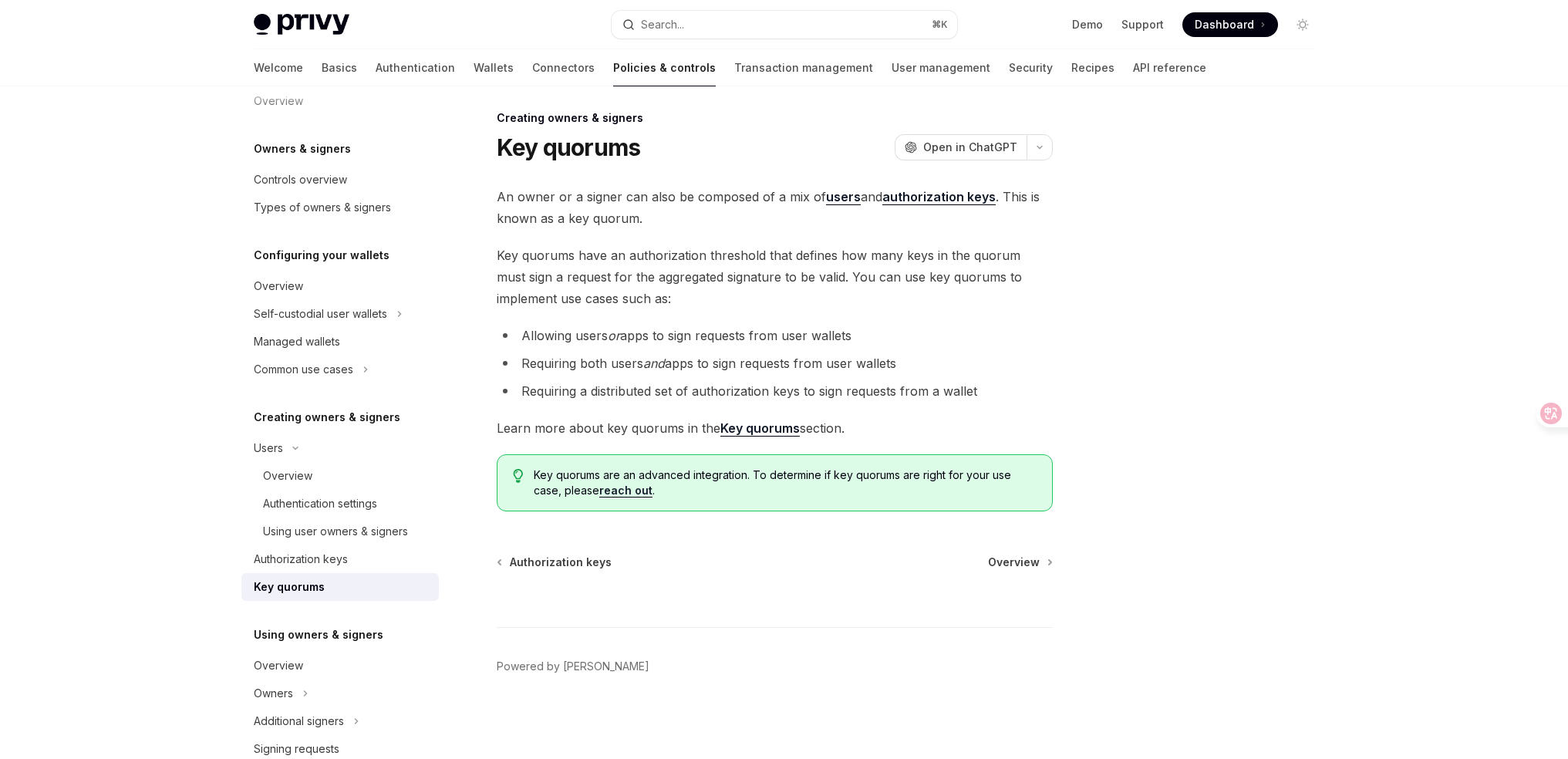
scroll to position [10, 0]
click at [376, 505] on div "Authentication settings" at bounding box center [320, 503] width 114 height 19
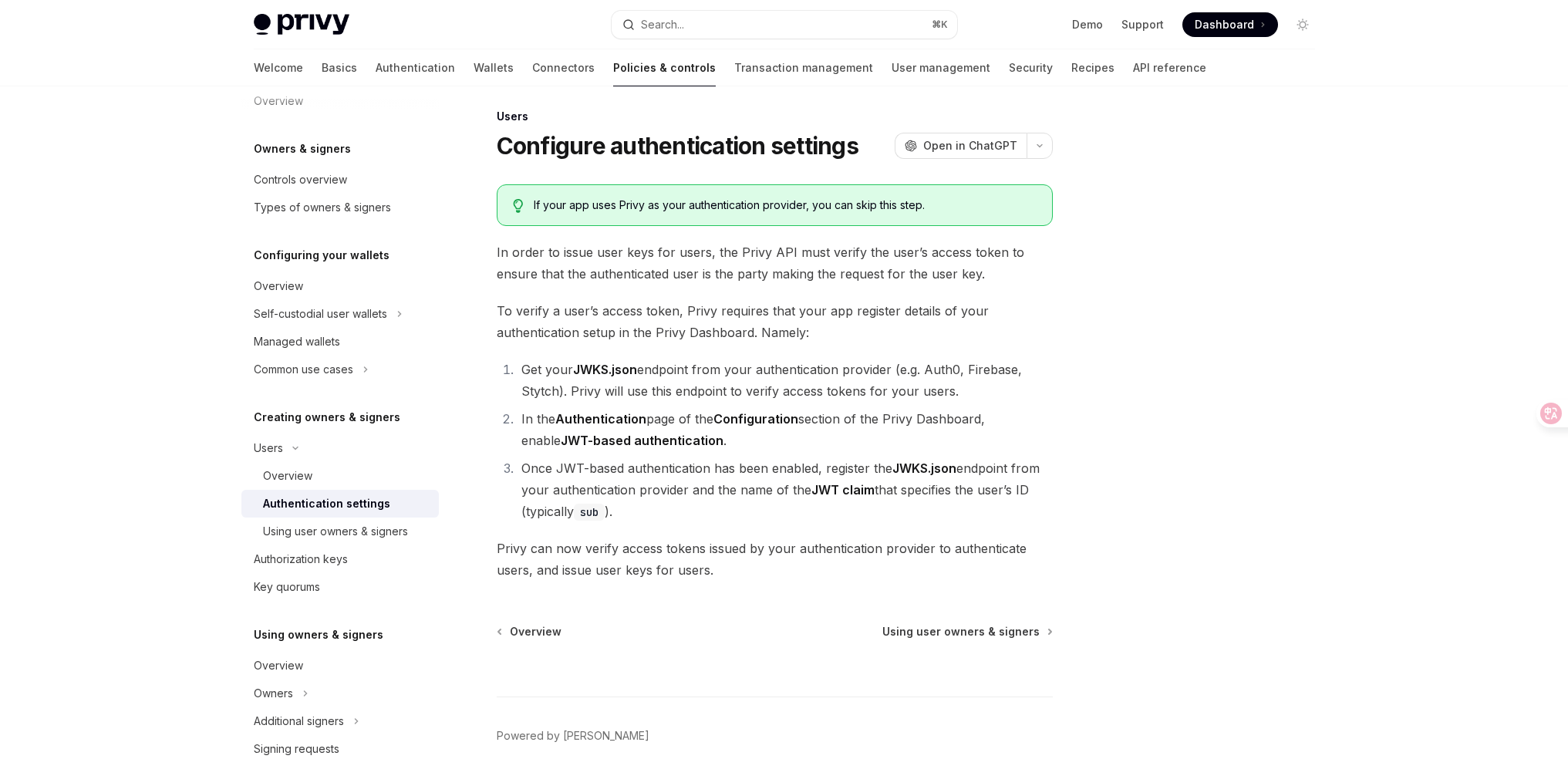
click at [765, 422] on strong "Configuration" at bounding box center [756, 418] width 85 height 15
click at [737, 418] on strong "Configuration" at bounding box center [756, 418] width 85 height 15
click at [364, 529] on div "Using user owners & signers" at bounding box center [336, 531] width 145 height 19
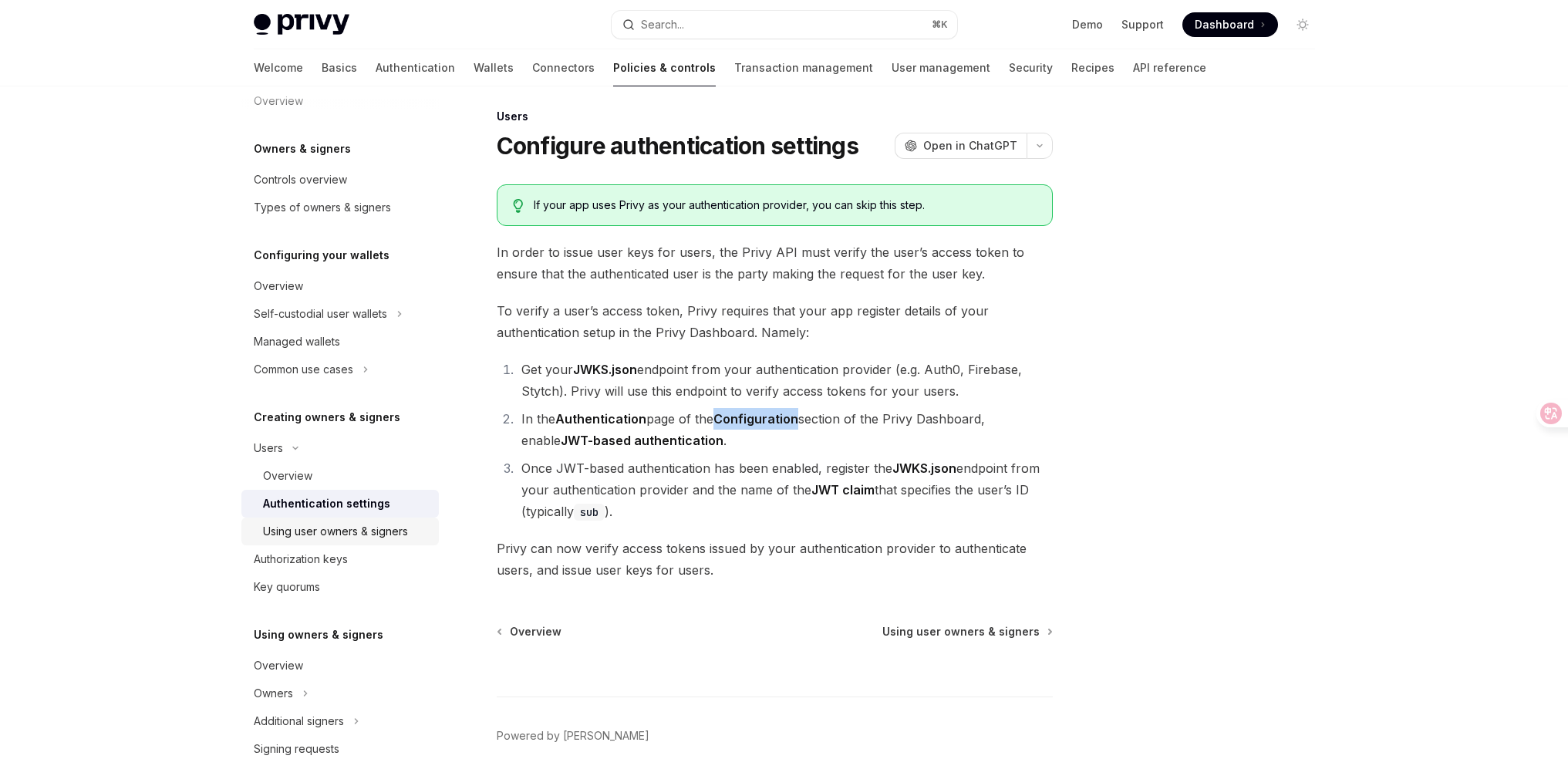
click at [390, 533] on div "Using user owners & signers" at bounding box center [336, 531] width 145 height 19
type textarea "*"
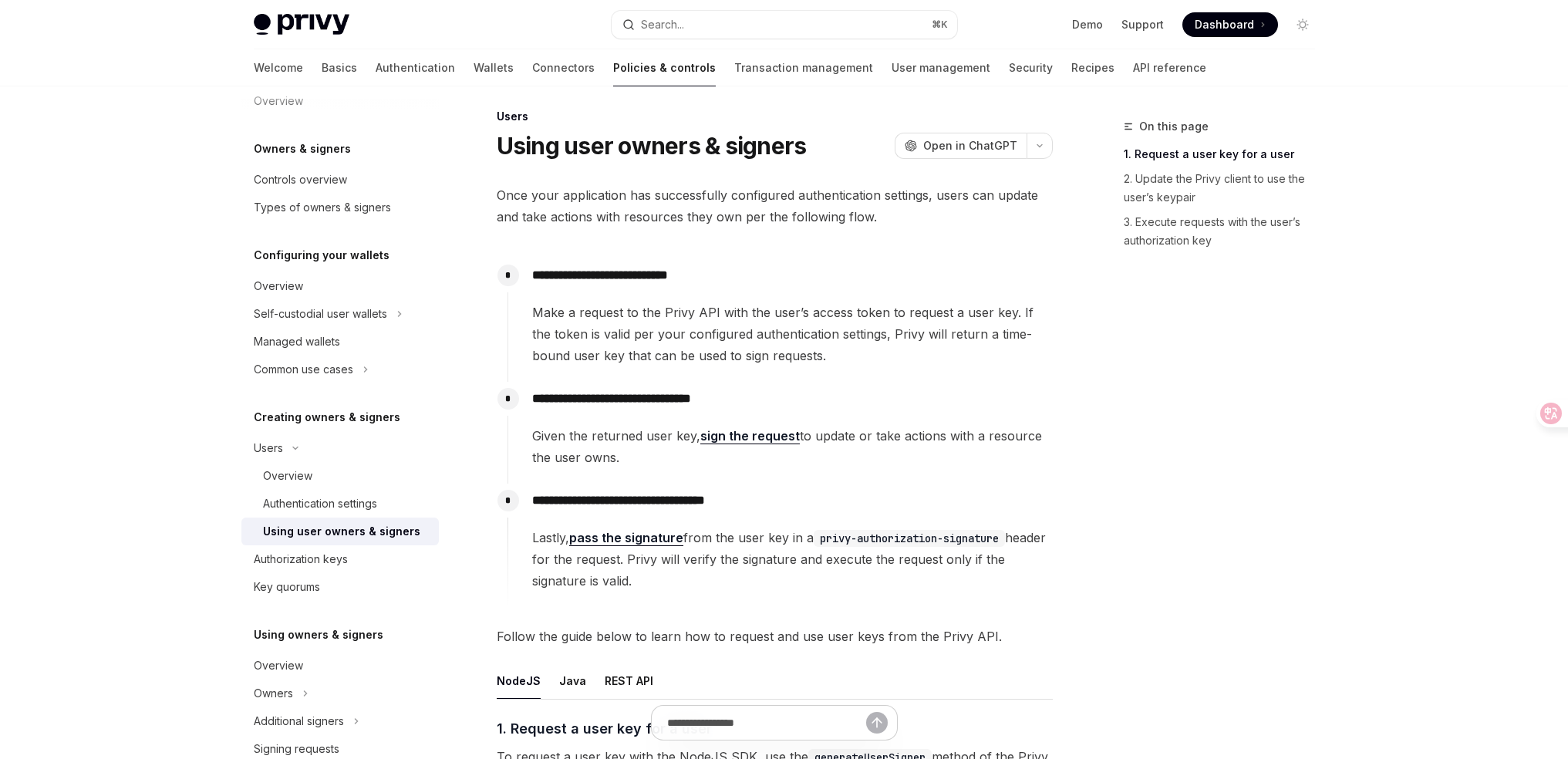
drag, startPoint x: 524, startPoint y: 315, endPoint x: 969, endPoint y: 586, distance: 521.0
click at [962, 585] on div "**********" at bounding box center [780, 433] width 546 height 349
drag, startPoint x: 970, startPoint y: 586, endPoint x: 991, endPoint y: 587, distance: 21.0
click at [970, 587] on span "Lastly, pass the signature from the user key in a privy-authorization-signature…" at bounding box center [792, 559] width 520 height 65
drag, startPoint x: 949, startPoint y: 576, endPoint x: 525, endPoint y: 306, distance: 502.7
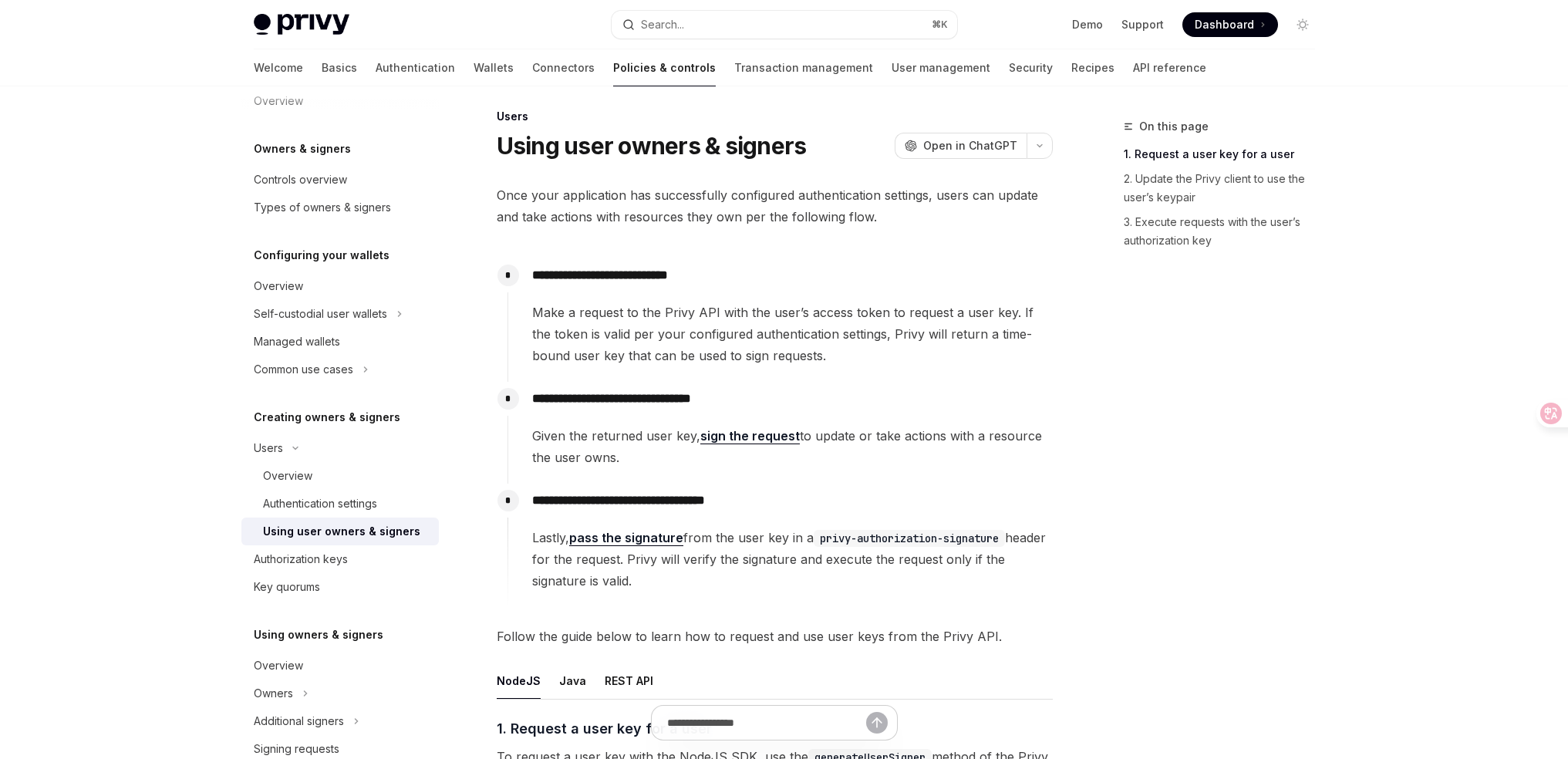
click at [525, 306] on div "**********" at bounding box center [780, 433] width 546 height 349
click at [610, 310] on span "Make a request to the Privy API with the user’s access token to request a user …" at bounding box center [792, 333] width 520 height 65
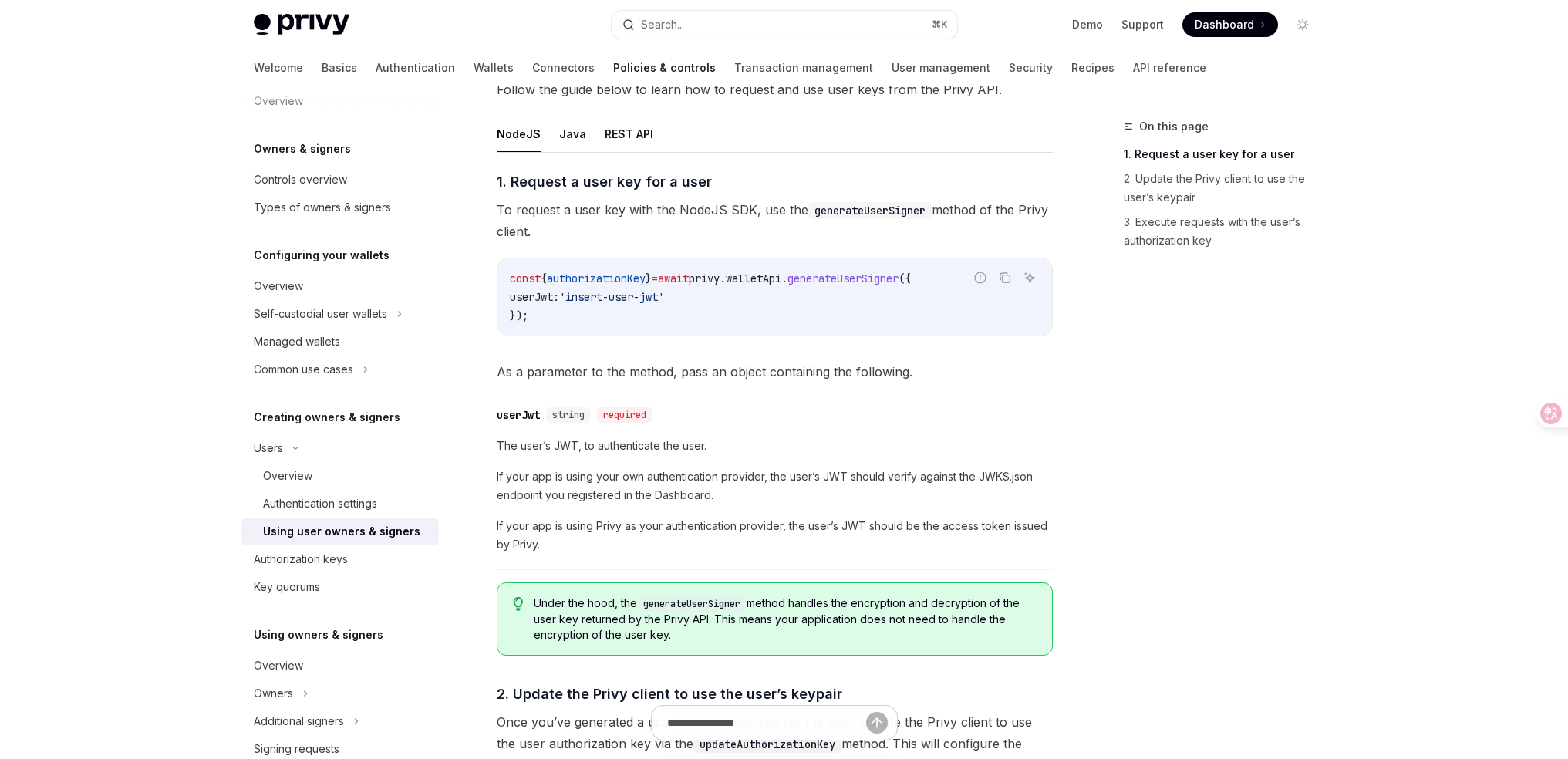
scroll to position [34, 0]
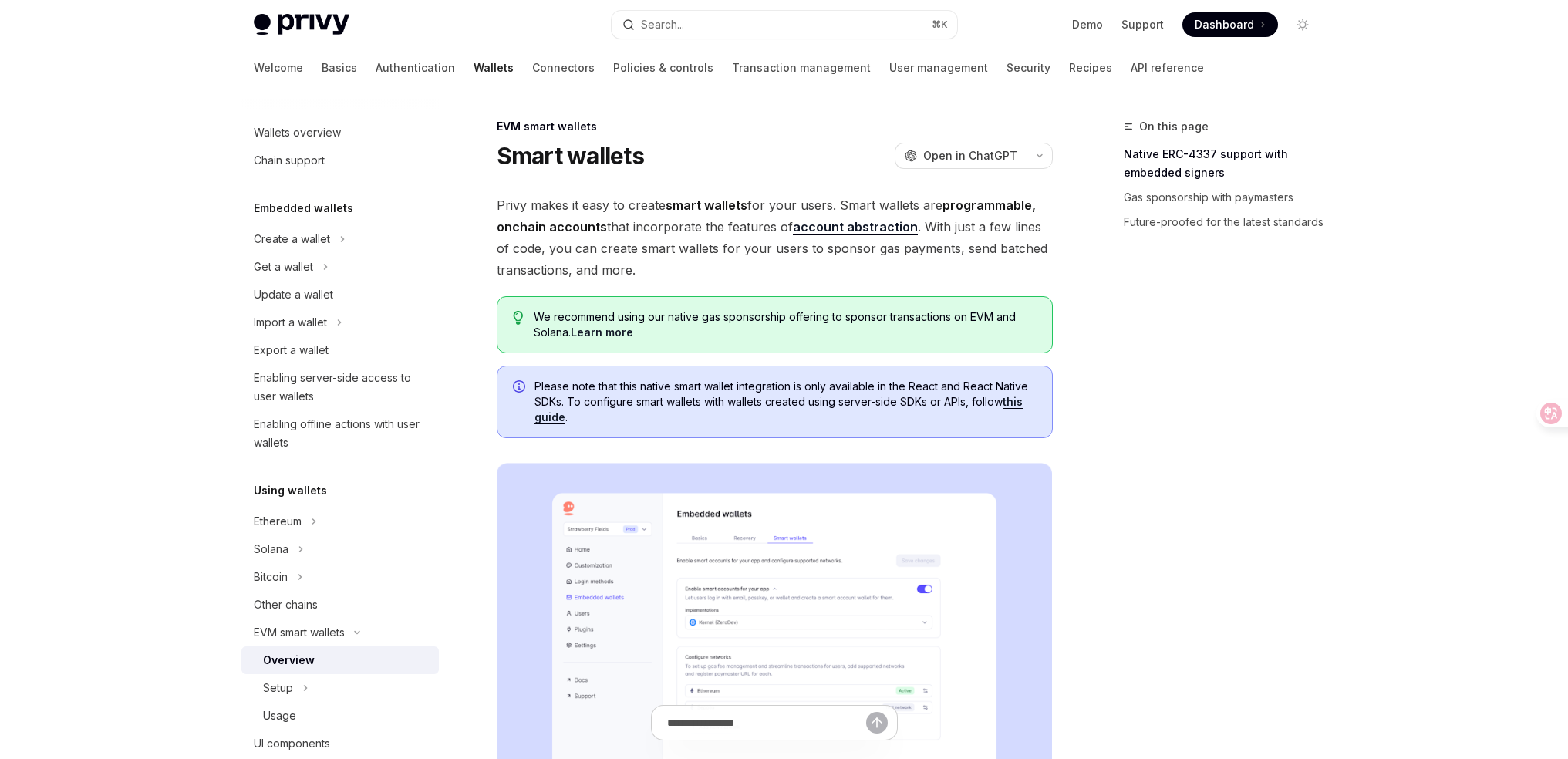
drag, startPoint x: 619, startPoint y: 211, endPoint x: 800, endPoint y: 249, distance: 184.9
click at [799, 248] on span "Privy makes it easy to create smart wallets for your users. Smart wallets are p…" at bounding box center [775, 237] width 556 height 87
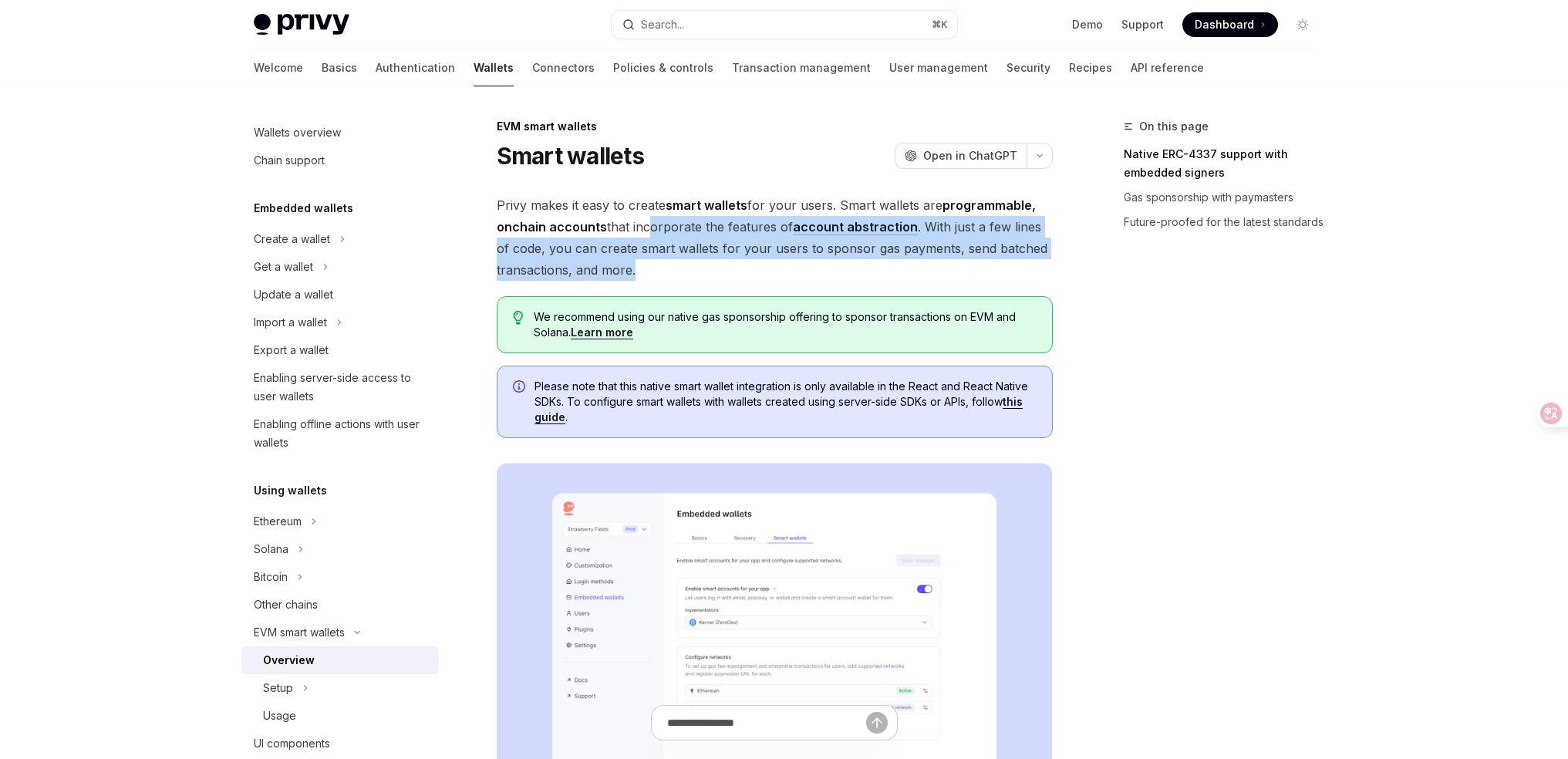
drag, startPoint x: 642, startPoint y: 223, endPoint x: 824, endPoint y: 261, distance: 185.9
click at [821, 261] on span "Privy makes it easy to create smart wallets for your users. Smart wallets are p…" at bounding box center [775, 237] width 556 height 87
click at [826, 262] on span "Privy makes it easy to create smart wallets for your users. Smart wallets are p…" at bounding box center [775, 237] width 556 height 87
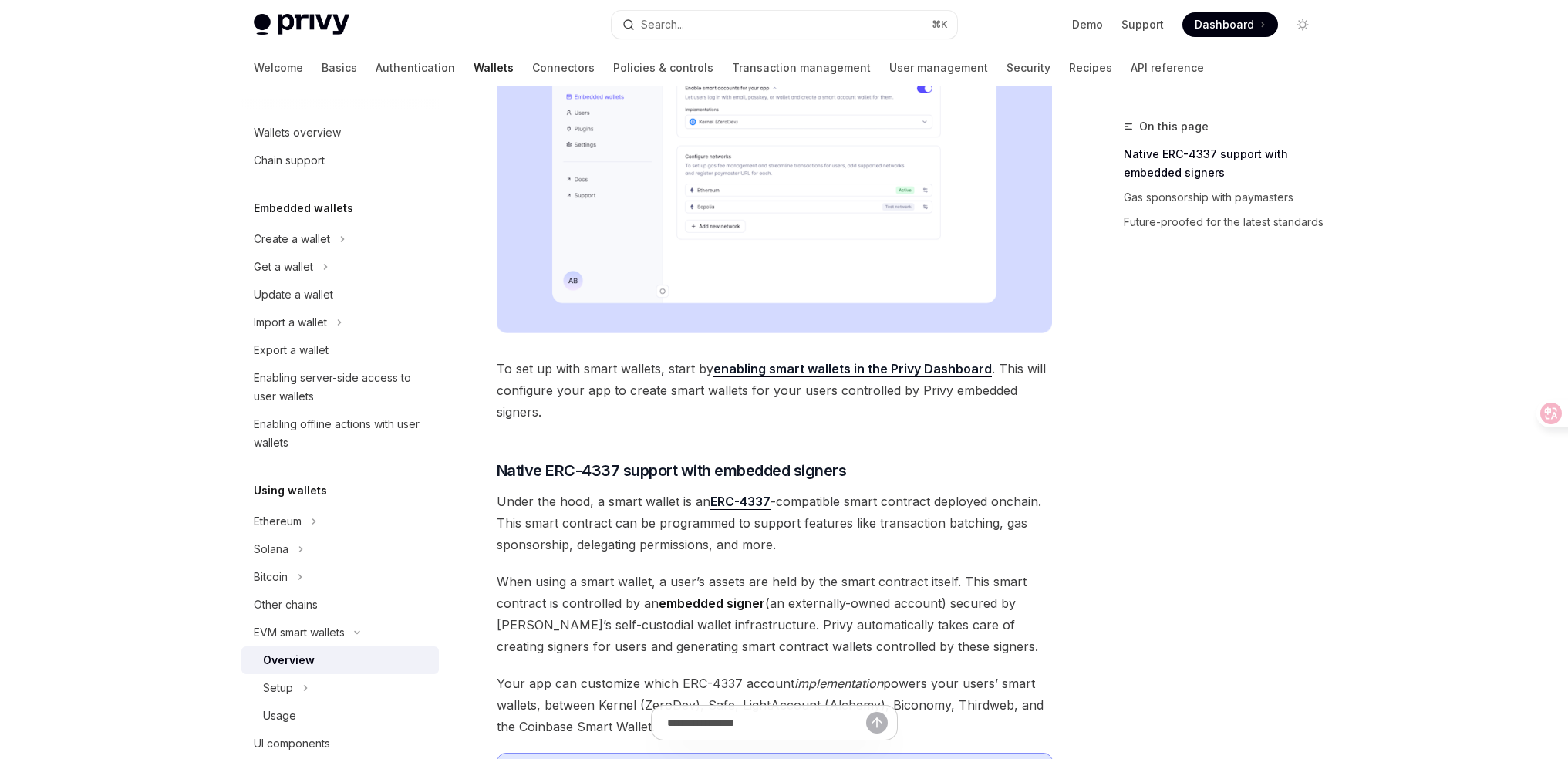
scroll to position [296, 0]
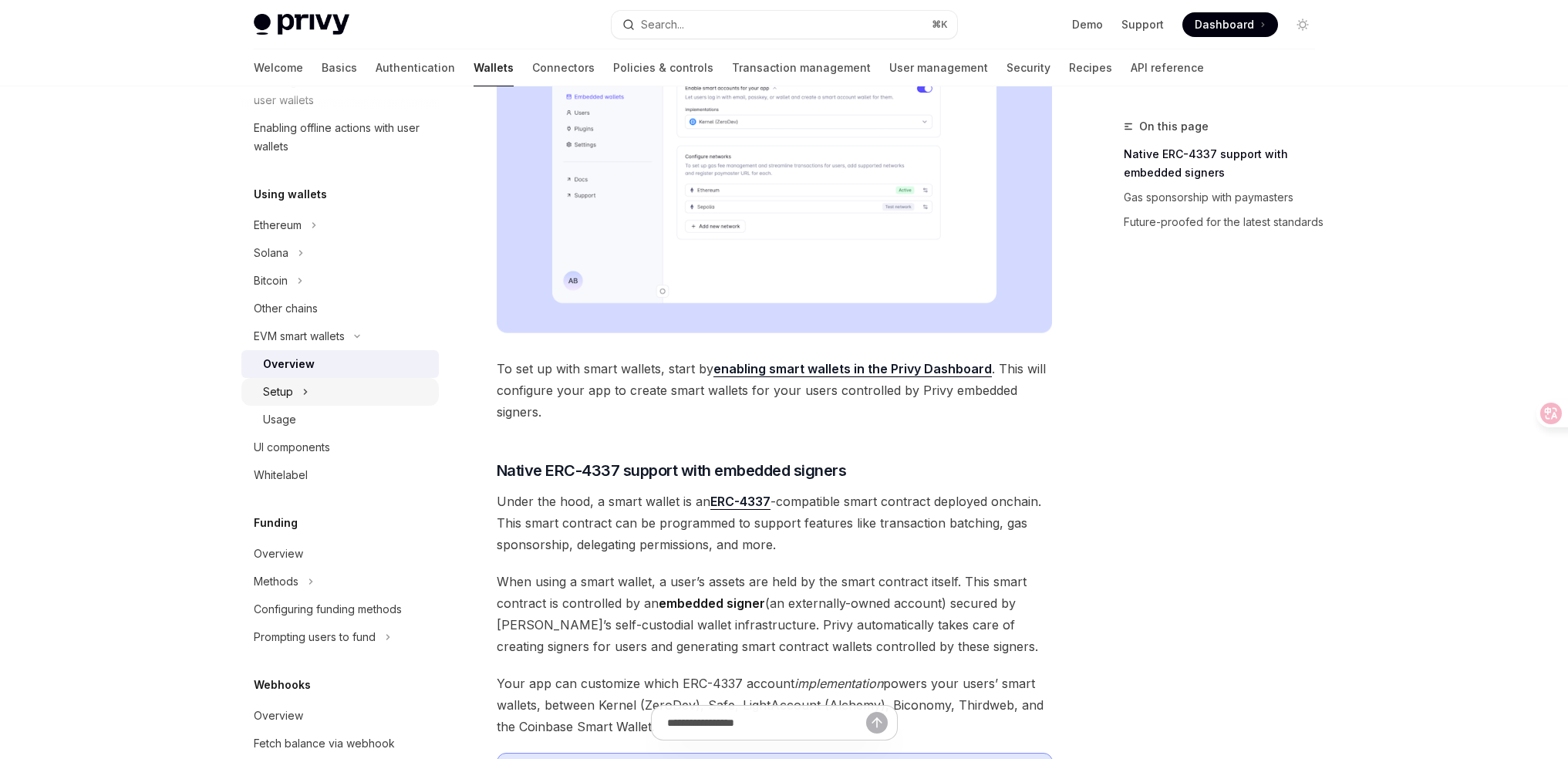
click at [382, 387] on div "Setup" at bounding box center [339, 391] width 198 height 27
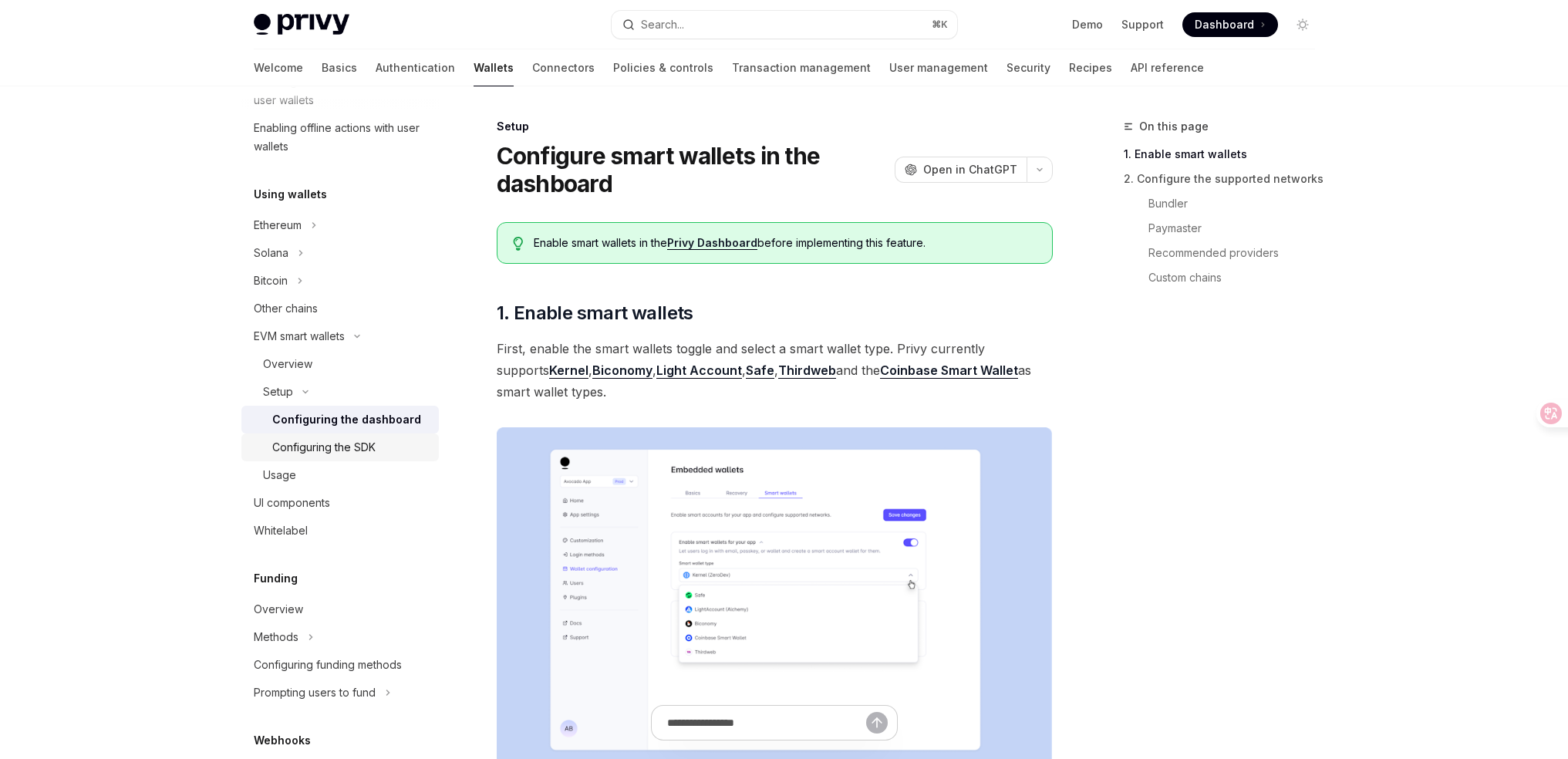
click at [372, 455] on div "Configuring the SDK" at bounding box center [323, 446] width 104 height 19
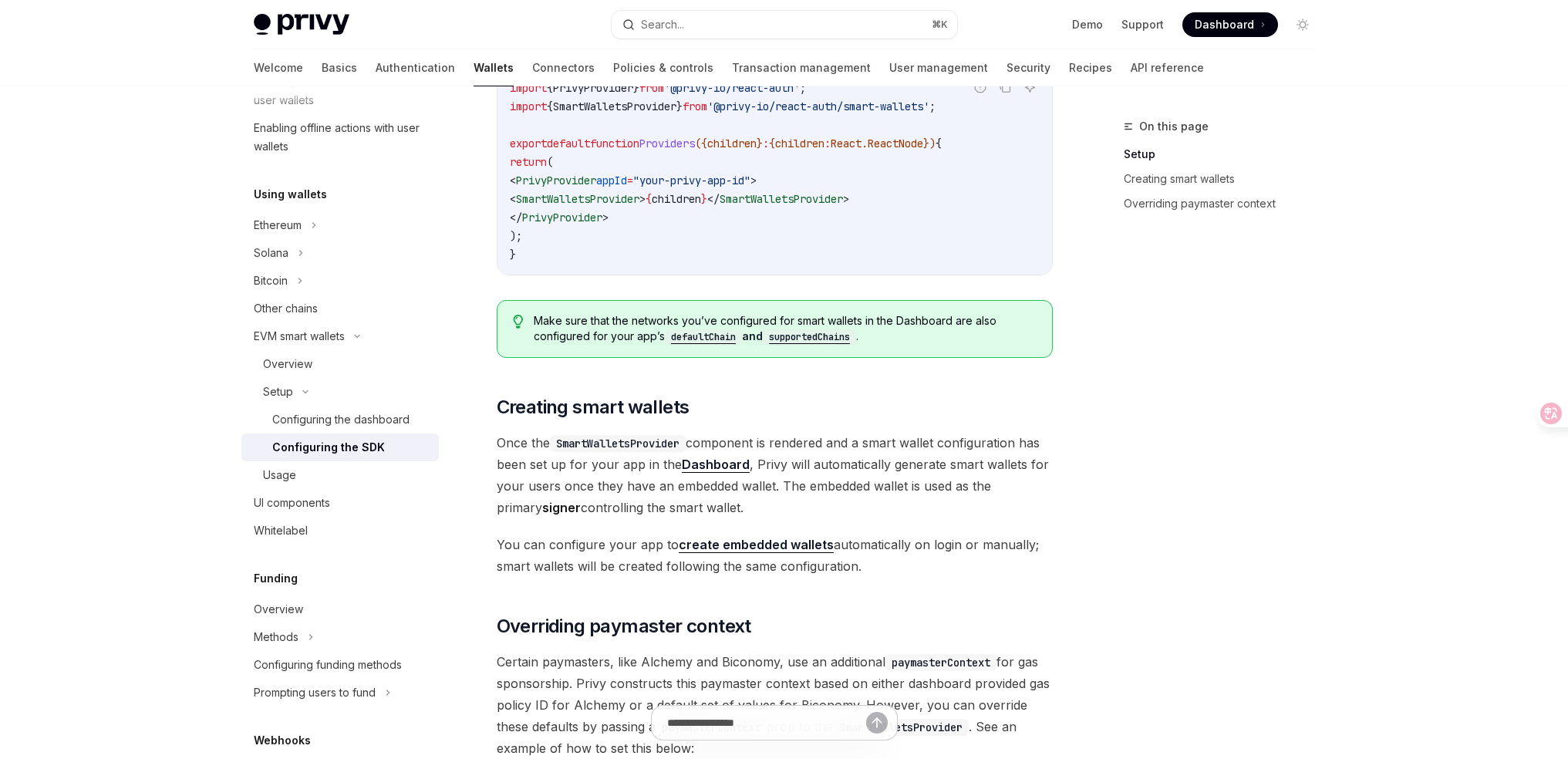
scroll to position [636, 0]
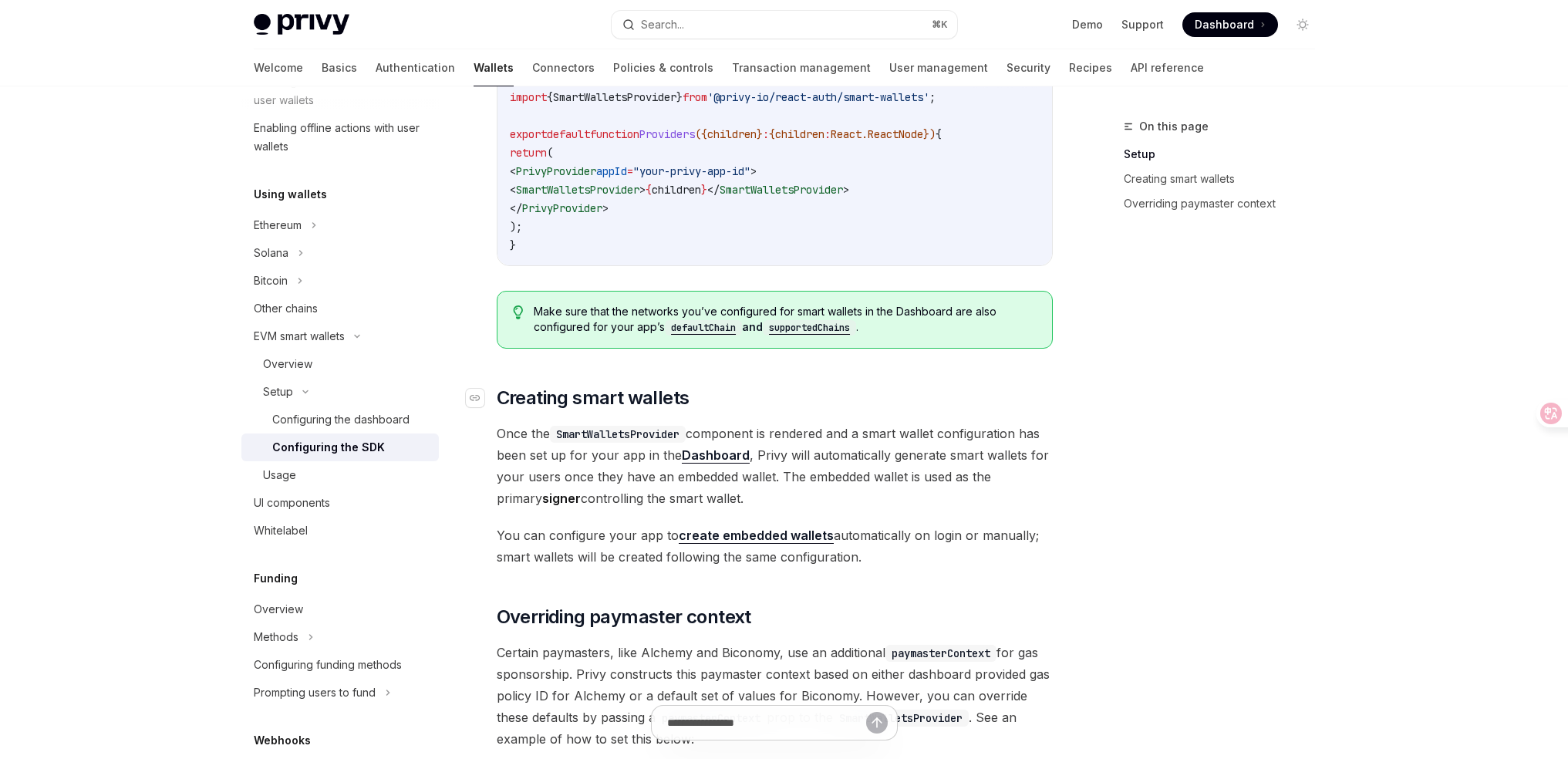
drag, startPoint x: 860, startPoint y: 544, endPoint x: 503, endPoint y: 393, distance: 387.6
click at [503, 393] on div "Looking to get started quickly? Check out our Smart Wallets starter repo . You …" at bounding box center [775, 409] width 556 height 1474
click at [563, 403] on span "Creating smart wallets" at bounding box center [594, 398] width 193 height 25
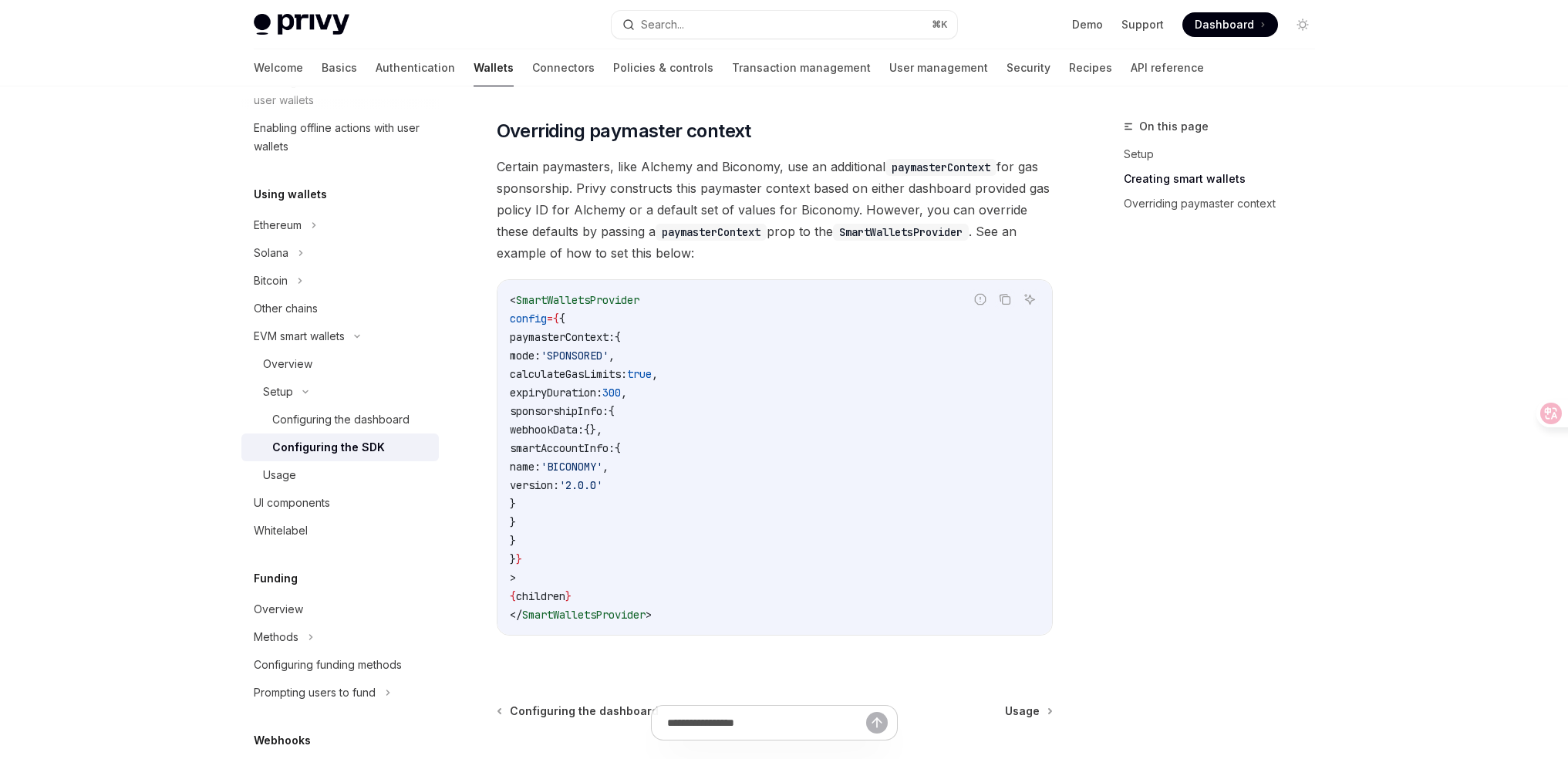
scroll to position [1151, 0]
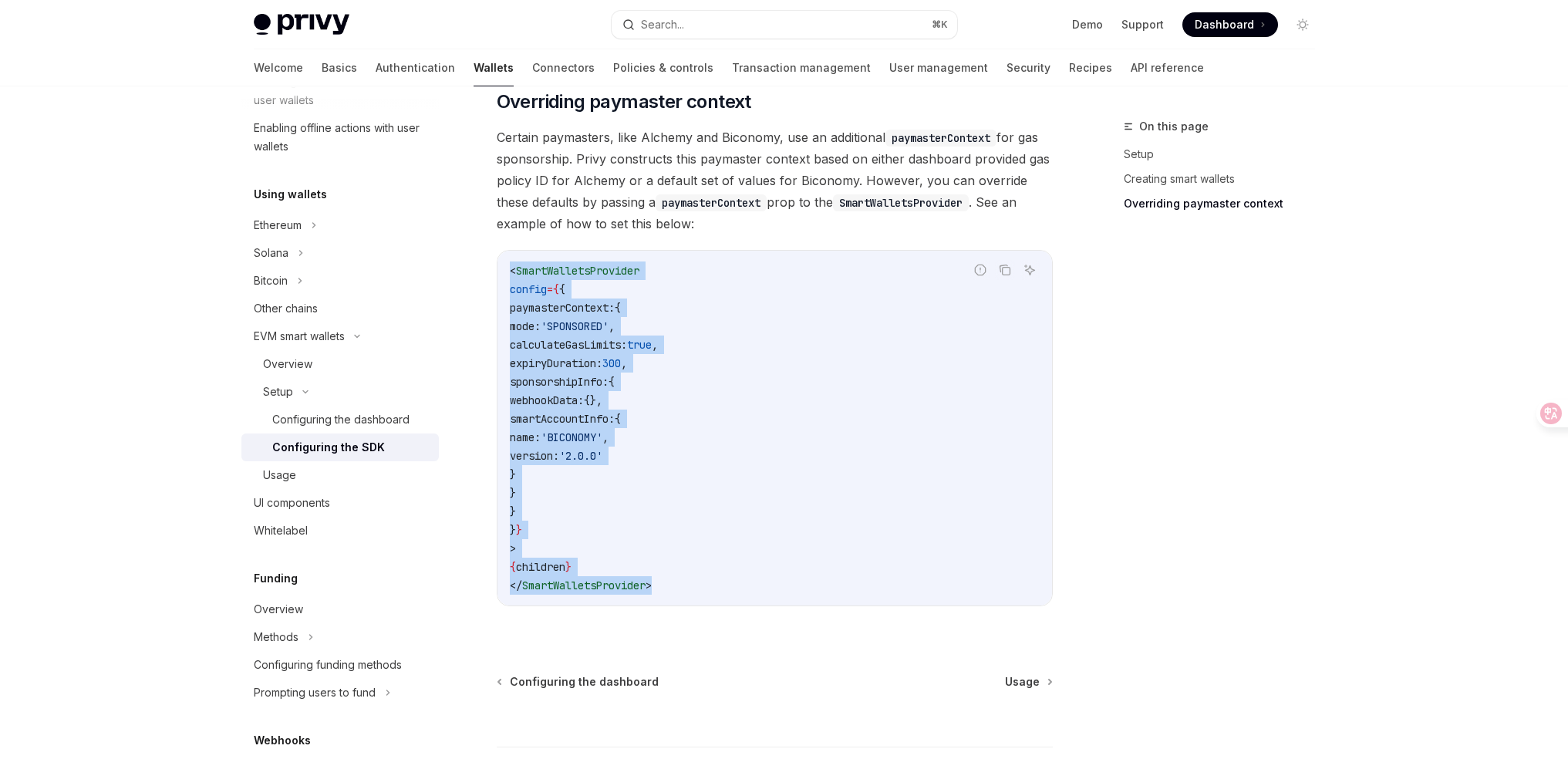
drag, startPoint x: 502, startPoint y: 267, endPoint x: 910, endPoint y: 588, distance: 519.1
click at [910, 588] on div "< SmartWalletsProvider config = { { paymasterContext: { mode: 'SPONSORED' , cal…" at bounding box center [775, 428] width 555 height 354
click at [898, 581] on code "< SmartWalletsProvider config = { { paymasterContext: { mode: 'SPONSORED' , cal…" at bounding box center [774, 428] width 530 height 333
drag, startPoint x: 867, startPoint y: 579, endPoint x: 501, endPoint y: 276, distance: 475.1
click at [501, 276] on div "< SmartWalletsProvider config = { { paymasterContext: { mode: 'SPONSORED' , cal…" at bounding box center [775, 428] width 555 height 354
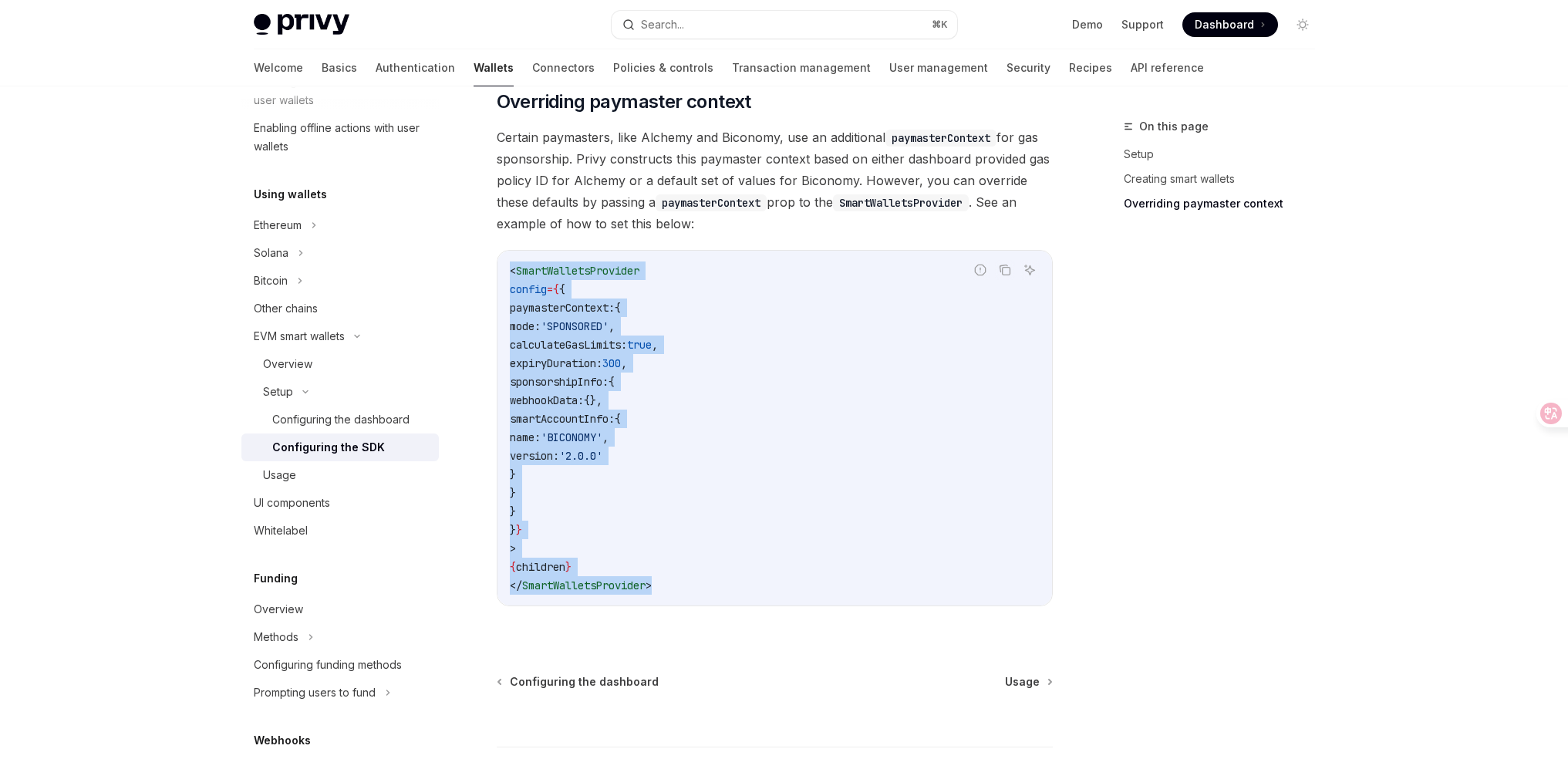
click at [502, 275] on div "< SmartWalletsProvider config = { { paymasterContext: { mode: 'SPONSORED' , cal…" at bounding box center [775, 428] width 555 height 354
drag, startPoint x: 505, startPoint y: 269, endPoint x: 788, endPoint y: 592, distance: 429.4
click at [788, 592] on div "< SmartWalletsProvider config = { { paymasterContext: { mode: 'SPONSORED' , cal…" at bounding box center [775, 428] width 555 height 354
click at [788, 592] on code "< SmartWalletsProvider config = { { paymasterContext: { mode: 'SPONSORED' , cal…" at bounding box center [774, 428] width 530 height 333
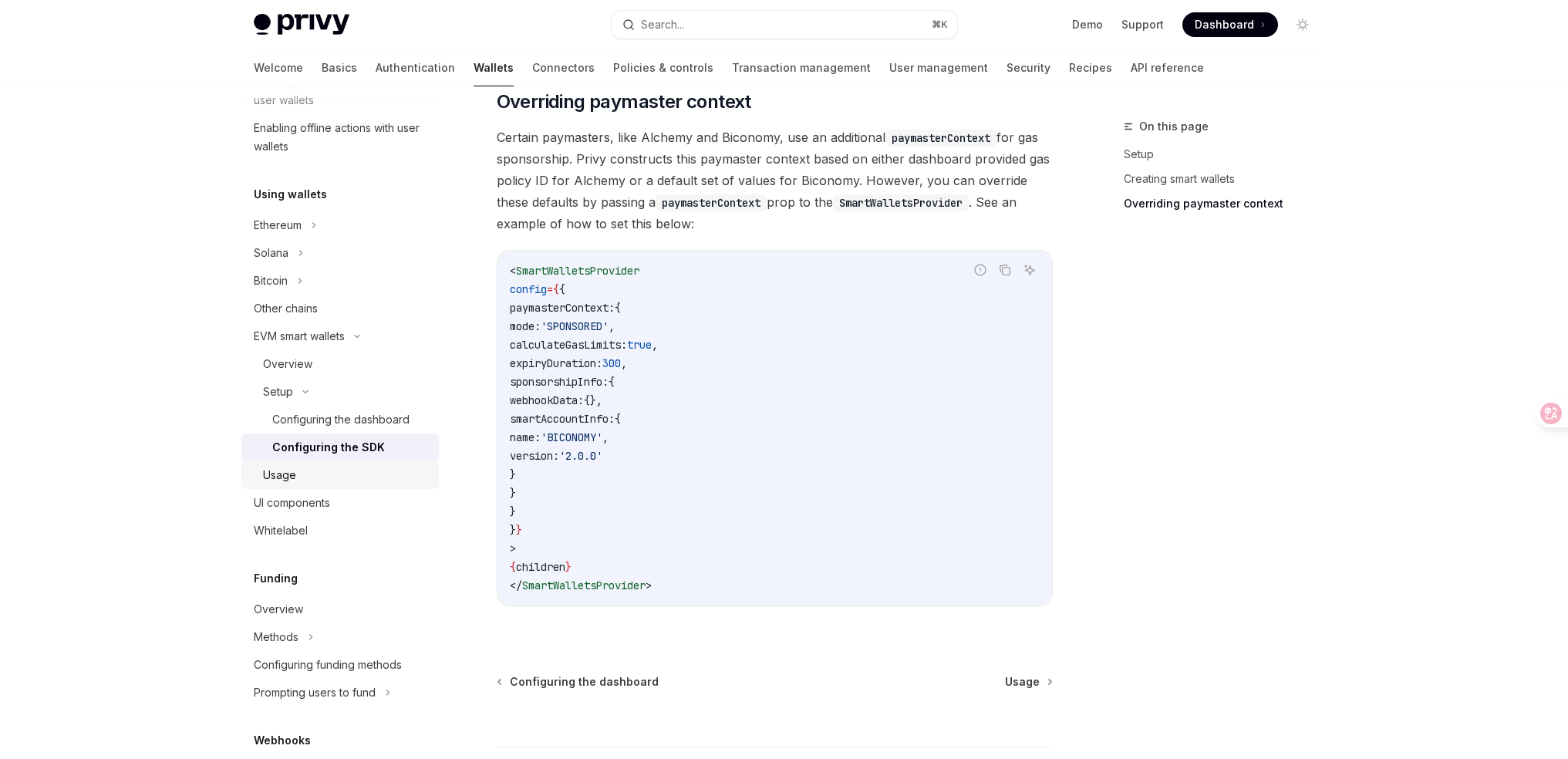
click at [378, 474] on div "Usage" at bounding box center [346, 475] width 167 height 19
type textarea "*"
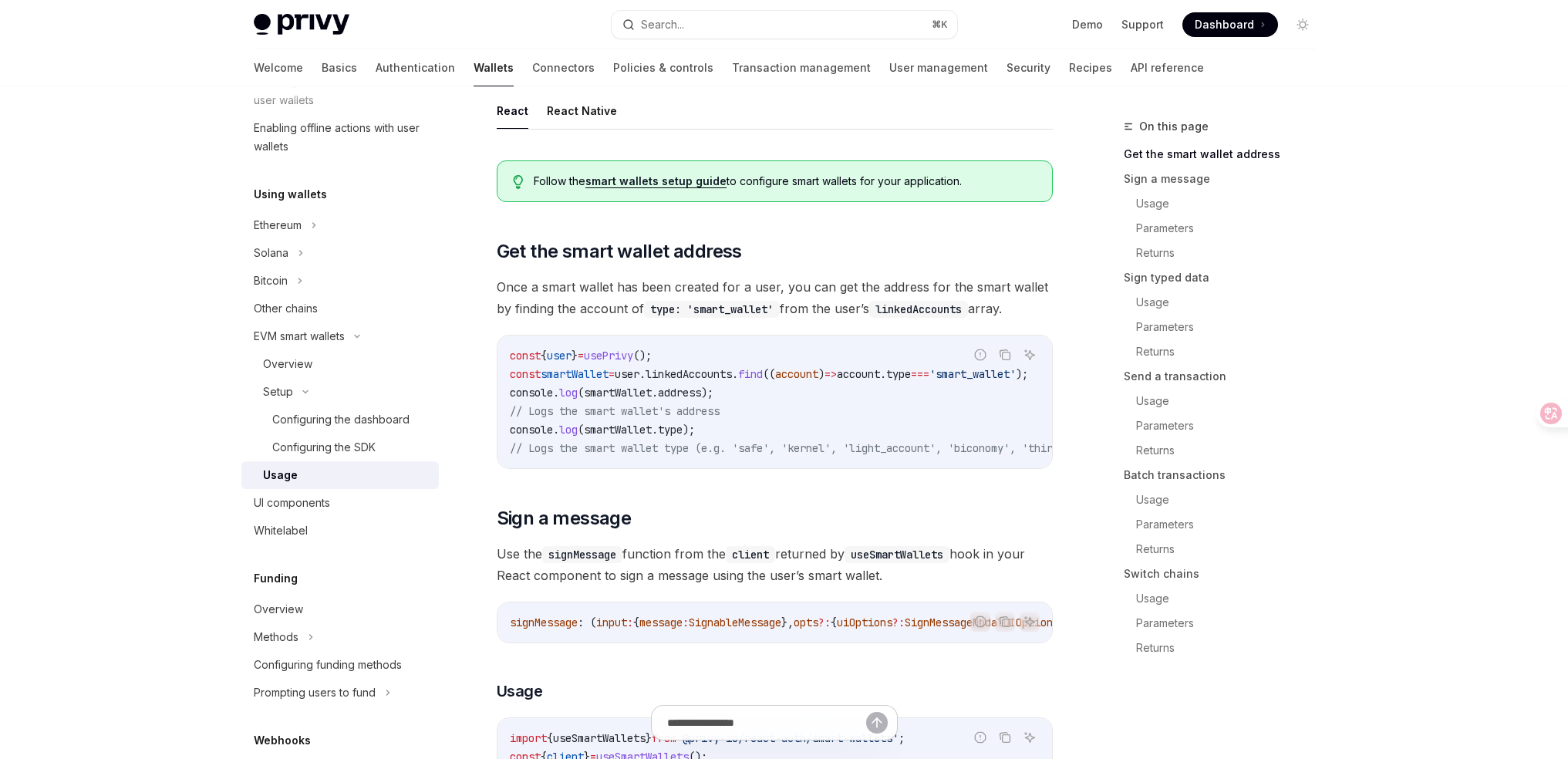
scroll to position [107, 0]
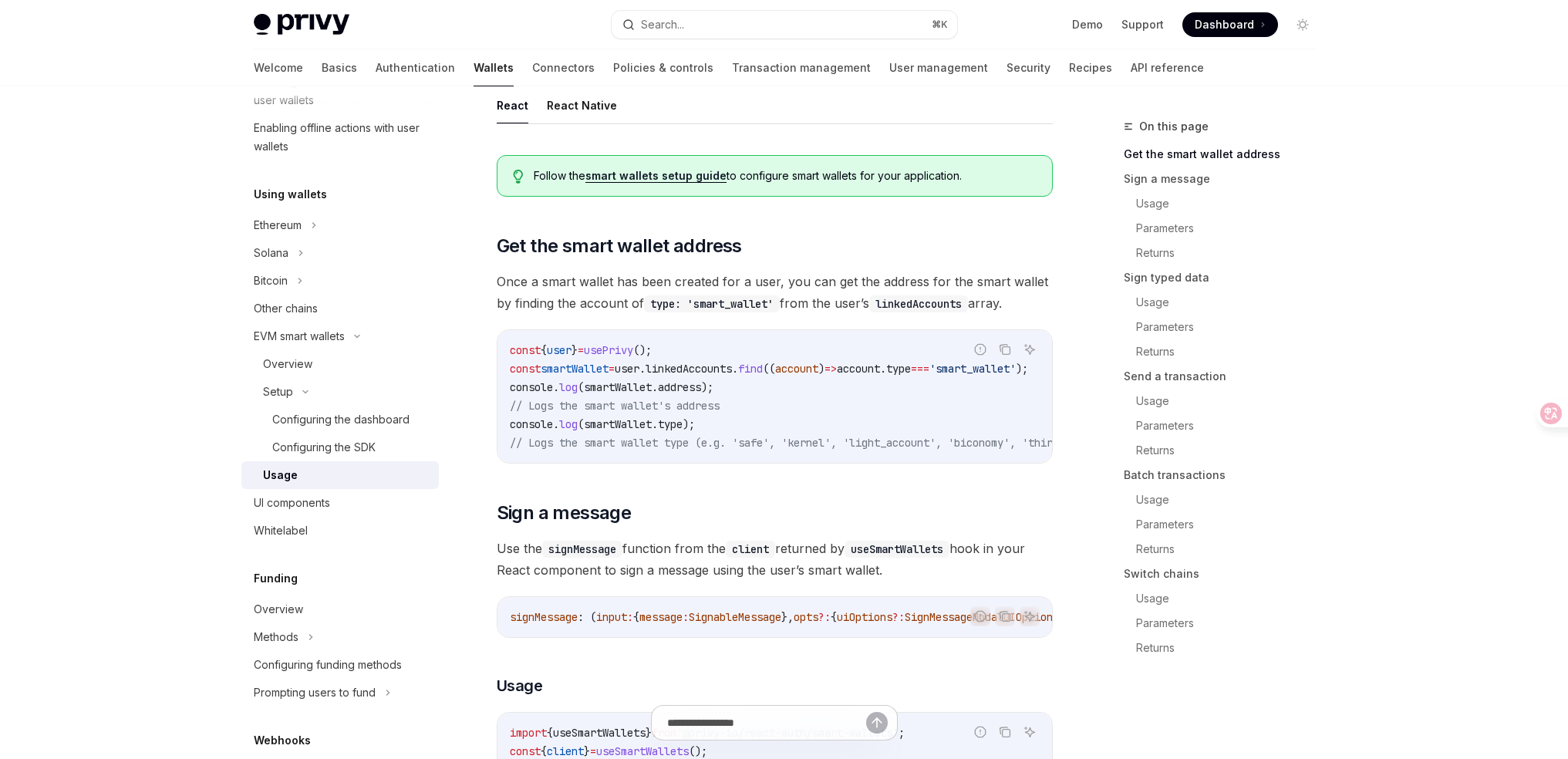
drag, startPoint x: 813, startPoint y: 461, endPoint x: 833, endPoint y: 461, distance: 20.0
click at [833, 461] on div "const { user } = usePrivy (); const smartWallet = user . linkedAccounts . find …" at bounding box center [775, 397] width 555 height 133
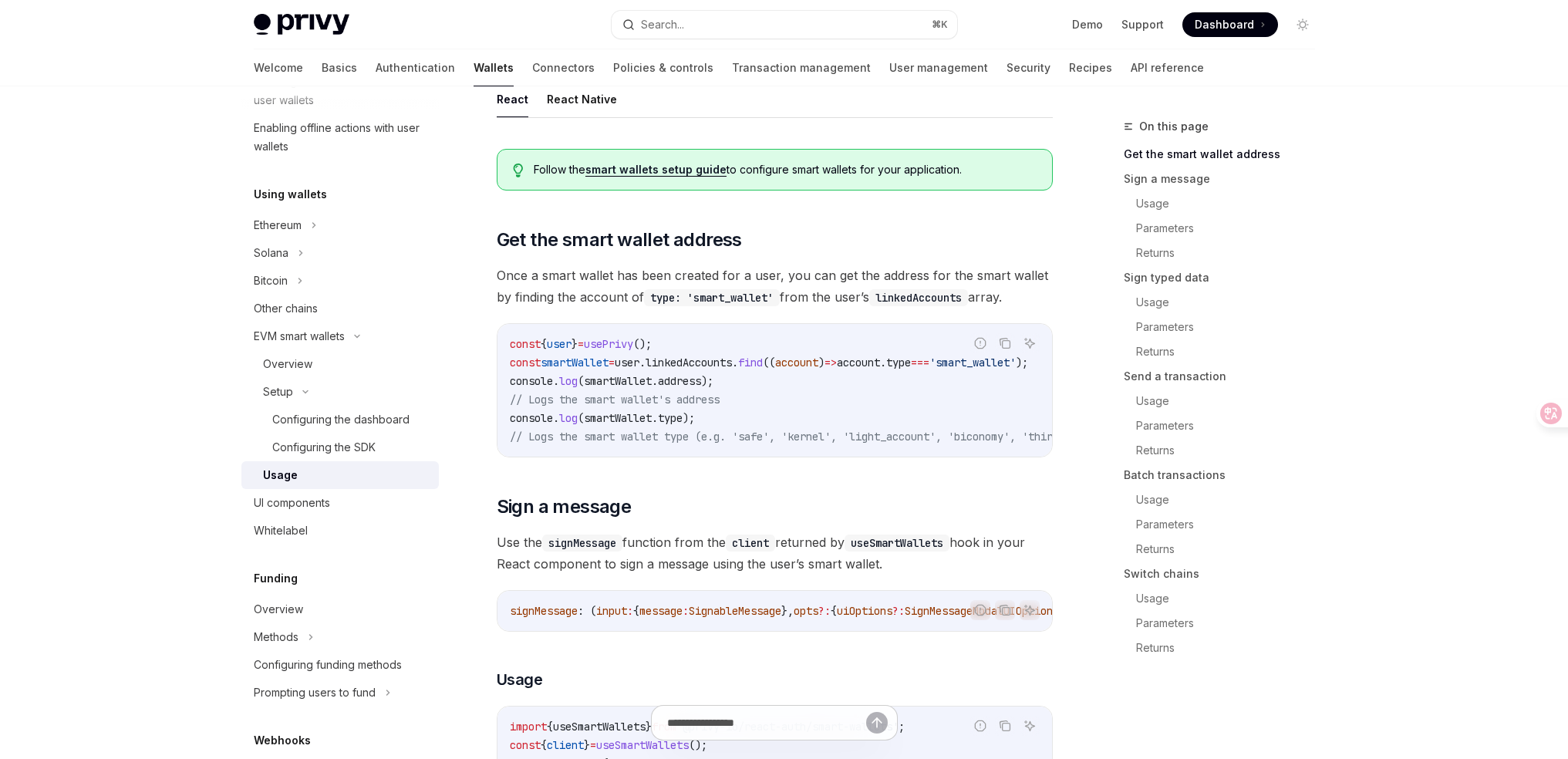
scroll to position [231, 0]
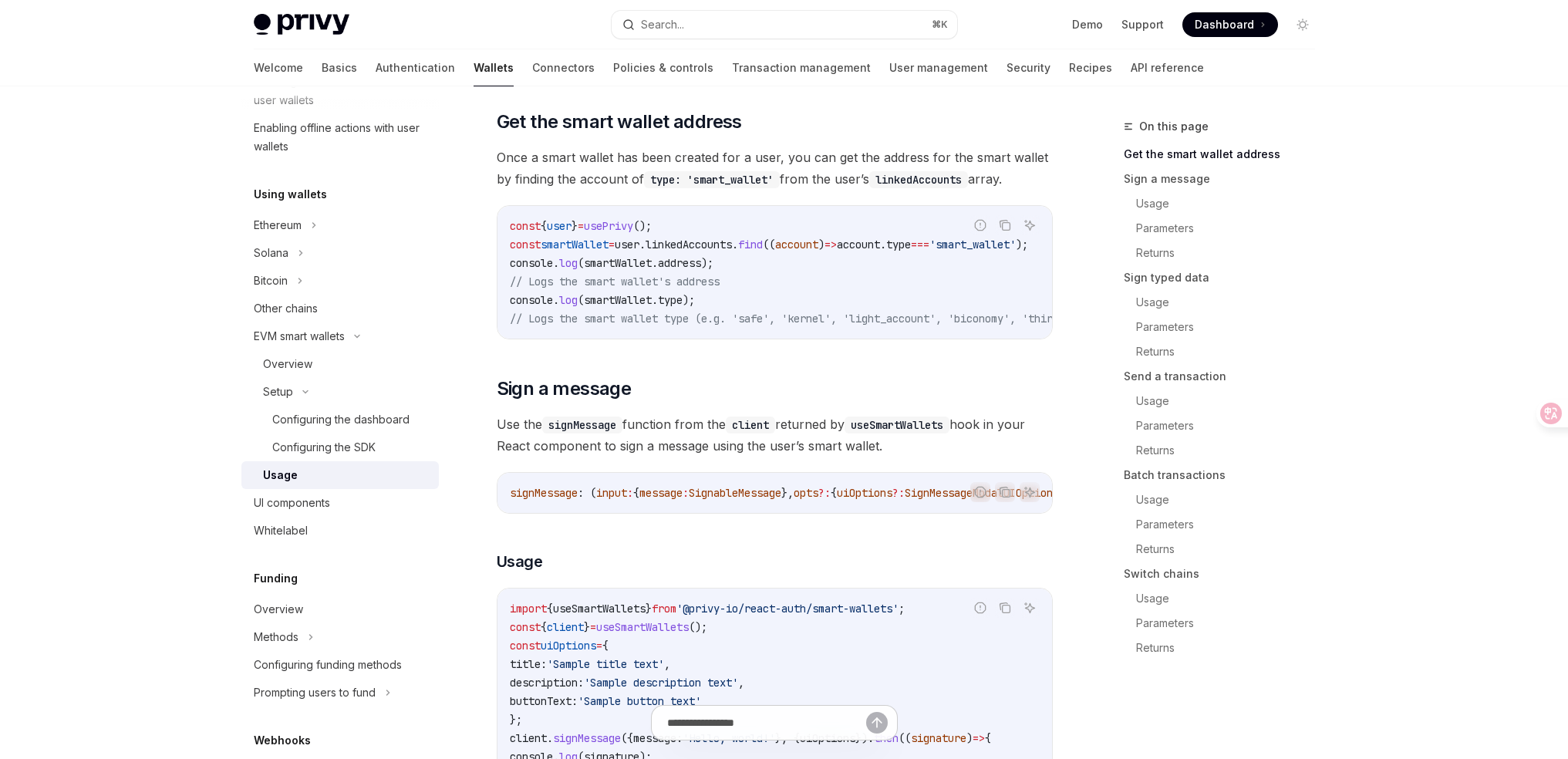
drag, startPoint x: 748, startPoint y: 515, endPoint x: 800, endPoint y: 518, distance: 52.1
click at [800, 513] on div "signMessage : ( input : { message : SignableMessage }, opts ?: { uiOptions ?: S…" at bounding box center [775, 492] width 555 height 40
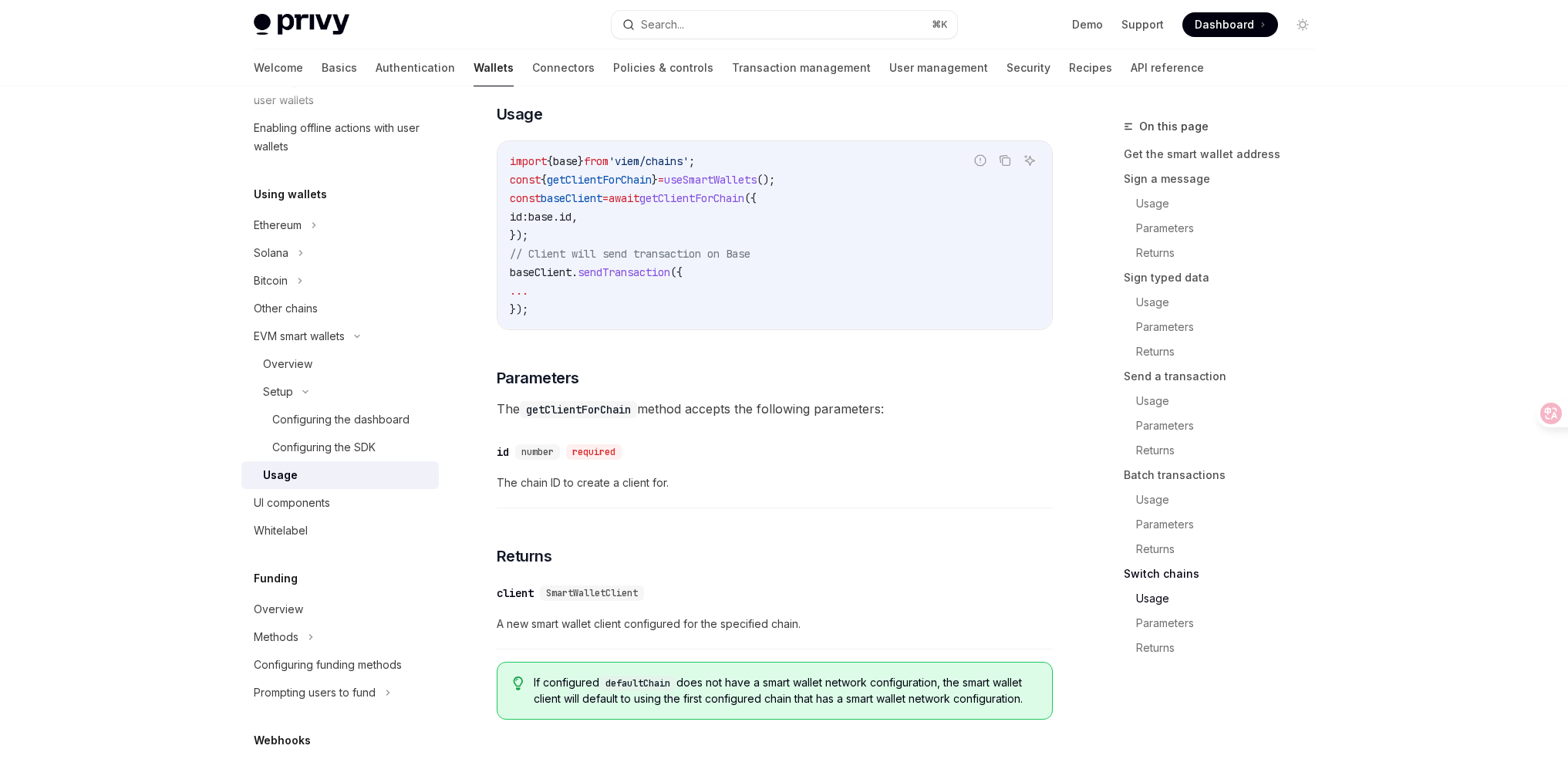
scroll to position [4718, 0]
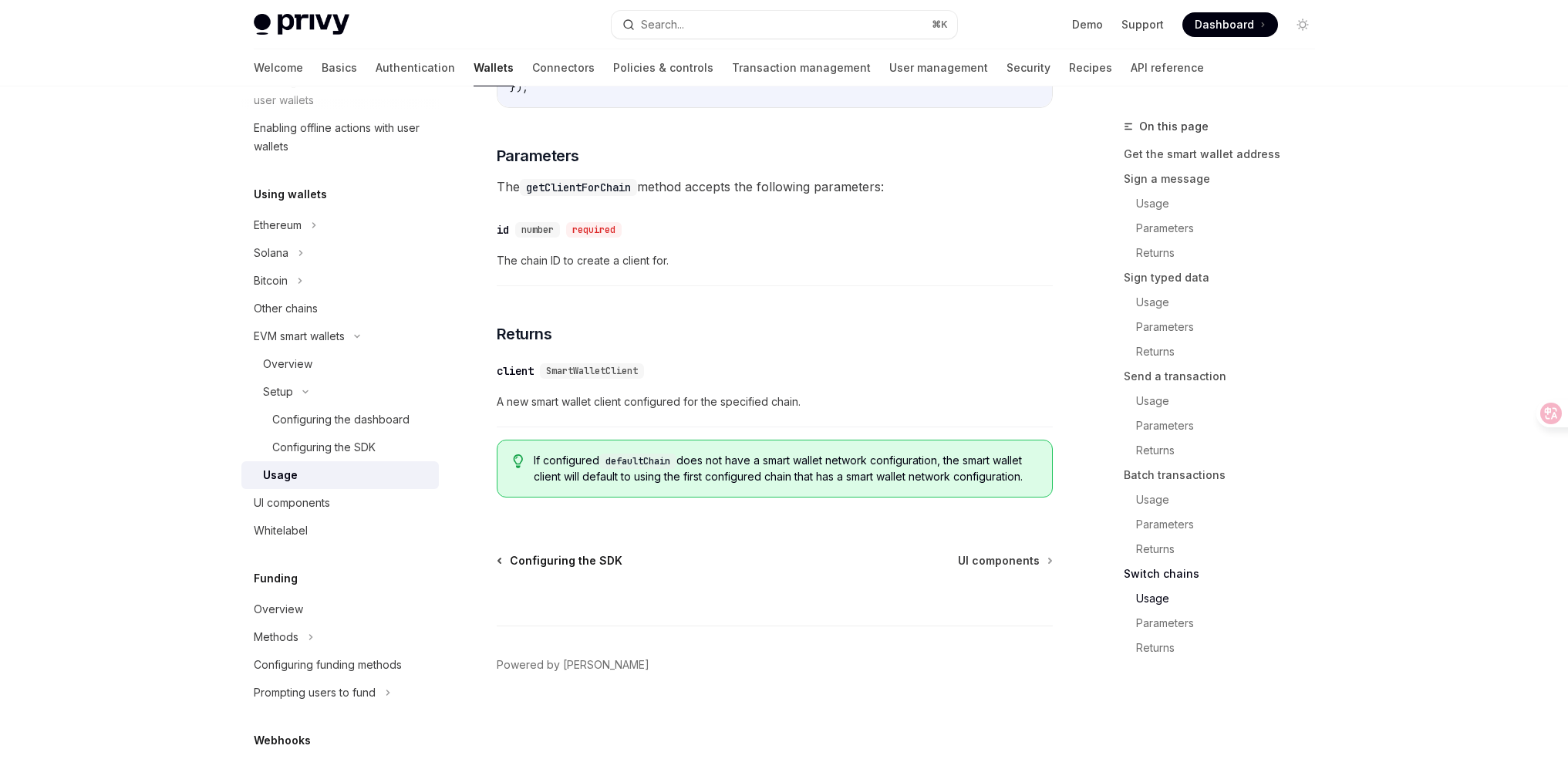
click at [557, 559] on span "Configuring the SDK" at bounding box center [565, 560] width 113 height 15
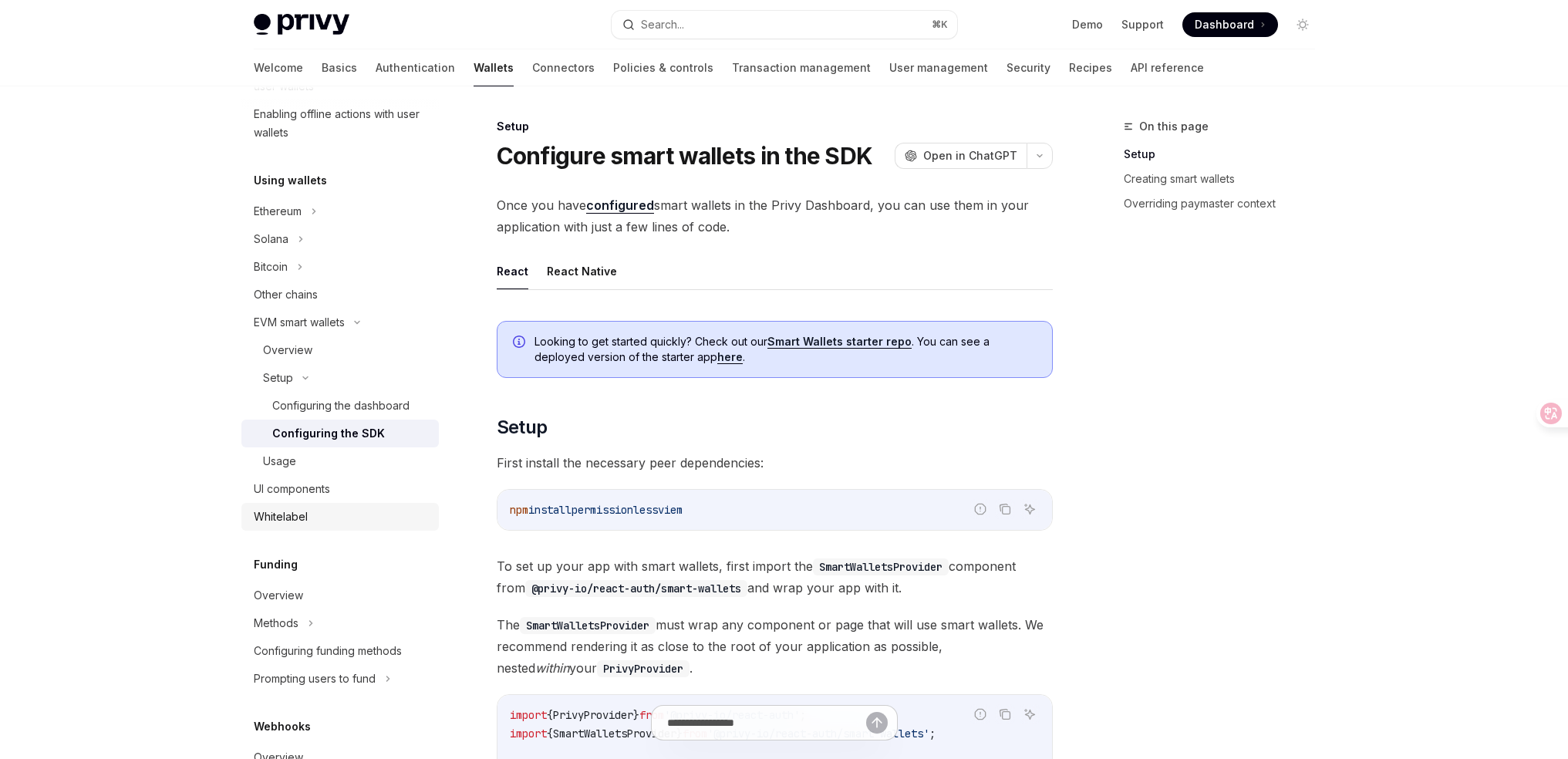
scroll to position [316, 0]
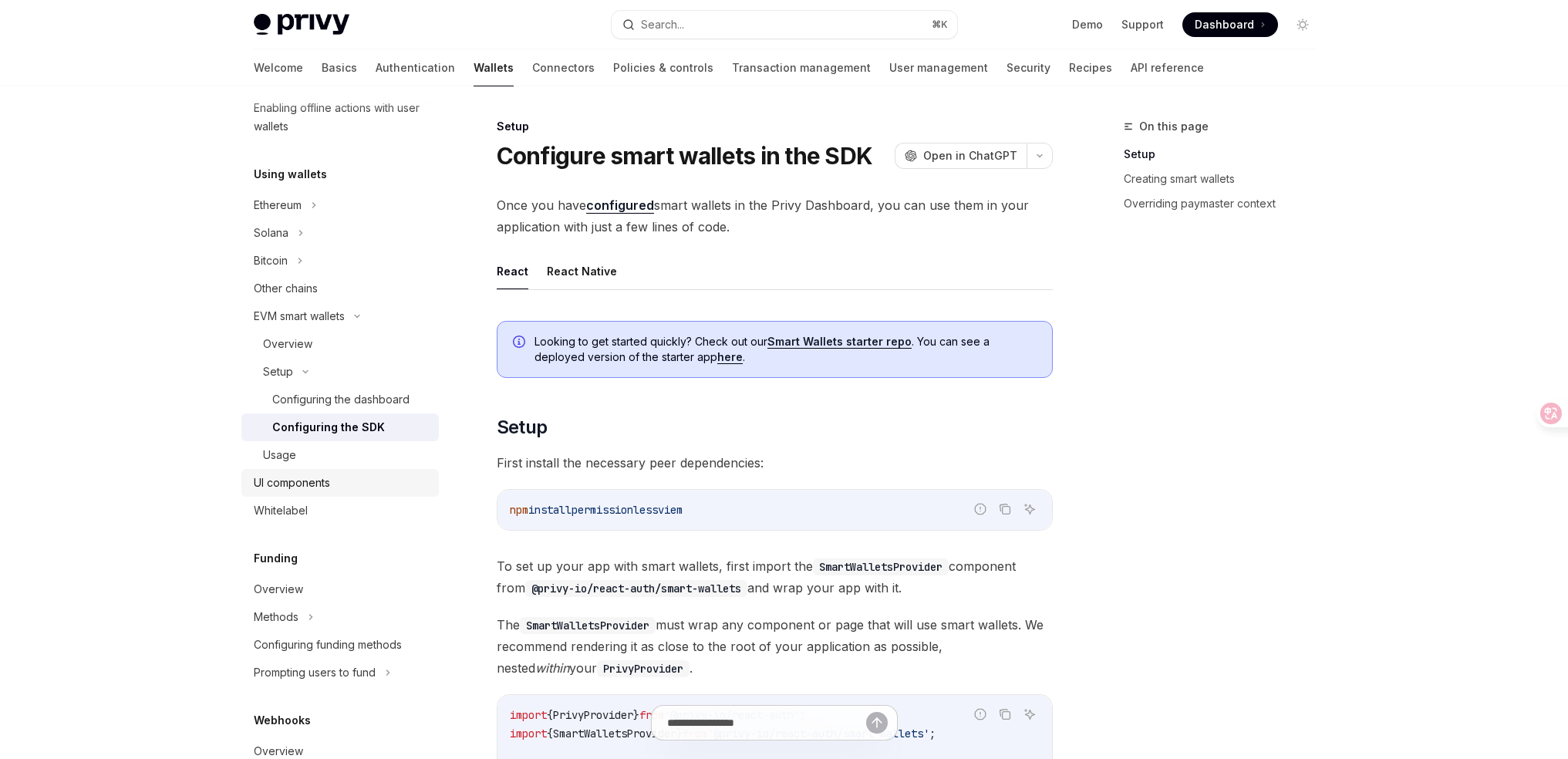
click at [339, 489] on div "UI components" at bounding box center [341, 483] width 175 height 19
click at [284, 484] on div "UI components" at bounding box center [291, 483] width 76 height 19
type textarea "*"
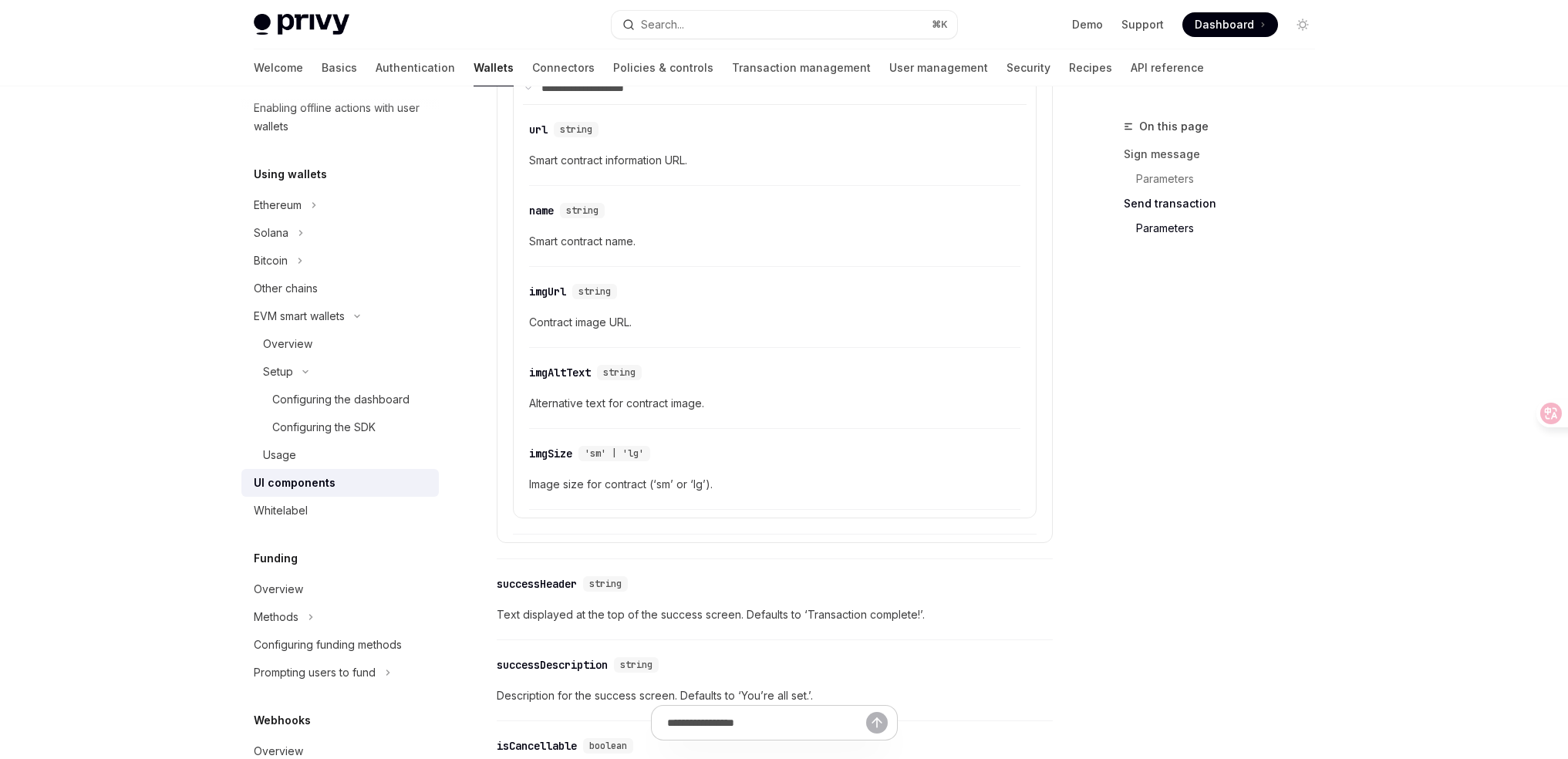
scroll to position [2722, 0]
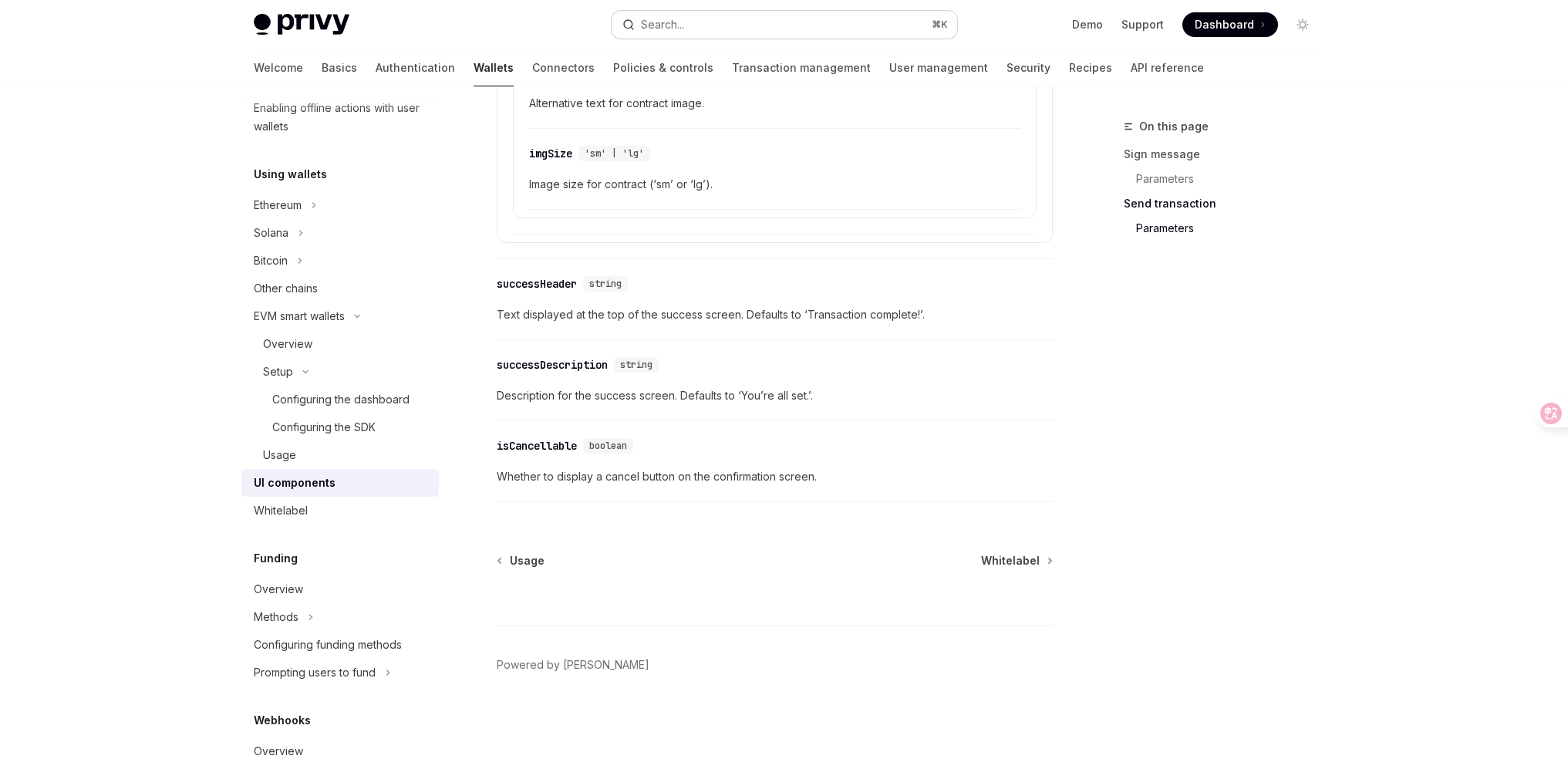
click at [776, 17] on button "Search... ⌘ K" at bounding box center [784, 24] width 345 height 27
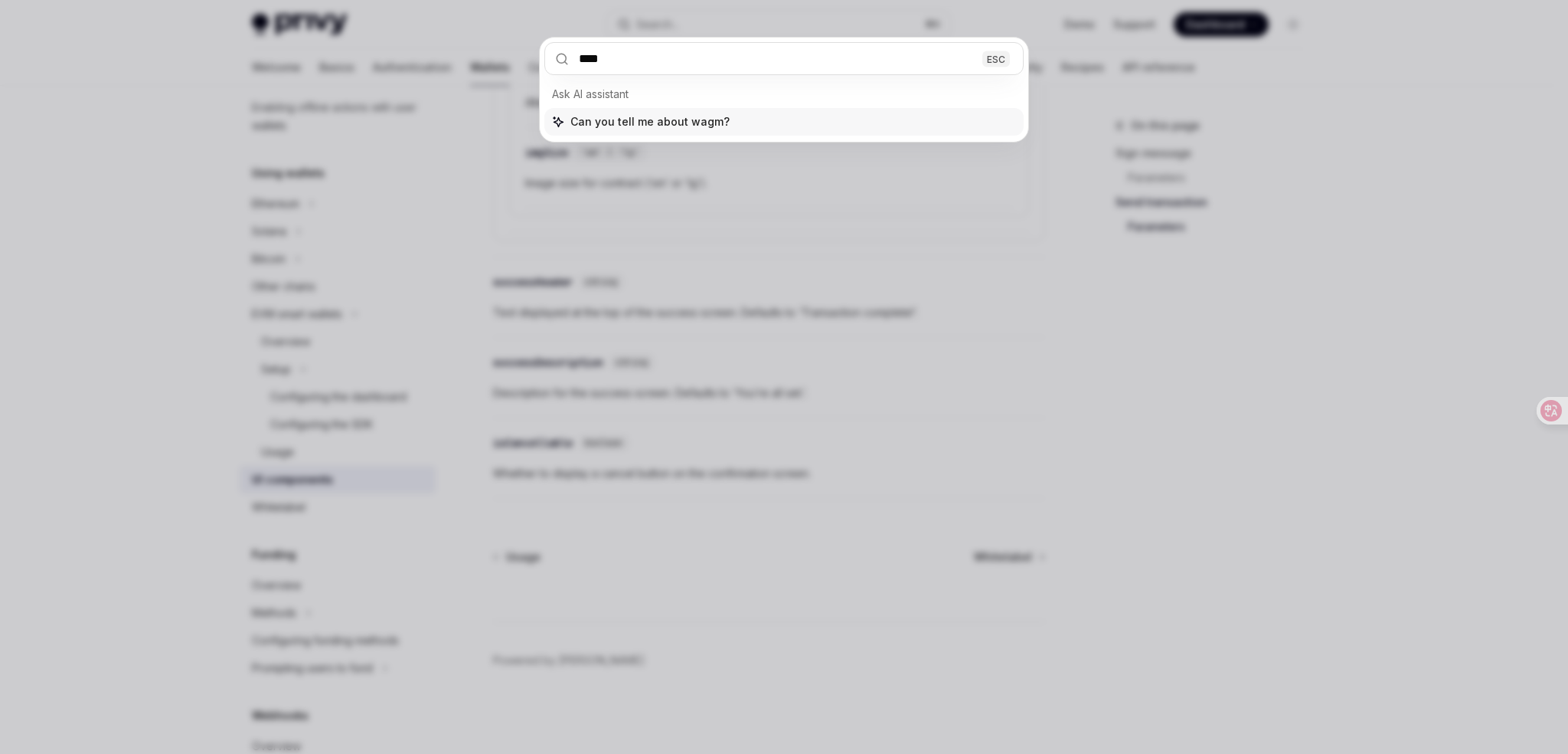
type input "*****"
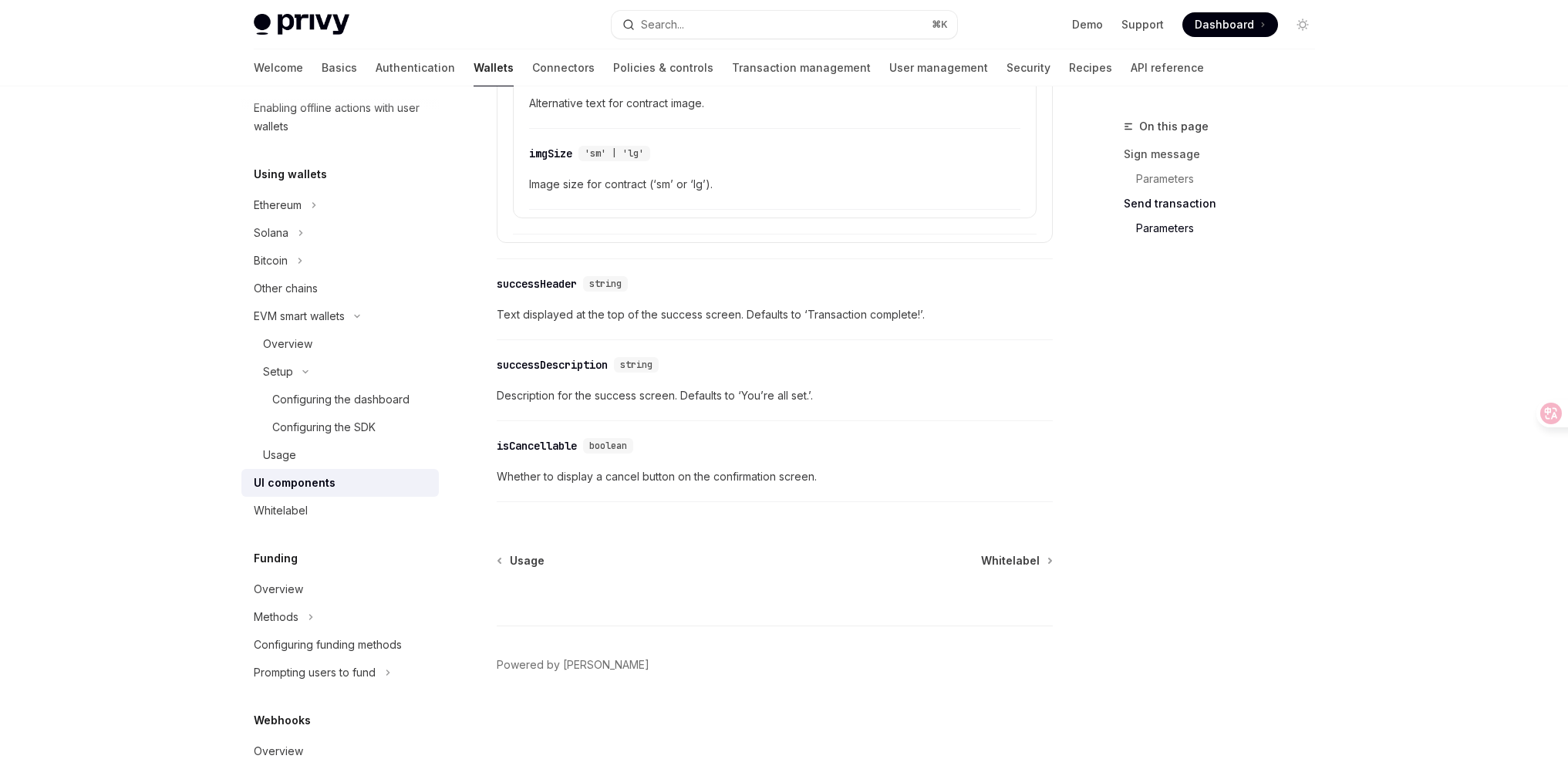
type textarea "*"
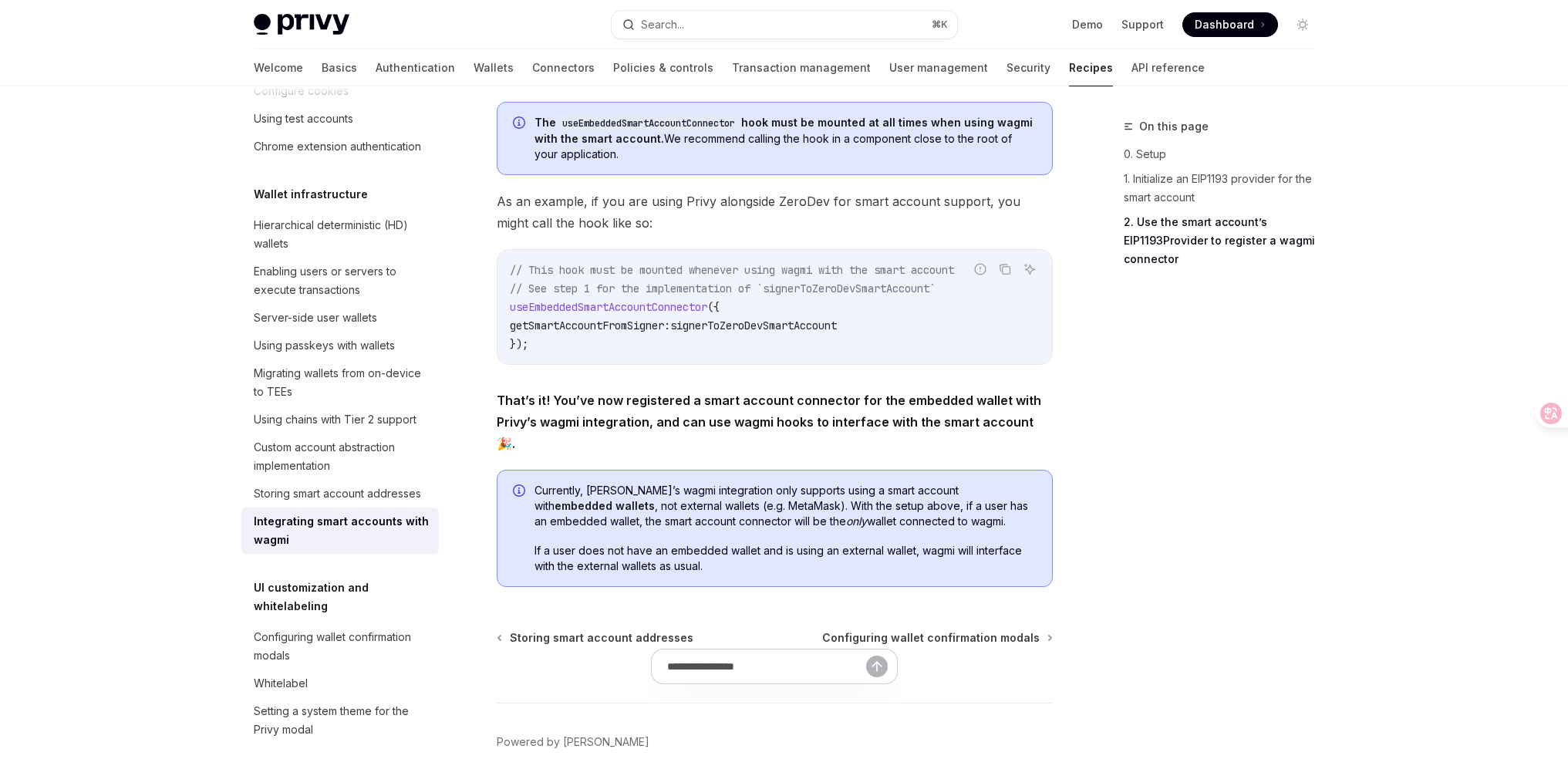
scroll to position [2493, 0]
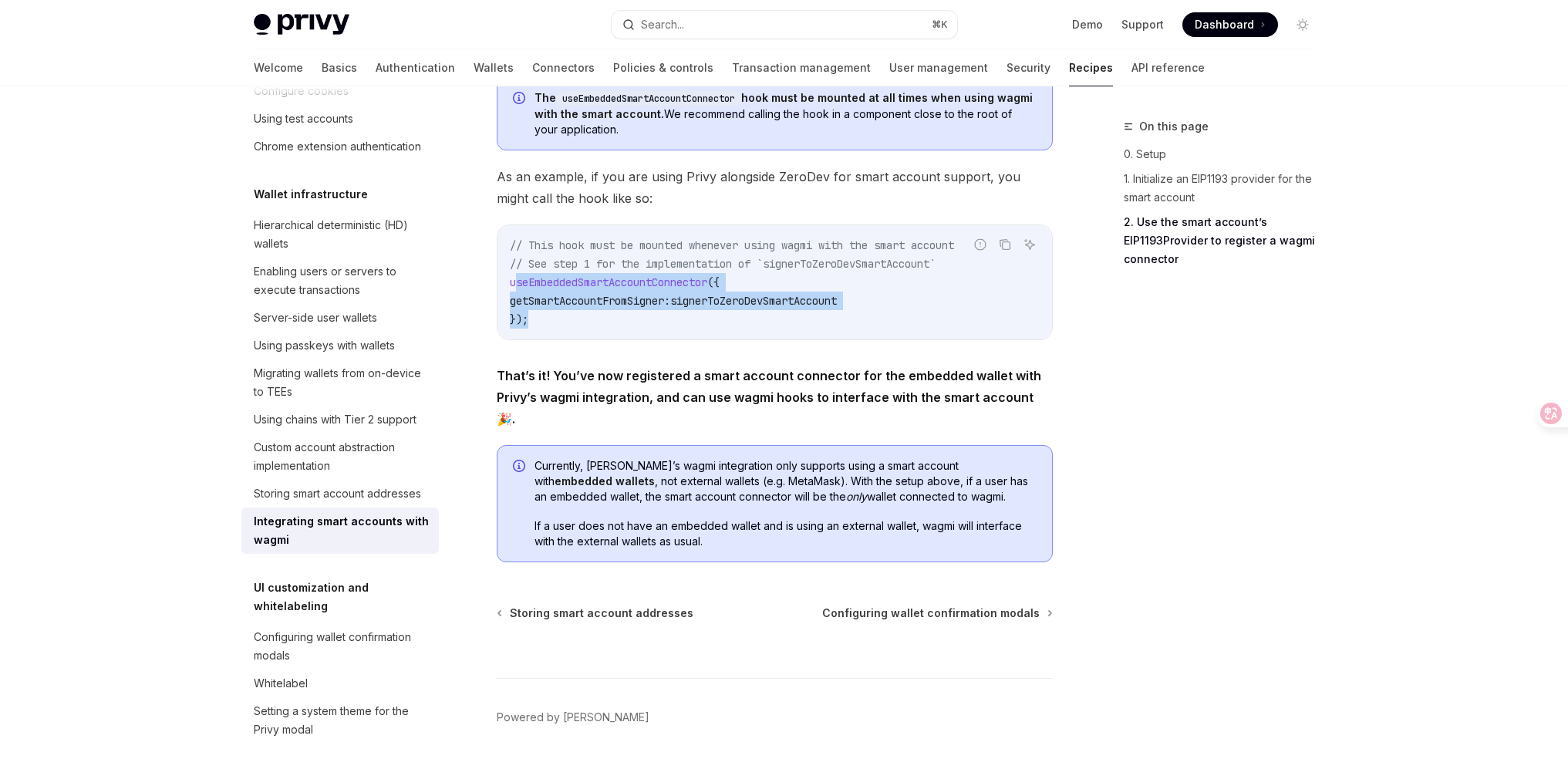
drag, startPoint x: 516, startPoint y: 287, endPoint x: 672, endPoint y: 321, distance: 159.7
click at [672, 321] on code "// This hook must be mounted whenever using wagmi with the smart account // See…" at bounding box center [774, 282] width 530 height 92
drag, startPoint x: 565, startPoint y: 298, endPoint x: 502, endPoint y: 283, distance: 64.8
click at [502, 283] on div "// This hook must be mounted whenever using wagmi with the smart account // See…" at bounding box center [775, 282] width 555 height 114
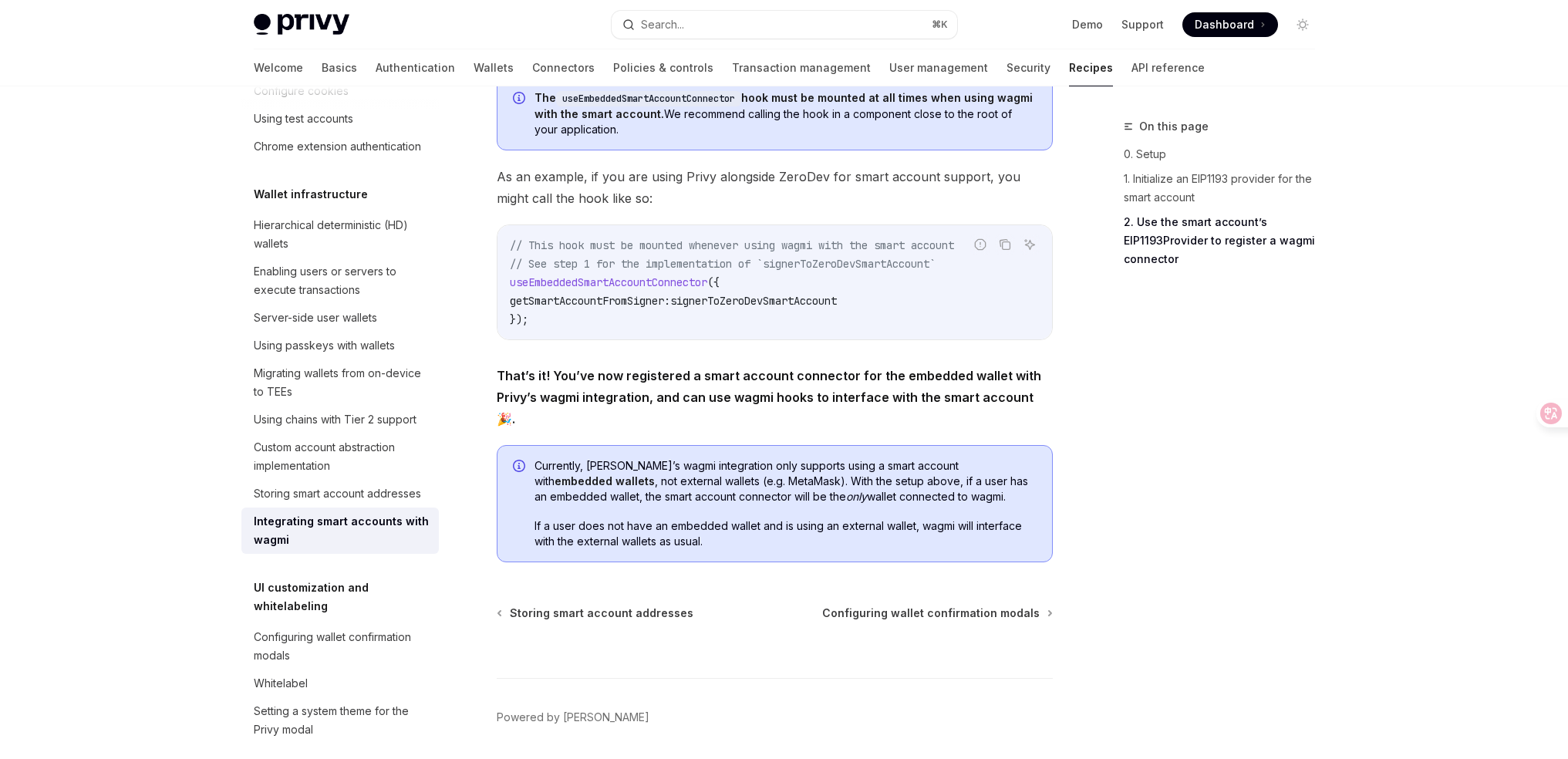
click at [498, 280] on div "// This hook must be mounted whenever using wagmi with the smart account // See…" at bounding box center [775, 282] width 555 height 114
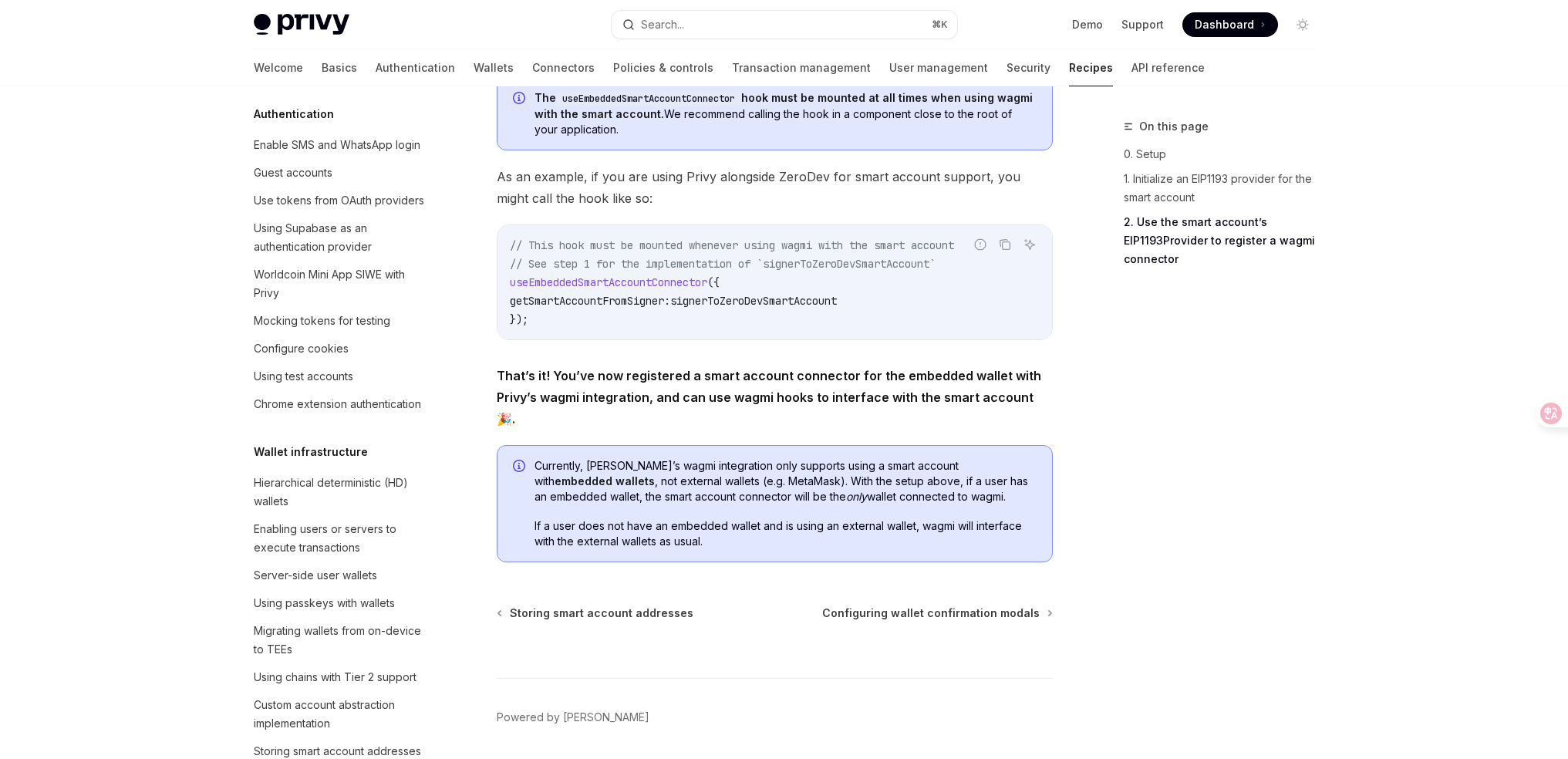
scroll to position [0, 0]
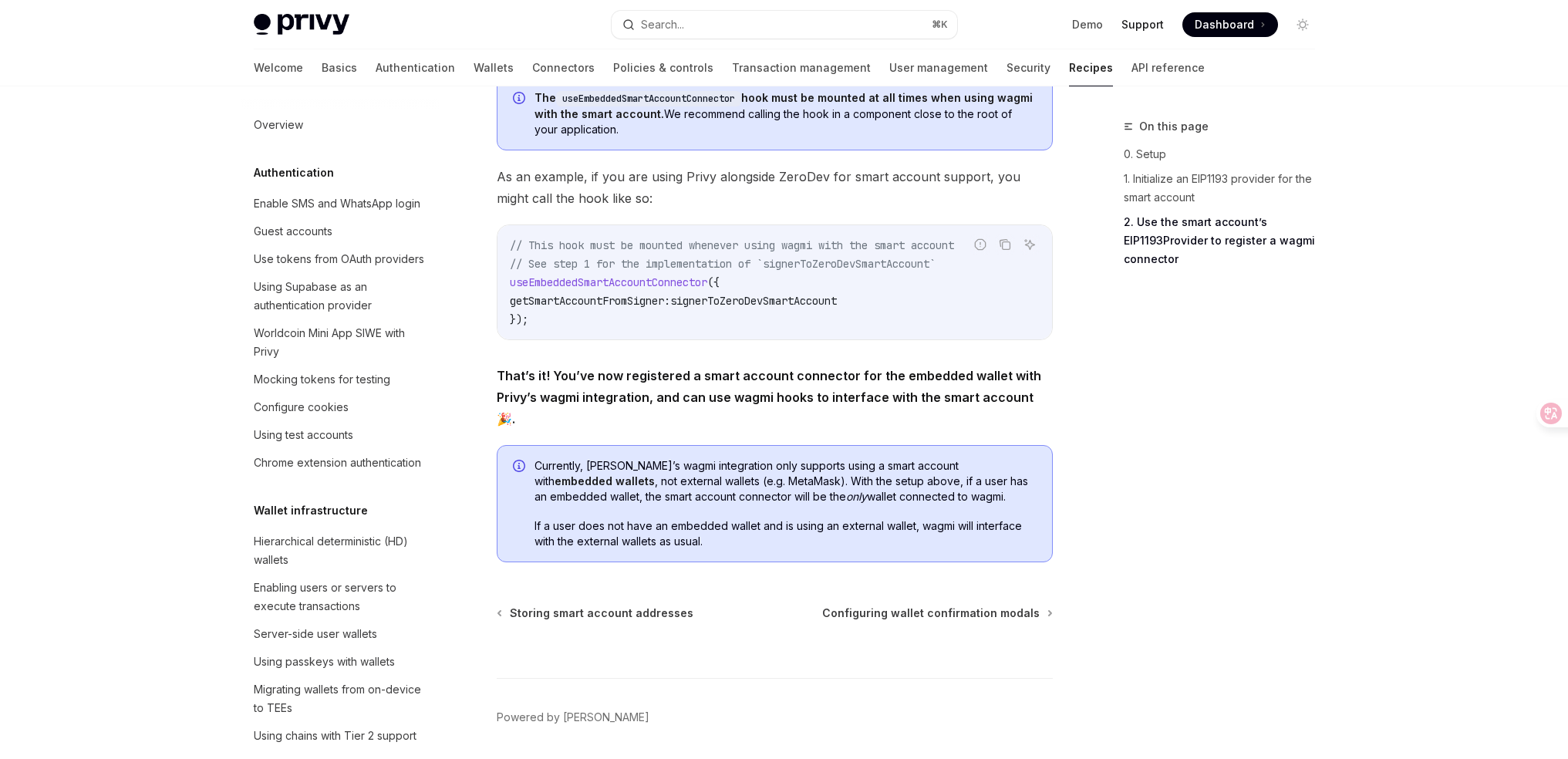
click at [1143, 25] on link "Support" at bounding box center [1143, 24] width 43 height 15
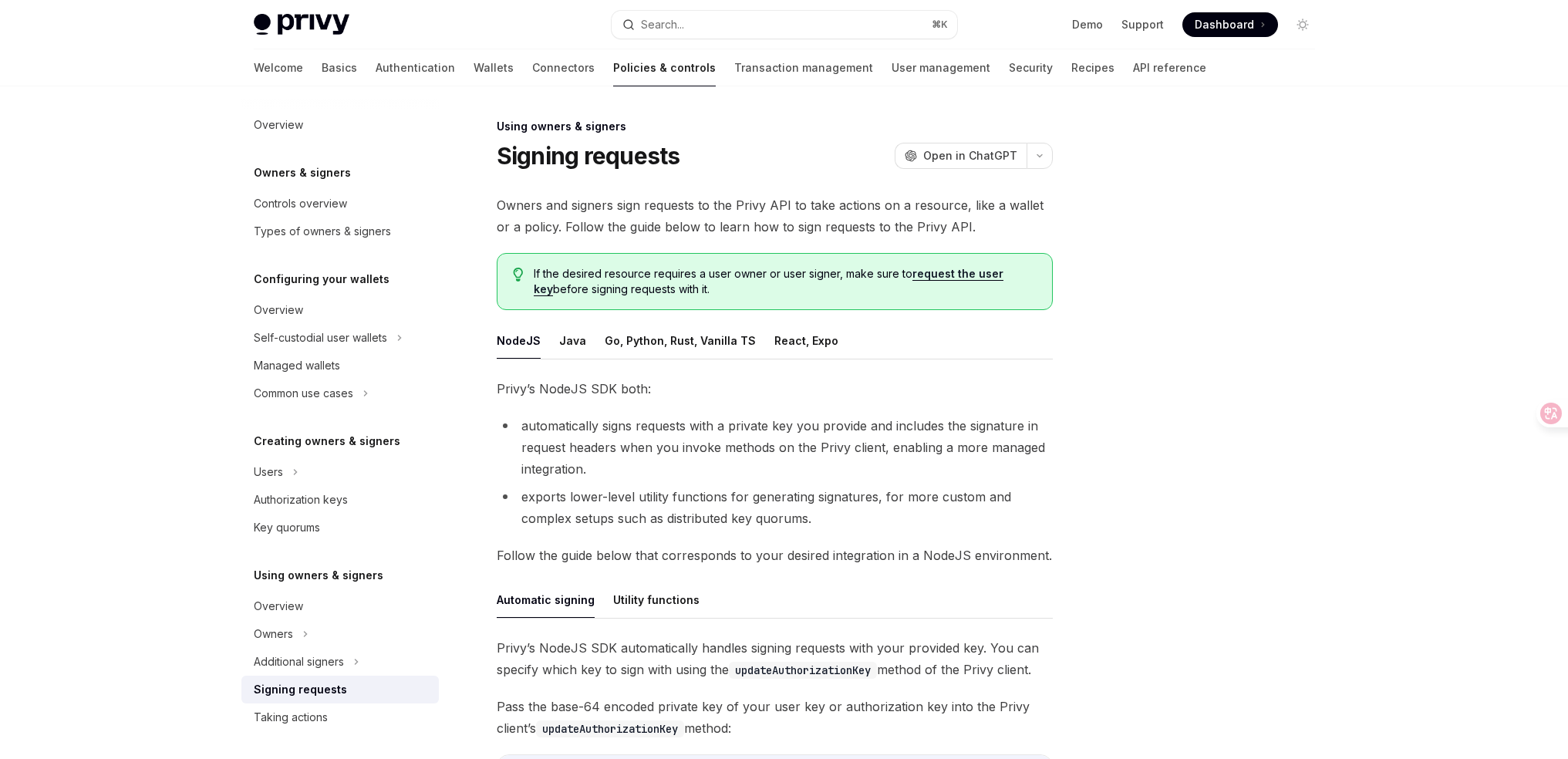
scroll to position [376, 0]
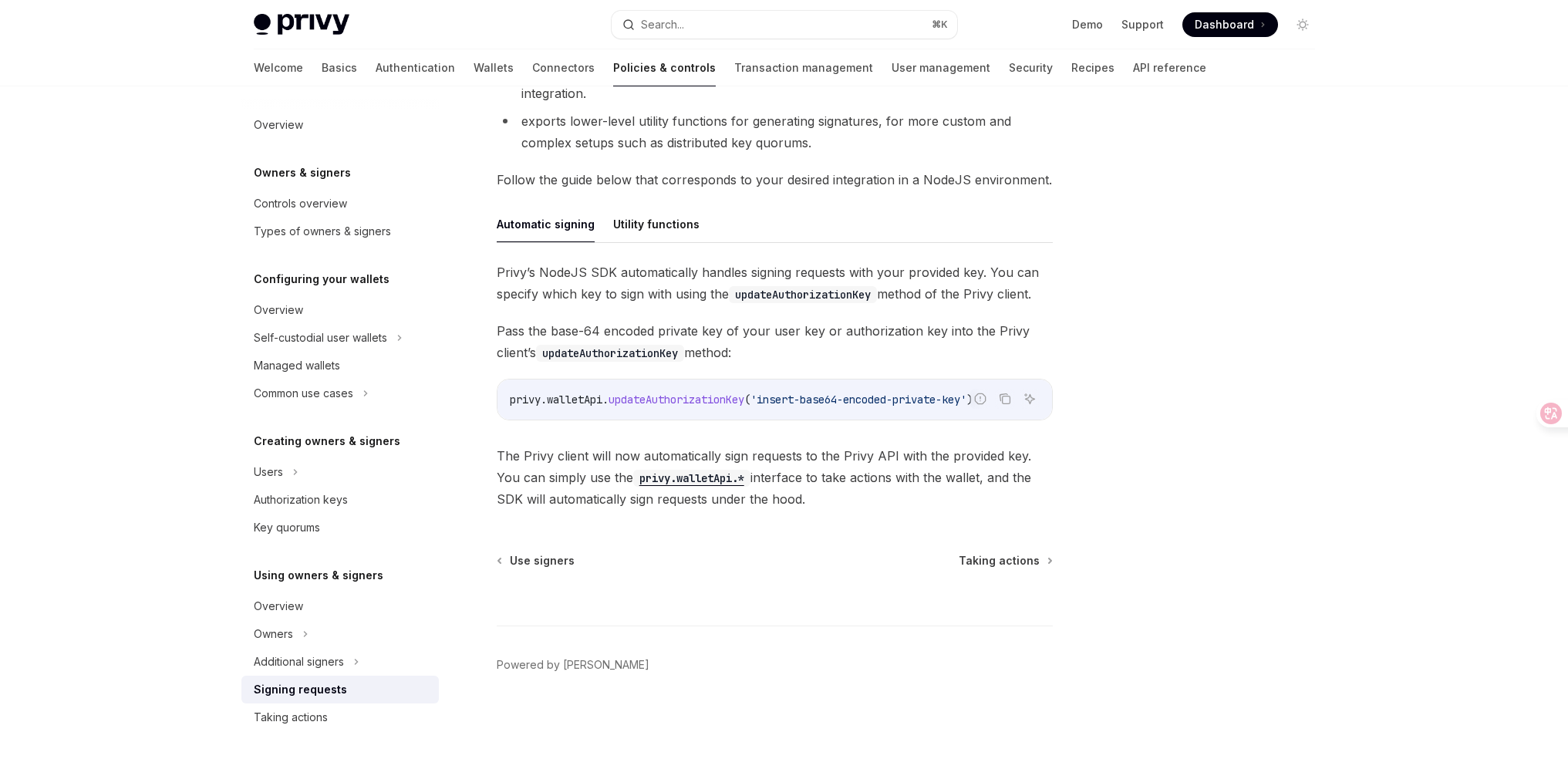
click at [633, 322] on span "Pass the base-64 encoded private key of your user key or authorization key into…" at bounding box center [775, 341] width 556 height 43
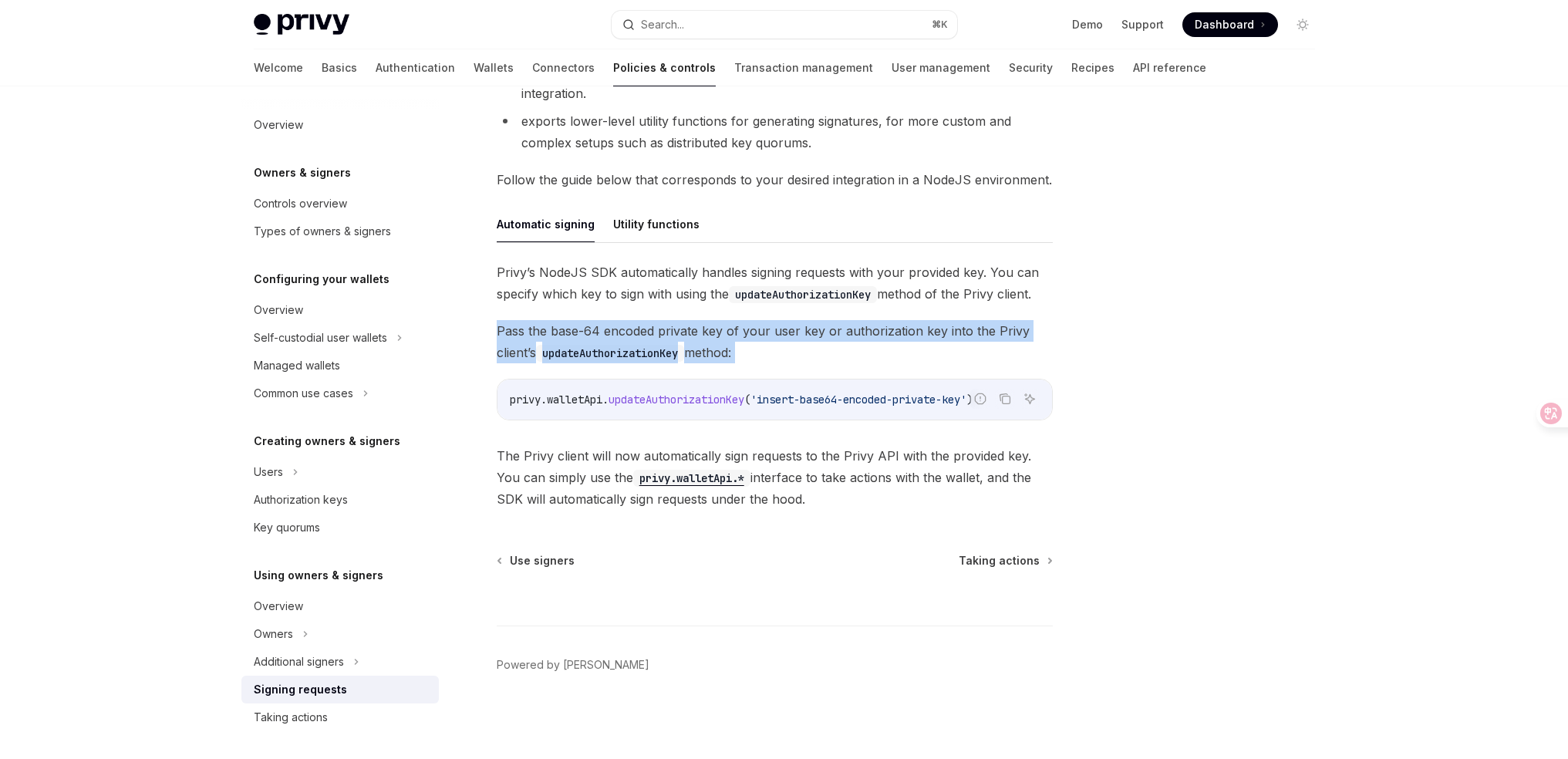
click at [633, 322] on span "Pass the base-64 encoded private key of your user key or authorization key into…" at bounding box center [775, 341] width 556 height 43
click at [730, 330] on span "Pass the base-64 encoded private key of your user key or authorization key into…" at bounding box center [775, 341] width 556 height 43
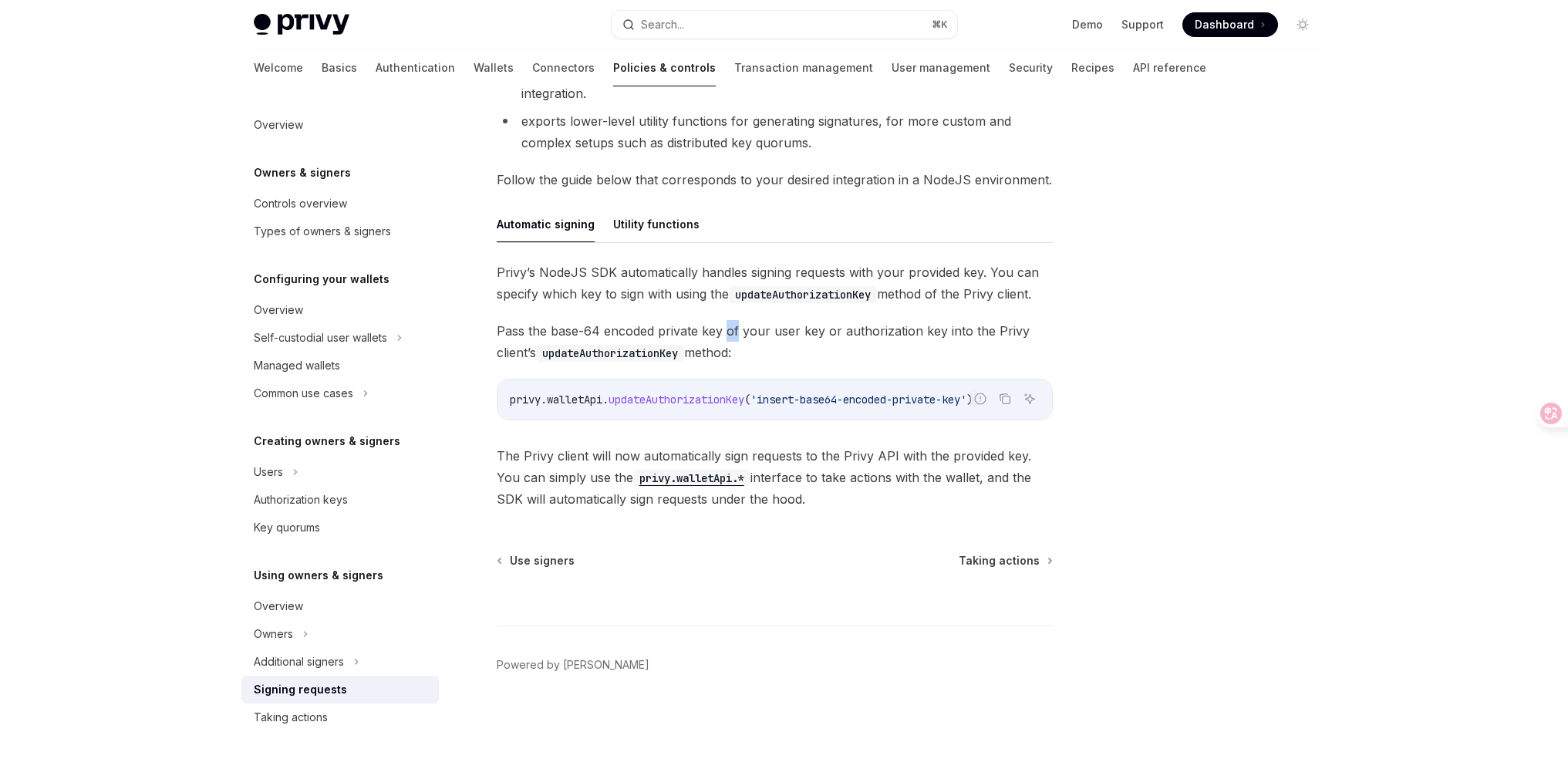
click at [730, 330] on span "Pass the base-64 encoded private key of your user key or authorization key into…" at bounding box center [775, 341] width 556 height 43
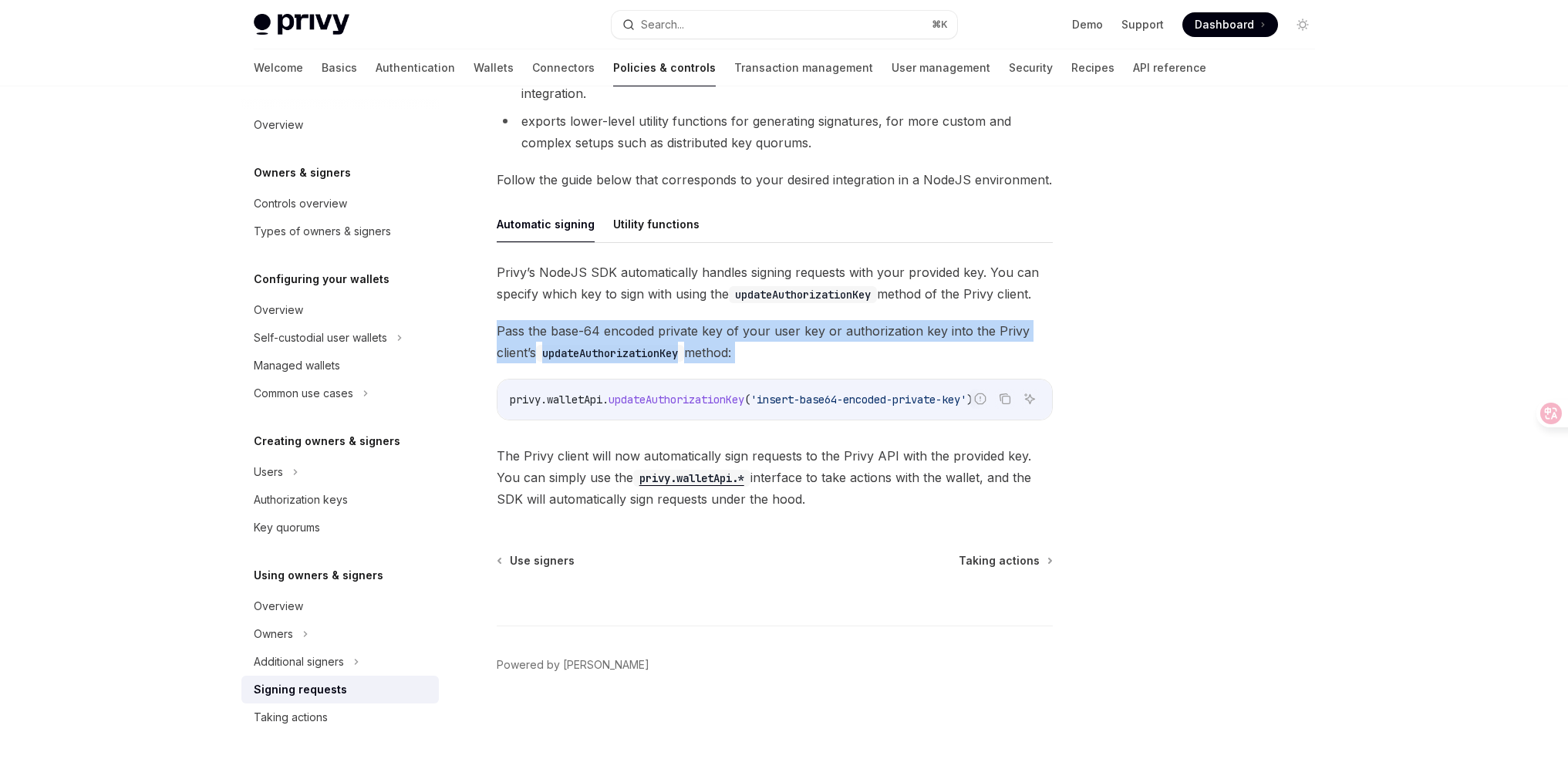
click at [730, 331] on span "Pass the base-64 encoded private key of your user key or authorization key into…" at bounding box center [775, 341] width 556 height 43
click at [784, 337] on span "Pass the base-64 encoded private key of your user key or authorization key into…" at bounding box center [775, 341] width 556 height 43
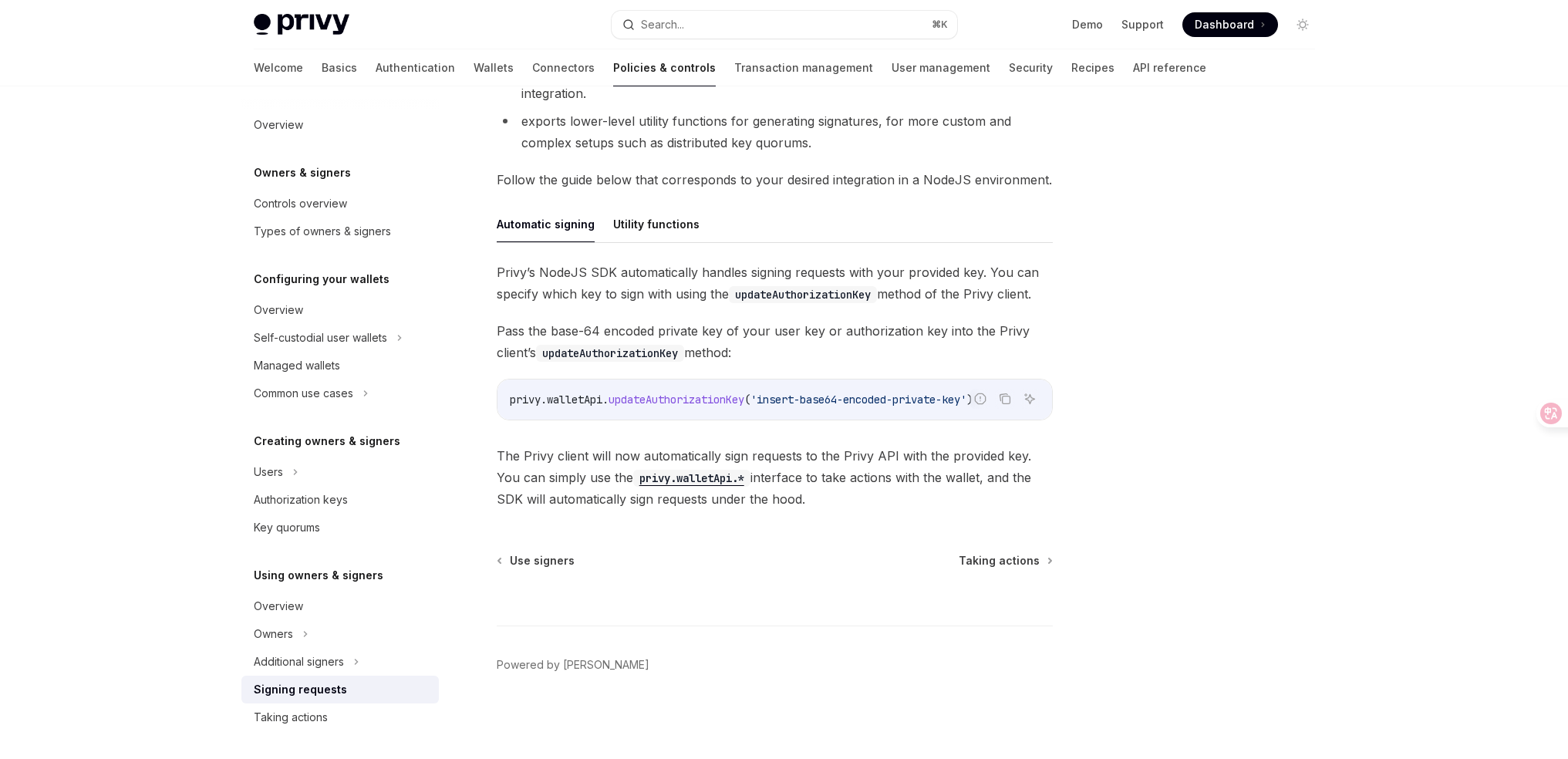
click at [796, 337] on span "Pass the base-64 encoded private key of your user key or authorization key into…" at bounding box center [775, 341] width 556 height 43
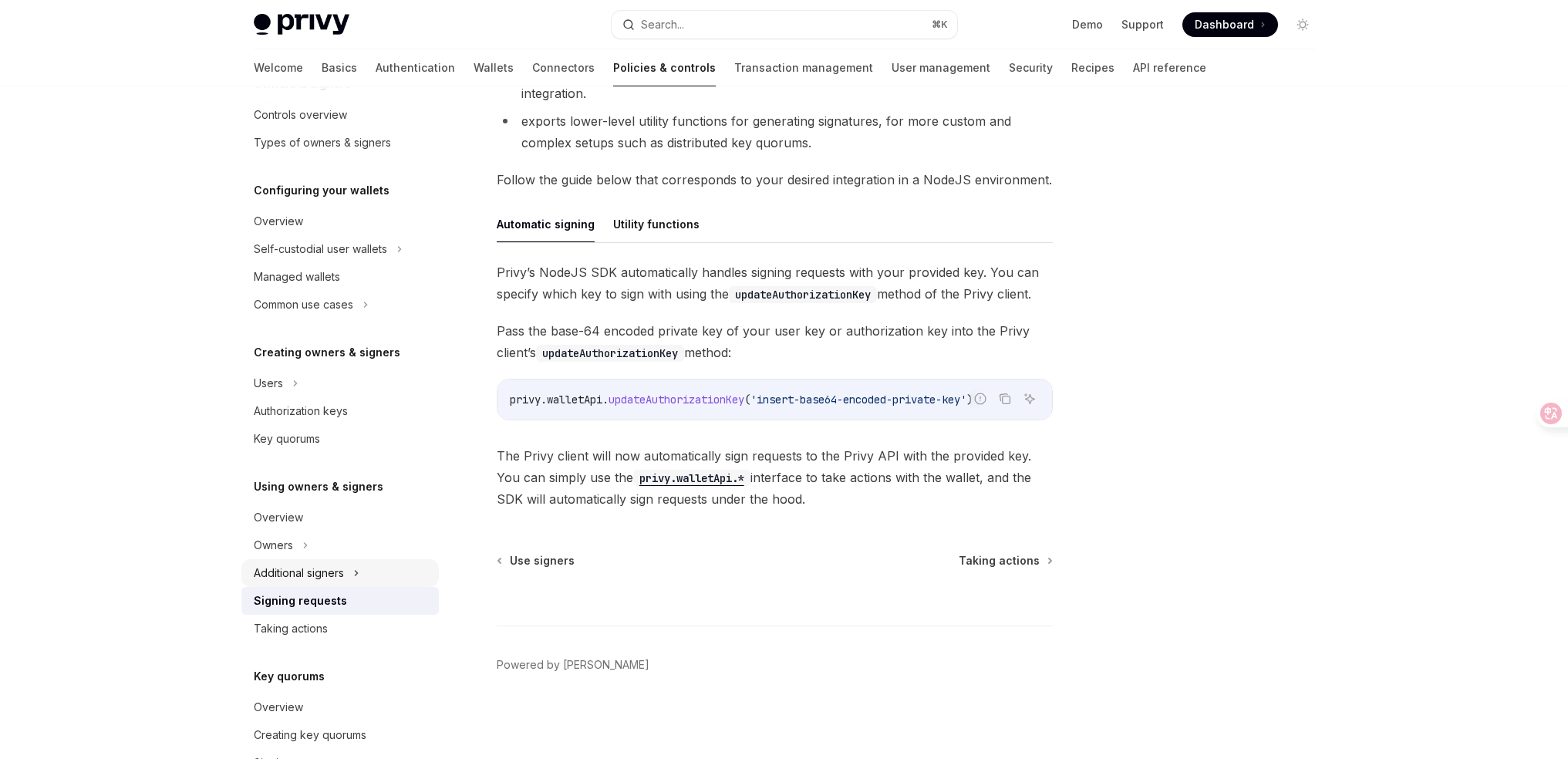
scroll to position [108, 0]
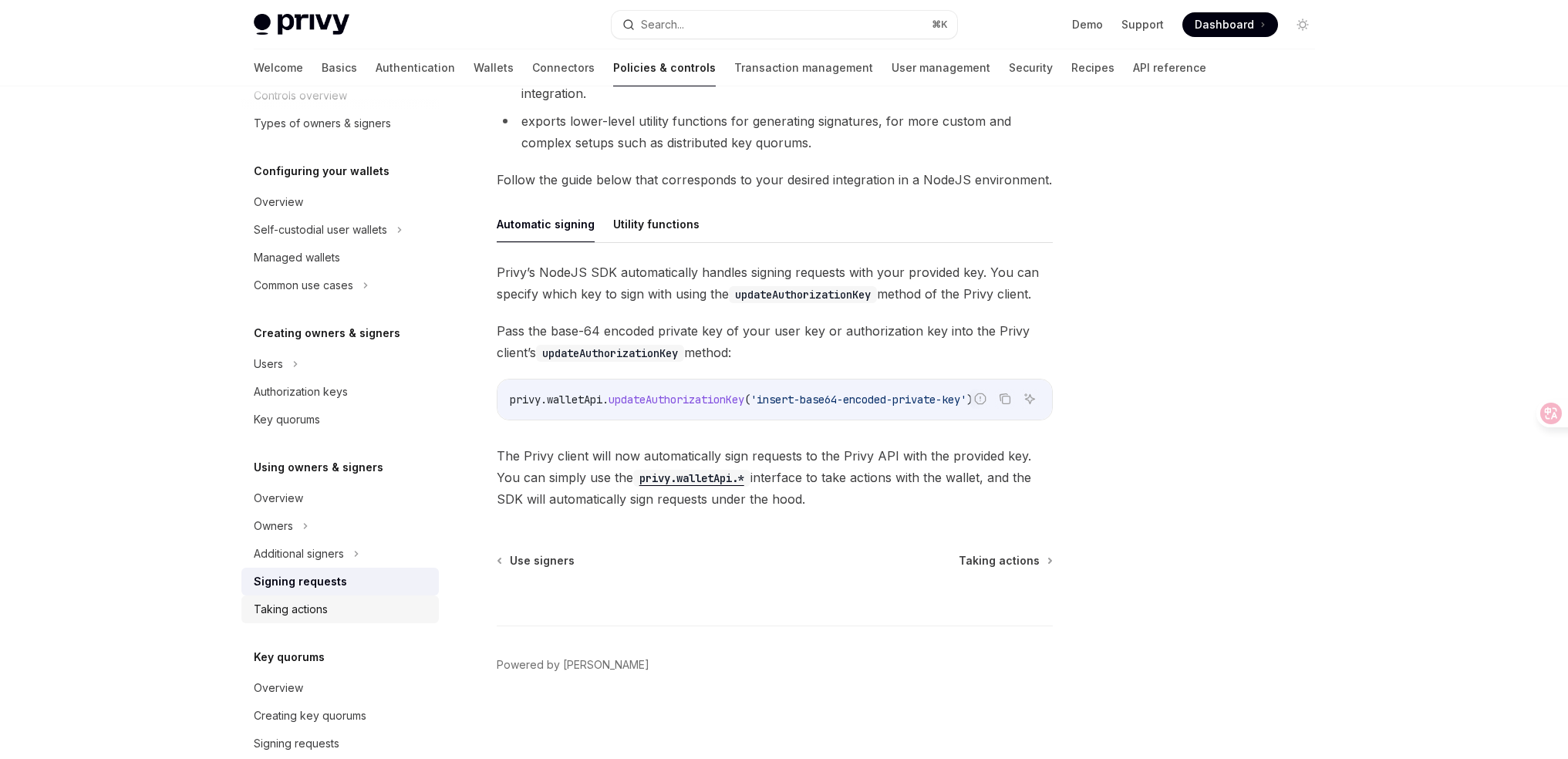
click at [347, 616] on div "Taking actions" at bounding box center [341, 608] width 175 height 19
type textarea "*"
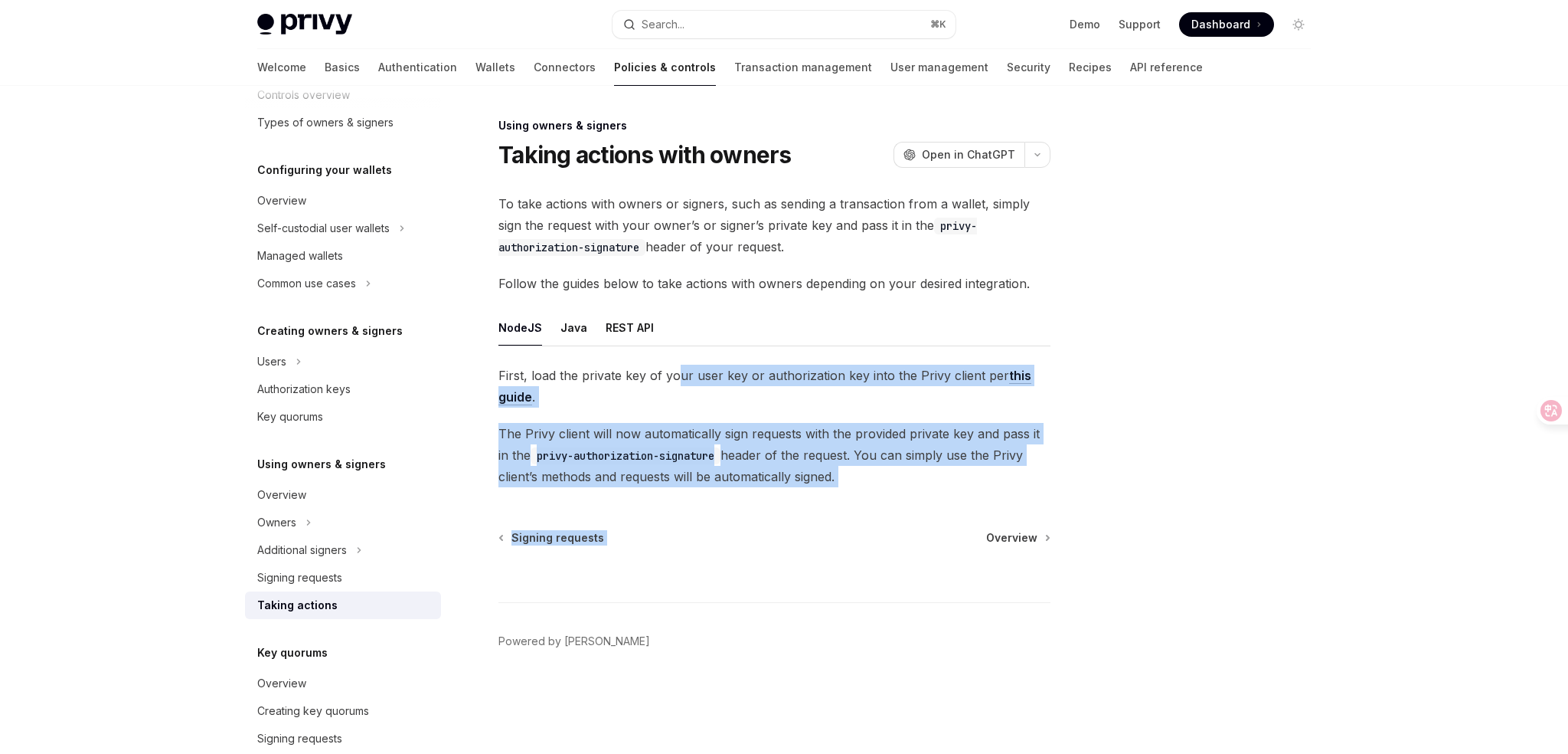
drag, startPoint x: 689, startPoint y: 378, endPoint x: 966, endPoint y: 514, distance: 308.6
click at [957, 512] on div "Using owners & signers Taking actions with owners OpenAI Open in ChatGPT OpenAI…" at bounding box center [631, 435] width 845 height 637
click at [972, 515] on div "Using owners & signers Taking actions with owners OpenAI Open in ChatGPT OpenAI…" at bounding box center [631, 435] width 845 height 637
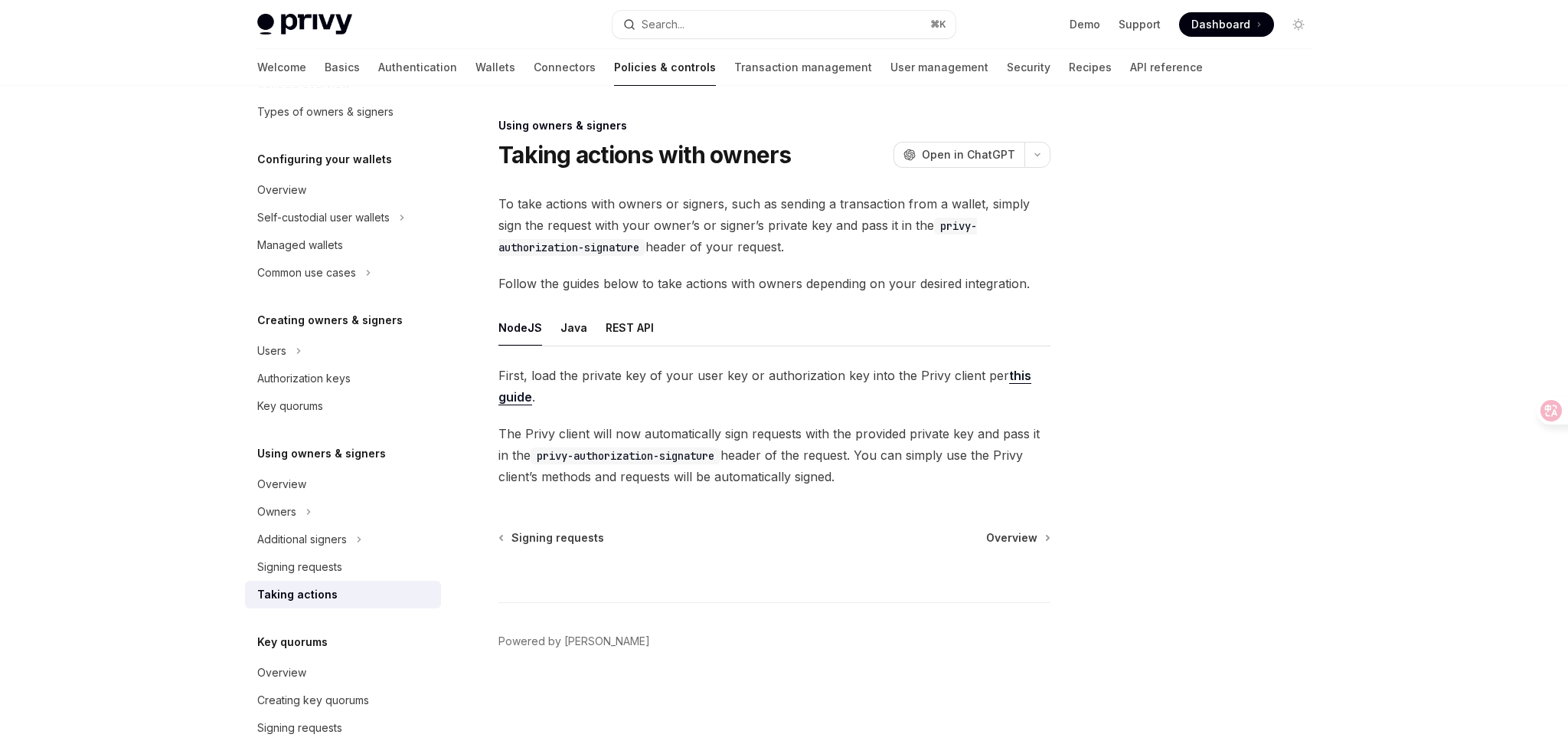
scroll to position [204, 0]
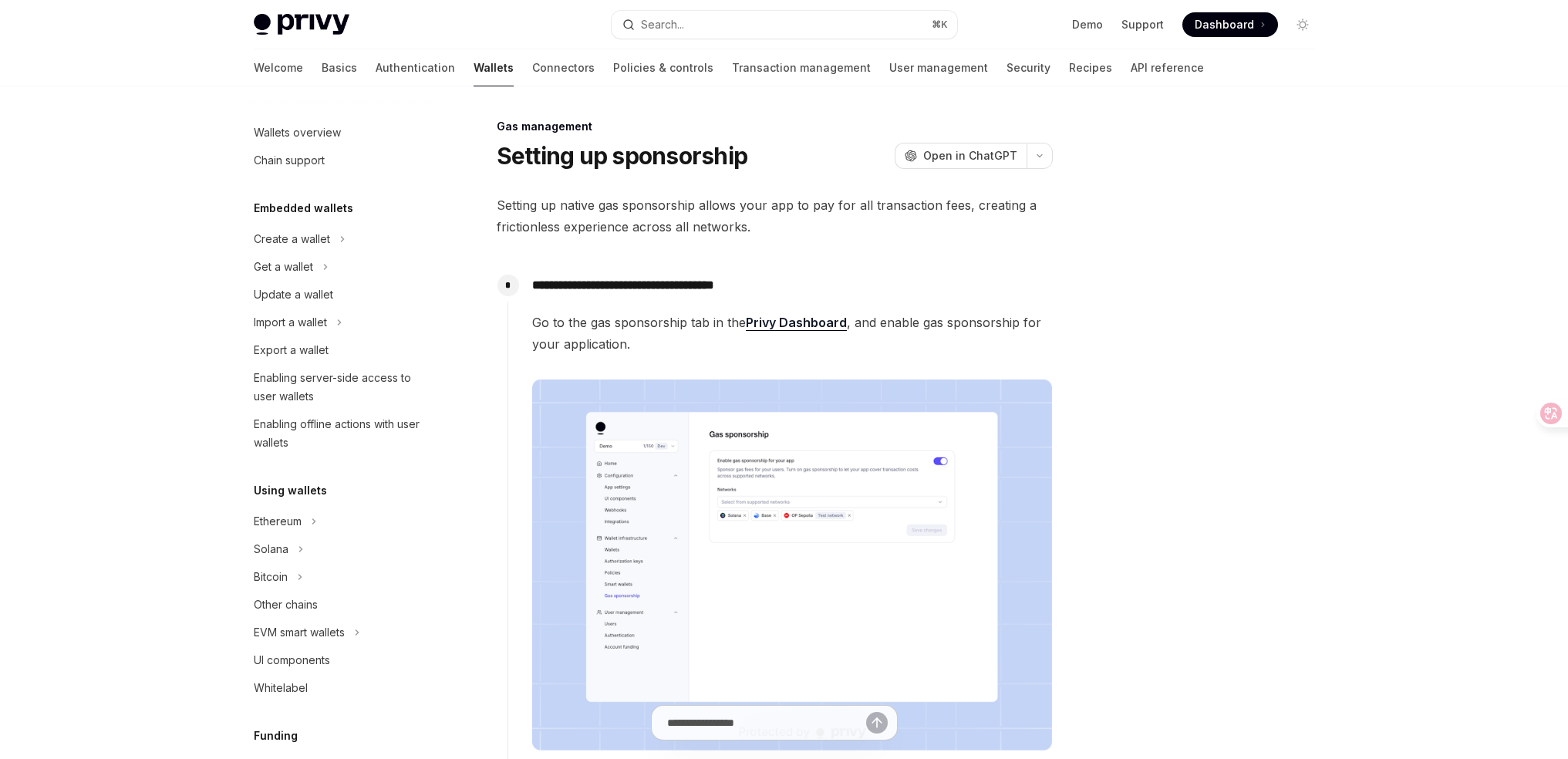
scroll to position [566, 0]
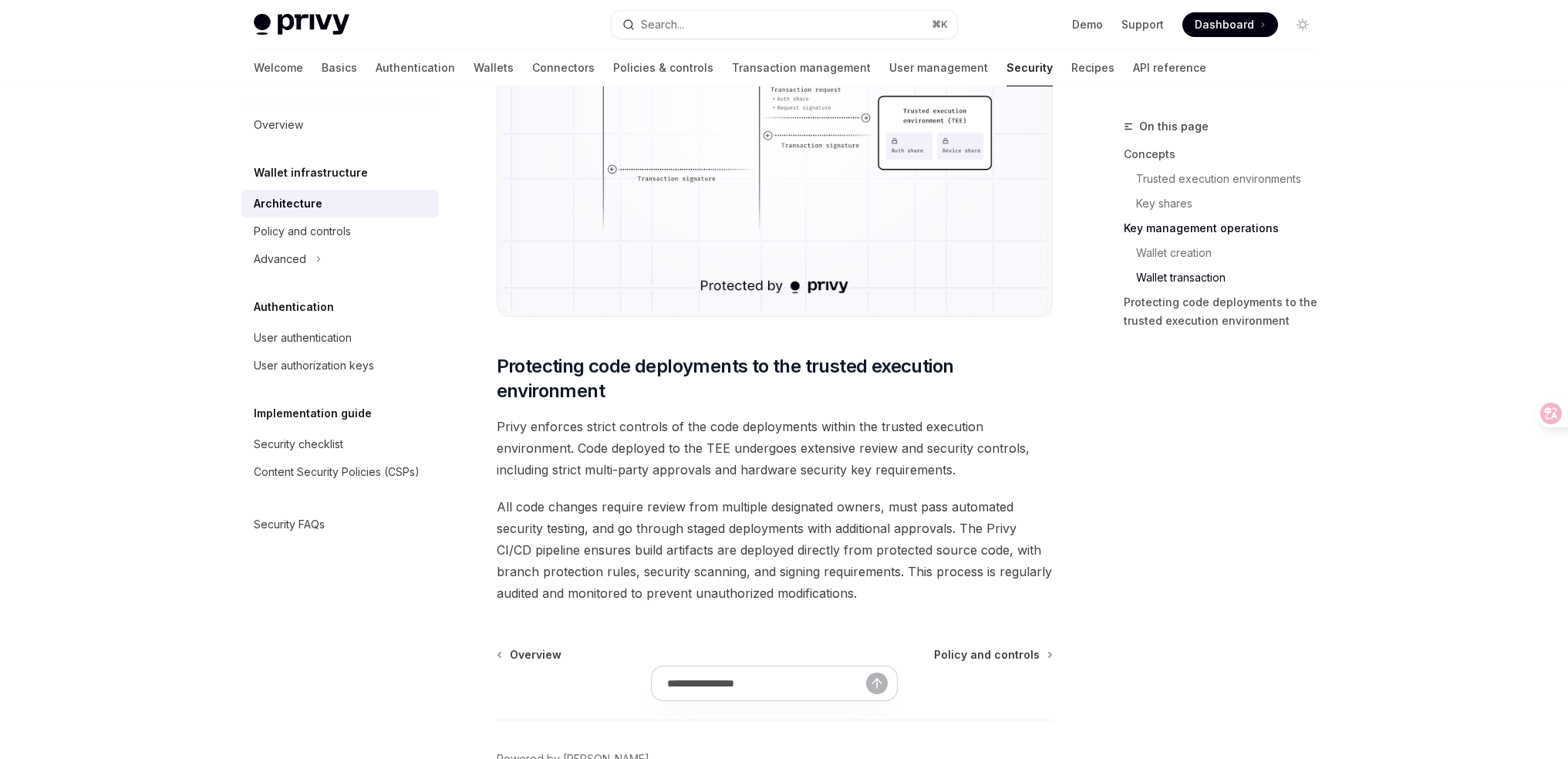
scroll to position [3148, 0]
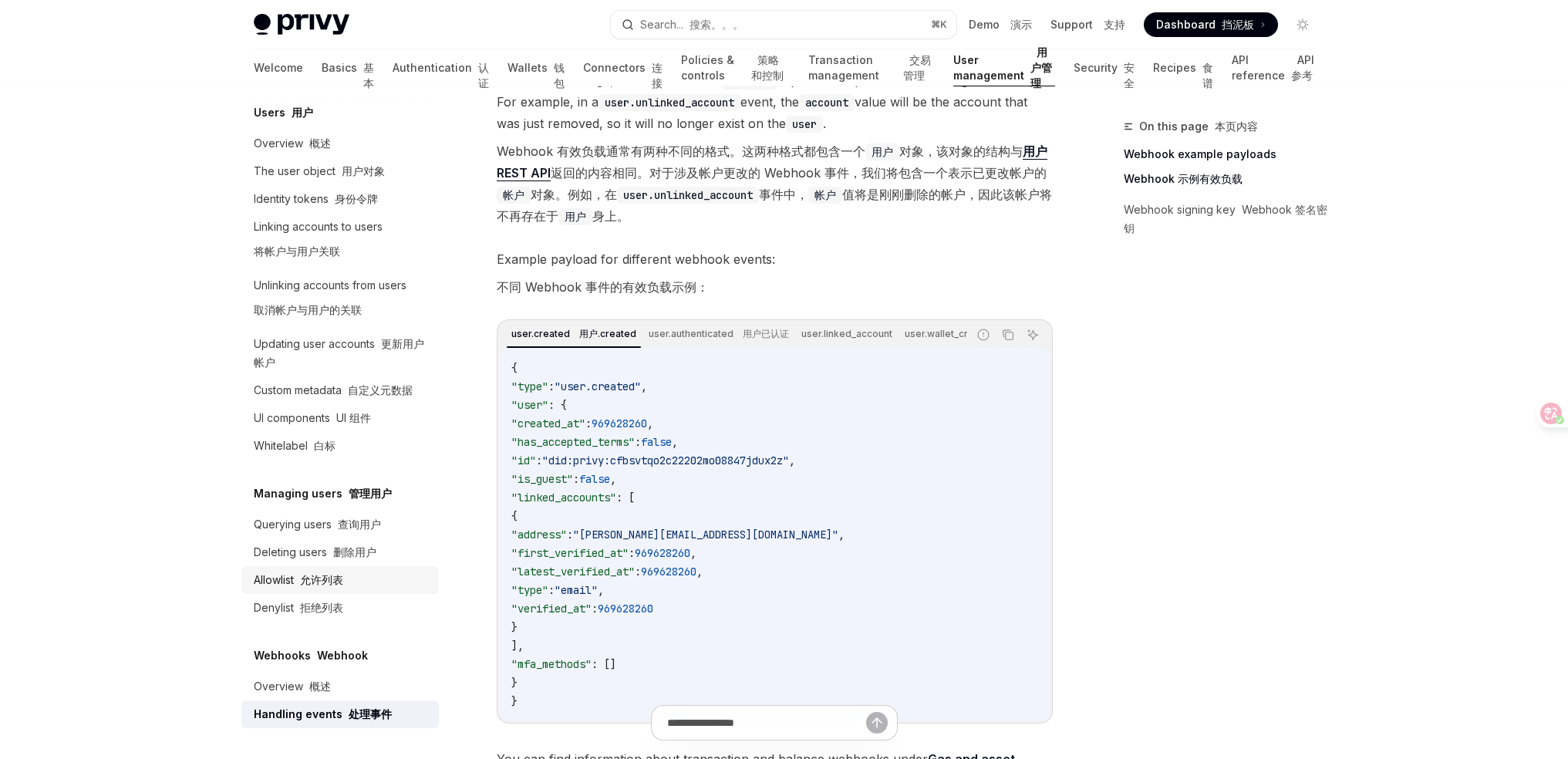
scroll to position [365, 0]
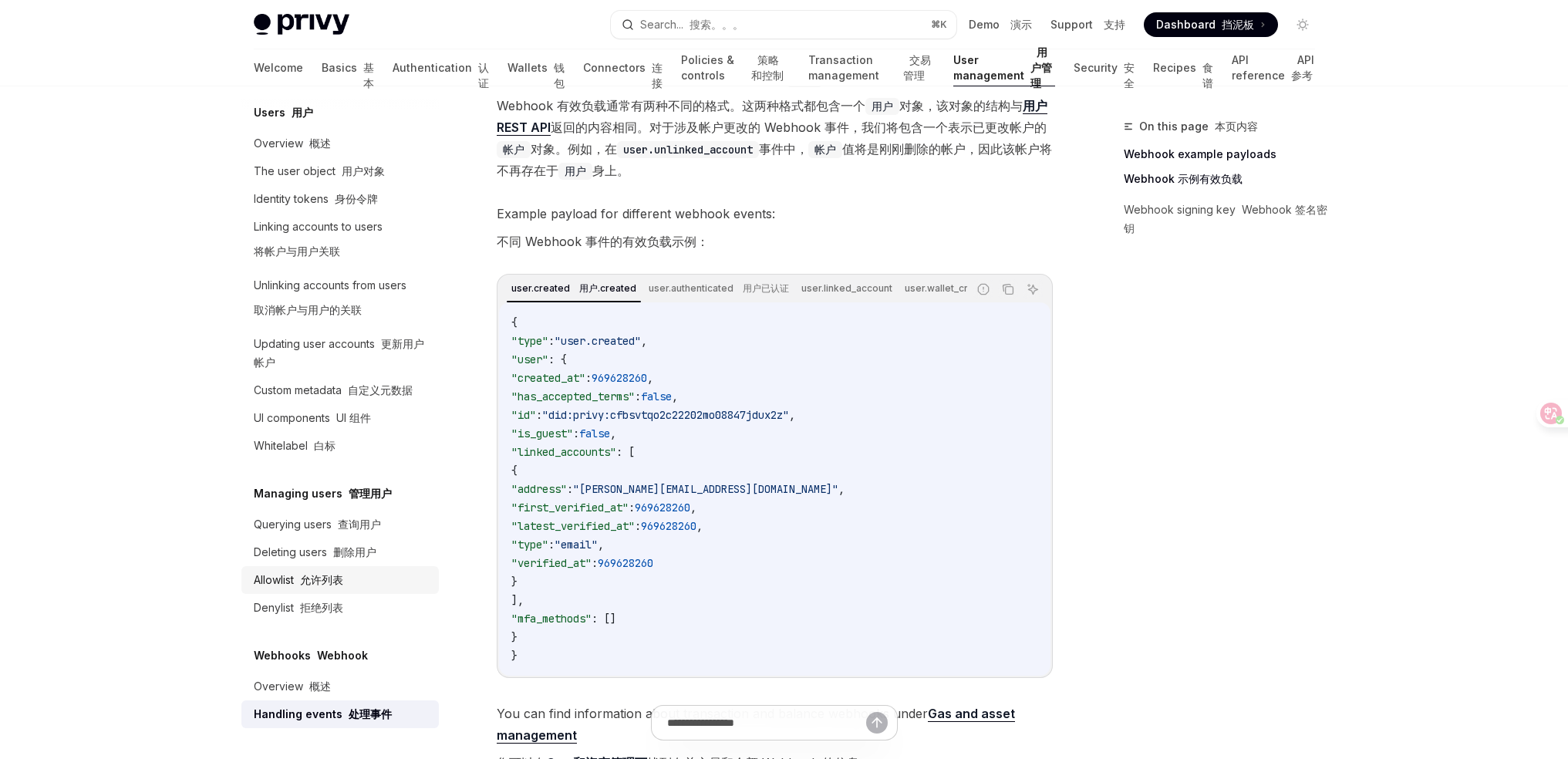
click at [350, 584] on div "Allowlist 允许列表" at bounding box center [341, 579] width 175 height 19
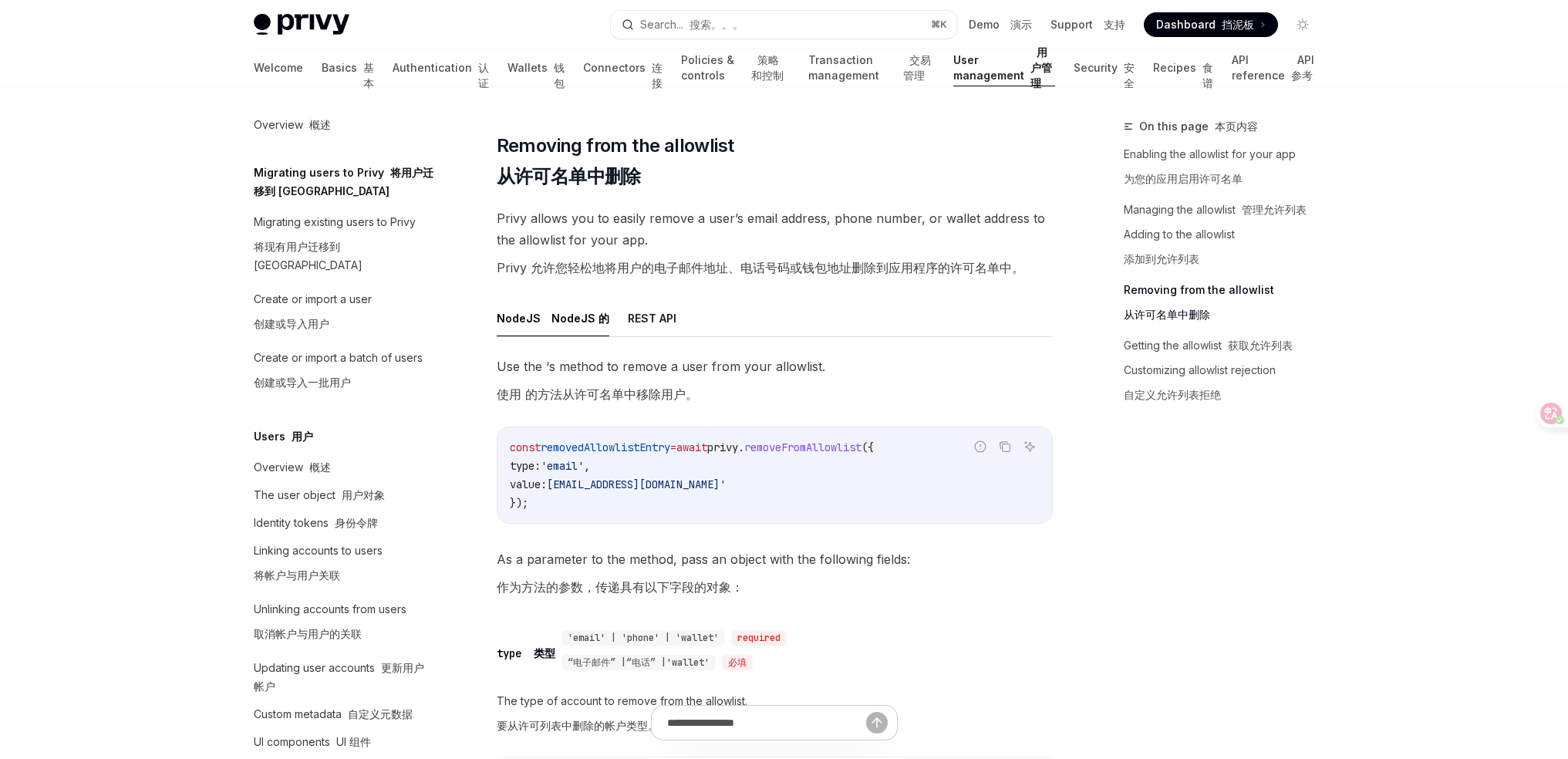
scroll to position [2496, 0]
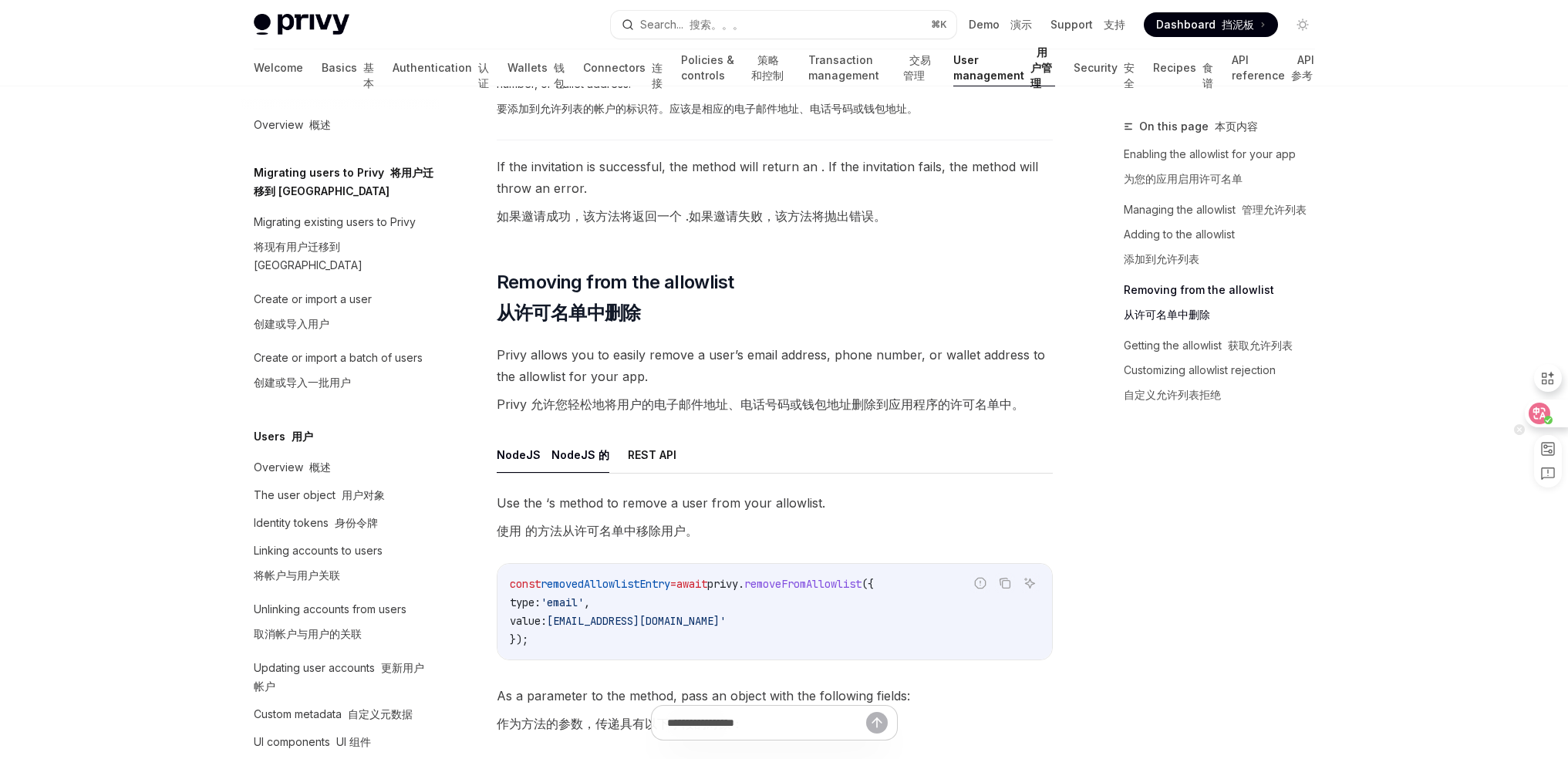
click at [1544, 422] on circle at bounding box center [1549, 420] width 9 height 9
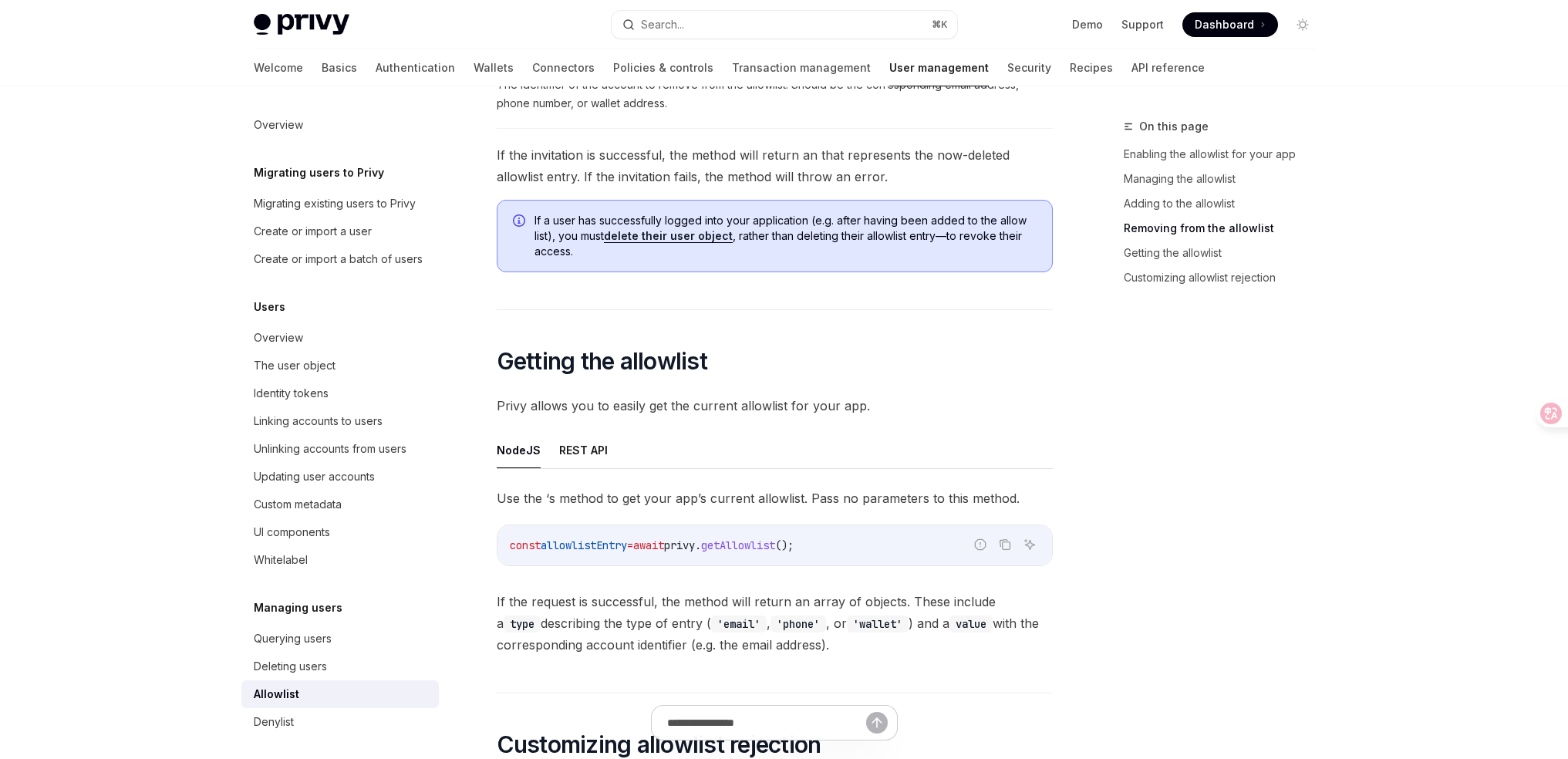
scroll to position [1978, 0]
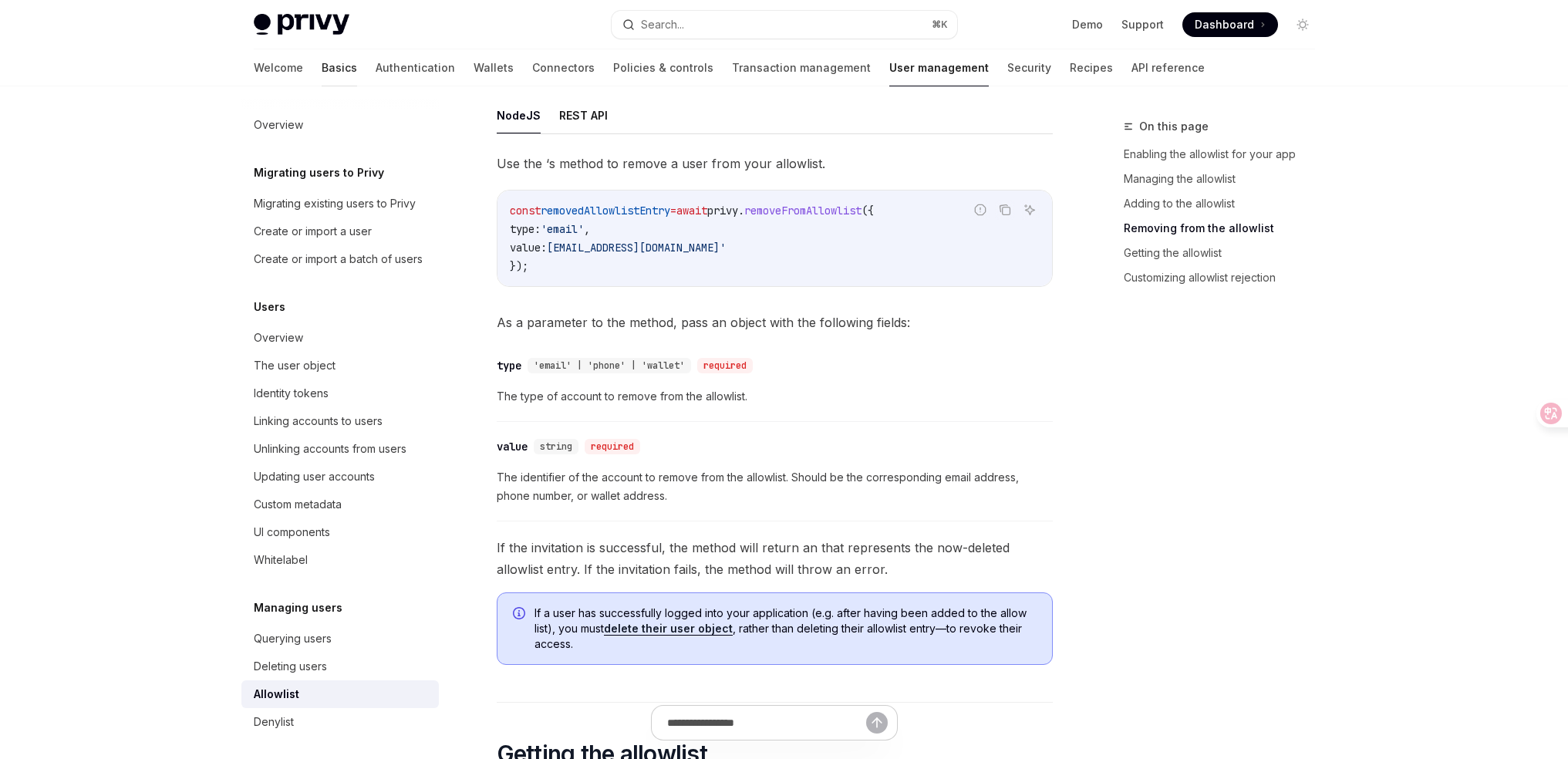
click at [322, 73] on link "Basics" at bounding box center [339, 68] width 35 height 37
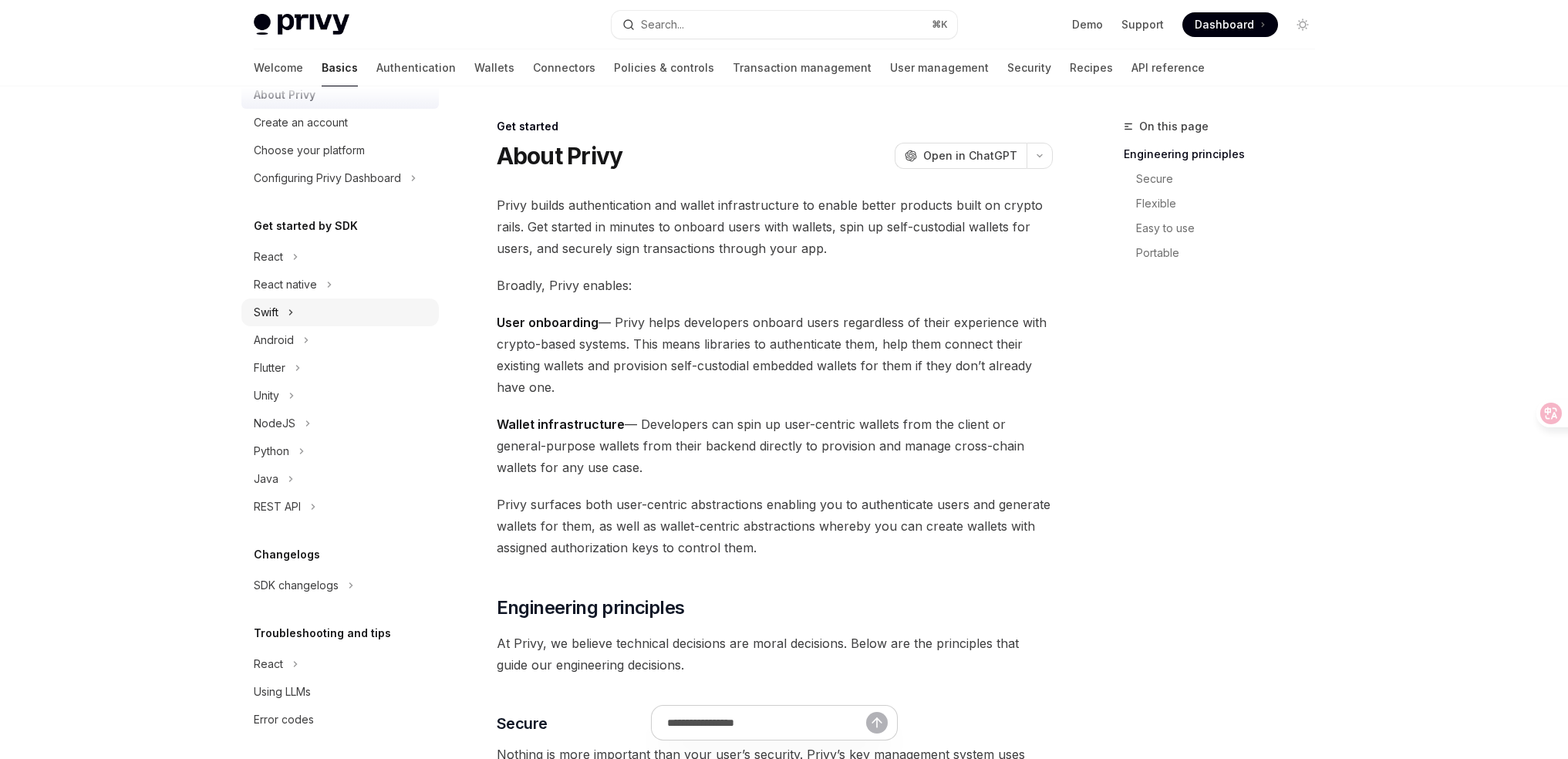
scroll to position [62, 0]
click at [303, 256] on div "React" at bounding box center [339, 251] width 198 height 27
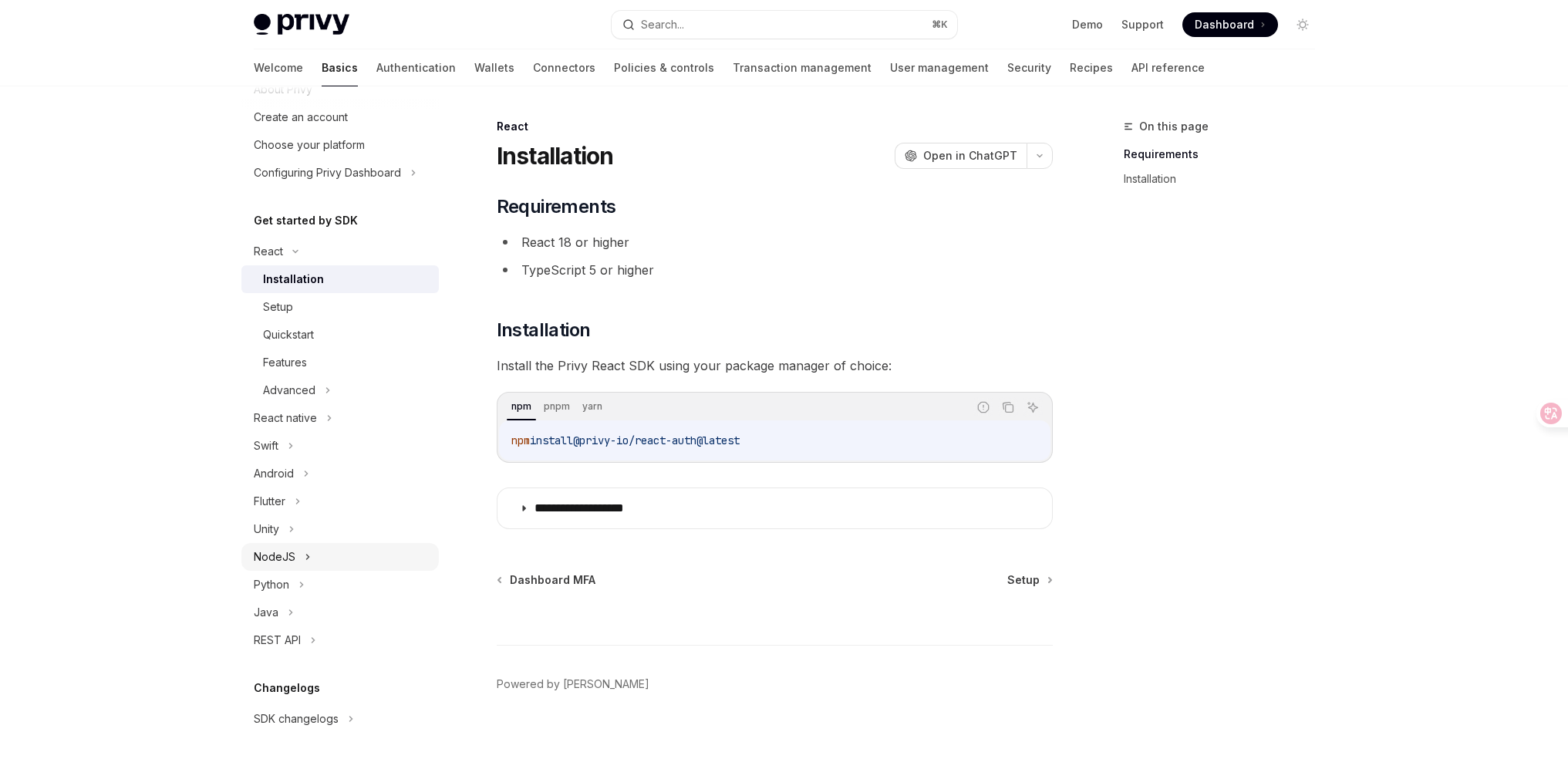
click at [307, 560] on icon at bounding box center [307, 556] width 6 height 19
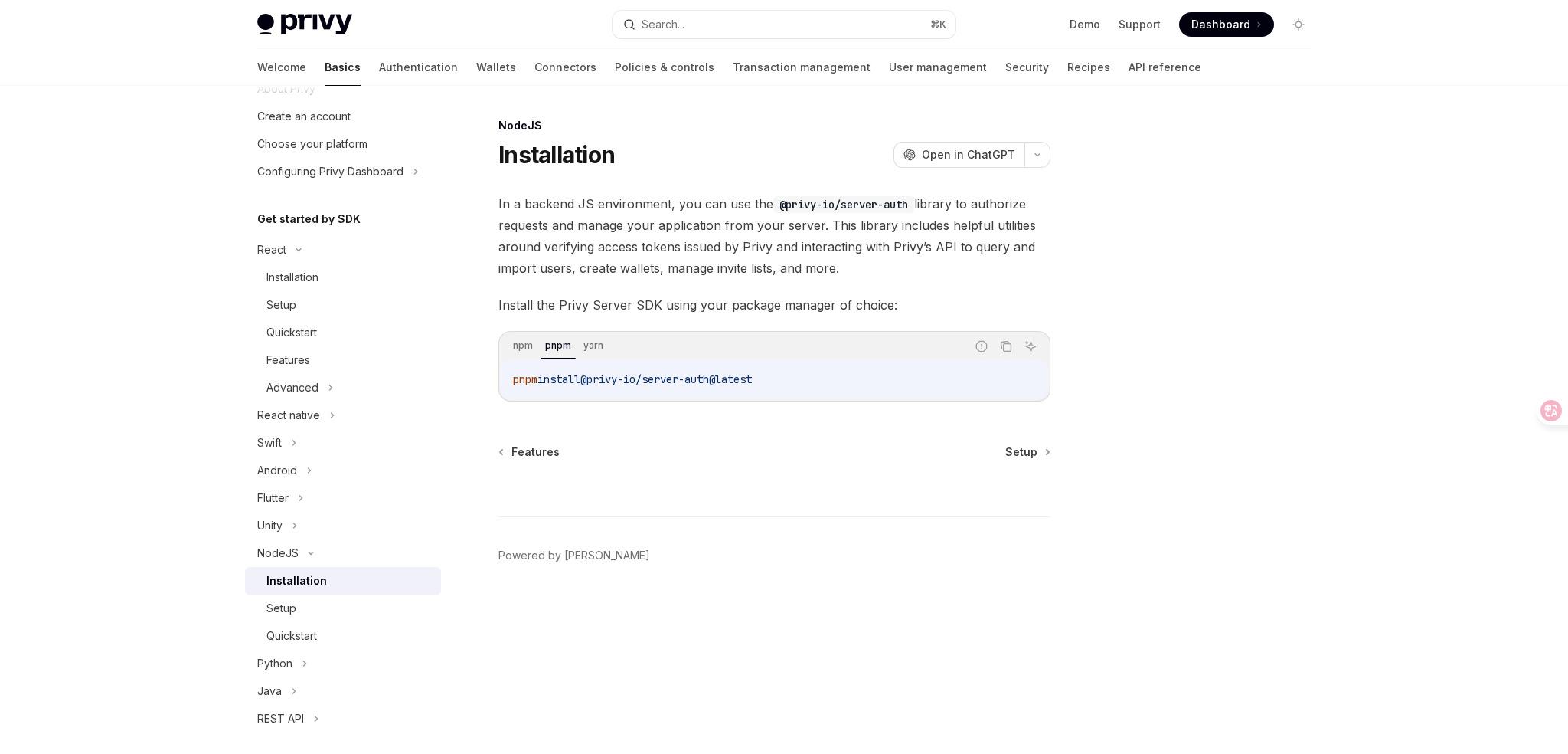
click at [536, 352] on div "npm pnpm yarn" at bounding box center [737, 347] width 457 height 26
click at [308, 607] on div "Setup" at bounding box center [349, 608] width 165 height 18
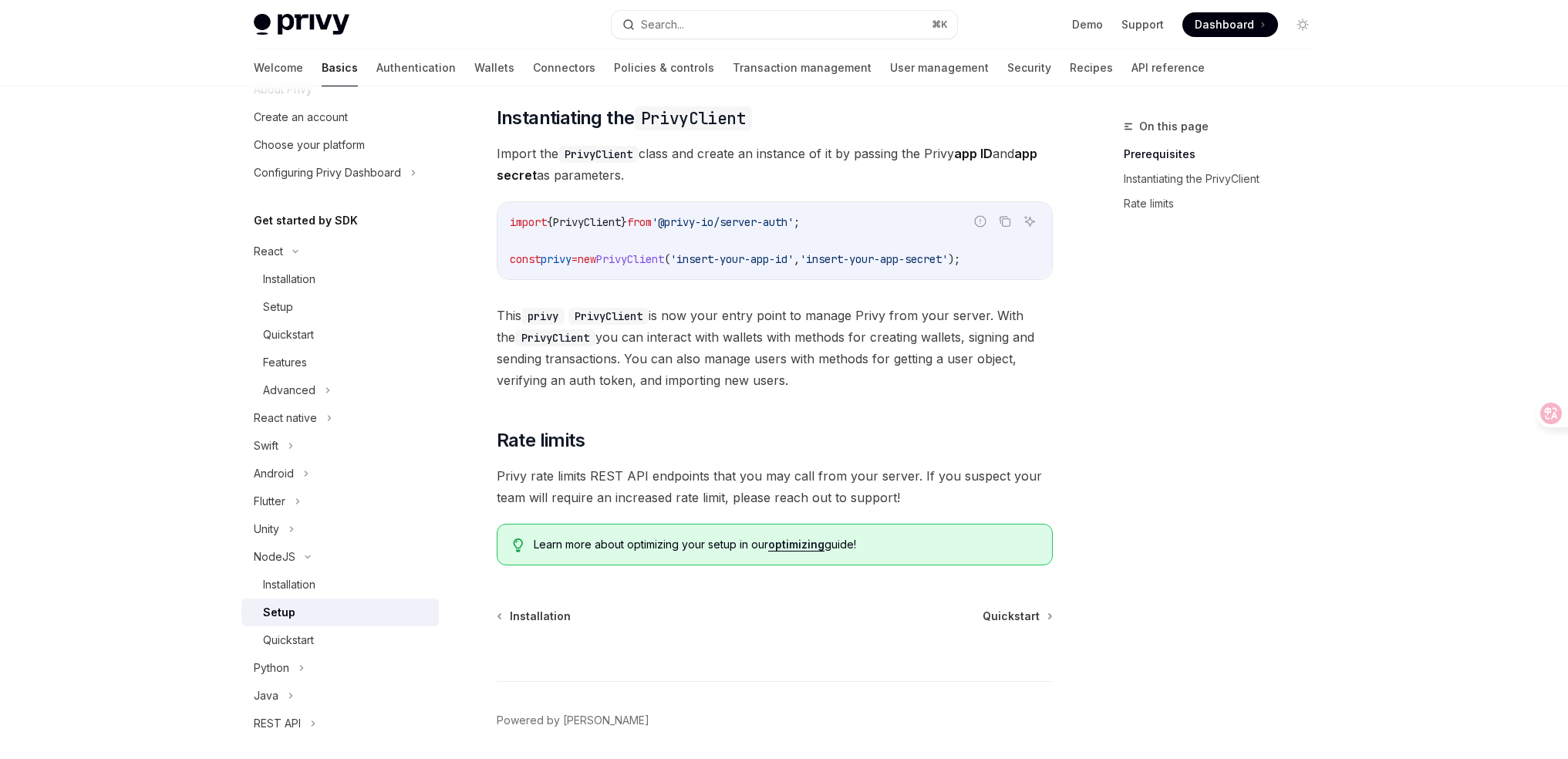
scroll to position [305, 0]
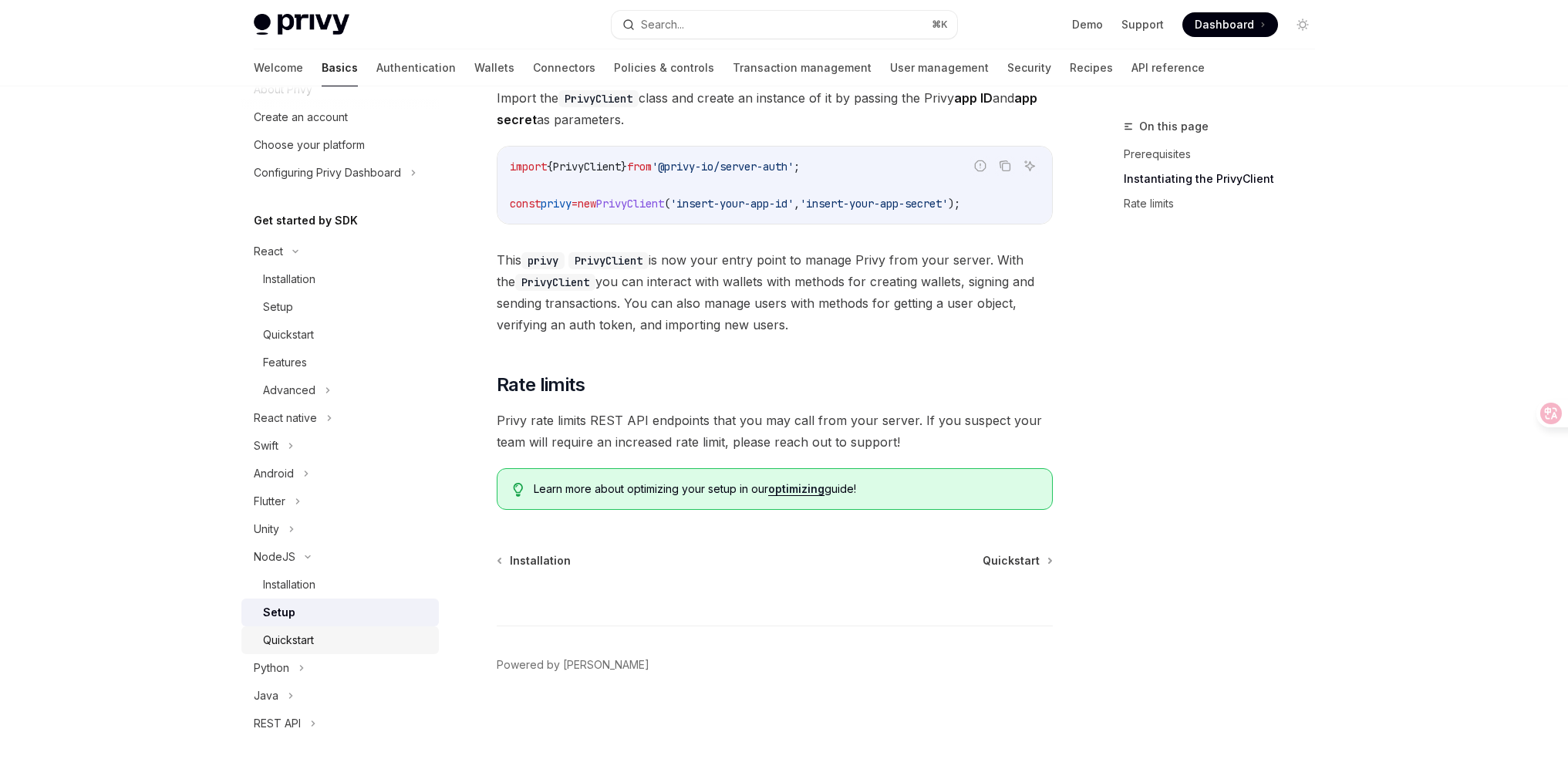
click at [307, 634] on div "Quickstart" at bounding box center [288, 639] width 50 height 19
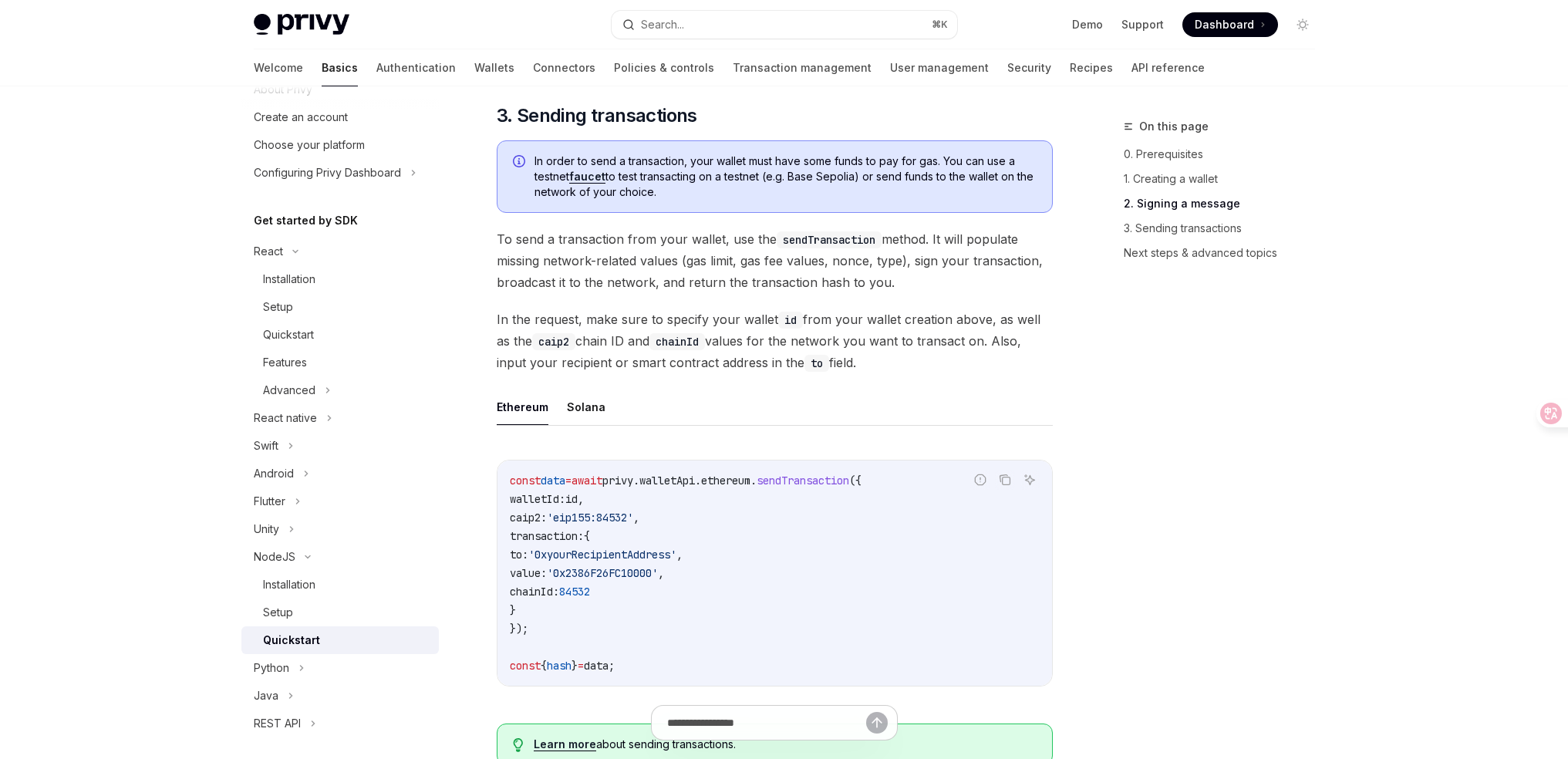
scroll to position [915, 0]
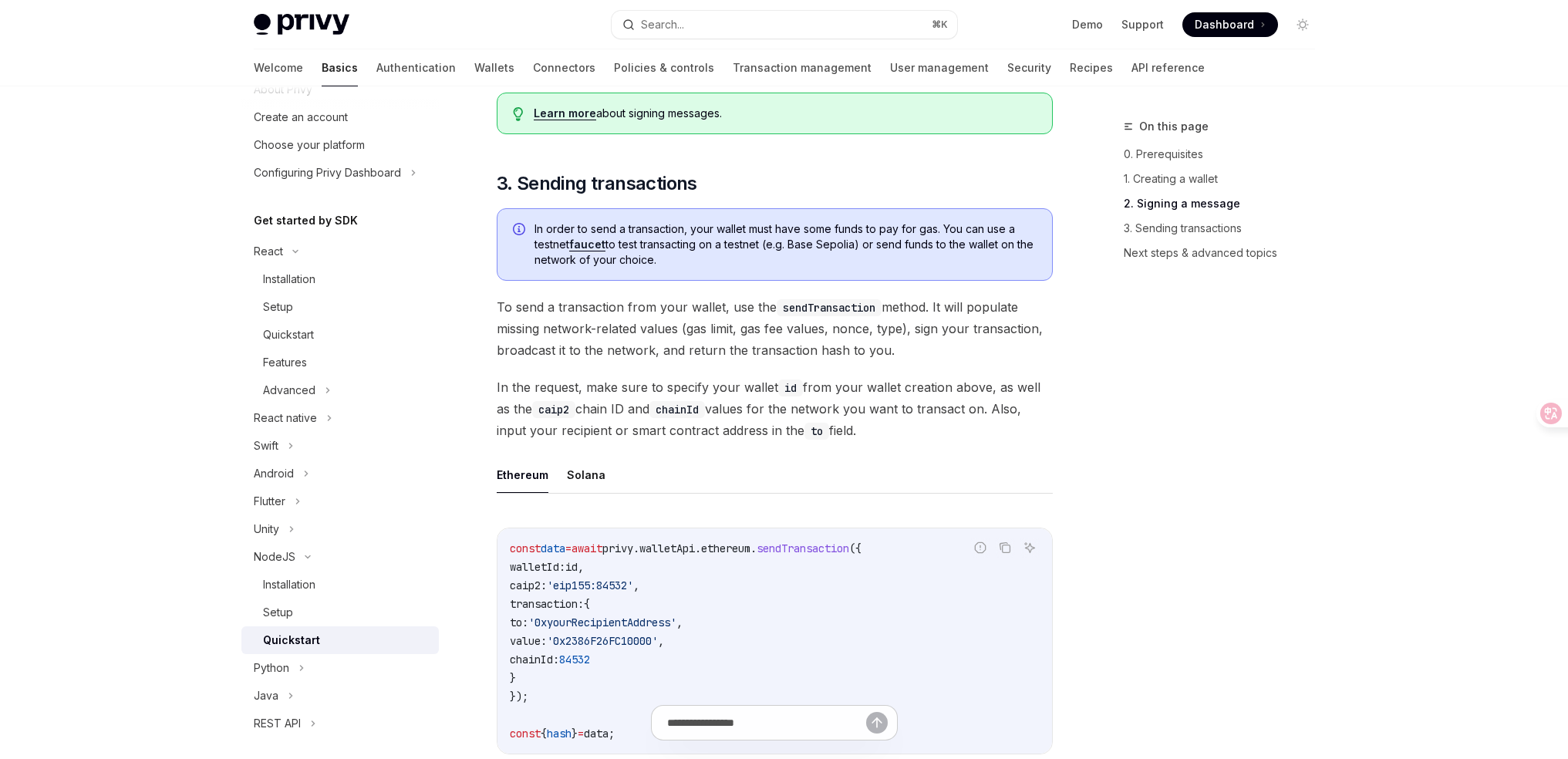
click at [646, 245] on span "In order to send a transaction, your wallet must have some funds to pay for gas…" at bounding box center [785, 244] width 502 height 46
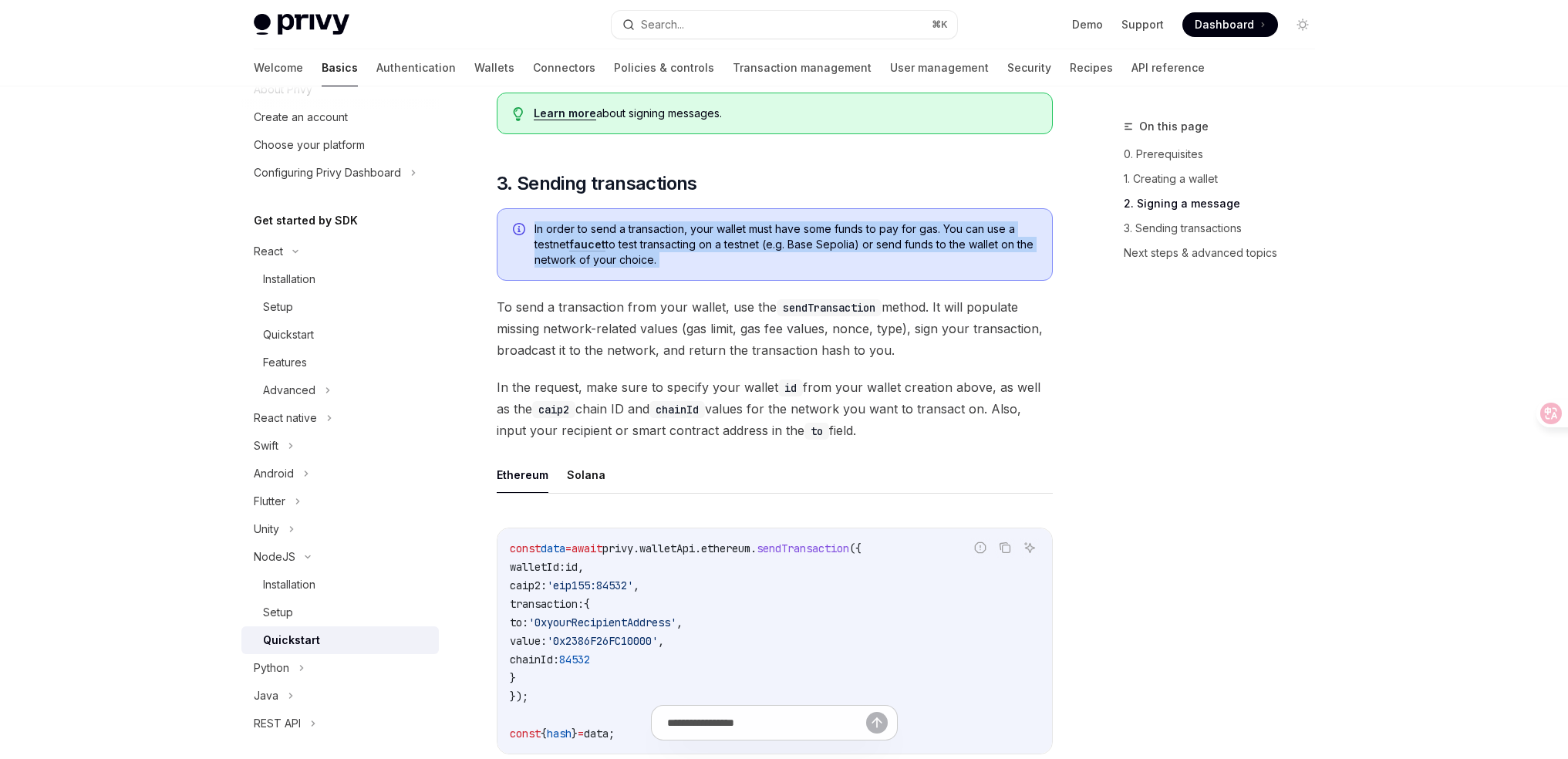
click at [646, 245] on span "In order to send a transaction, your wallet must have some funds to pay for gas…" at bounding box center [785, 244] width 502 height 46
copy div "In order to send a transaction, your wallet must have some funds to pay for gas…"
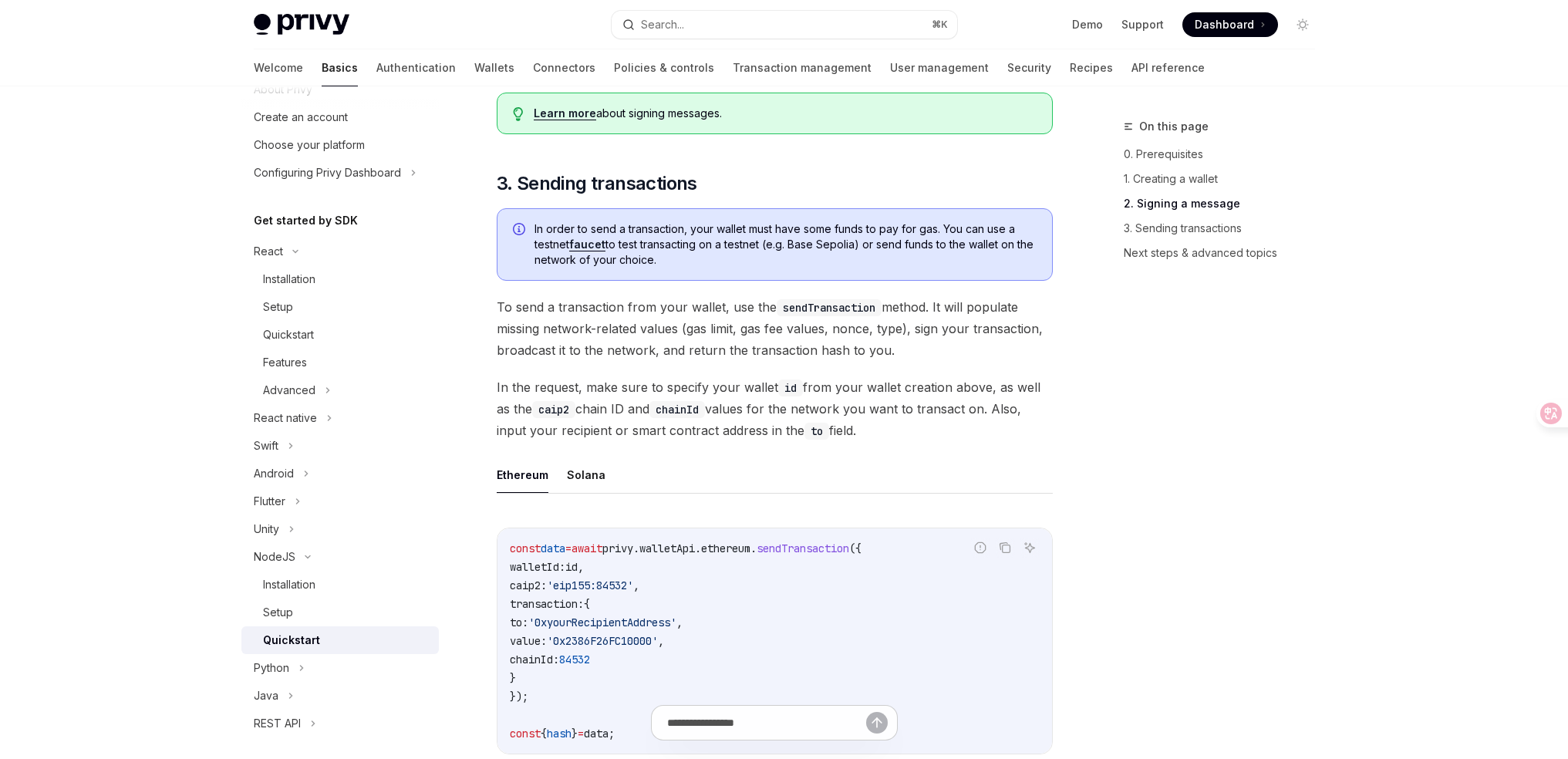
click at [918, 330] on span "To send a transaction from your wallet, use the sendTransaction method. It will…" at bounding box center [775, 328] width 556 height 65
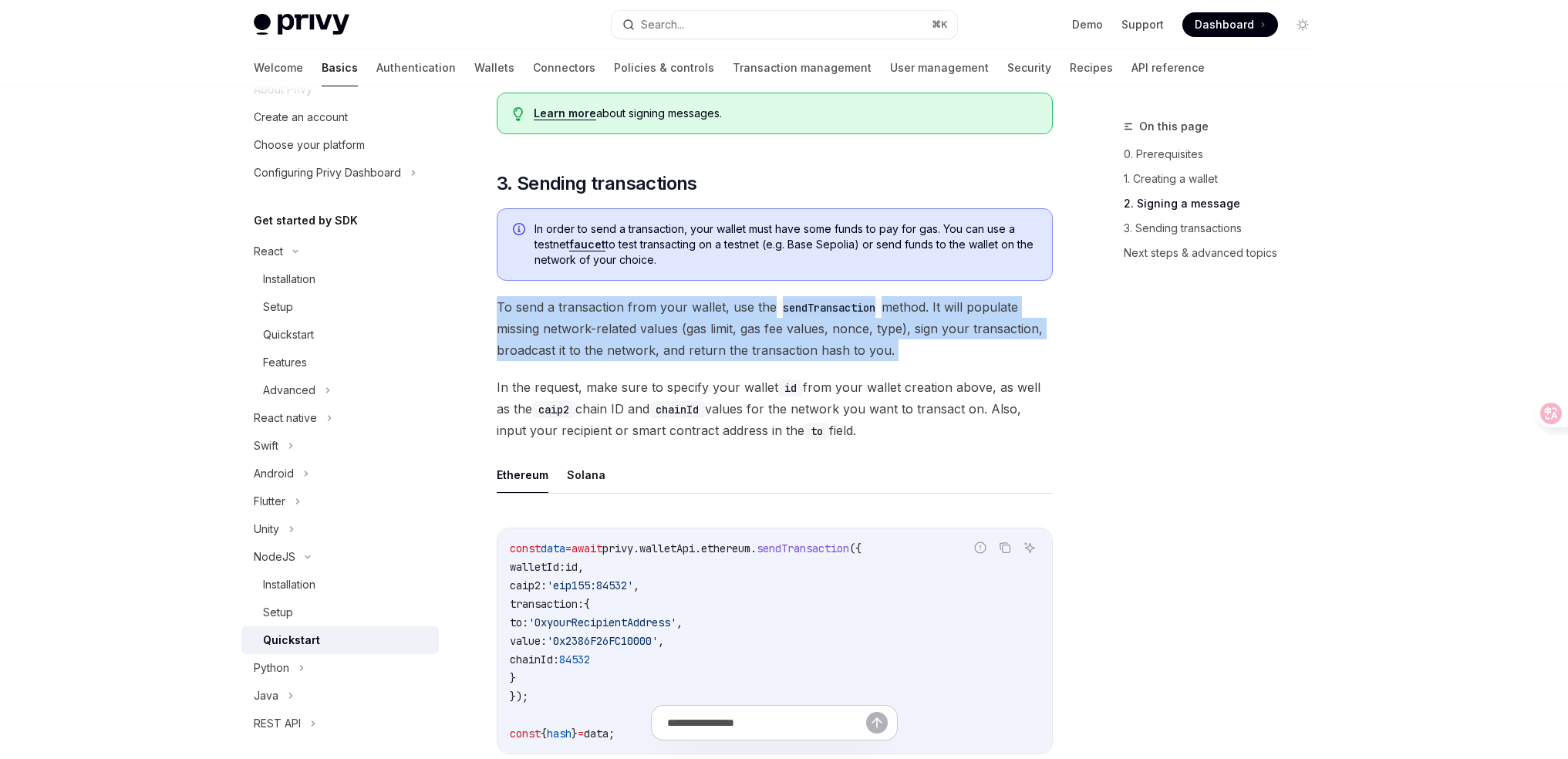
click at [918, 330] on span "To send a transaction from your wallet, use the sendTransaction method. It will…" at bounding box center [775, 328] width 556 height 65
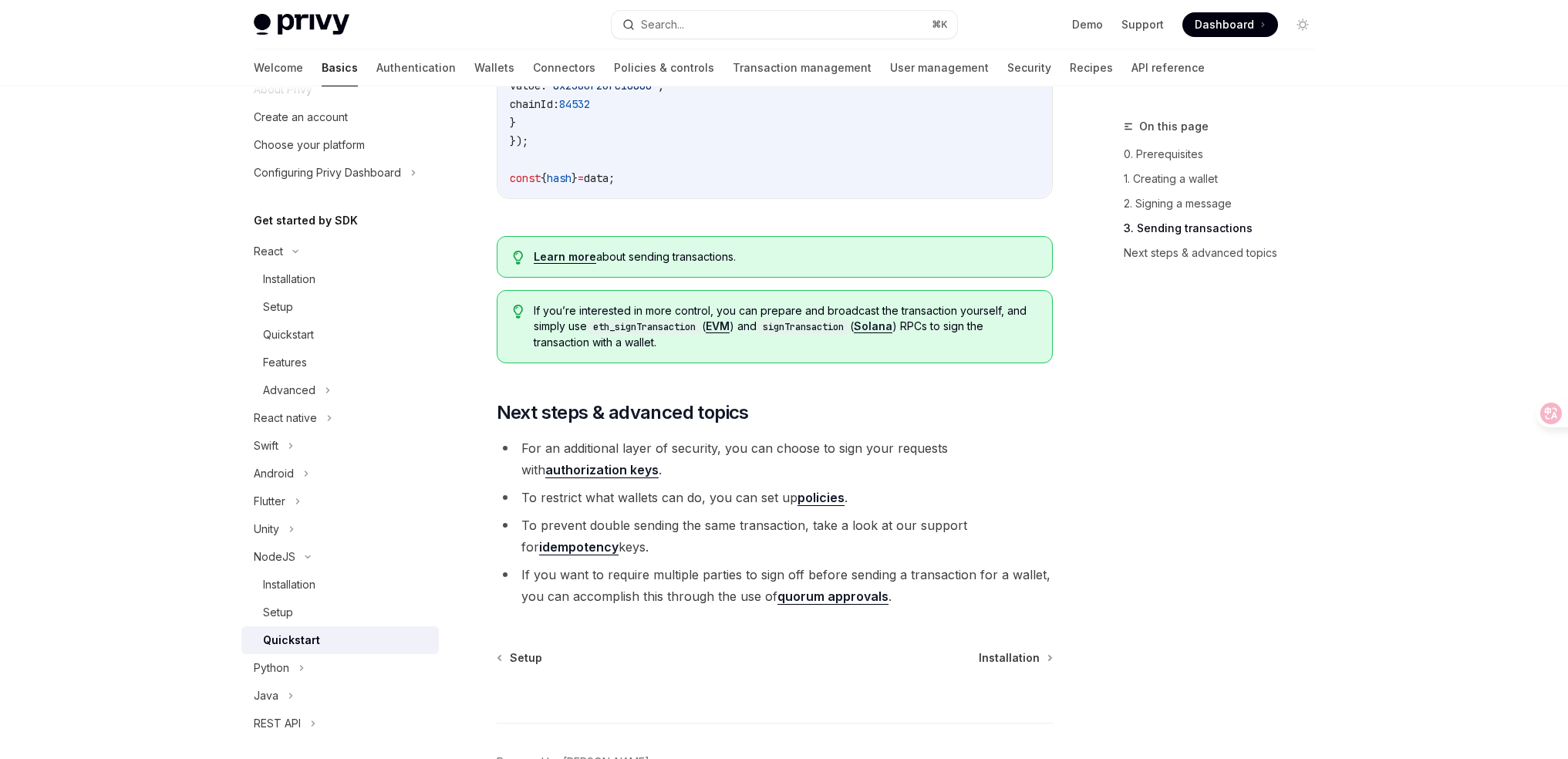
scroll to position [1572, 0]
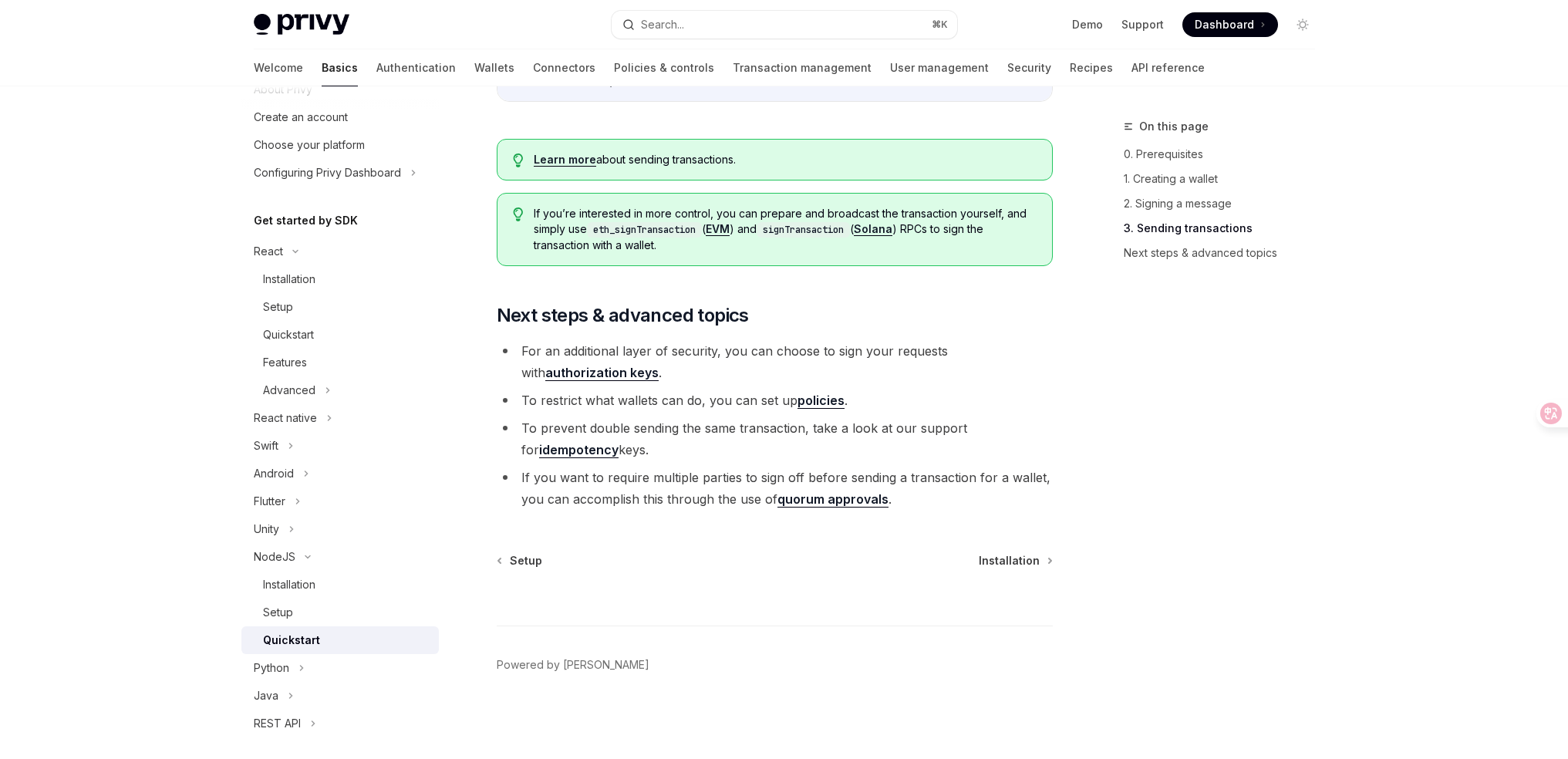
click at [907, 364] on li "For an additional layer of security, you can choose to sign your requests with …" at bounding box center [775, 361] width 556 height 43
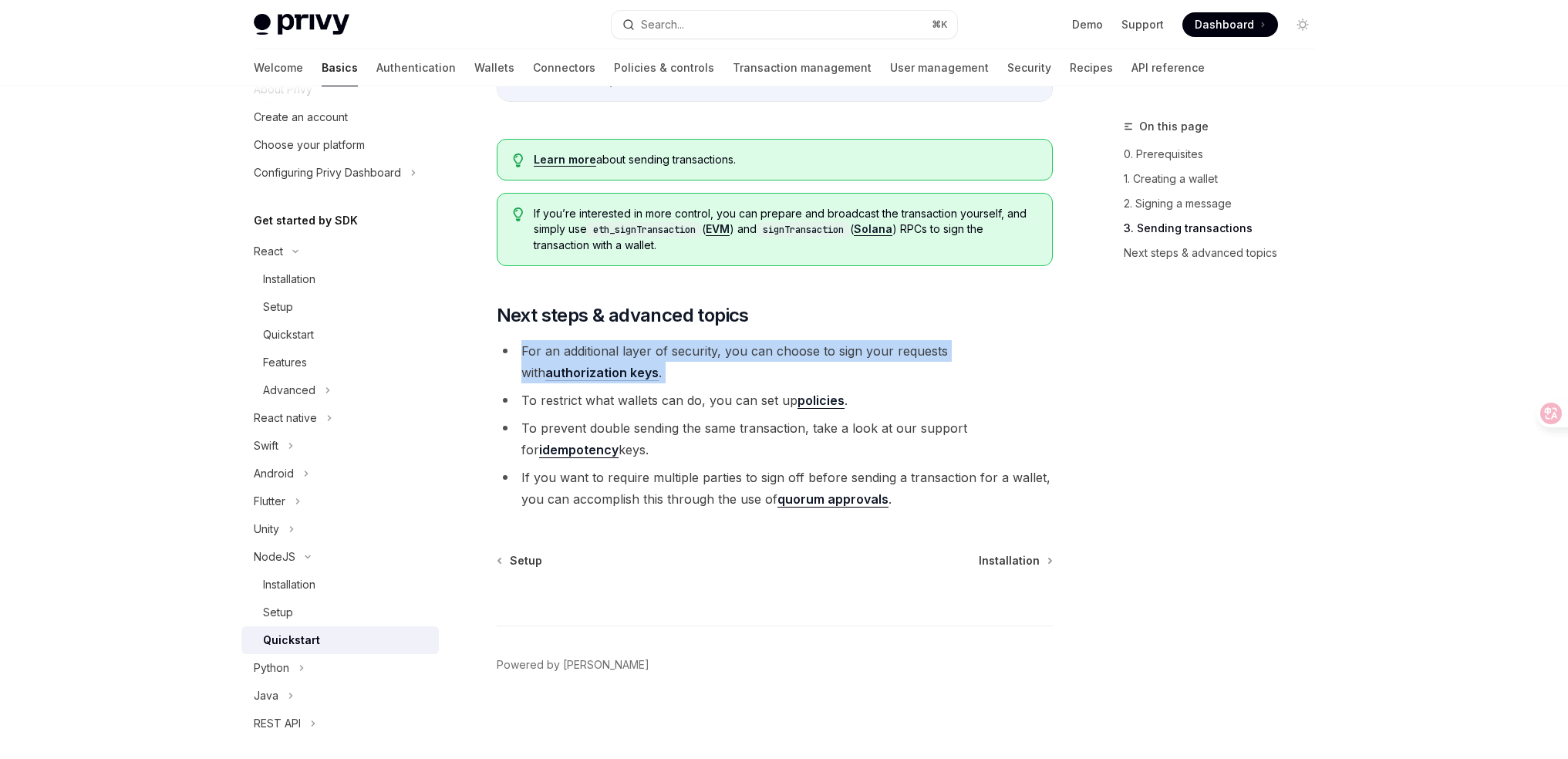
click at [907, 364] on li "For an additional layer of security, you can choose to sign your requests with …" at bounding box center [775, 361] width 556 height 43
copy ul "For an additional layer of security, you can choose to sign your requests with …"
click at [915, 352] on li "For an additional layer of security, you can choose to sign your requests with …" at bounding box center [775, 361] width 556 height 43
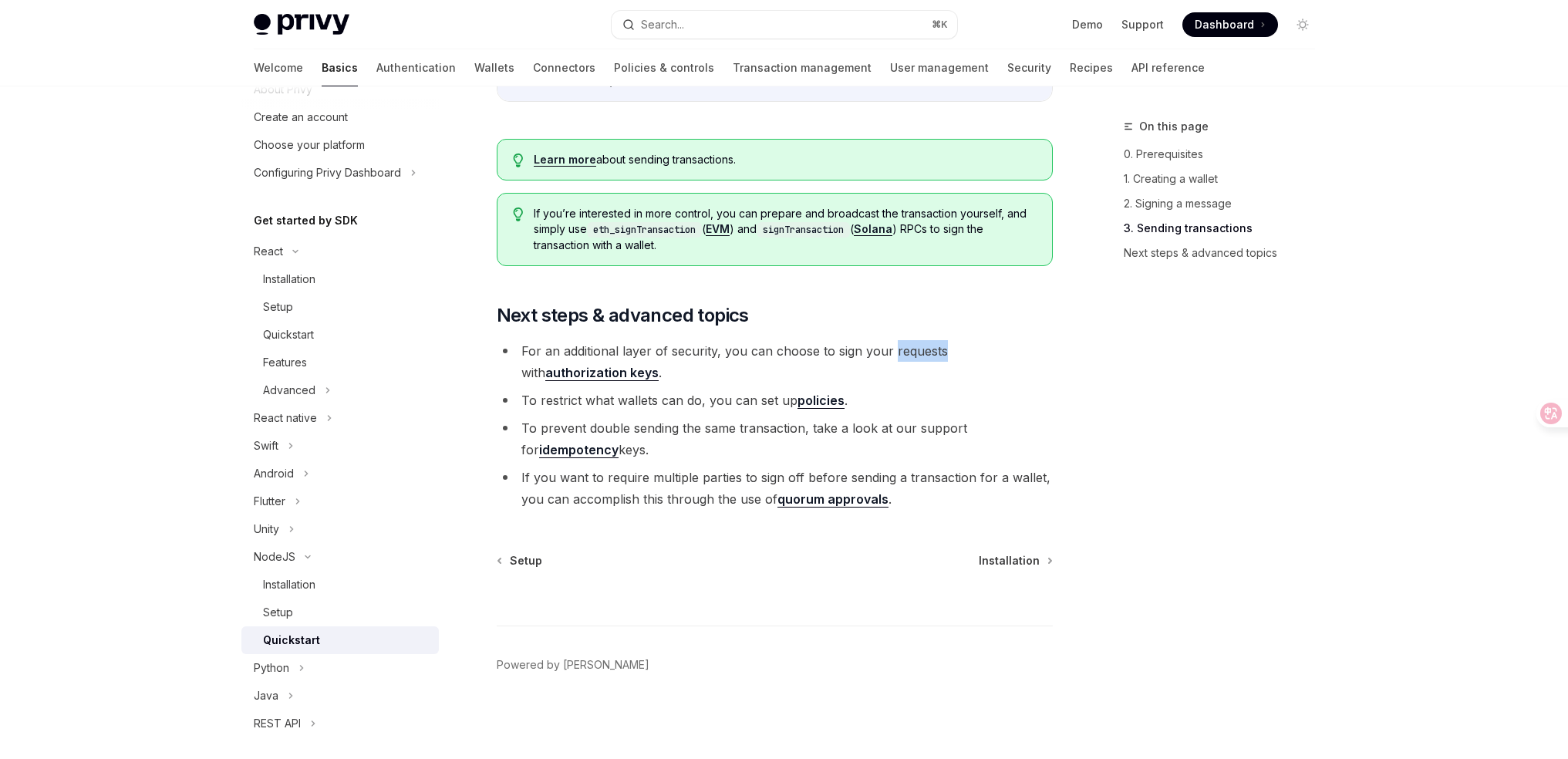
click at [915, 352] on li "For an additional layer of security, you can choose to sign your requests with …" at bounding box center [775, 361] width 556 height 43
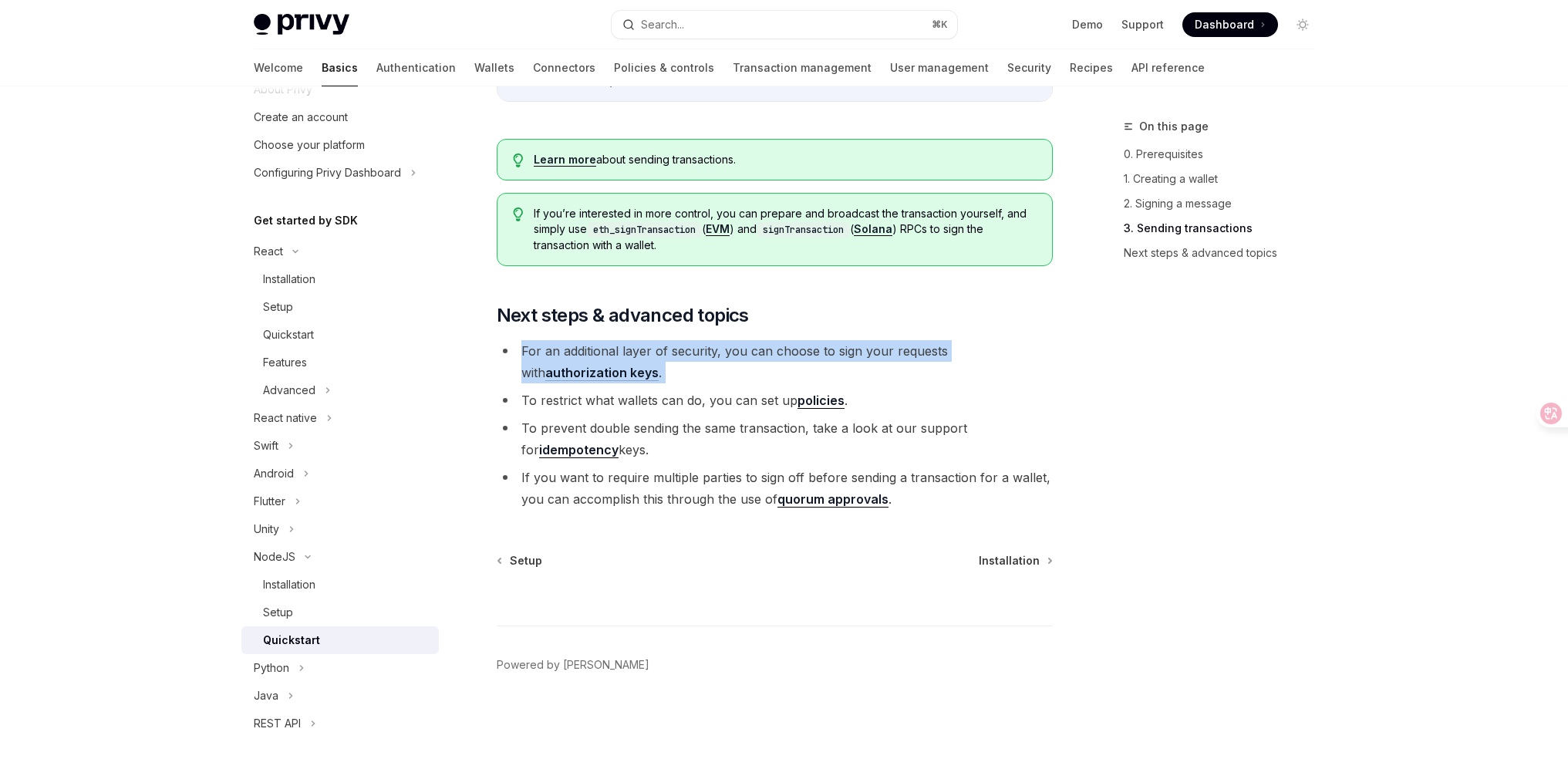
click at [915, 352] on li "For an additional layer of security, you can choose to sign your requests with …" at bounding box center [775, 361] width 556 height 43
click at [936, 386] on ul "For an additional layer of security, you can choose to sign your requests with …" at bounding box center [775, 425] width 556 height 170
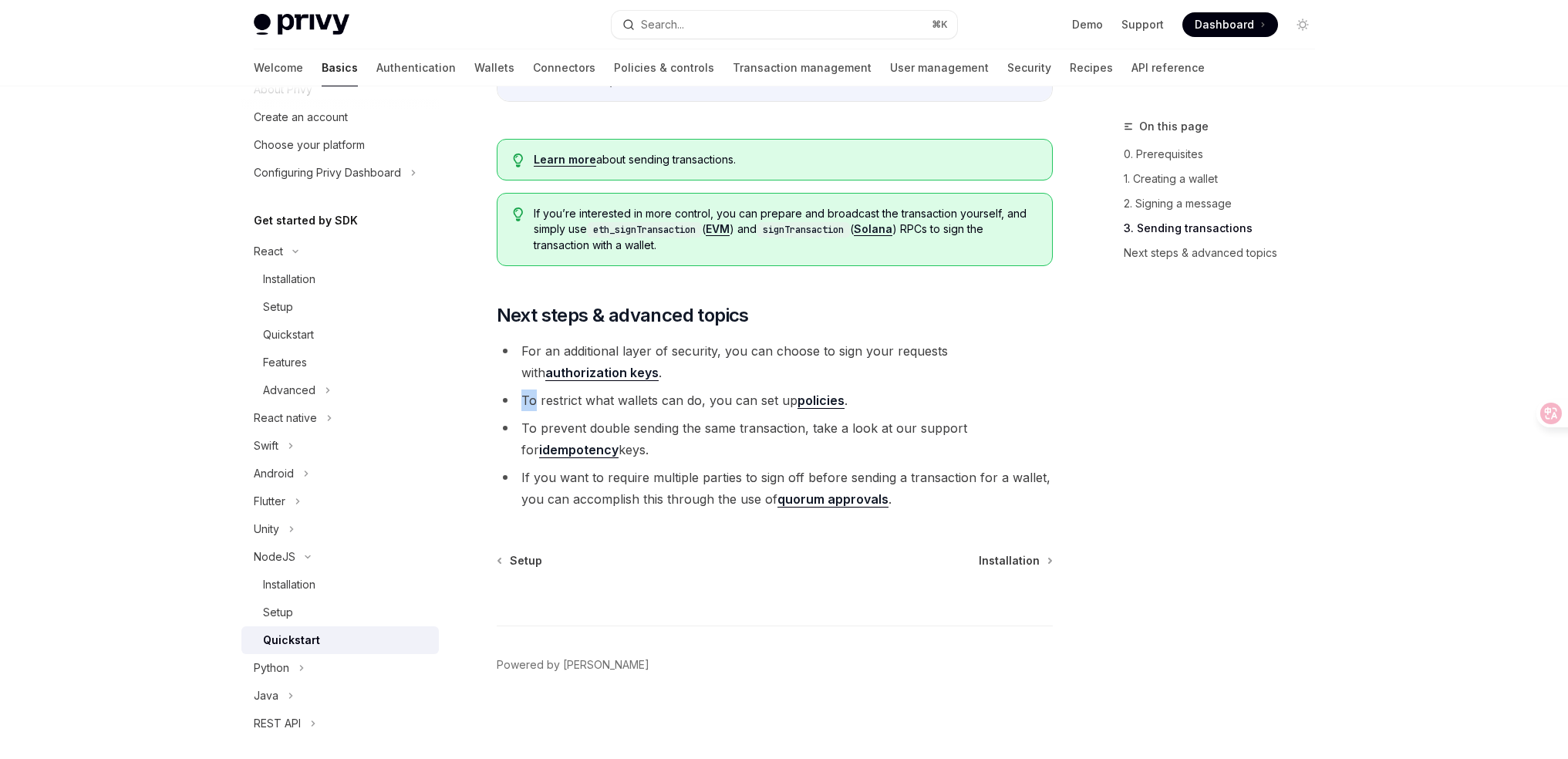
click at [936, 386] on ul "For an additional layer of security, you can choose to sign your requests with …" at bounding box center [775, 425] width 556 height 170
click at [935, 421] on li "To prevent double sending the same transaction, take a look at our support for …" at bounding box center [775, 438] width 556 height 43
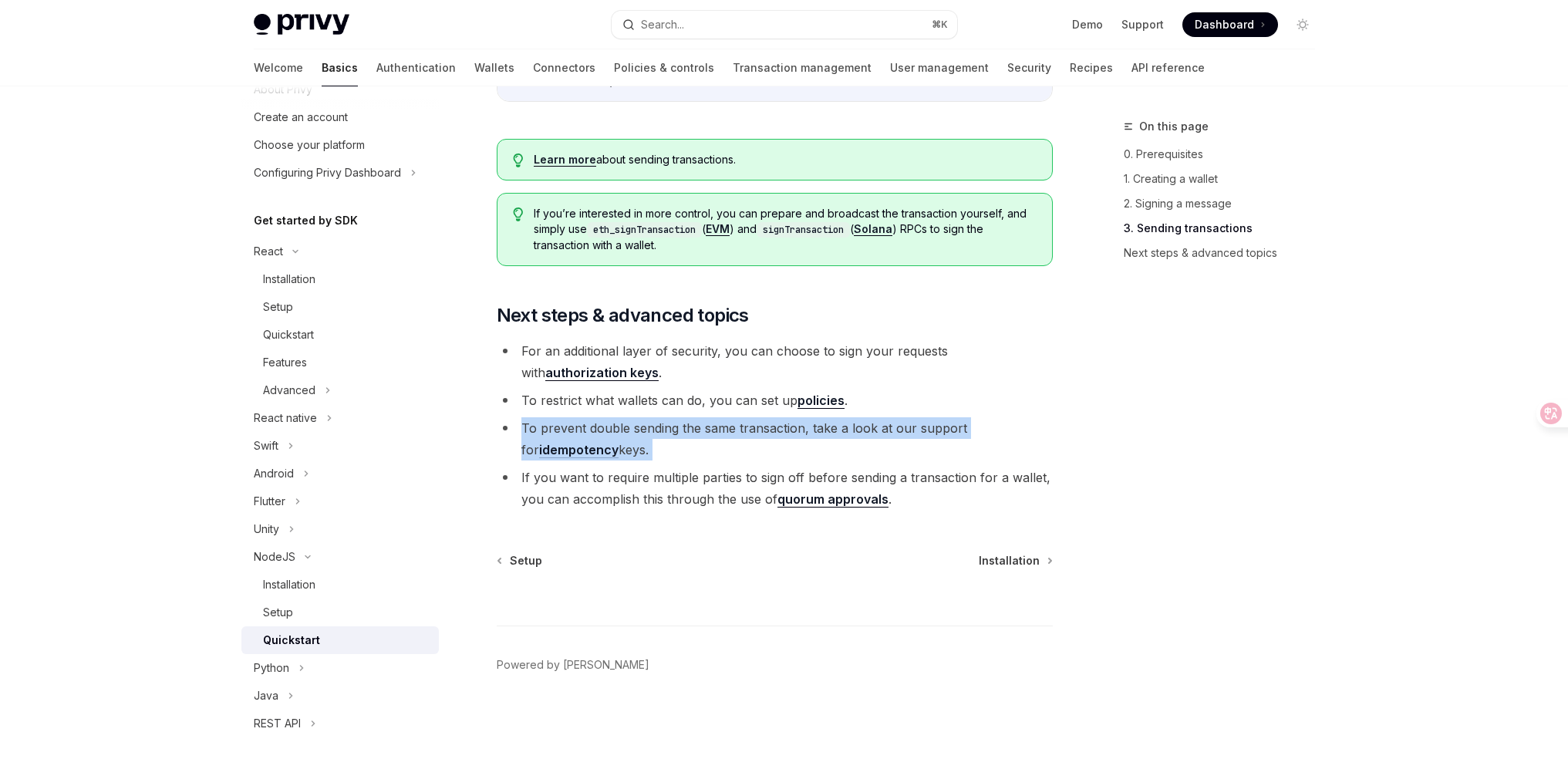
click at [935, 421] on li "To prevent double sending the same transaction, take a look at our support for …" at bounding box center [775, 438] width 556 height 43
copy ul "To prevent double sending the same transaction, take a look at our support for …"
click at [939, 460] on li "To prevent double sending the same transaction, take a look at our support for …" at bounding box center [775, 438] width 556 height 43
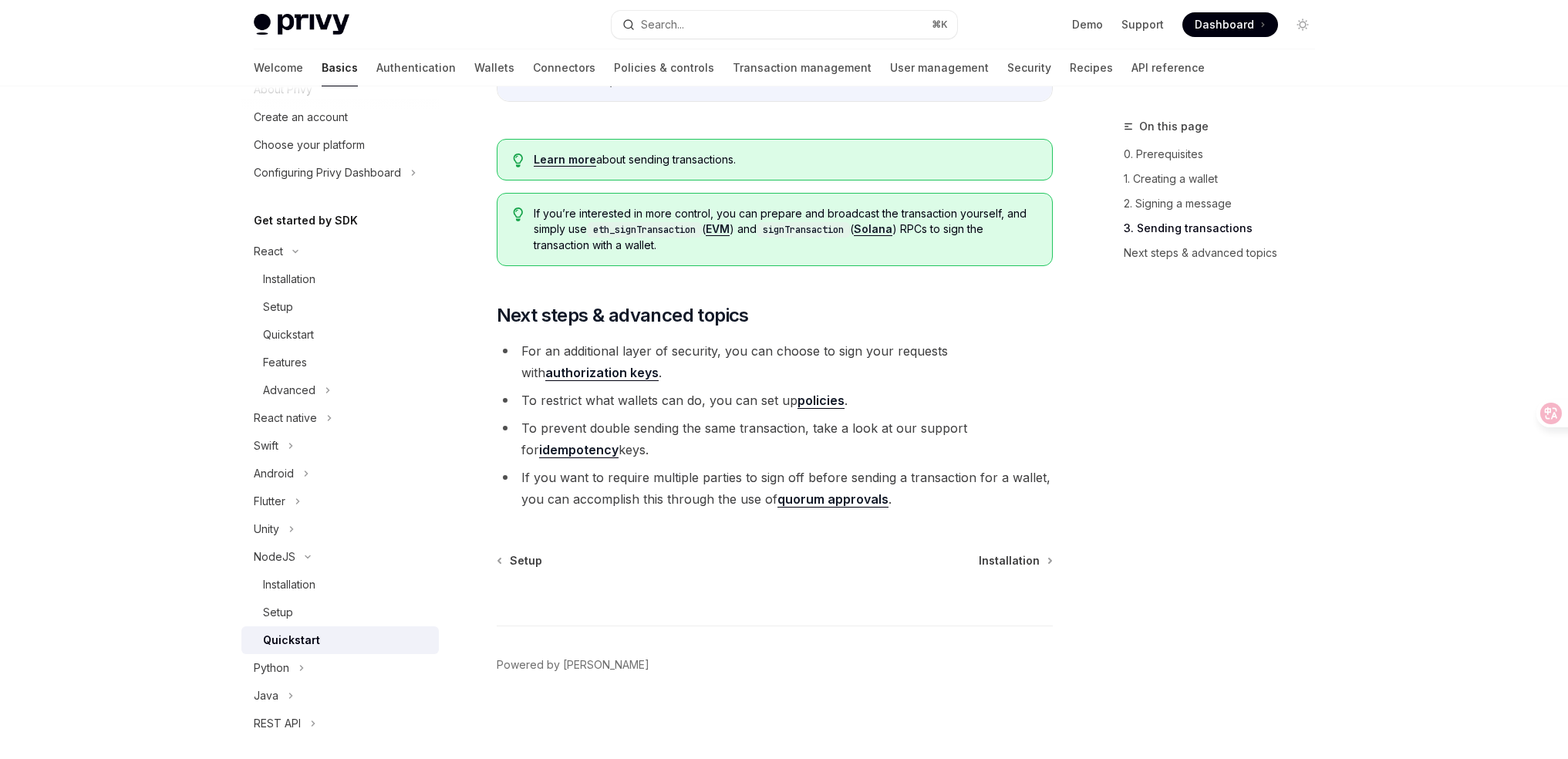
click at [973, 468] on li "If you want to require multiple parties to sign off before sending a transactio…" at bounding box center [775, 488] width 556 height 43
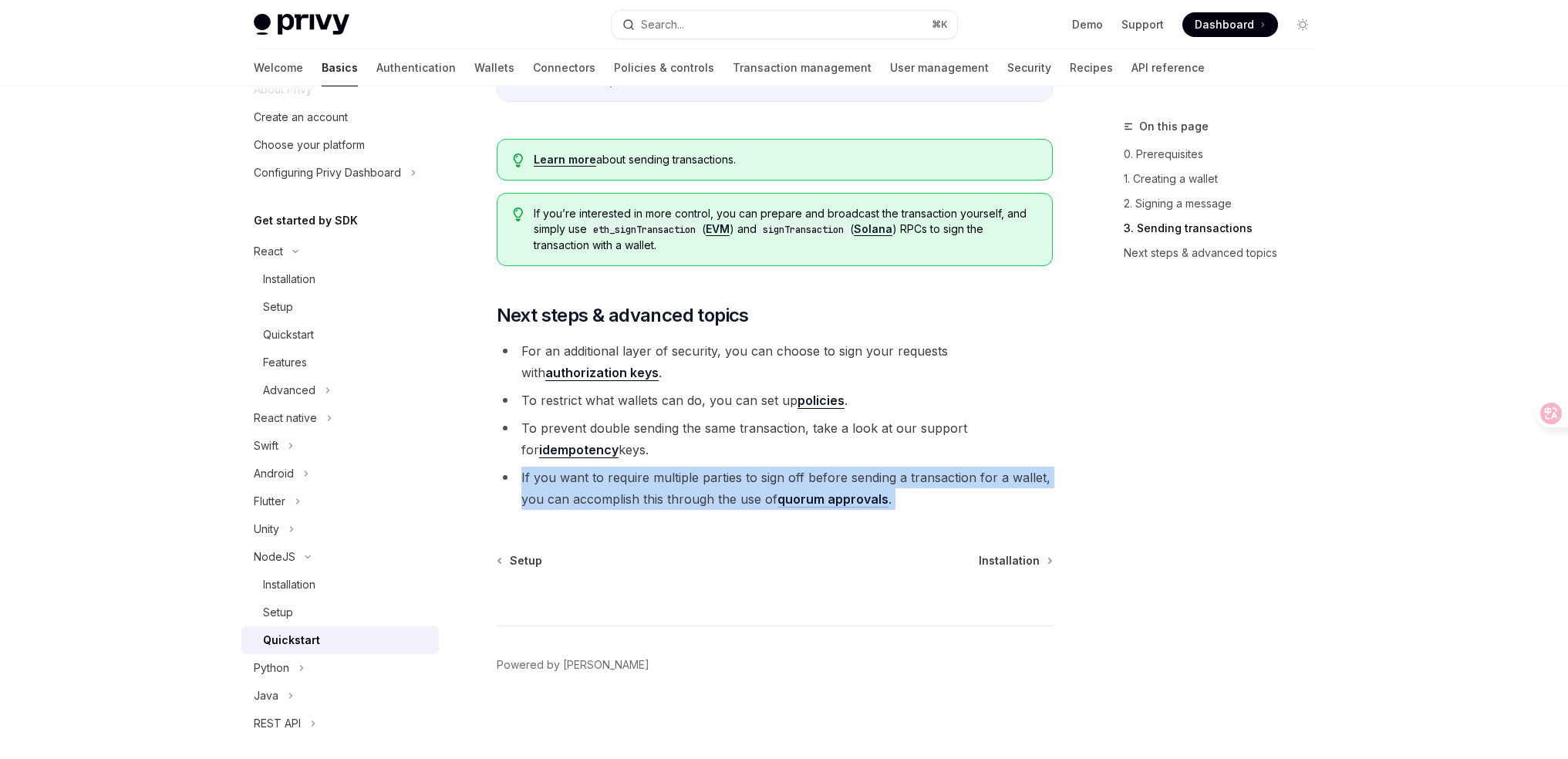
click at [973, 468] on li "If you want to require multiple parties to sign off before sending a transactio…" at bounding box center [775, 488] width 556 height 43
copy div "If you want to require multiple parties to sign off before sending a transactio…"
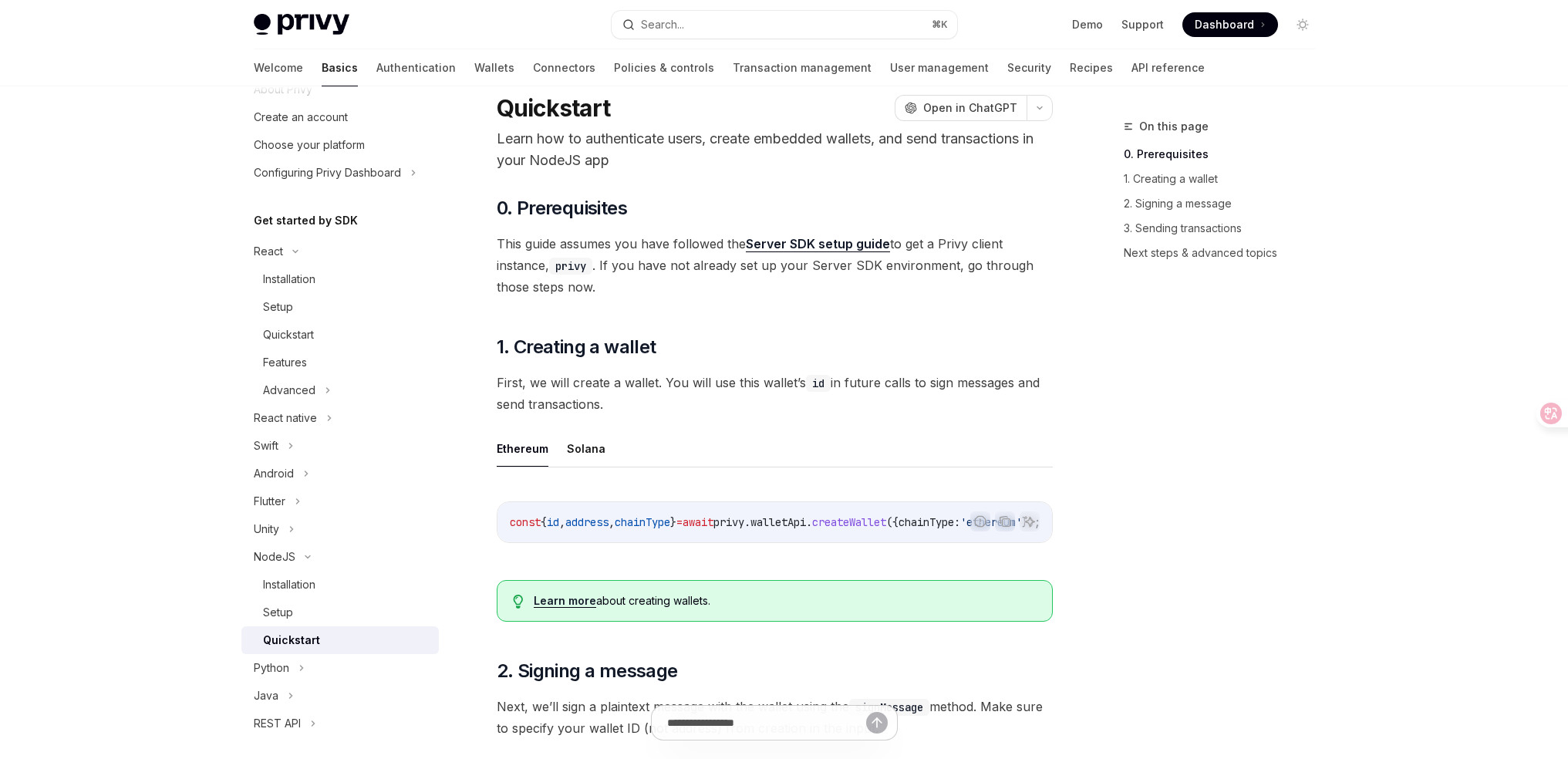
scroll to position [0, 0]
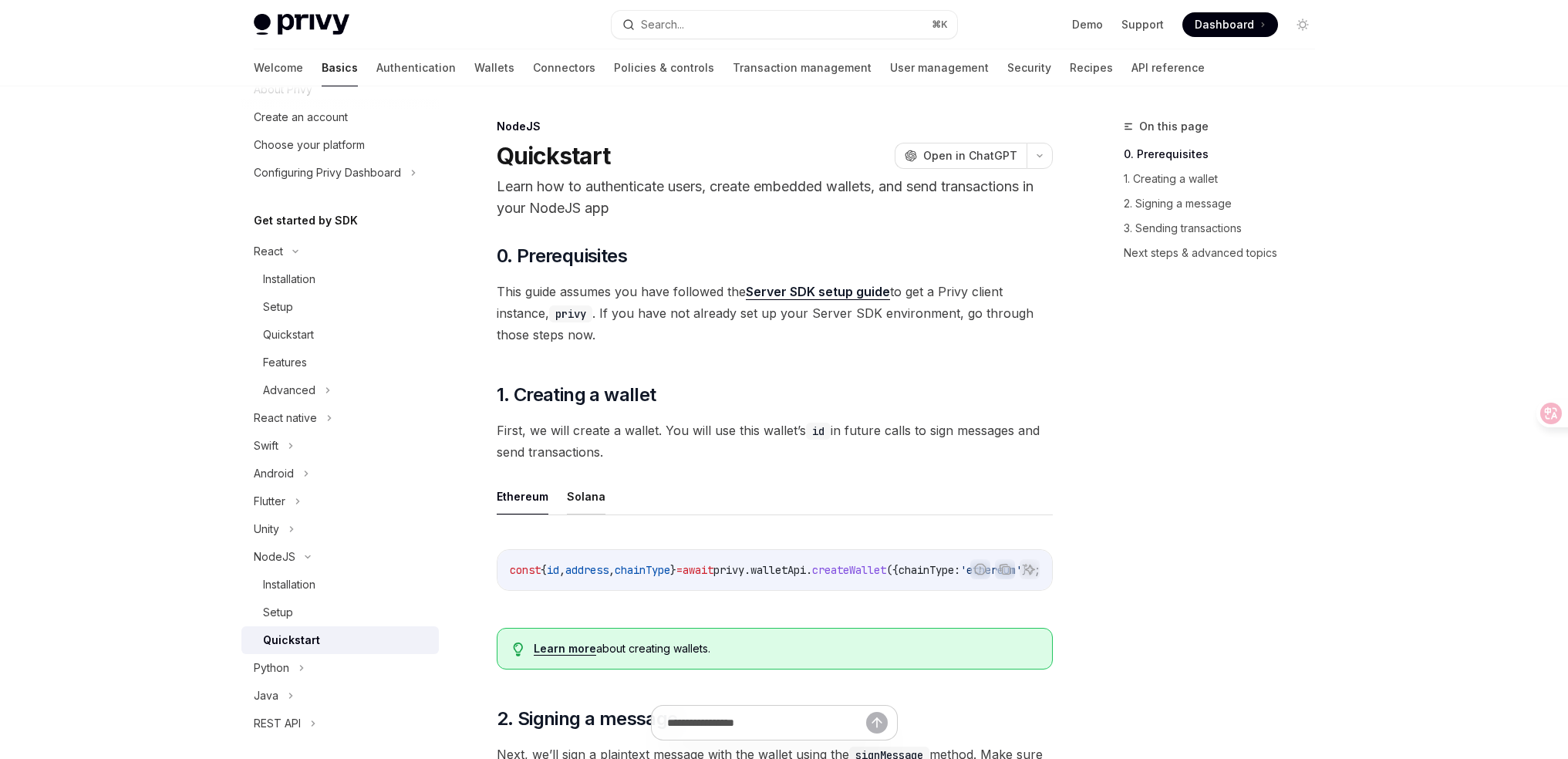
click at [577, 498] on button "Solana" at bounding box center [586, 496] width 39 height 36
click at [519, 498] on button "Ethereum" at bounding box center [523, 496] width 51 height 36
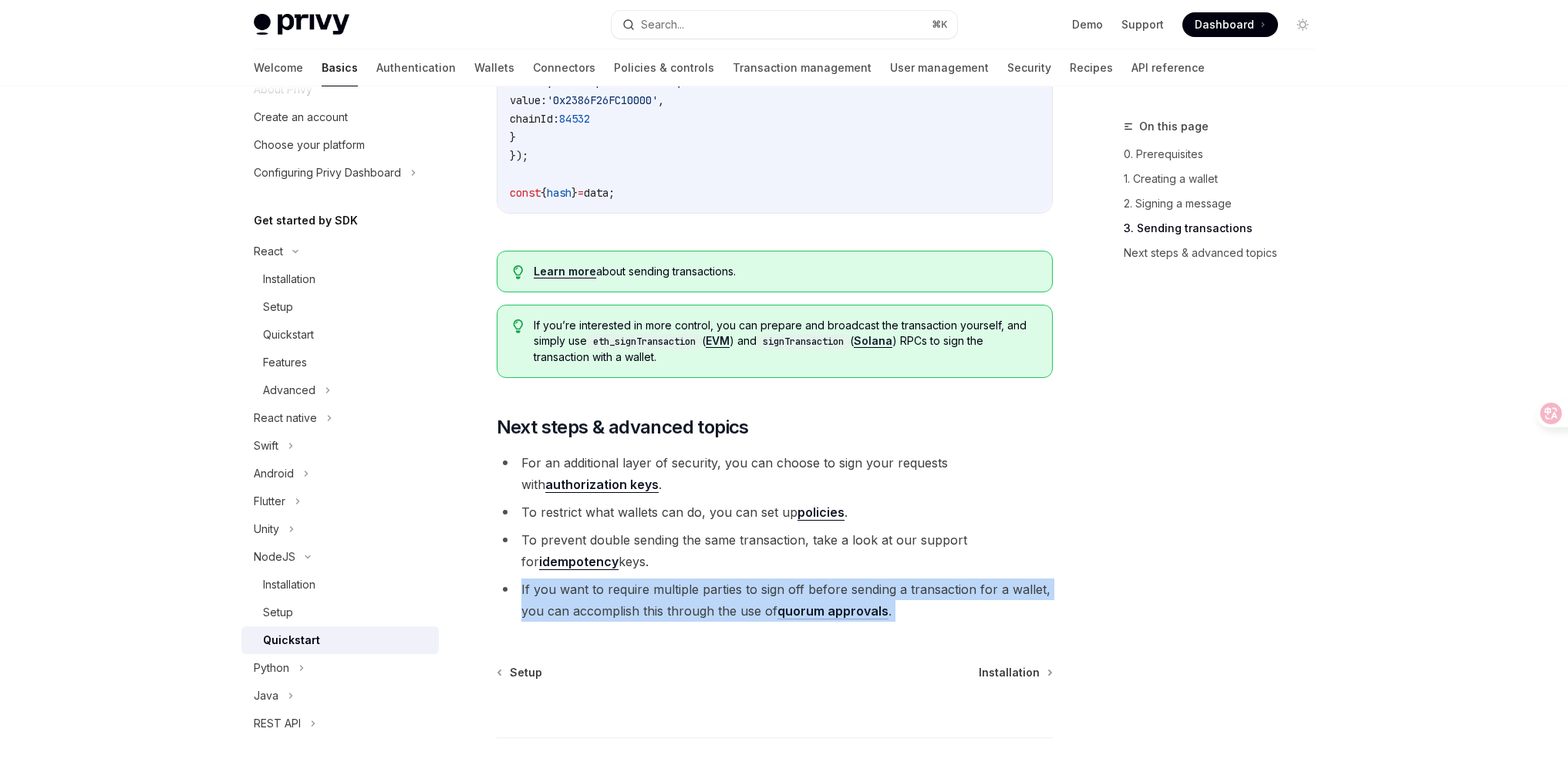
scroll to position [1572, 0]
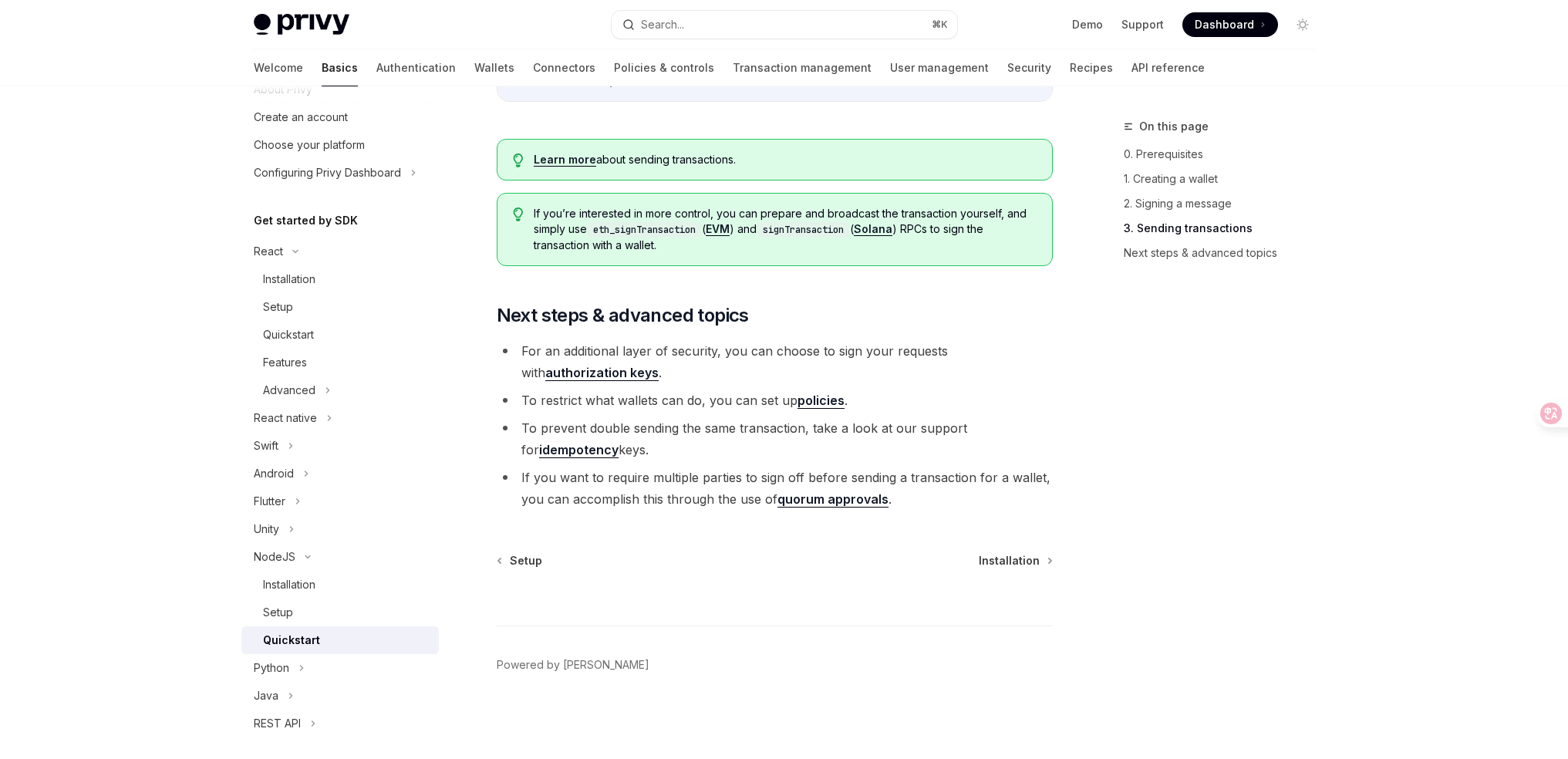
click at [661, 422] on li "To prevent double sending the same transaction, take a look at our support for …" at bounding box center [775, 438] width 556 height 43
copy ul "To prevent double sending the same transaction, take a look at our support for …"
click at [1107, 432] on div "On this page 0. Prerequisites 1. Creating a wallet 2. Signing a message 3. Send…" at bounding box center [1210, 438] width 235 height 641
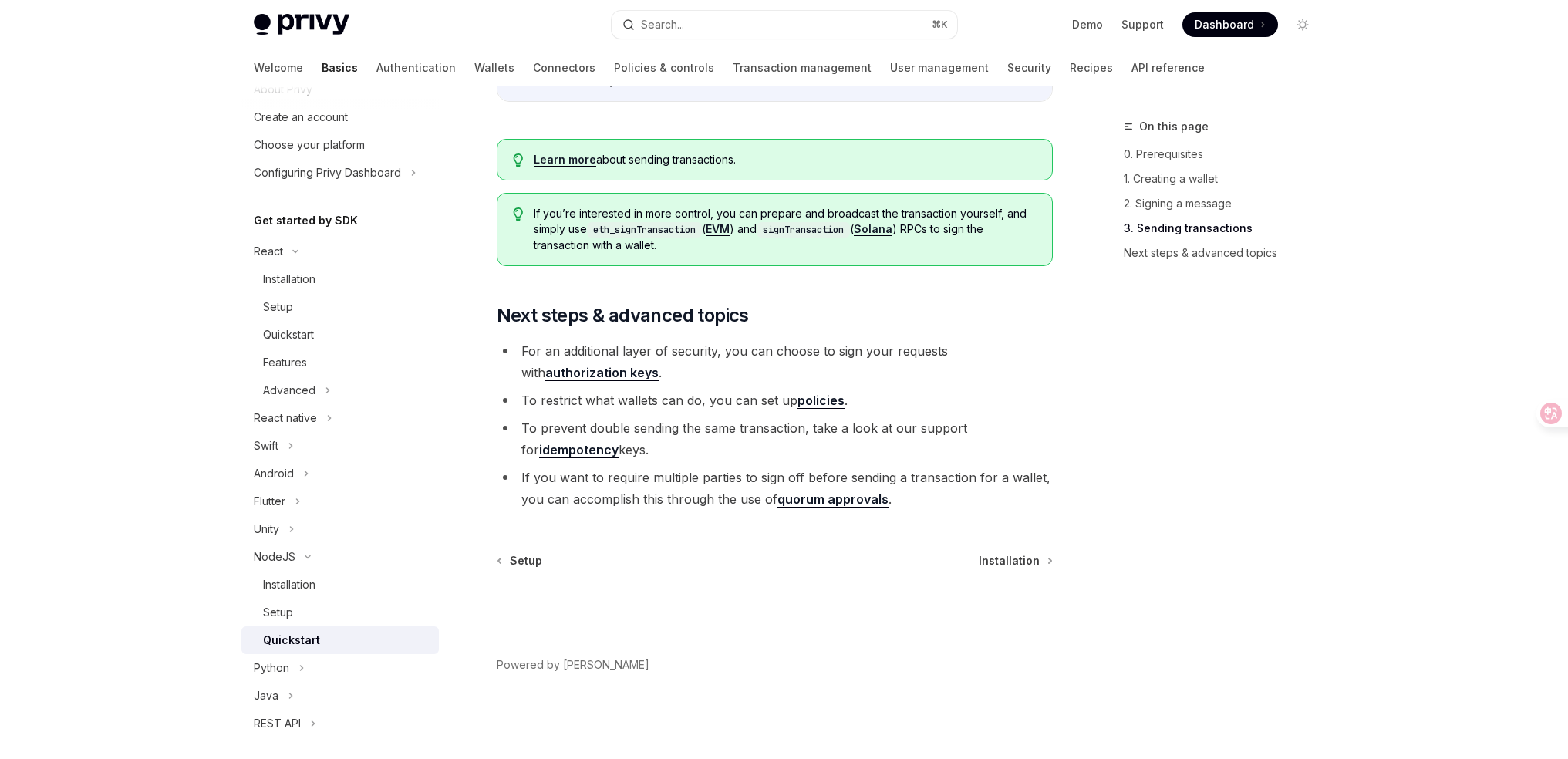
click at [697, 349] on li "For an additional layer of security, you can choose to sign your requests with …" at bounding box center [775, 361] width 556 height 43
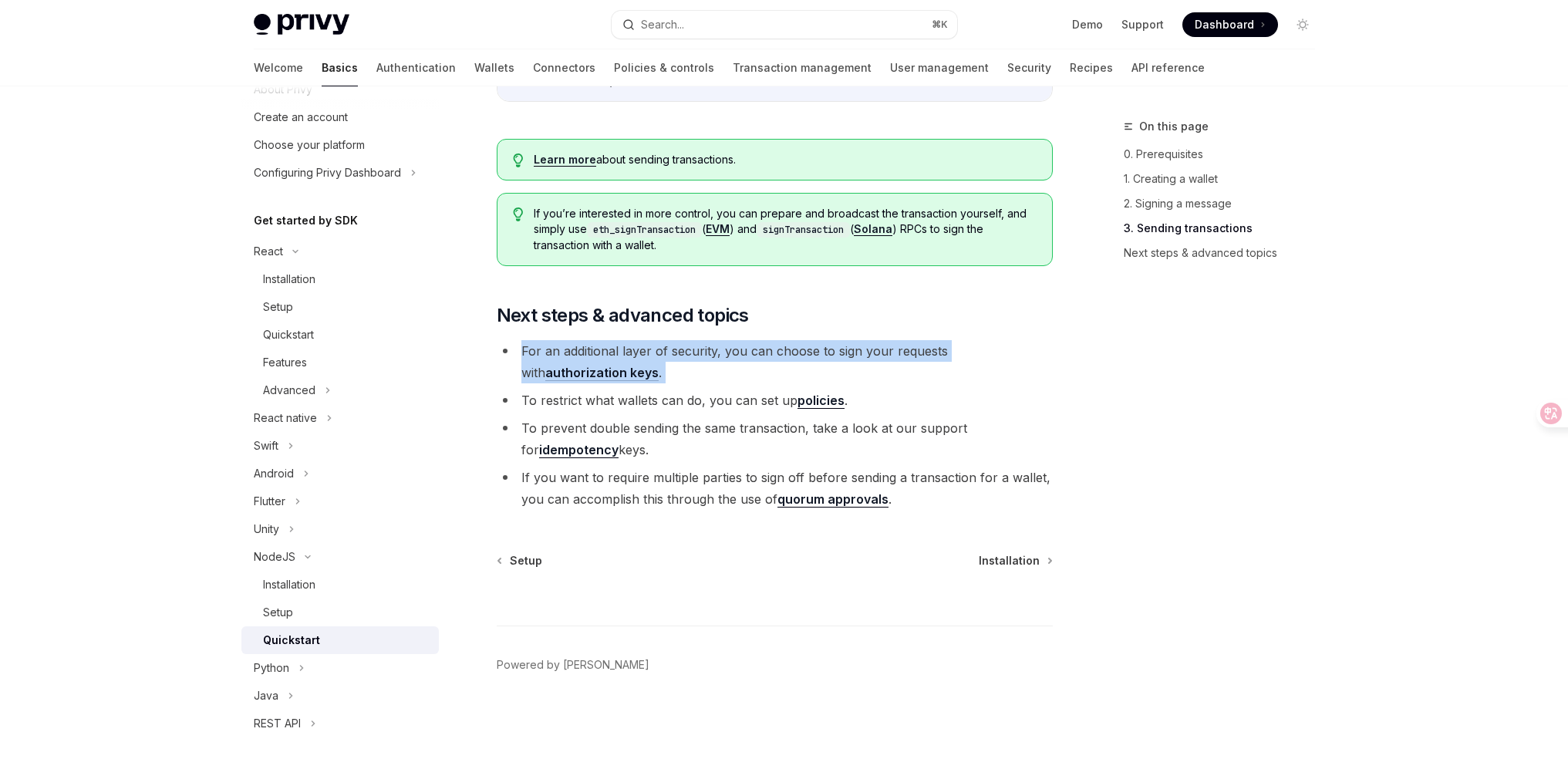
click at [697, 349] on li "For an additional layer of security, you can choose to sign your requests with …" at bounding box center [775, 361] width 556 height 43
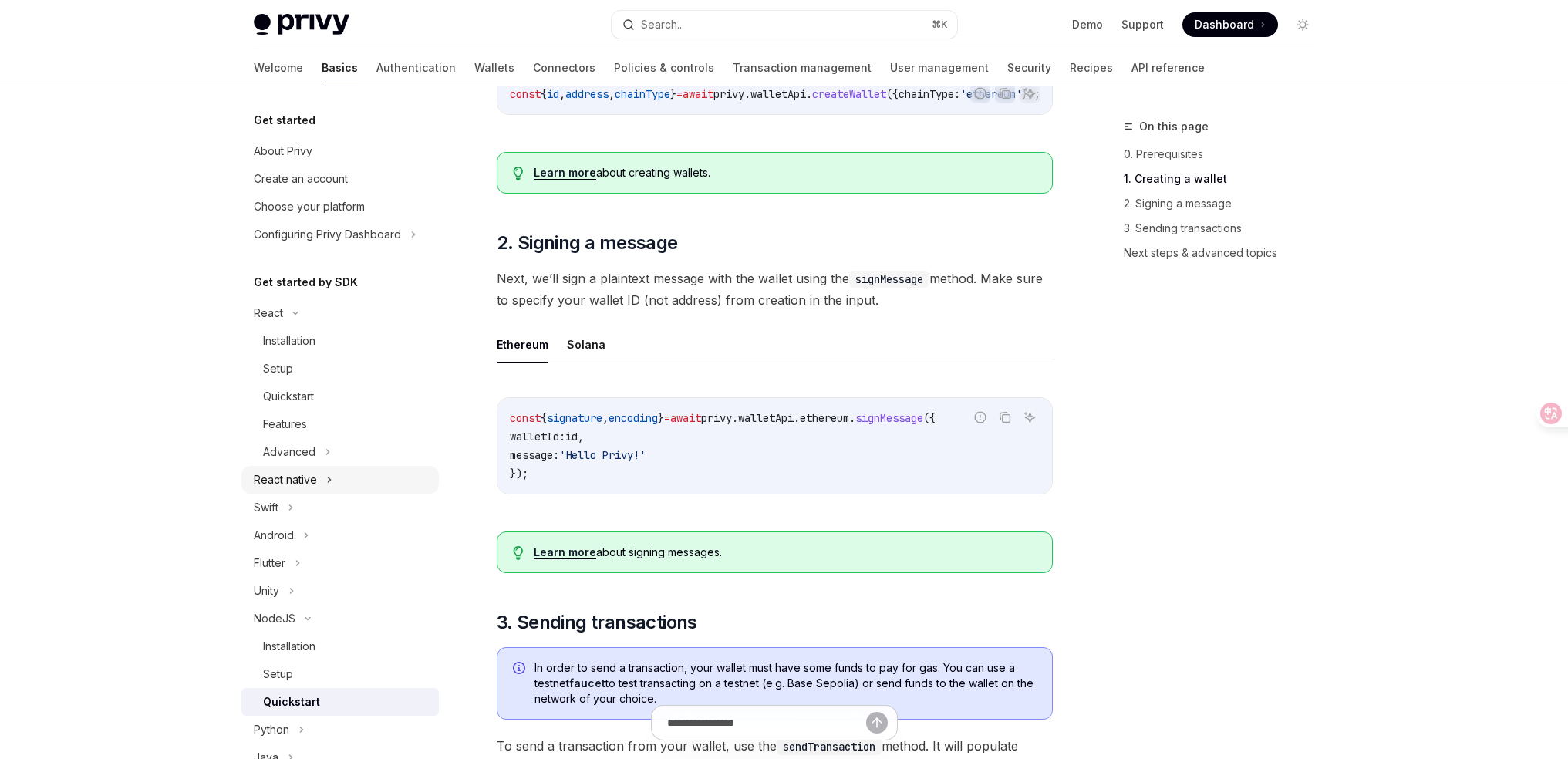
scroll to position [476, 0]
click at [298, 350] on link "Installation" at bounding box center [339, 340] width 198 height 27
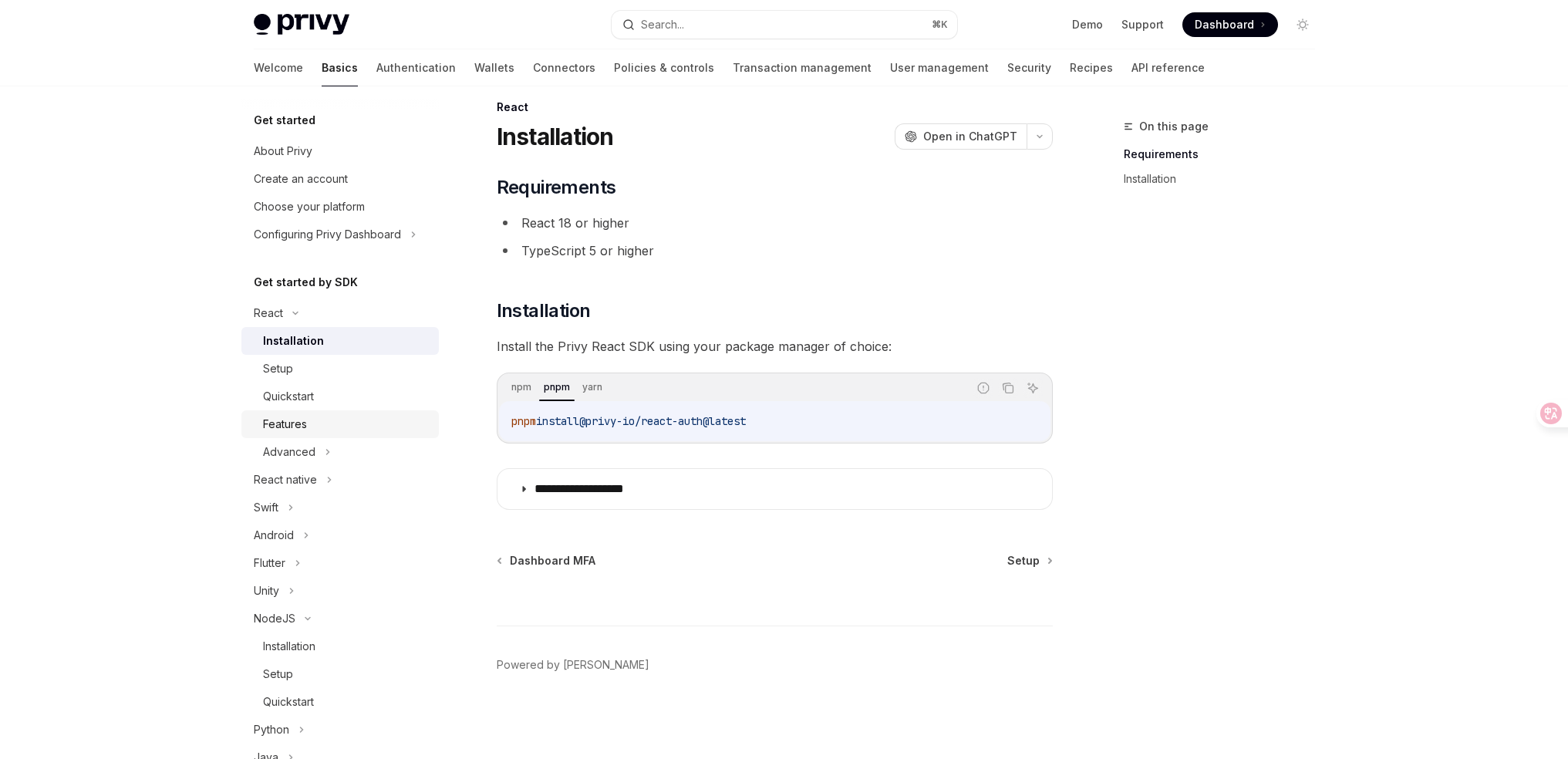
click at [322, 429] on div "Features" at bounding box center [346, 423] width 167 height 19
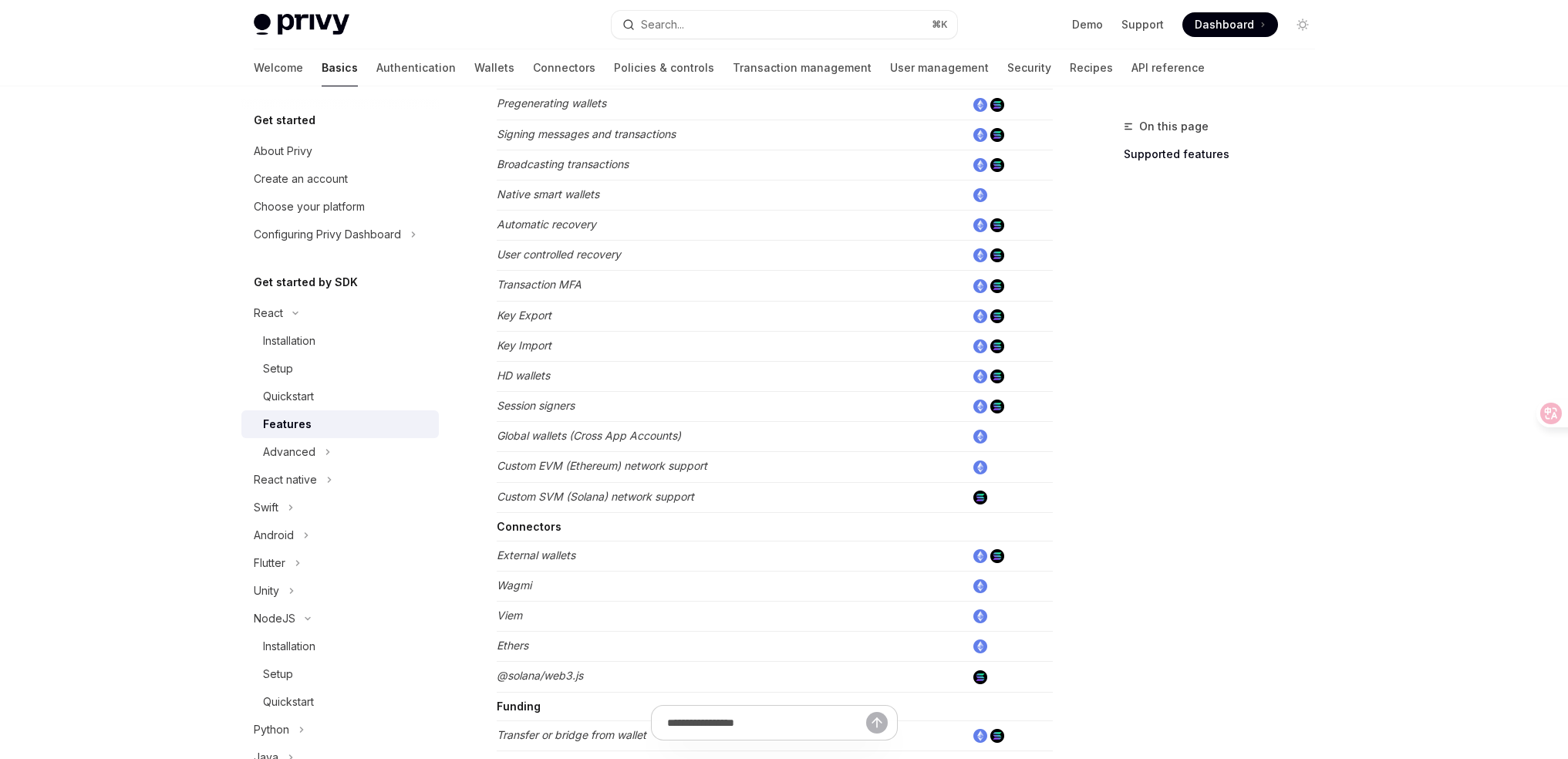
scroll to position [771, 0]
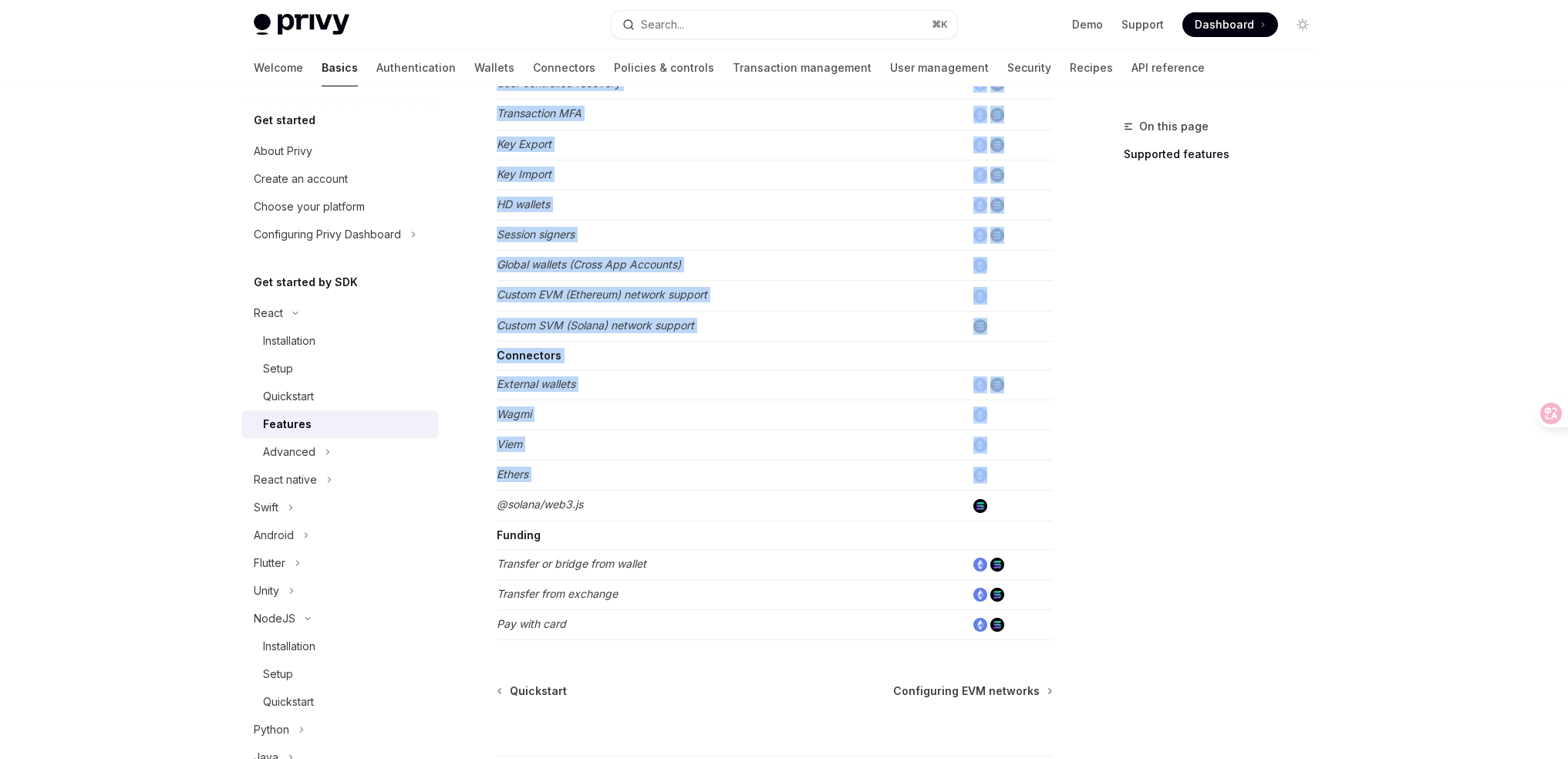
drag, startPoint x: 491, startPoint y: 415, endPoint x: 1021, endPoint y: 479, distance: 533.9
click at [1018, 478] on div "React Features OpenAI Open in ChatGPT Learn about the features supported by the…" at bounding box center [630, 117] width 851 height 1544
click at [1021, 480] on td at bounding box center [1009, 476] width 87 height 30
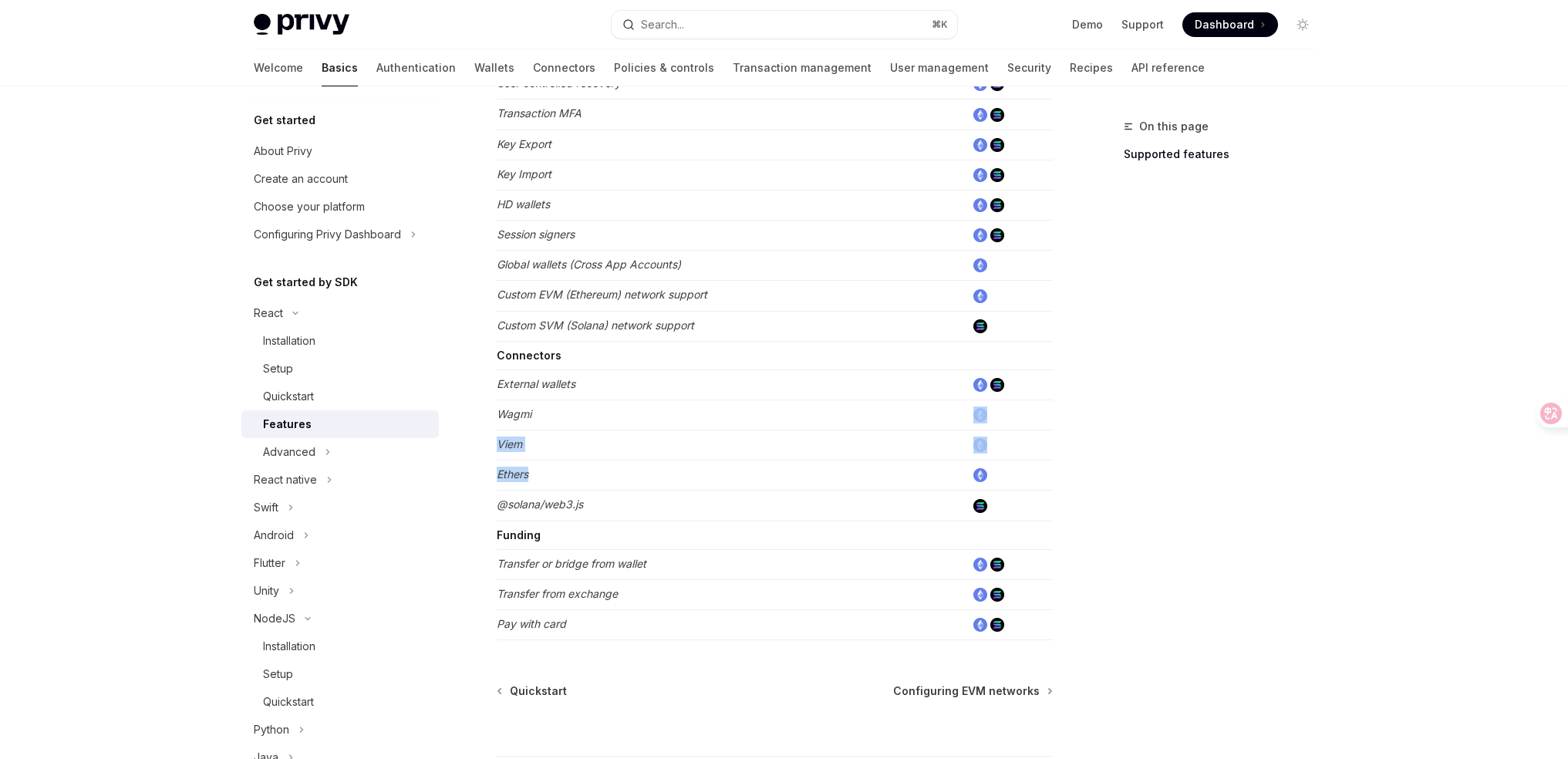
drag, startPoint x: 938, startPoint y: 479, endPoint x: 575, endPoint y: 414, distance: 368.8
click at [575, 412] on tbody "Authentication Email ✅ SMS ✅ OAuth ✅ SIWE (Sign In with Ethereum) ✅ SIWS (Sign …" at bounding box center [775, 64] width 556 height 1153
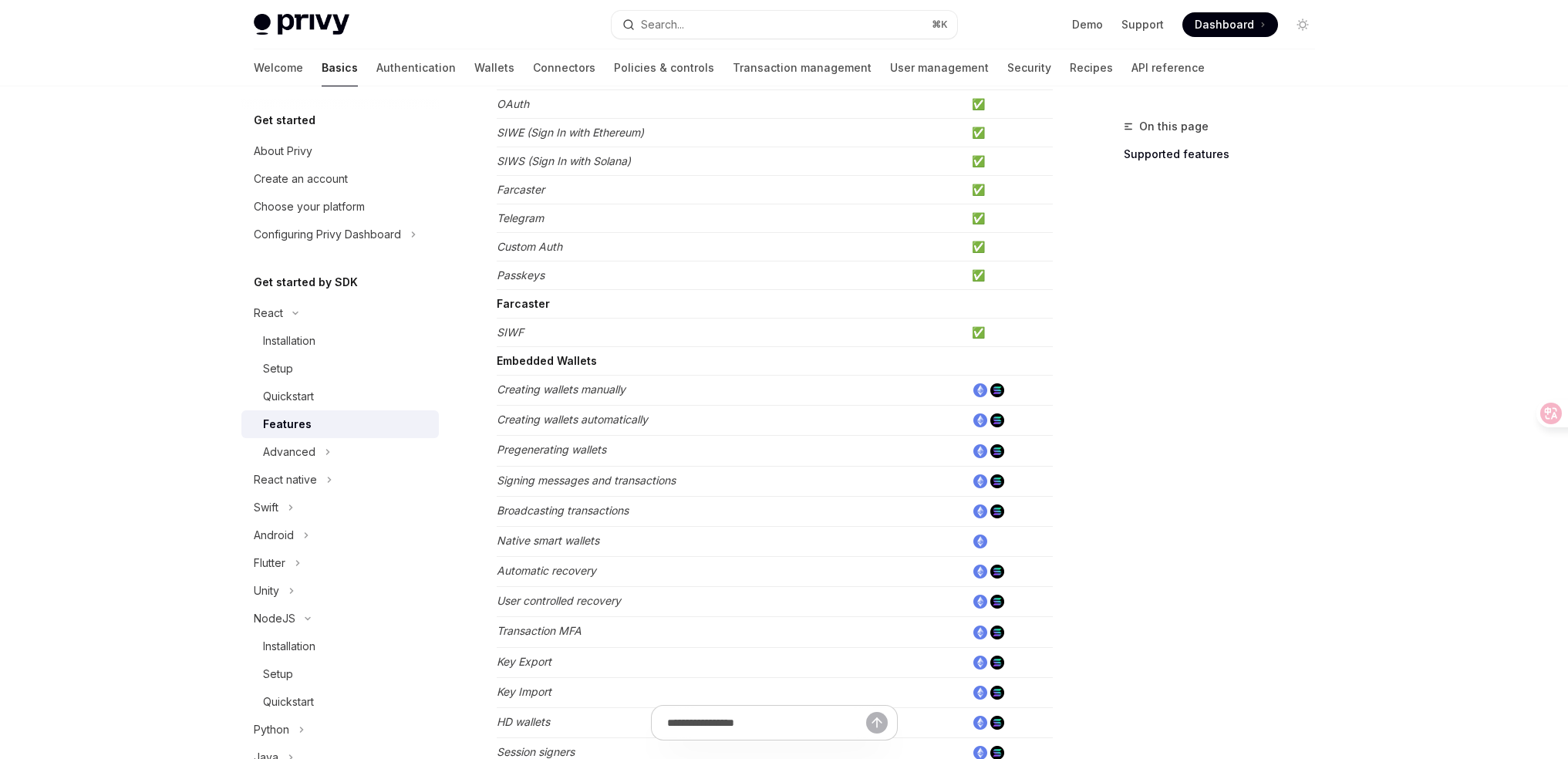
scroll to position [253, 0]
click at [600, 543] on td "Native smart wallets" at bounding box center [731, 542] width 469 height 30
click at [653, 545] on td "Native smart wallets" at bounding box center [731, 542] width 469 height 30
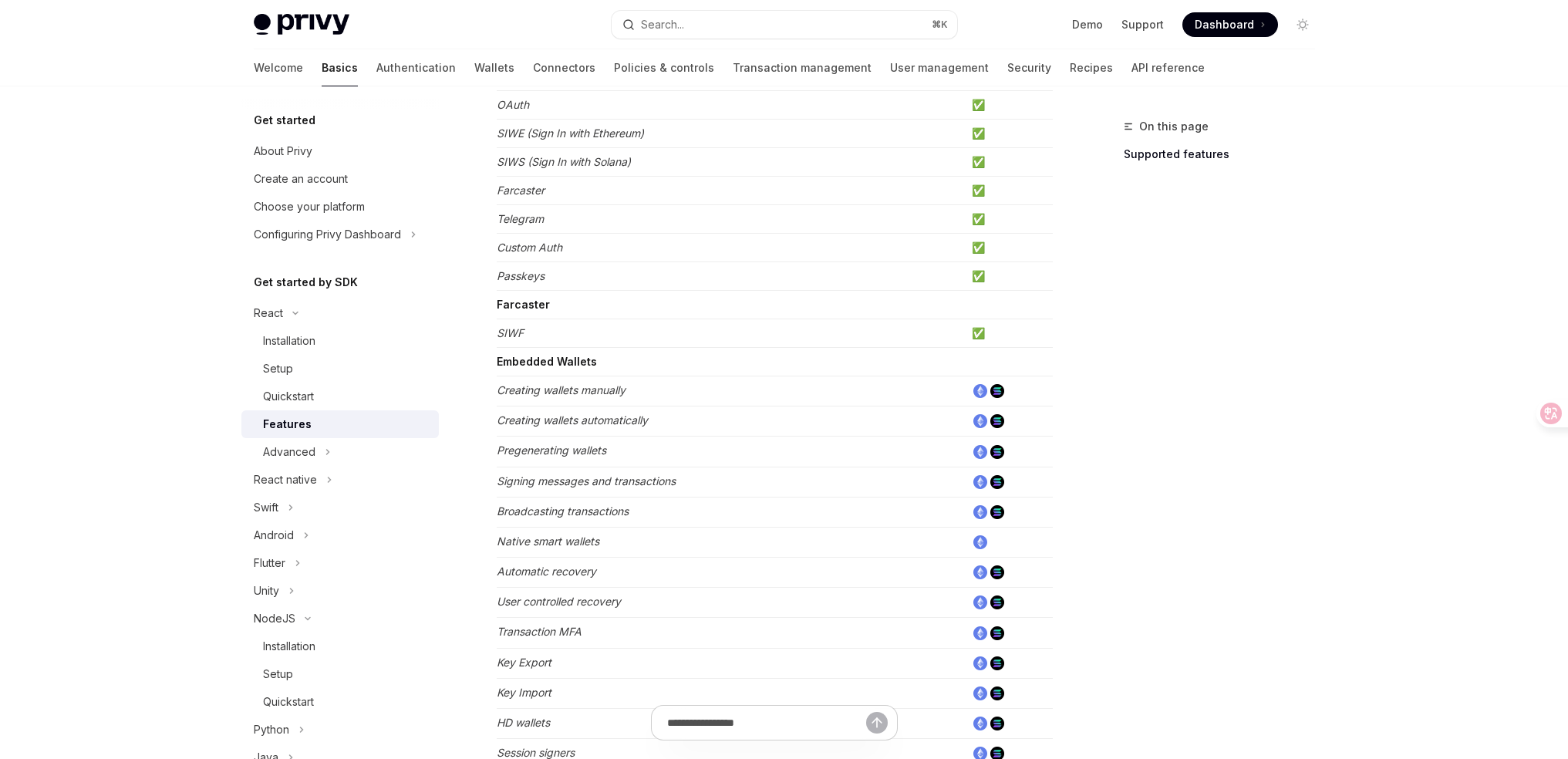
click at [653, 545] on td "Native smart wallets" at bounding box center [731, 542] width 469 height 30
click at [664, 544] on td "Native smart wallets" at bounding box center [731, 542] width 469 height 30
click at [664, 545] on td "Native smart wallets" at bounding box center [731, 542] width 469 height 30
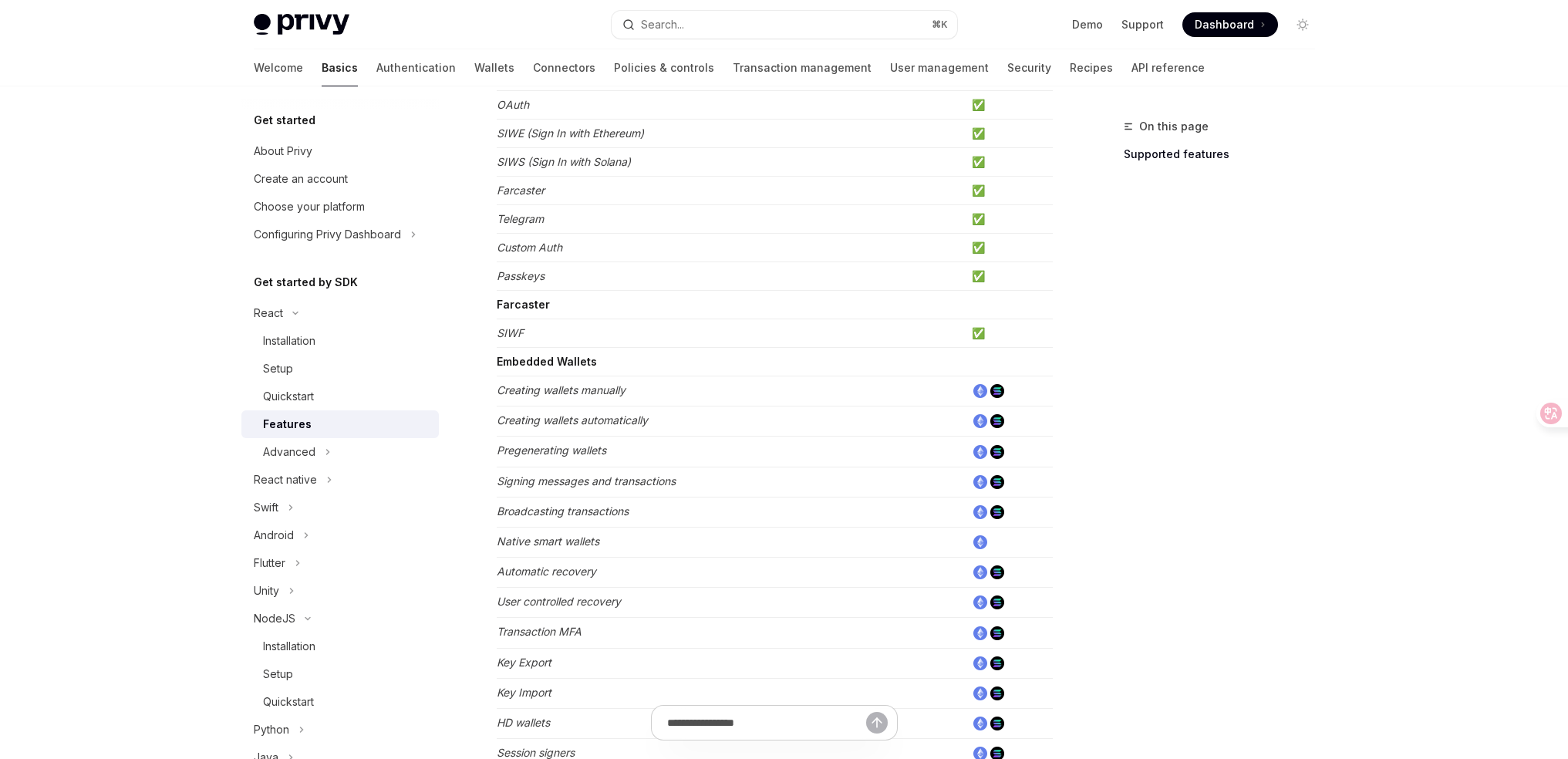
click at [625, 543] on td "Native smart wallets" at bounding box center [731, 542] width 469 height 30
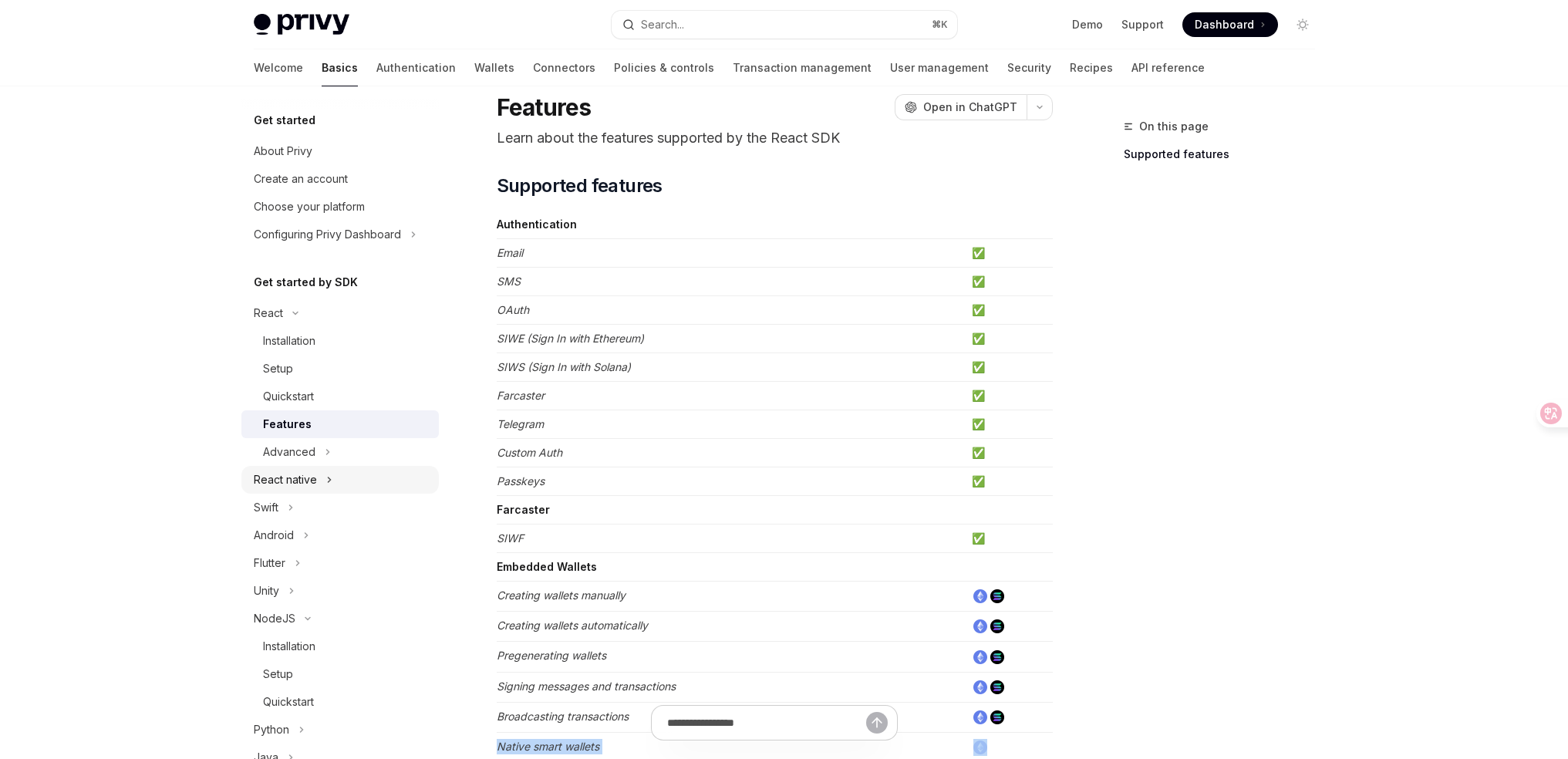
scroll to position [133, 0]
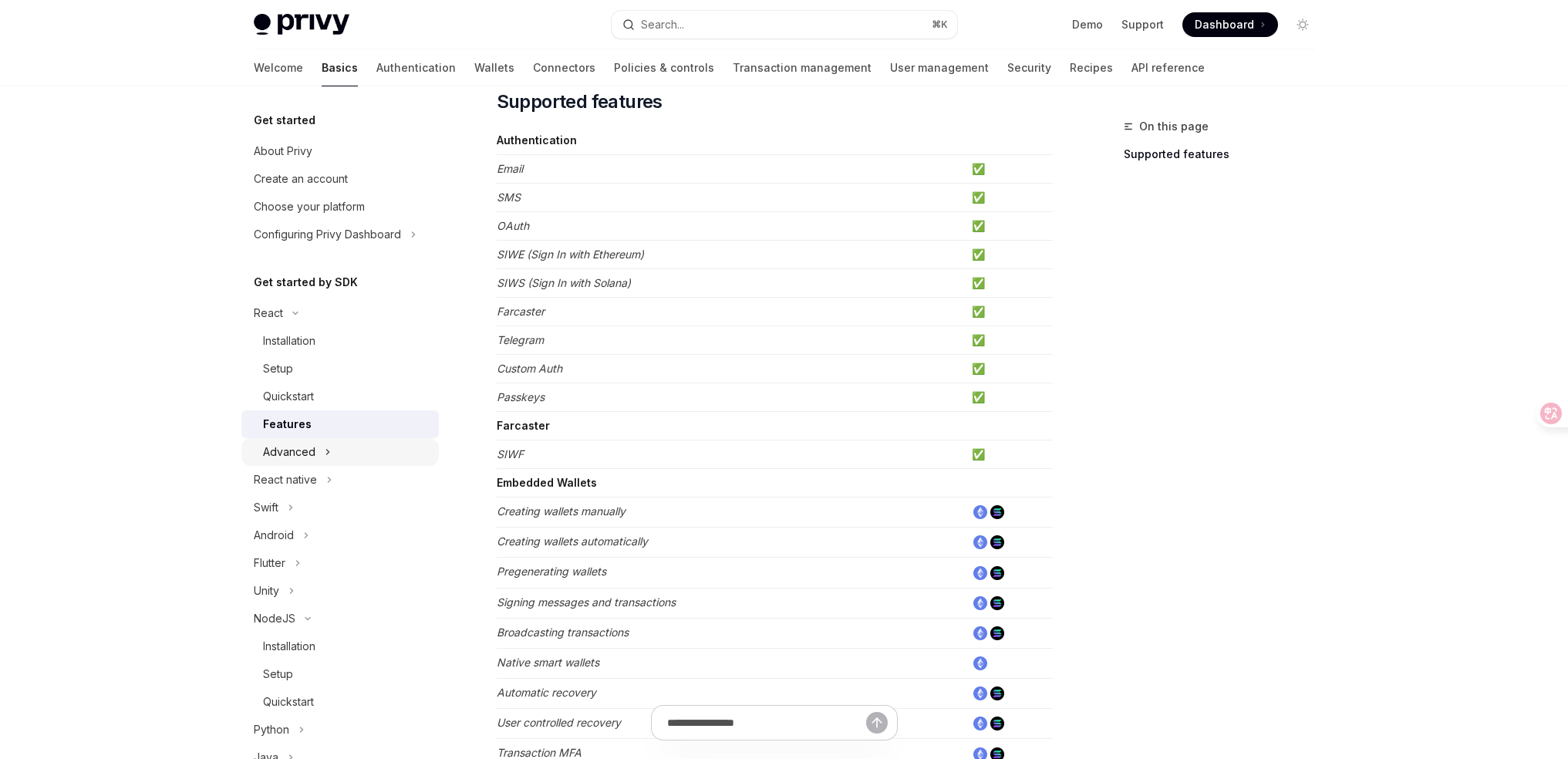
click at [315, 455] on div "Advanced" at bounding box center [339, 451] width 198 height 27
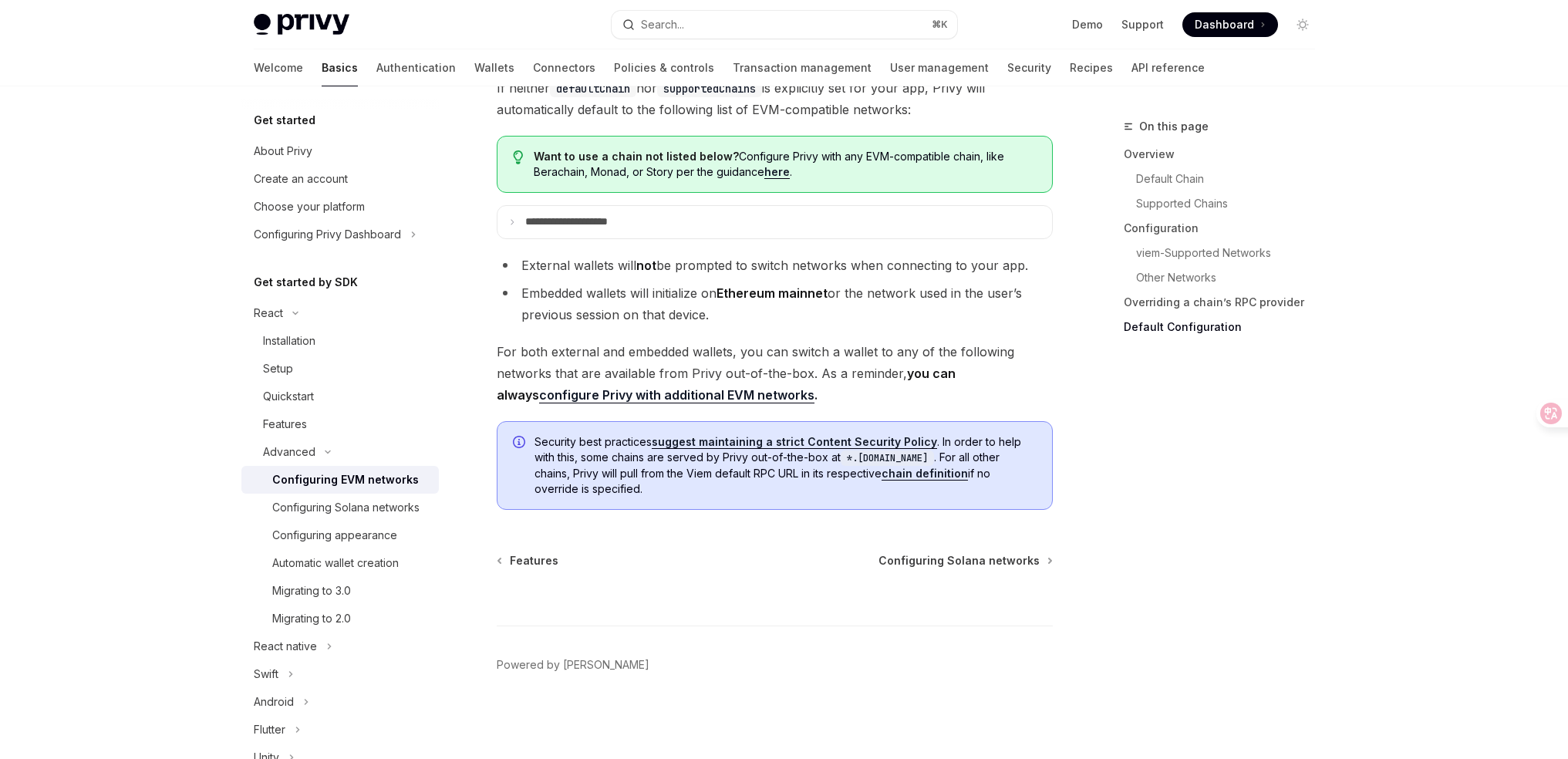
scroll to position [3915, 0]
click at [406, 545] on div "Configuring appearance" at bounding box center [351, 535] width 158 height 19
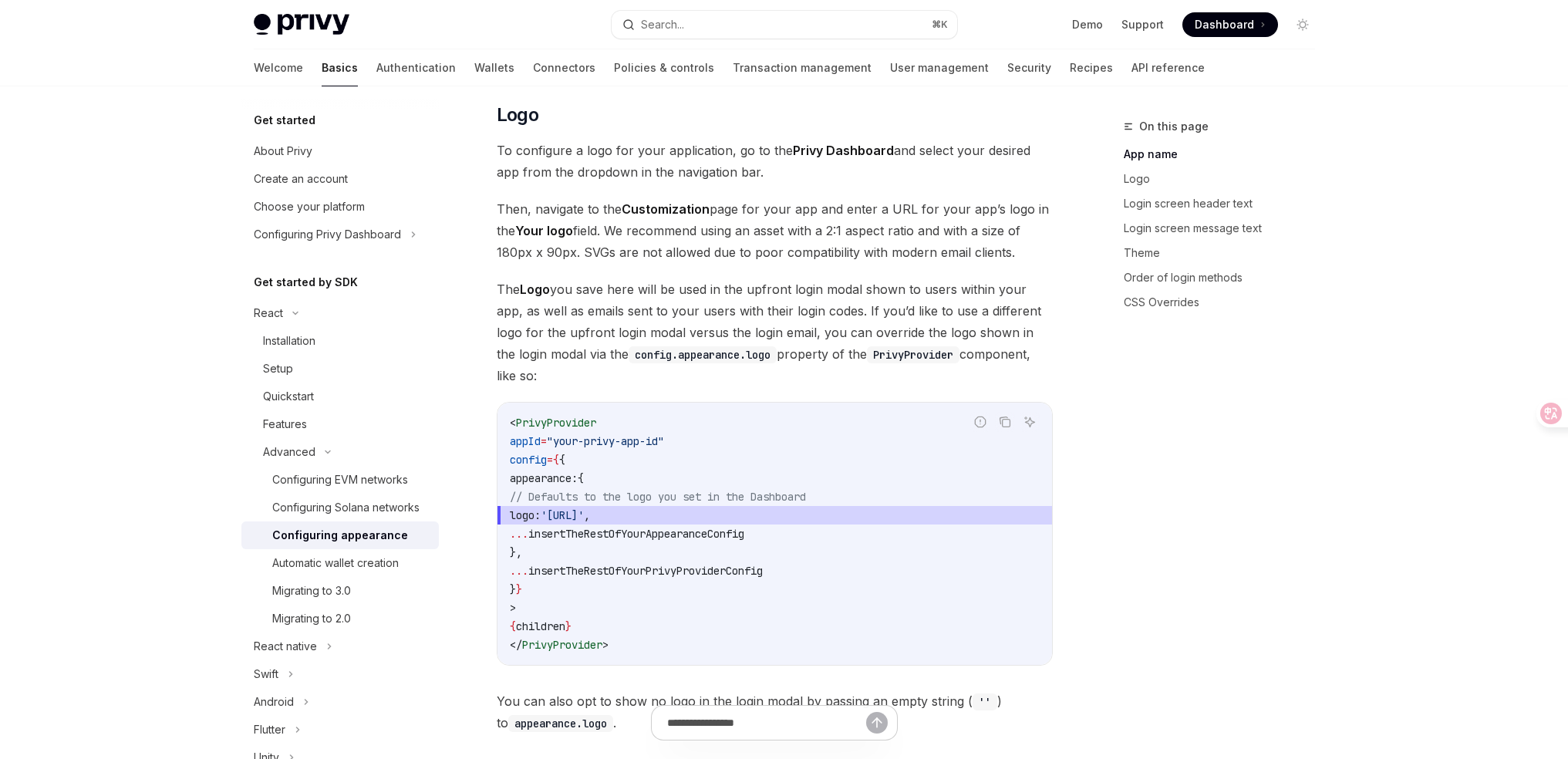
scroll to position [627, 0]
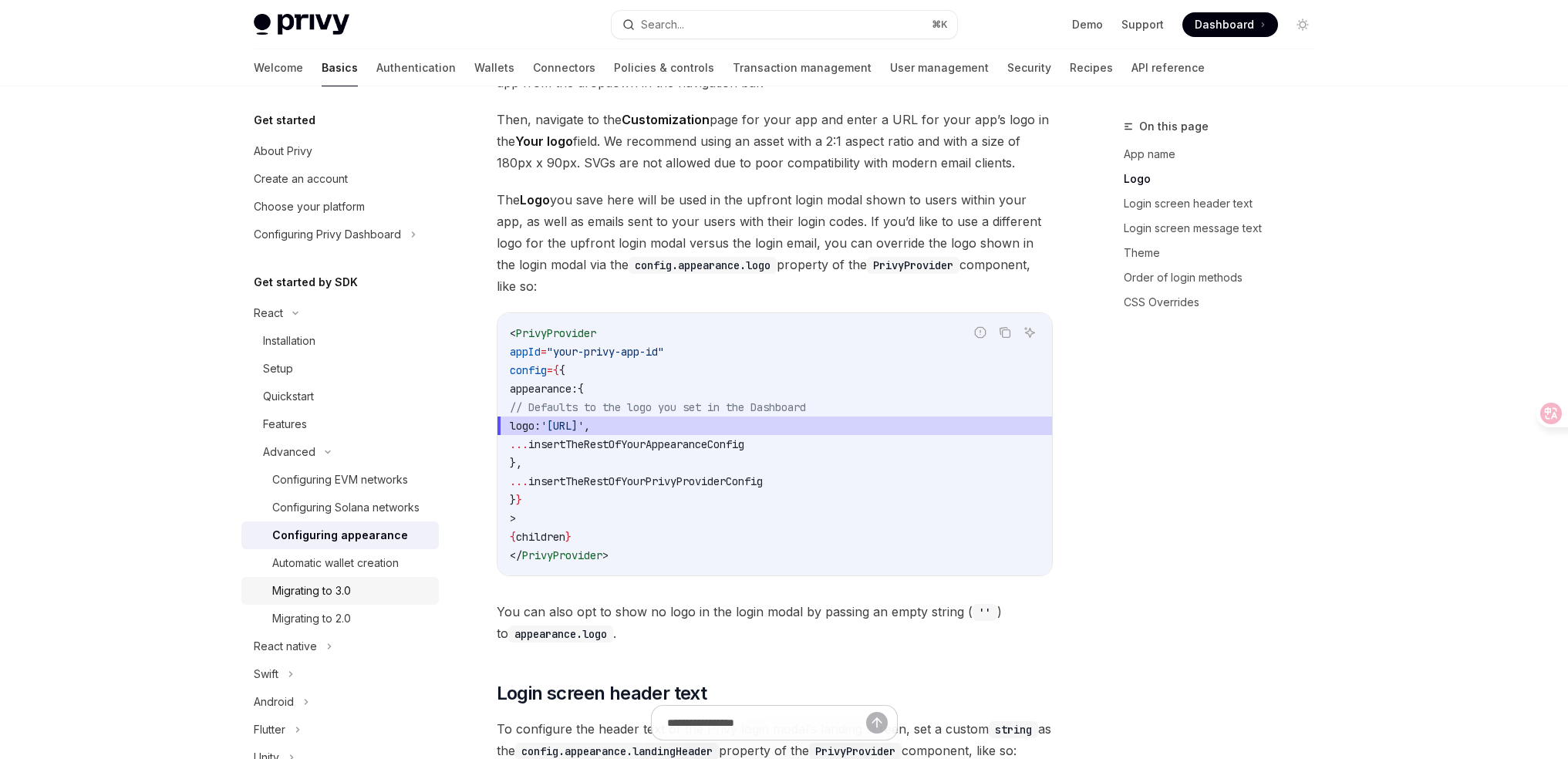
click at [341, 600] on div "Migrating to 3.0" at bounding box center [311, 590] width 79 height 19
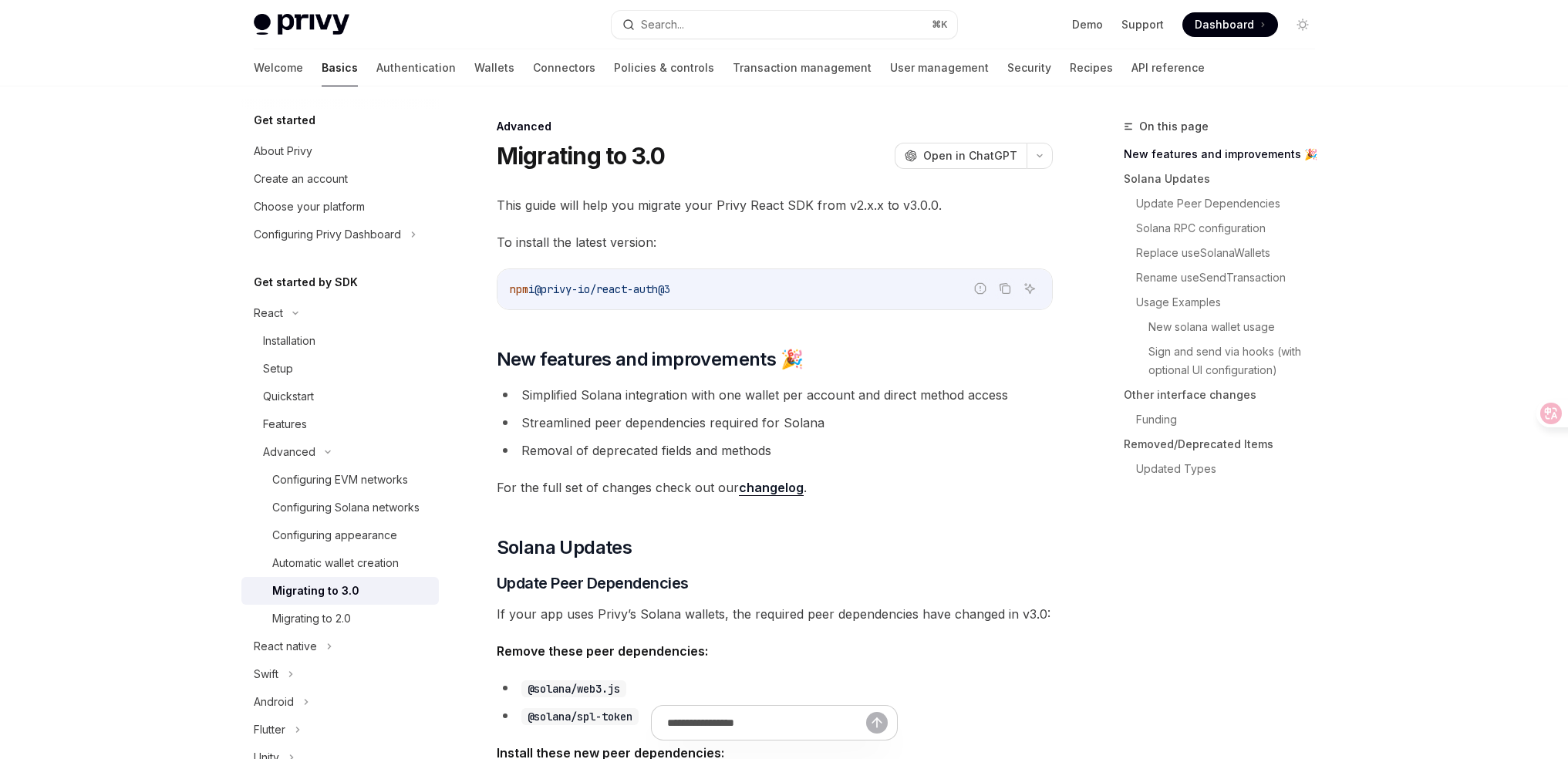
click at [656, 207] on span "This guide will help you migrate your Privy React SDK from v2.x.x to v3.0.0." at bounding box center [775, 205] width 556 height 21
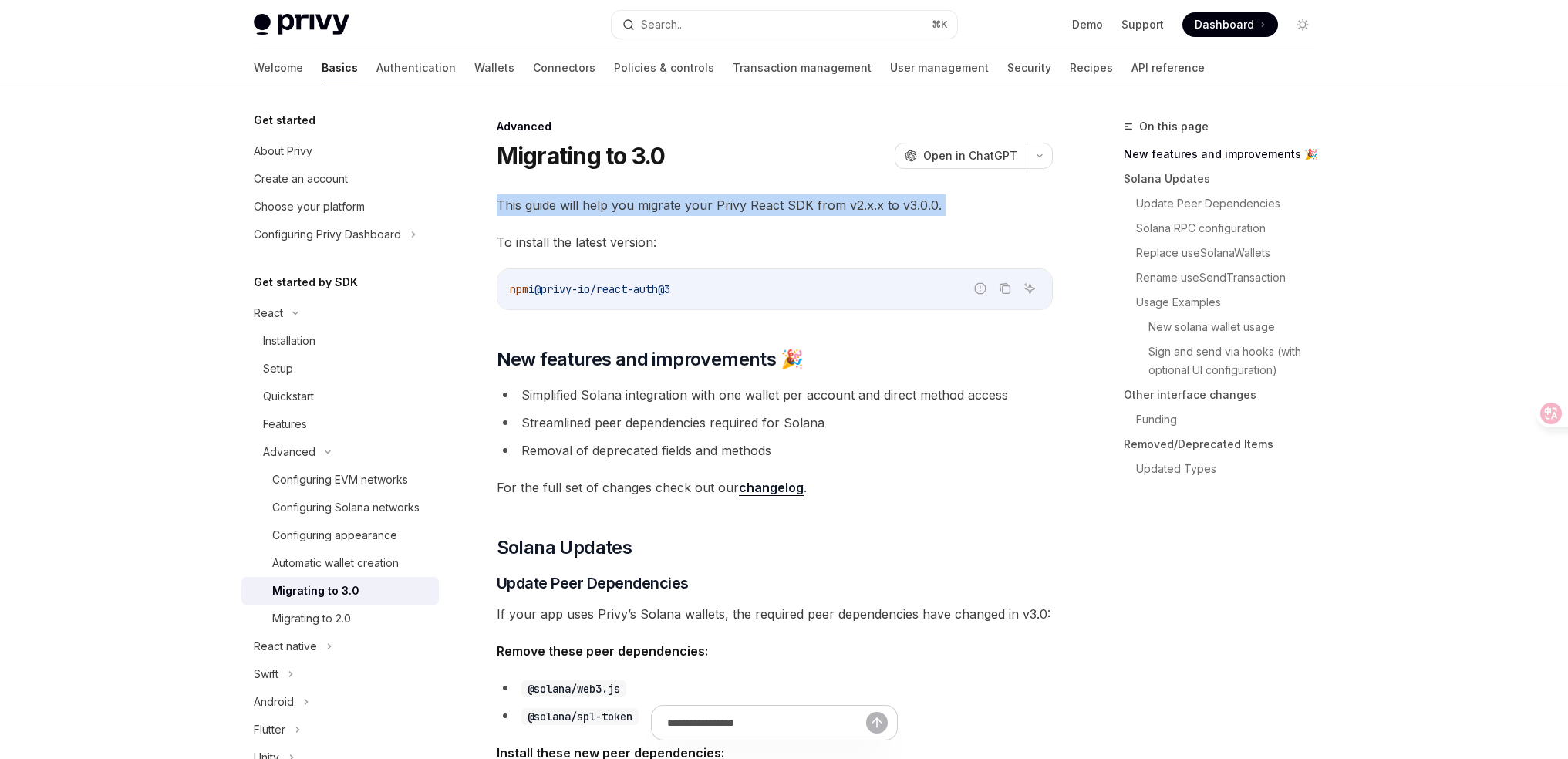
click at [656, 207] on span "This guide will help you migrate your Privy React SDK from v2.x.x to v3.0.0." at bounding box center [775, 205] width 556 height 21
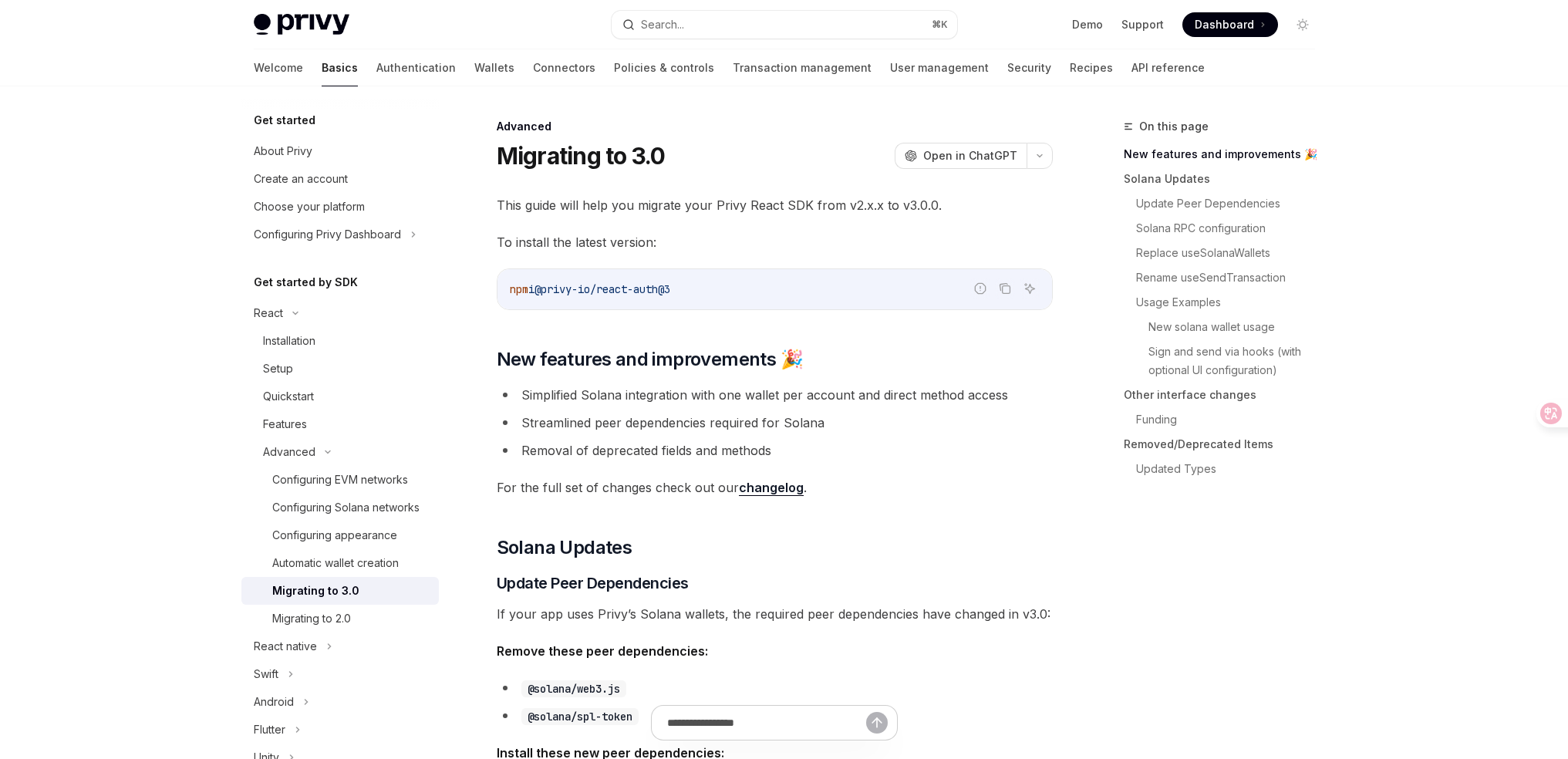
click at [837, 235] on span "To install the latest version:" at bounding box center [775, 242] width 556 height 21
click at [801, 236] on span "To install the latest version:" at bounding box center [775, 242] width 556 height 21
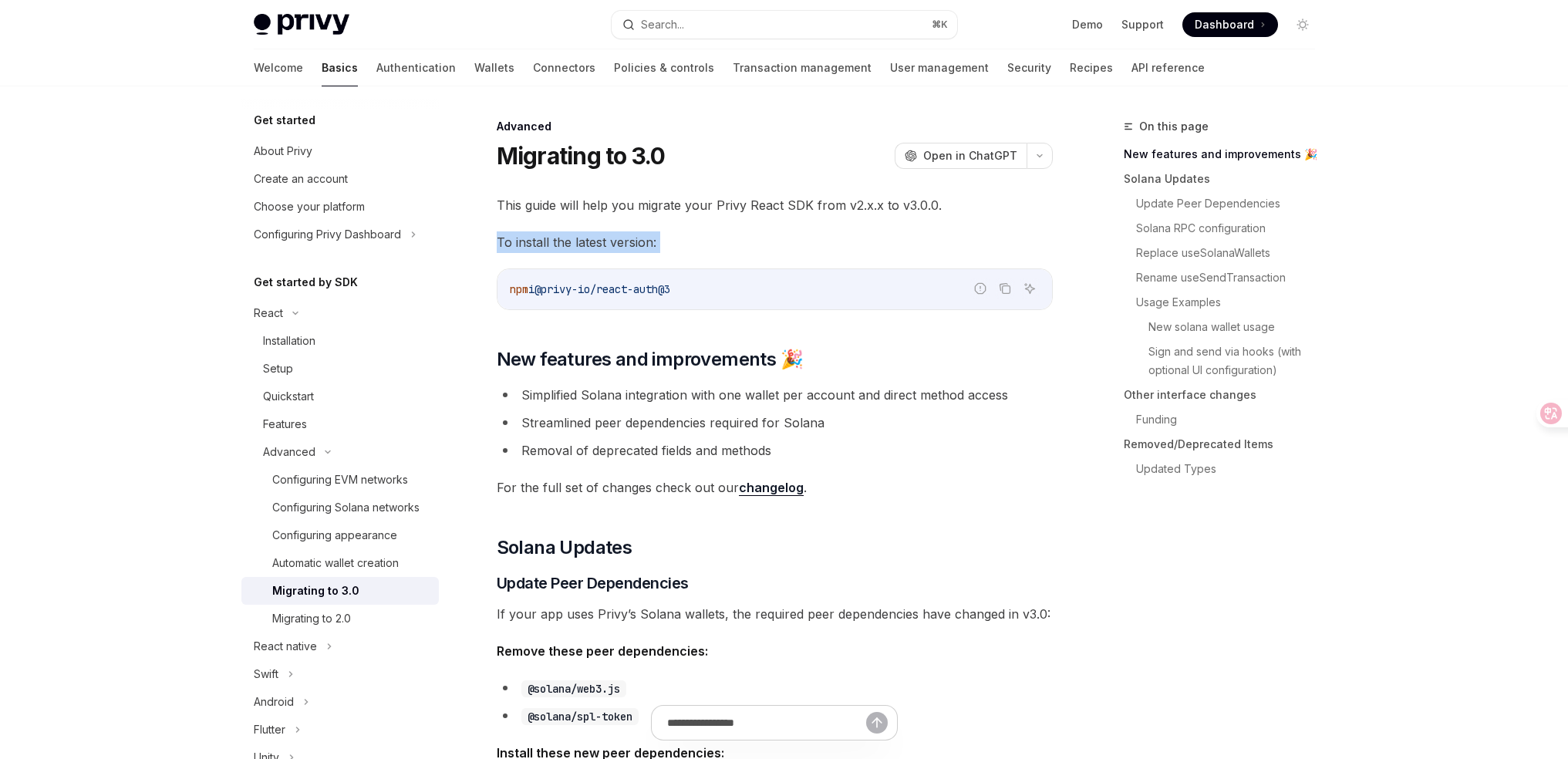
click at [801, 236] on span "To install the latest version:" at bounding box center [775, 242] width 556 height 21
click at [695, 353] on span "New features and improvements 🎉" at bounding box center [650, 360] width 307 height 25
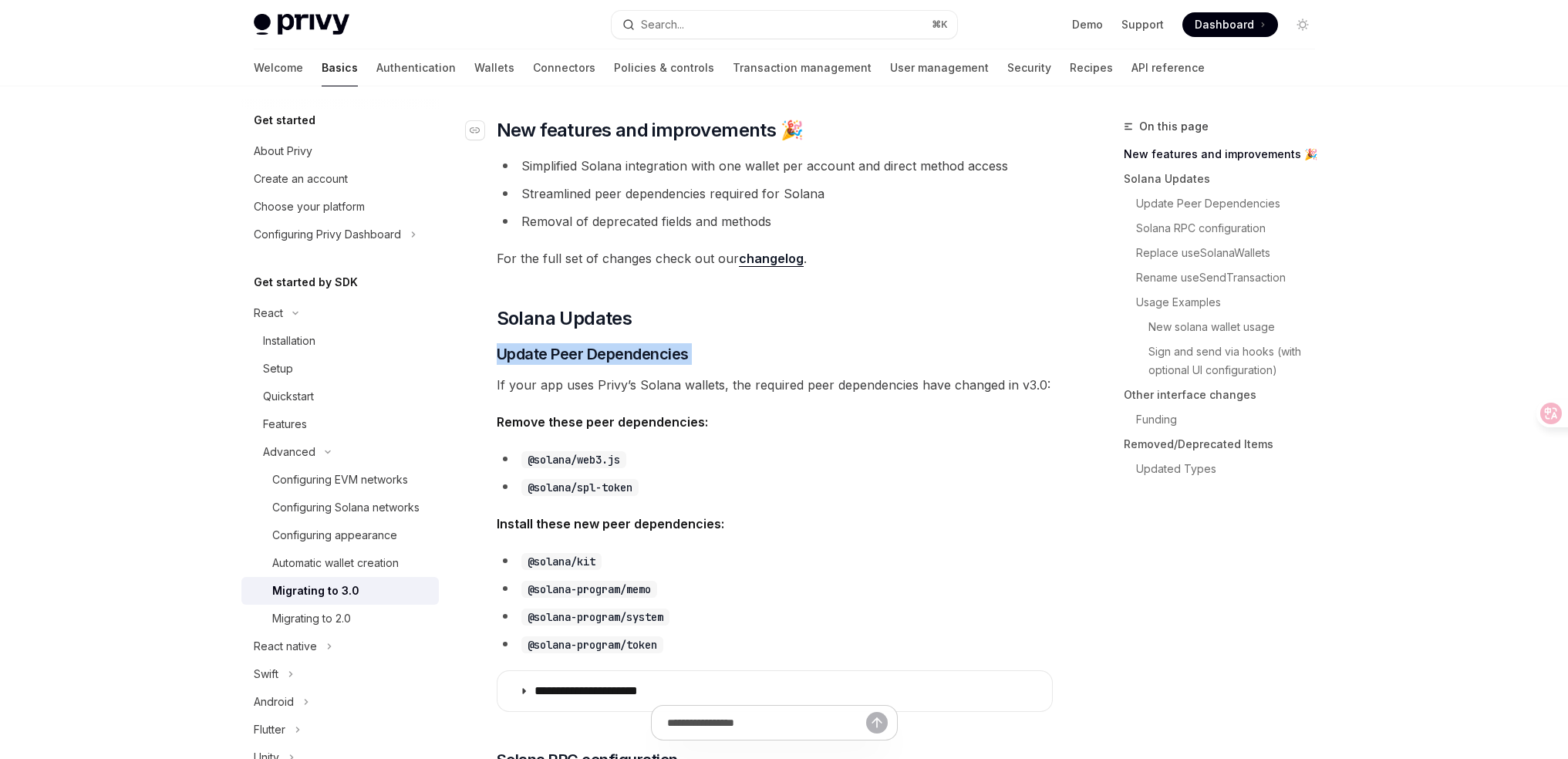
click at [695, 353] on h3 "​ Update Peer Dependencies" at bounding box center [775, 353] width 556 height 21
click at [661, 166] on li "Simplified Solana integration with one wallet per account and direct method acc…" at bounding box center [775, 165] width 556 height 21
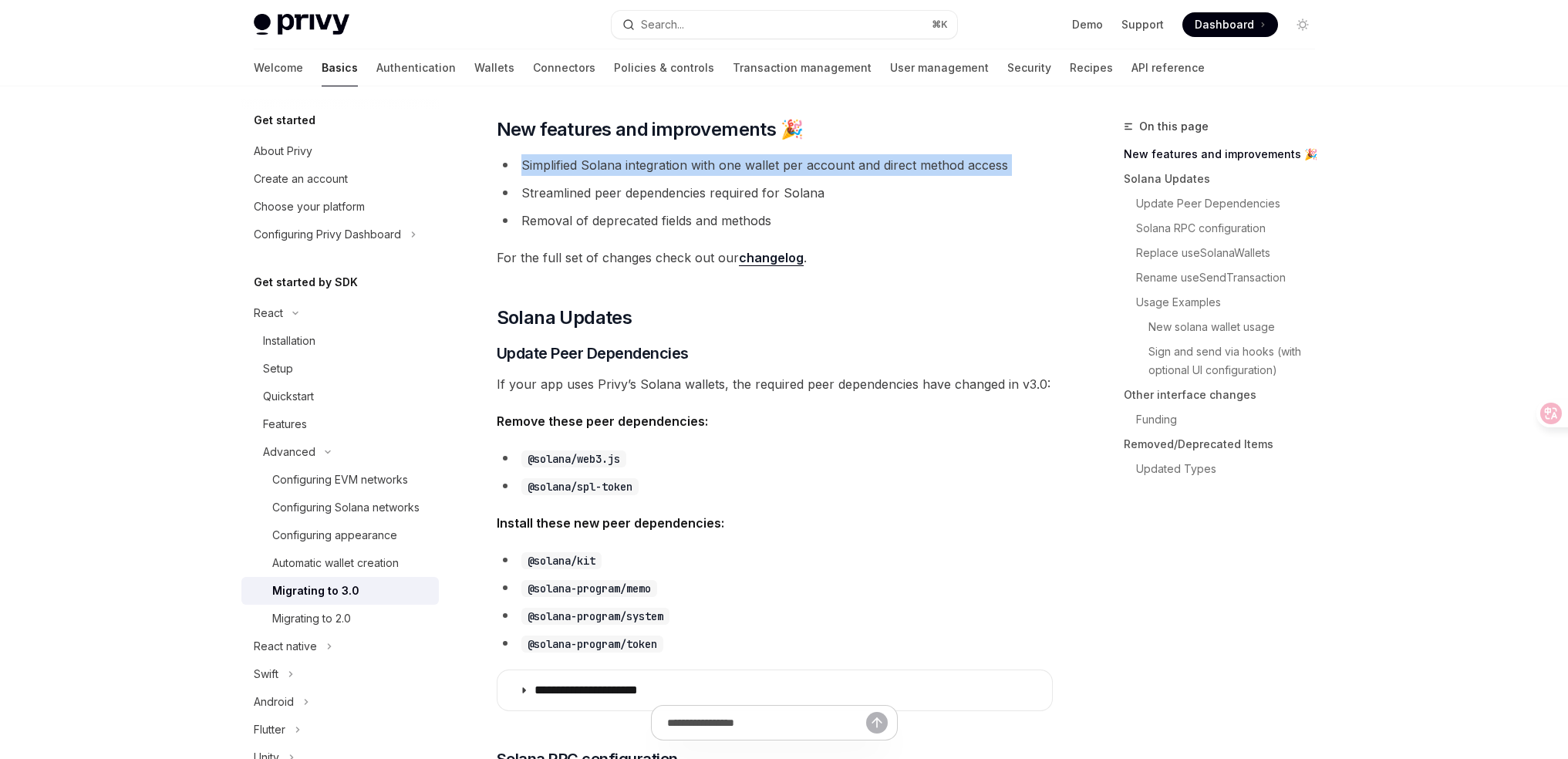
click at [661, 166] on li "Simplified Solana integration with one wallet per account and direct method acc…" at bounding box center [775, 165] width 556 height 21
copy ul "Simplified Solana integration with one wallet per account and direct method acc…"
click at [1006, 195] on li "Streamlined peer dependencies required for Solana" at bounding box center [775, 192] width 556 height 21
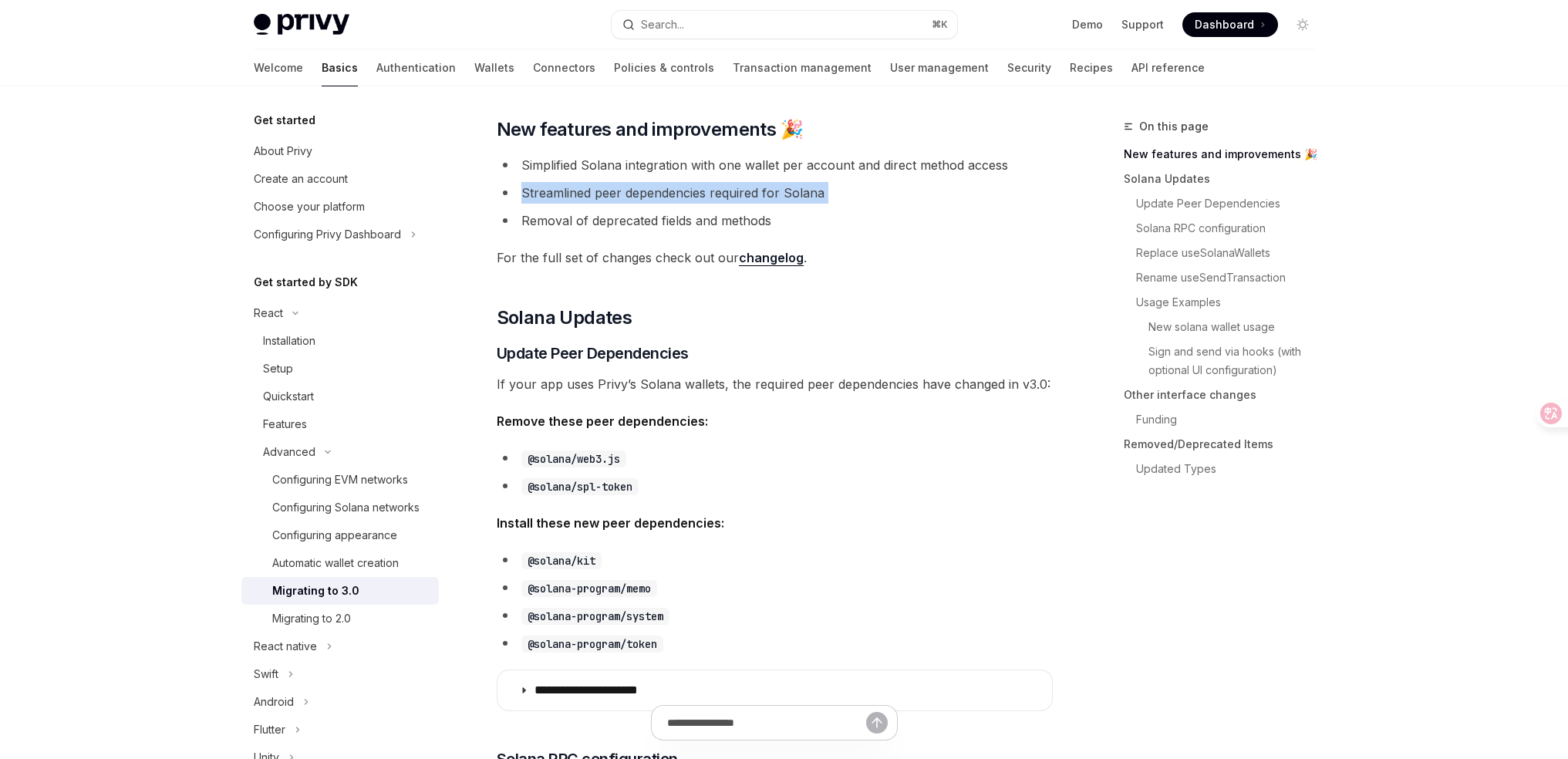
click at [1006, 195] on li "Streamlined peer dependencies required for Solana" at bounding box center [775, 192] width 556 height 21
copy ul "Streamlined peer dependencies required for Solana"
click at [575, 216] on li "Removal of deprecated fields and methods" at bounding box center [775, 221] width 556 height 21
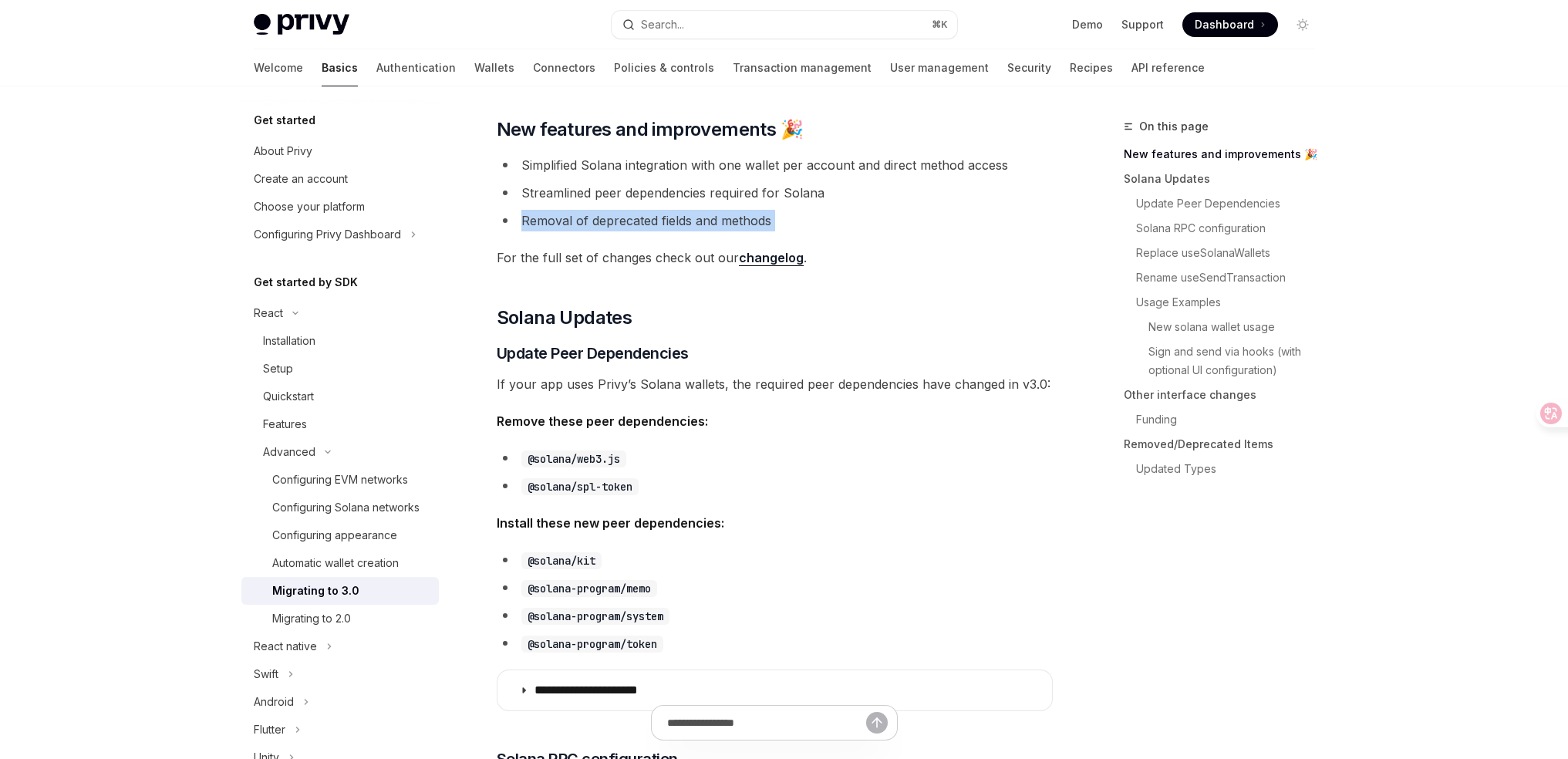
copy div "Removal of deprecated fields and methods"
click at [560, 212] on li "Removal of deprecated fields and methods" at bounding box center [775, 221] width 556 height 21
click at [674, 380] on span "If your app uses Privy’s Solana wallets, the required peer dependencies have ch…" at bounding box center [775, 383] width 556 height 21
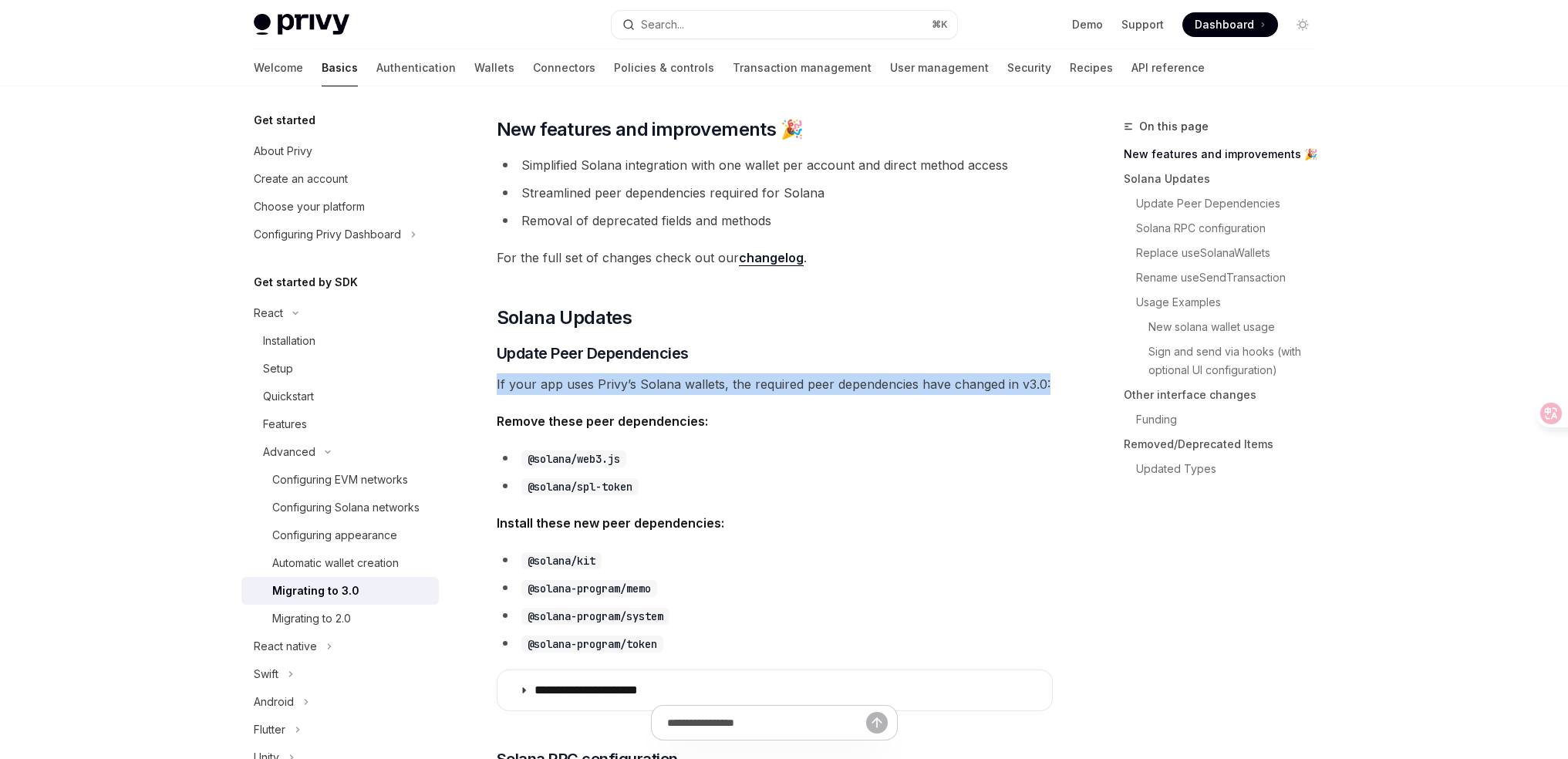
click at [674, 380] on span "If your app uses Privy’s Solana wallets, the required peer dependencies have ch…" at bounding box center [775, 383] width 556 height 21
click at [657, 384] on span "If your app uses Privy’s Solana wallets, the required peer dependencies have ch…" at bounding box center [775, 383] width 556 height 21
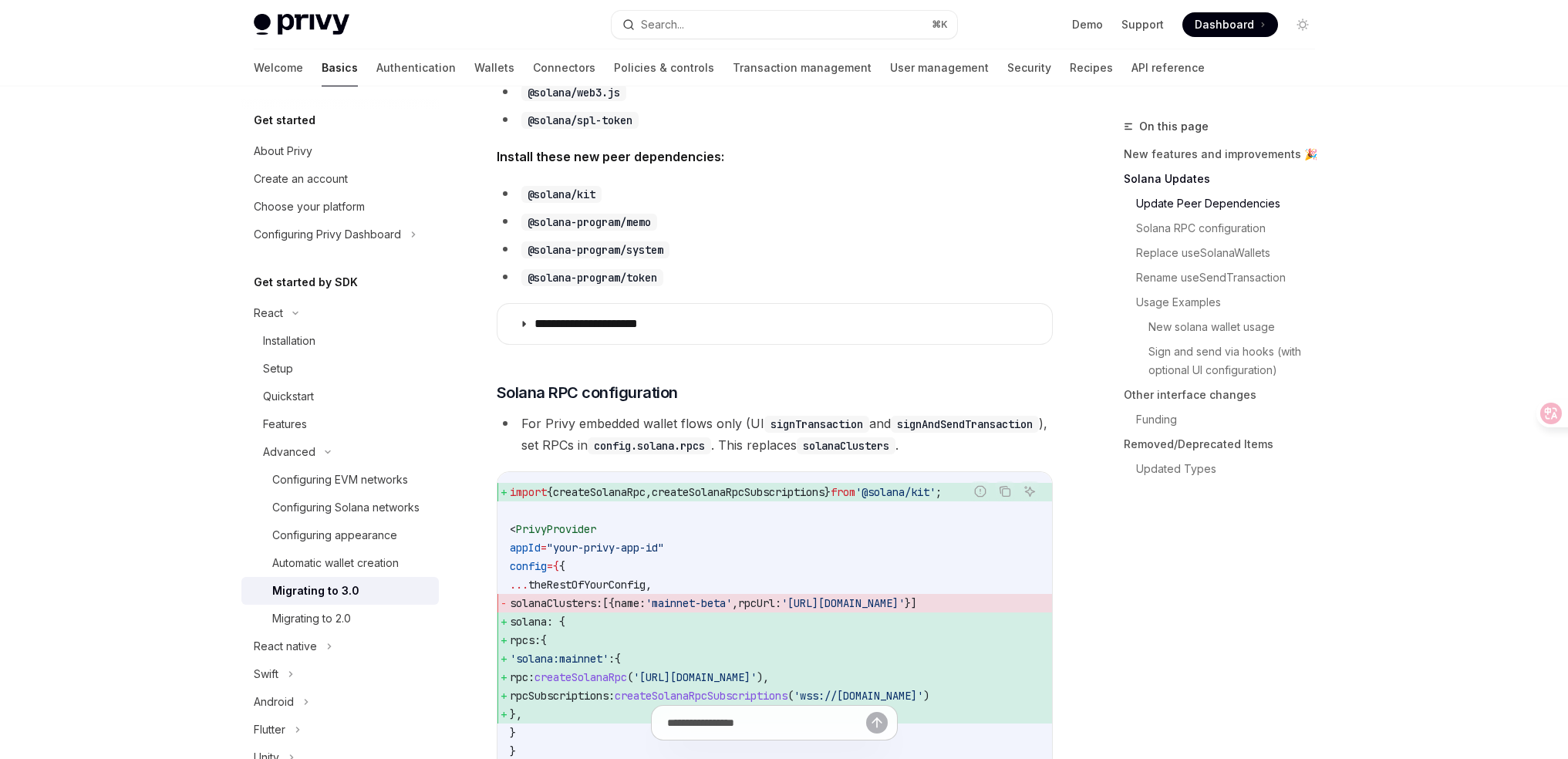
scroll to position [530, 0]
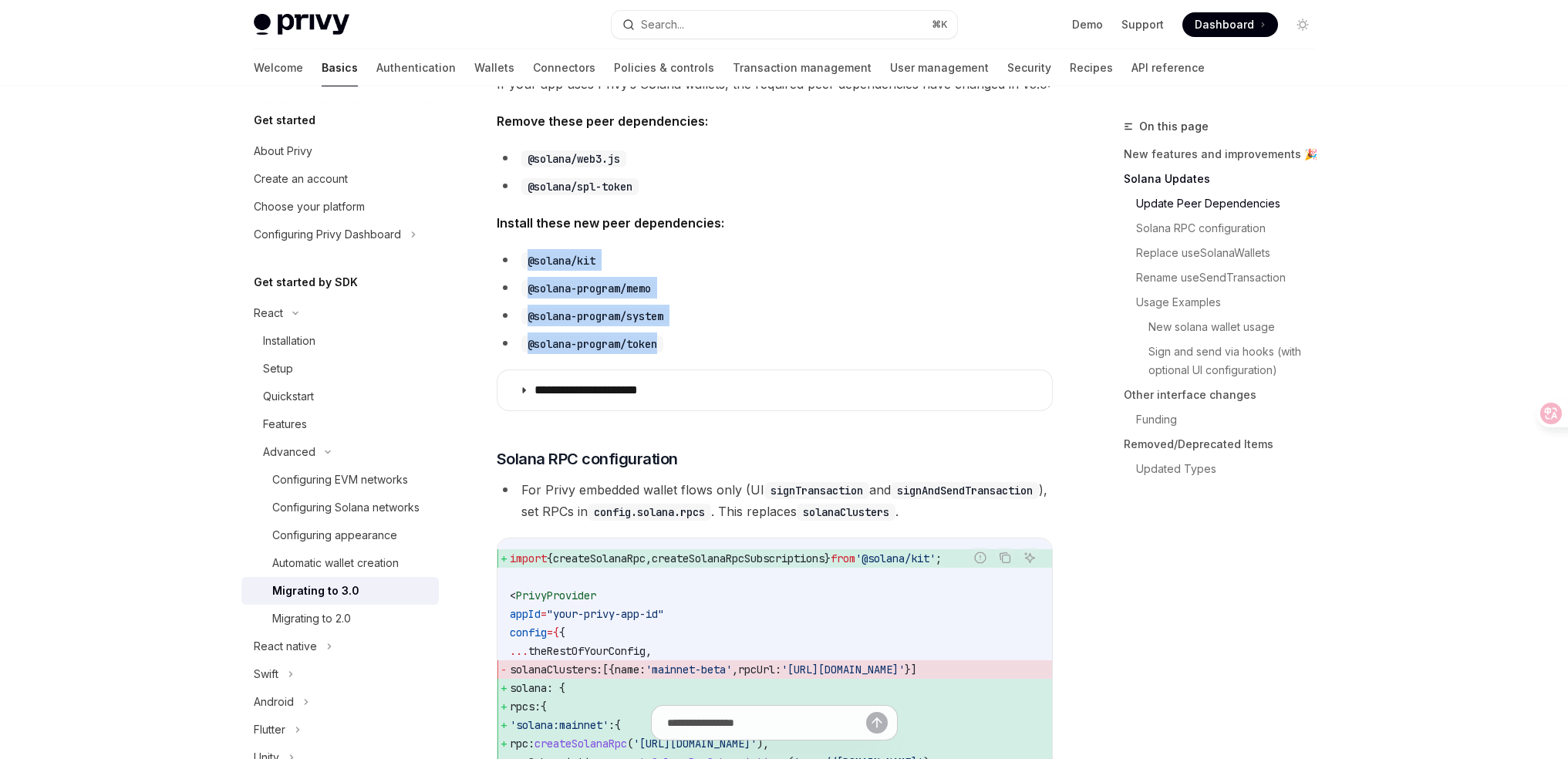
drag, startPoint x: 524, startPoint y: 265, endPoint x: 788, endPoint y: 345, distance: 275.9
click at [786, 345] on ul "@solana/kit @solana-program/memo @solana-program/system @solana-program/token" at bounding box center [775, 301] width 556 height 105
click at [788, 345] on li "@solana-program/token" at bounding box center [775, 343] width 556 height 21
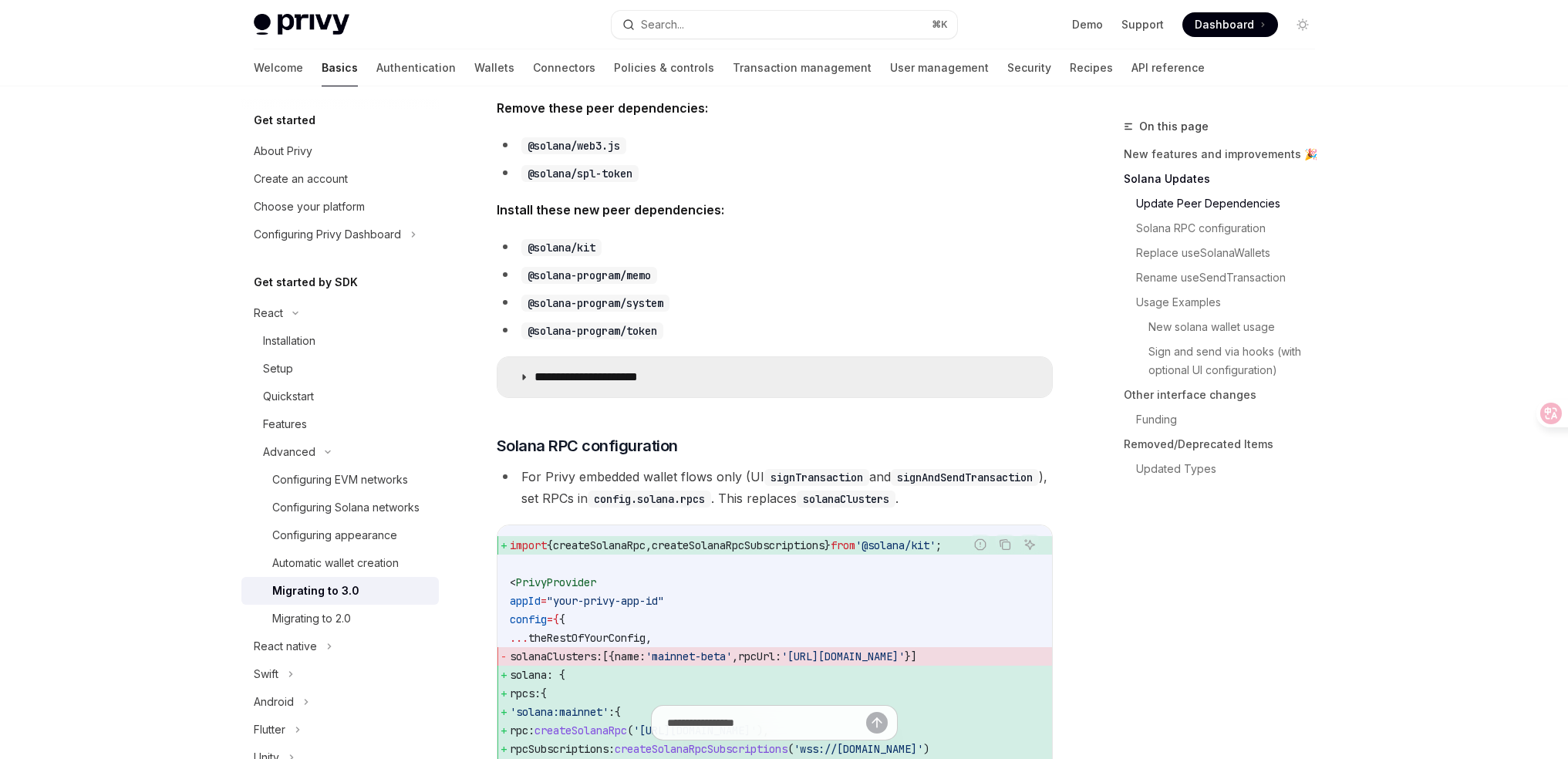
scroll to position [546, 0]
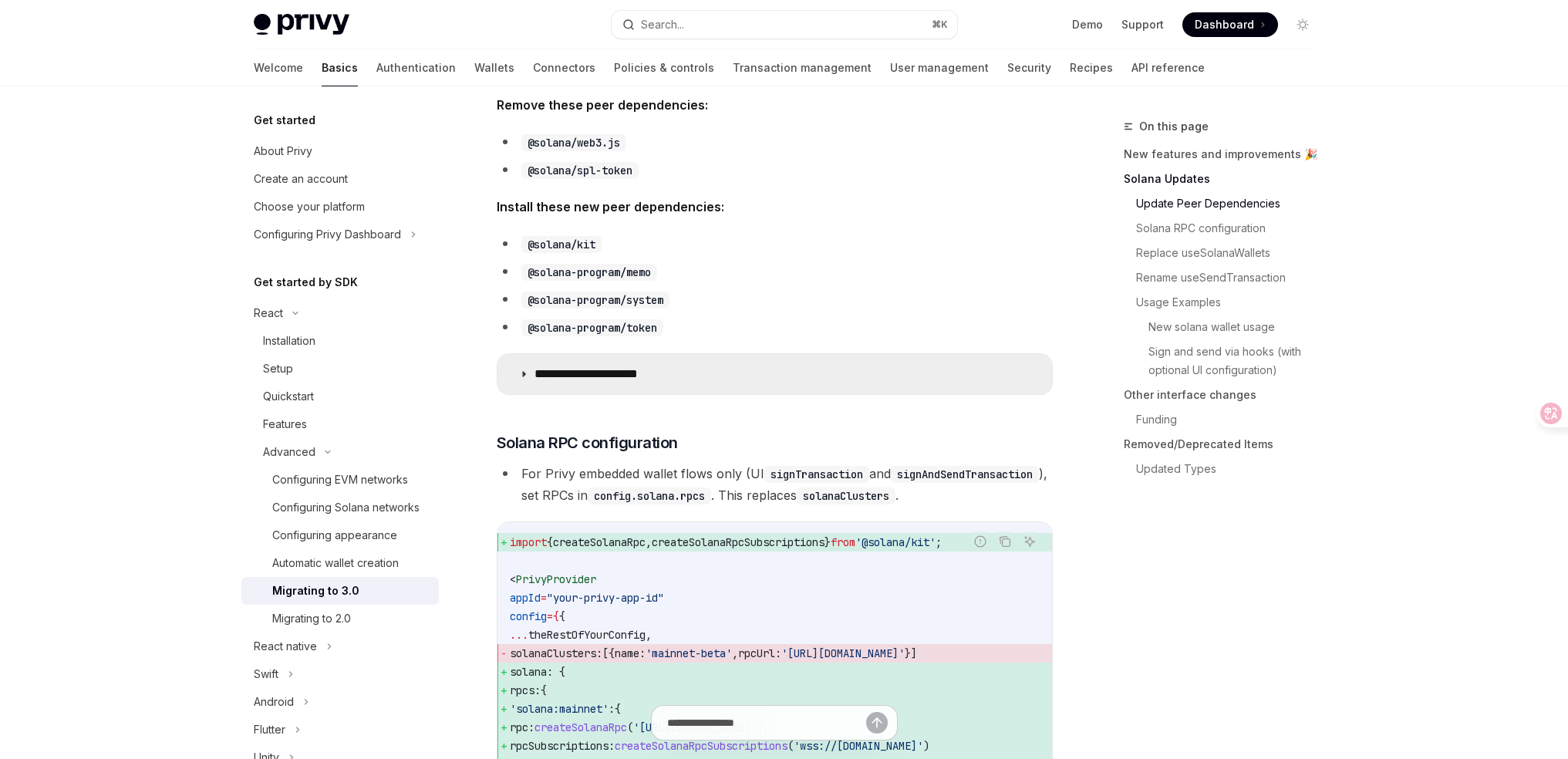
click at [609, 377] on p "**********" at bounding box center [606, 374] width 144 height 15
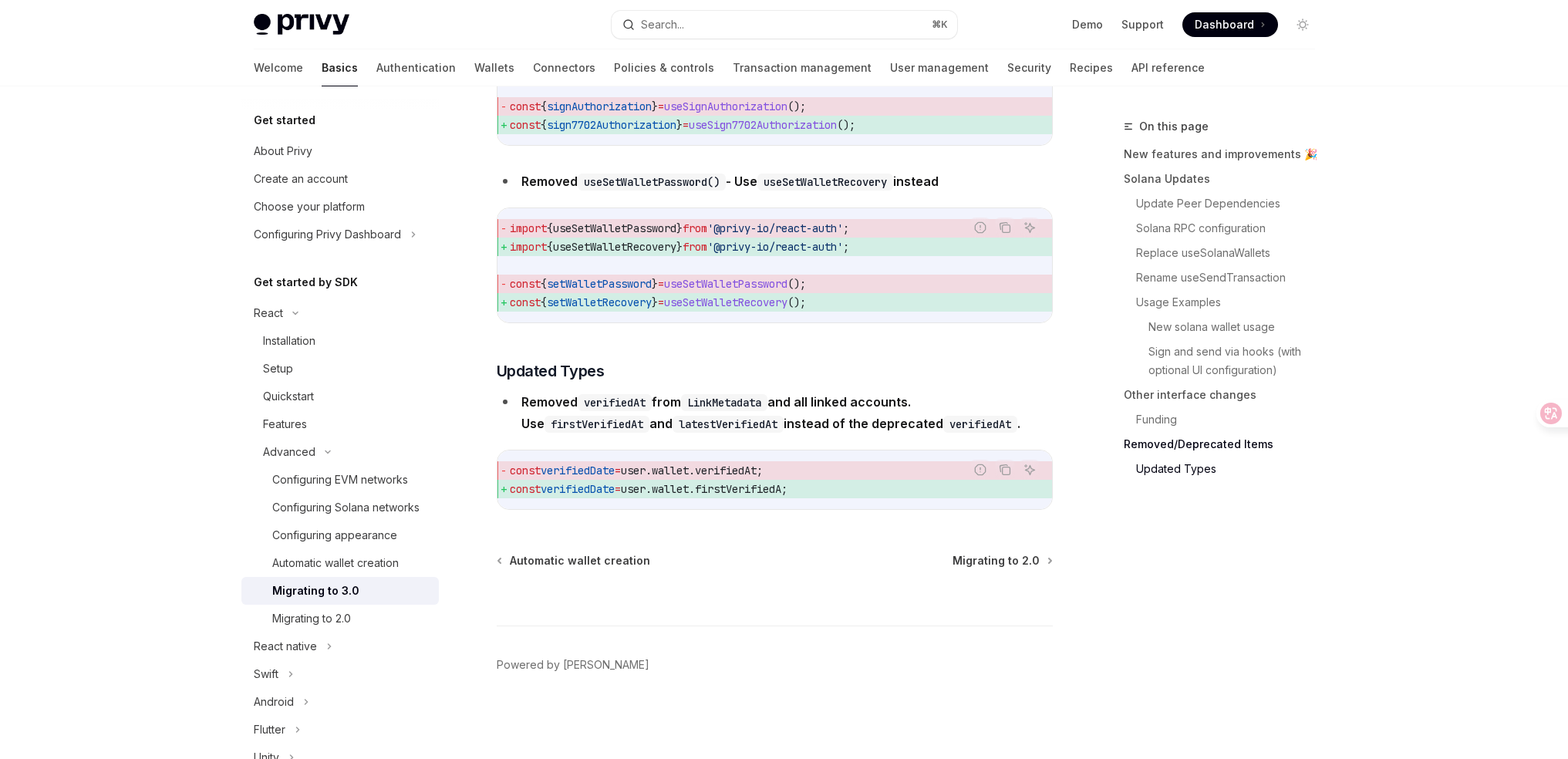
scroll to position [7366, 0]
click at [395, 572] on div "Automatic wallet creation" at bounding box center [335, 562] width 127 height 19
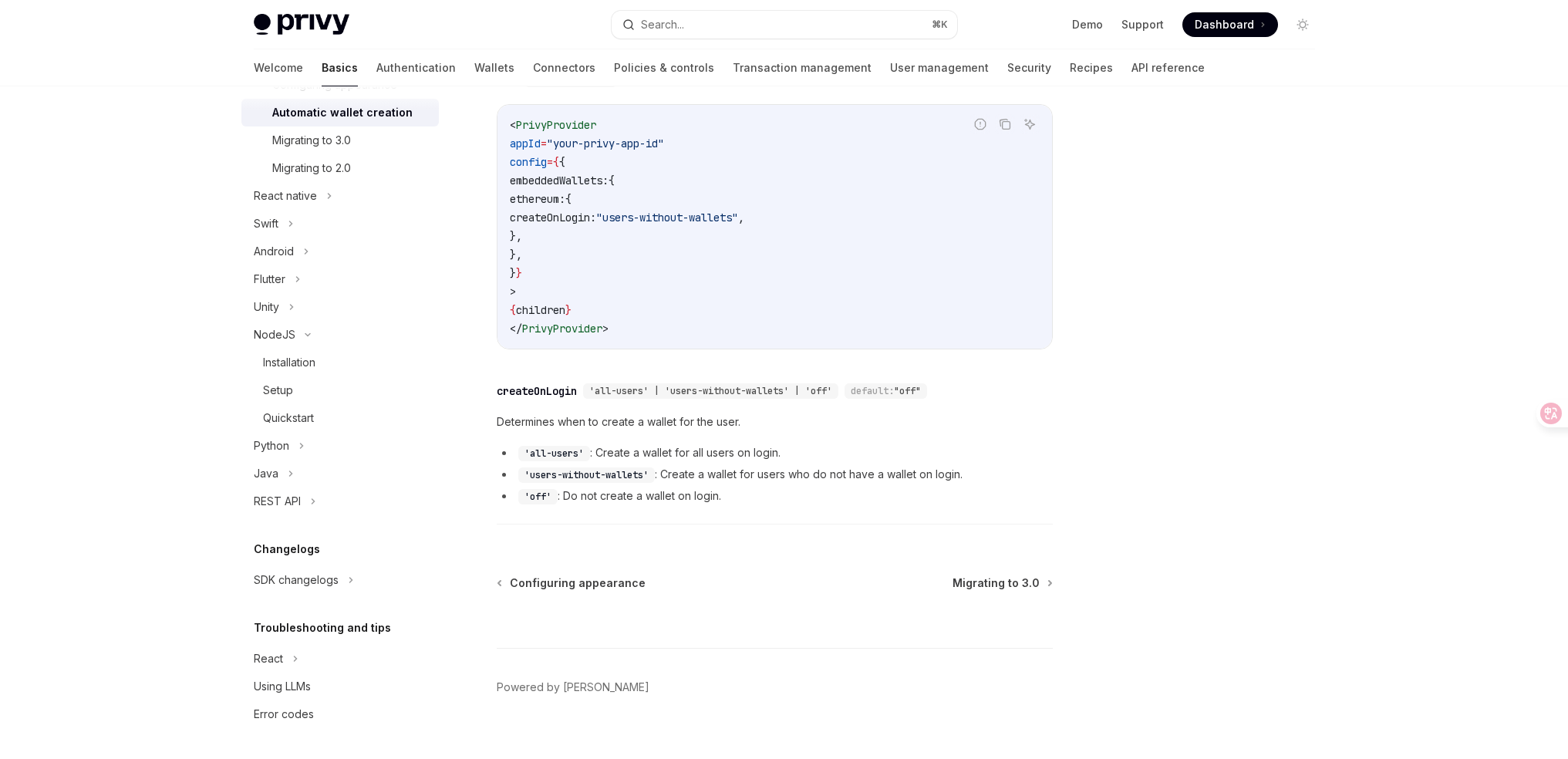
scroll to position [455, 0]
click at [360, 658] on div "React" at bounding box center [339, 658] width 198 height 27
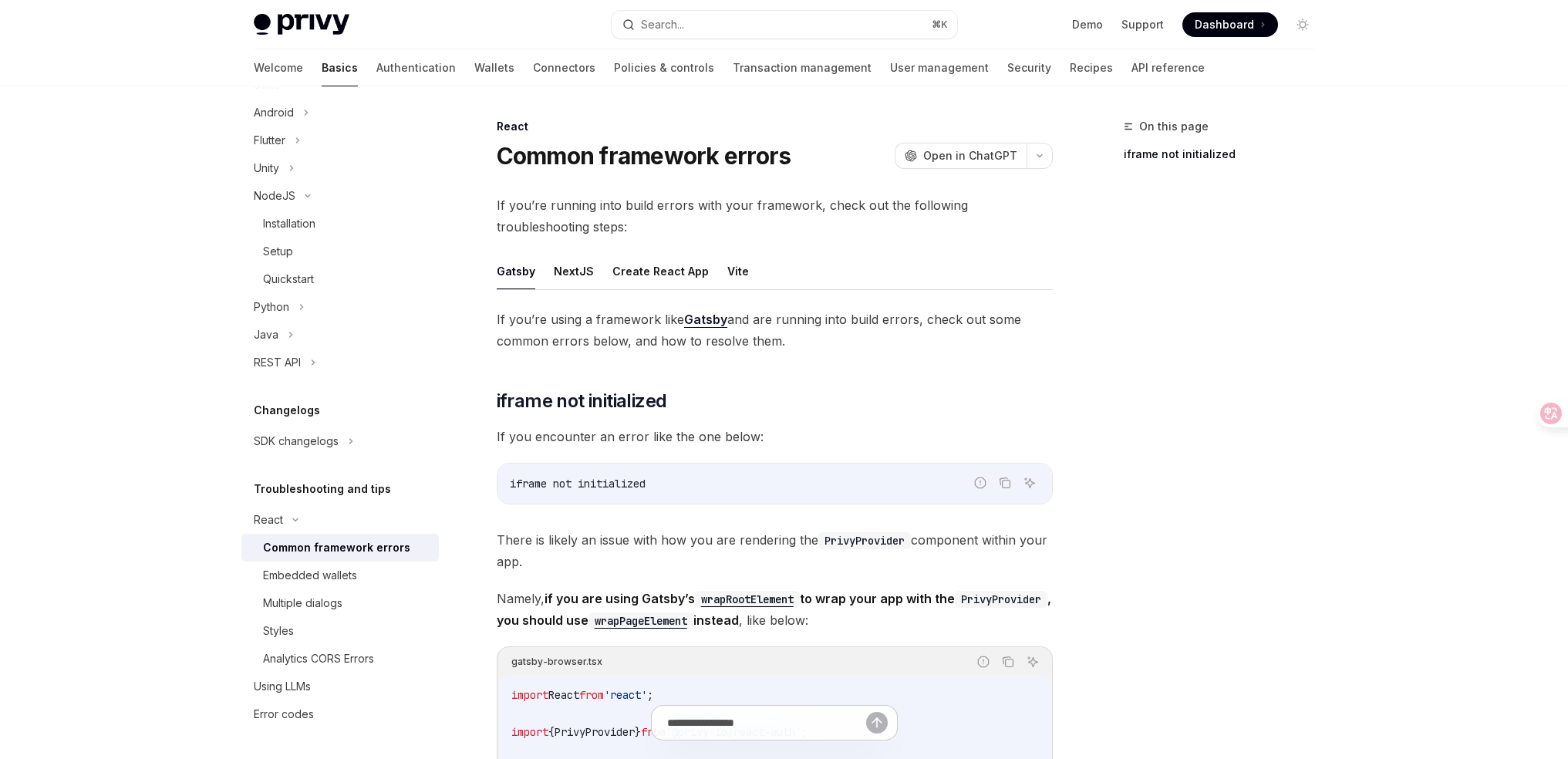
scroll to position [307, 0]
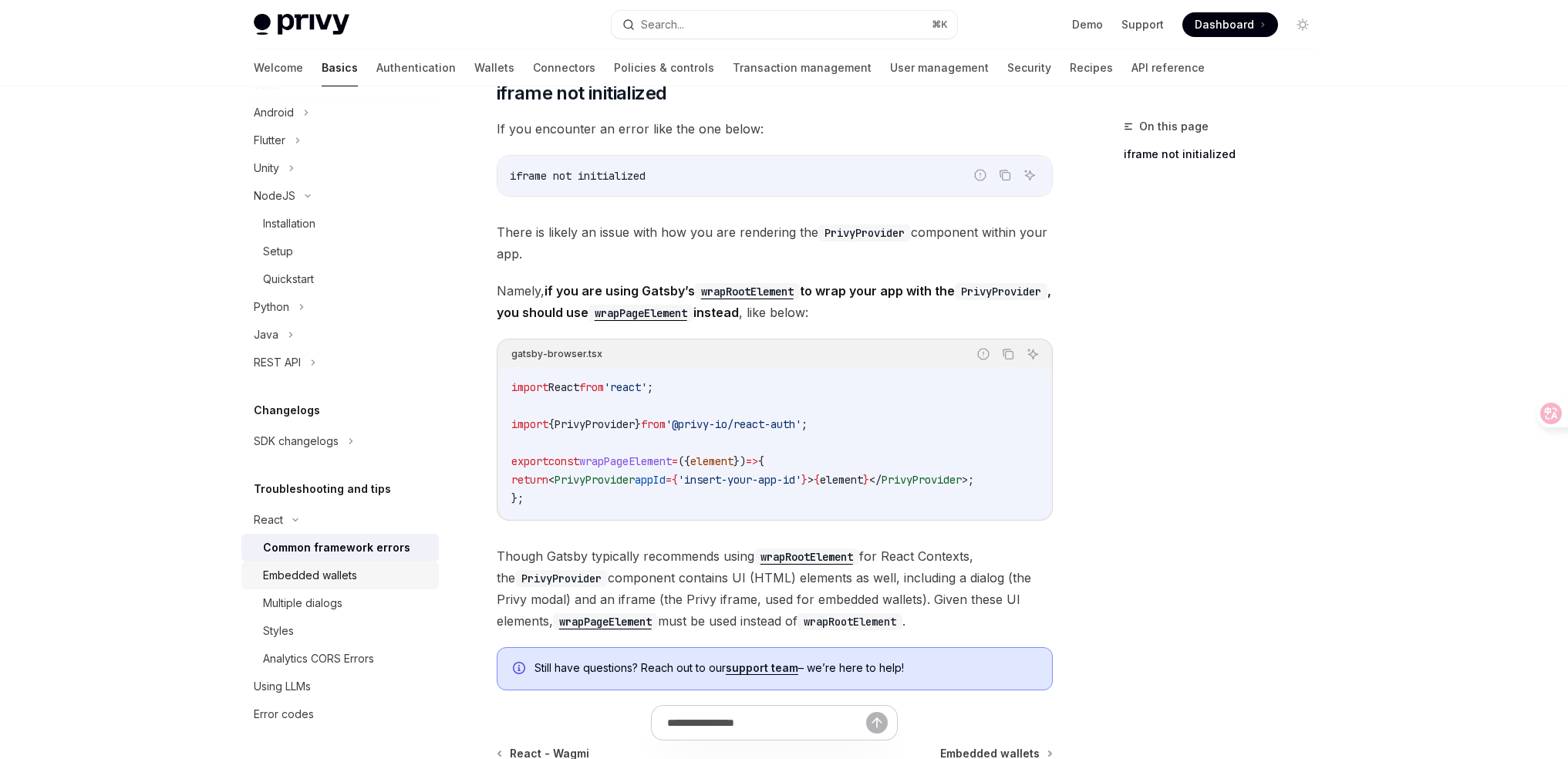
click at [379, 584] on div "Embedded wallets" at bounding box center [346, 575] width 167 height 19
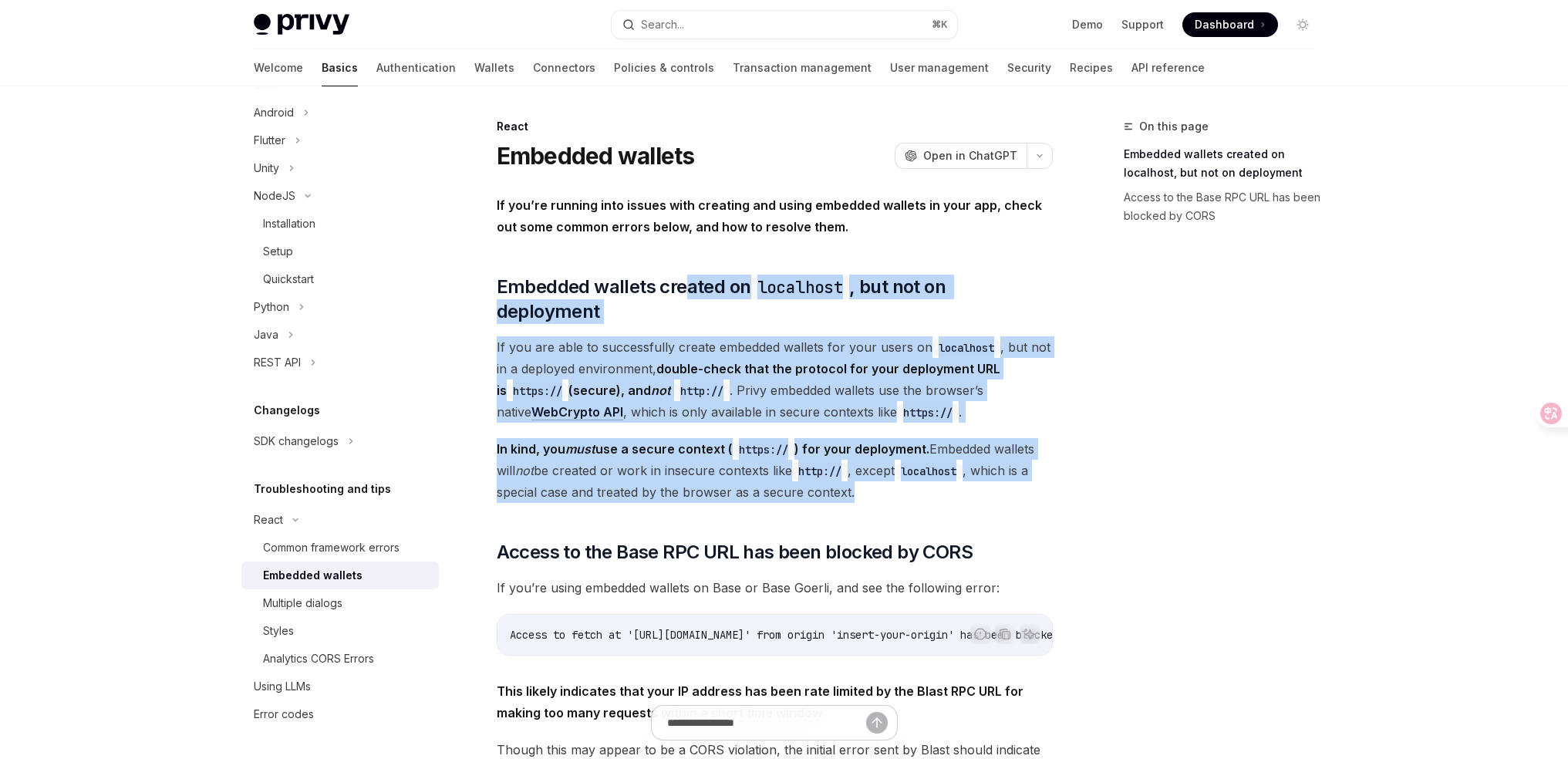
drag, startPoint x: 682, startPoint y: 279, endPoint x: 1010, endPoint y: 473, distance: 381.1
click at [1010, 473] on div "If you’re running into issues with creating and using embedded wallets in your …" at bounding box center [775, 538] width 556 height 689
click at [1010, 473] on span "In kind, you must use a secure context ( https:// ) for your deployment. Embedd…" at bounding box center [775, 469] width 556 height 65
drag, startPoint x: 1037, startPoint y: 468, endPoint x: 625, endPoint y: 253, distance: 464.7
click at [624, 256] on div "If you’re running into issues with creating and using embedded wallets in your …" at bounding box center [775, 538] width 556 height 689
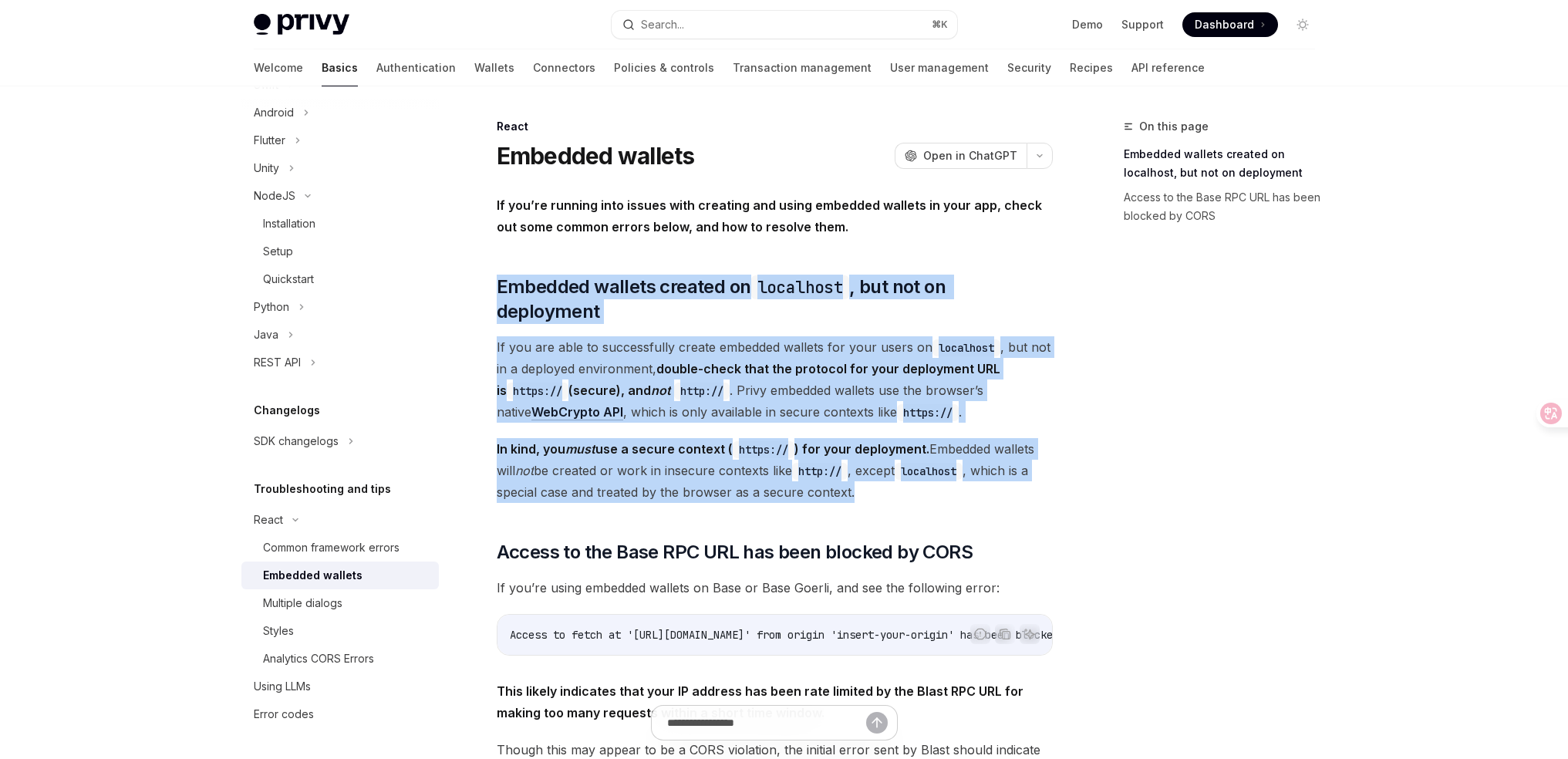
click at [625, 252] on div "If you’re running into issues with creating and using embedded wallets in your …" at bounding box center [775, 538] width 556 height 689
drag, startPoint x: 777, startPoint y: 376, endPoint x: 988, endPoint y: 467, distance: 229.8
click at [988, 467] on div "If you’re running into issues with creating and using embedded wallets in your …" at bounding box center [775, 538] width 556 height 689
click at [988, 467] on span "In kind, you must use a secure context ( https:// ) for your deployment. Embedd…" at bounding box center [775, 469] width 556 height 65
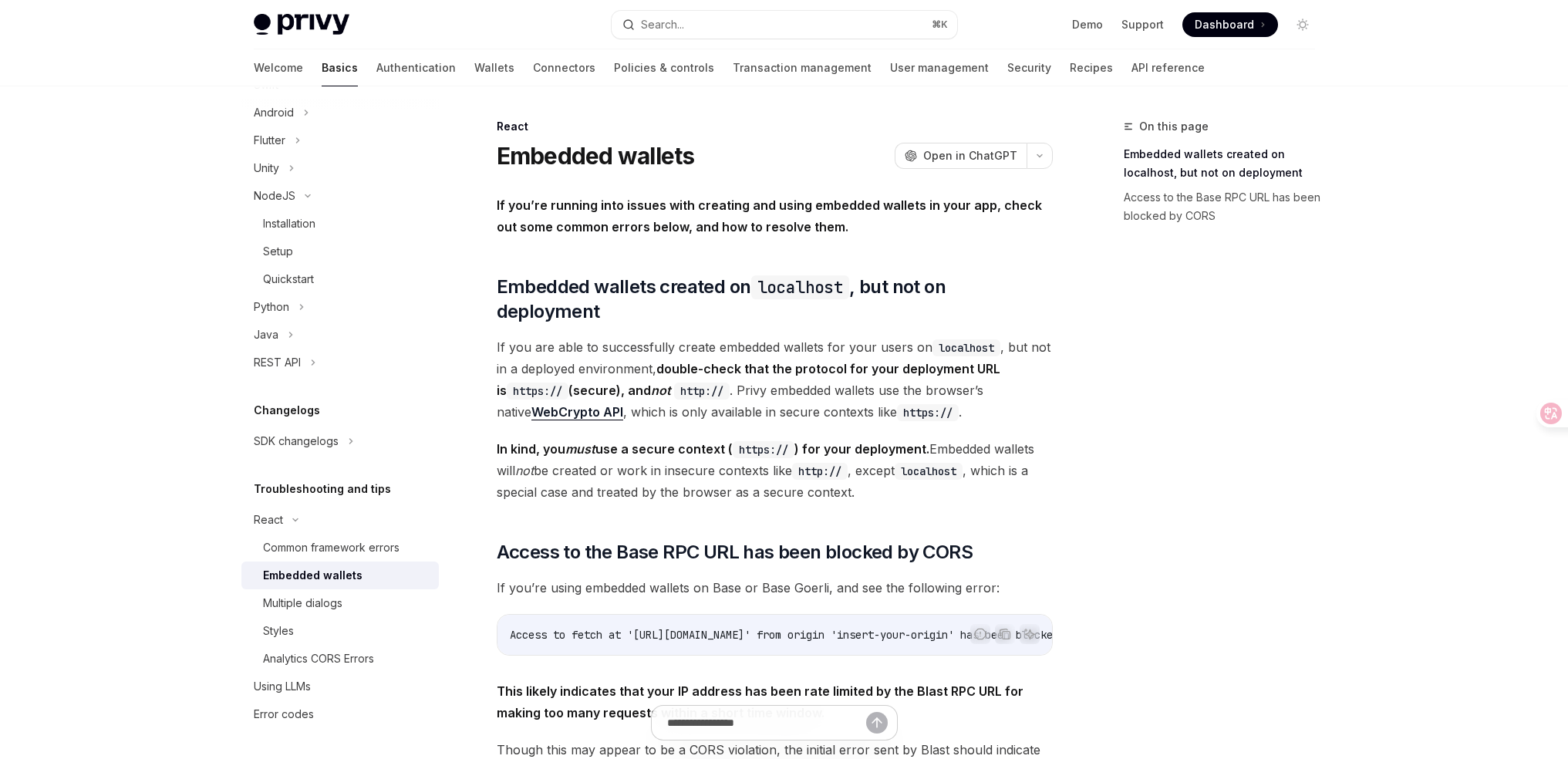
click at [897, 404] on code "https://" at bounding box center [928, 412] width 62 height 17
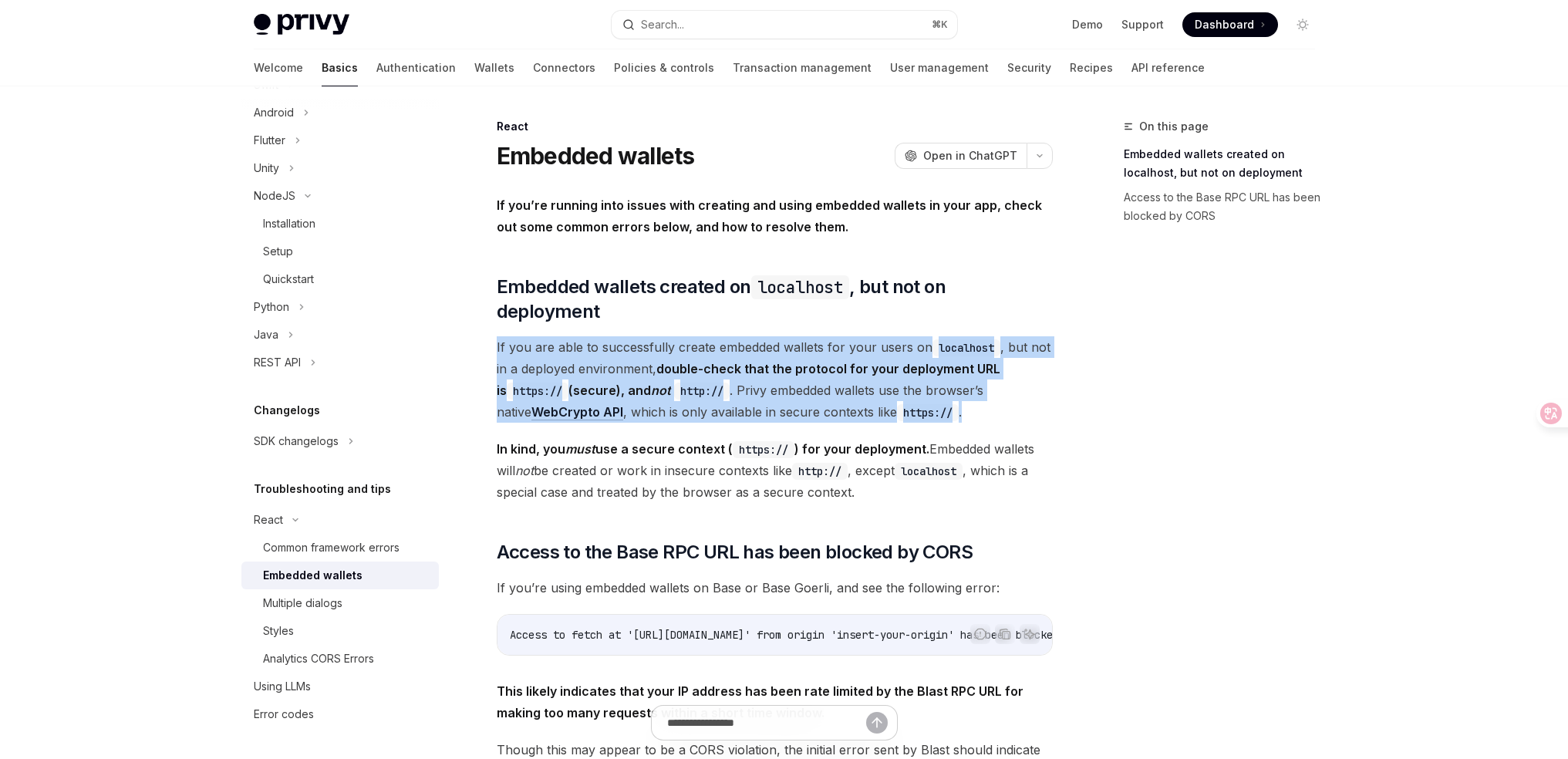
click at [897, 404] on code "https://" at bounding box center [928, 412] width 62 height 17
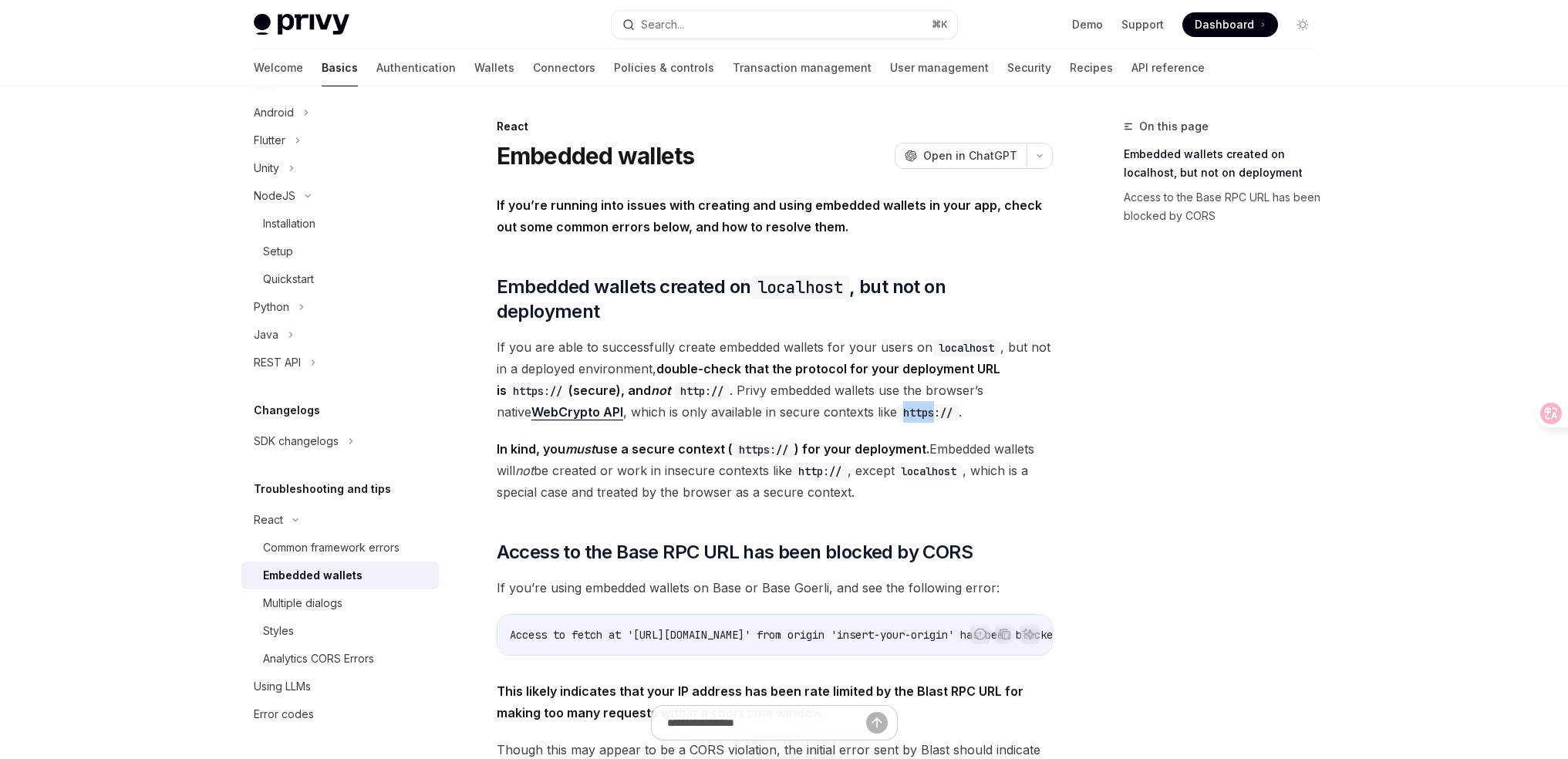
click at [897, 404] on code "https://" at bounding box center [928, 412] width 62 height 17
click at [904, 375] on span "If you are able to successfully create embedded wallets for your users on local…" at bounding box center [775, 380] width 556 height 87
click at [897, 404] on code "https://" at bounding box center [928, 412] width 62 height 17
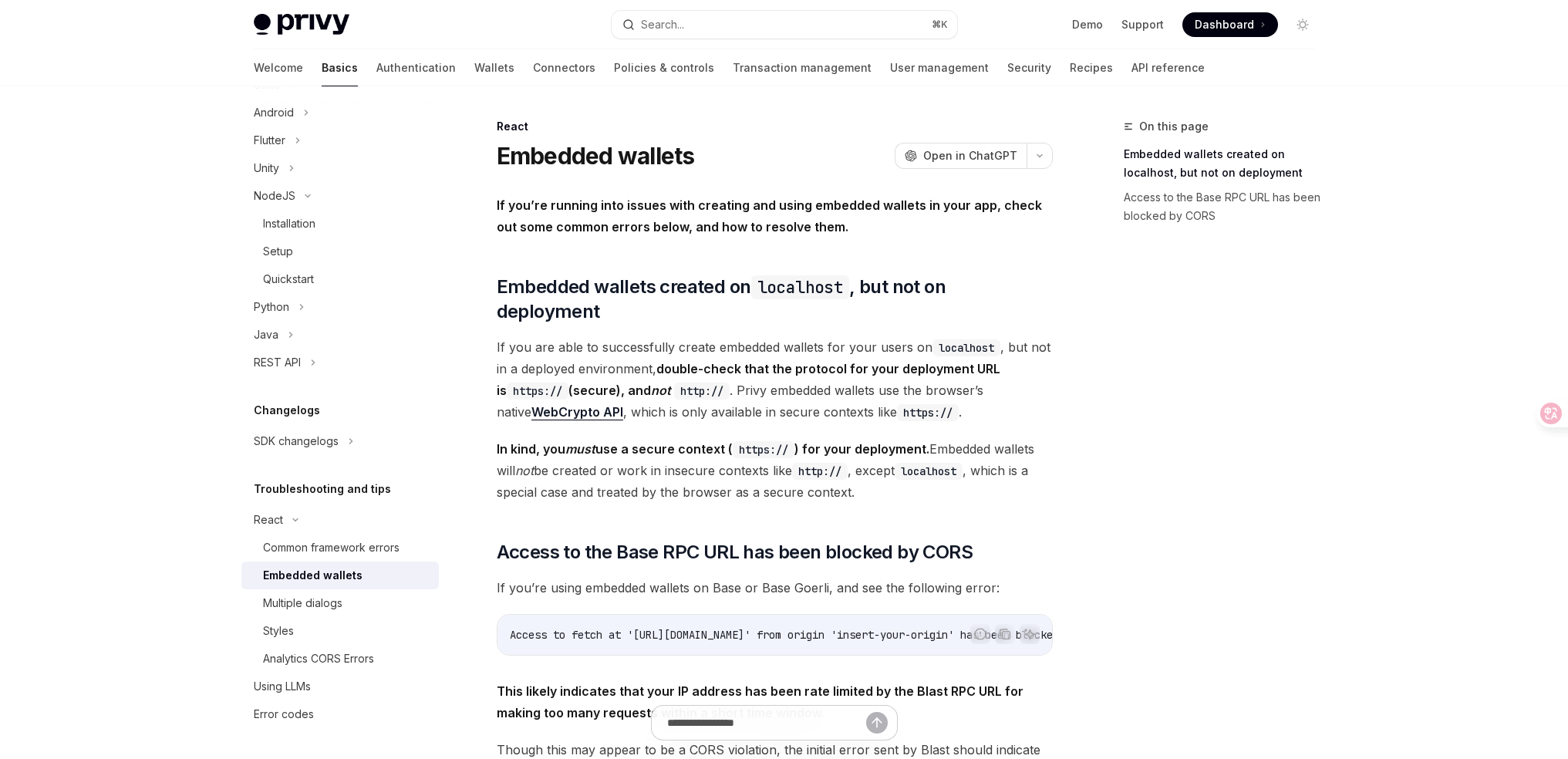
click at [1081, 395] on div "On this page Embedded wallets created on localhost, but not on deployment Acces…" at bounding box center [784, 609] width 1086 height 1046
click at [343, 450] on div "SDK changelogs" at bounding box center [339, 440] width 198 height 27
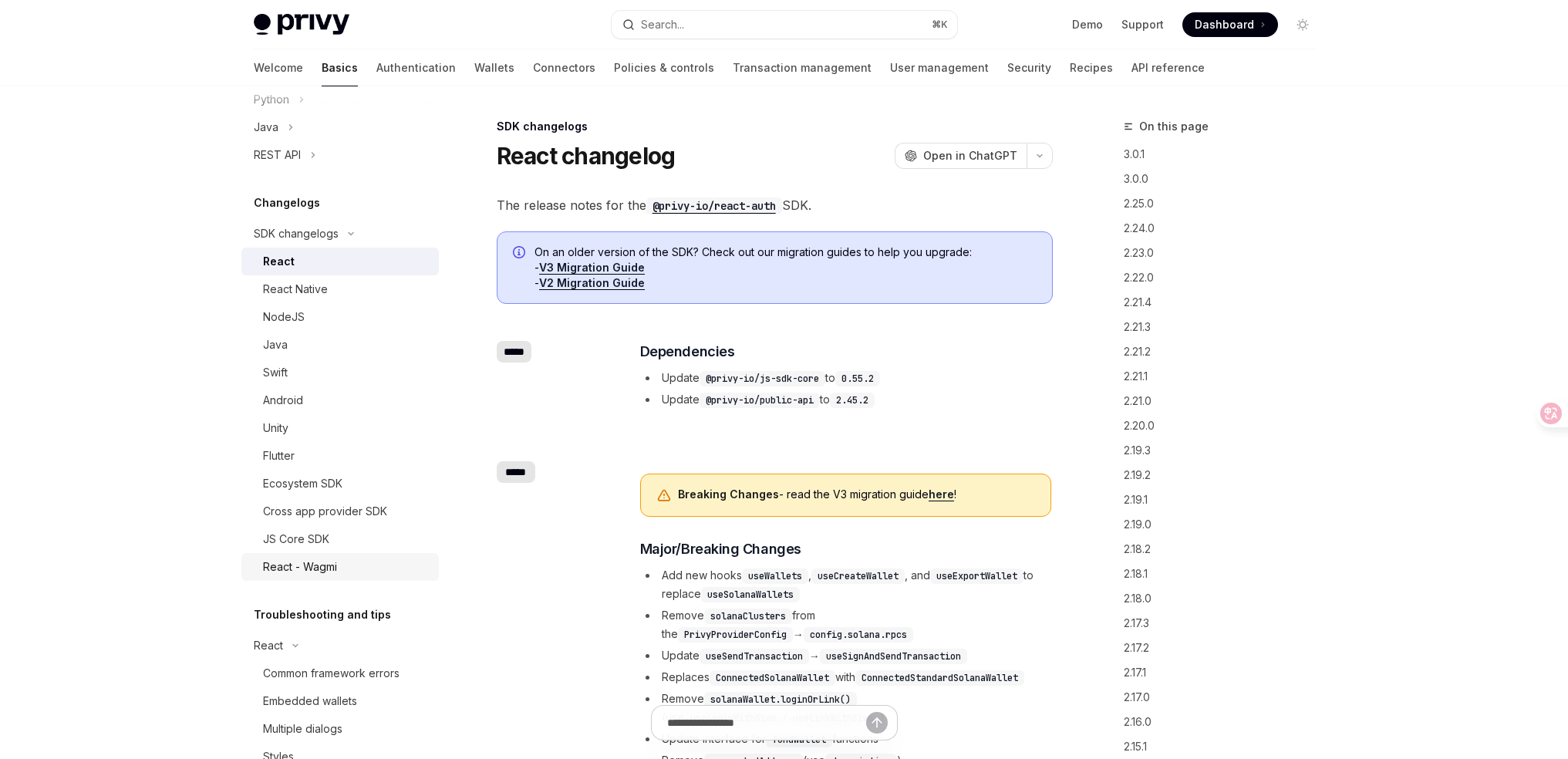
scroll to position [800, 0]
click at [348, 573] on div "React - Wagmi" at bounding box center [346, 563] width 167 height 19
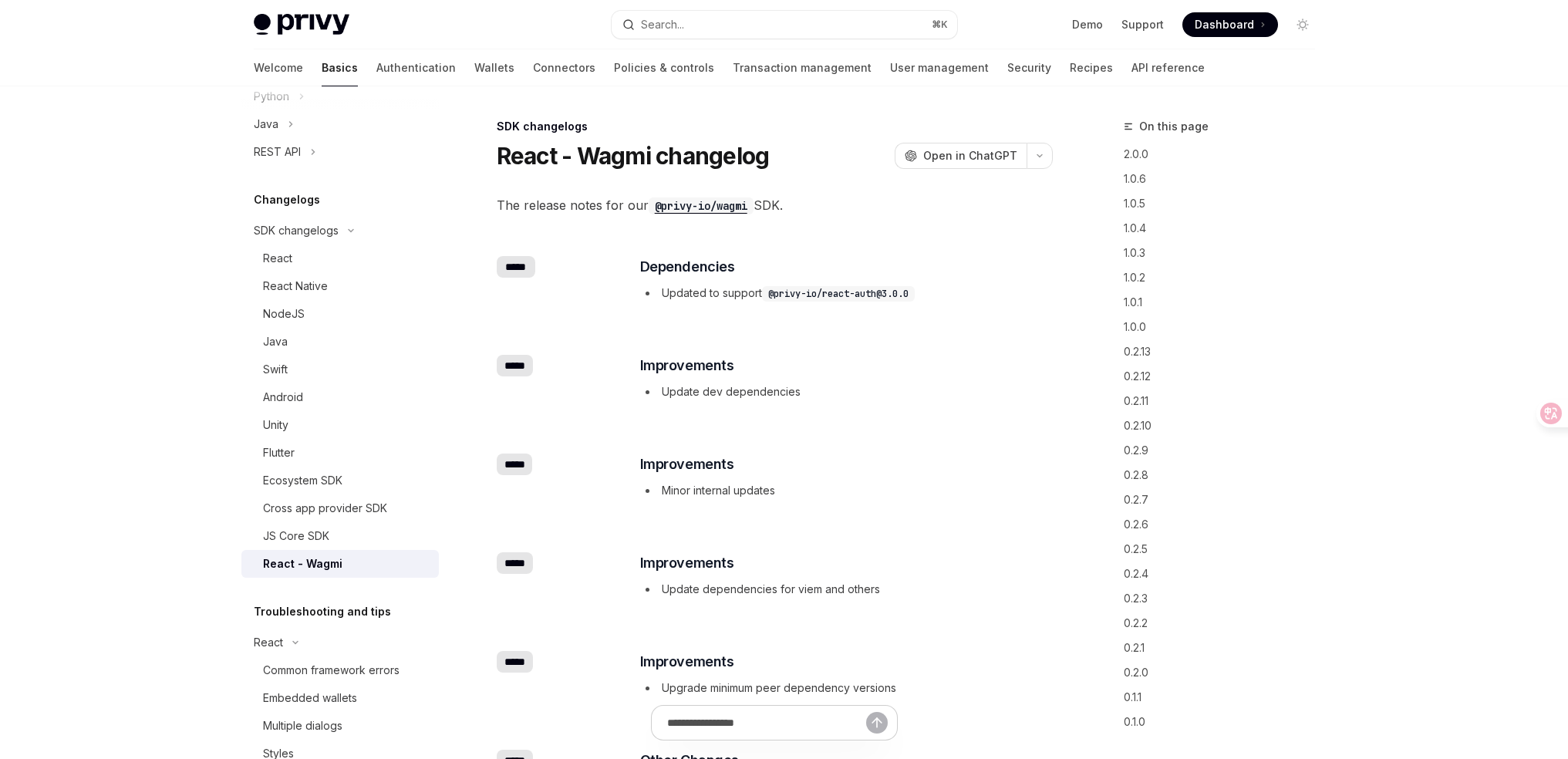
click at [812, 289] on code "@privy-io/react-auth@3.0.0" at bounding box center [838, 293] width 152 height 15
drag, startPoint x: 812, startPoint y: 289, endPoint x: 869, endPoint y: 295, distance: 57.3
click at [813, 290] on code "@privy-io/react-auth@3.0.0" at bounding box center [838, 293] width 152 height 15
click at [869, 296] on code "@privy-io/react-auth@3.0.0" at bounding box center [838, 293] width 152 height 15
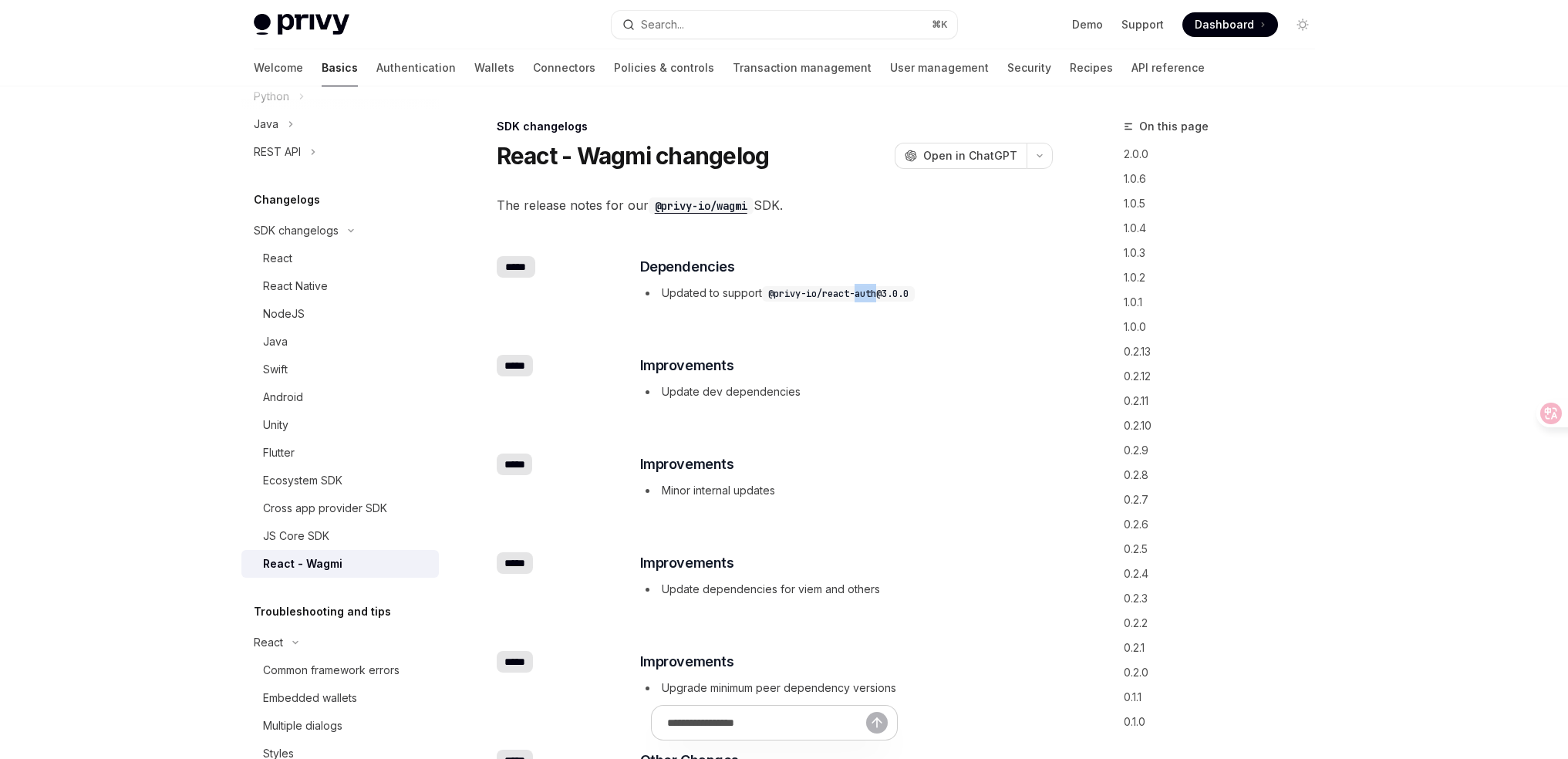
click at [869, 296] on code "@privy-io/react-auth@3.0.0" at bounding box center [838, 293] width 152 height 15
click at [840, 301] on code "@privy-io/react-auth@3.0.0" at bounding box center [838, 293] width 152 height 15
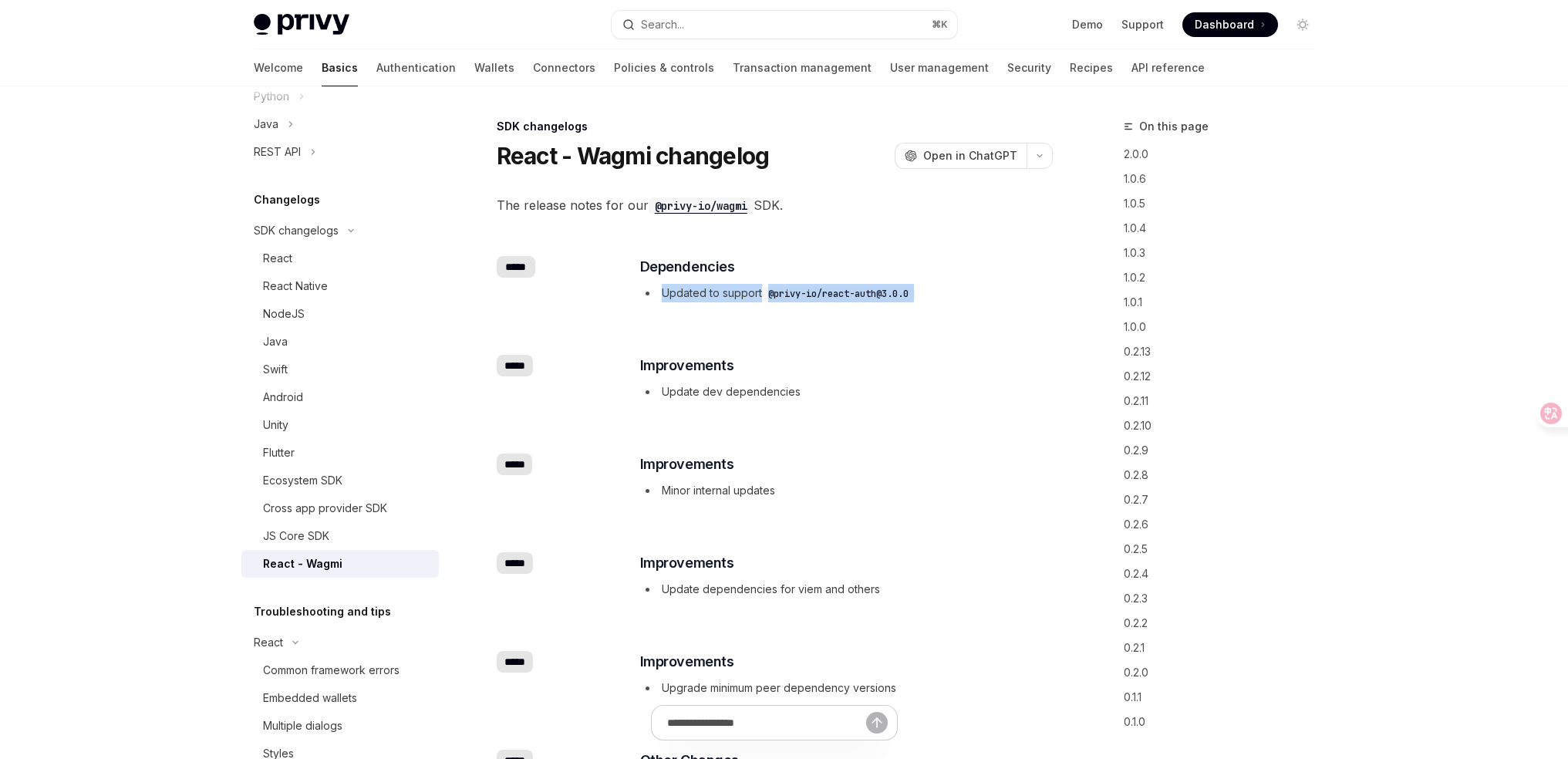
click at [868, 290] on code "@privy-io/react-auth@3.0.0" at bounding box center [838, 293] width 152 height 15
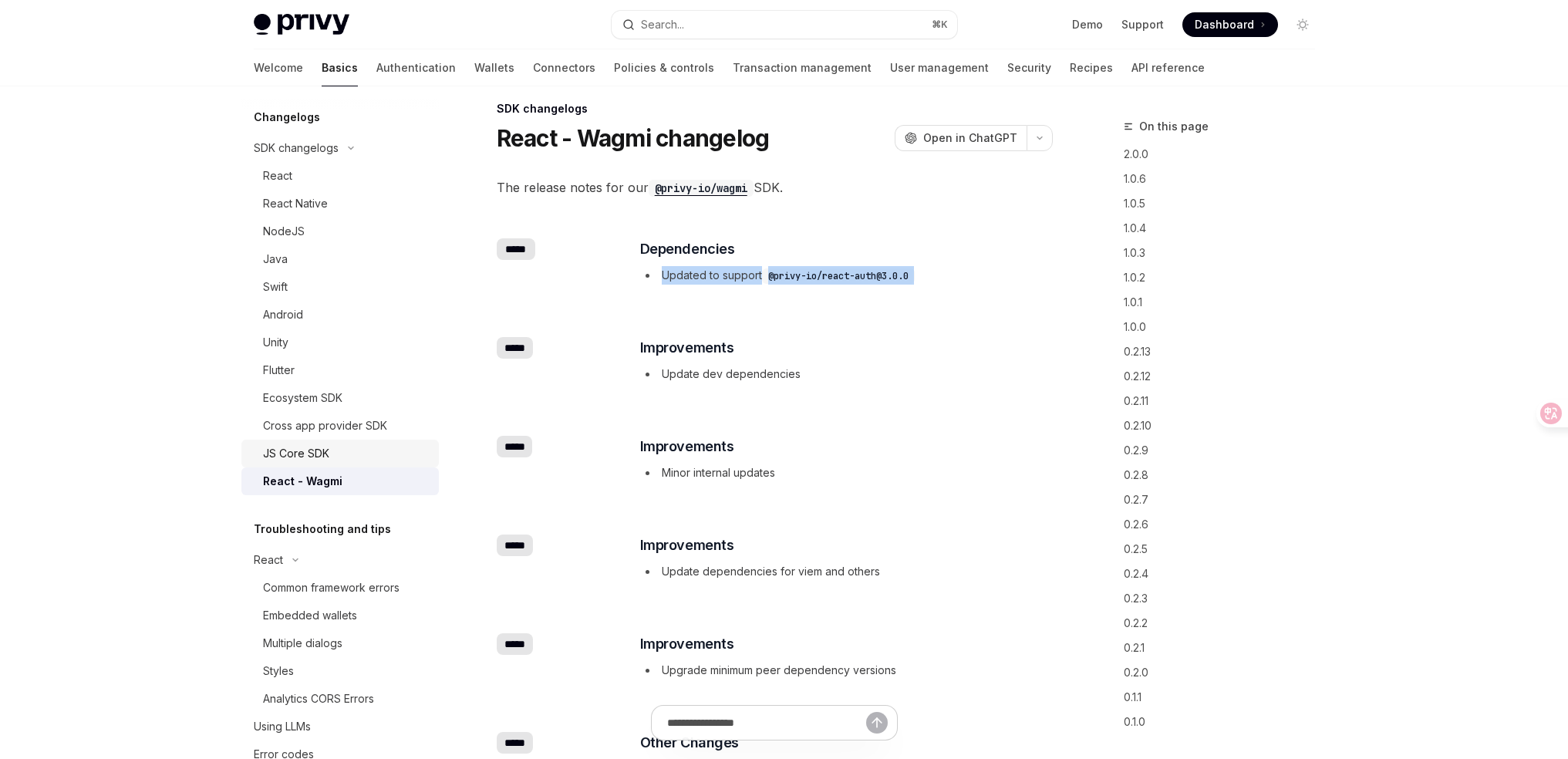
scroll to position [881, 0]
click at [299, 241] on div "NodeJS" at bounding box center [283, 232] width 42 height 19
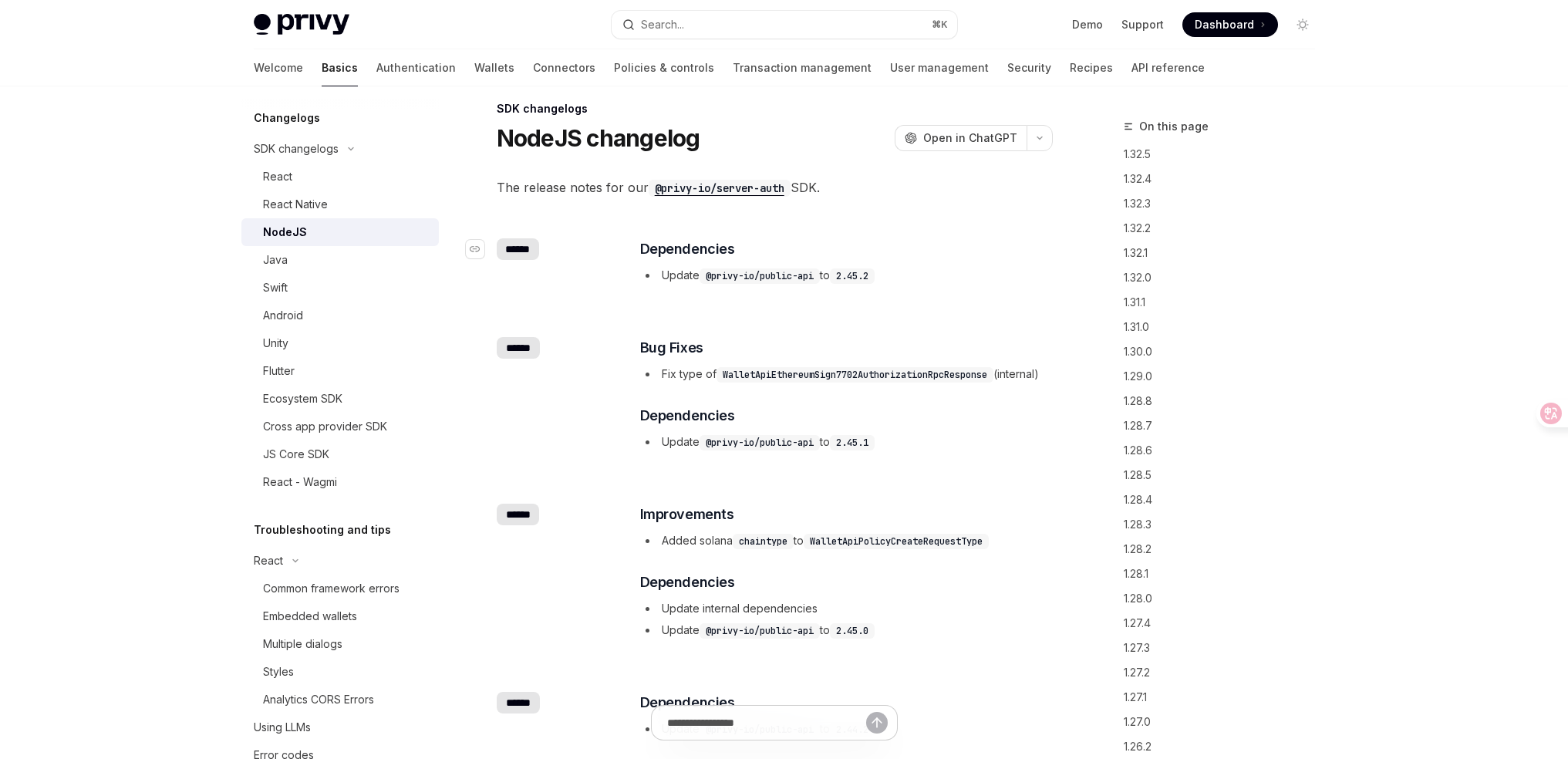
click at [514, 241] on div "******" at bounding box center [518, 249] width 43 height 21
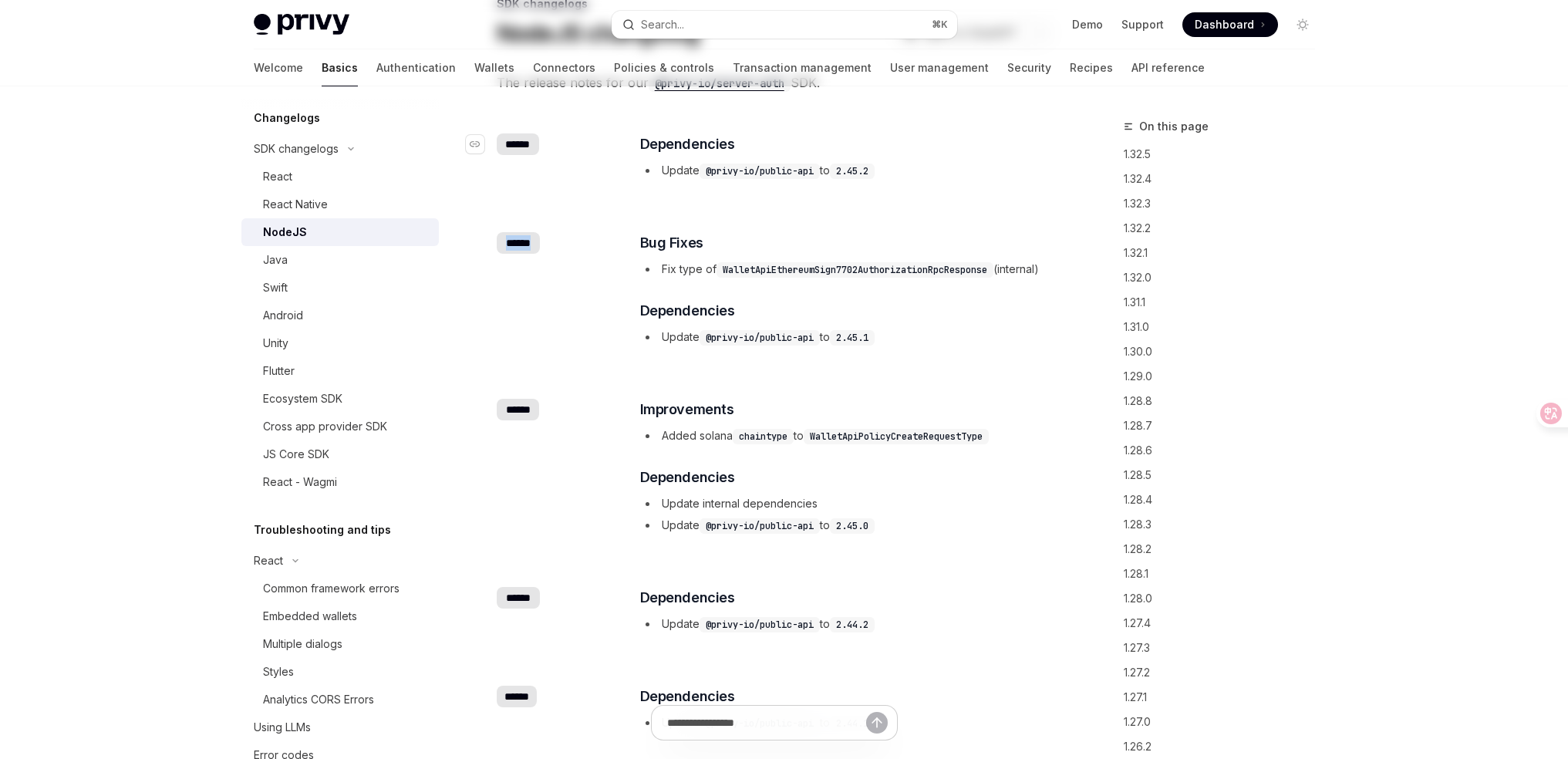
click at [514, 241] on div "​ ****** ​ Bug Fixes Fix type of WalletApiEthereumSign7702AuthorizationRpcRespo…" at bounding box center [775, 290] width 556 height 167
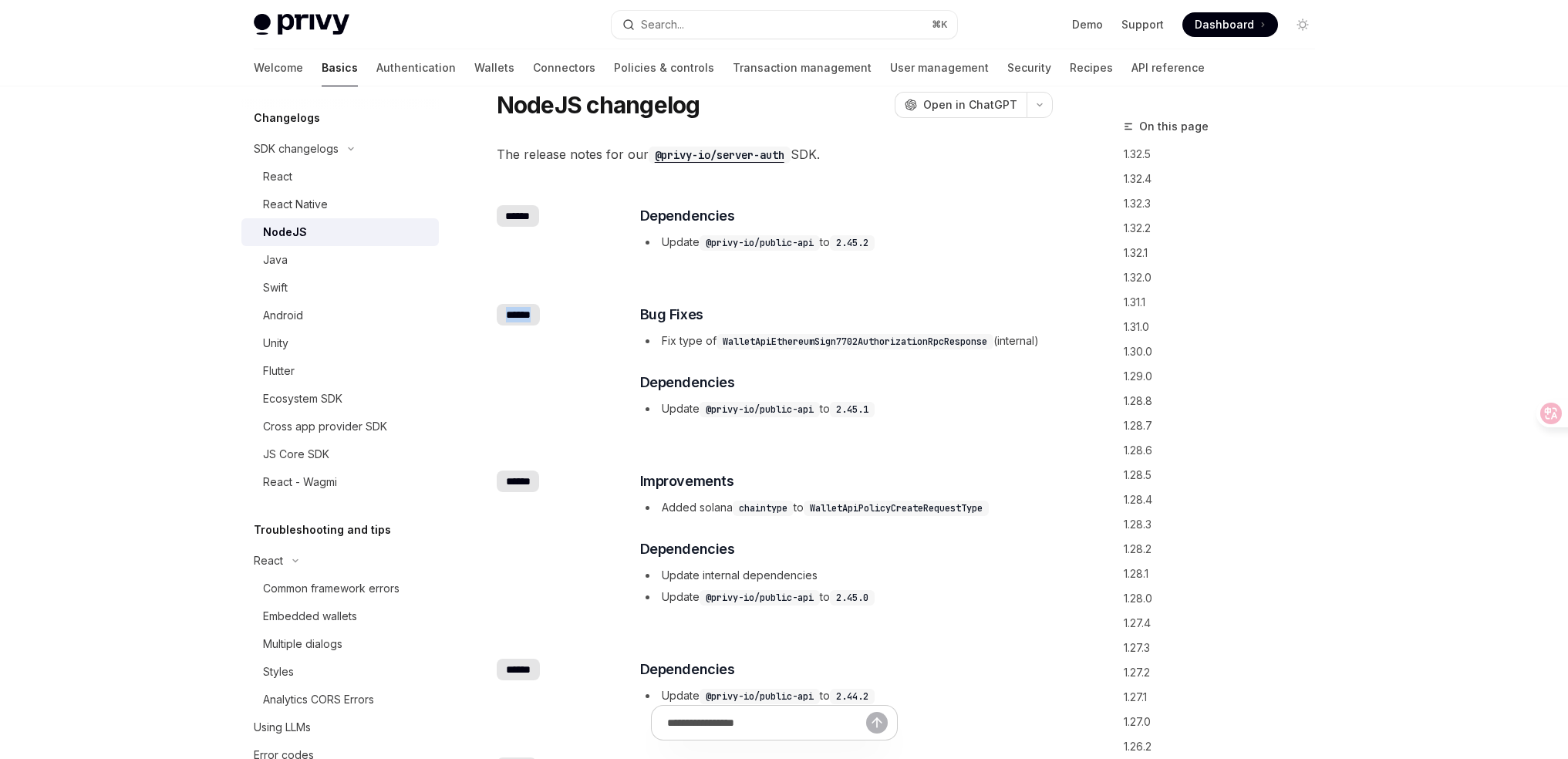
scroll to position [48, 0]
click at [527, 221] on div "******" at bounding box center [518, 219] width 43 height 21
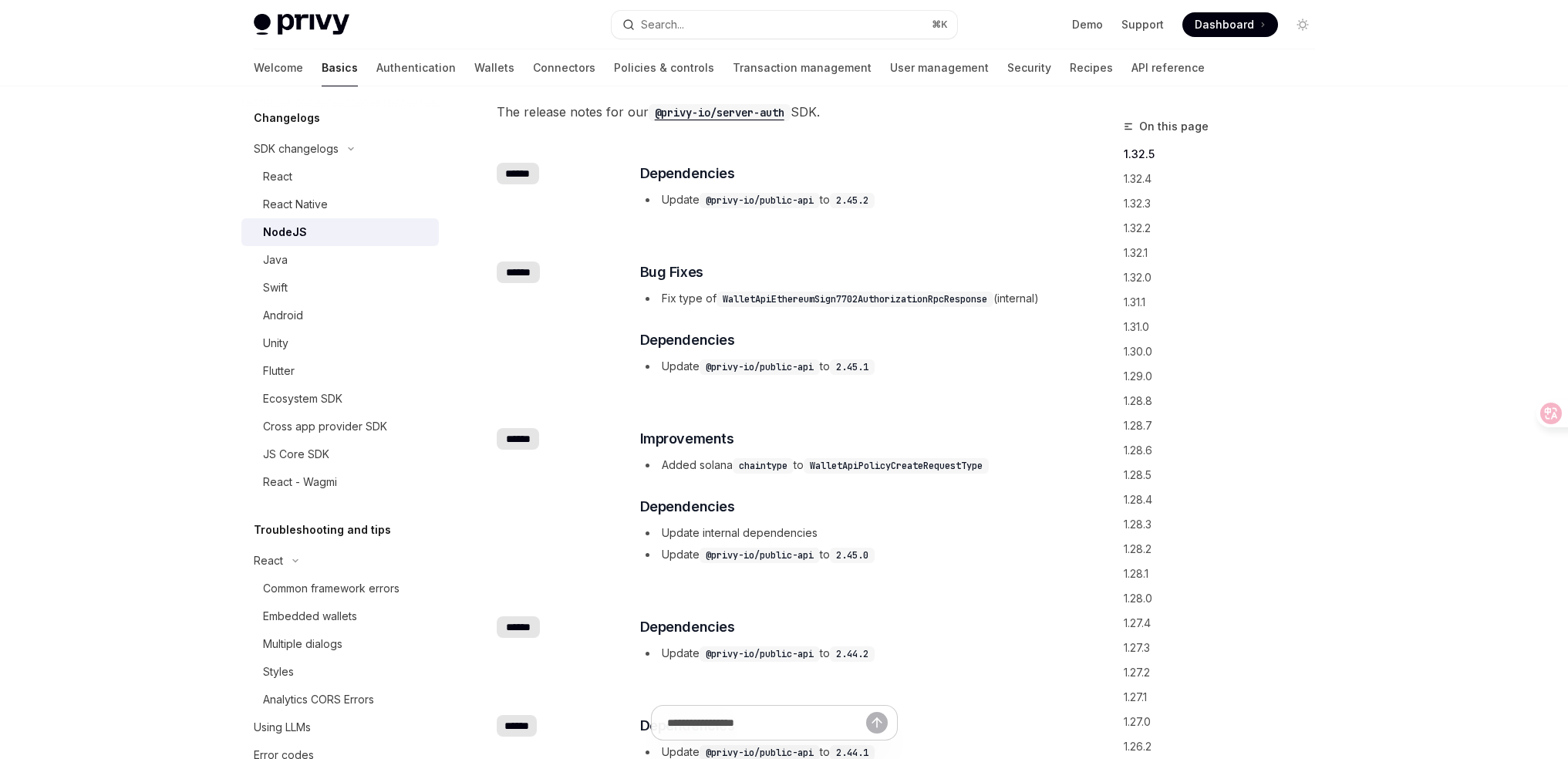
scroll to position [0, 0]
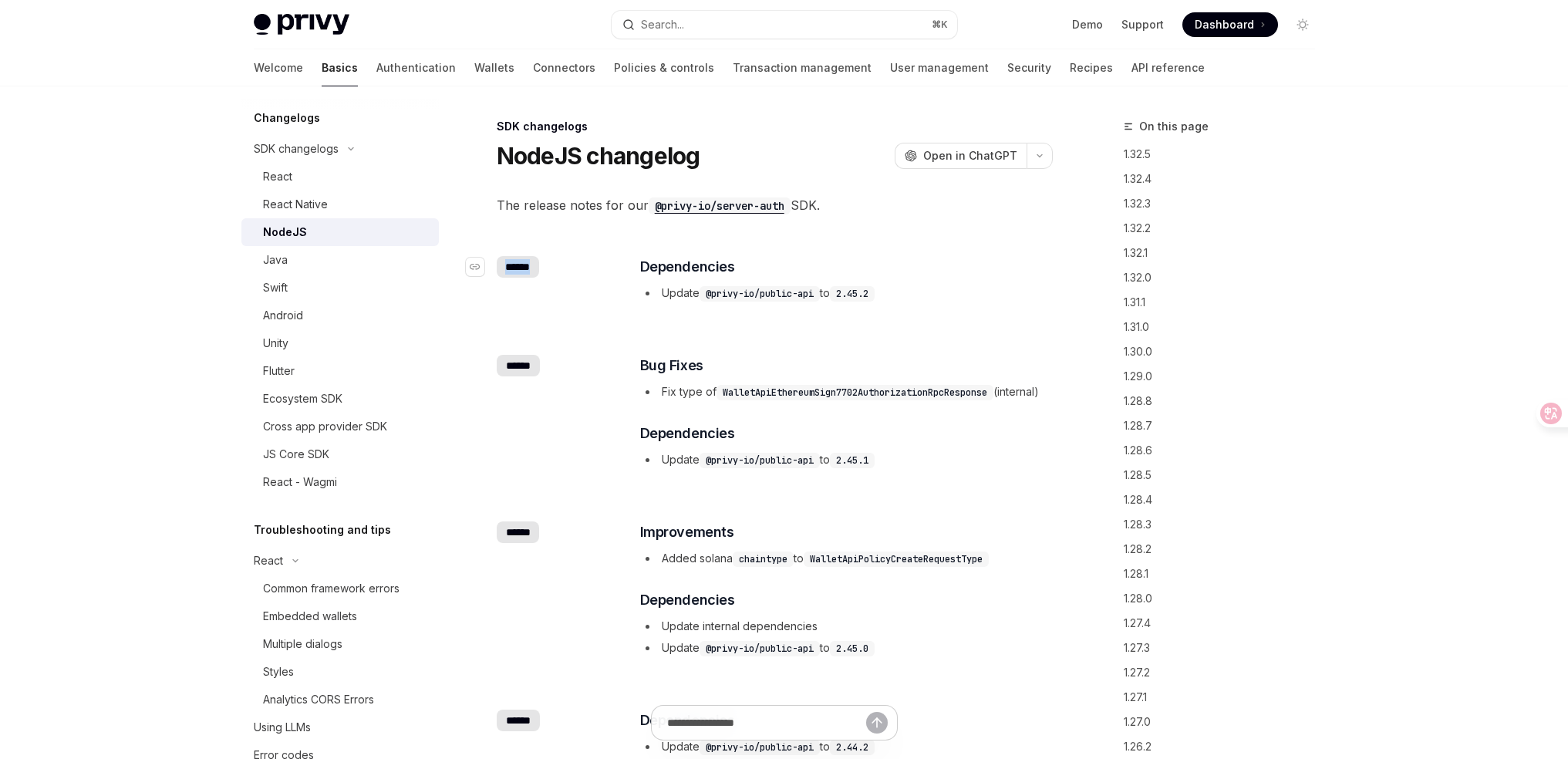
drag, startPoint x: 535, startPoint y: 267, endPoint x: 503, endPoint y: 271, distance: 32.2
click at [503, 271] on div "******" at bounding box center [518, 267] width 43 height 21
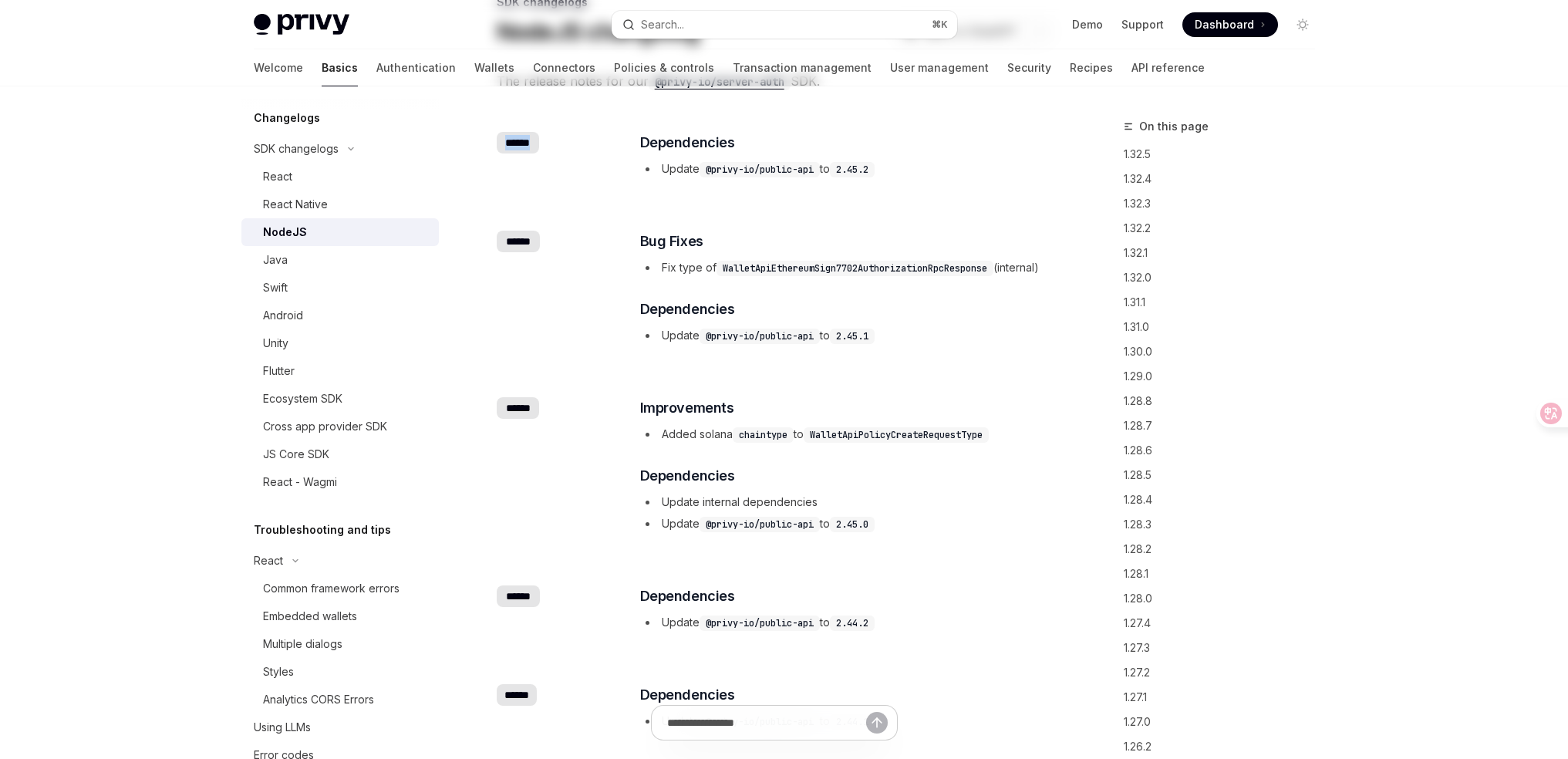
copy div "******"
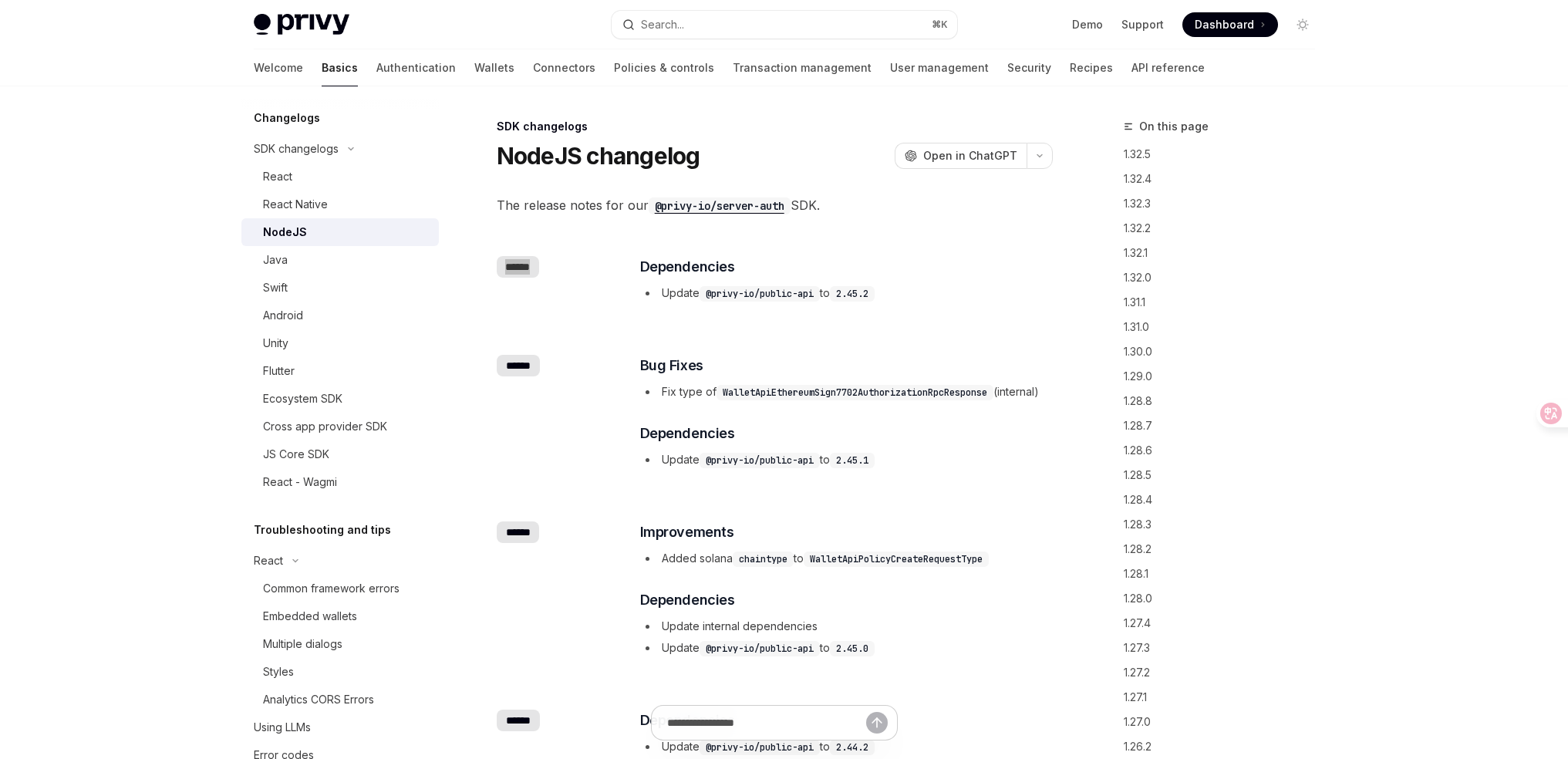
type textarea "*"
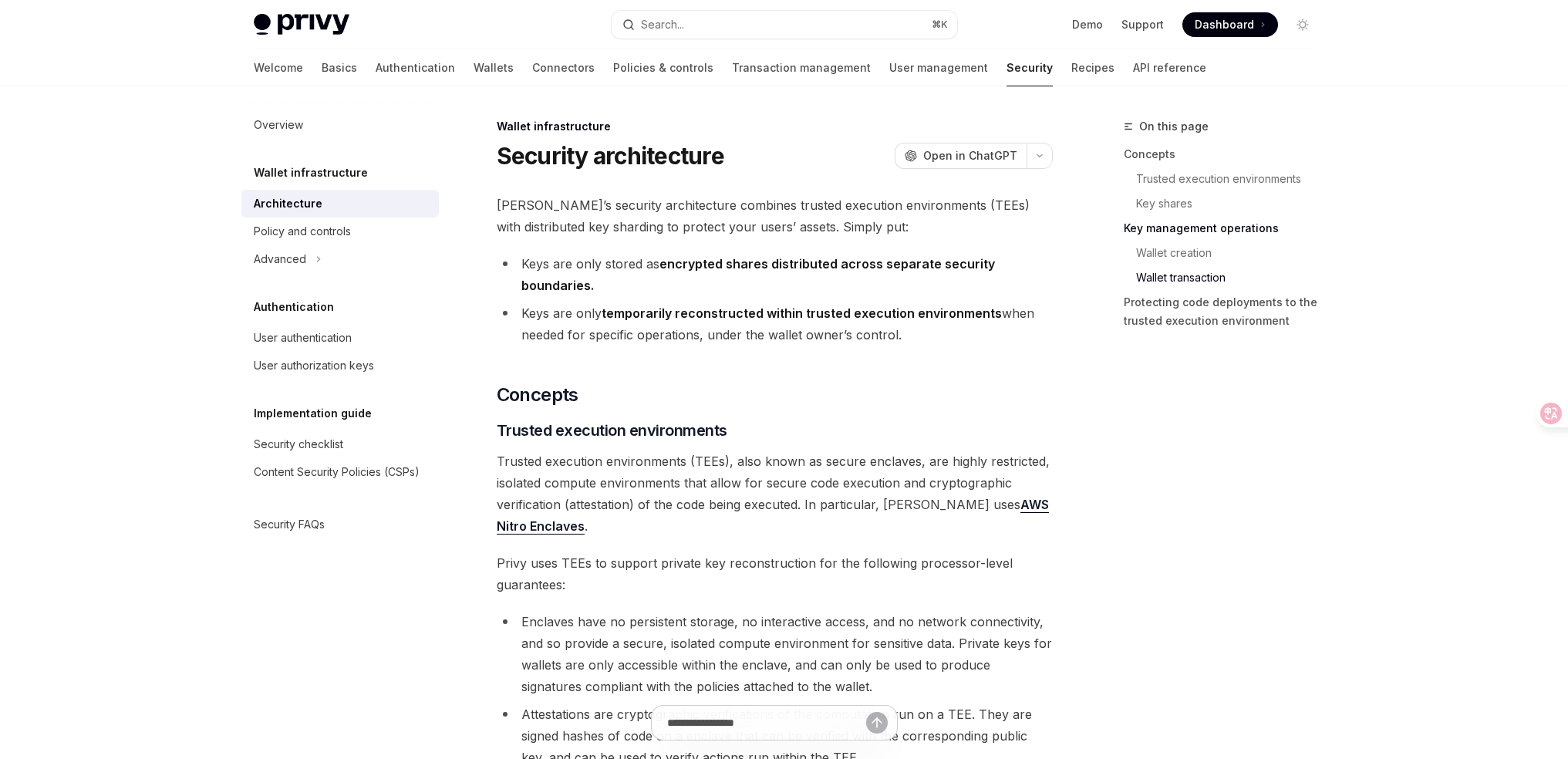
scroll to position [2619, 0]
